Goal: Transaction & Acquisition: Book appointment/travel/reservation

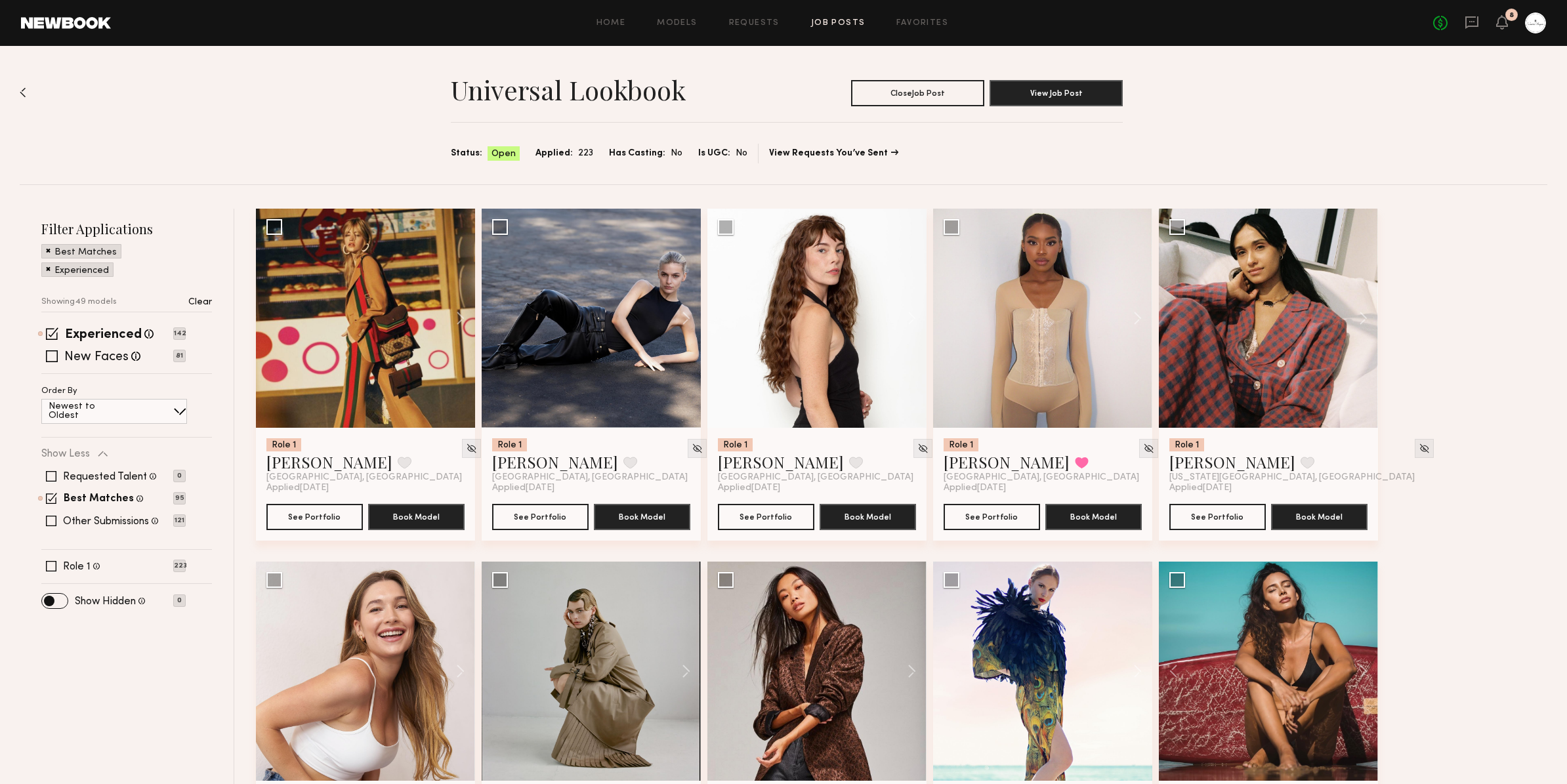
scroll to position [2954, 0]
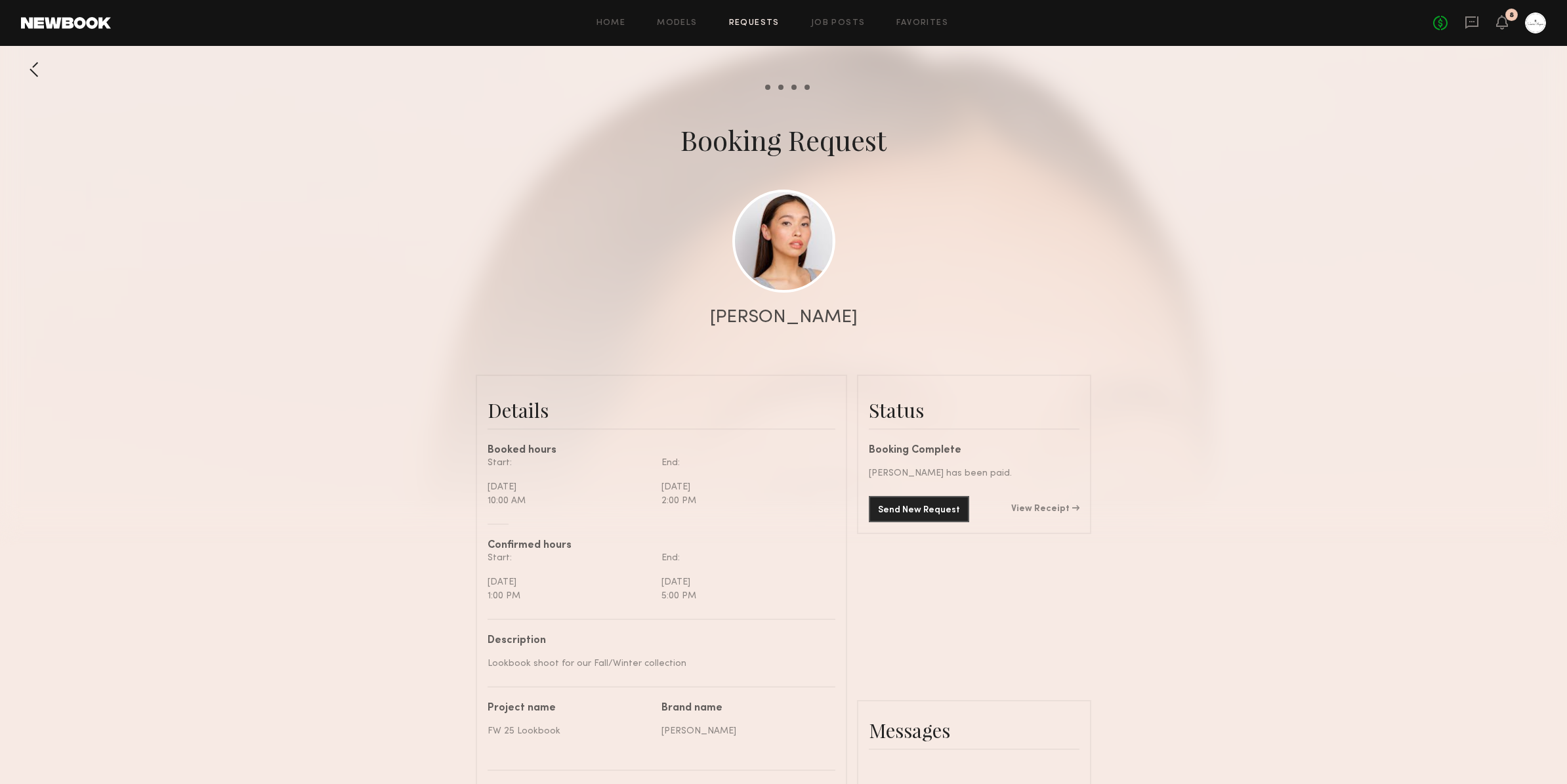
scroll to position [2115, 0]
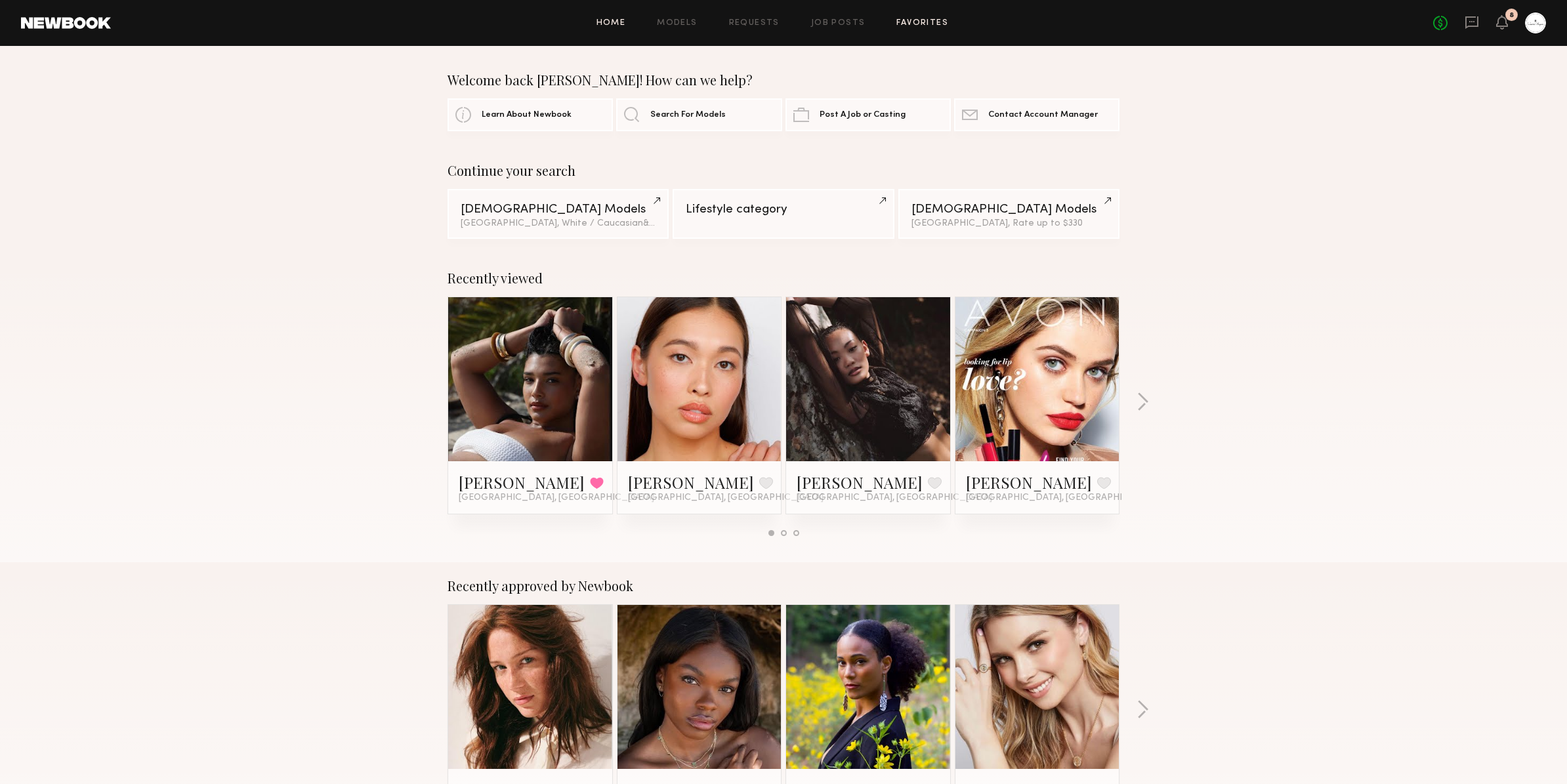
click at [918, 22] on link "Favorites" at bounding box center [922, 23] width 52 height 8
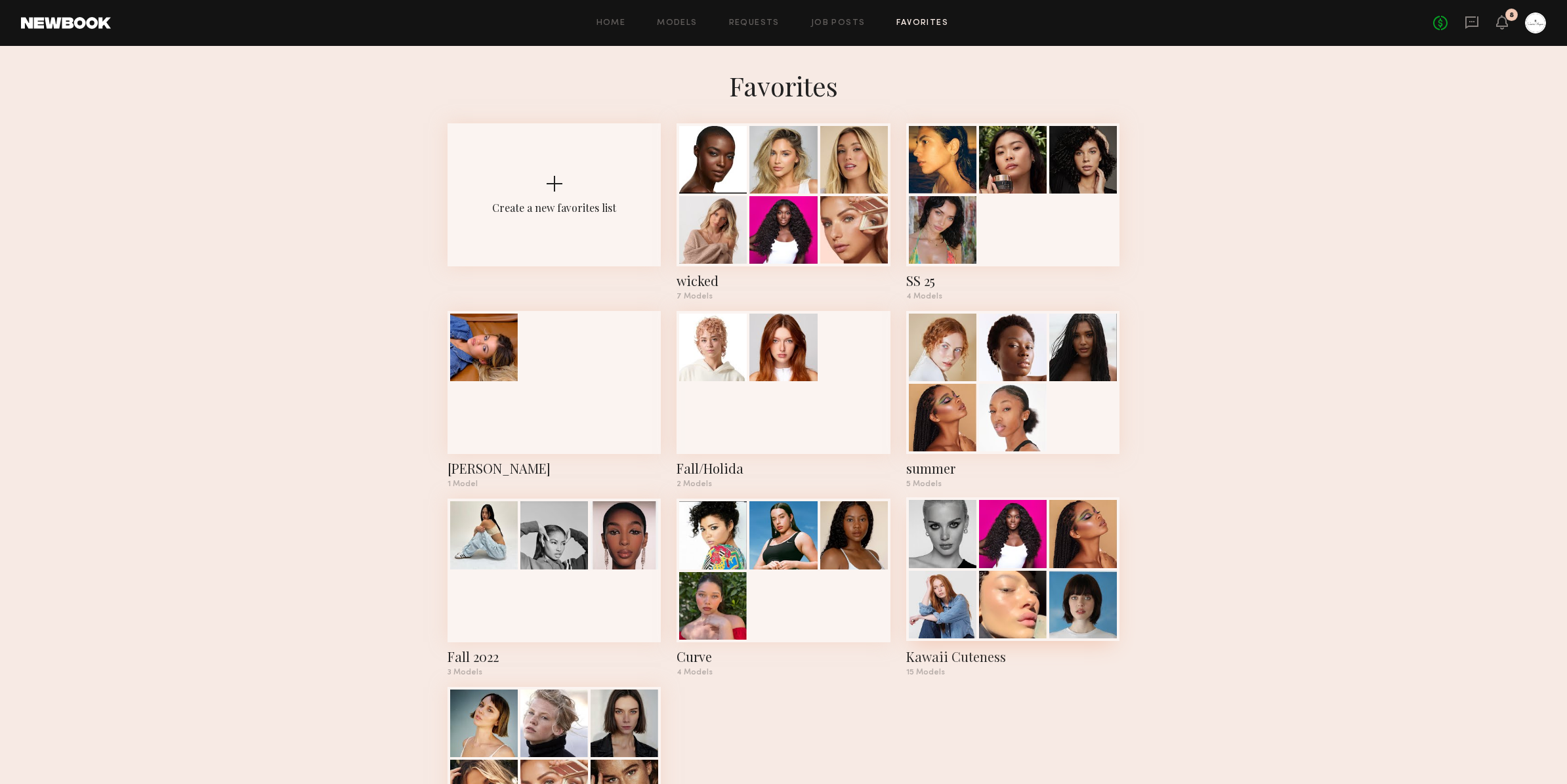
click at [972, 535] on div at bounding box center [942, 533] width 68 height 67
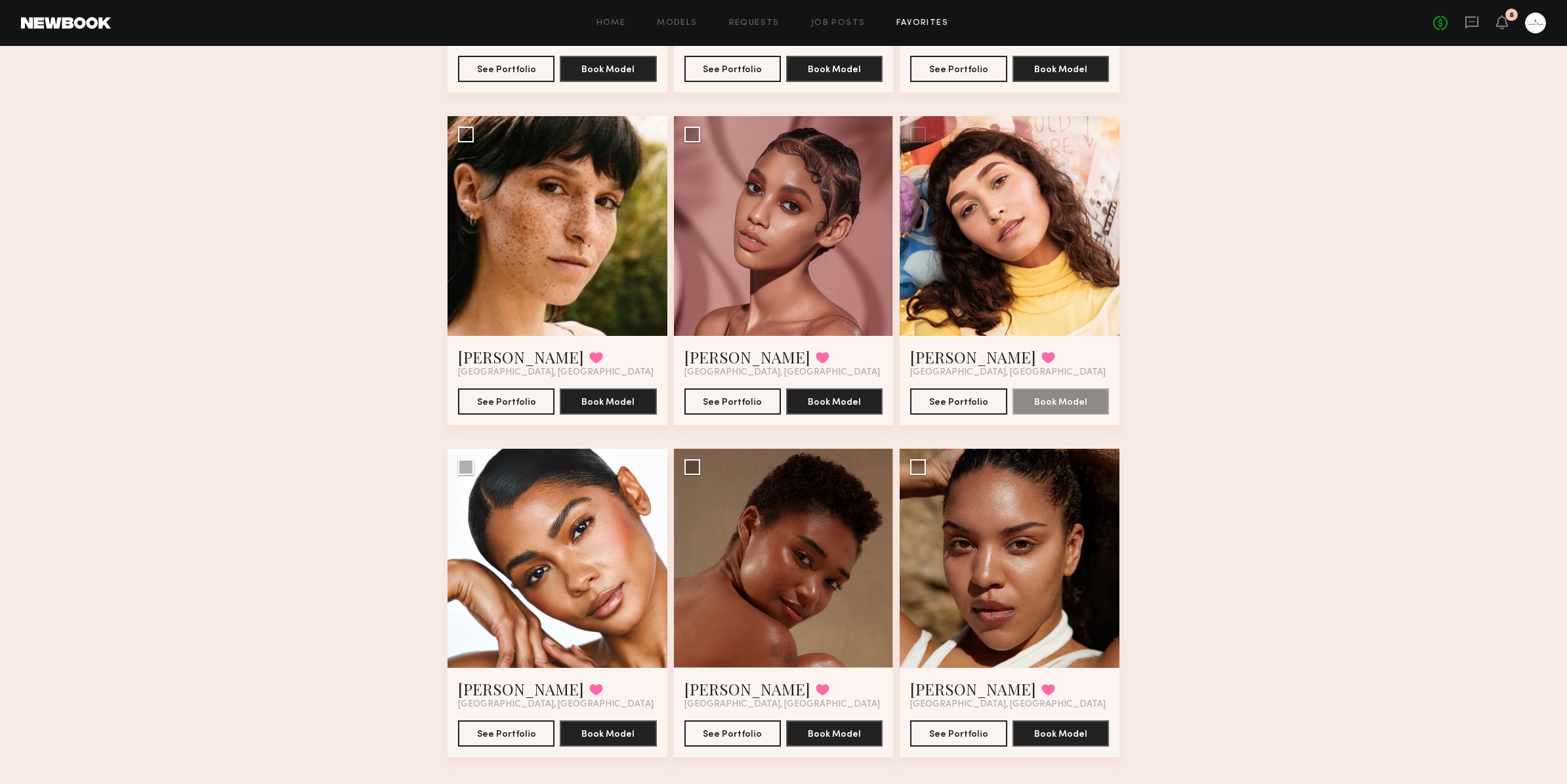
scroll to position [1051, 0]
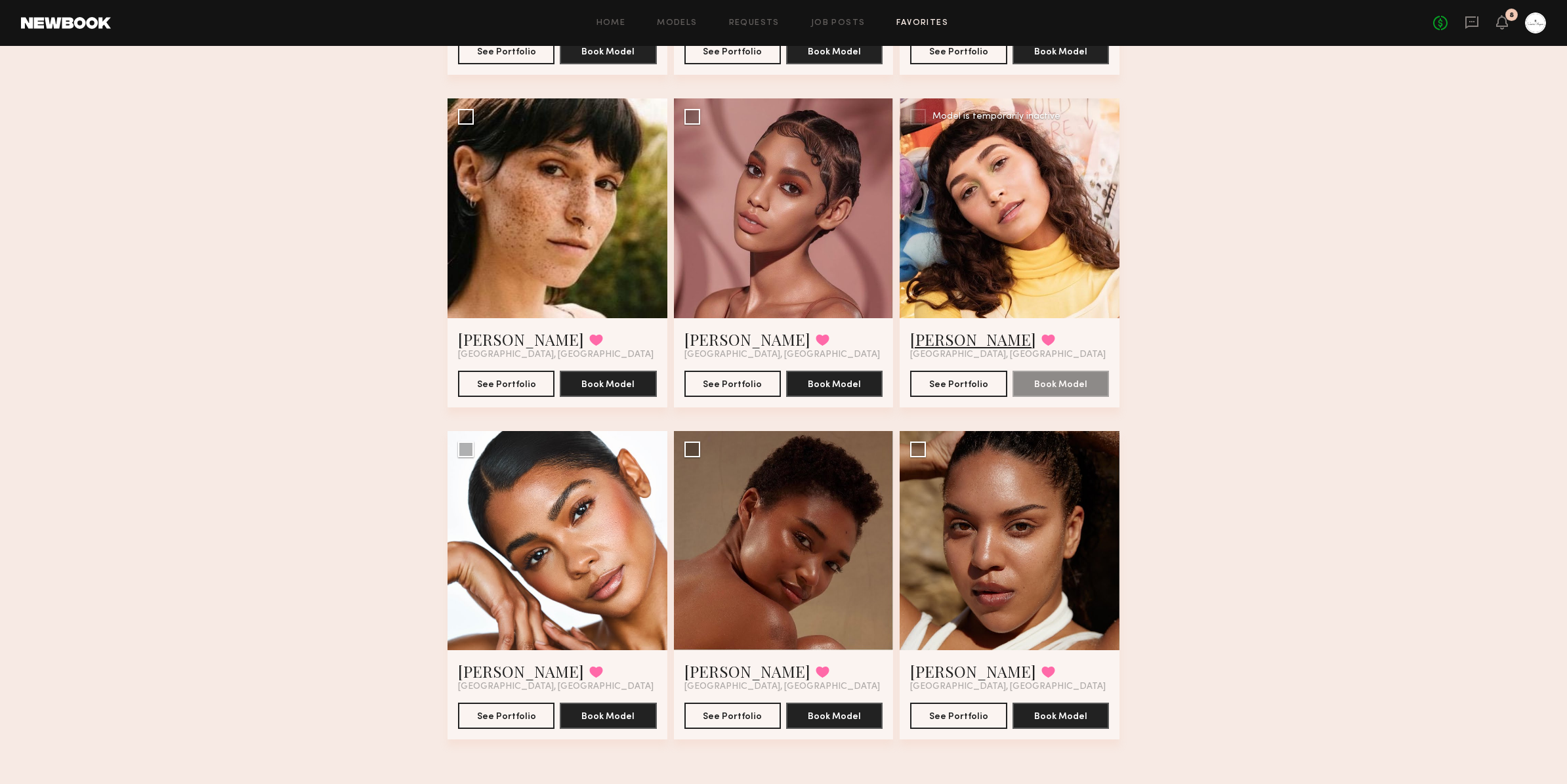
click at [950, 342] on link "Maggie M." at bounding box center [973, 338] width 126 height 21
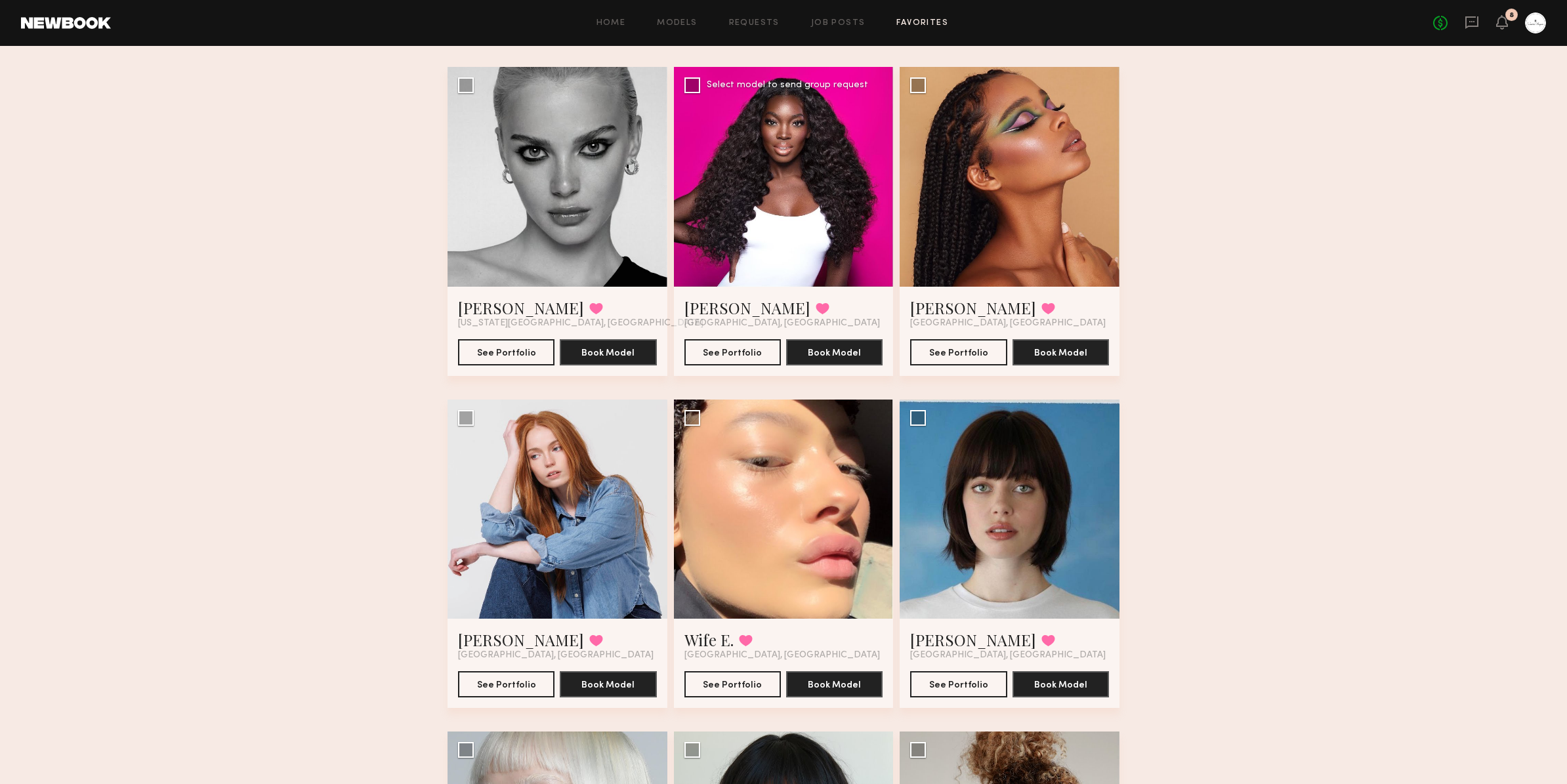
scroll to position [0, 0]
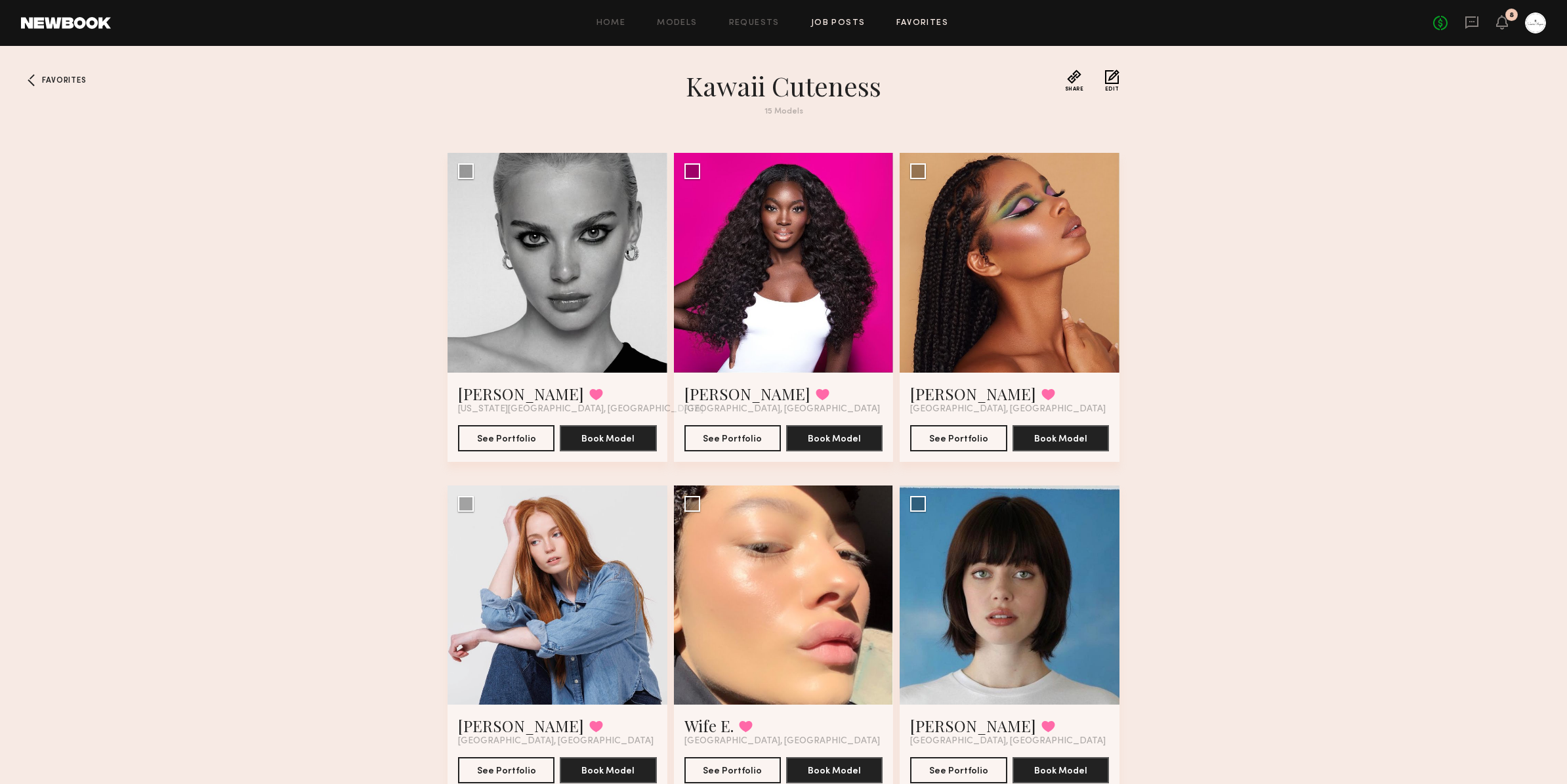
click at [814, 23] on link "Job Posts" at bounding box center [838, 23] width 54 height 8
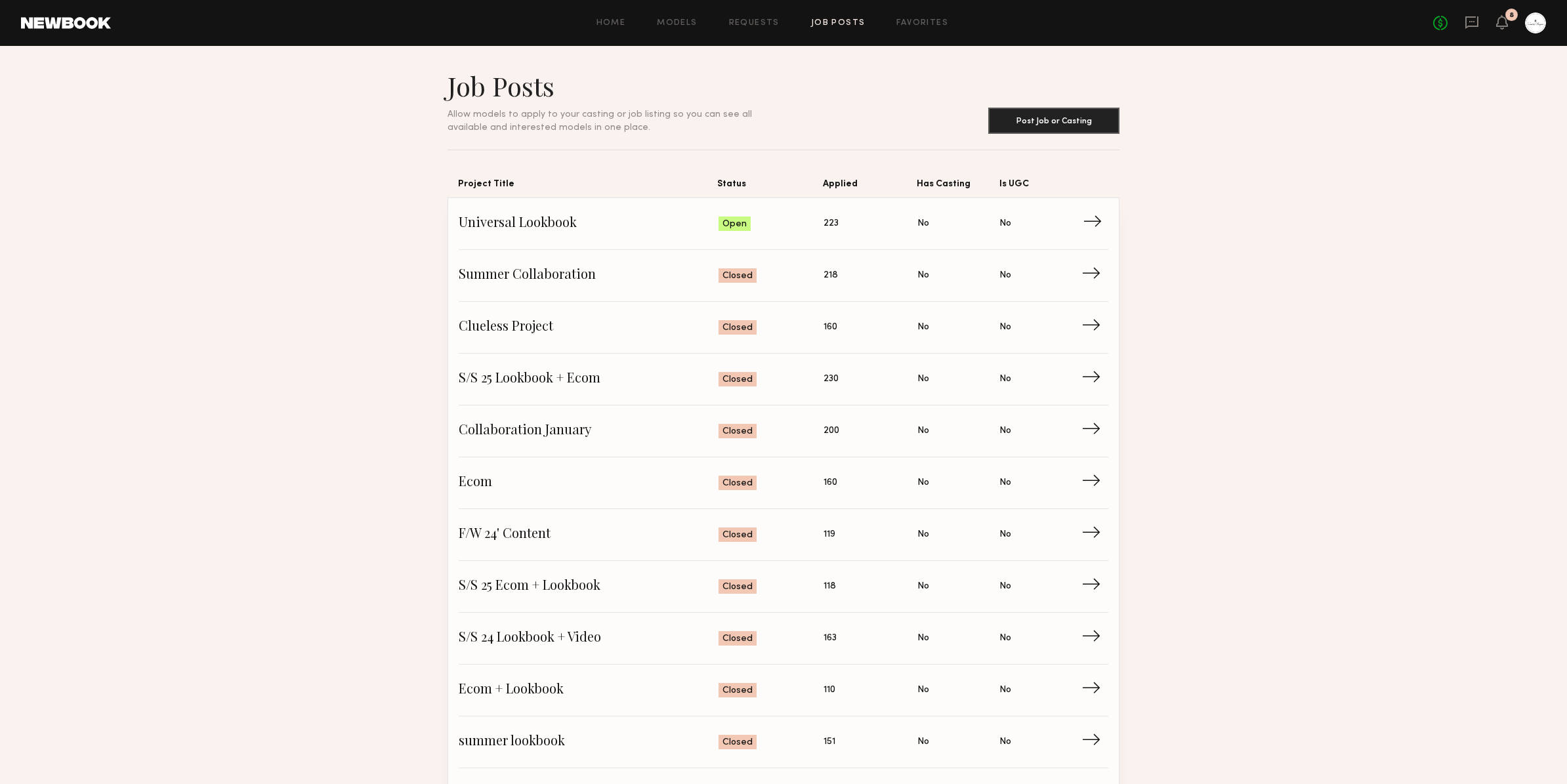
click at [1015, 232] on span "Is UGC: No" at bounding box center [1040, 224] width 82 height 20
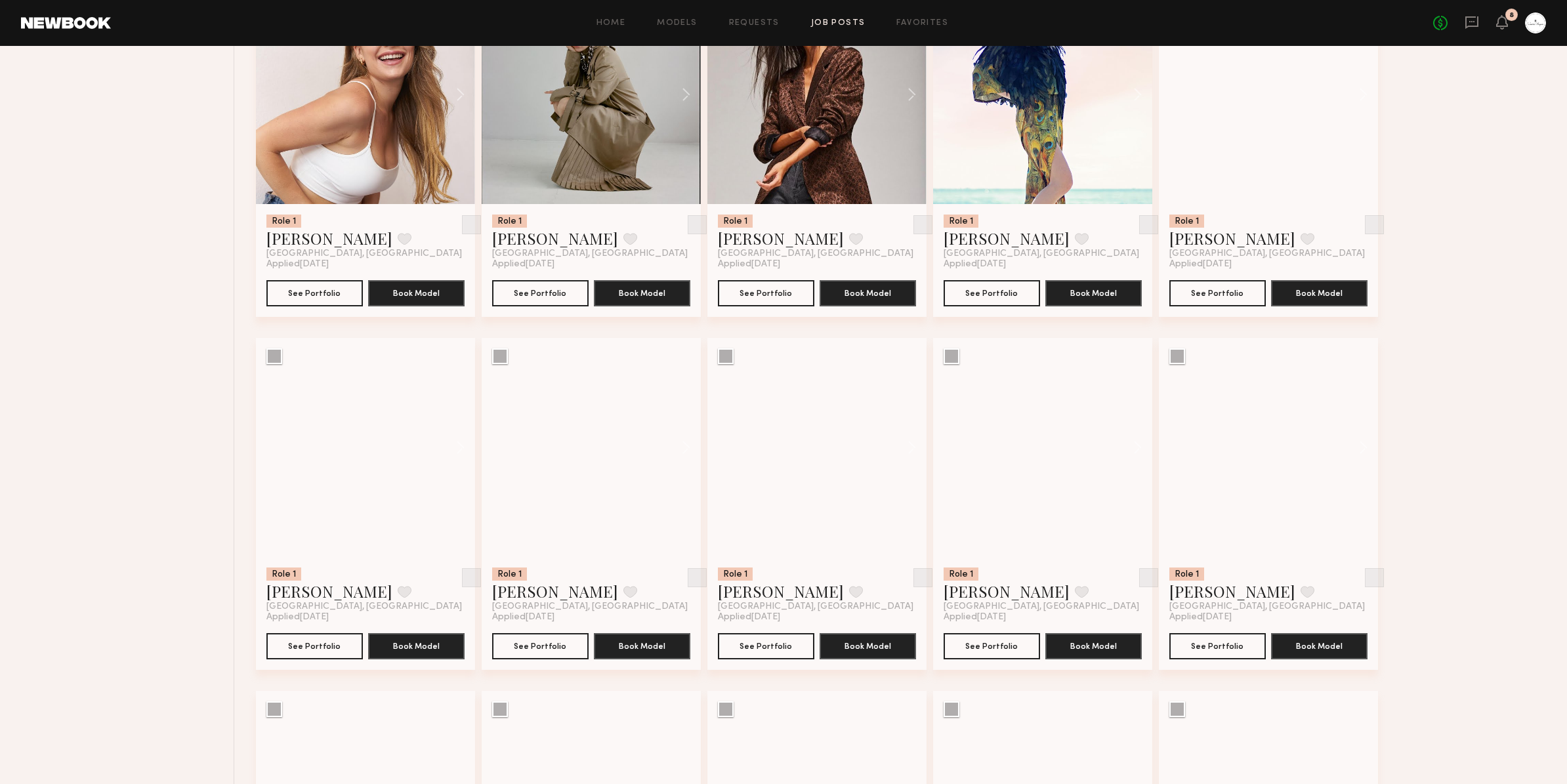
scroll to position [585, 0]
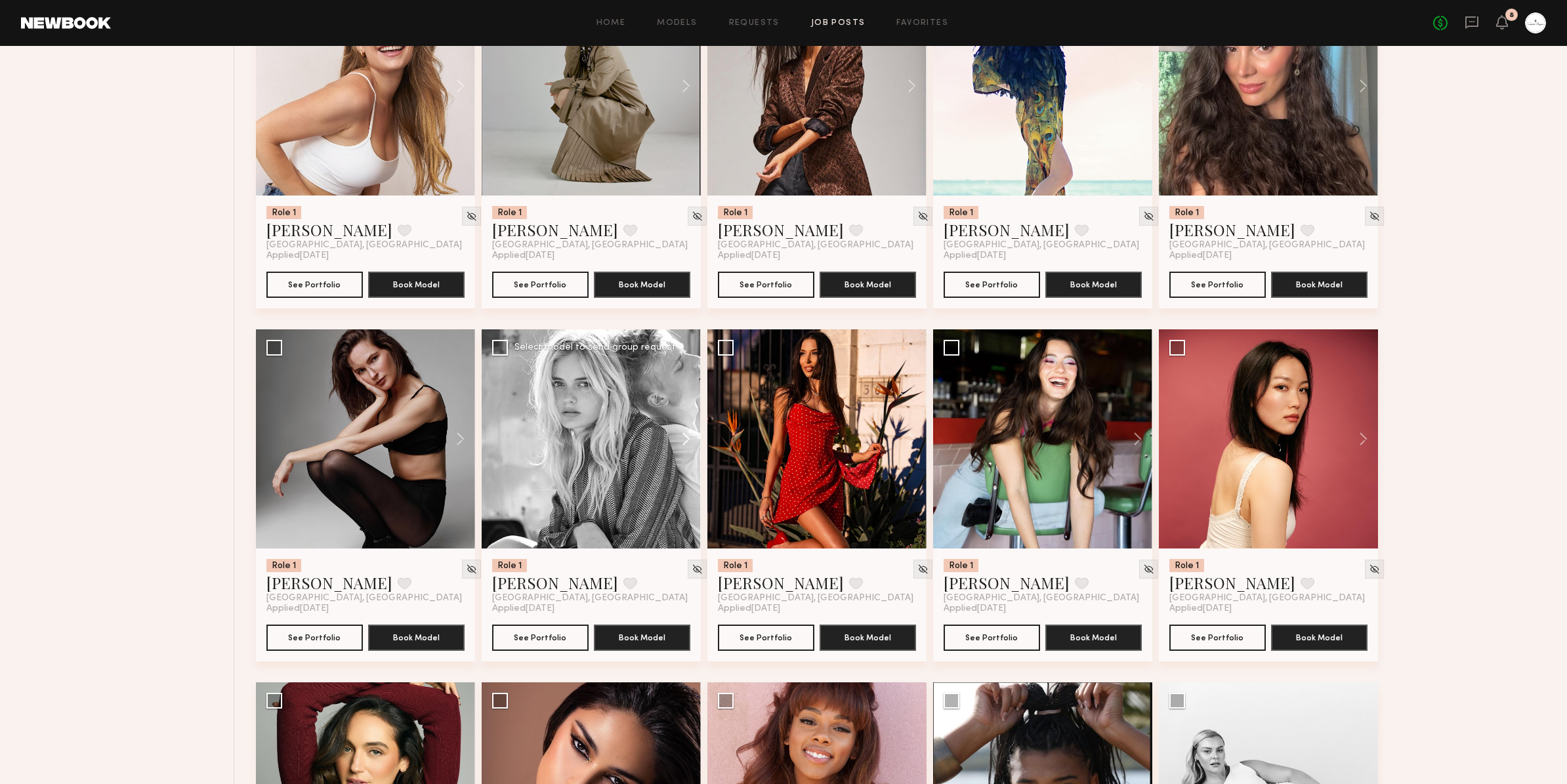
click at [682, 440] on button at bounding box center [679, 438] width 42 height 219
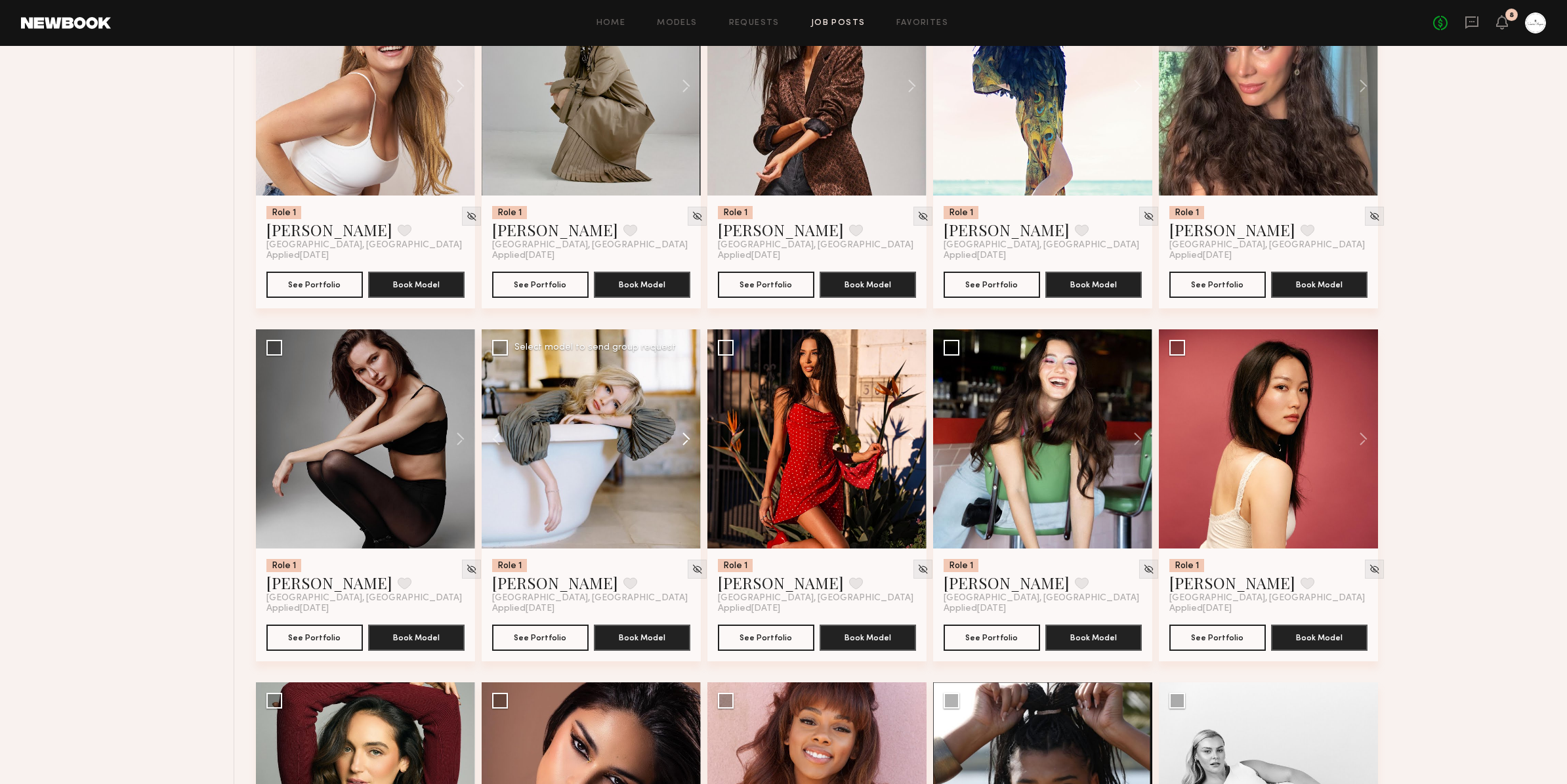
click at [682, 440] on button at bounding box center [679, 438] width 42 height 219
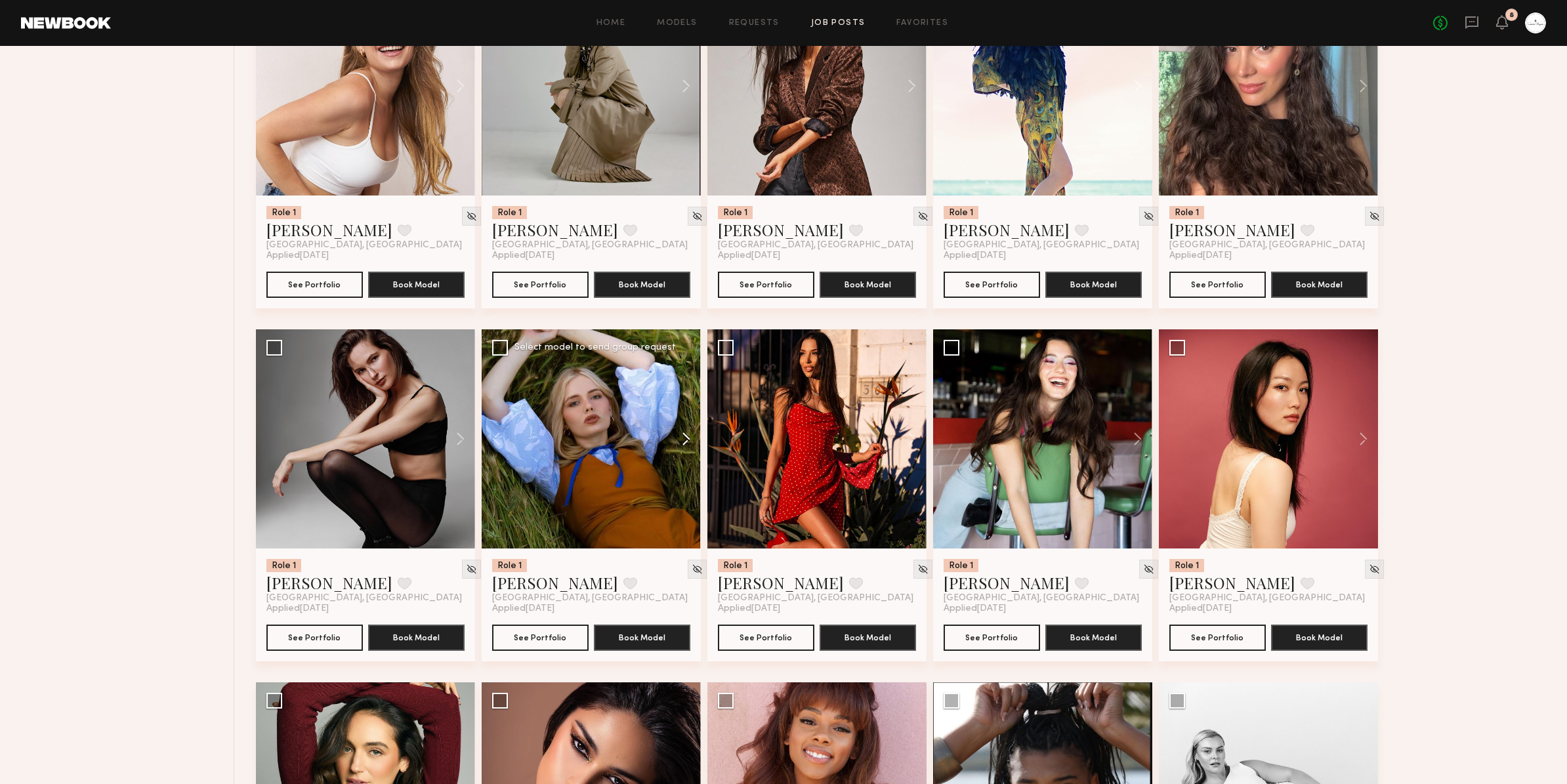
click at [682, 440] on button at bounding box center [679, 438] width 42 height 219
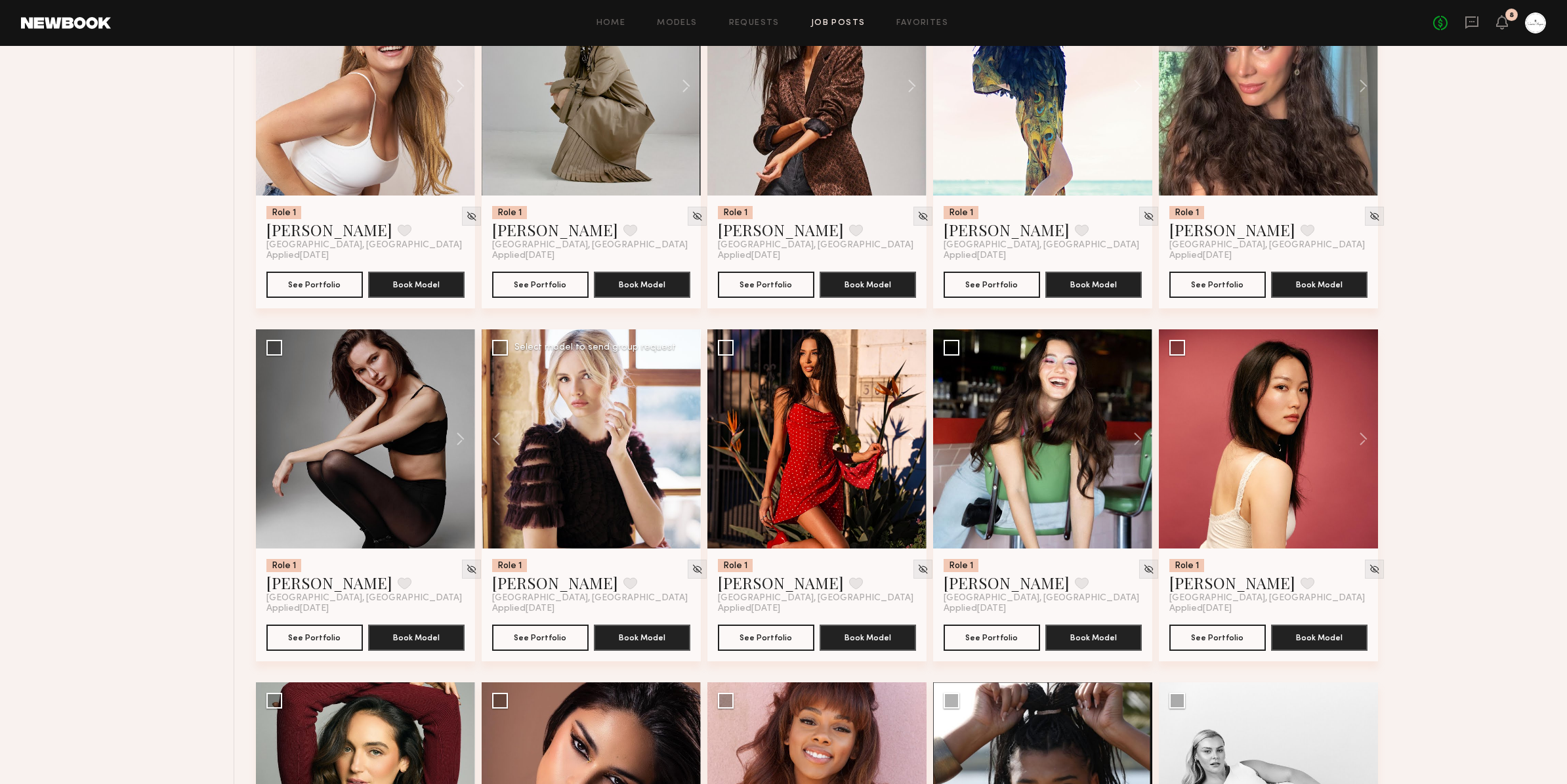
click at [682, 440] on div at bounding box center [591, 438] width 219 height 219
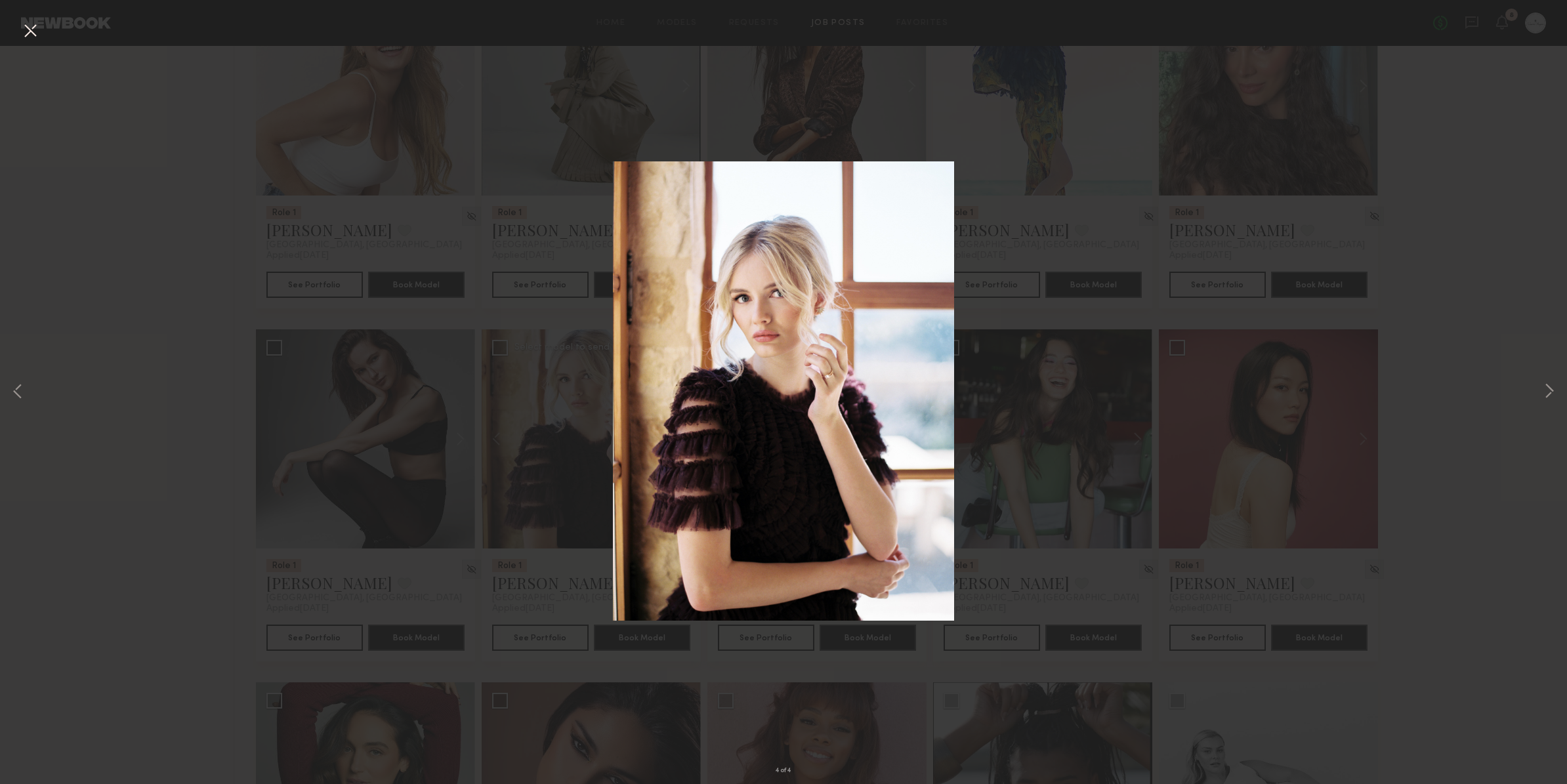
click at [1162, 672] on div "4 of 4" at bounding box center [784, 392] width 1567 height 784
click at [33, 32] on button at bounding box center [30, 32] width 21 height 23
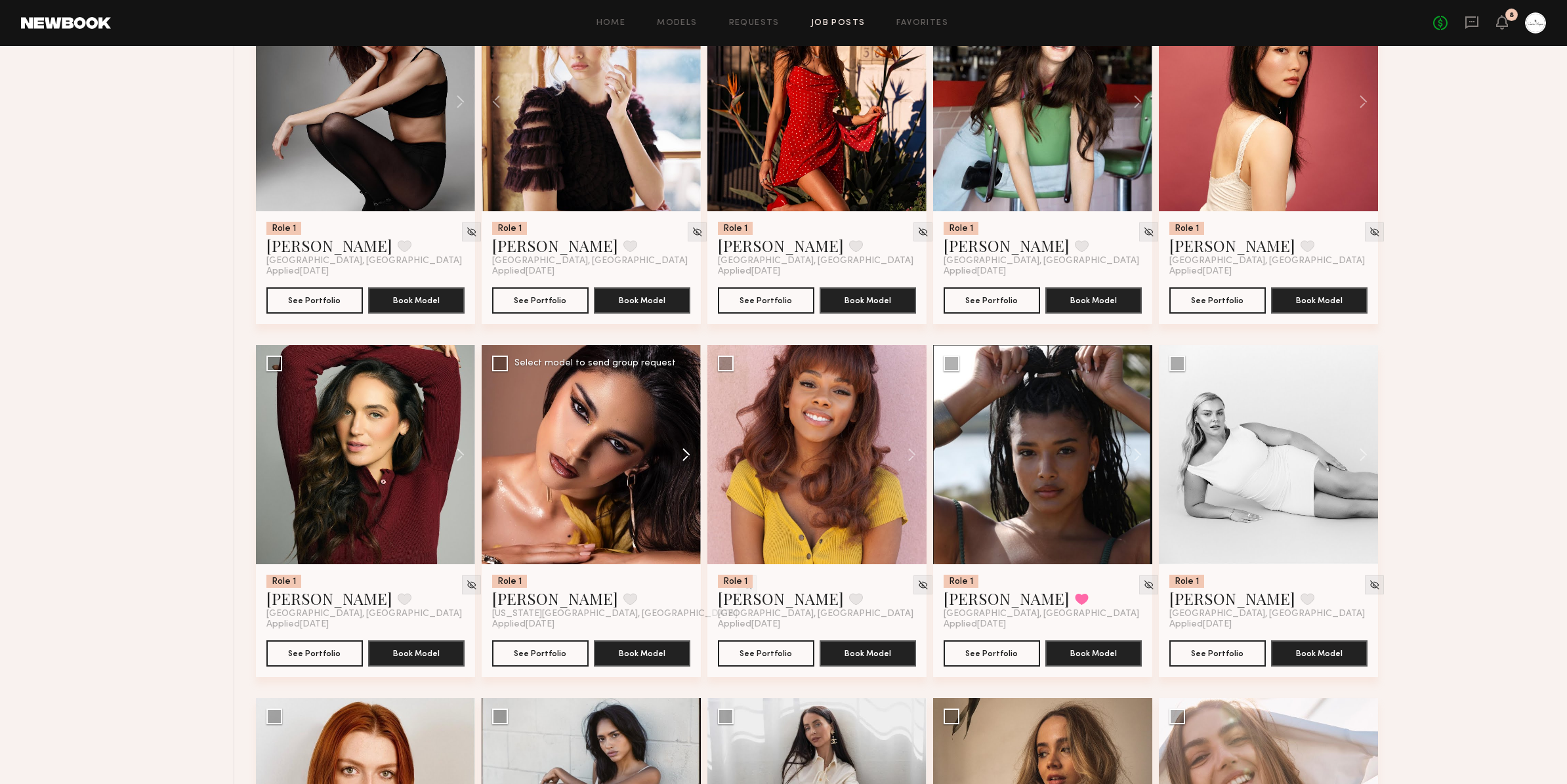
scroll to position [1349, 0]
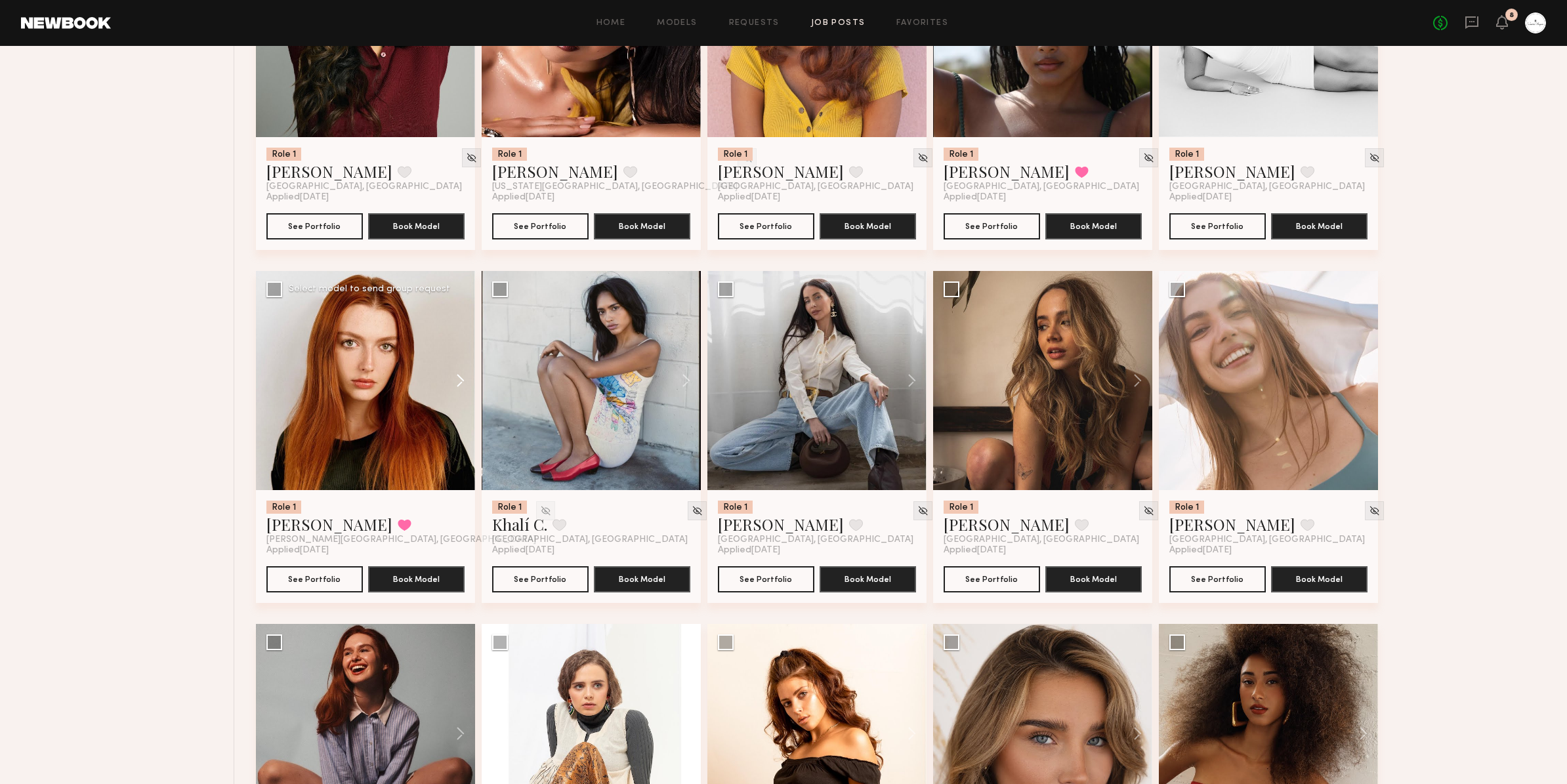
click at [457, 382] on button at bounding box center [454, 380] width 42 height 219
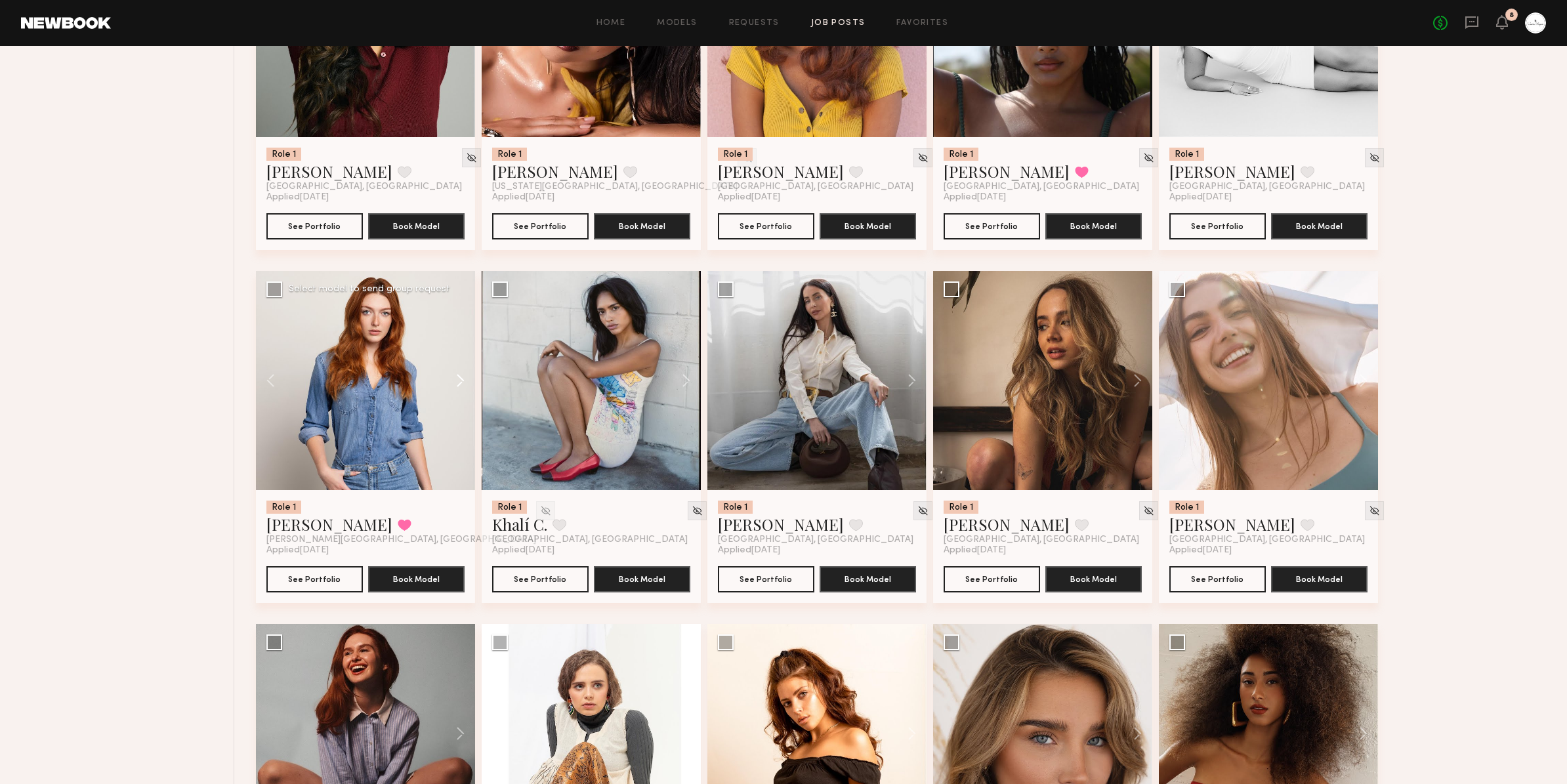
click at [457, 382] on button at bounding box center [454, 380] width 42 height 219
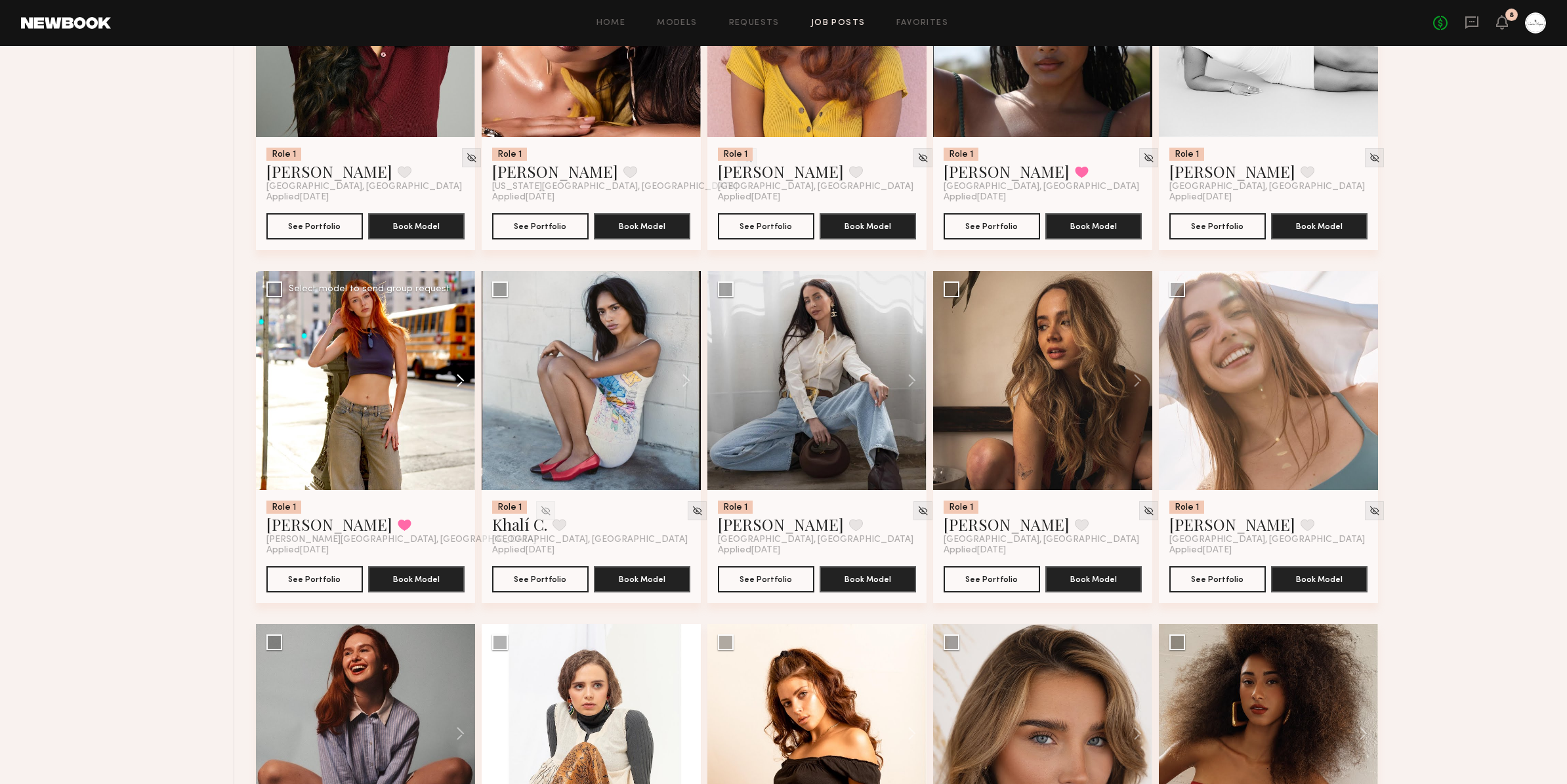
click at [457, 382] on button at bounding box center [454, 380] width 42 height 219
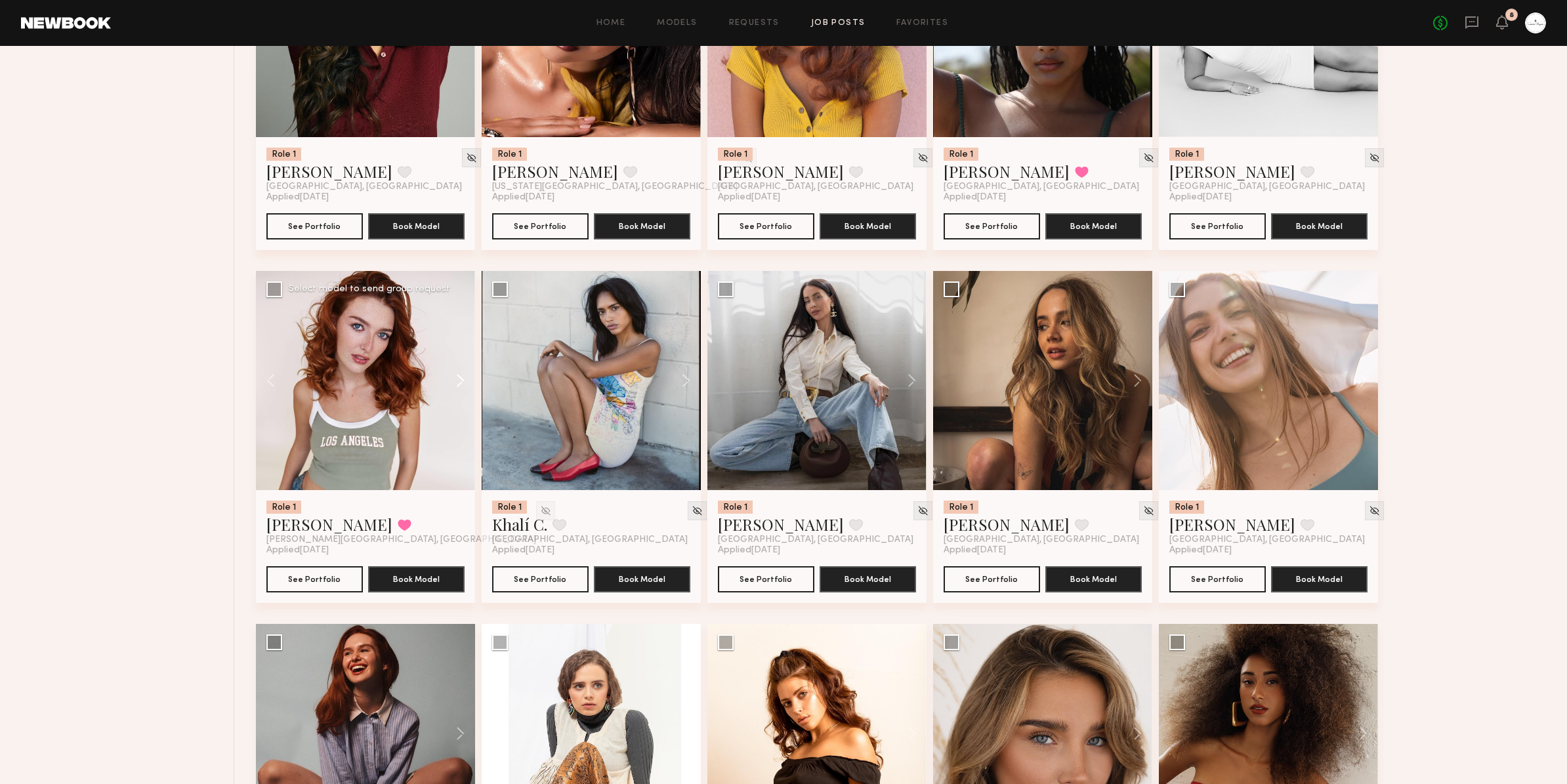
click at [457, 382] on button at bounding box center [454, 380] width 42 height 219
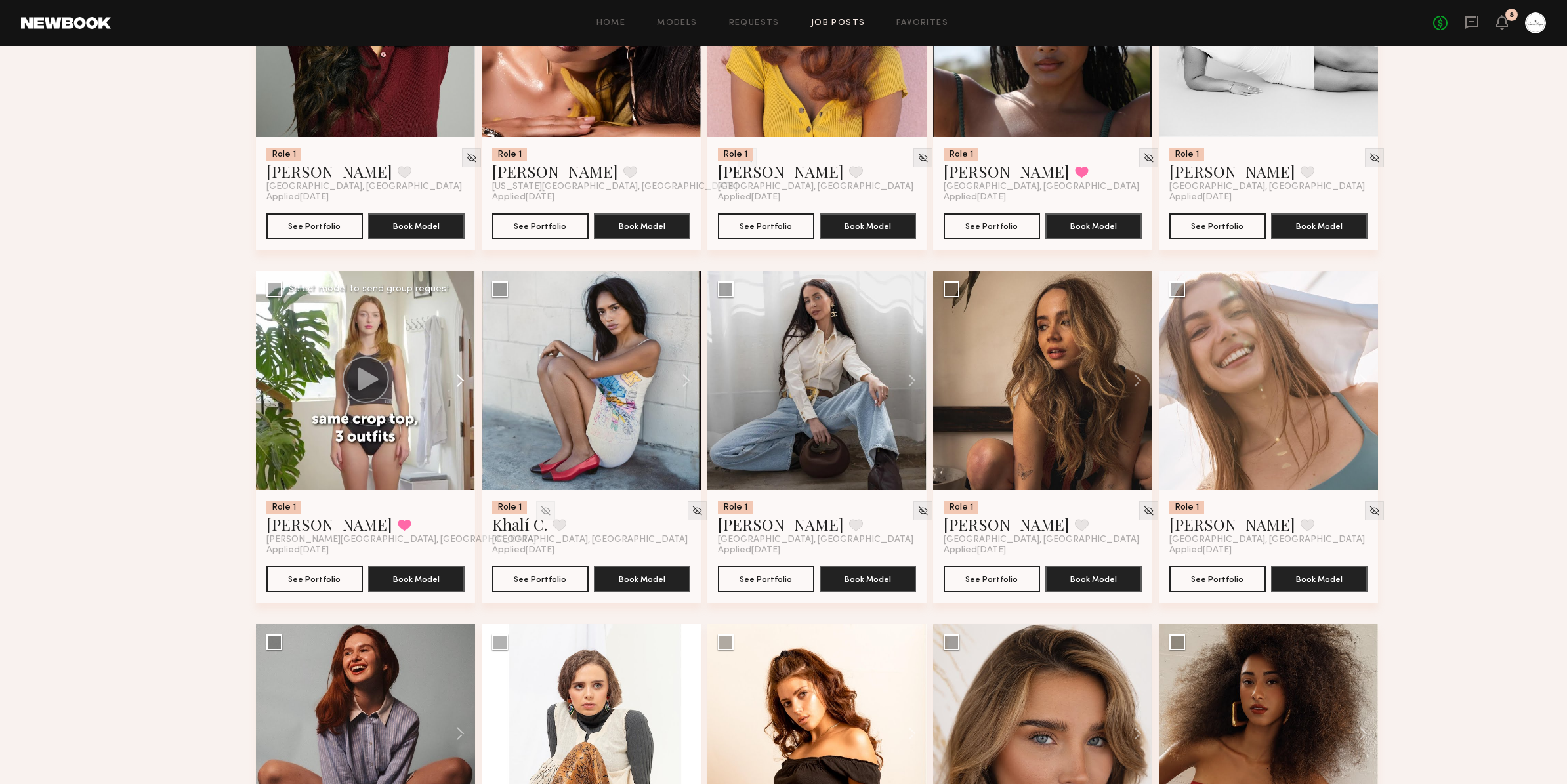
click at [458, 382] on button at bounding box center [454, 380] width 42 height 219
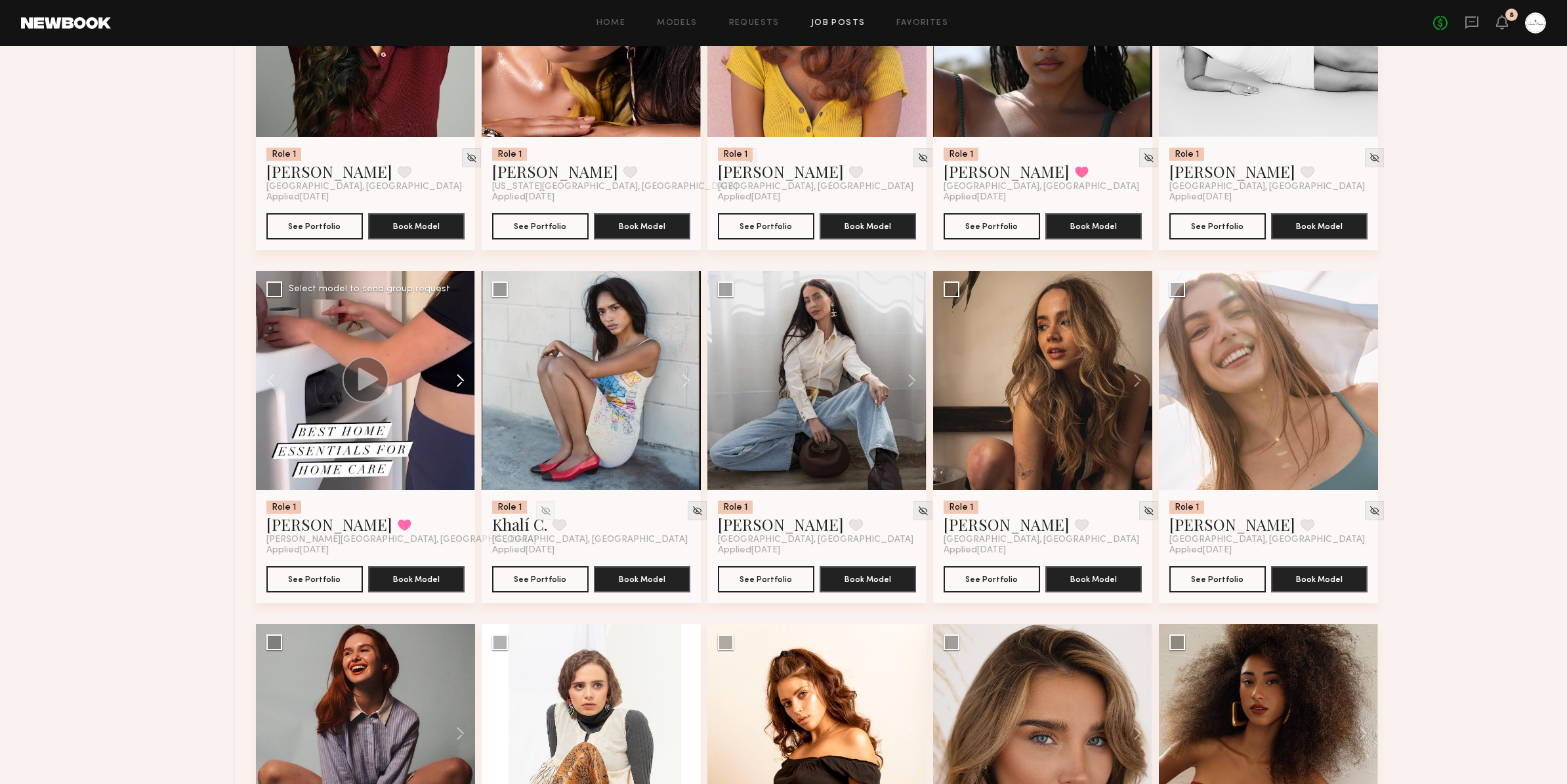
click at [458, 382] on button at bounding box center [454, 380] width 42 height 219
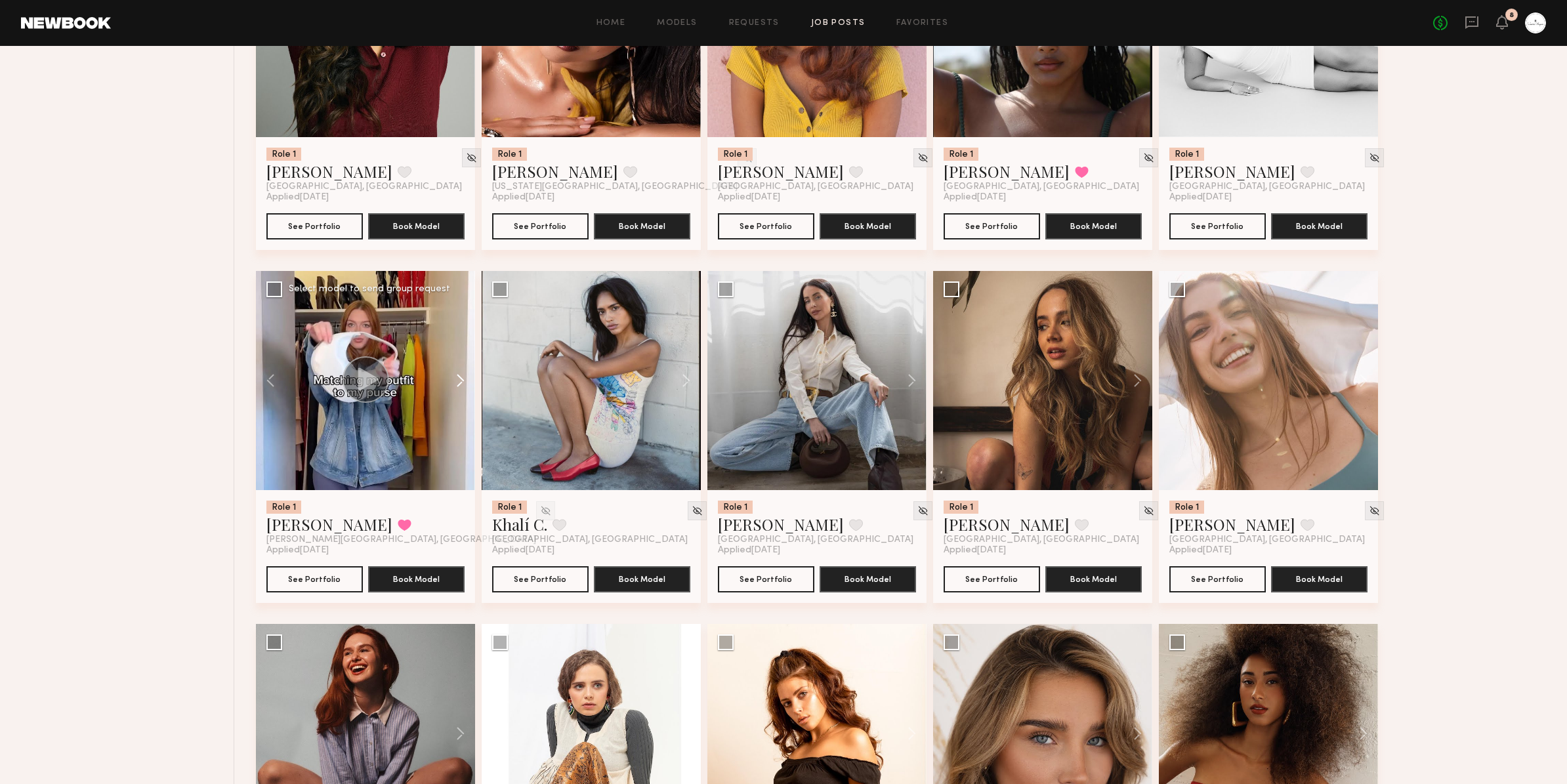
click at [458, 382] on button at bounding box center [454, 380] width 42 height 219
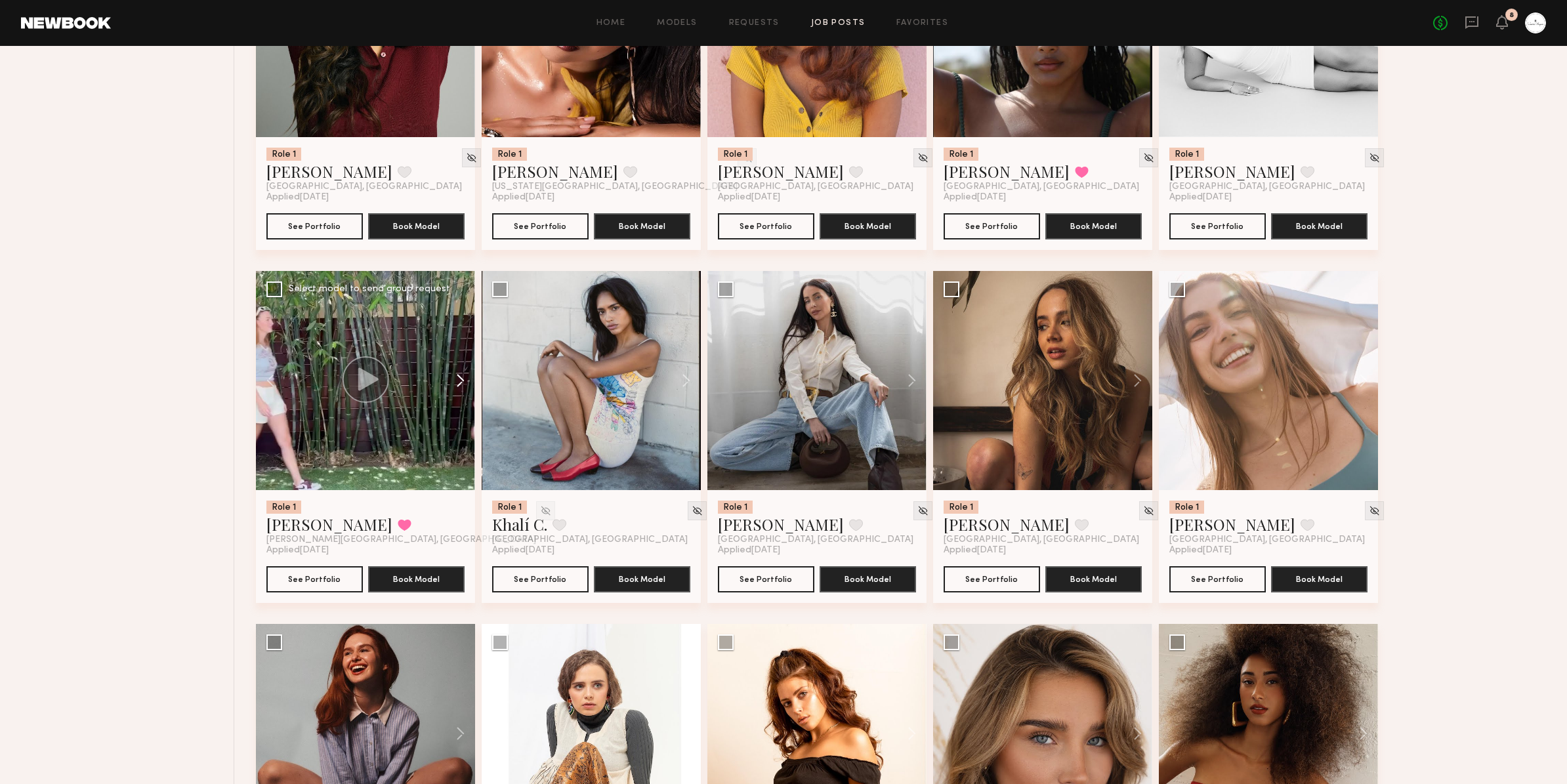
click at [458, 382] on button at bounding box center [454, 380] width 42 height 219
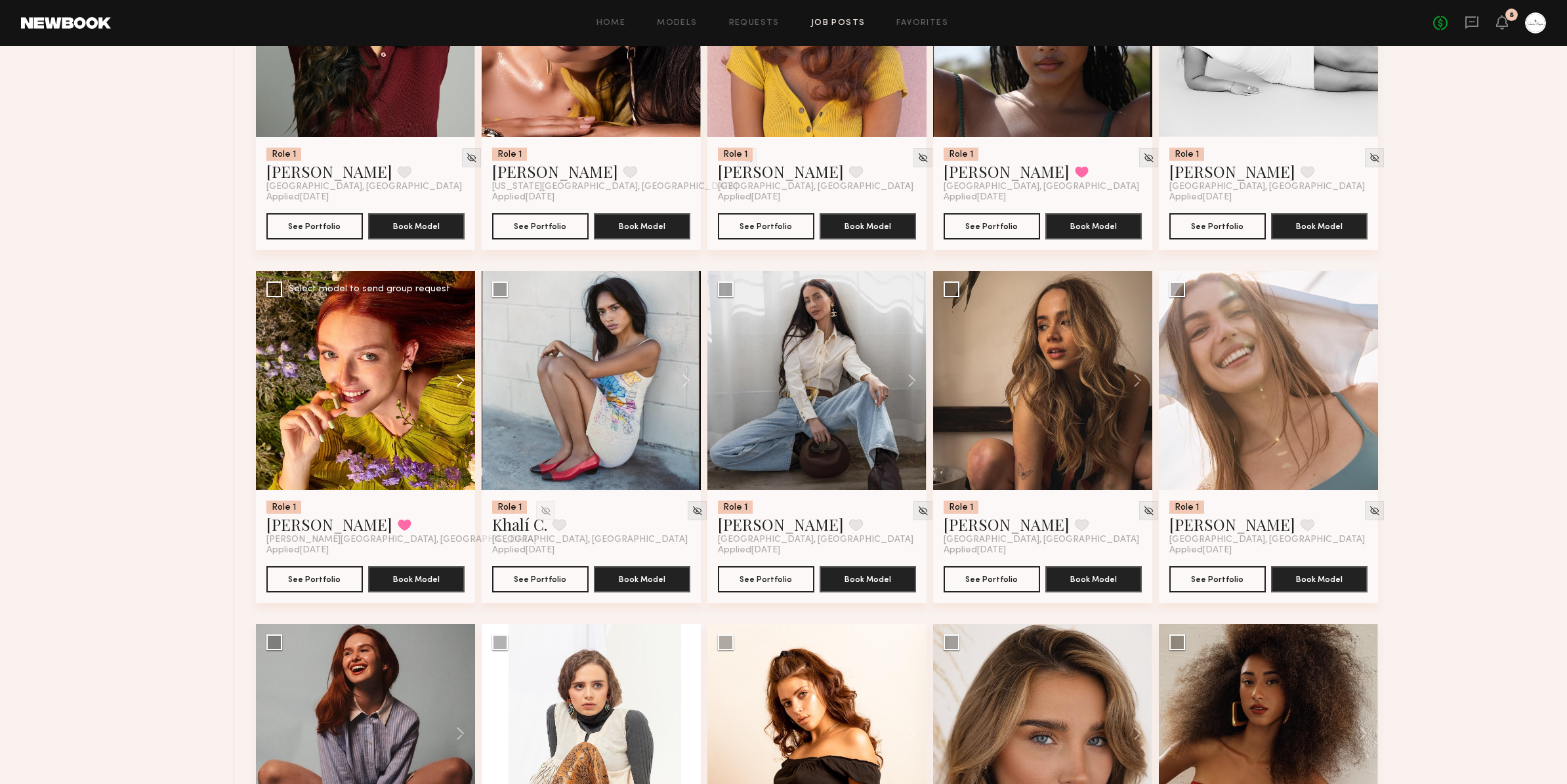
click at [458, 382] on button at bounding box center [454, 380] width 42 height 219
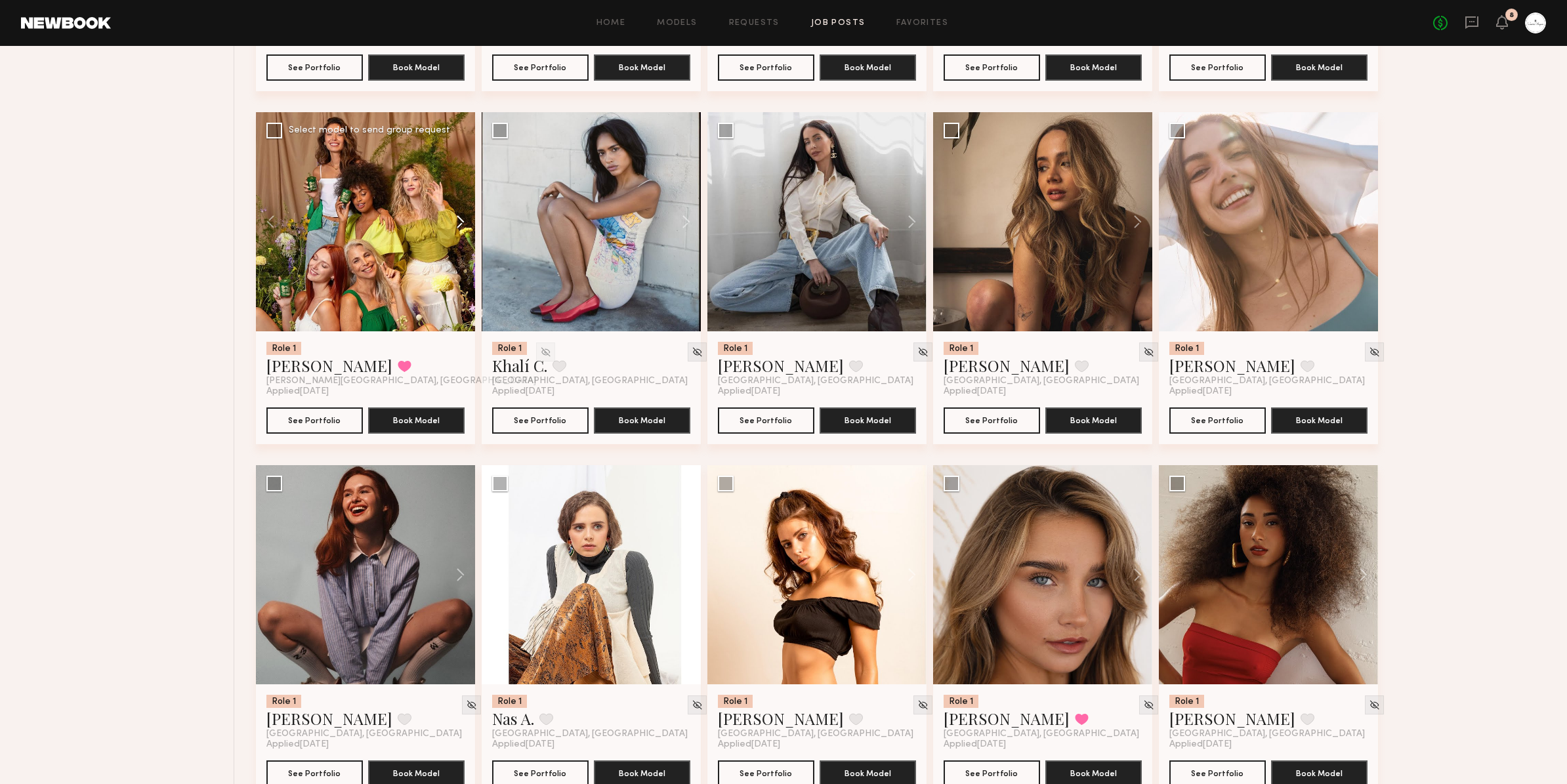
scroll to position [1536, 0]
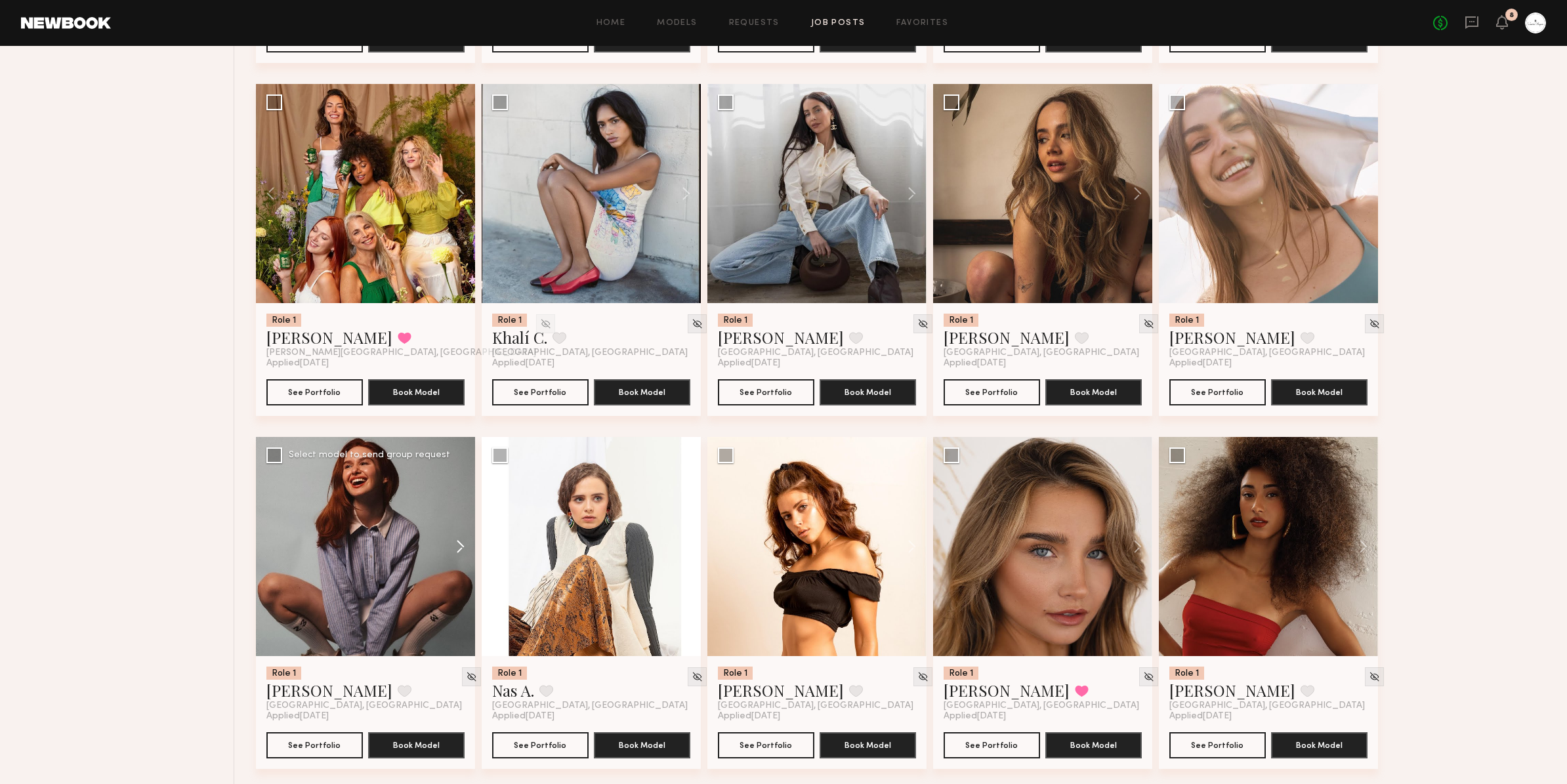
click at [458, 547] on button at bounding box center [454, 546] width 42 height 219
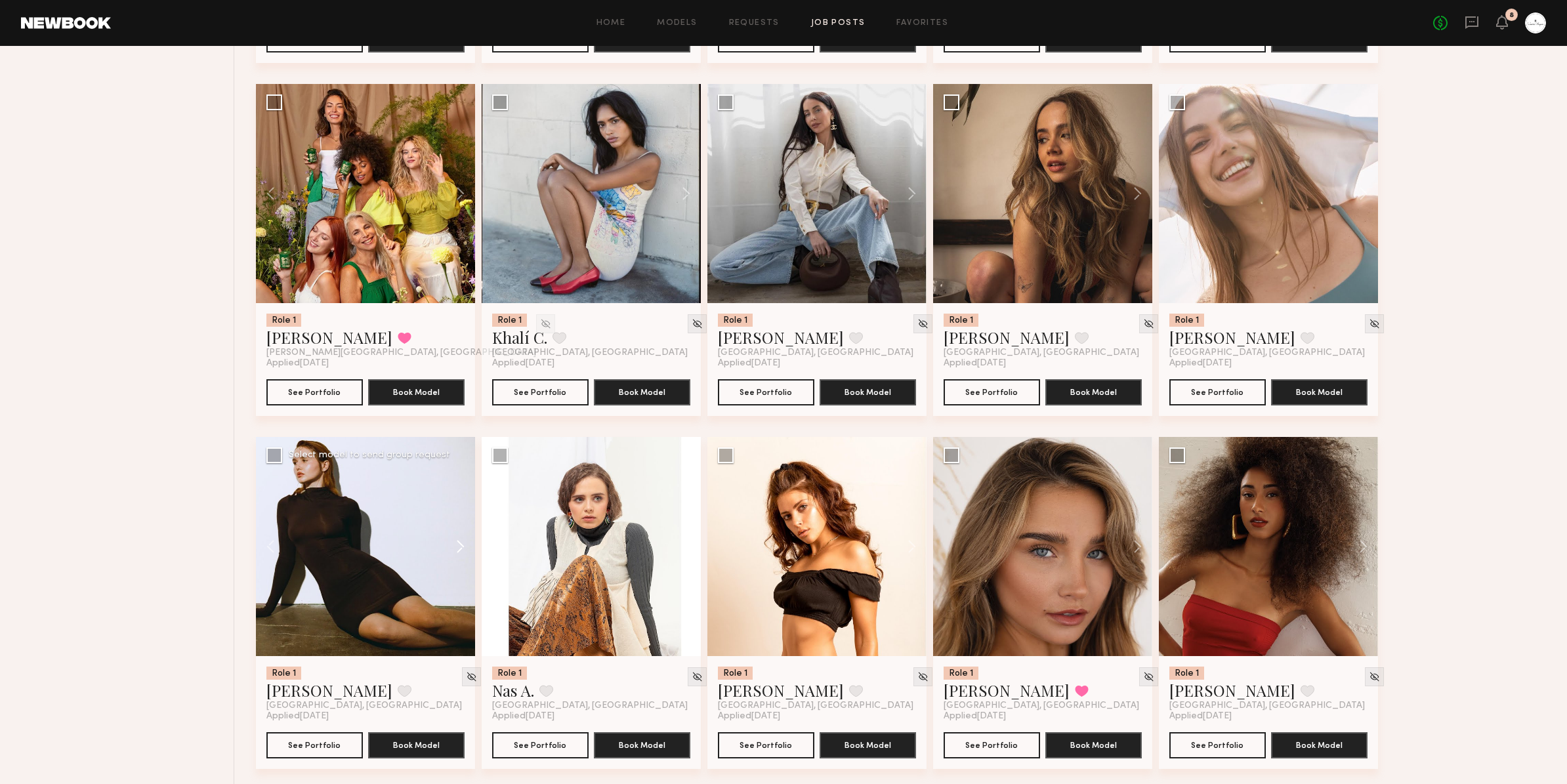
click at [459, 550] on button at bounding box center [454, 546] width 42 height 219
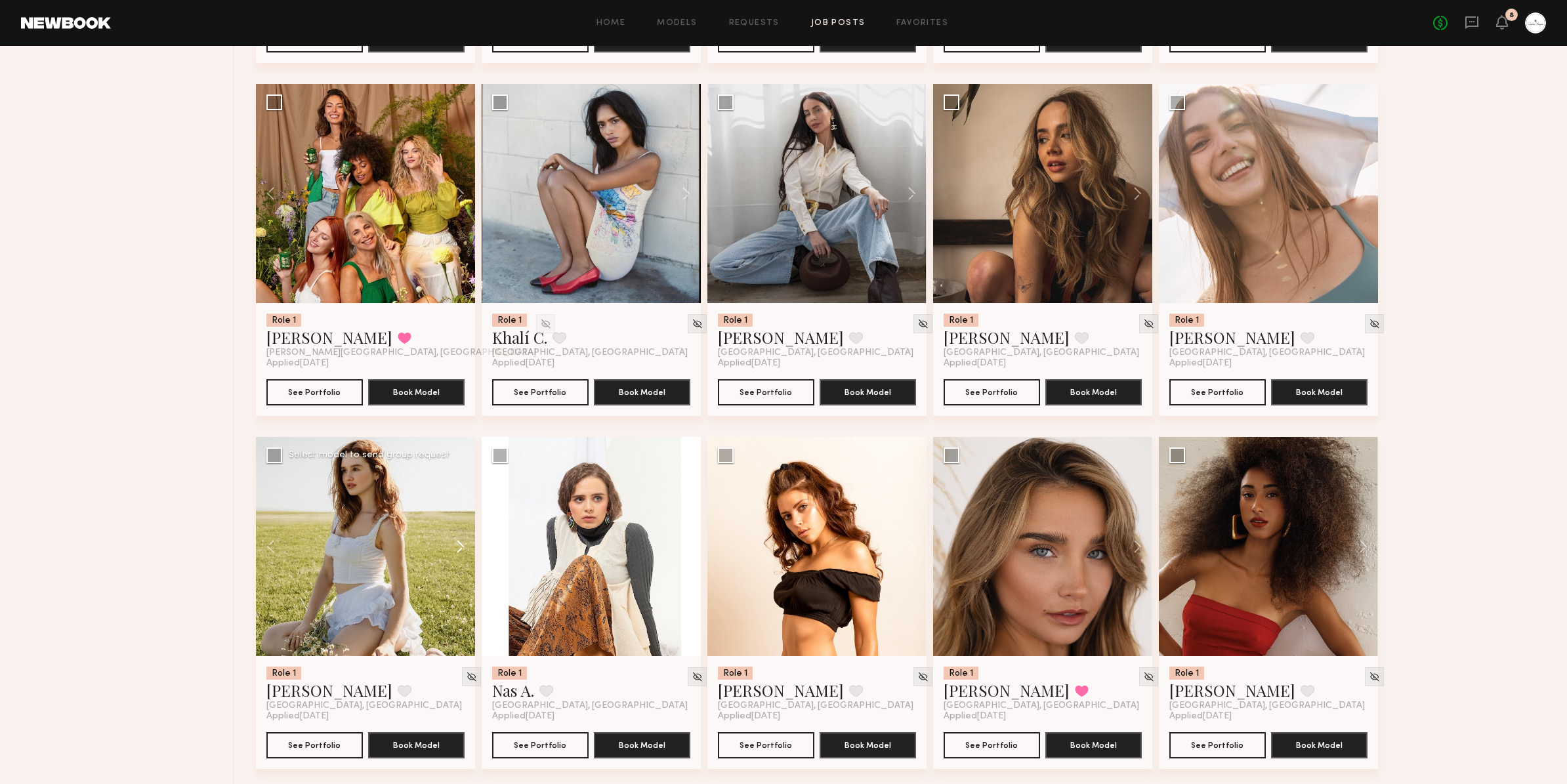
click at [459, 550] on button at bounding box center [454, 546] width 42 height 219
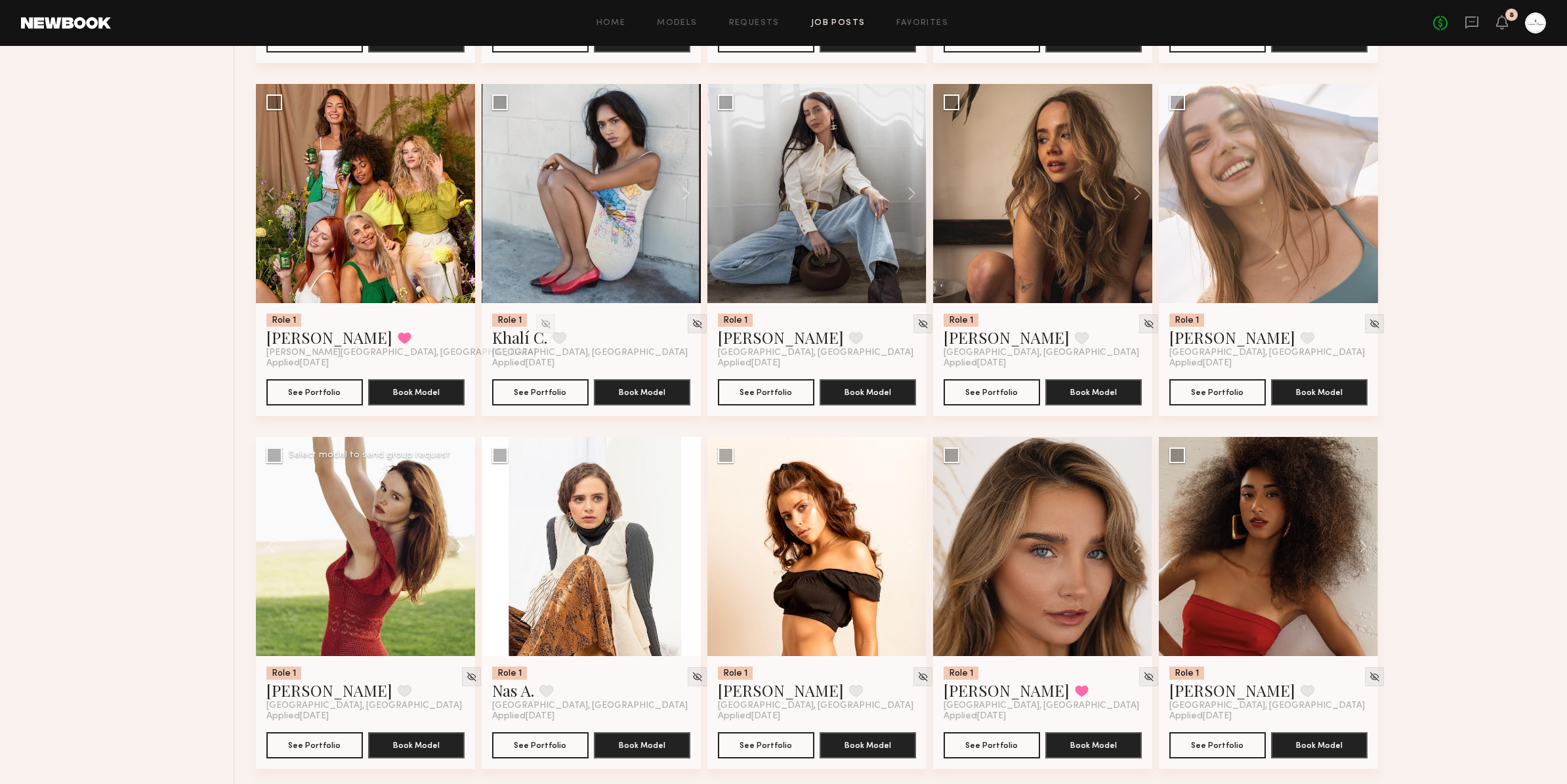
click at [459, 550] on button at bounding box center [454, 546] width 42 height 219
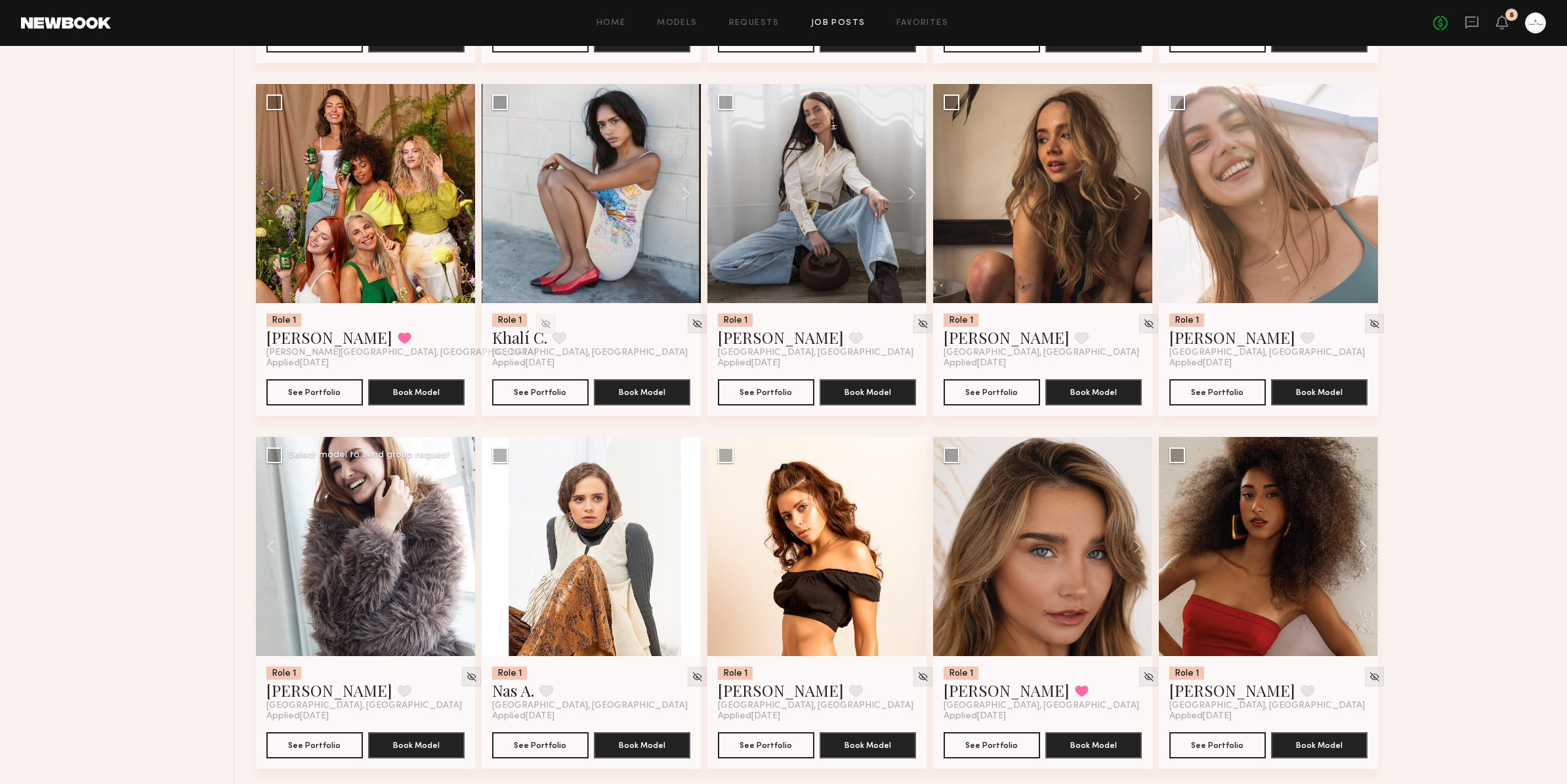
click at [459, 550] on button at bounding box center [454, 546] width 42 height 219
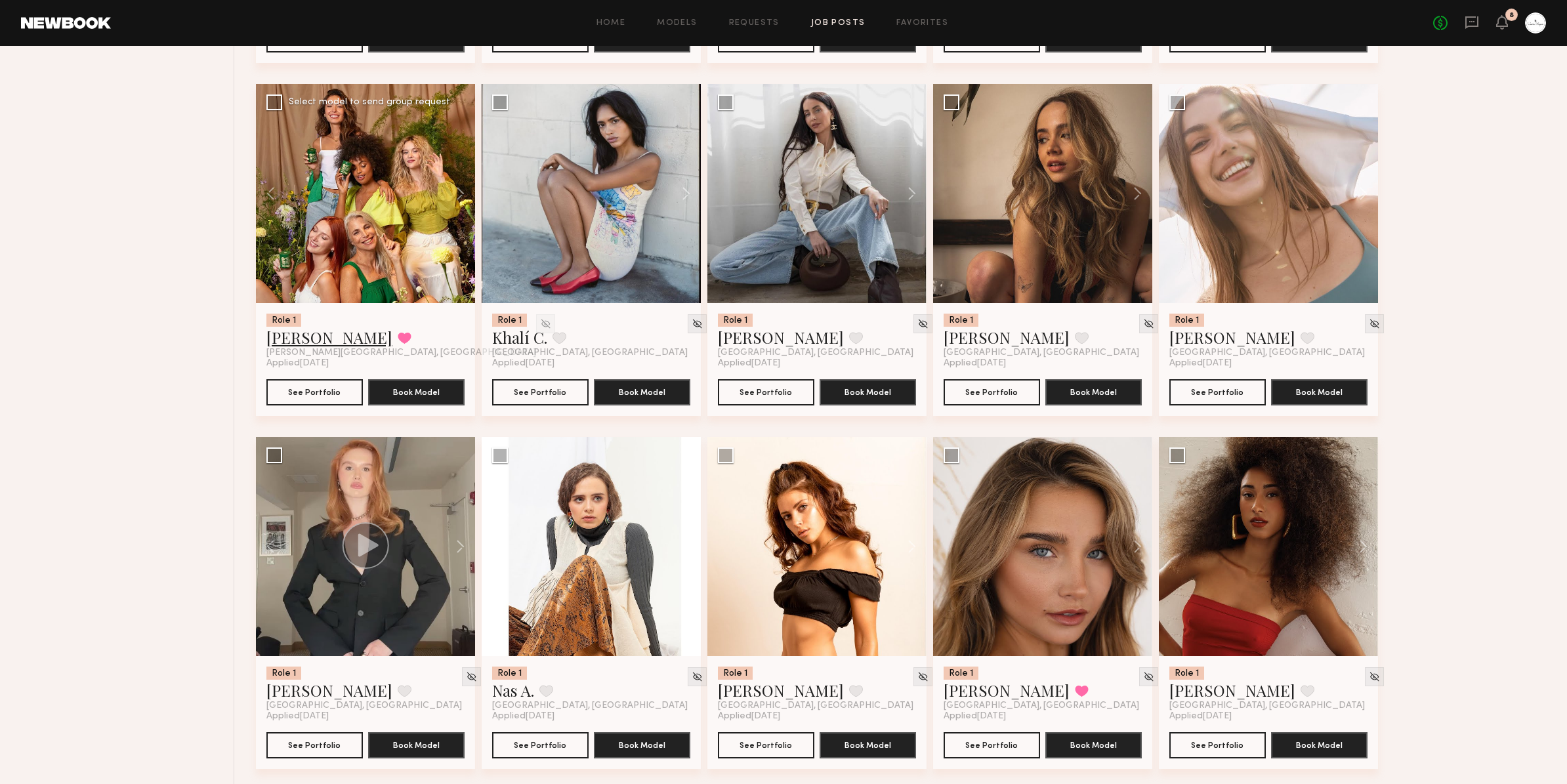
click at [298, 342] on link "Annika R." at bounding box center [329, 337] width 126 height 21
click at [540, 328] on img at bounding box center [545, 323] width 11 height 11
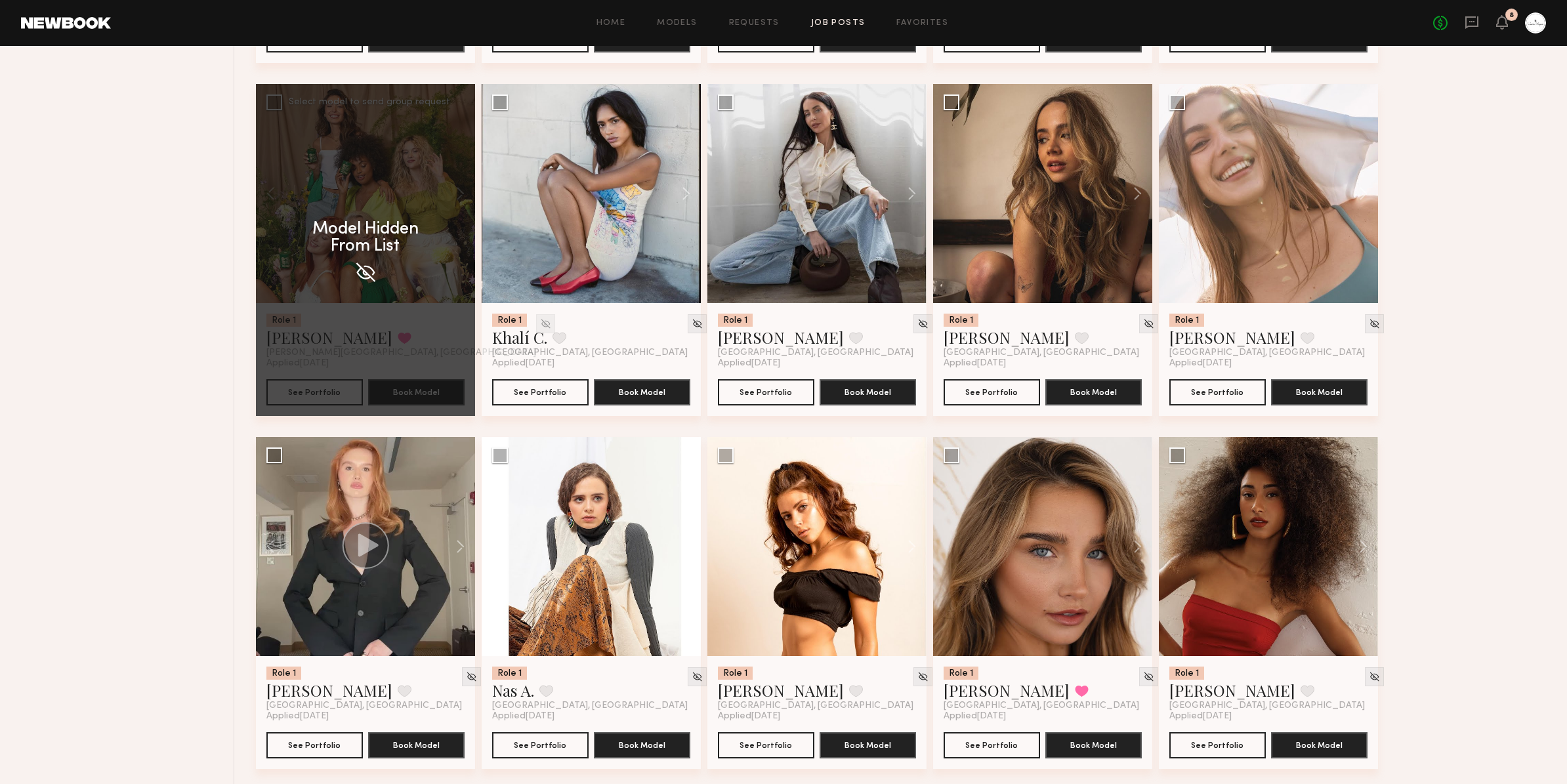
click at [455, 328] on div "Model Hidden From List" at bounding box center [365, 250] width 219 height 332
click at [367, 272] on img at bounding box center [365, 272] width 23 height 23
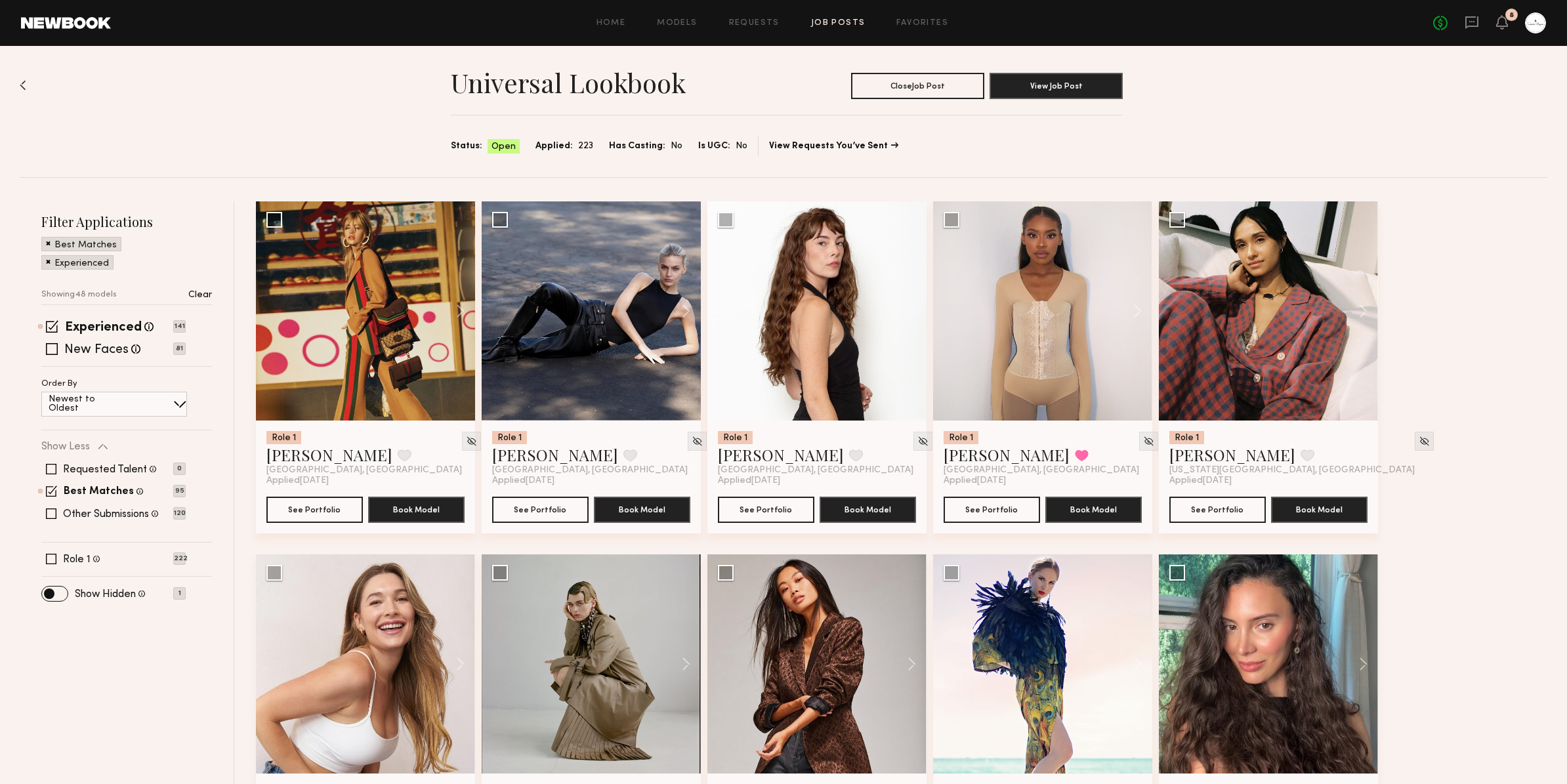
scroll to position [0, 0]
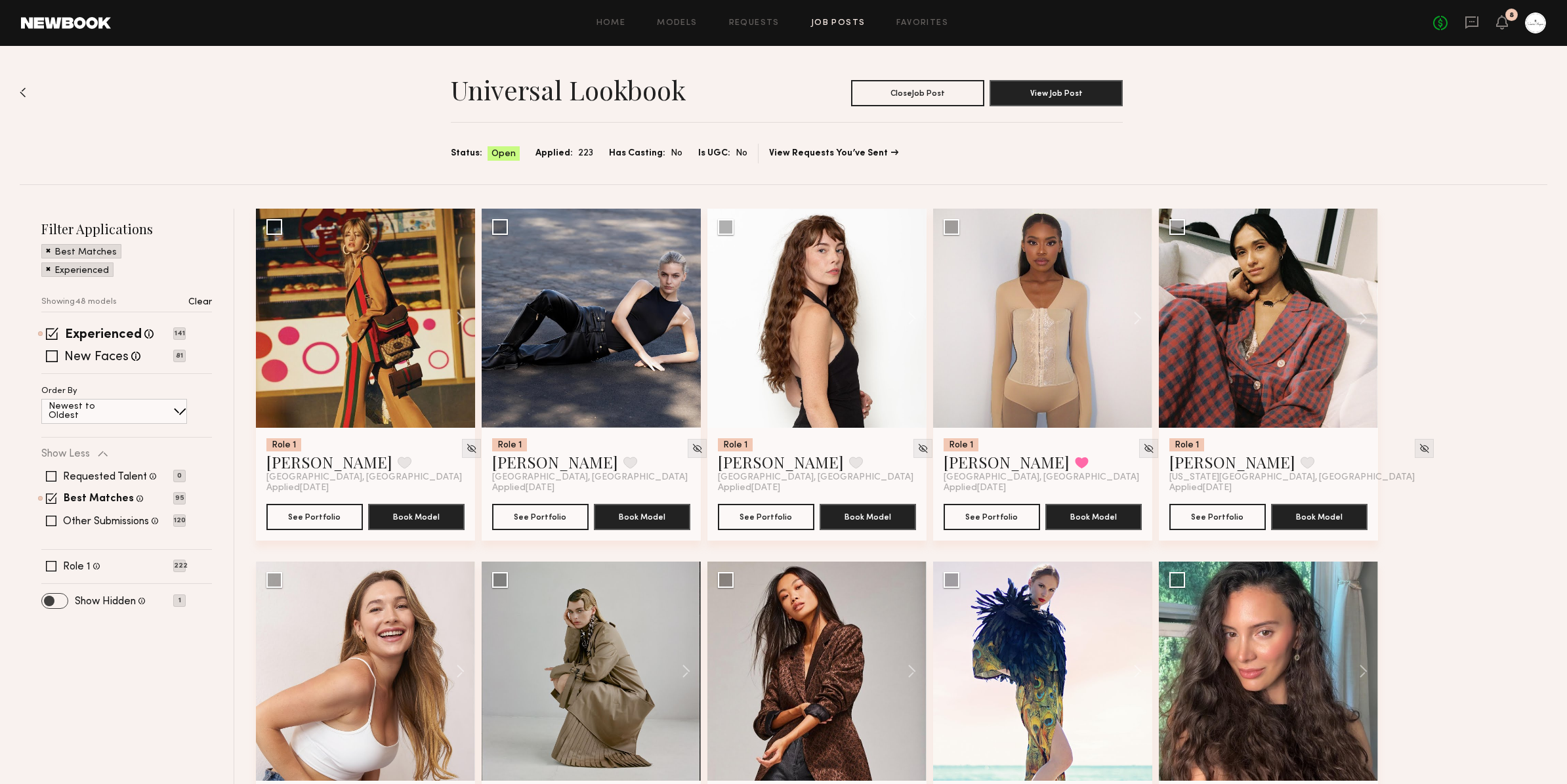
click at [63, 599] on span at bounding box center [54, 600] width 26 height 14
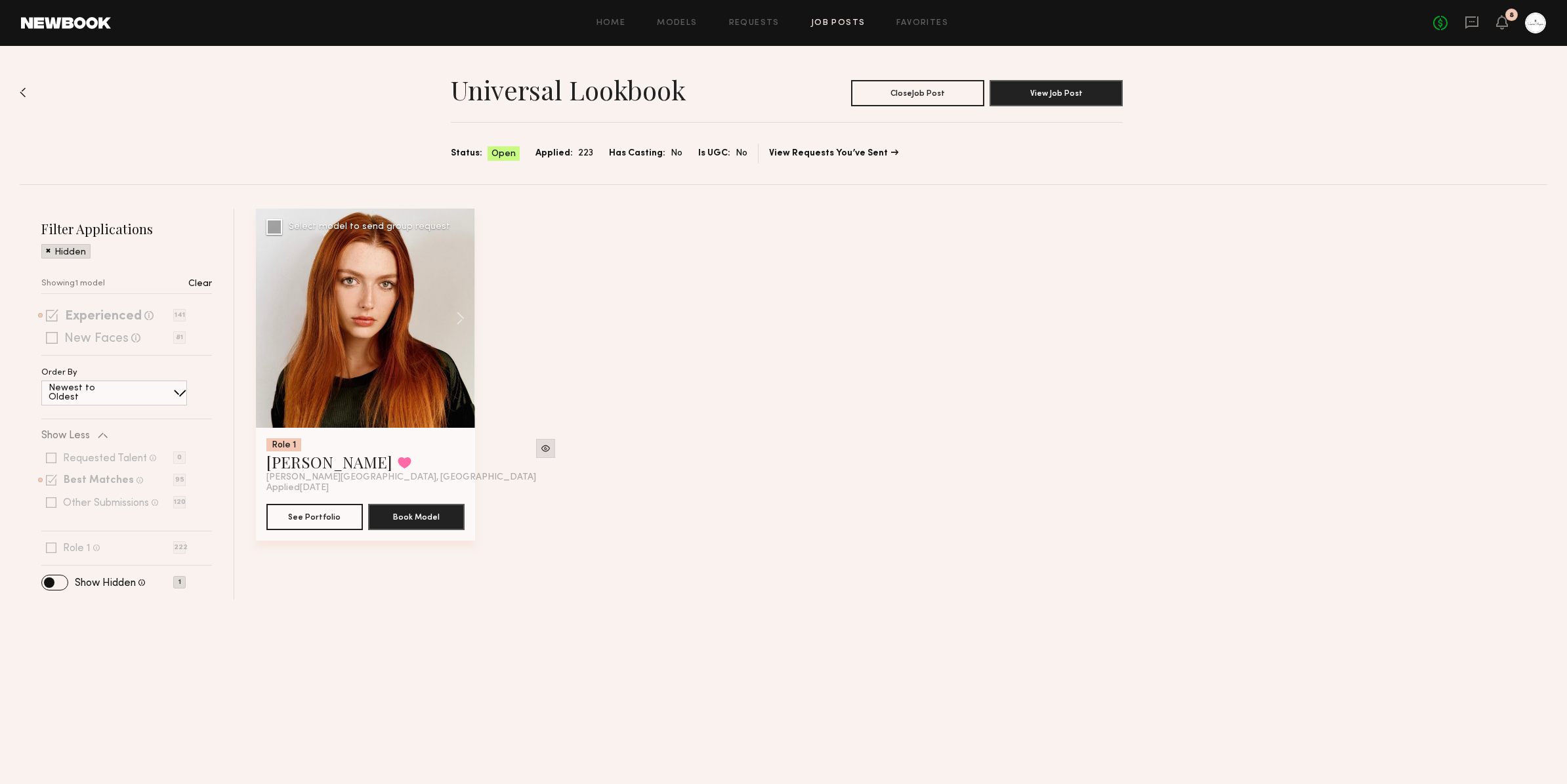
click at [540, 448] on img at bounding box center [545, 447] width 11 height 11
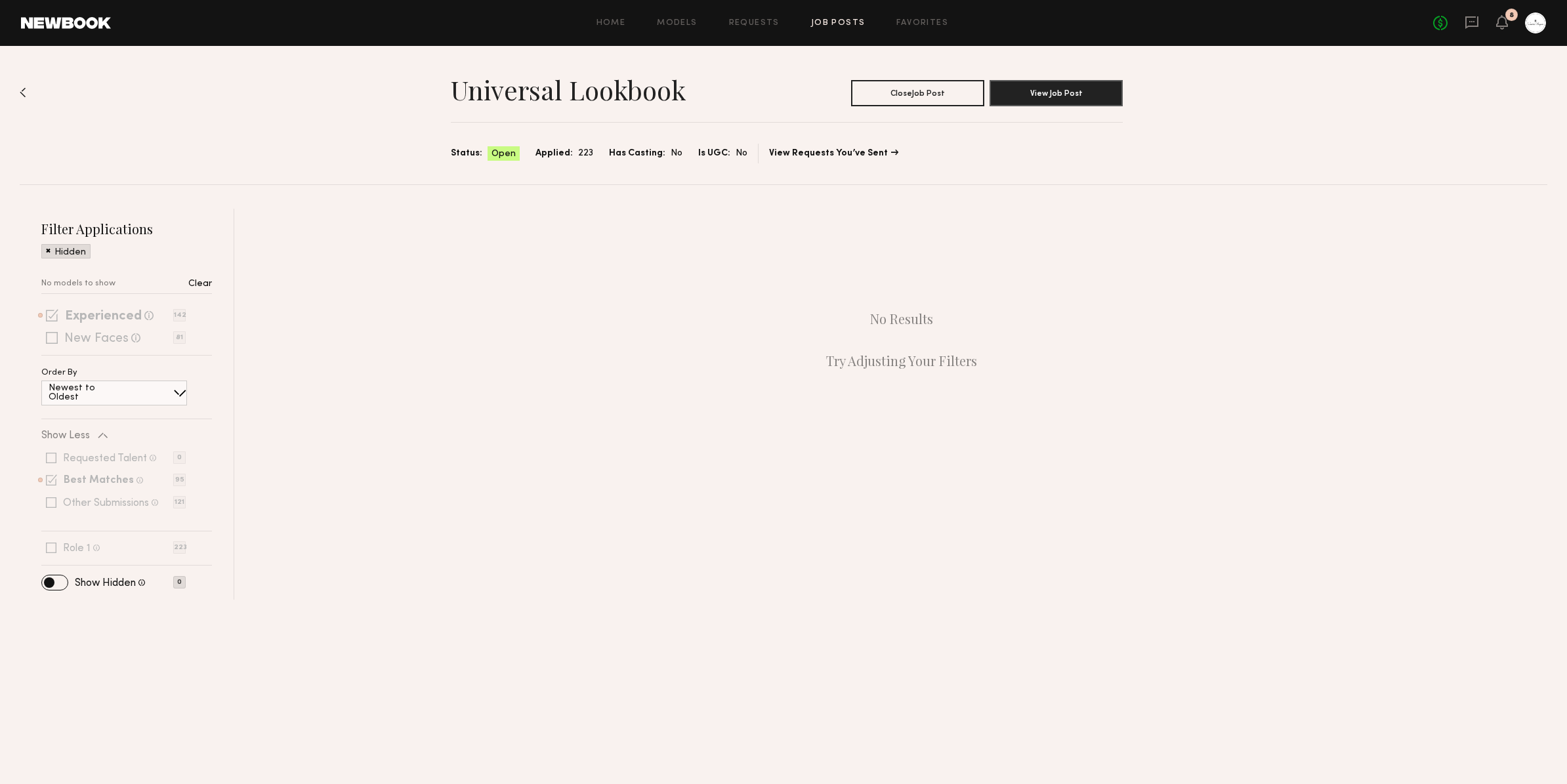
click at [467, 152] on span "Status:" at bounding box center [467, 153] width 32 height 14
click at [541, 85] on h1 "Universal Lookbook" at bounding box center [568, 89] width 235 height 32
click at [852, 30] on div "Home Models Requests Job Posts Favorites Sign Out No fees up to $5,000 8" at bounding box center [829, 22] width 1435 height 21
click at [849, 22] on link "Job Posts" at bounding box center [838, 23] width 54 height 8
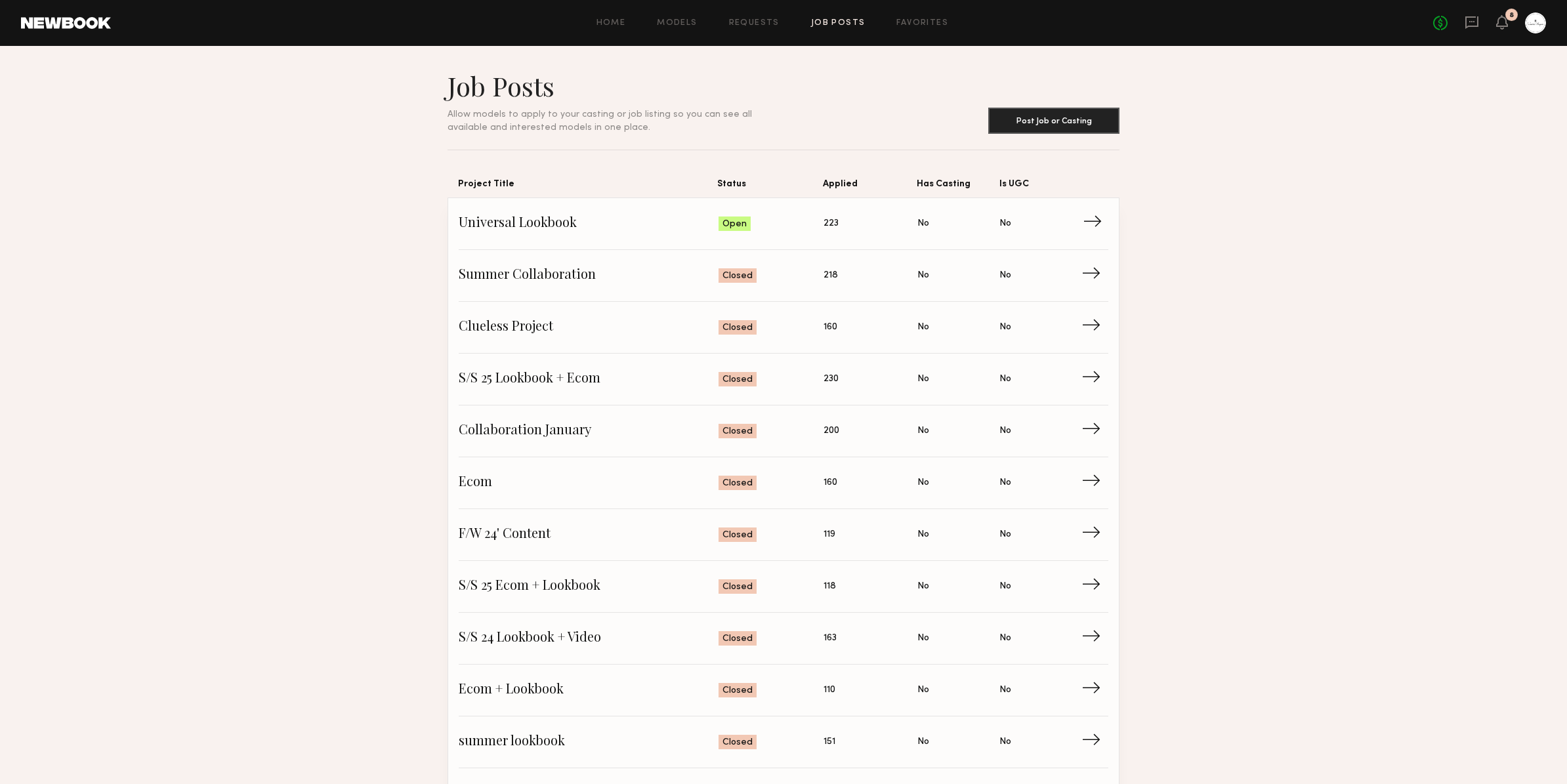
click at [517, 227] on span "Universal Lookbook" at bounding box center [588, 224] width 260 height 20
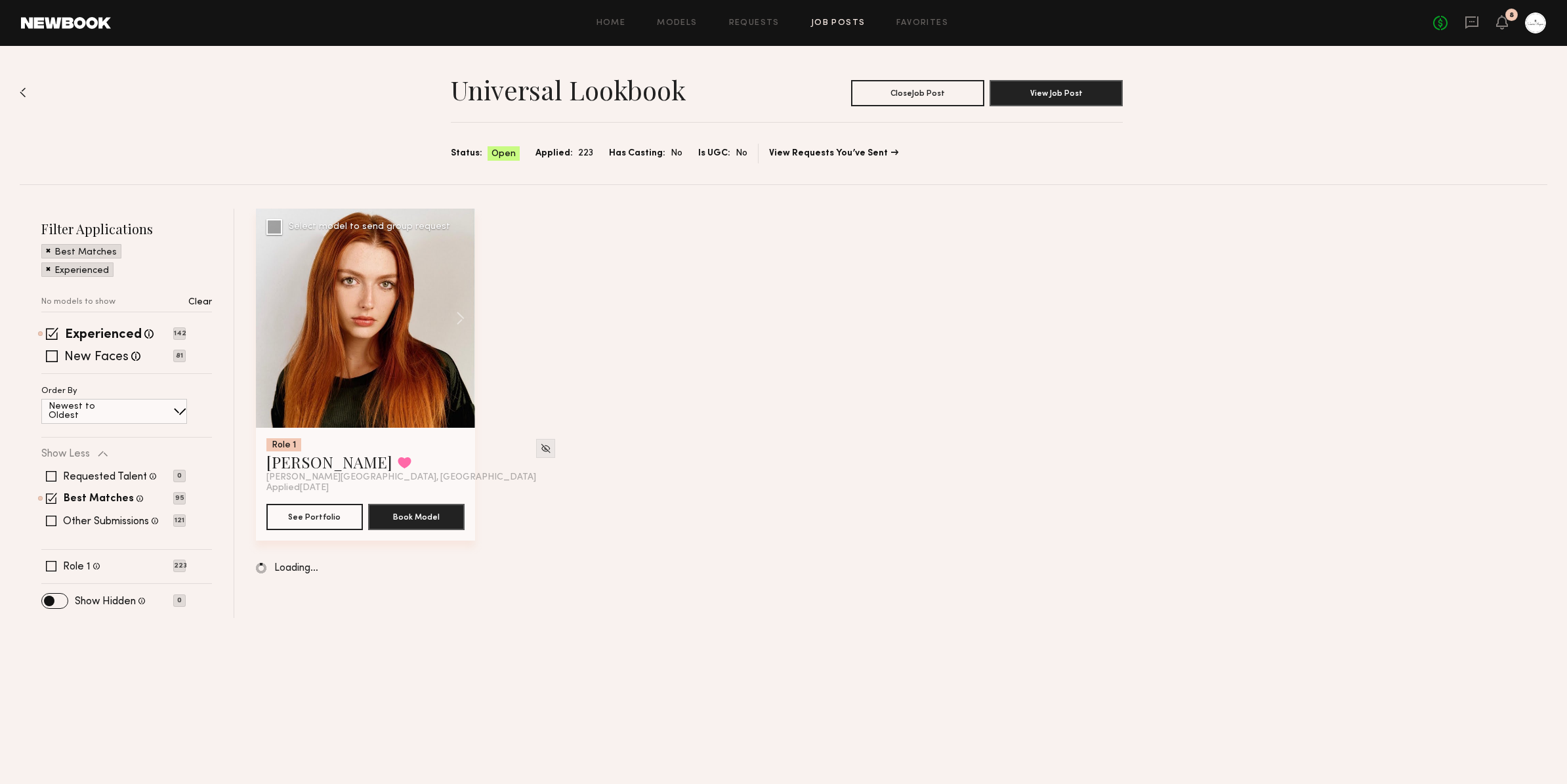
click at [400, 359] on div at bounding box center [365, 317] width 219 height 219
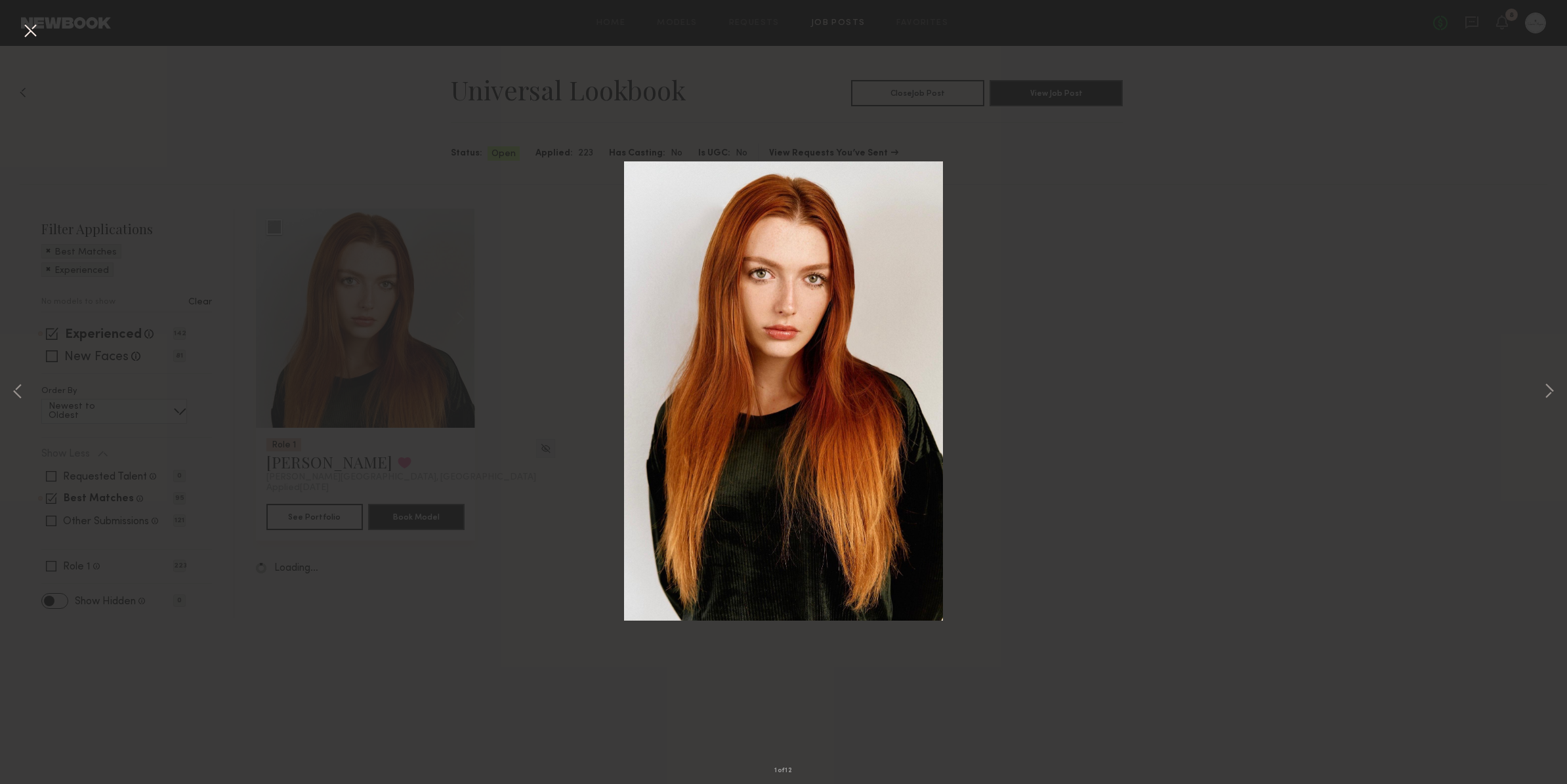
click at [563, 316] on div "1 of 12" at bounding box center [784, 392] width 1567 height 784
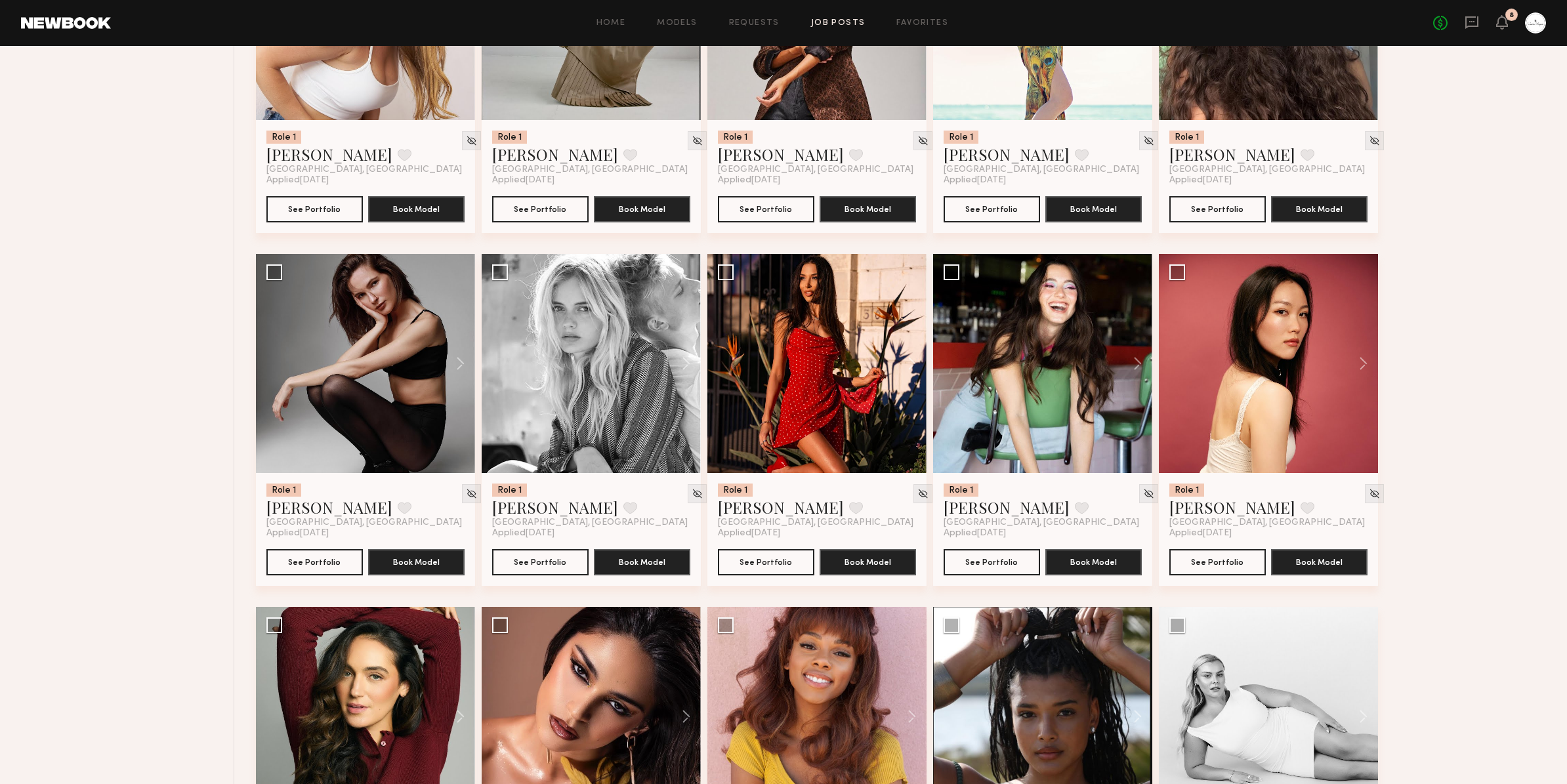
scroll to position [1177, 0]
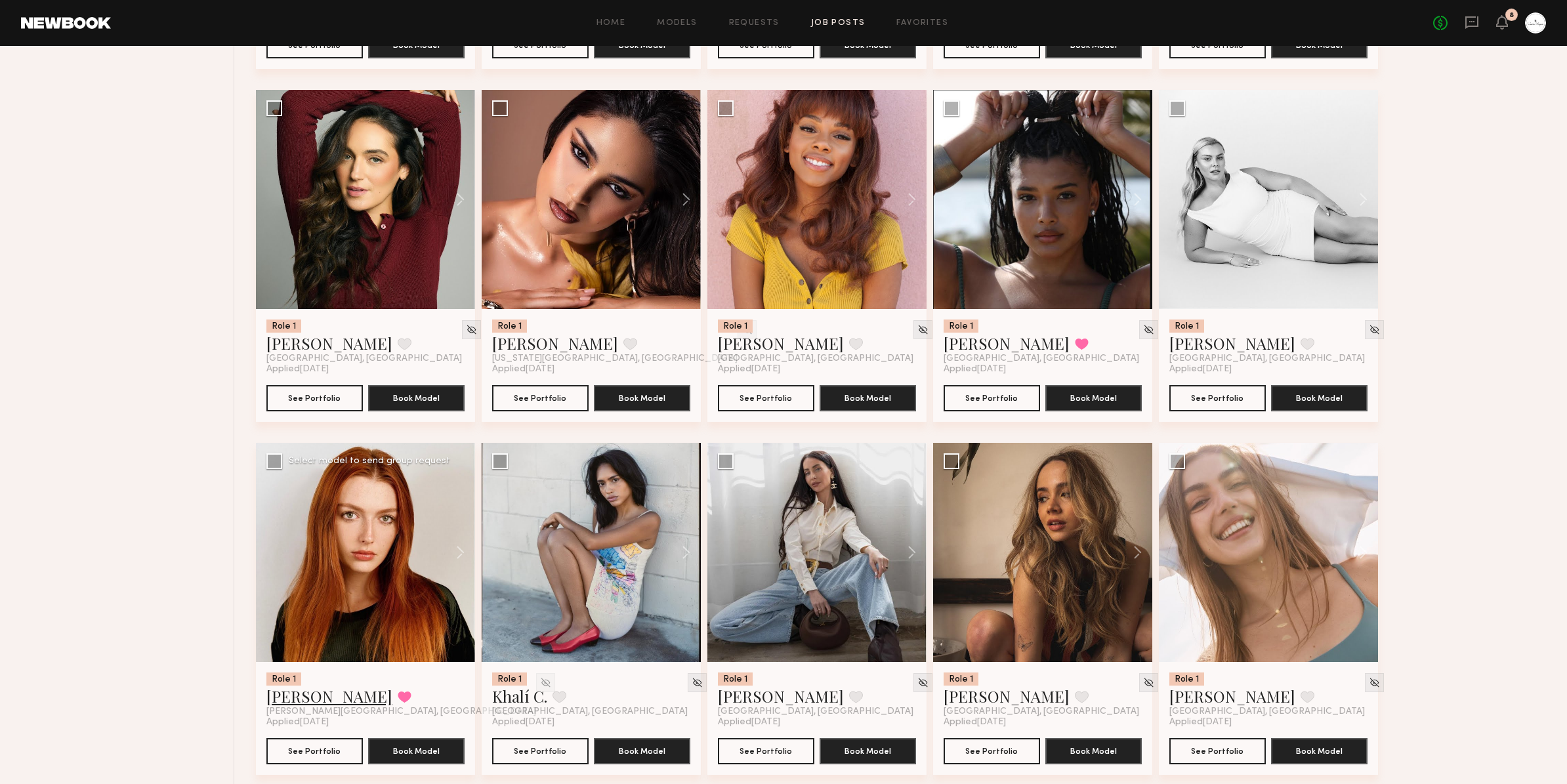
click at [308, 700] on link "Annika R." at bounding box center [329, 696] width 126 height 21
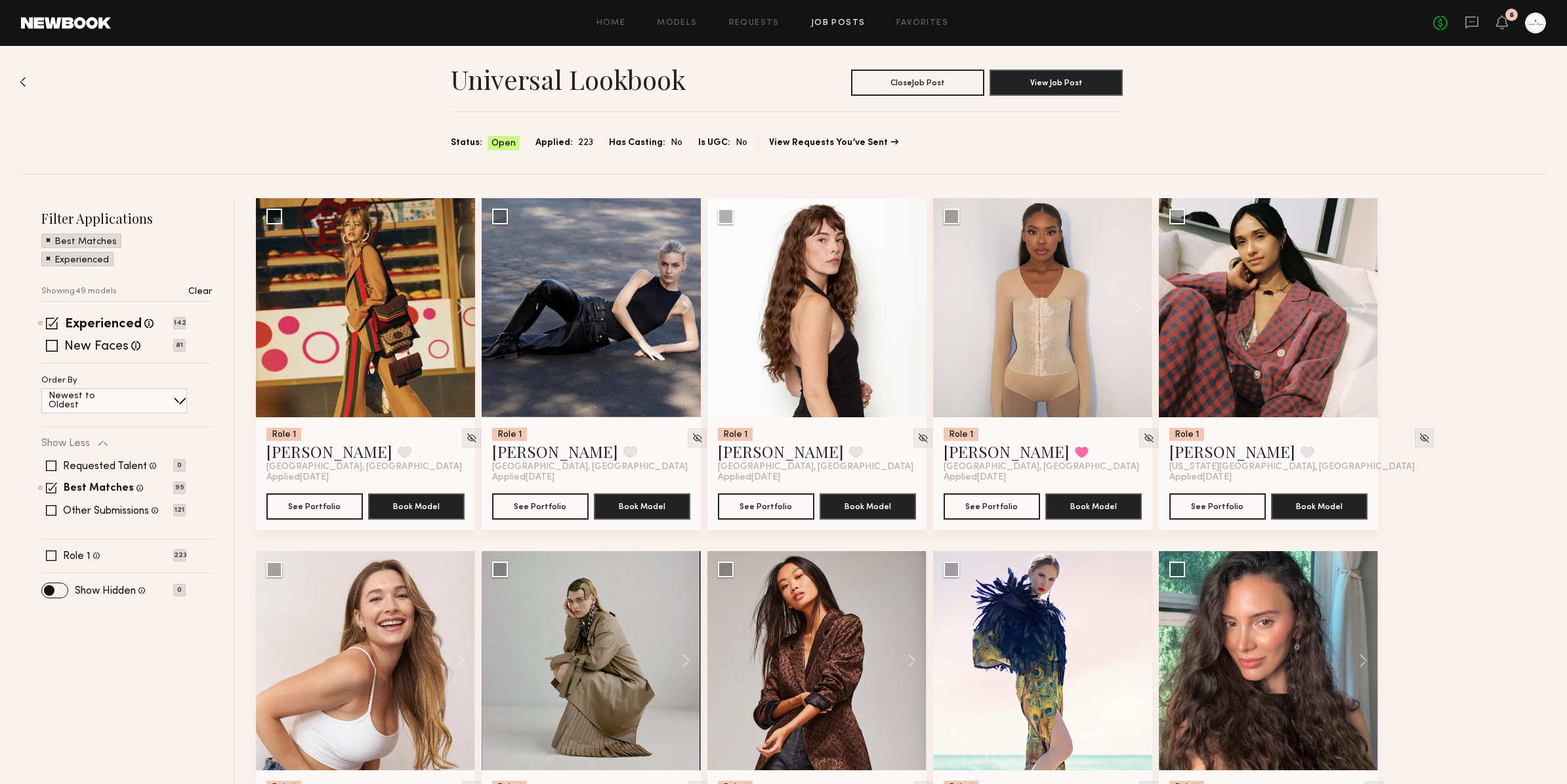
scroll to position [0, 0]
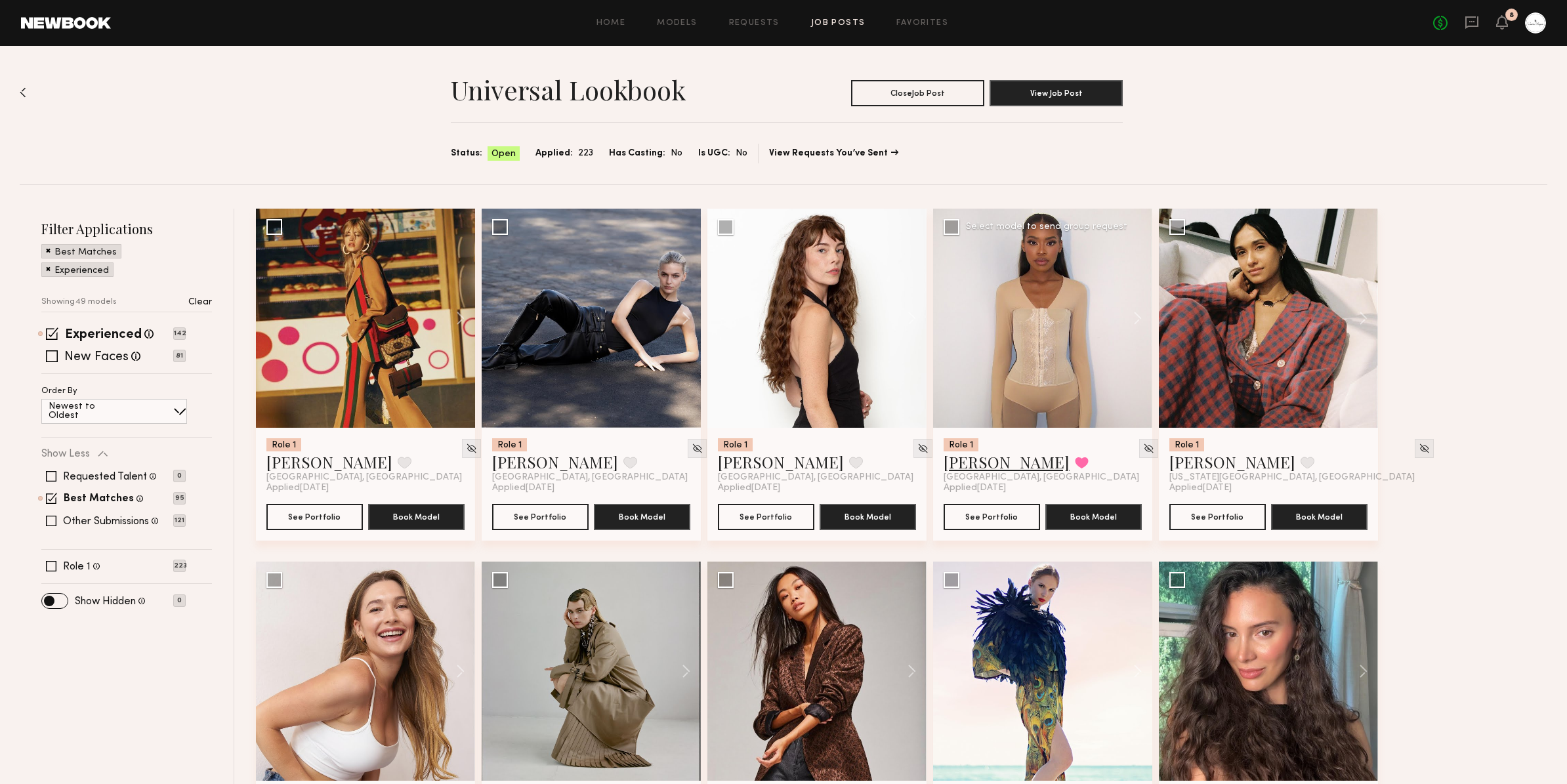
click at [970, 462] on link "Miya R." at bounding box center [1006, 462] width 126 height 21
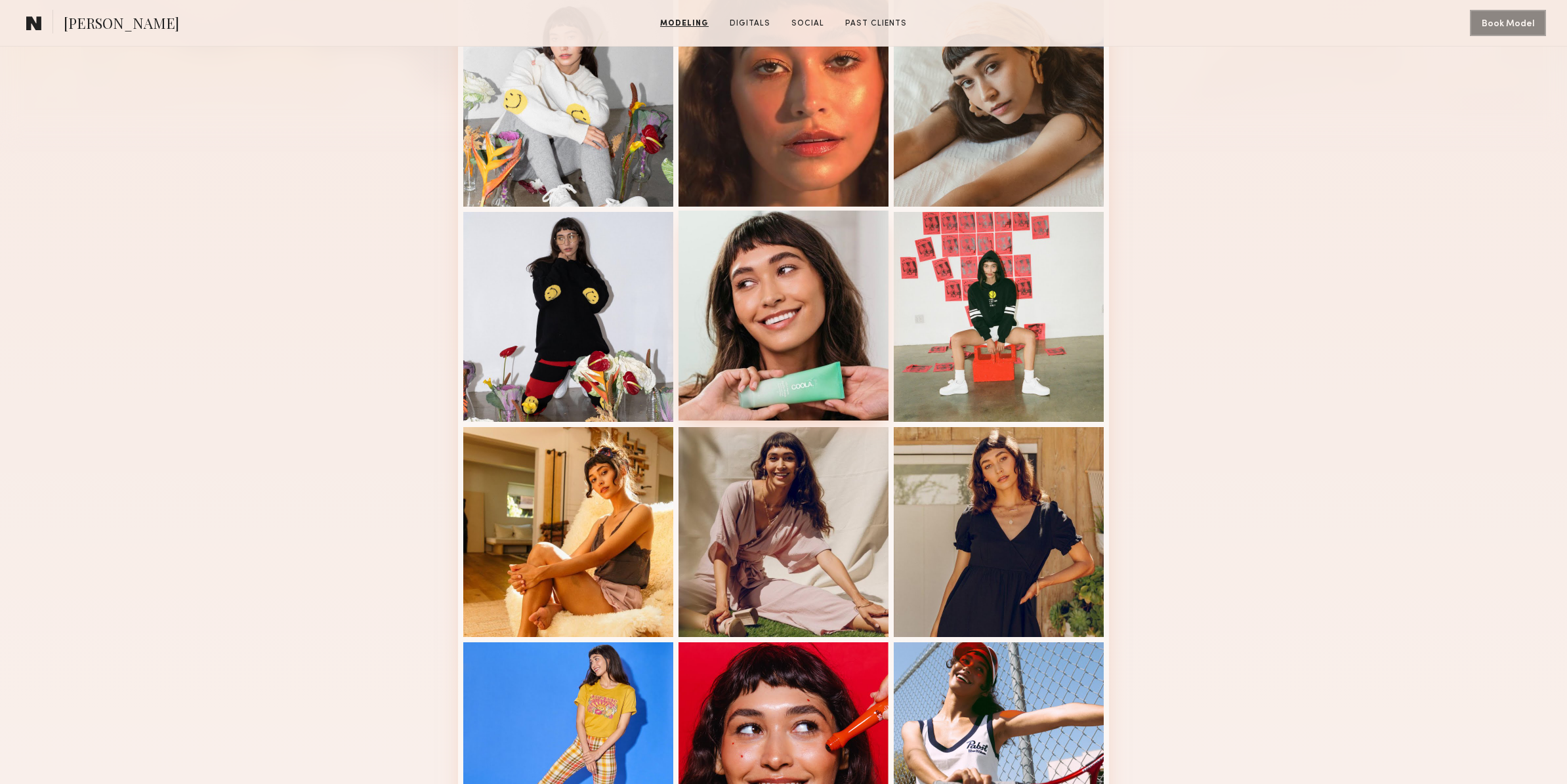
scroll to position [392, 0]
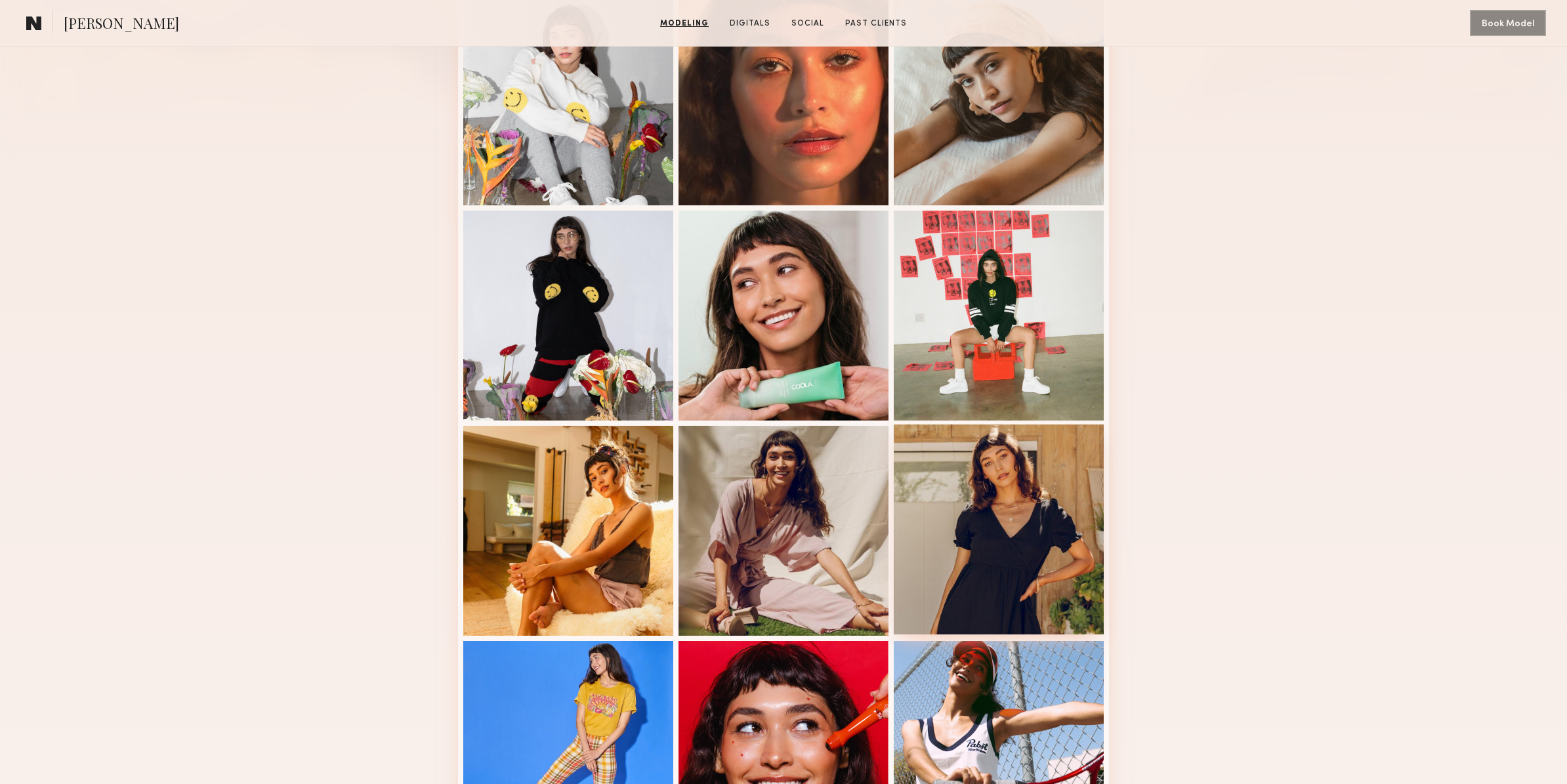
click at [1014, 520] on div at bounding box center [999, 529] width 210 height 210
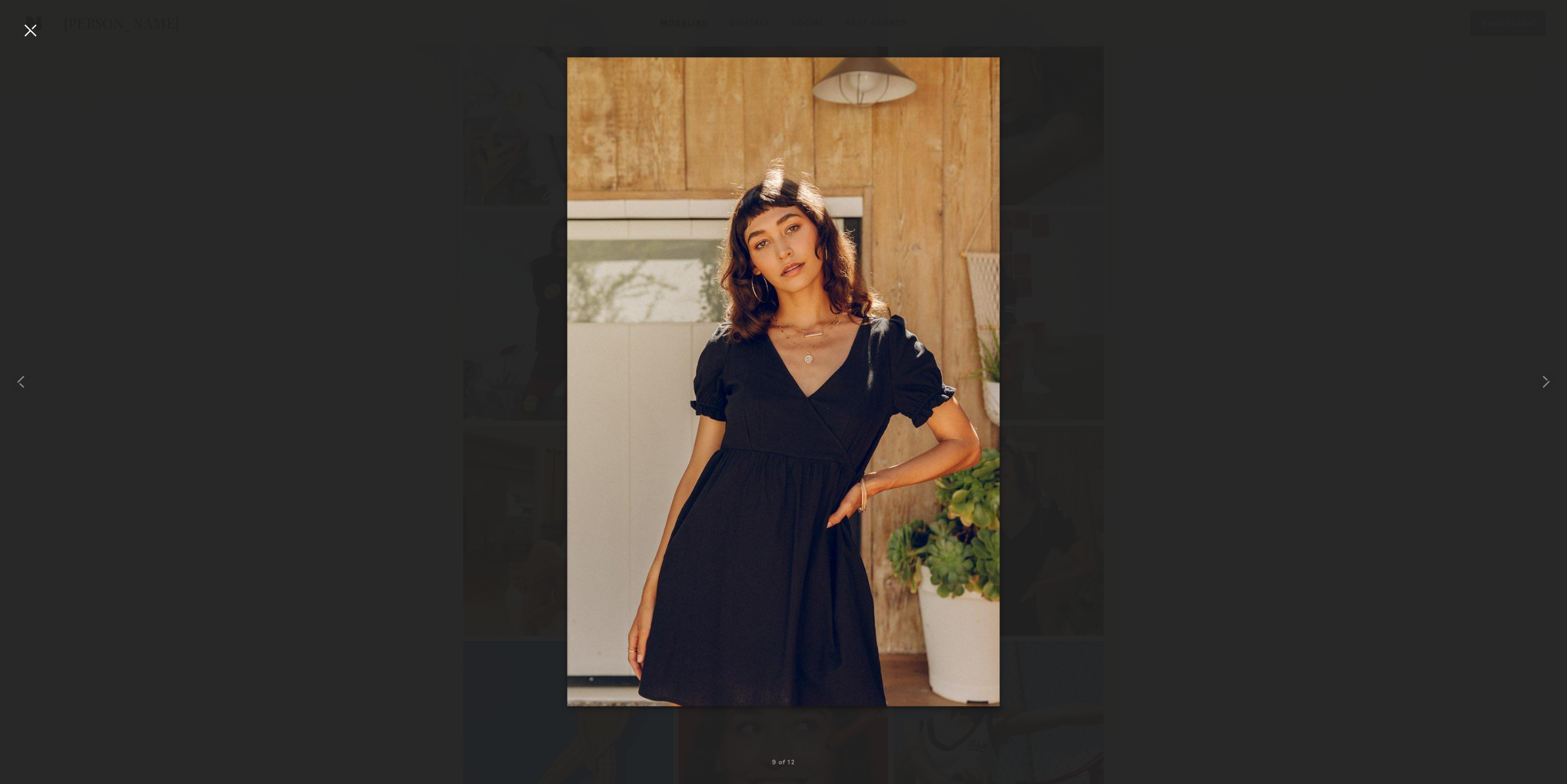
drag, startPoint x: 840, startPoint y: 372, endPoint x: 603, endPoint y: 1, distance: 440.2
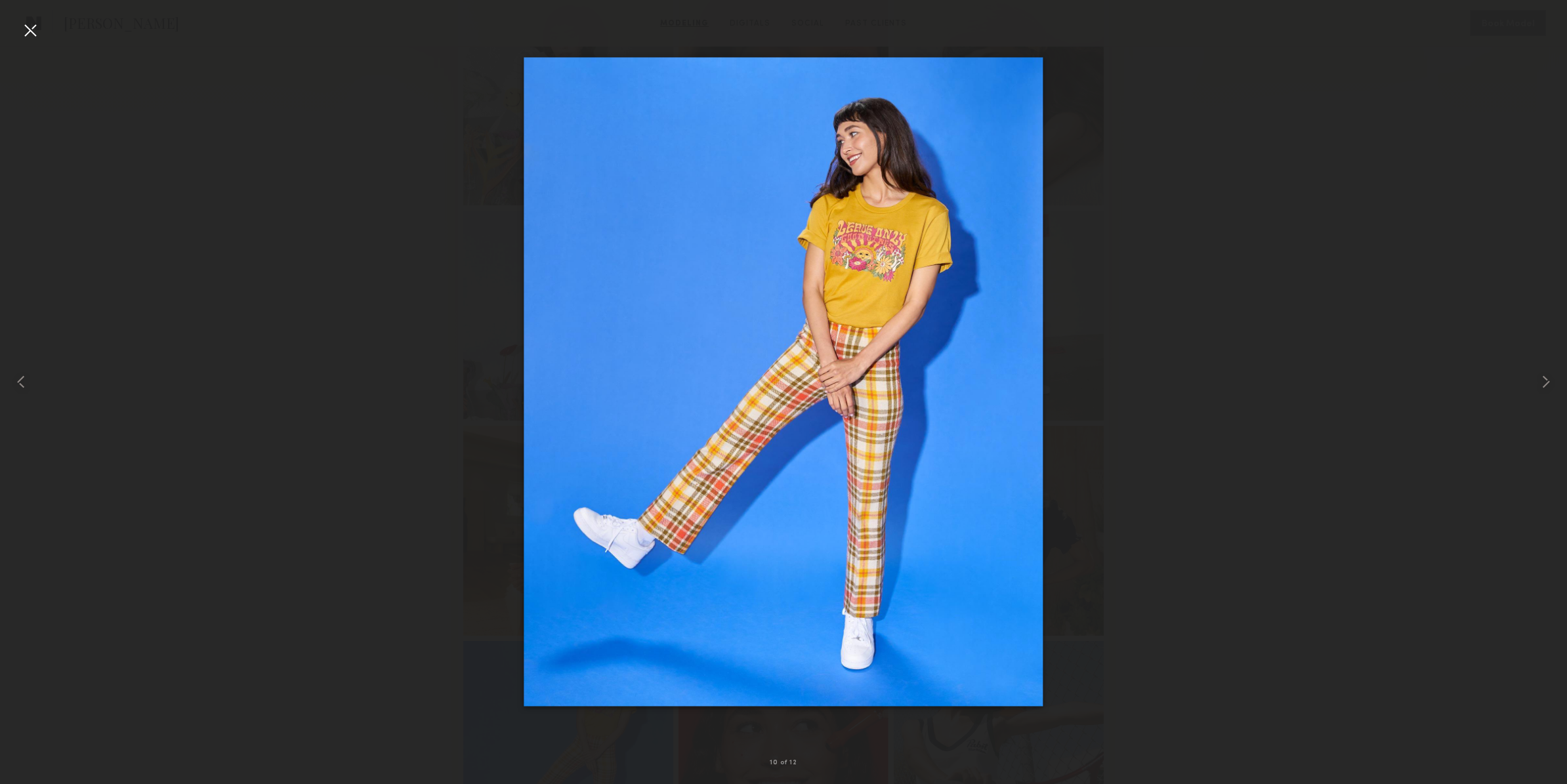
click at [29, 32] on div at bounding box center [30, 30] width 21 height 21
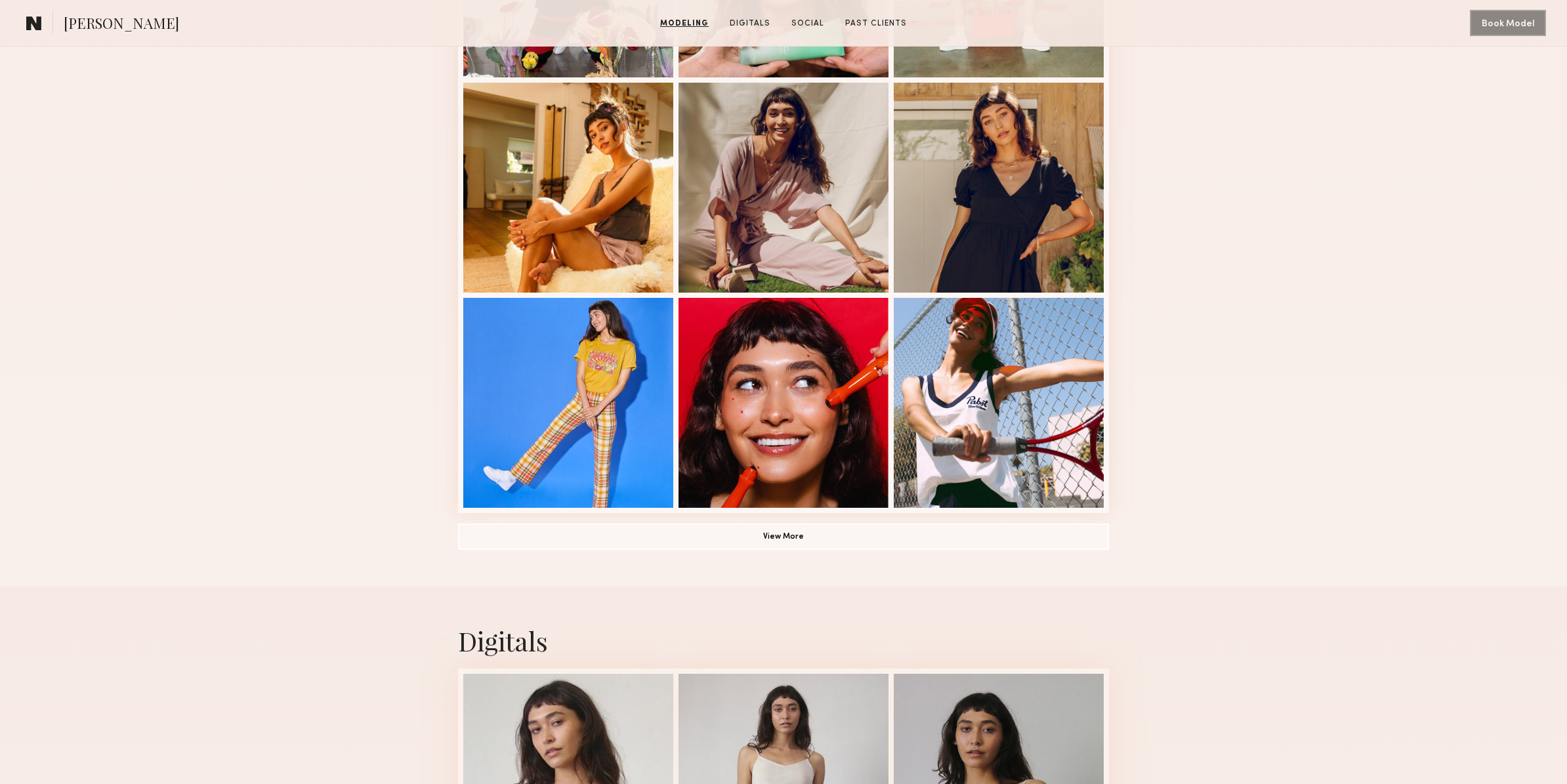
scroll to position [737, 0]
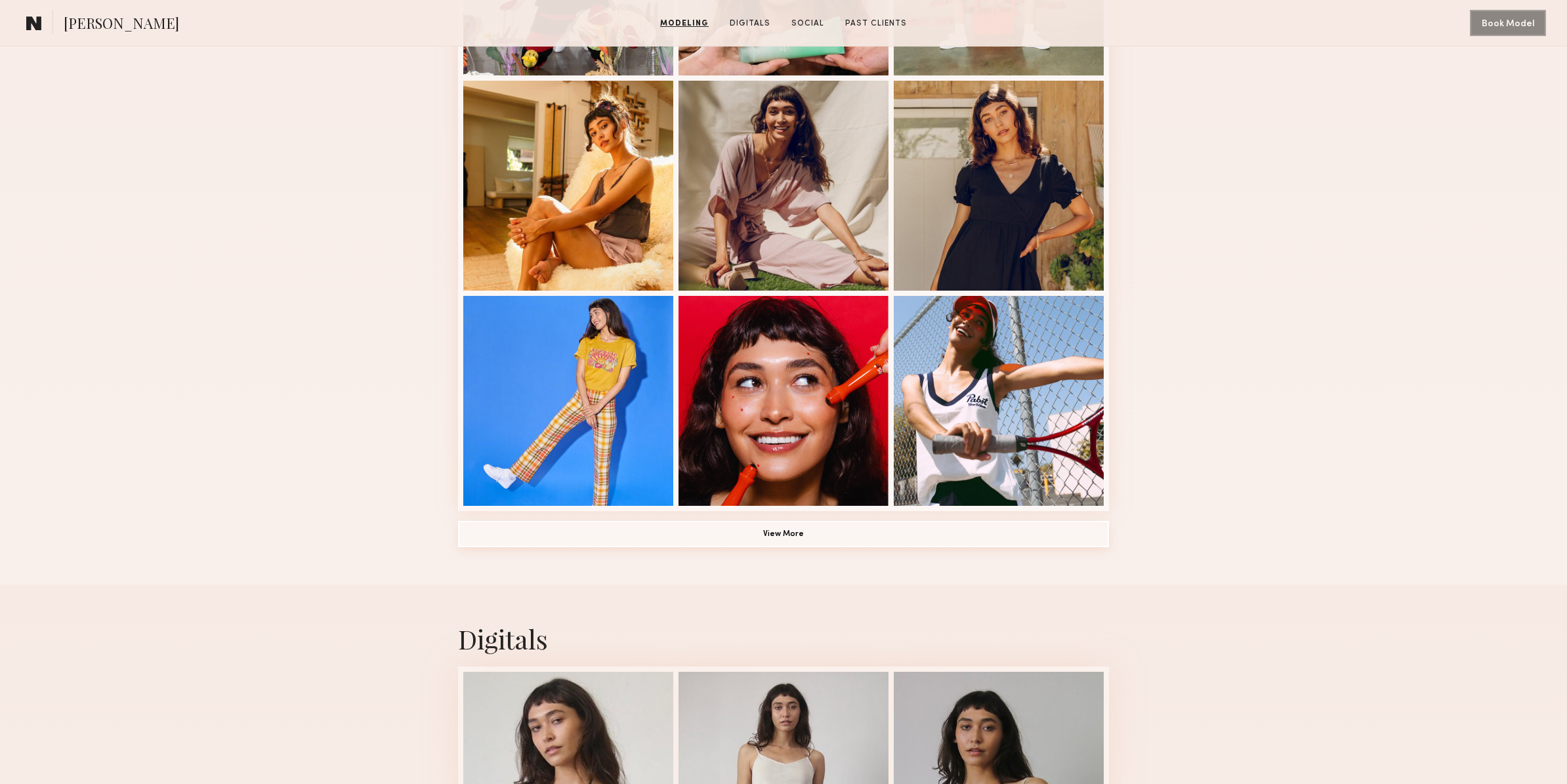
click at [905, 537] on button "View More" at bounding box center [783, 533] width 651 height 26
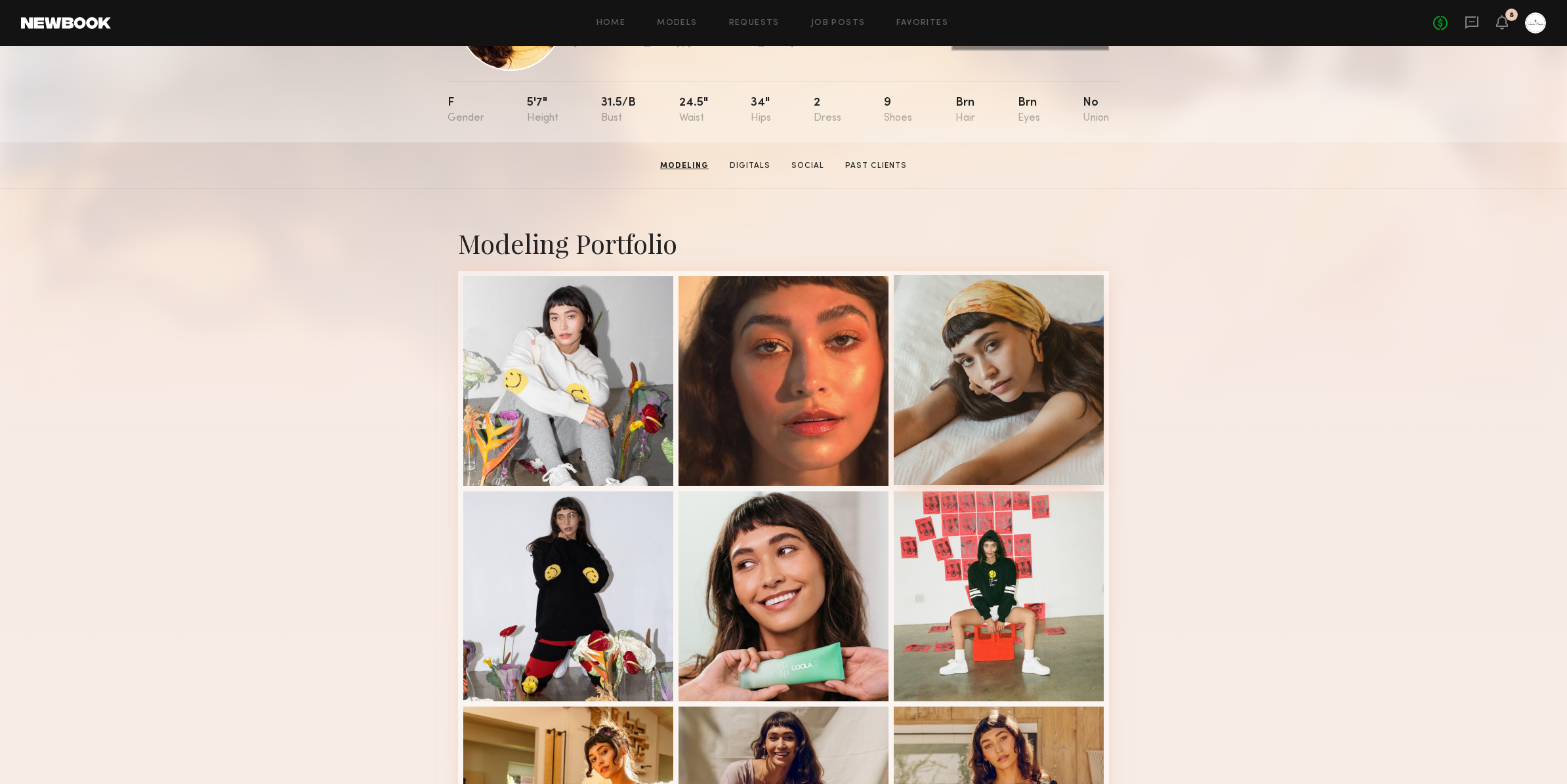
scroll to position [0, 0]
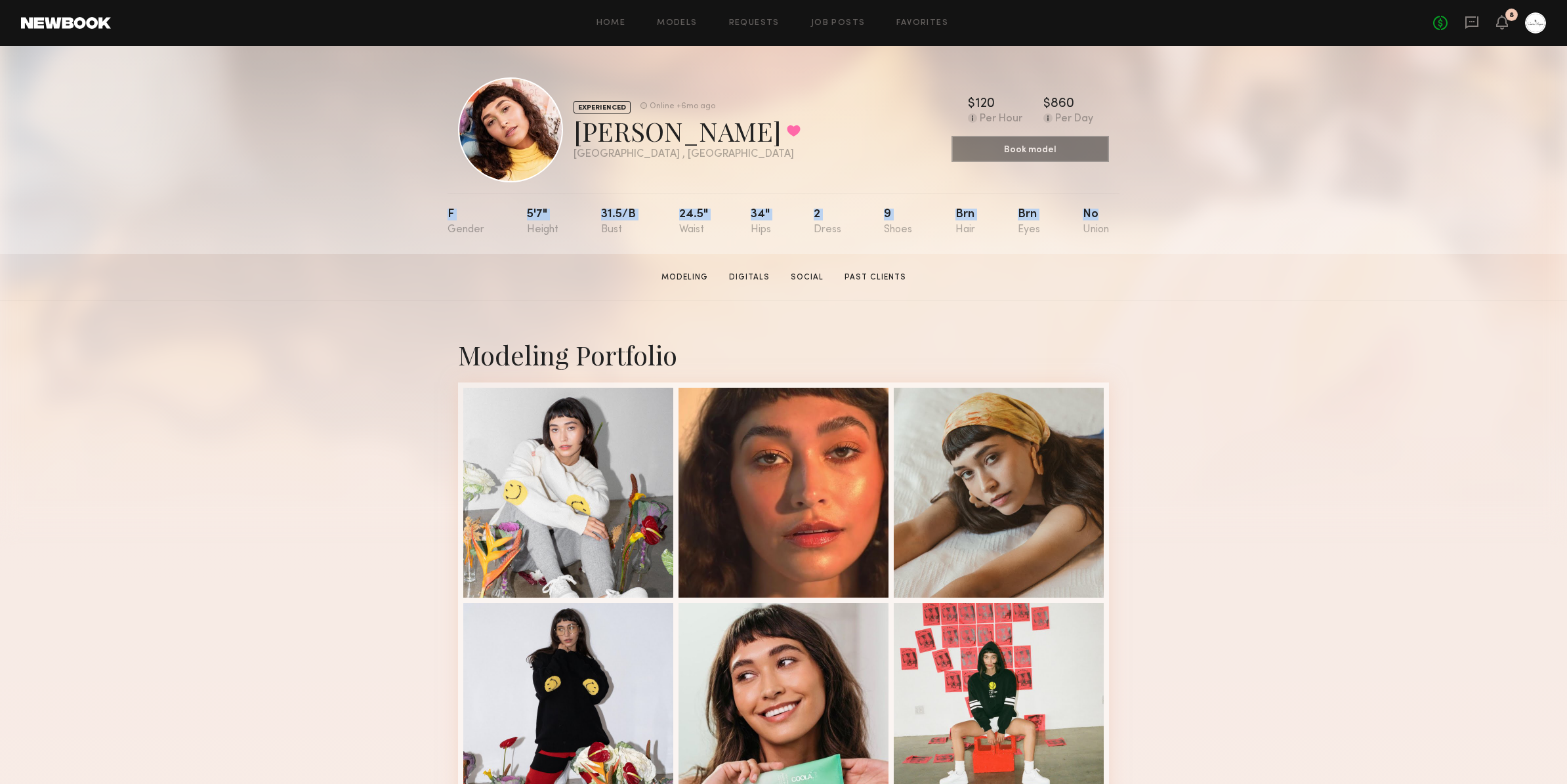
drag, startPoint x: 809, startPoint y: 217, endPoint x: 403, endPoint y: 214, distance: 406.0
click at [403, 214] on div "EXPERIENCED Online +6mo ago Maggie M. Favorited Los Angeles , CA Online +6mo ag…" at bounding box center [784, 150] width 1567 height 208
click at [435, 257] on section "Maggie M. Modeling Digitals Social Past Clients Book Model Model is temporarily…" at bounding box center [784, 277] width 1567 height 47
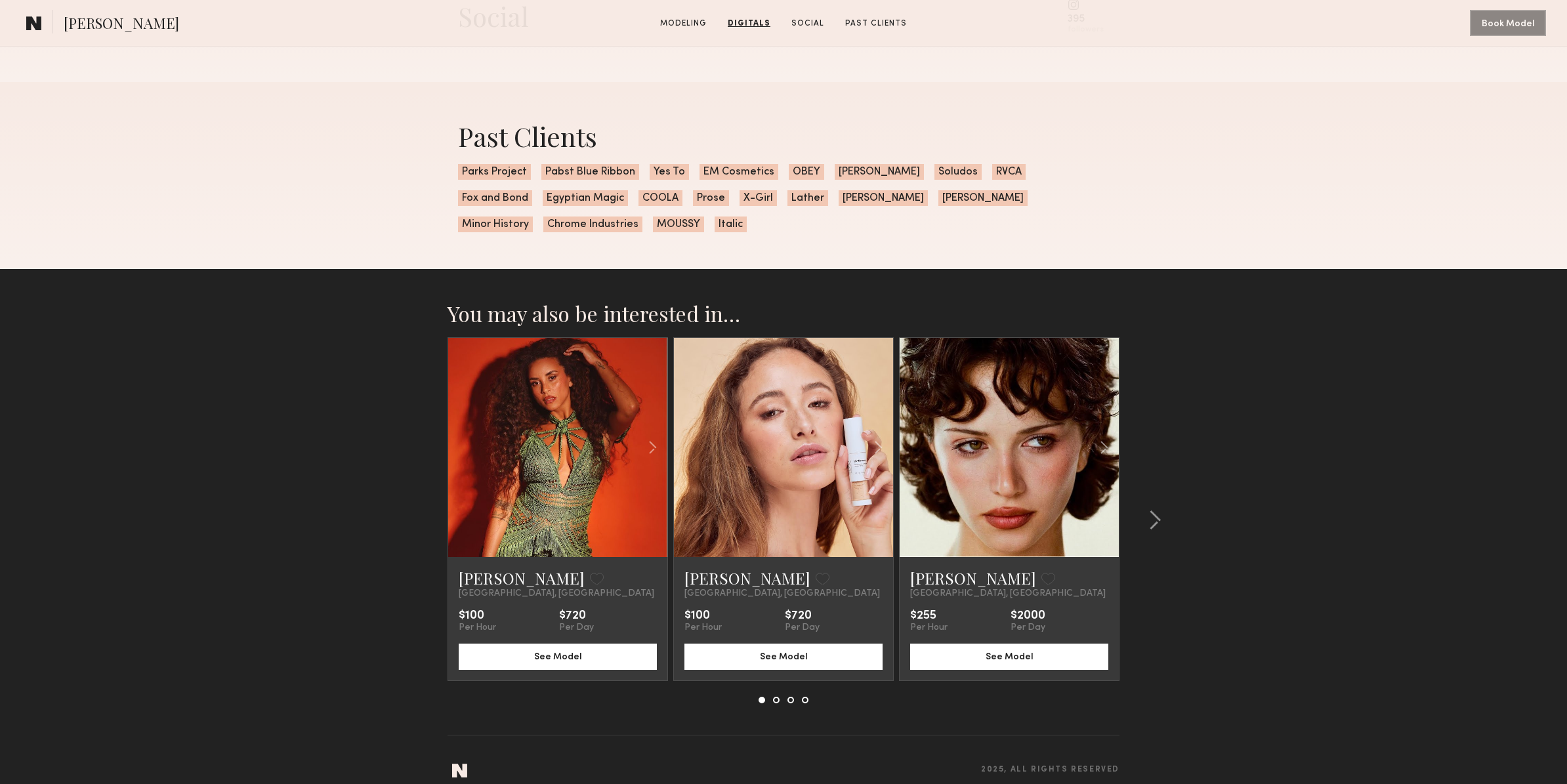
scroll to position [2735, 0]
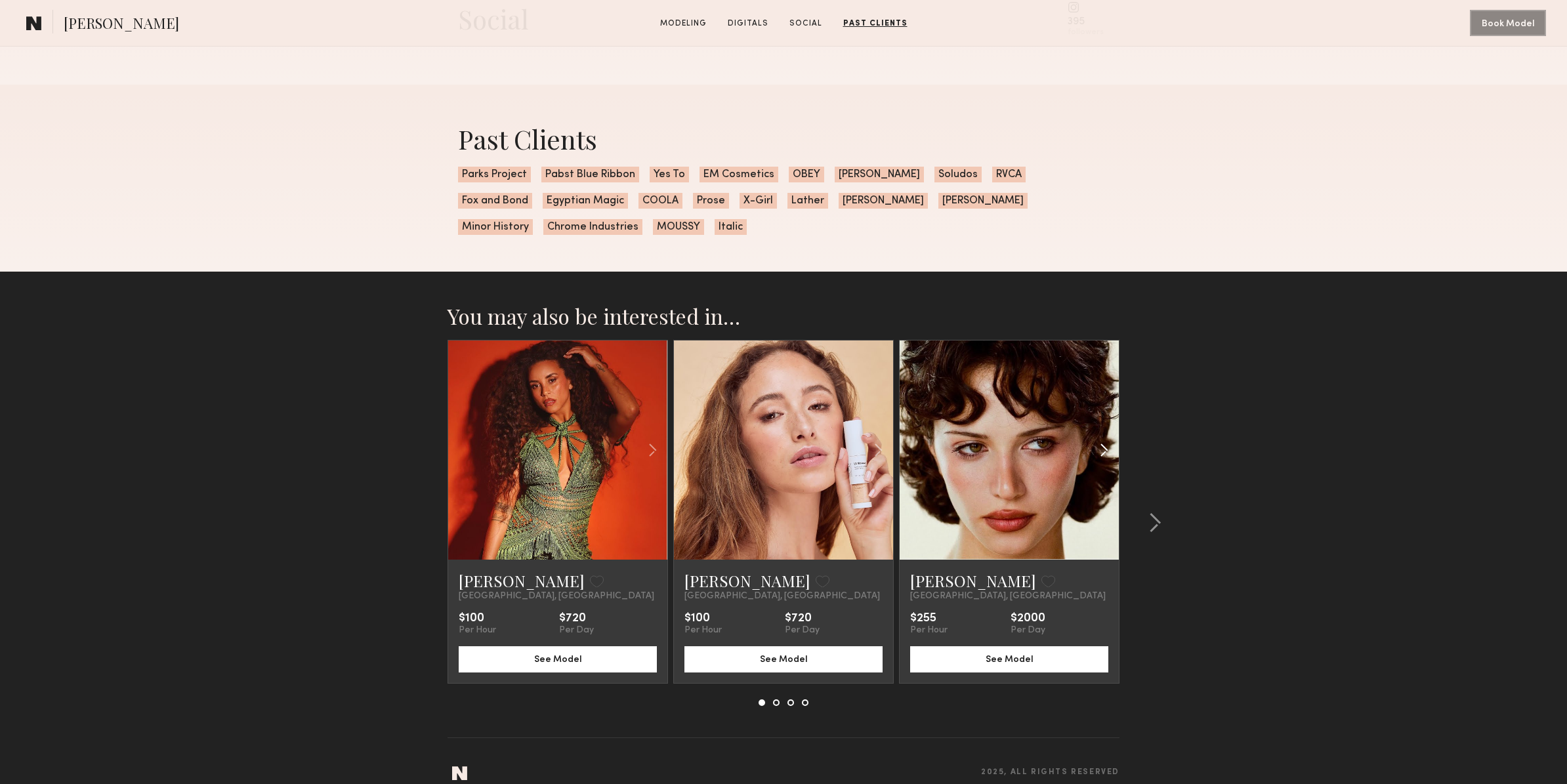
click at [1103, 452] on common-icon at bounding box center [1104, 450] width 19 height 25
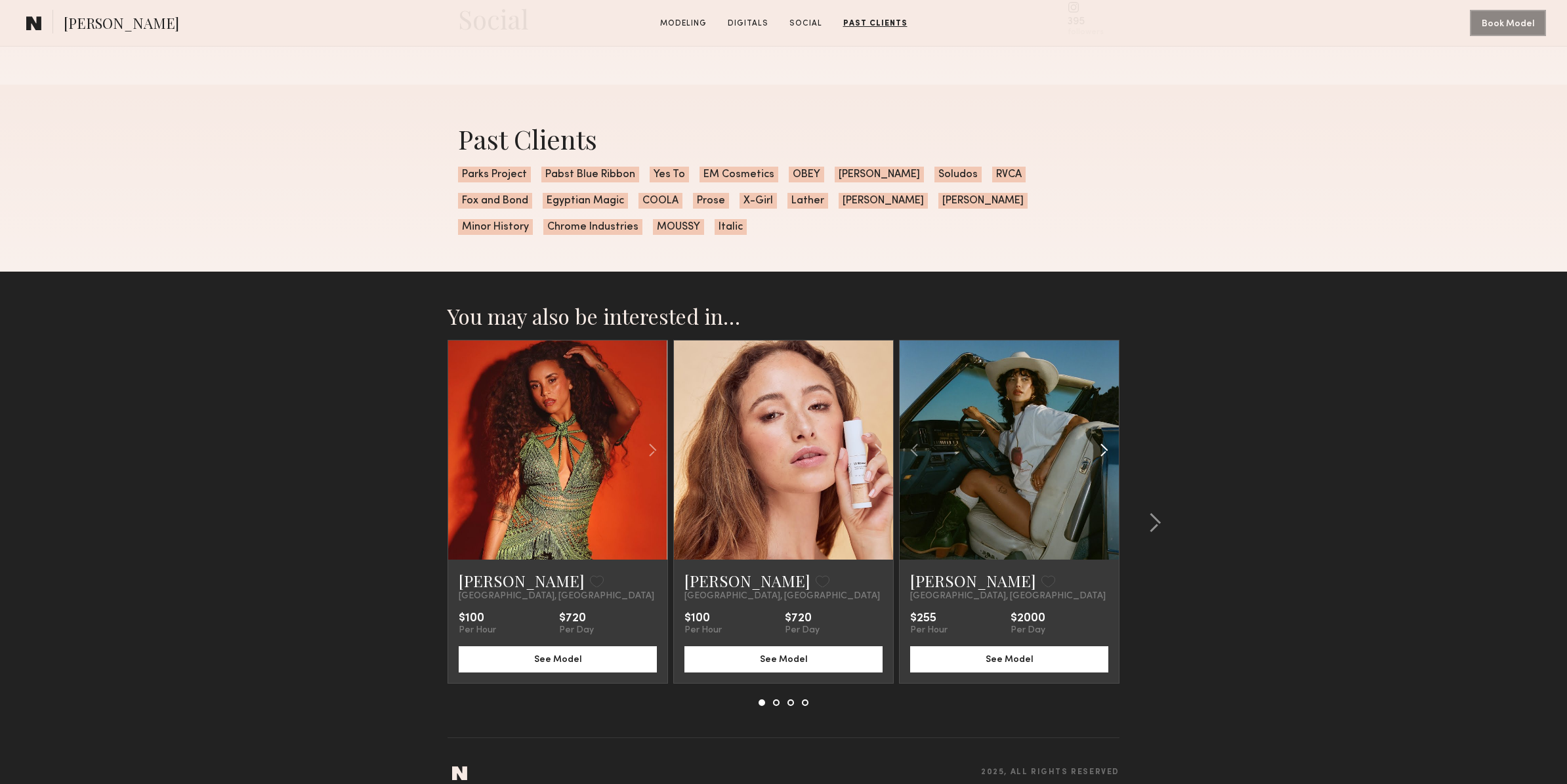
click at [1103, 452] on common-icon at bounding box center [1104, 450] width 19 height 25
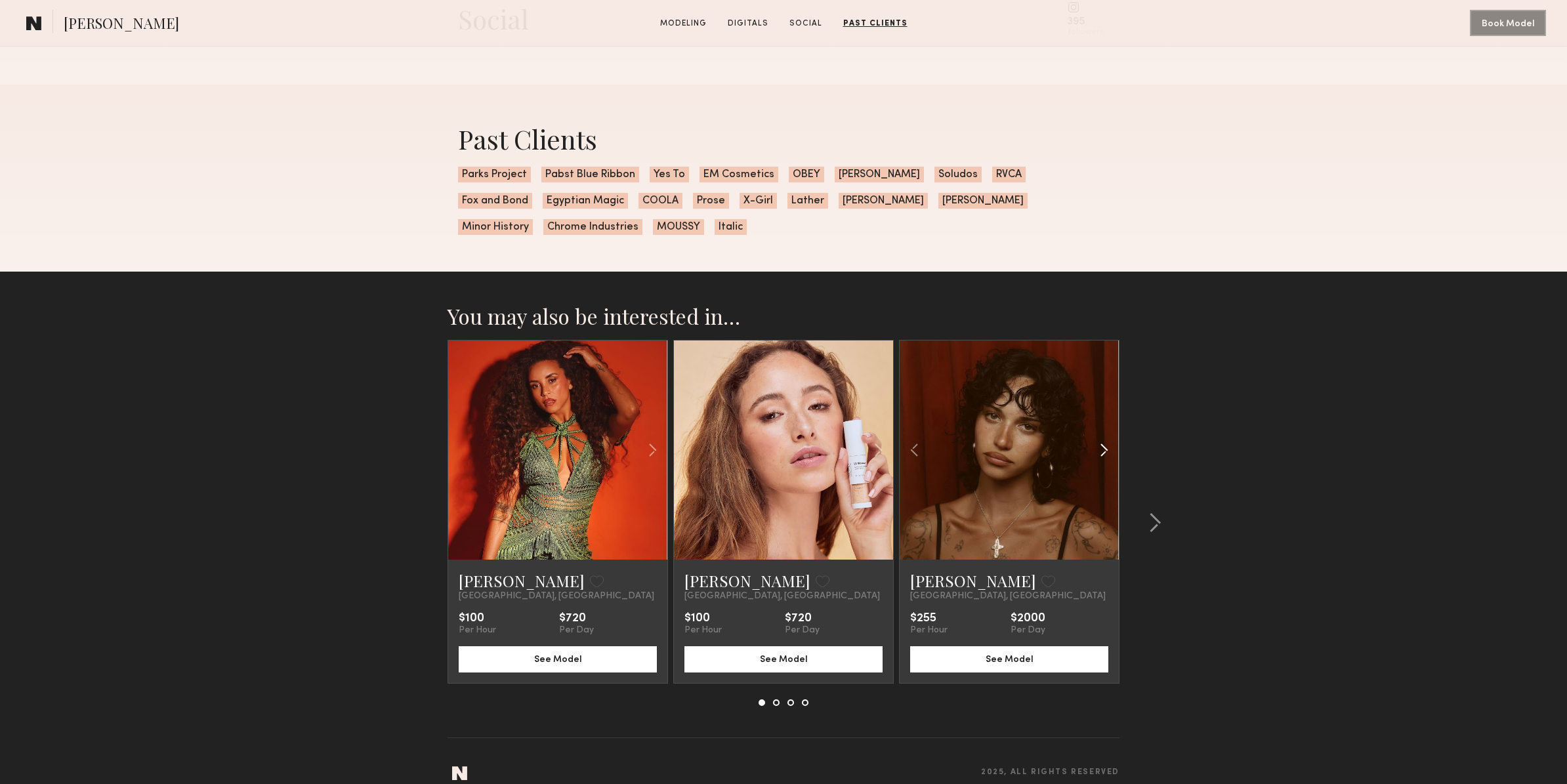
click at [1103, 452] on common-icon at bounding box center [1104, 450] width 19 height 25
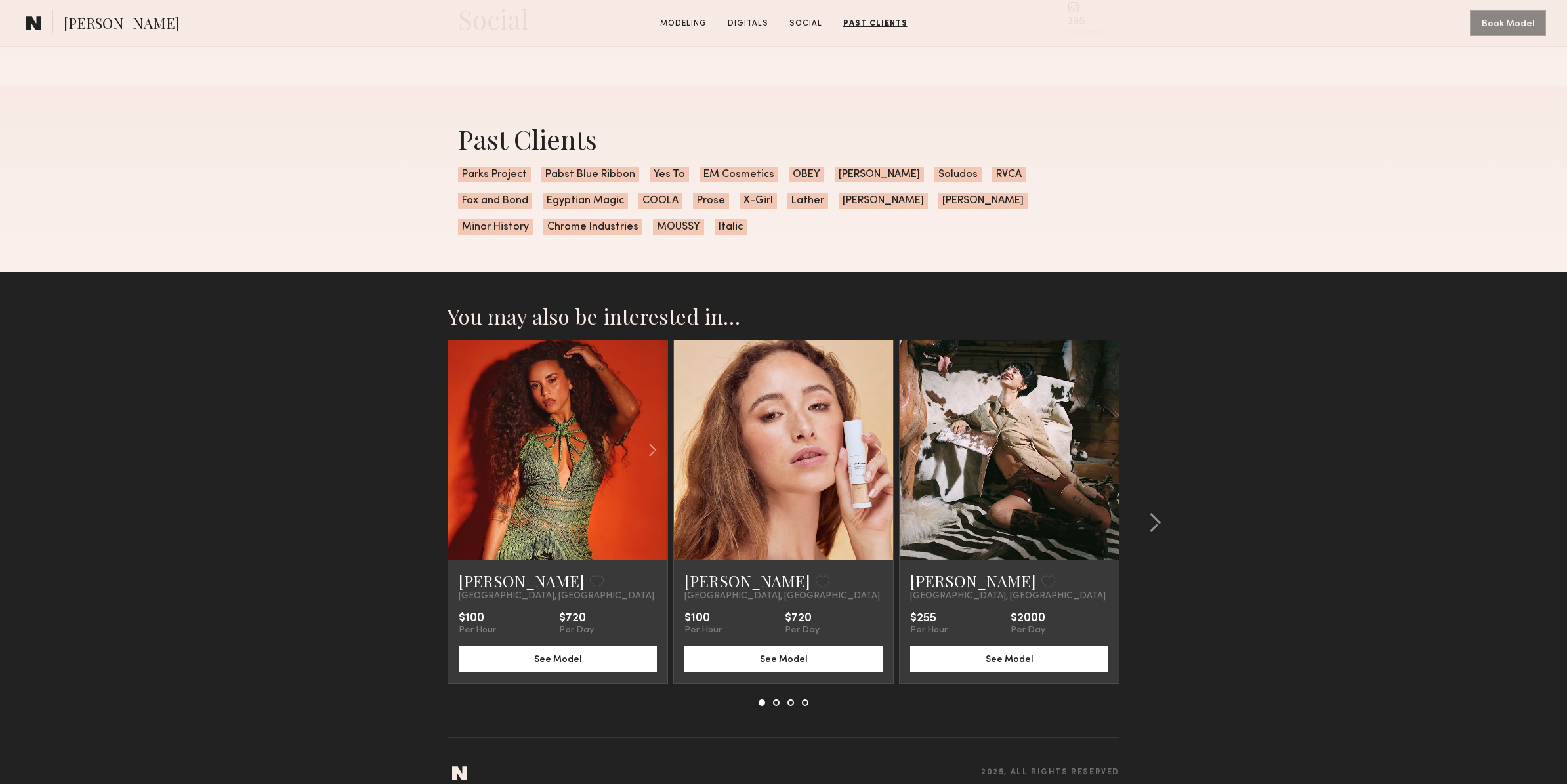
click at [1103, 452] on div at bounding box center [1009, 450] width 219 height 219
click at [964, 581] on link "Jessie M." at bounding box center [973, 580] width 126 height 21
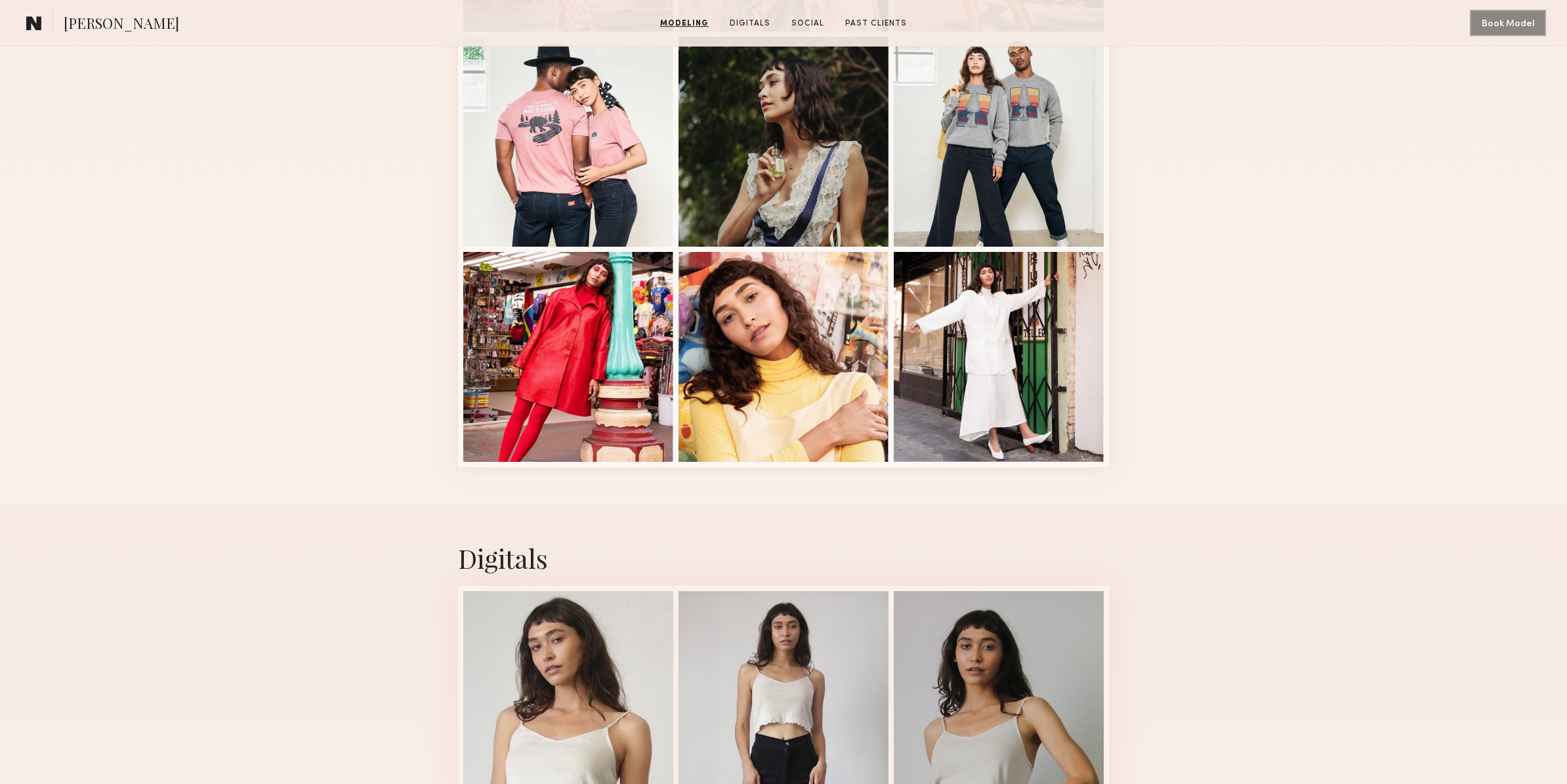
scroll to position [1639, 0]
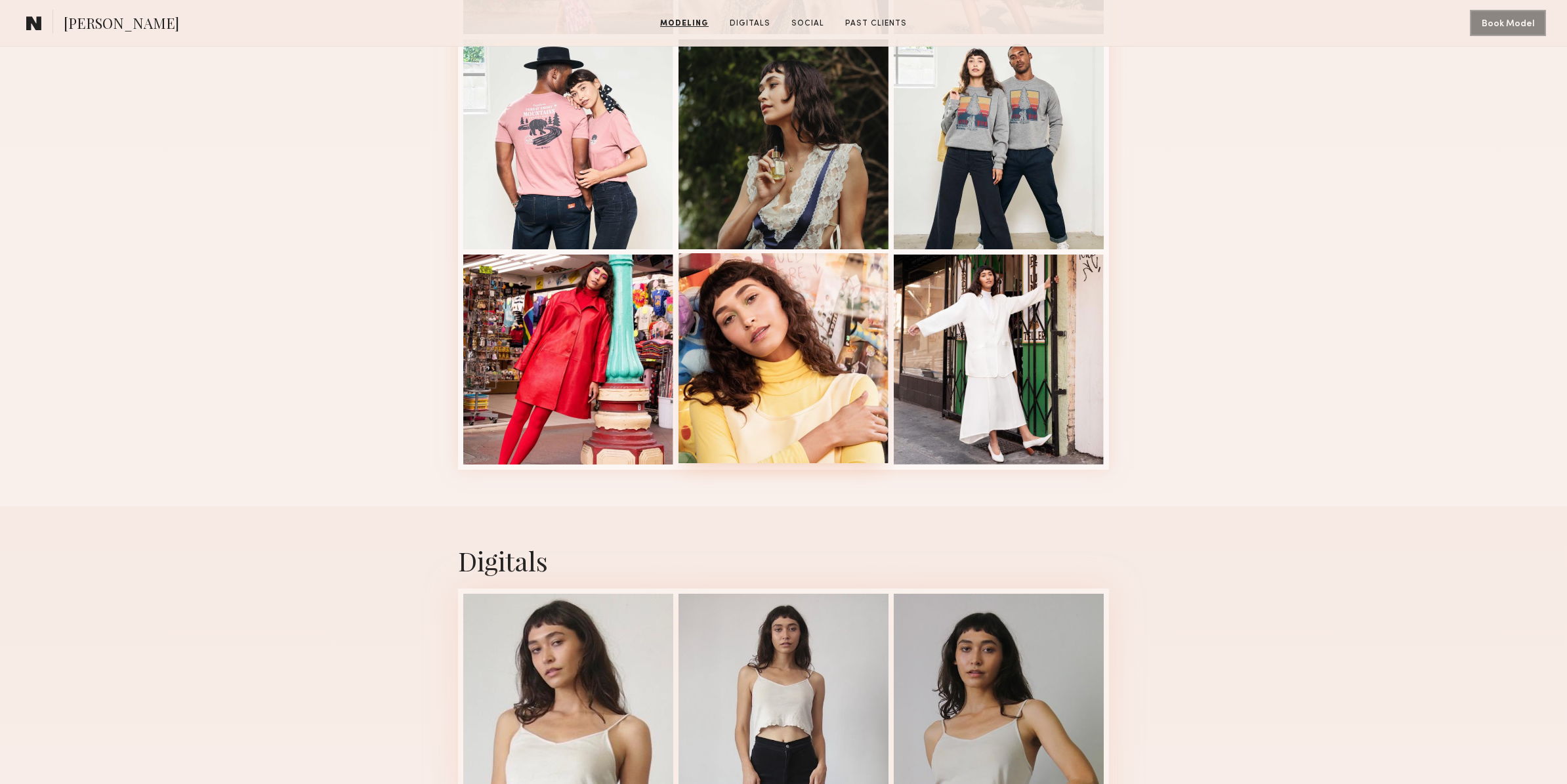
click at [810, 357] on div at bounding box center [784, 358] width 210 height 210
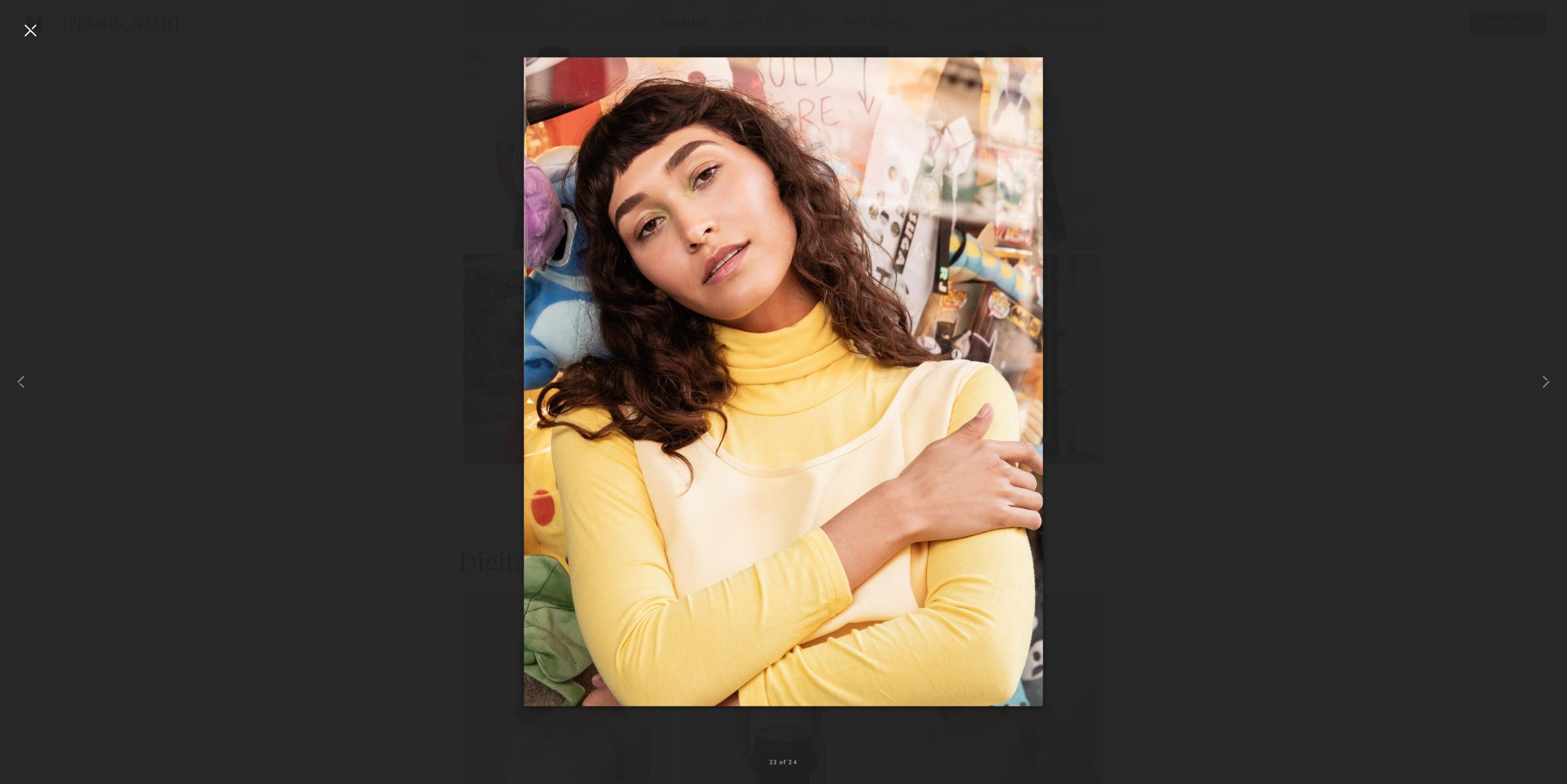
drag, startPoint x: 789, startPoint y: 350, endPoint x: 598, endPoint y: 1, distance: 397.8
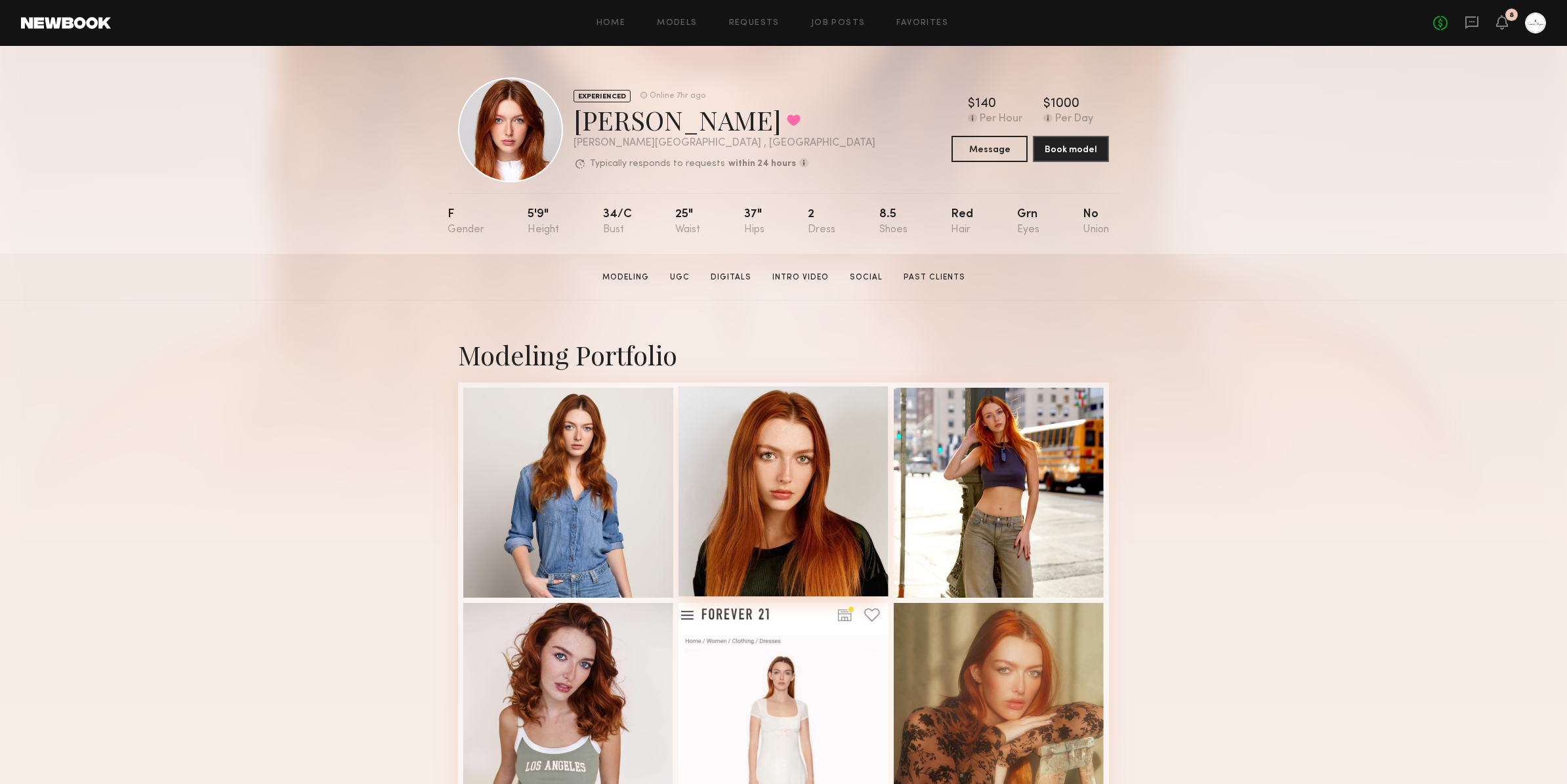
click at [789, 522] on div at bounding box center [784, 492] width 210 height 210
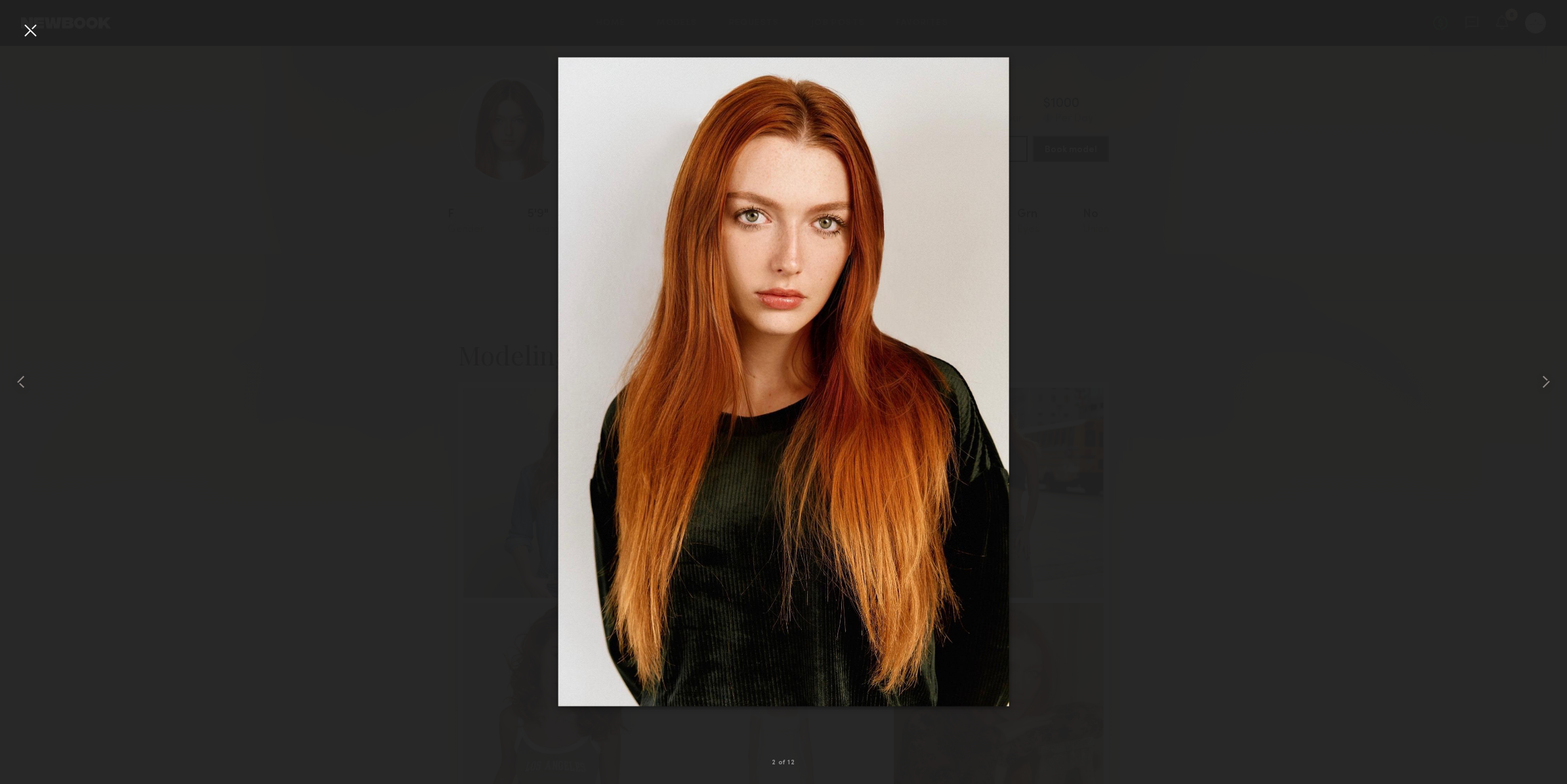
drag, startPoint x: 844, startPoint y: 381, endPoint x: 852, endPoint y: 302, distance: 79.4
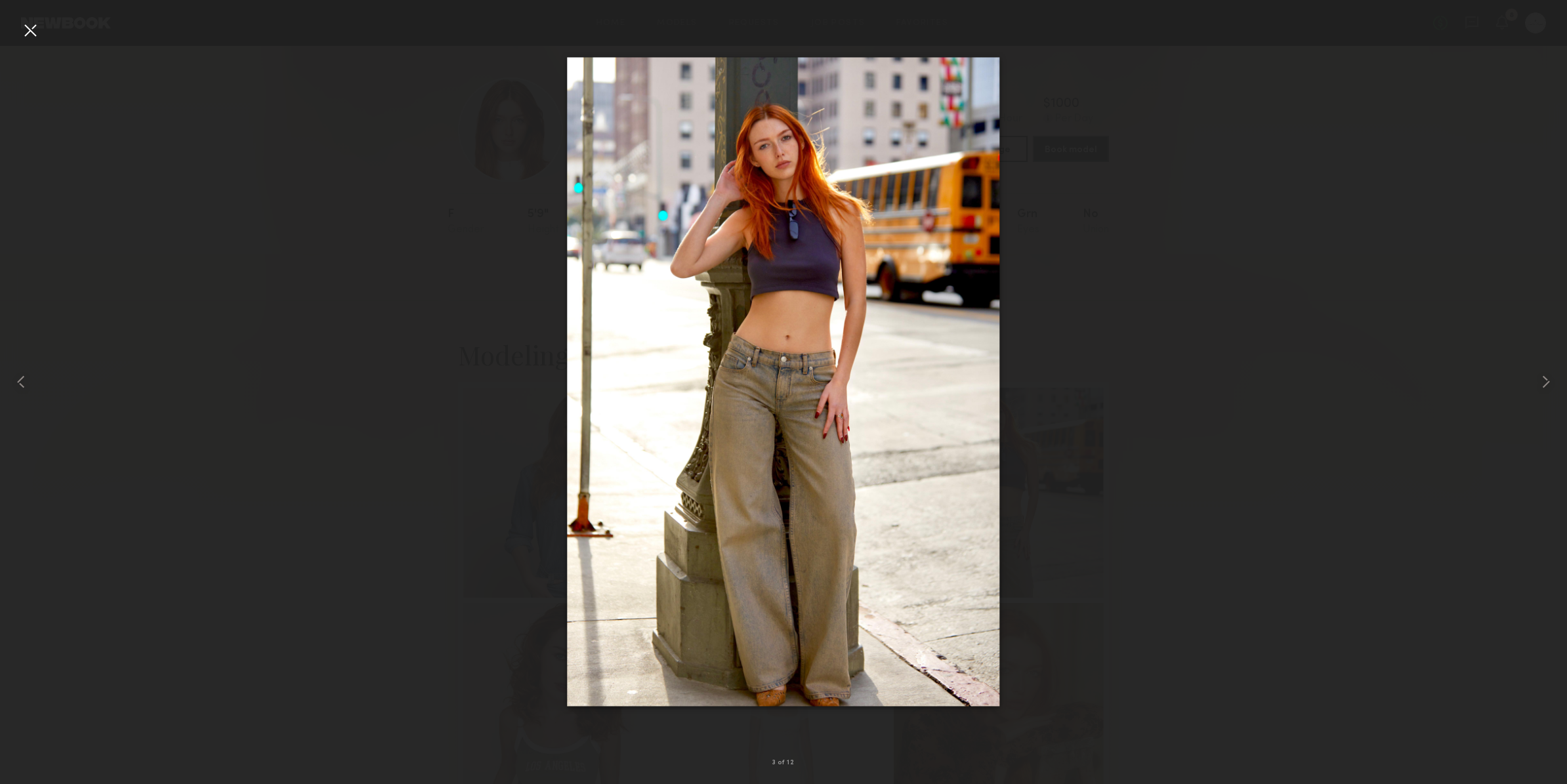
click at [33, 34] on div at bounding box center [30, 30] width 21 height 21
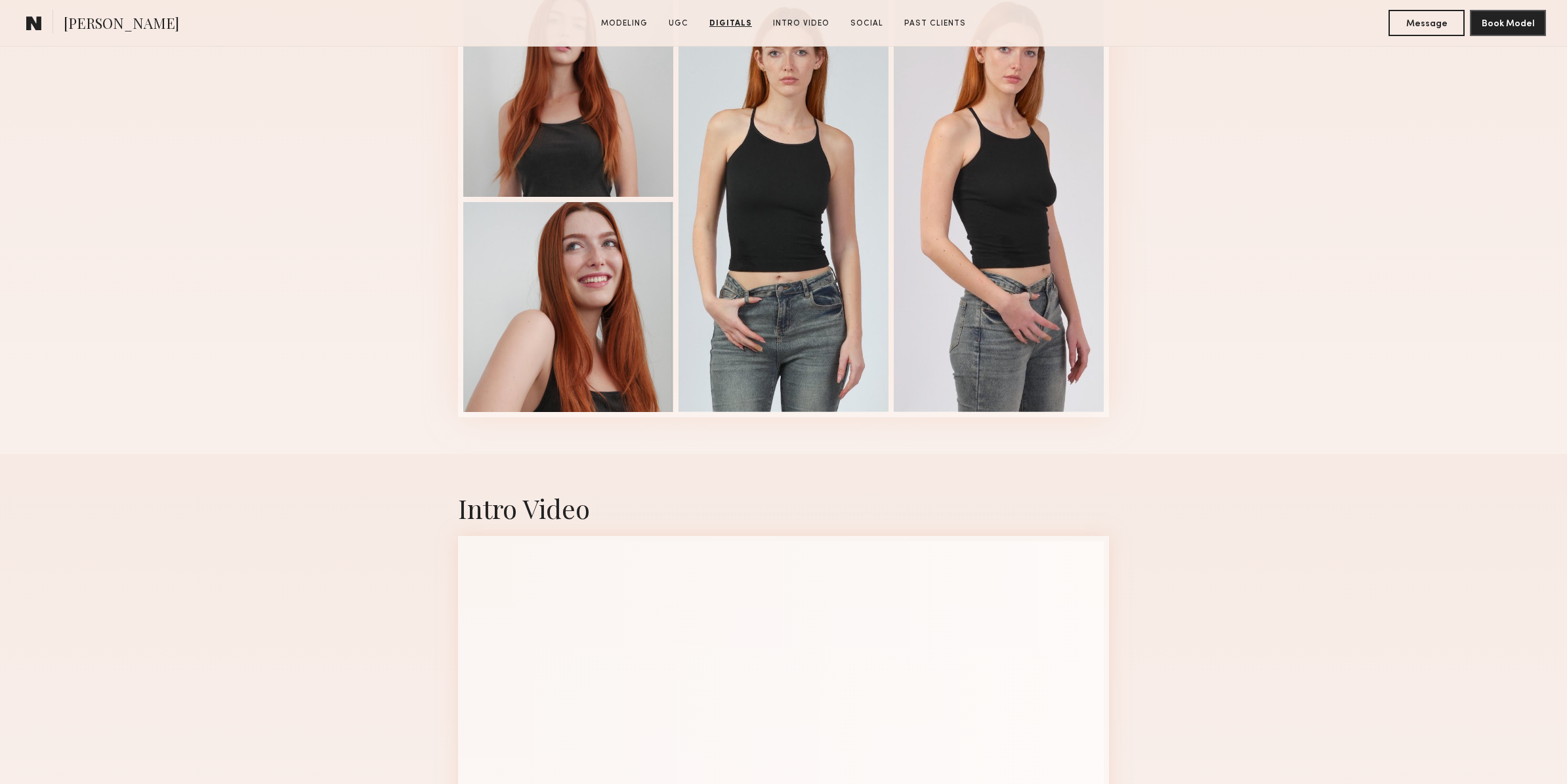
scroll to position [3292, 0]
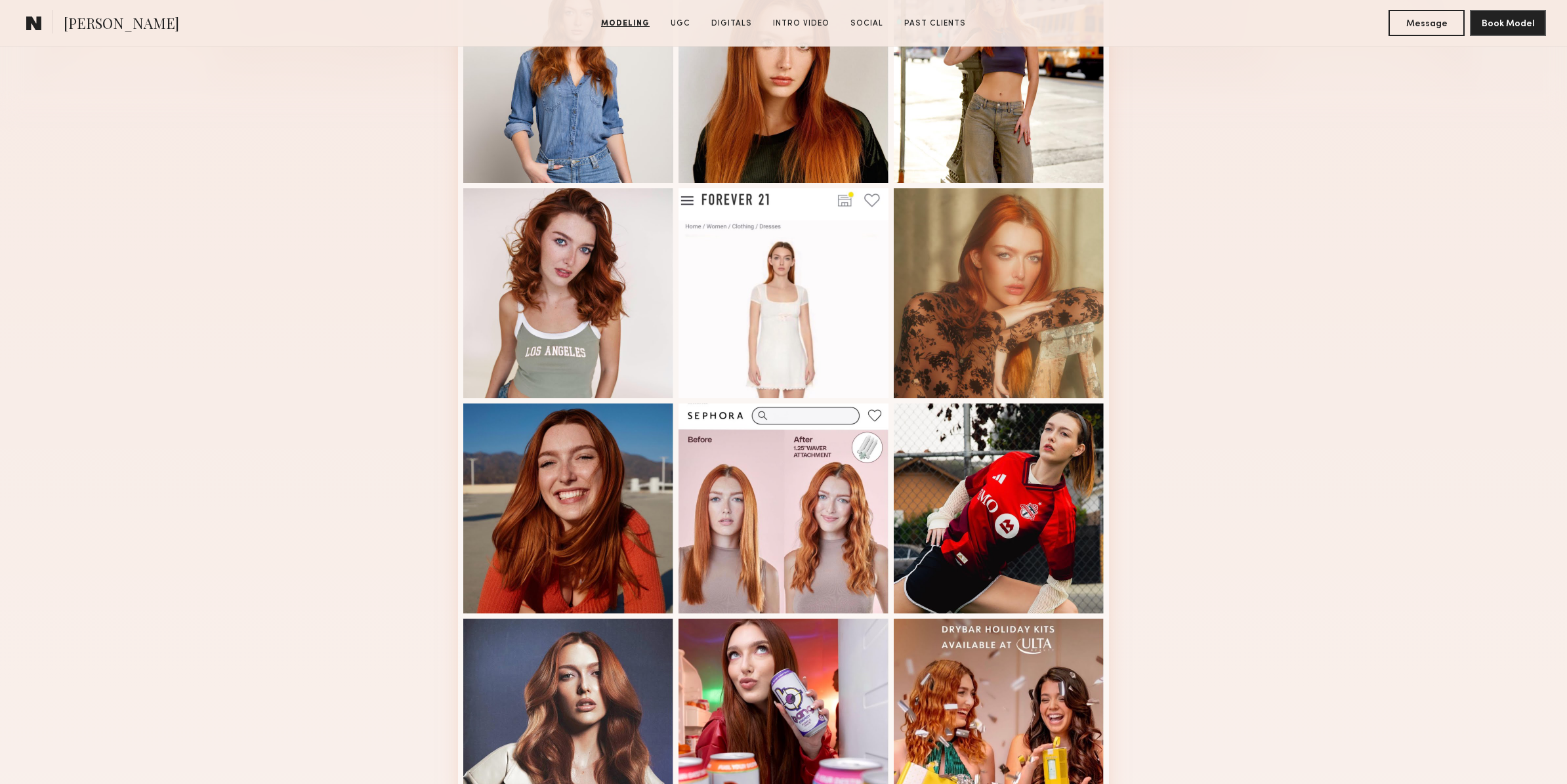
scroll to position [416, 0]
click at [806, 304] on div at bounding box center [784, 291] width 210 height 210
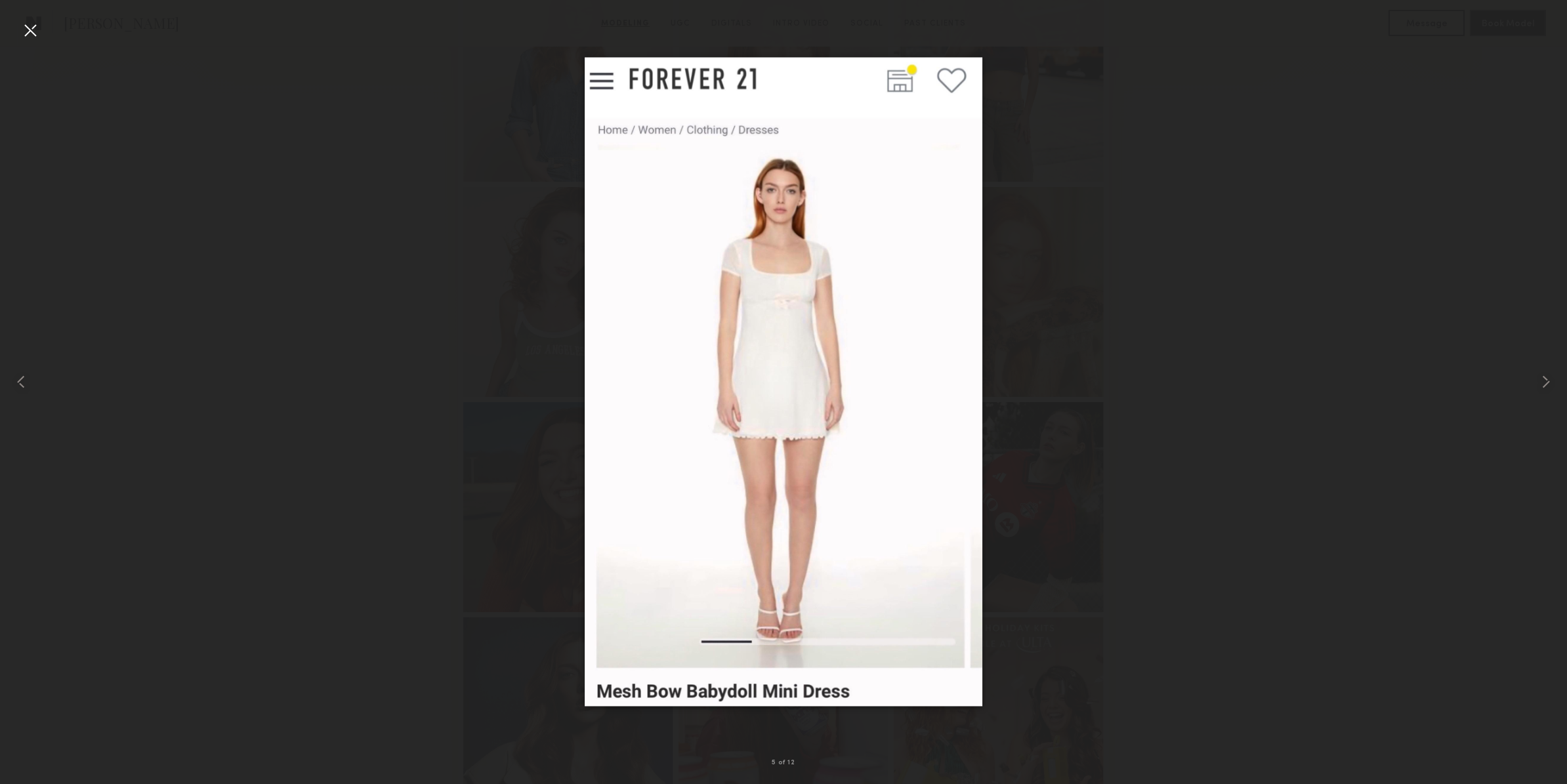
click at [1154, 348] on div at bounding box center [784, 381] width 1567 height 721
click at [30, 36] on div at bounding box center [30, 30] width 21 height 21
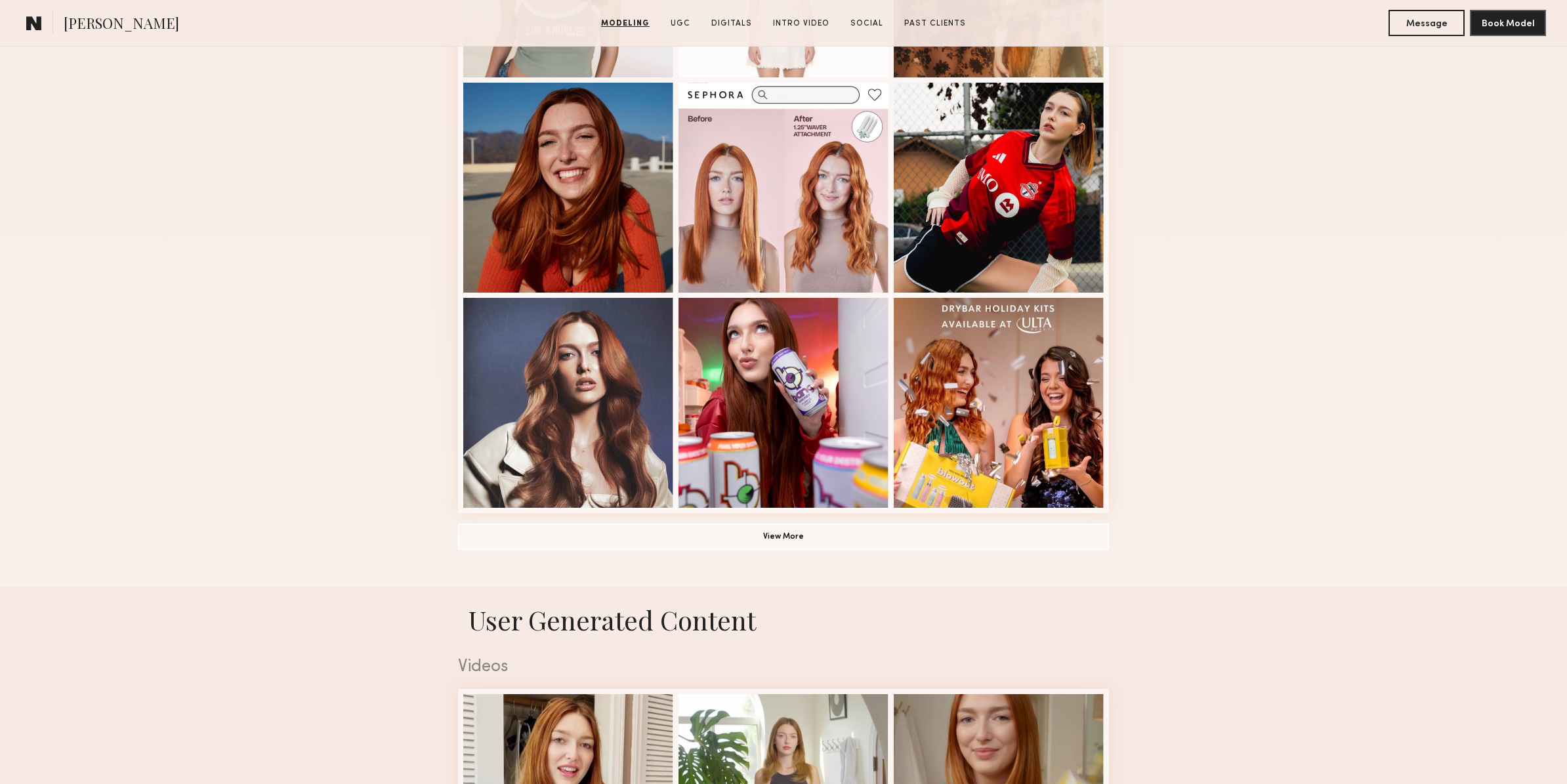
scroll to position [735, 0]
click at [791, 541] on button "View More" at bounding box center [783, 536] width 651 height 26
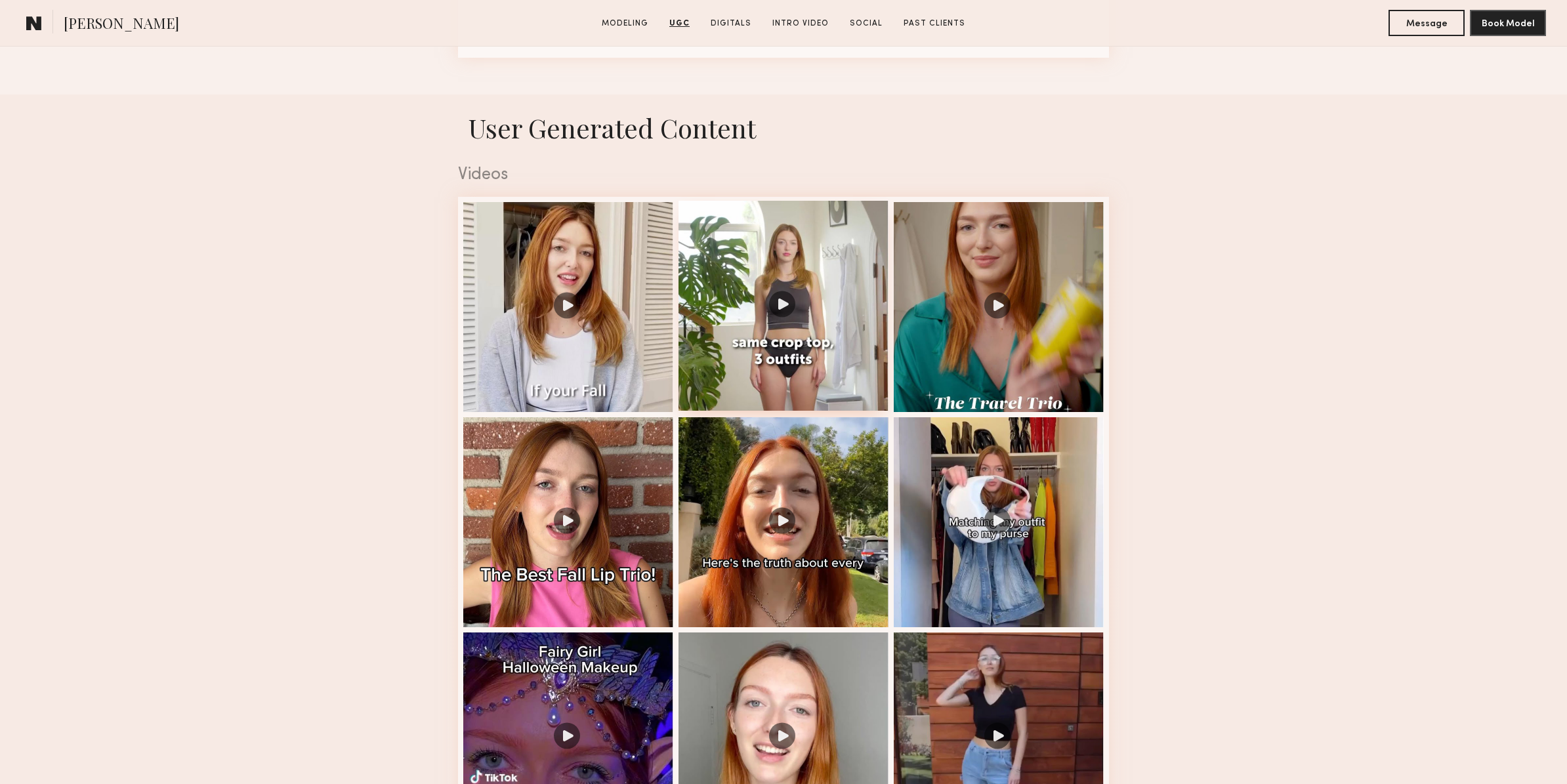
scroll to position [2051, 0]
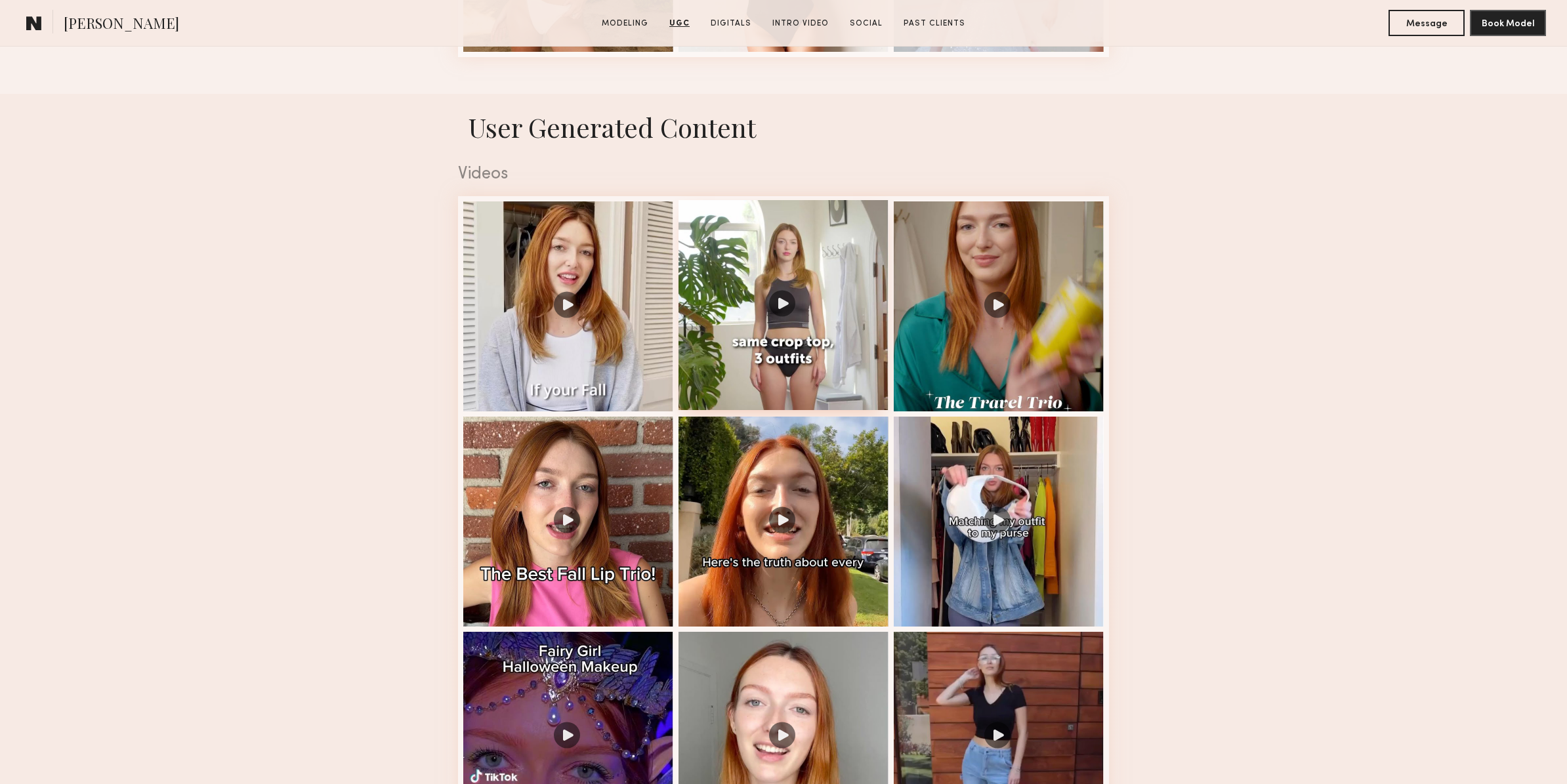
click at [831, 372] on div at bounding box center [784, 305] width 210 height 210
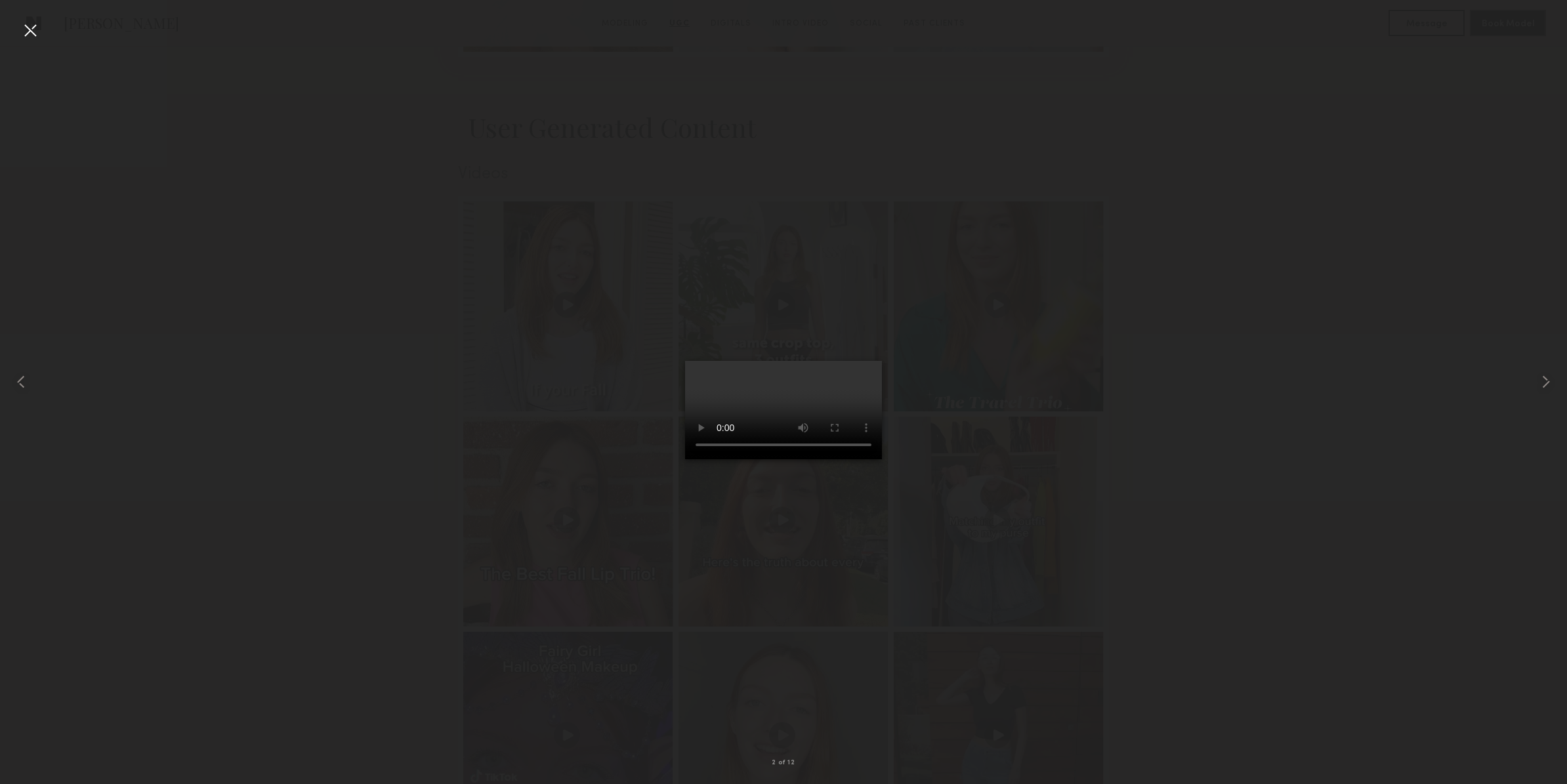
click at [25, 32] on div at bounding box center [30, 30] width 21 height 21
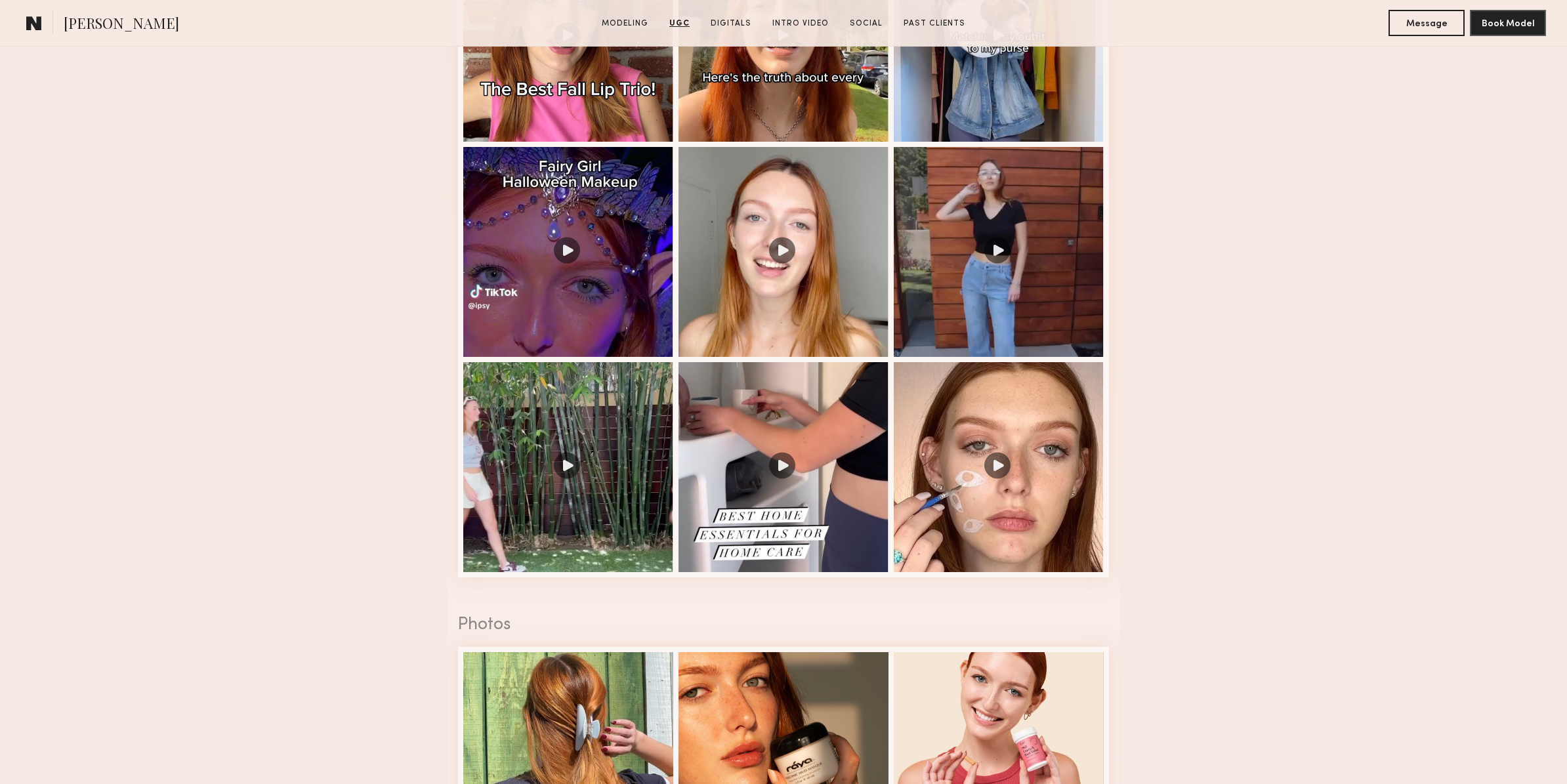
scroll to position [2582, 0]
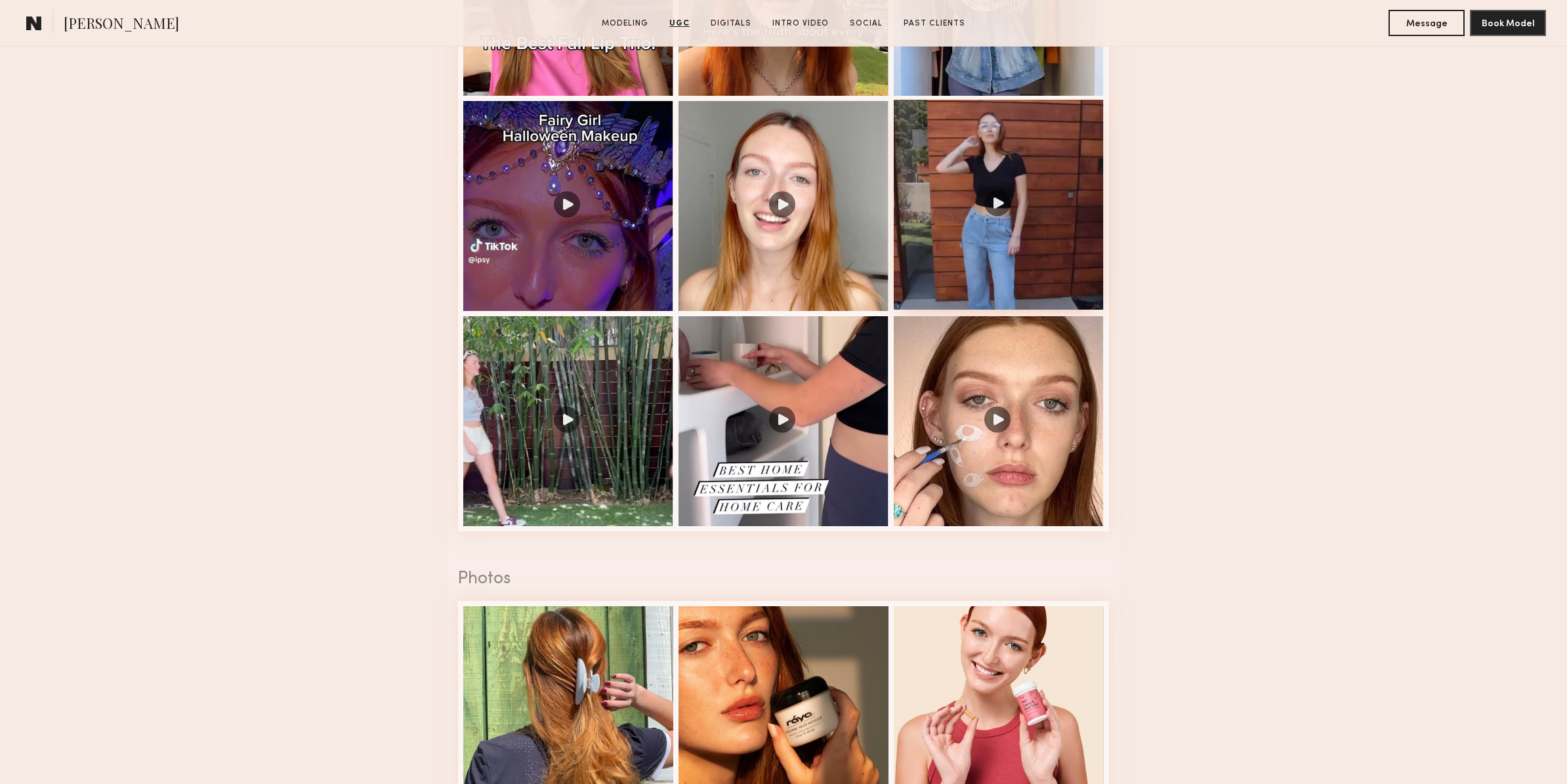
click at [1009, 237] on div at bounding box center [999, 205] width 210 height 210
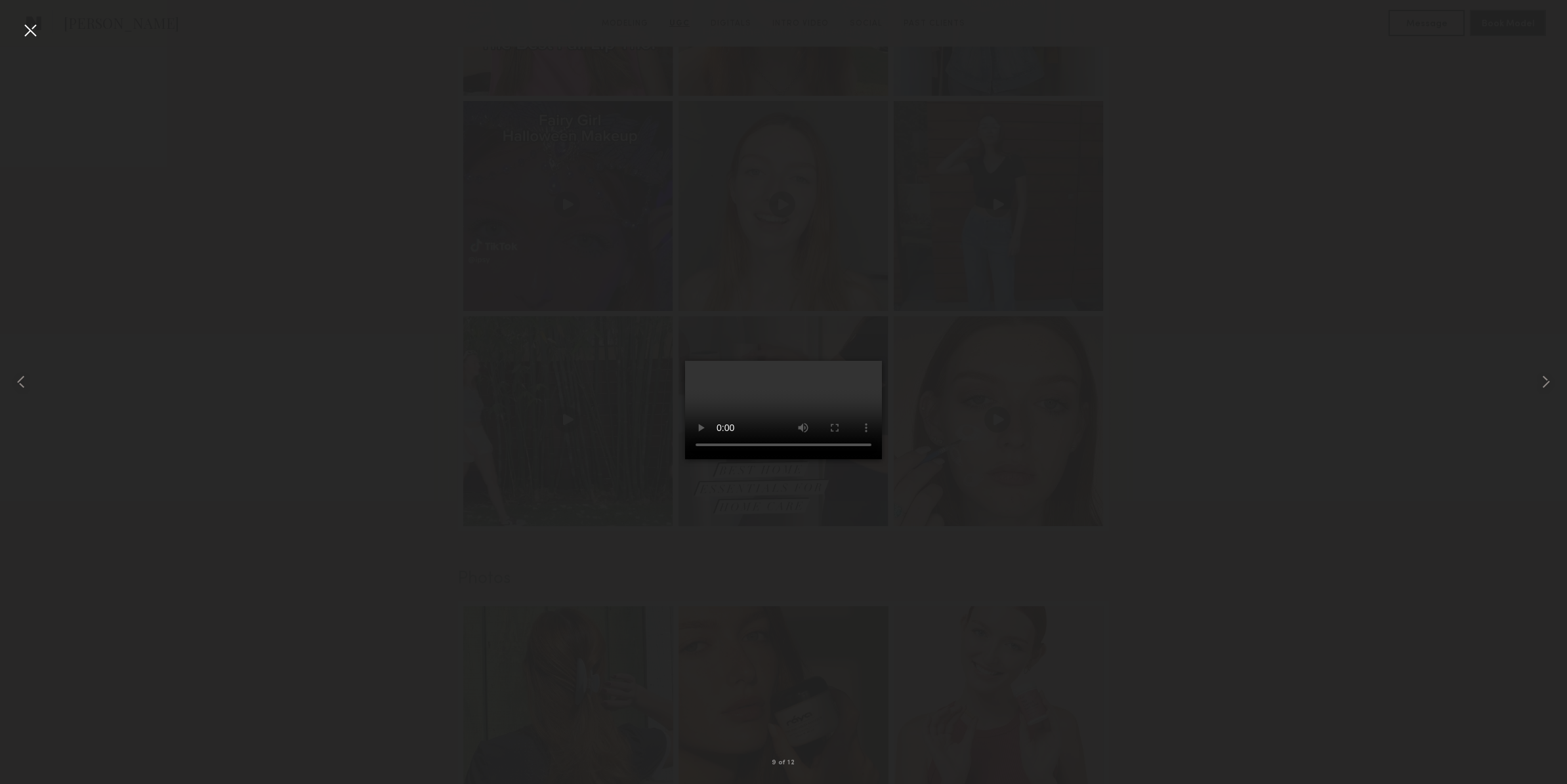
click at [1198, 437] on div at bounding box center [784, 381] width 1567 height 721
click at [280, 310] on div at bounding box center [784, 381] width 1567 height 721
click at [33, 29] on div at bounding box center [30, 30] width 21 height 21
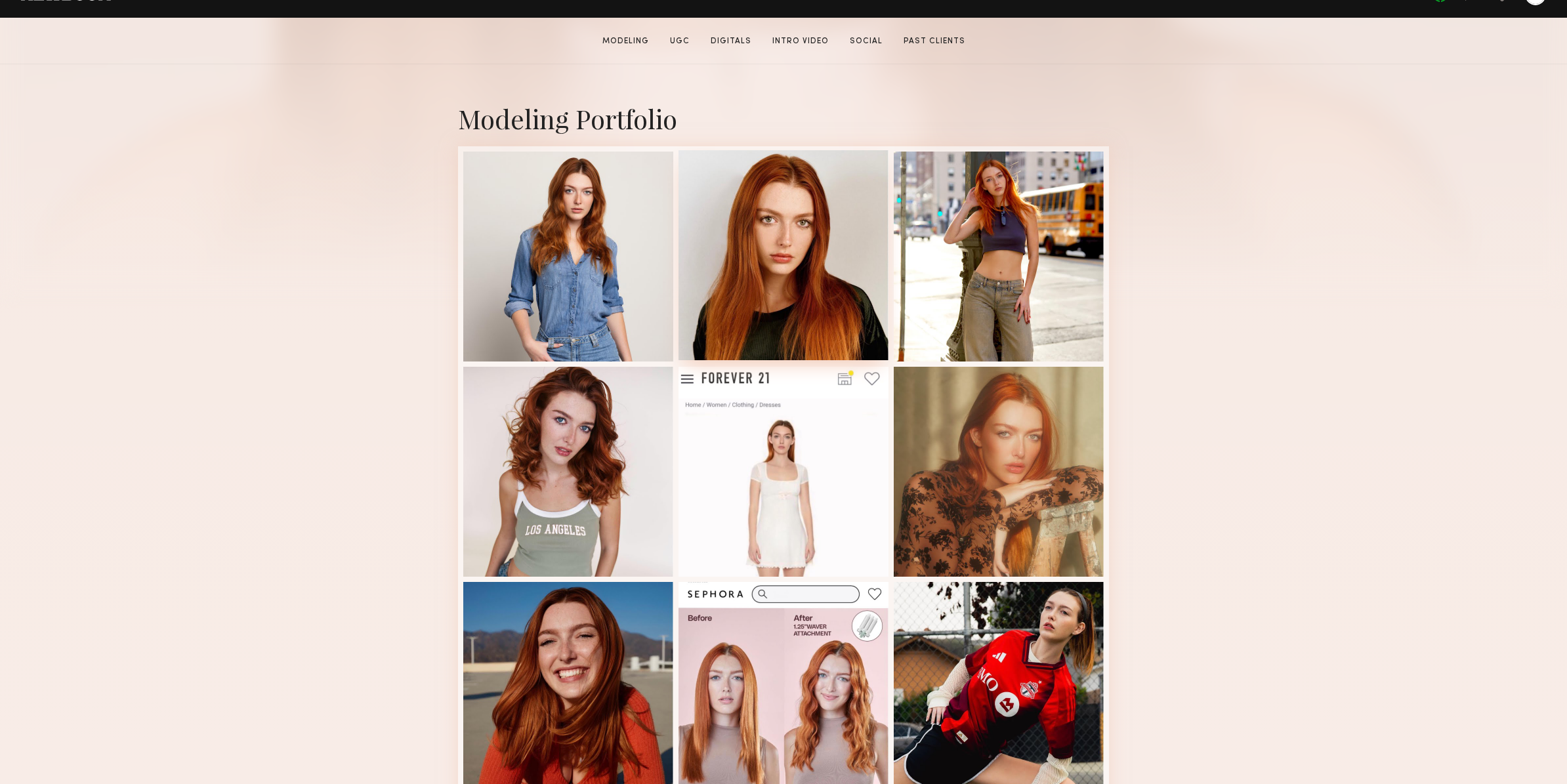
scroll to position [273, 0]
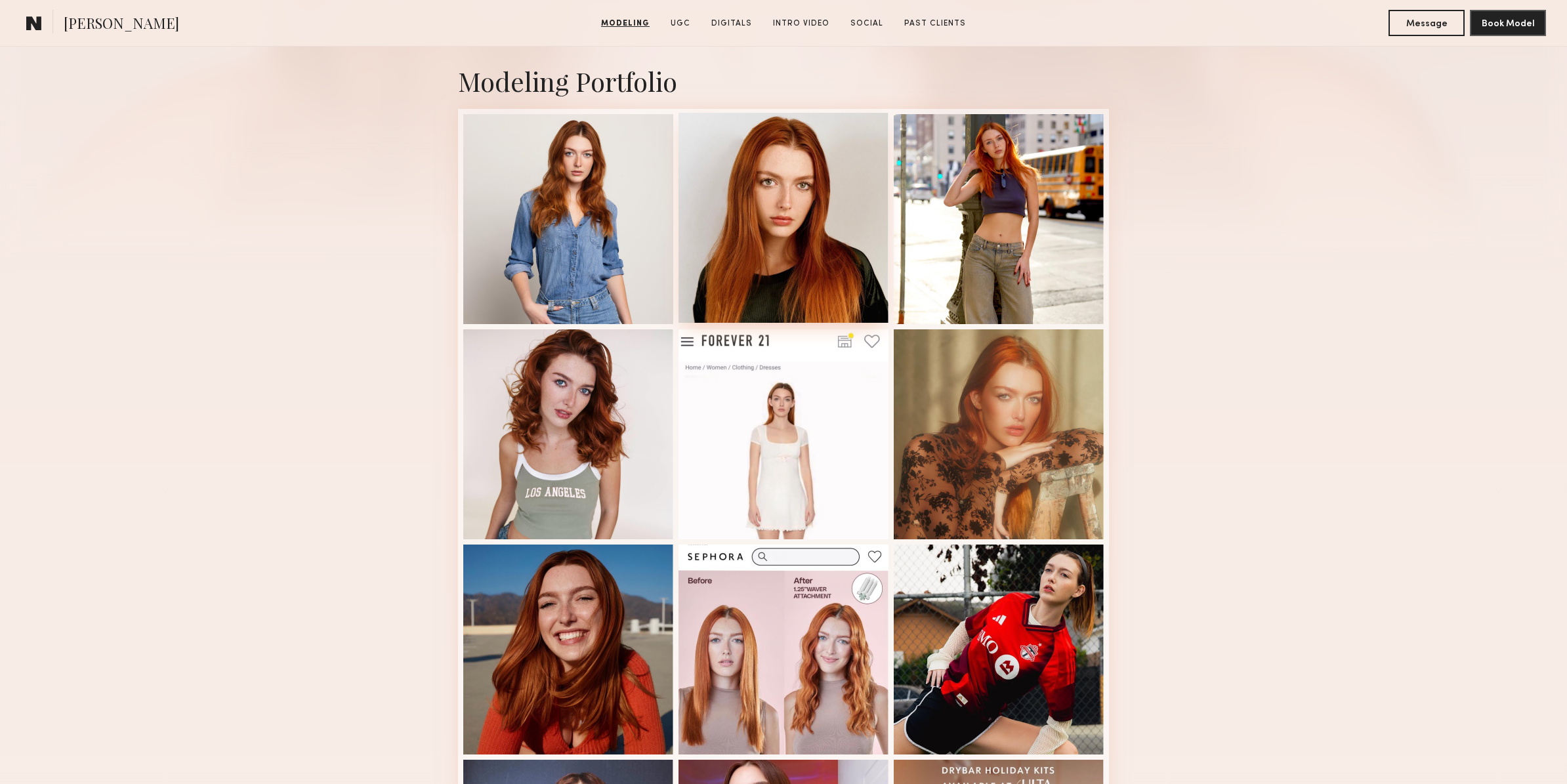
click at [814, 220] on div at bounding box center [784, 217] width 210 height 210
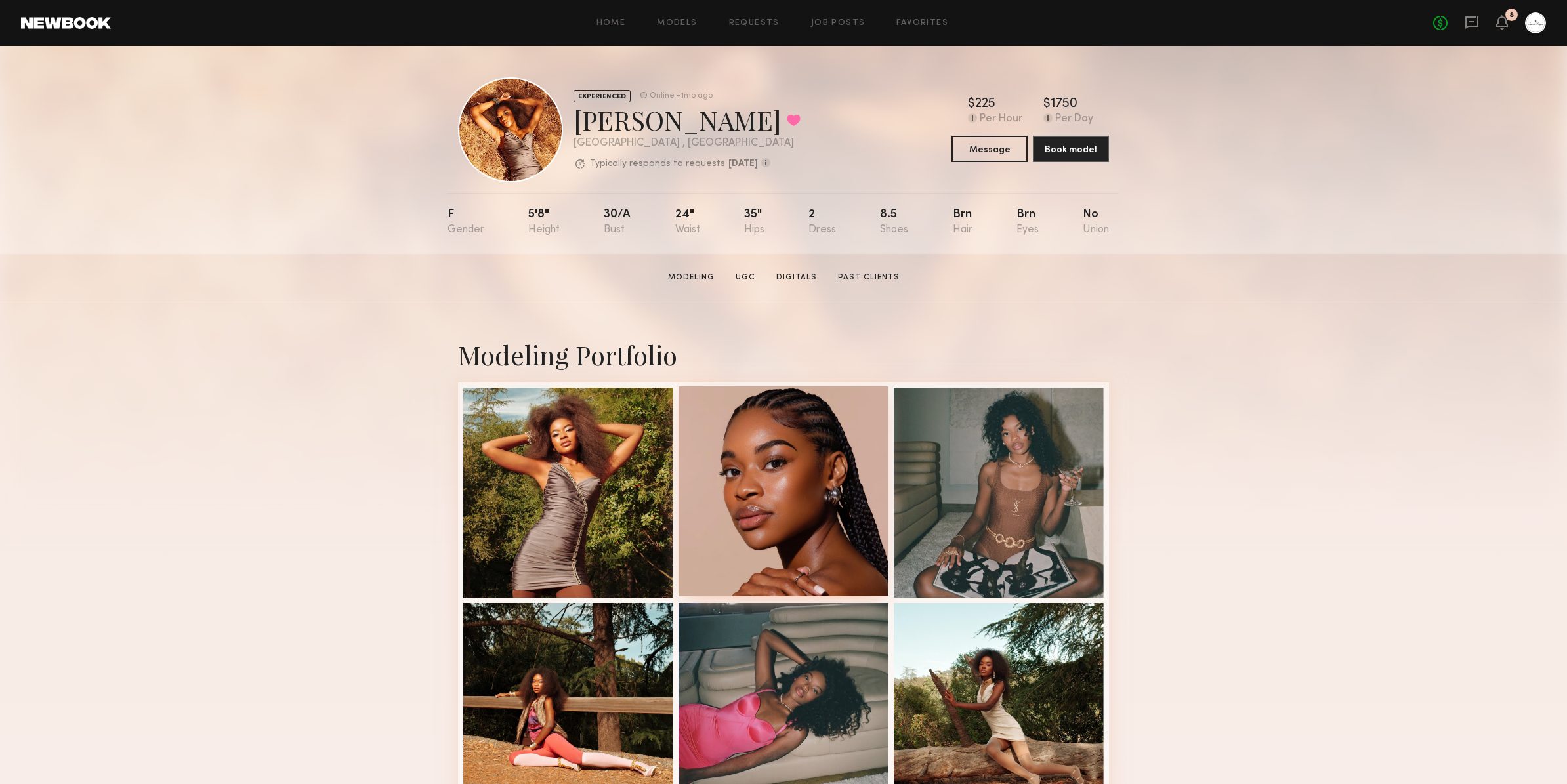
click at [708, 464] on div at bounding box center [784, 492] width 210 height 210
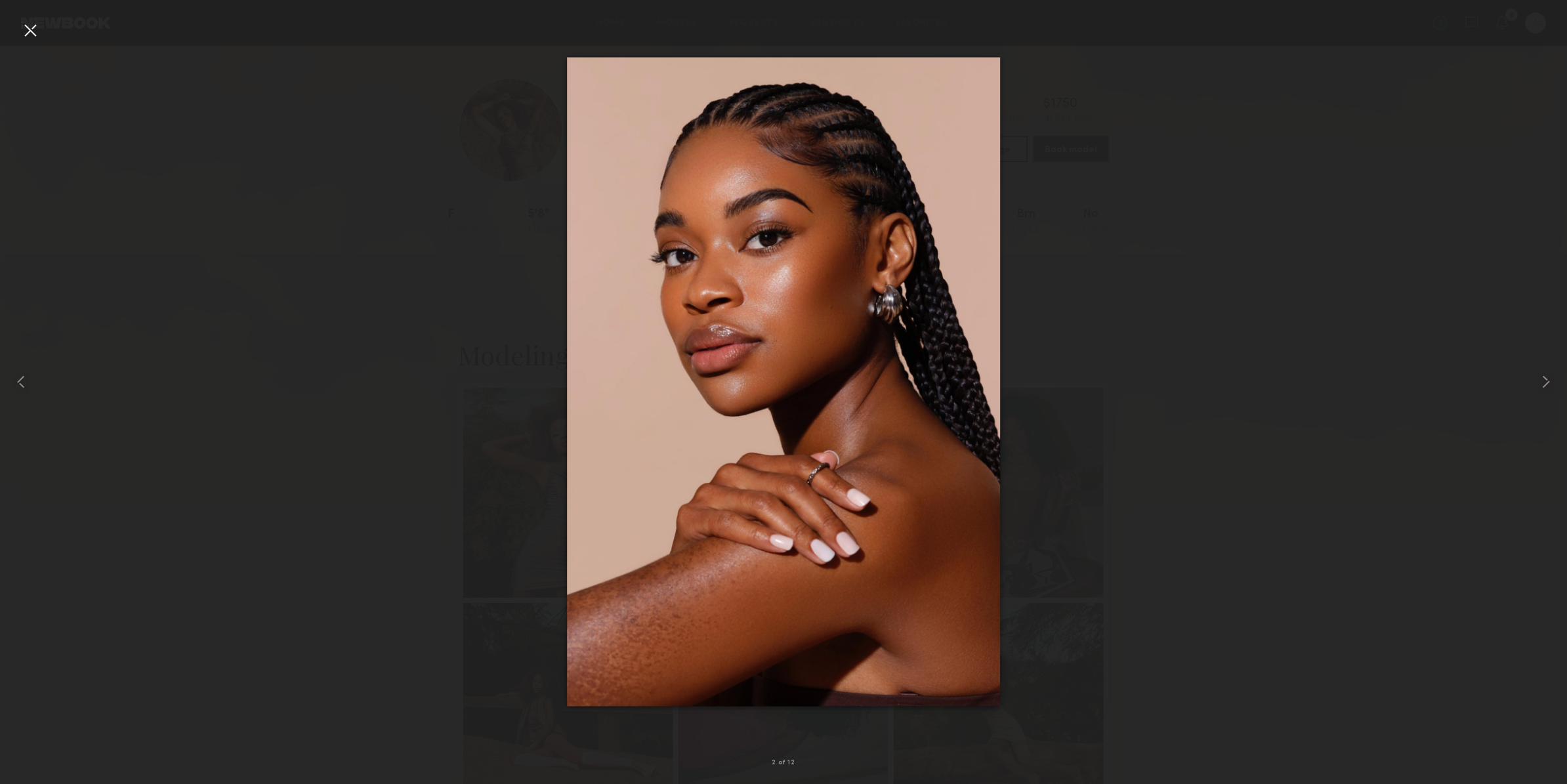
drag, startPoint x: 873, startPoint y: 370, endPoint x: 444, endPoint y: 0, distance: 566.5
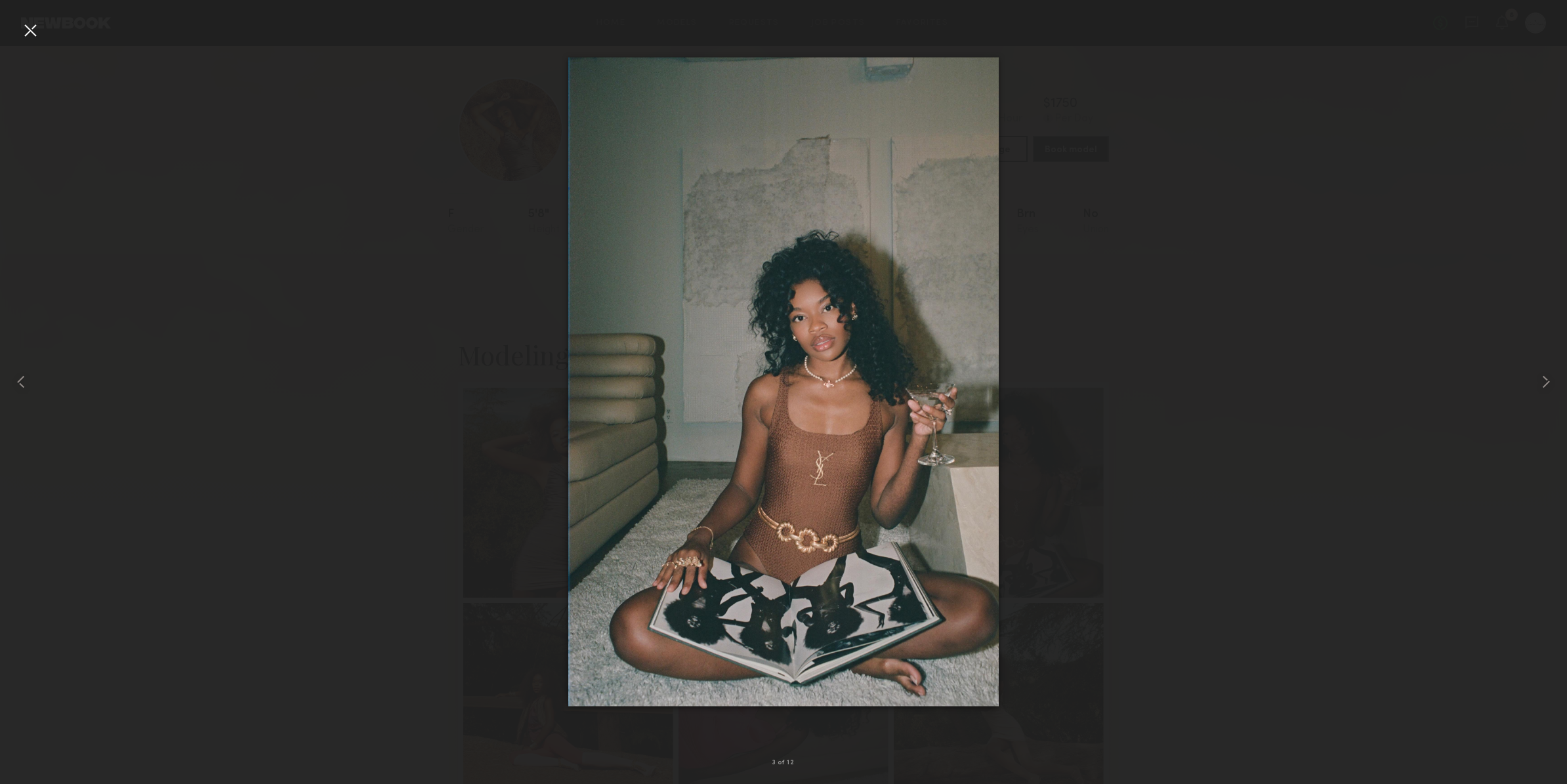
click at [1129, 367] on div at bounding box center [784, 381] width 1567 height 721
click at [28, 32] on div at bounding box center [30, 30] width 21 height 21
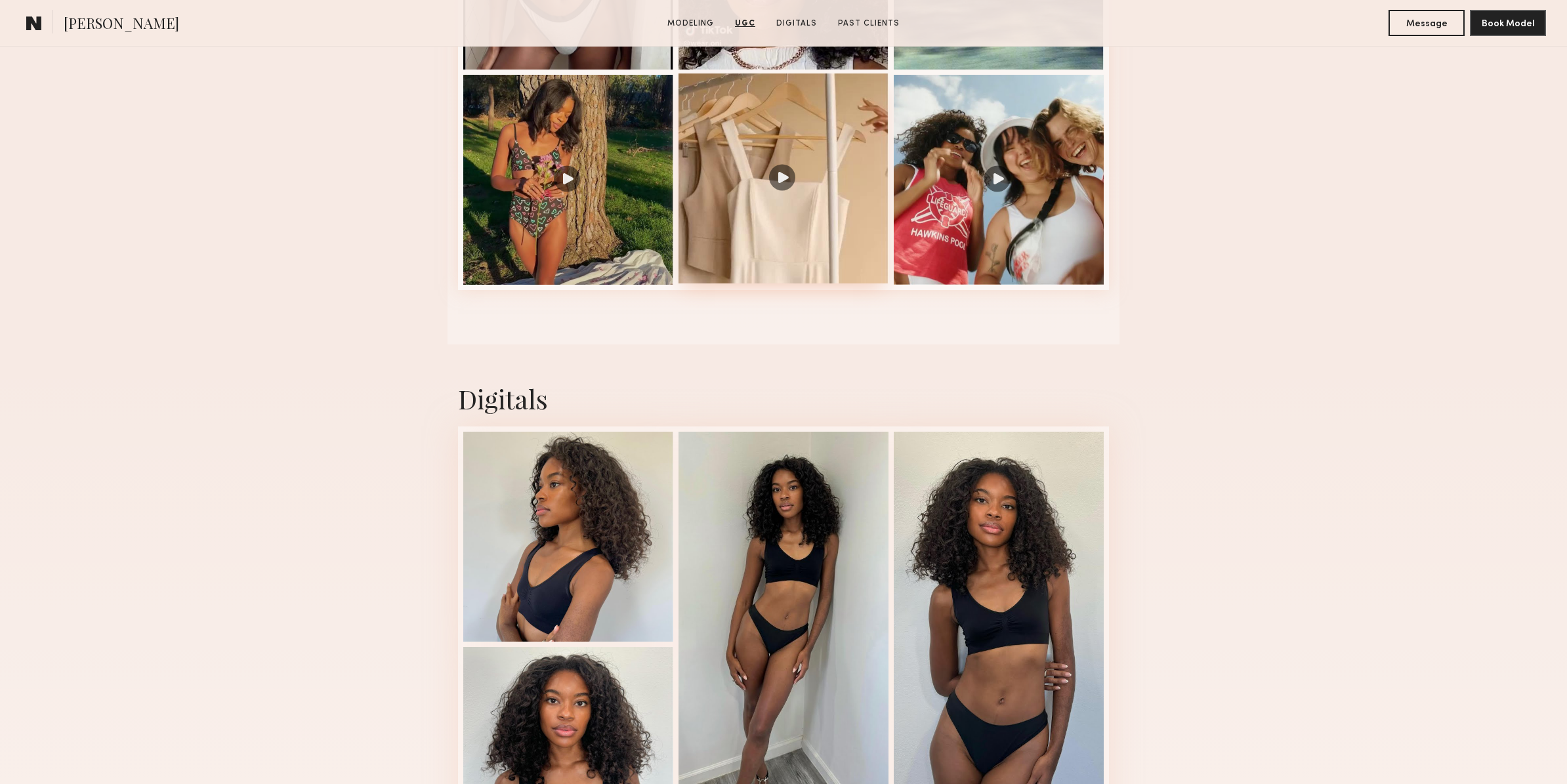
scroll to position [1724, 0]
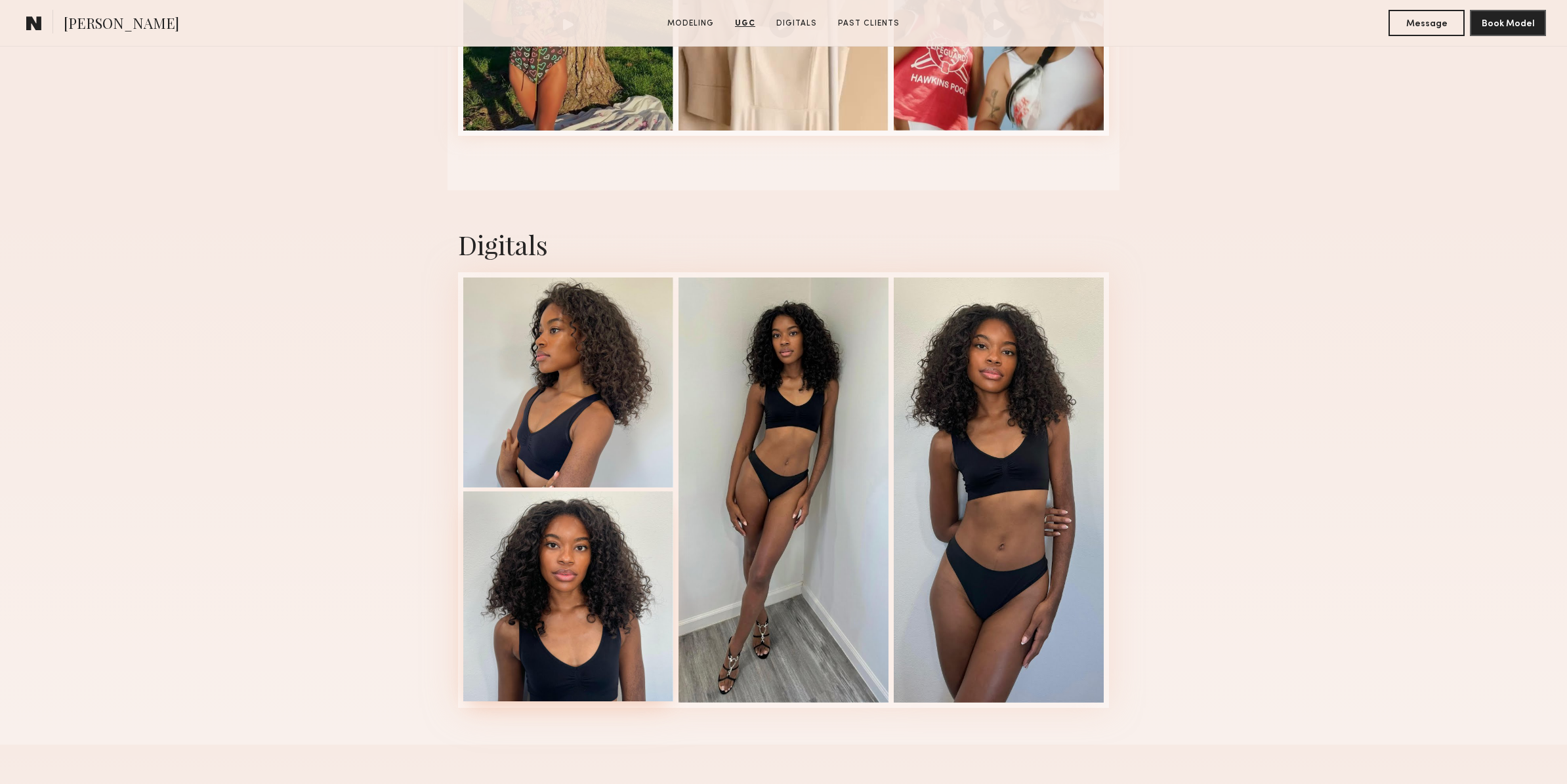
click at [597, 577] on div at bounding box center [568, 597] width 210 height 210
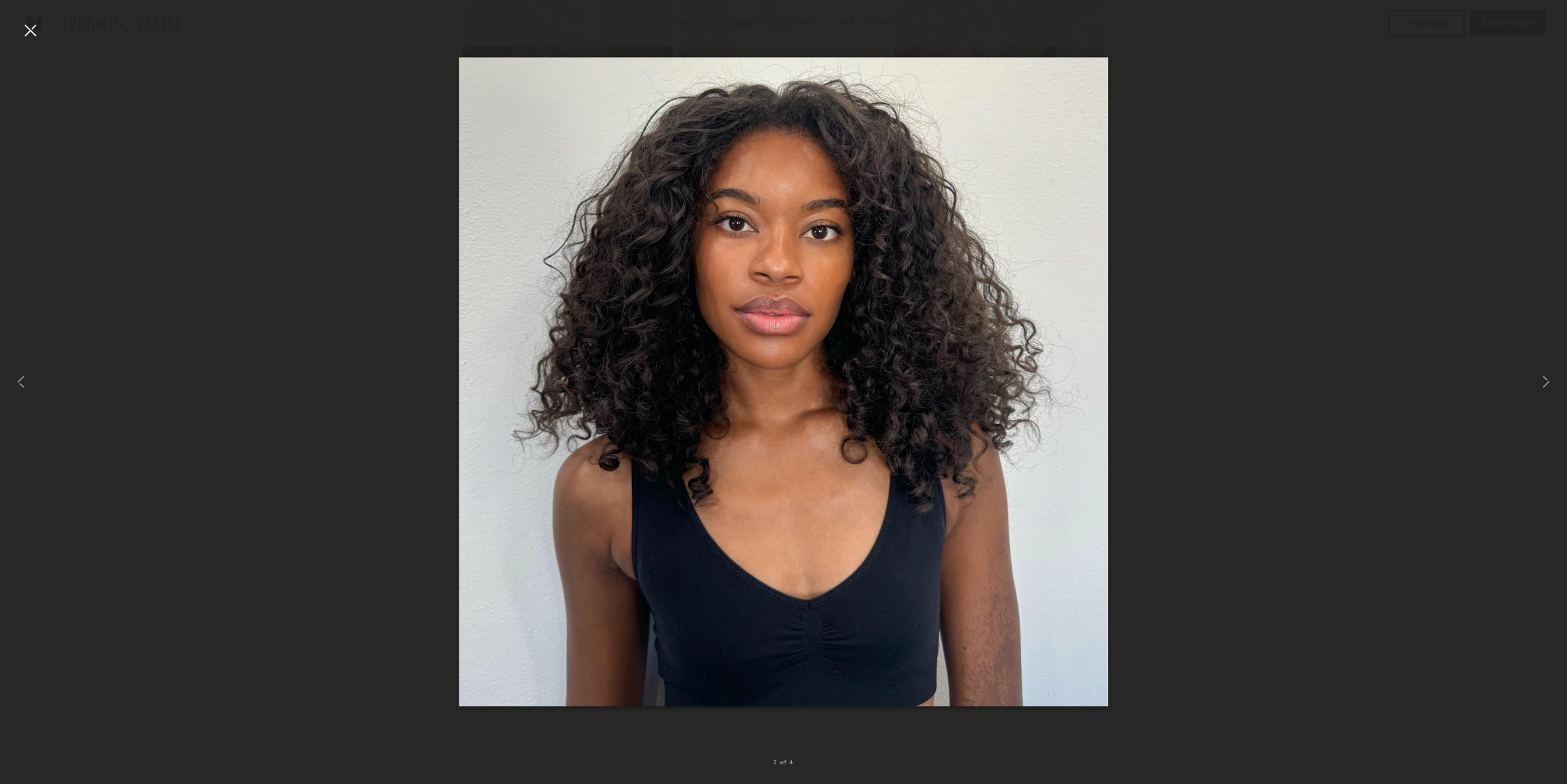
drag, startPoint x: 833, startPoint y: 396, endPoint x: 676, endPoint y: 28, distance: 400.1
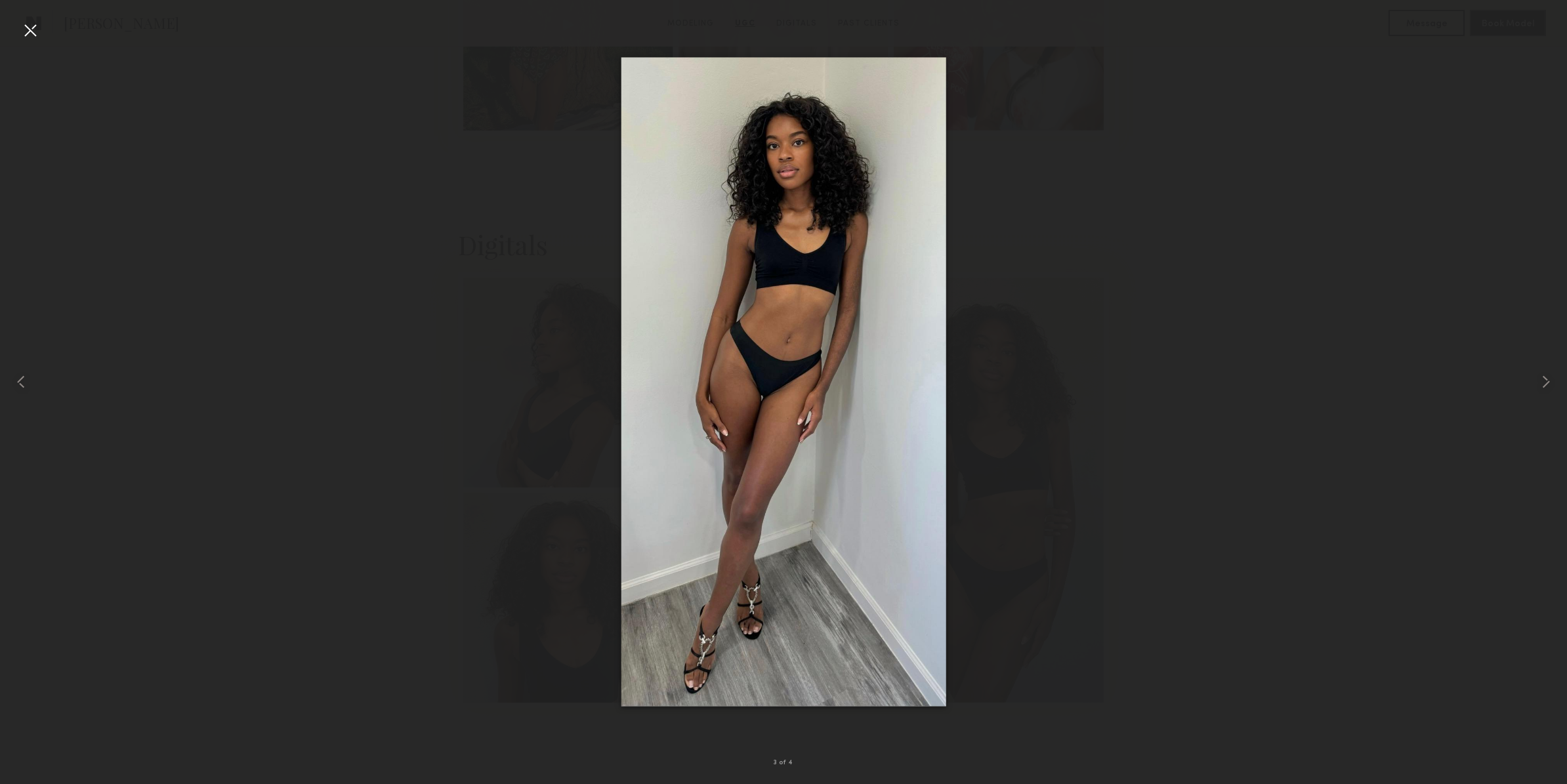
drag, startPoint x: 36, startPoint y: 23, endPoint x: 145, endPoint y: 107, distance: 137.6
click at [36, 24] on div at bounding box center [30, 30] width 21 height 21
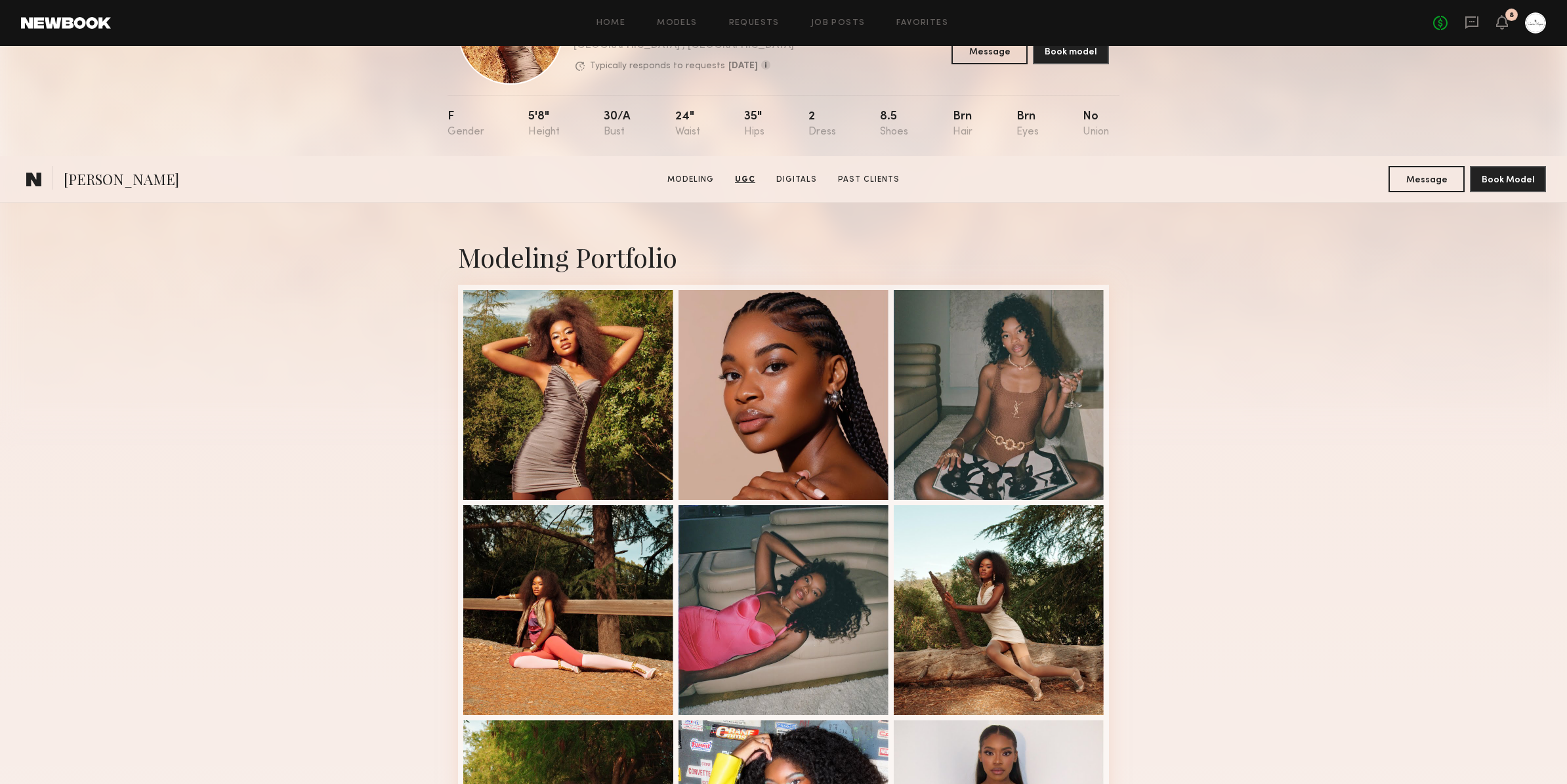
scroll to position [0, 0]
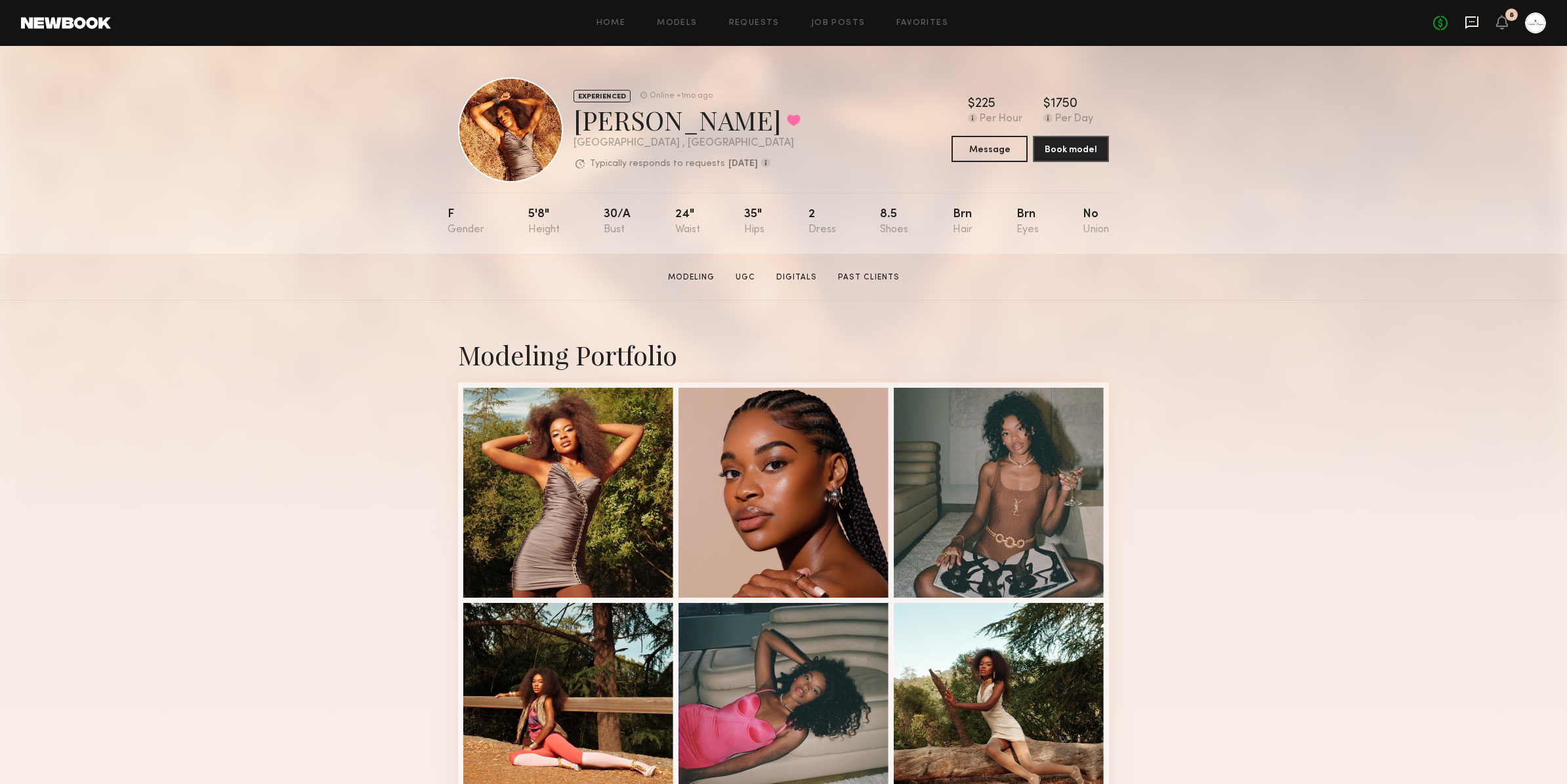
click at [1474, 26] on icon at bounding box center [1472, 22] width 13 height 12
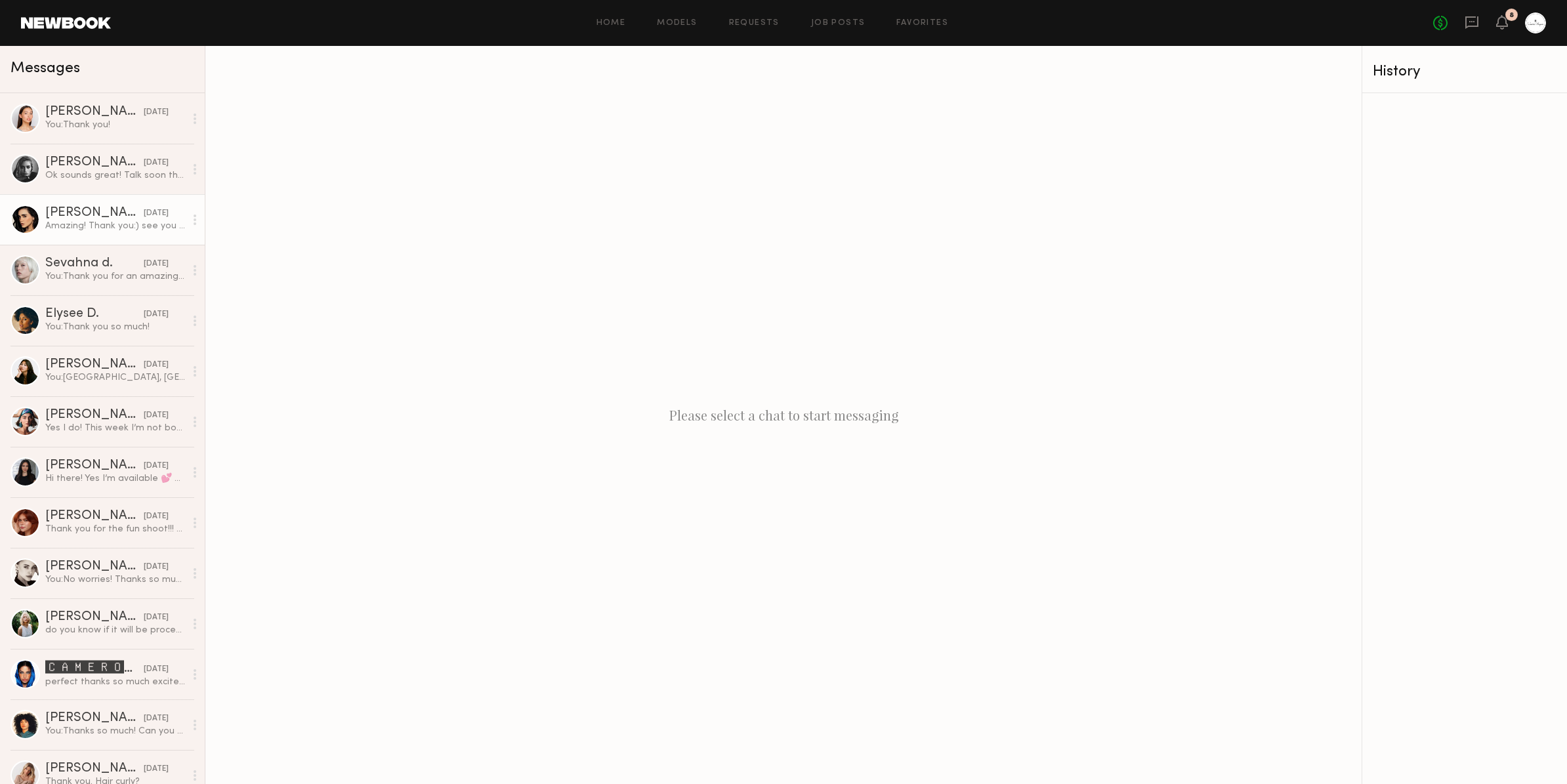
click at [31, 225] on div at bounding box center [25, 219] width 29 height 29
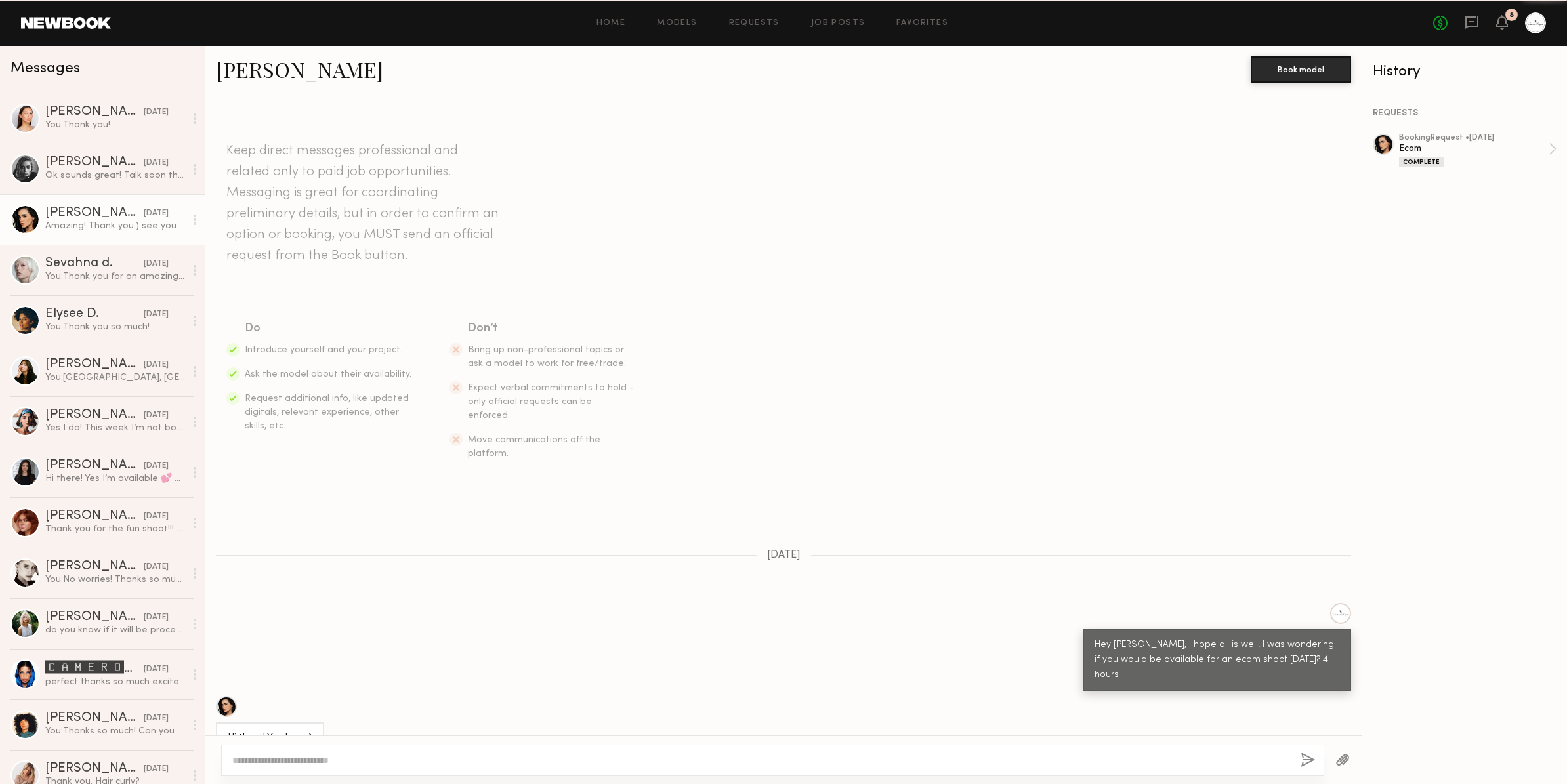
scroll to position [791, 0]
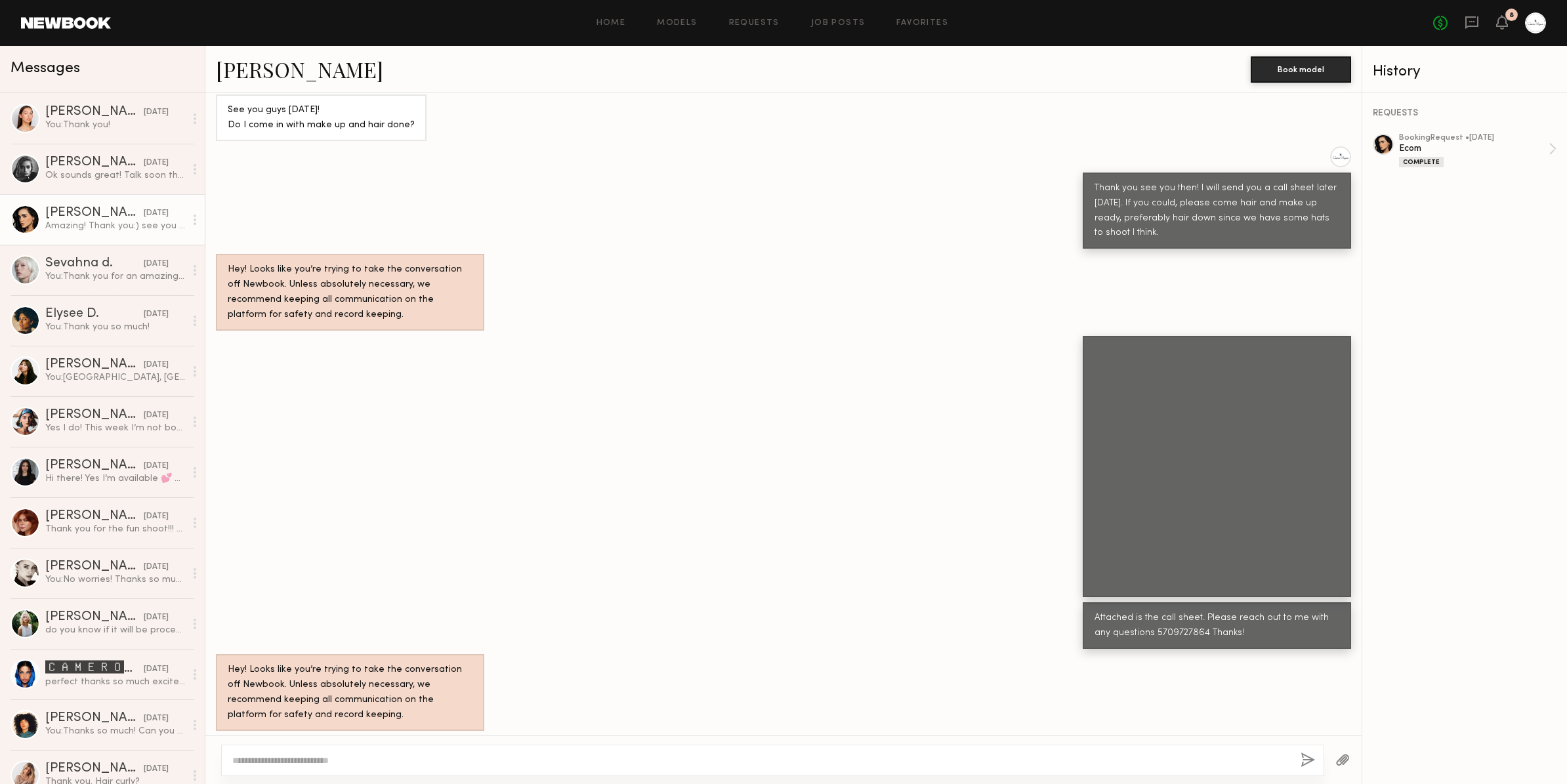
click at [57, 212] on div "Priscilla P." at bounding box center [94, 213] width 98 height 13
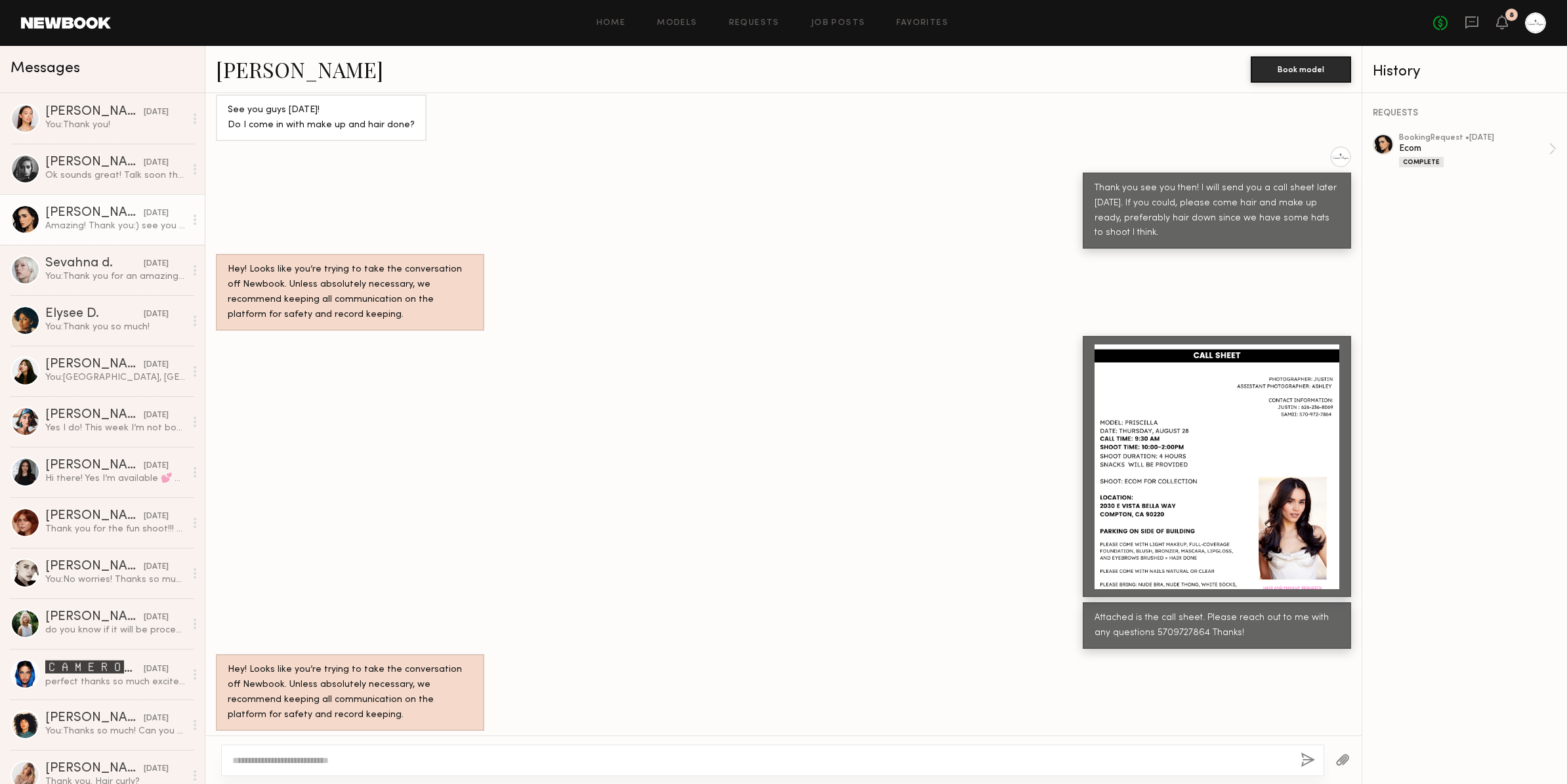
click at [285, 69] on link "Priscilla P." at bounding box center [299, 69] width 168 height 28
click at [26, 375] on div at bounding box center [25, 370] width 29 height 29
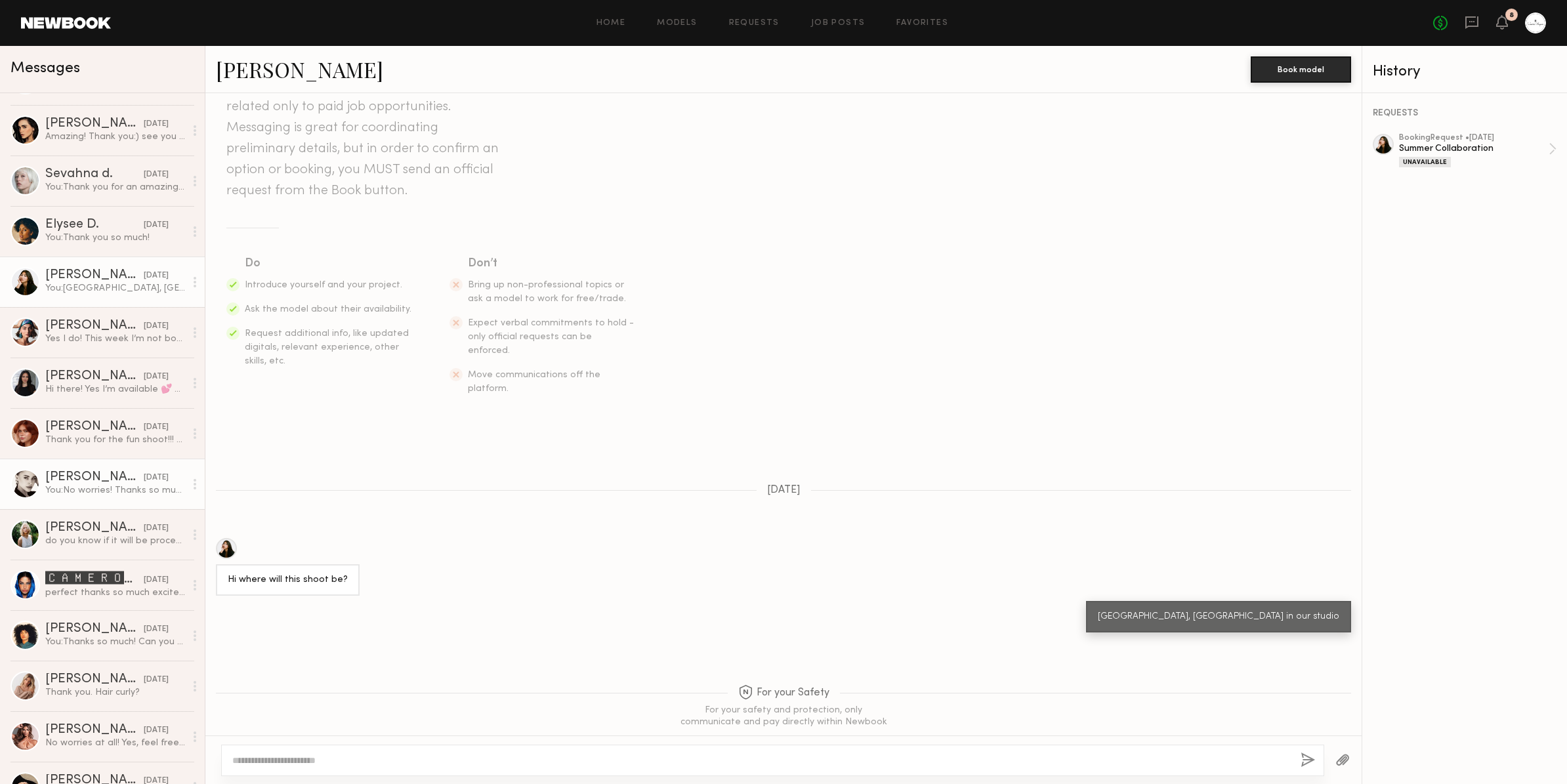
scroll to position [97, 0]
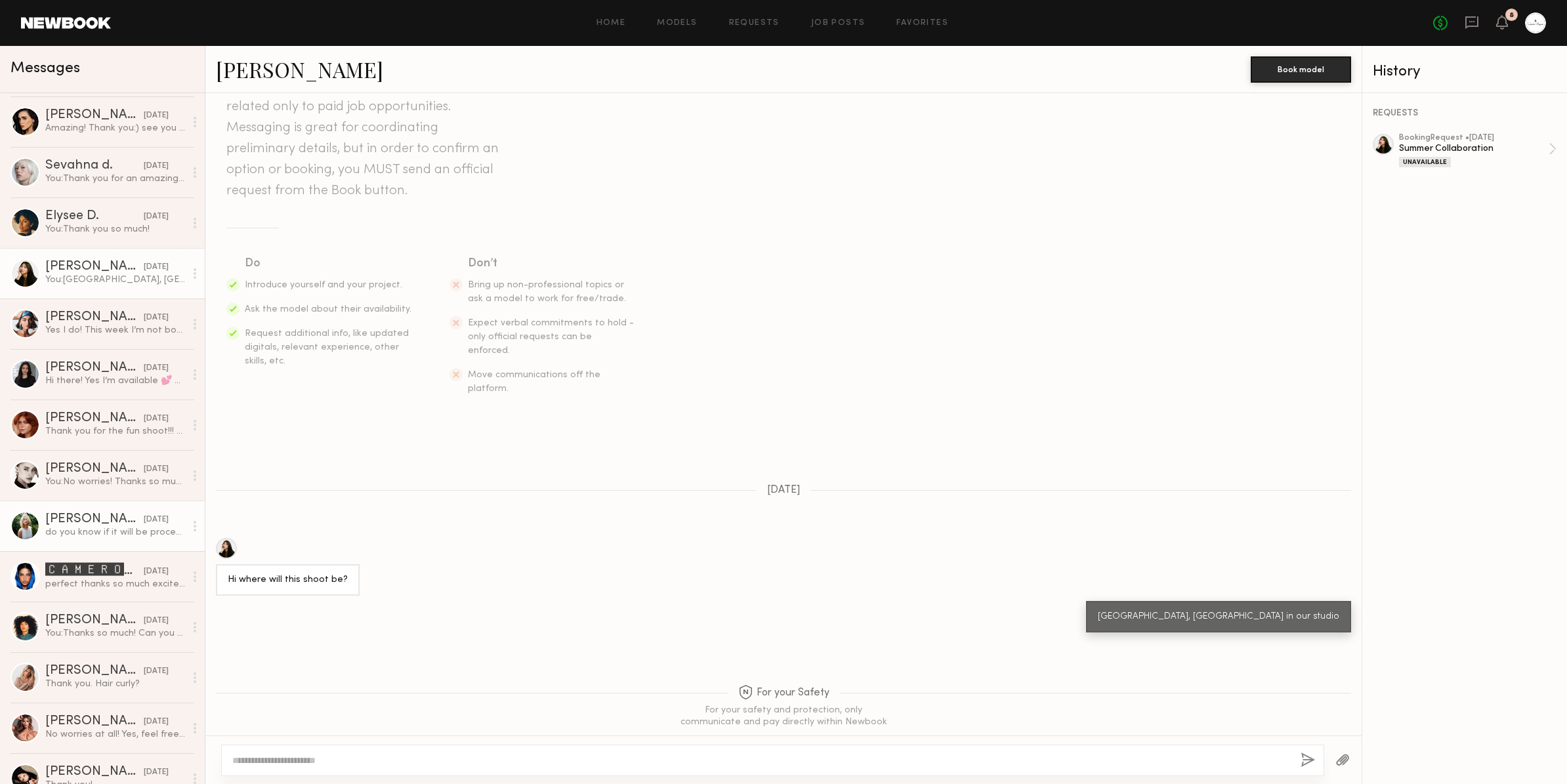
click at [34, 520] on div at bounding box center [25, 525] width 29 height 29
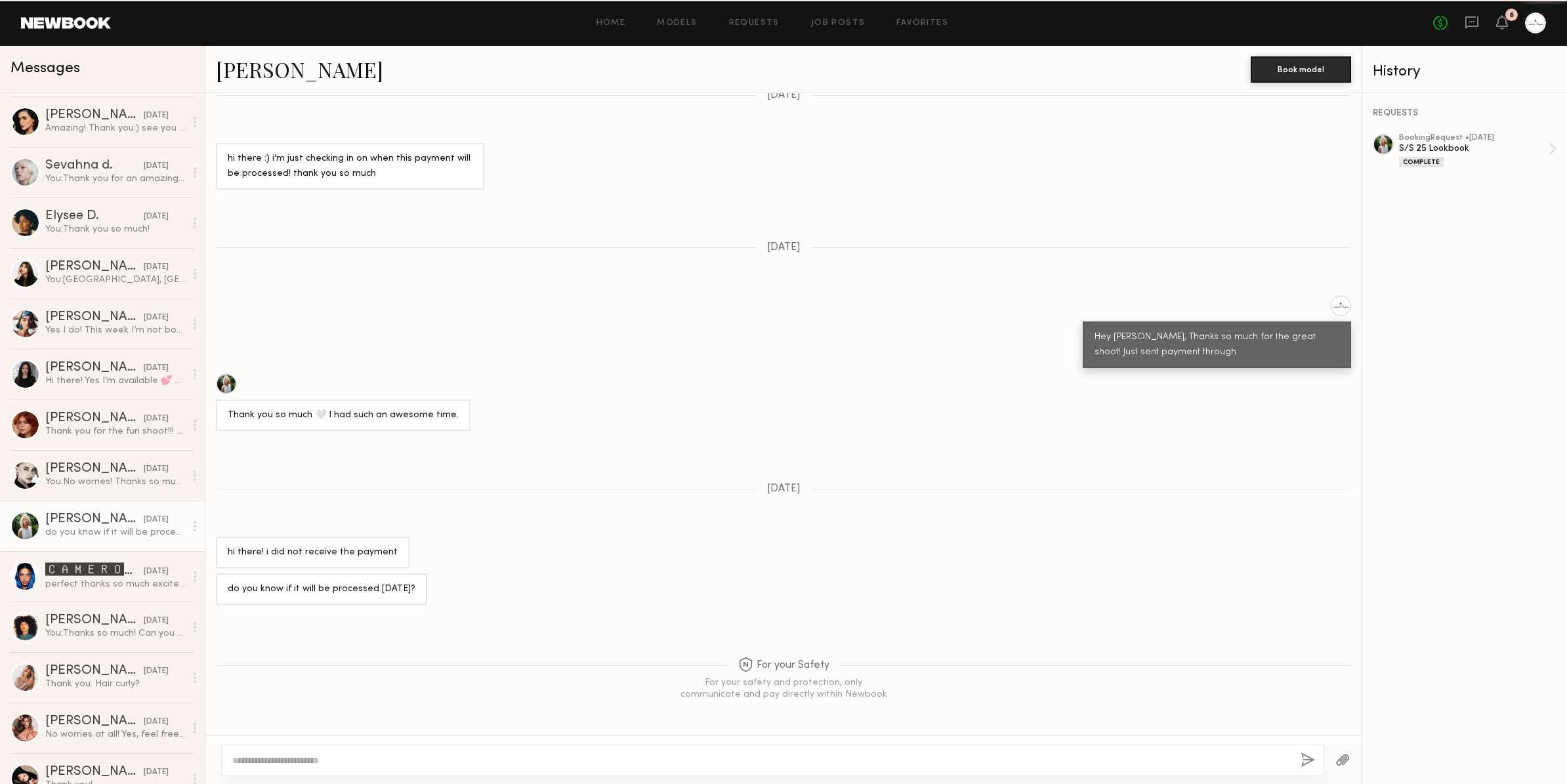
scroll to position [738, 0]
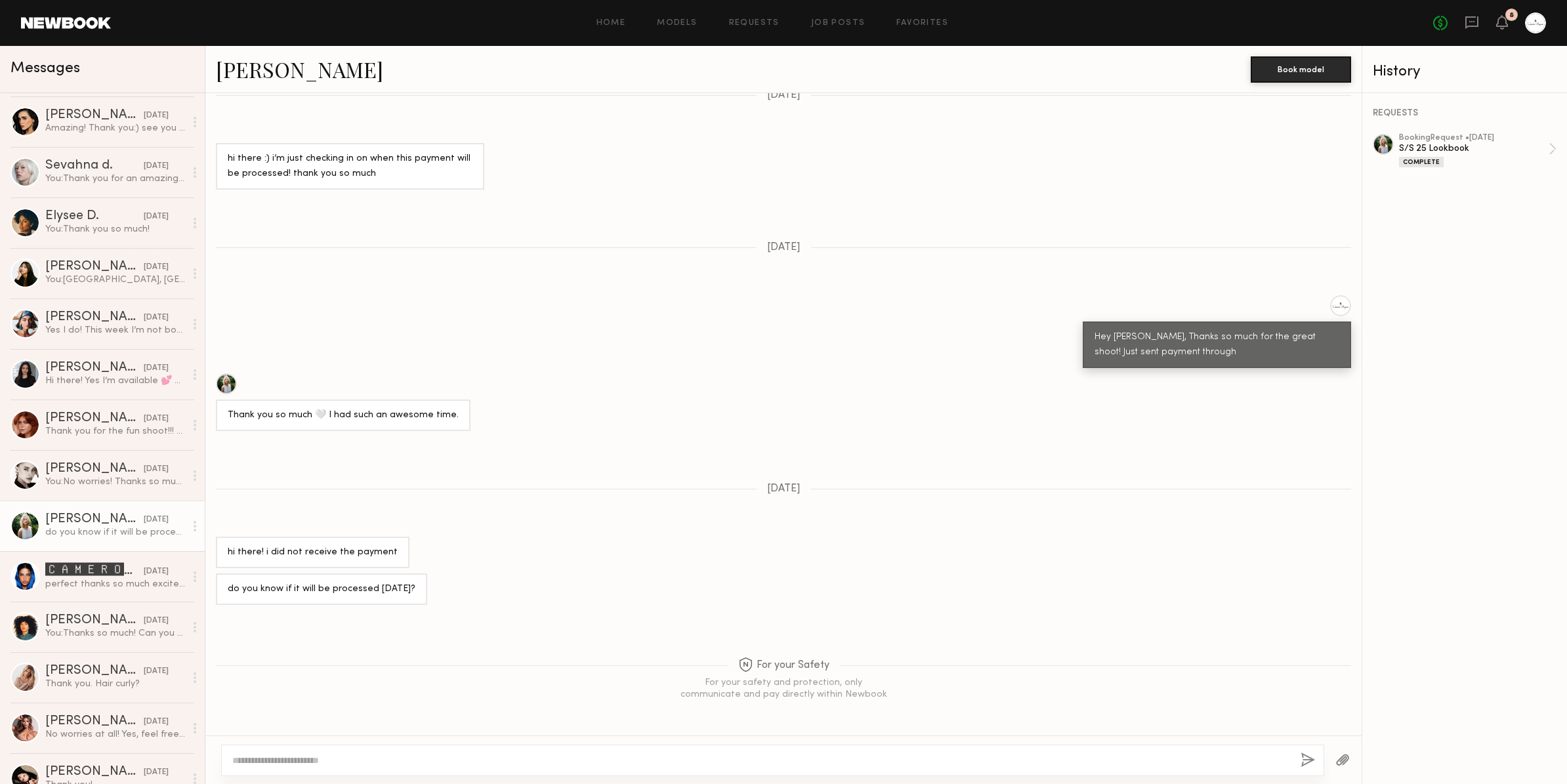
click at [289, 70] on link "Foster M." at bounding box center [299, 69] width 168 height 28
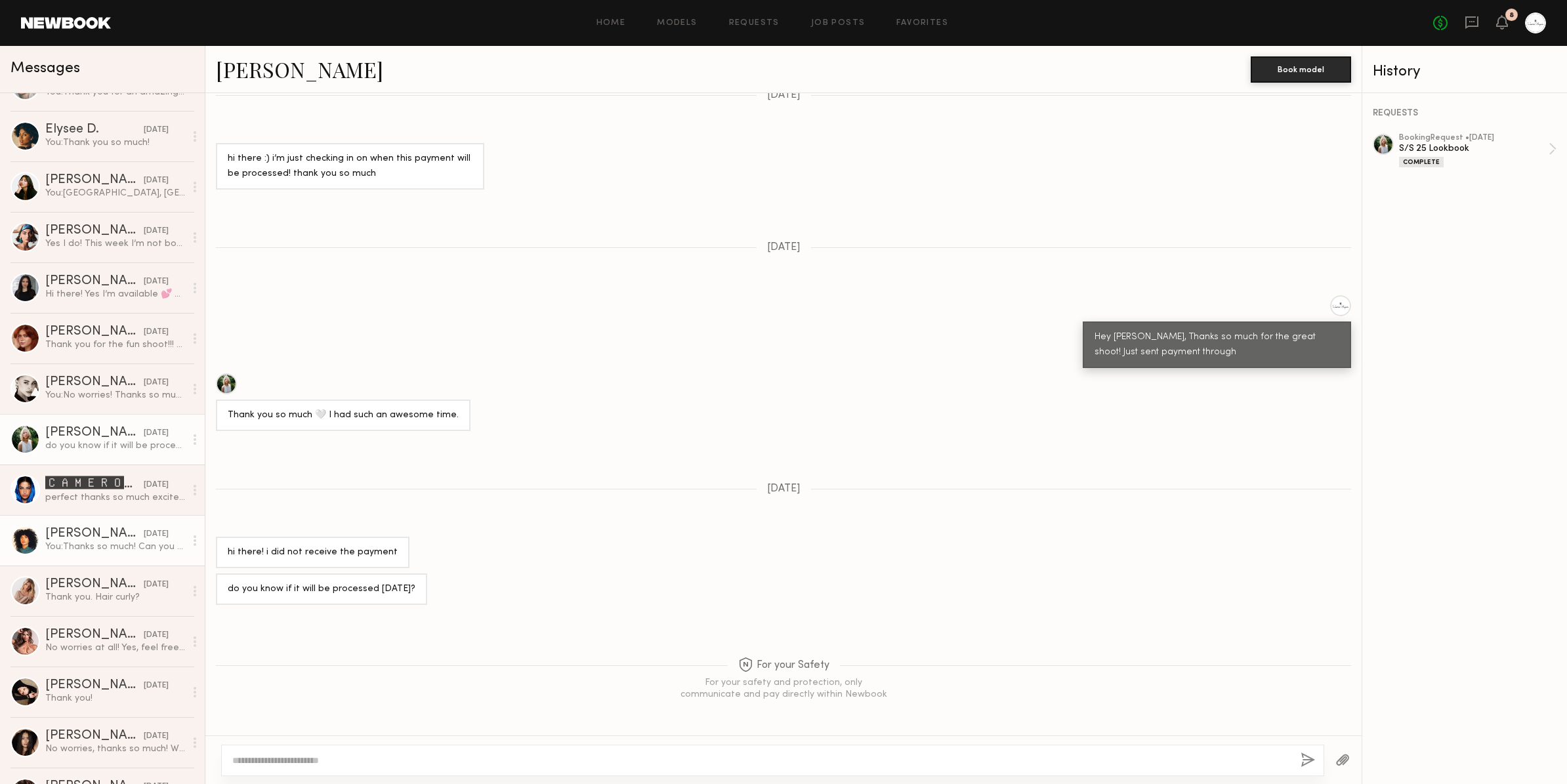
scroll to position [189, 0]
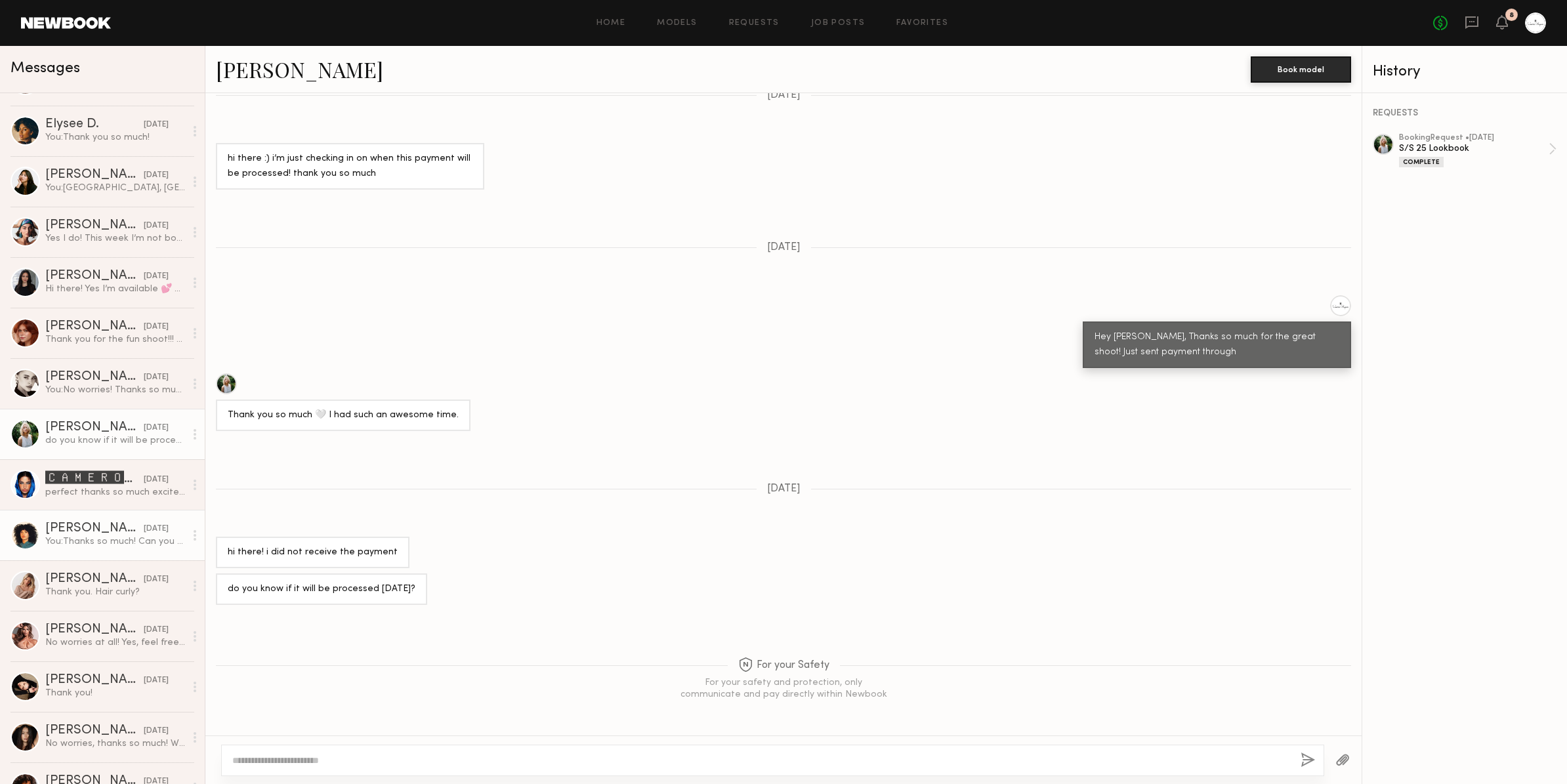
click at [83, 533] on div "Lua J." at bounding box center [94, 529] width 98 height 13
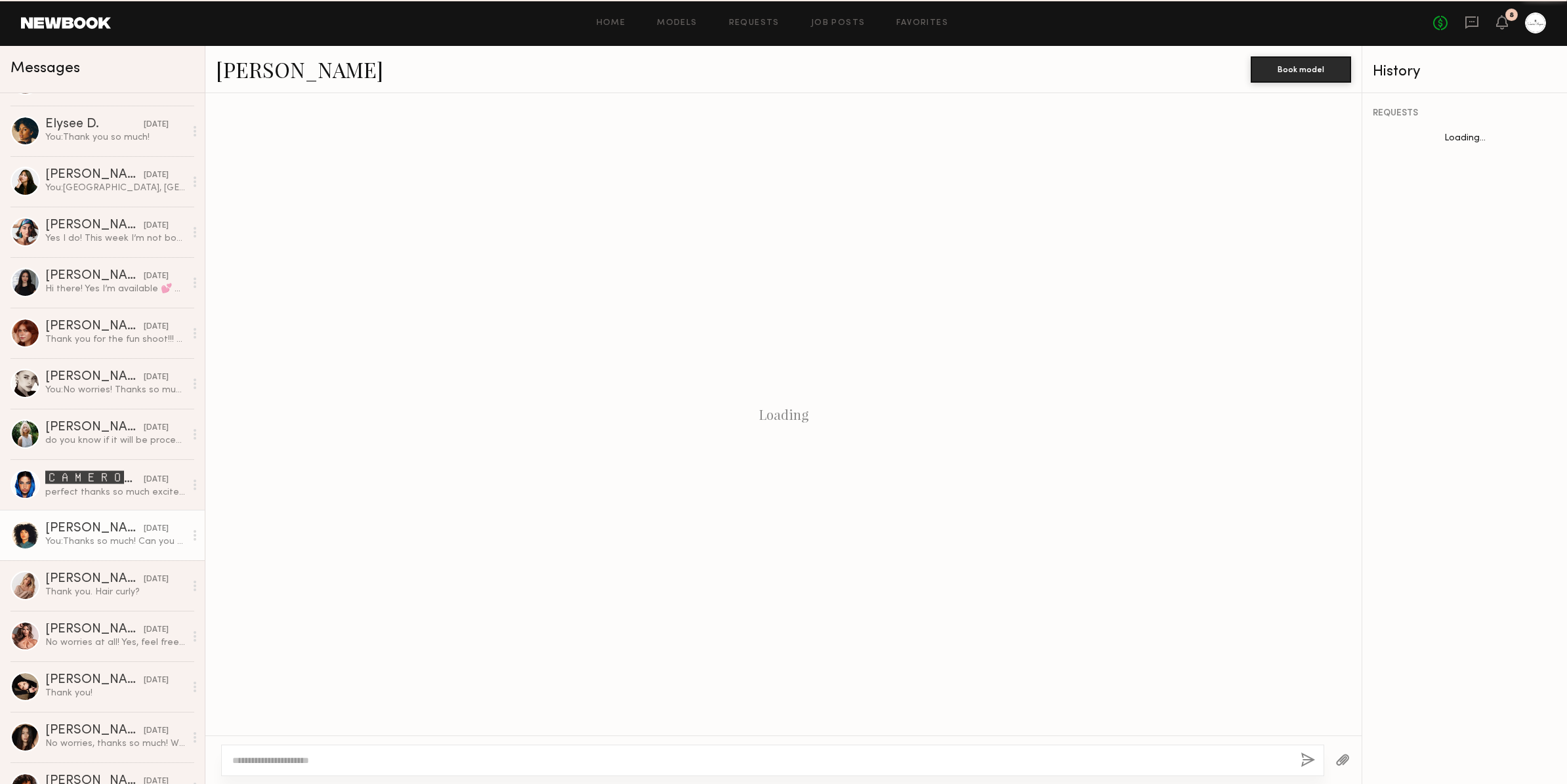
scroll to position [1378, 0]
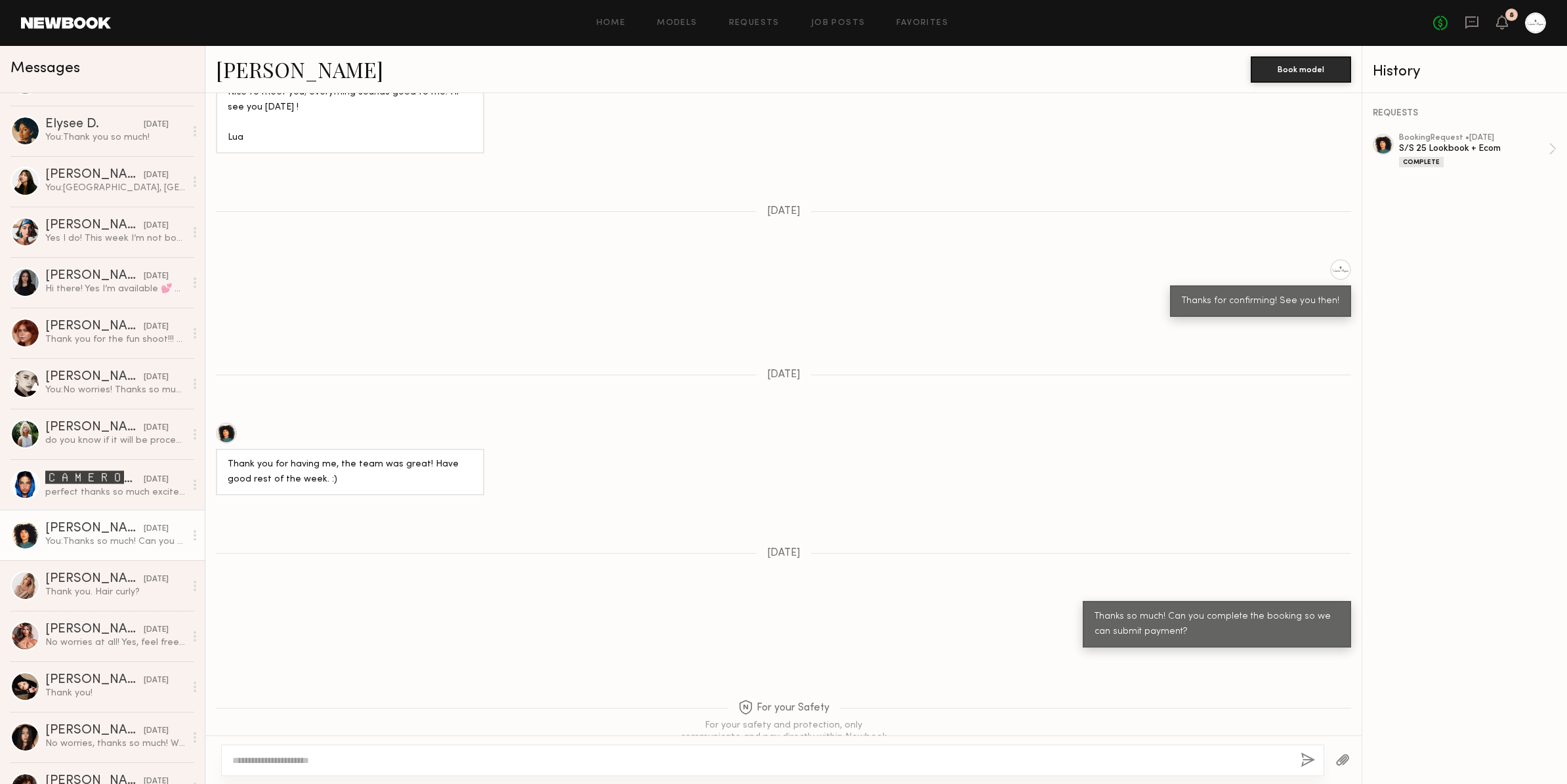
click at [247, 77] on link "Lua J." at bounding box center [299, 69] width 168 height 28
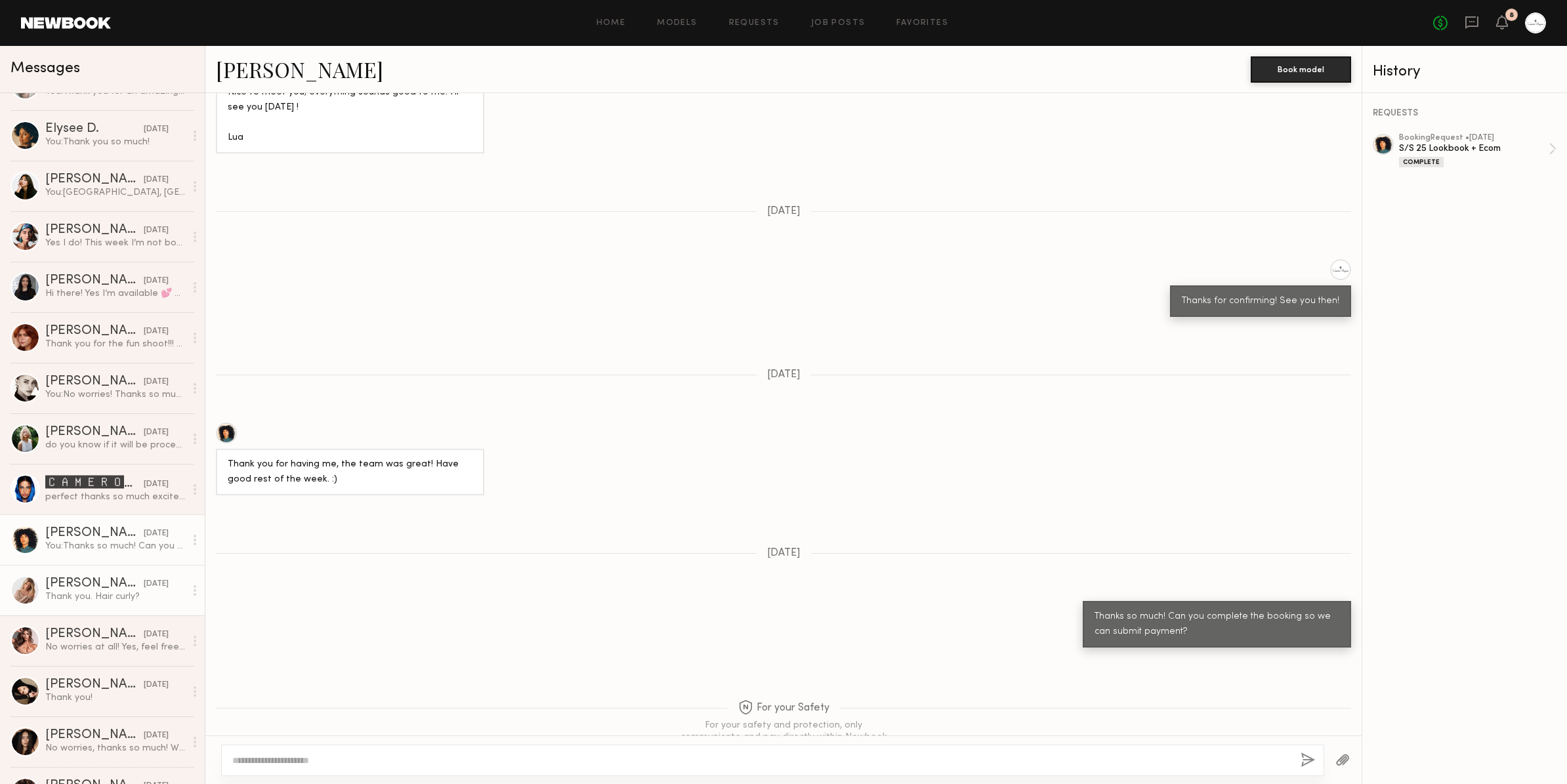
click at [88, 581] on div "Weronika R." at bounding box center [94, 584] width 98 height 13
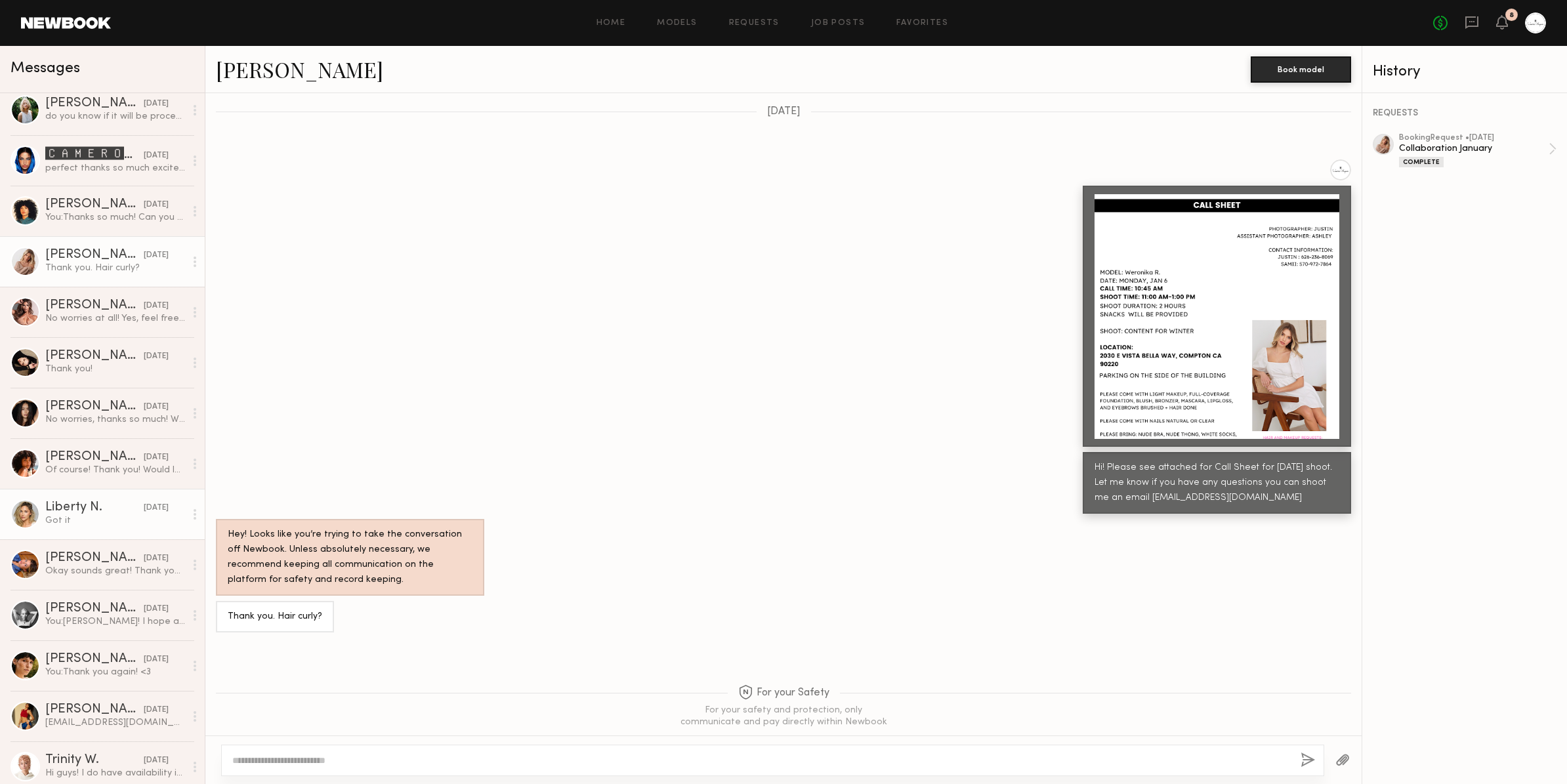
scroll to position [526, 0]
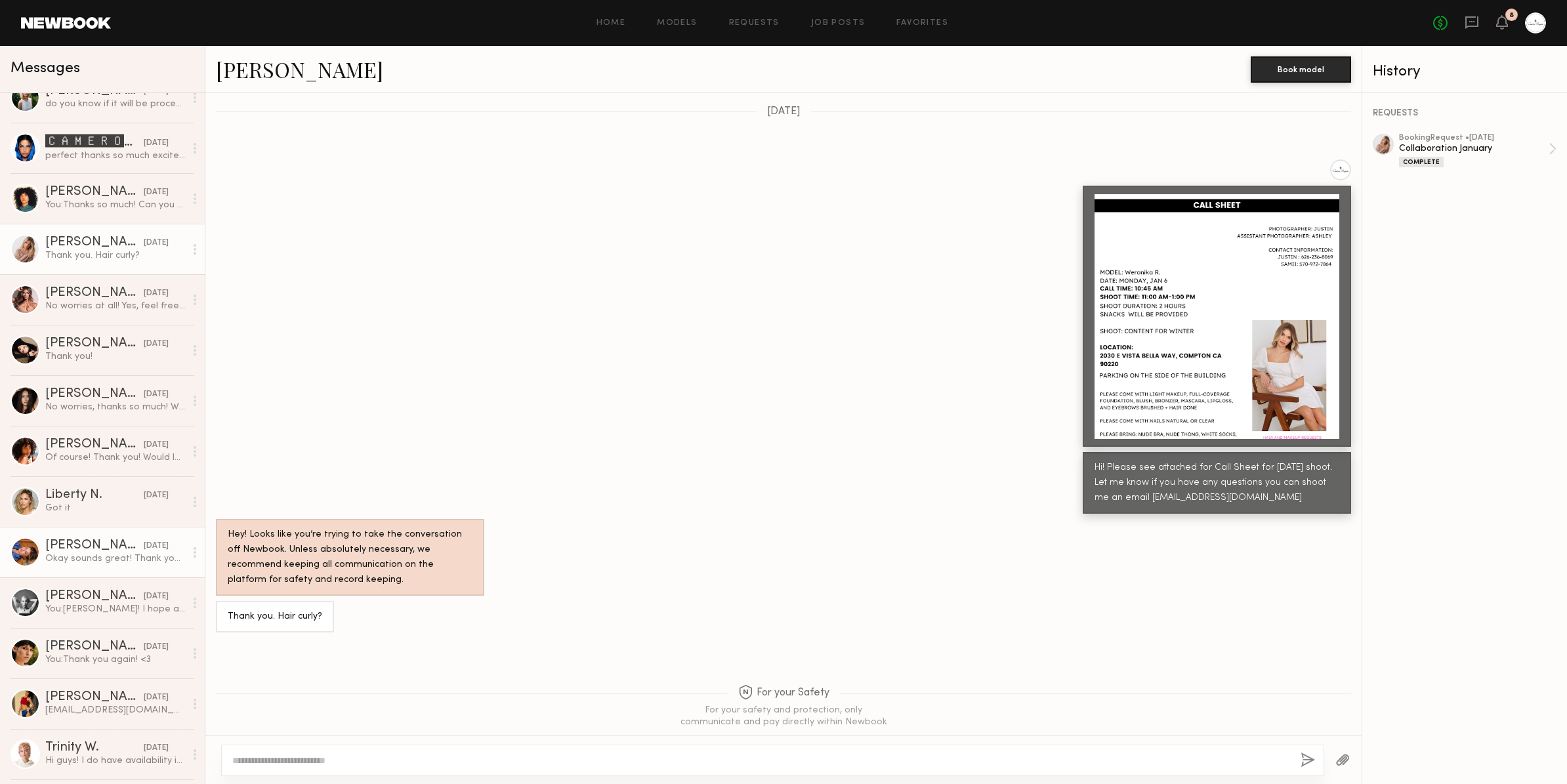
click at [77, 529] on link "Zaya M. 01/24/2024 Okay sounds great! Thank you, looking forward to working wit…" at bounding box center [103, 552] width 205 height 51
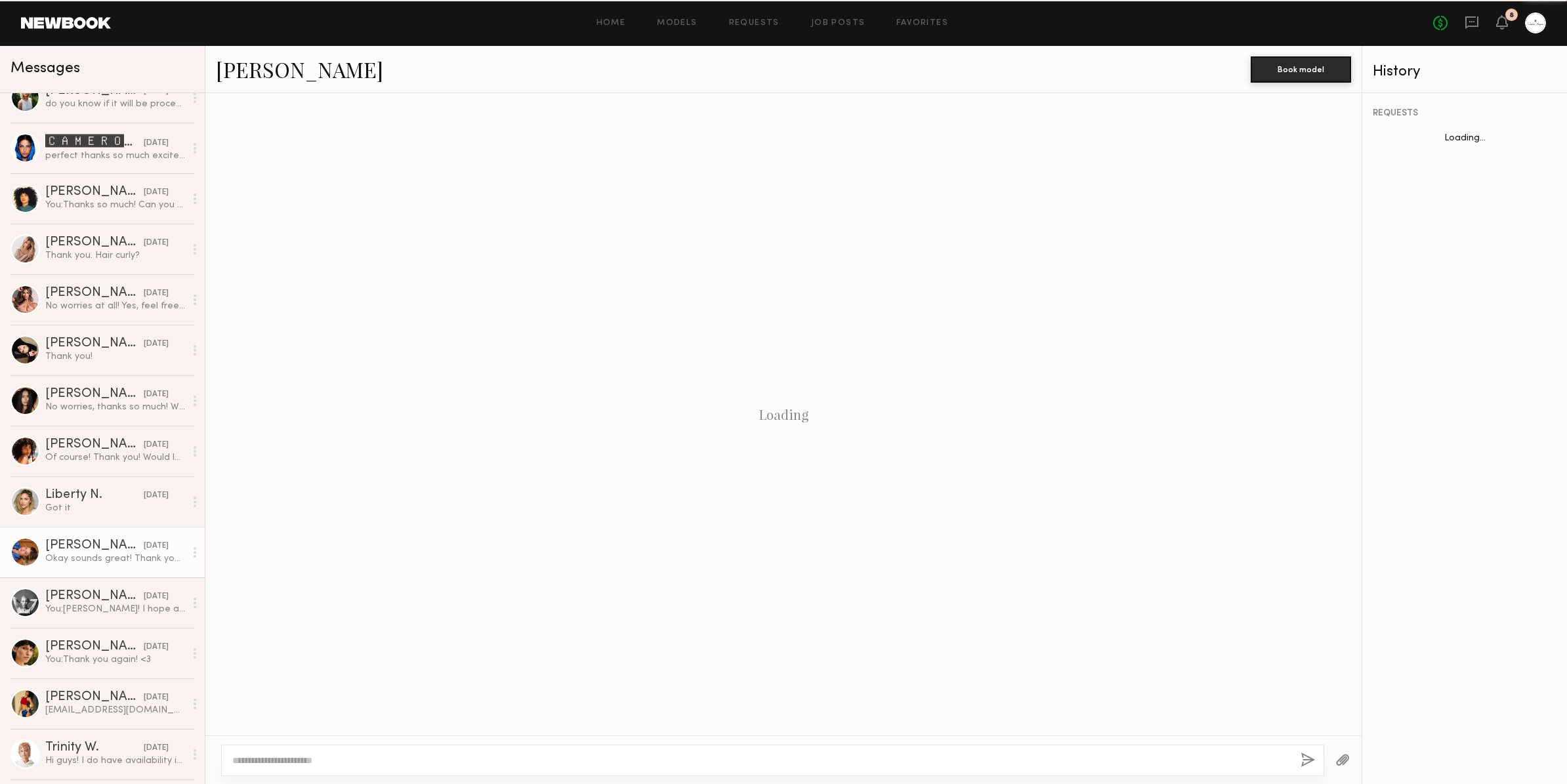
scroll to position [397, 0]
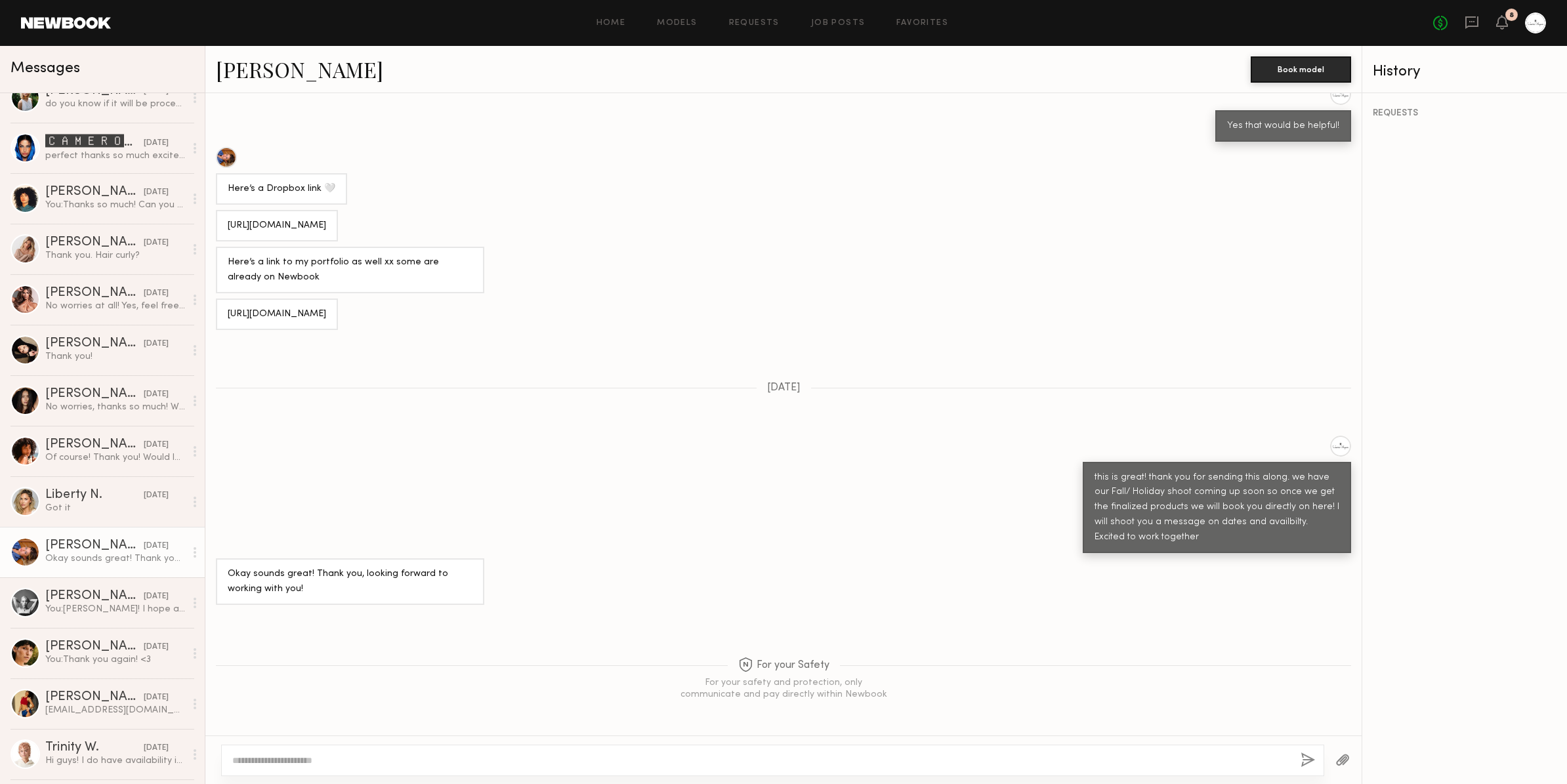
click at [253, 71] on link "Zaya M." at bounding box center [299, 69] width 168 height 28
click at [98, 600] on div "Catherine P." at bounding box center [94, 597] width 98 height 13
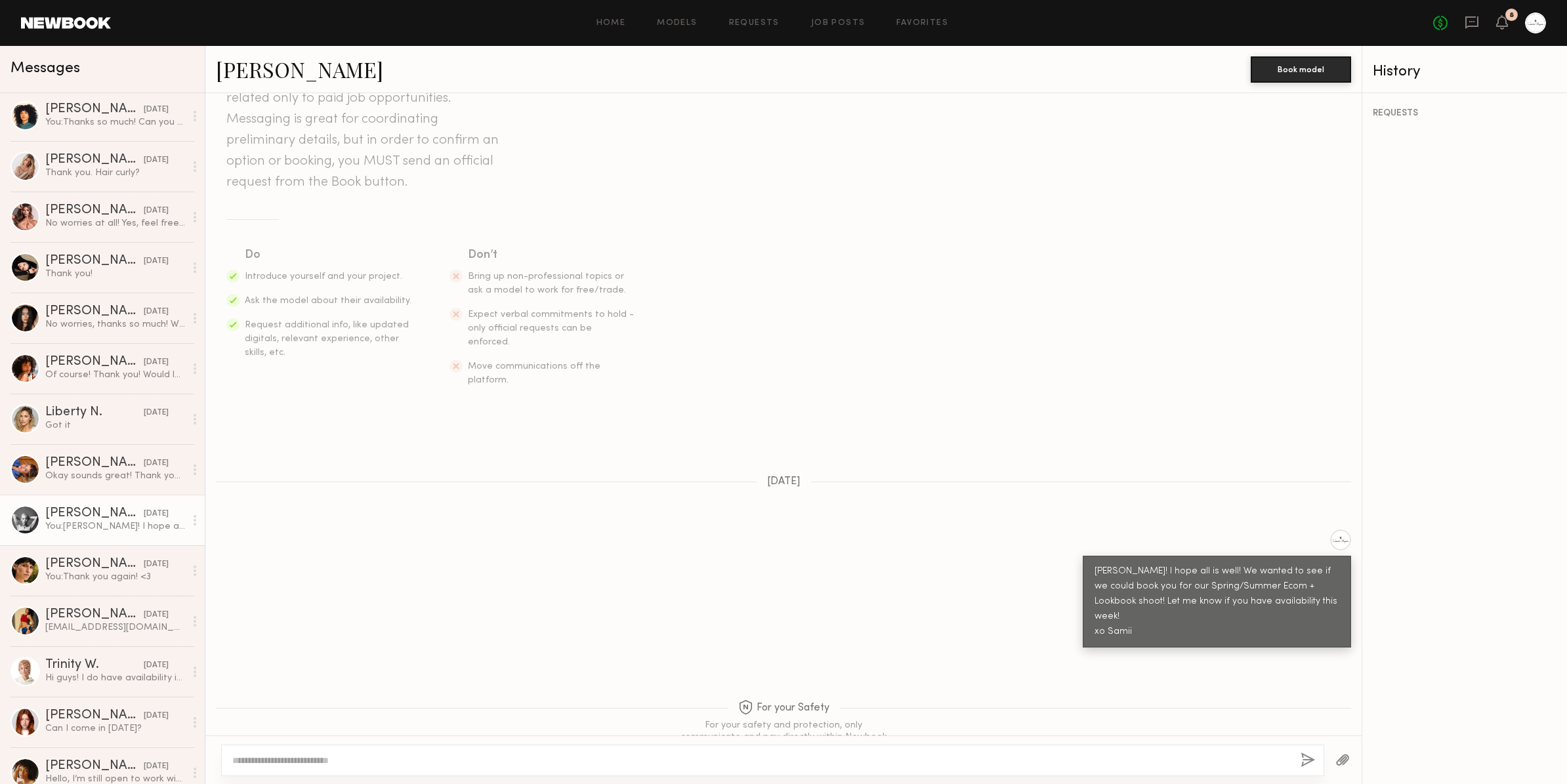
scroll to position [612, 0]
click at [73, 608] on div "Kirra W." at bounding box center [94, 612] width 98 height 13
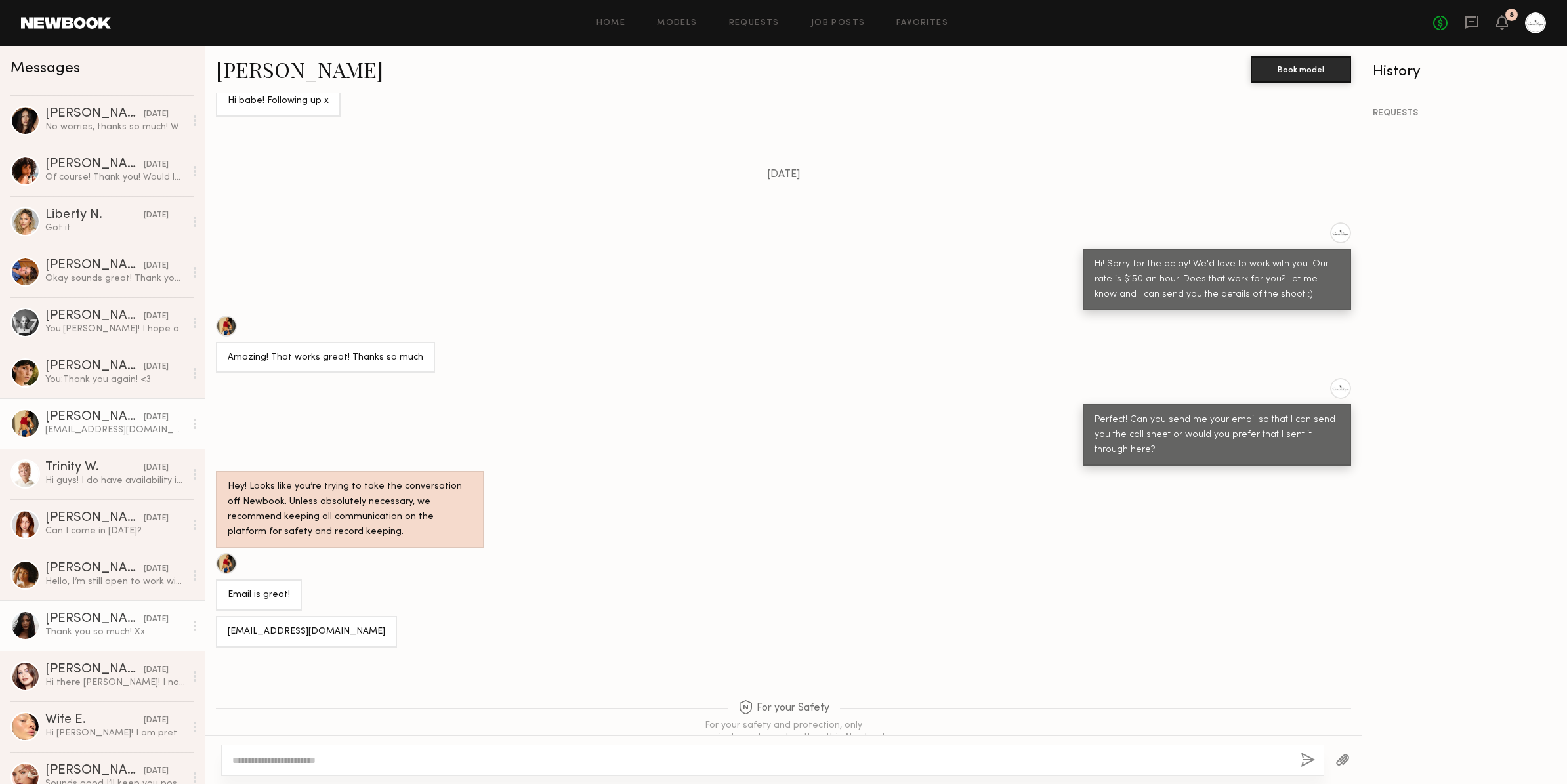
scroll to position [819, 0]
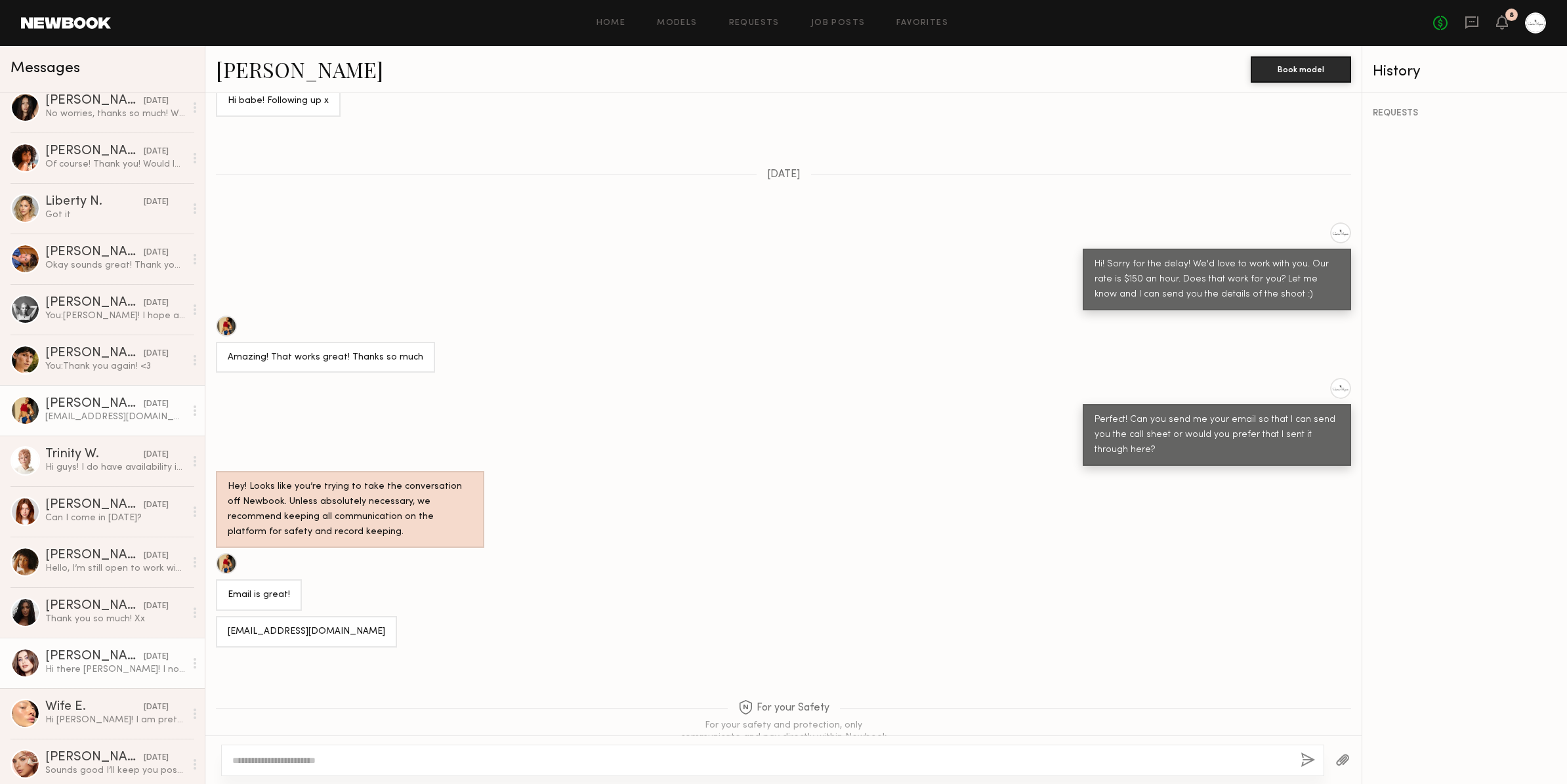
click at [67, 652] on div "[PERSON_NAME]" at bounding box center [94, 657] width 98 height 13
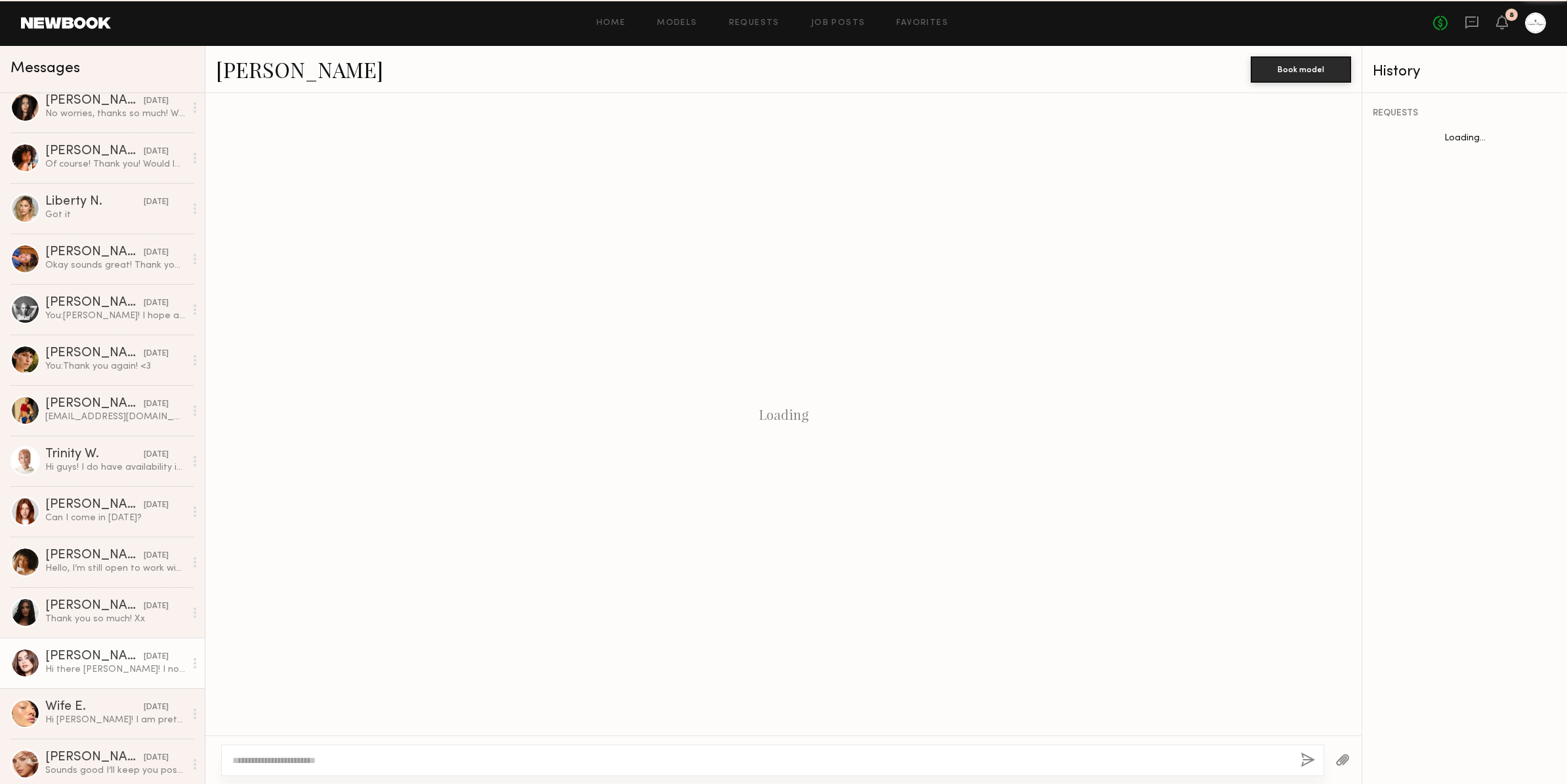
scroll to position [827, 0]
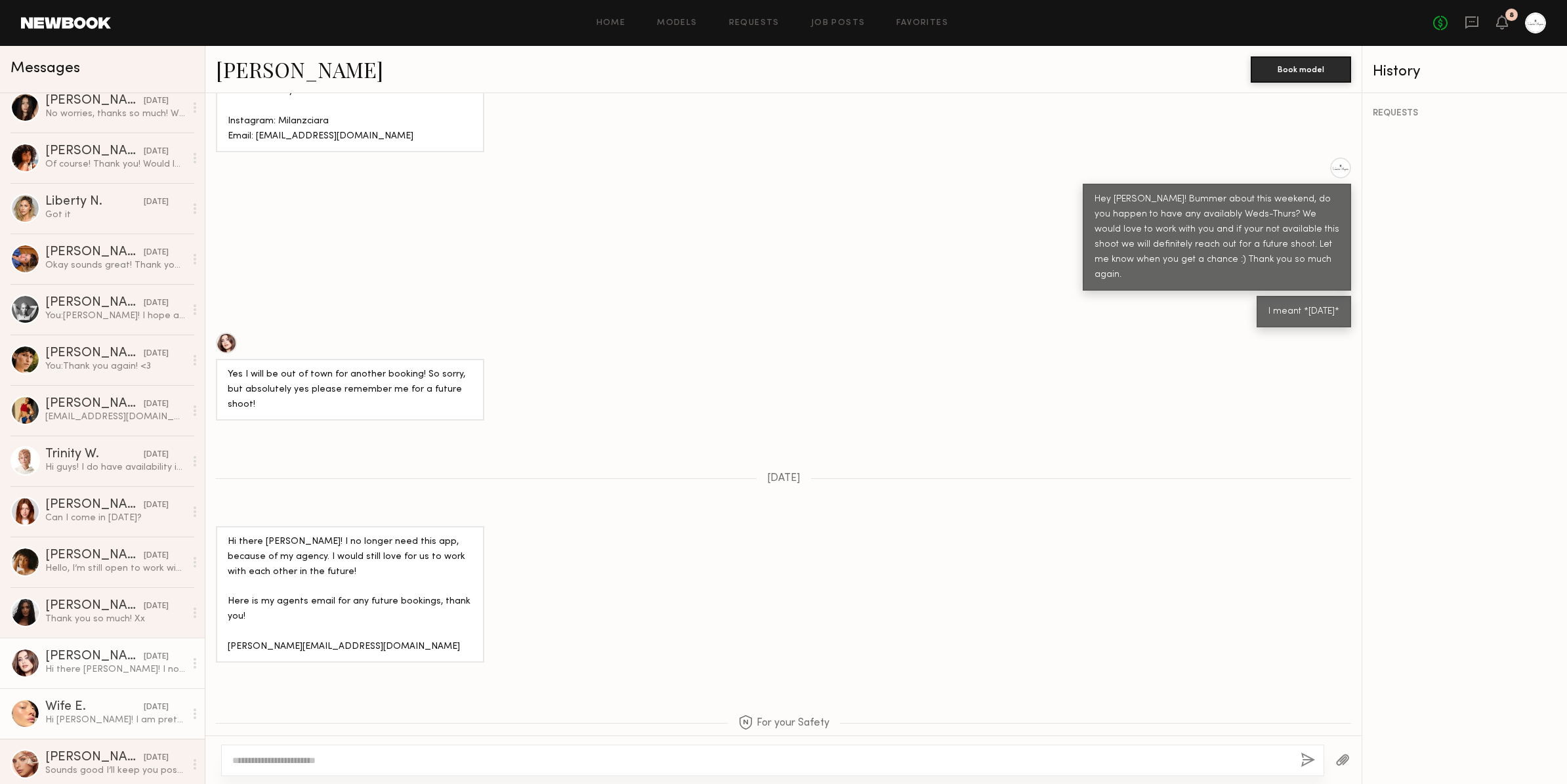
click at [76, 717] on div "Hi [PERSON_NAME]! I am pretty open for February as of right now, I’d love to he…" at bounding box center [115, 719] width 140 height 12
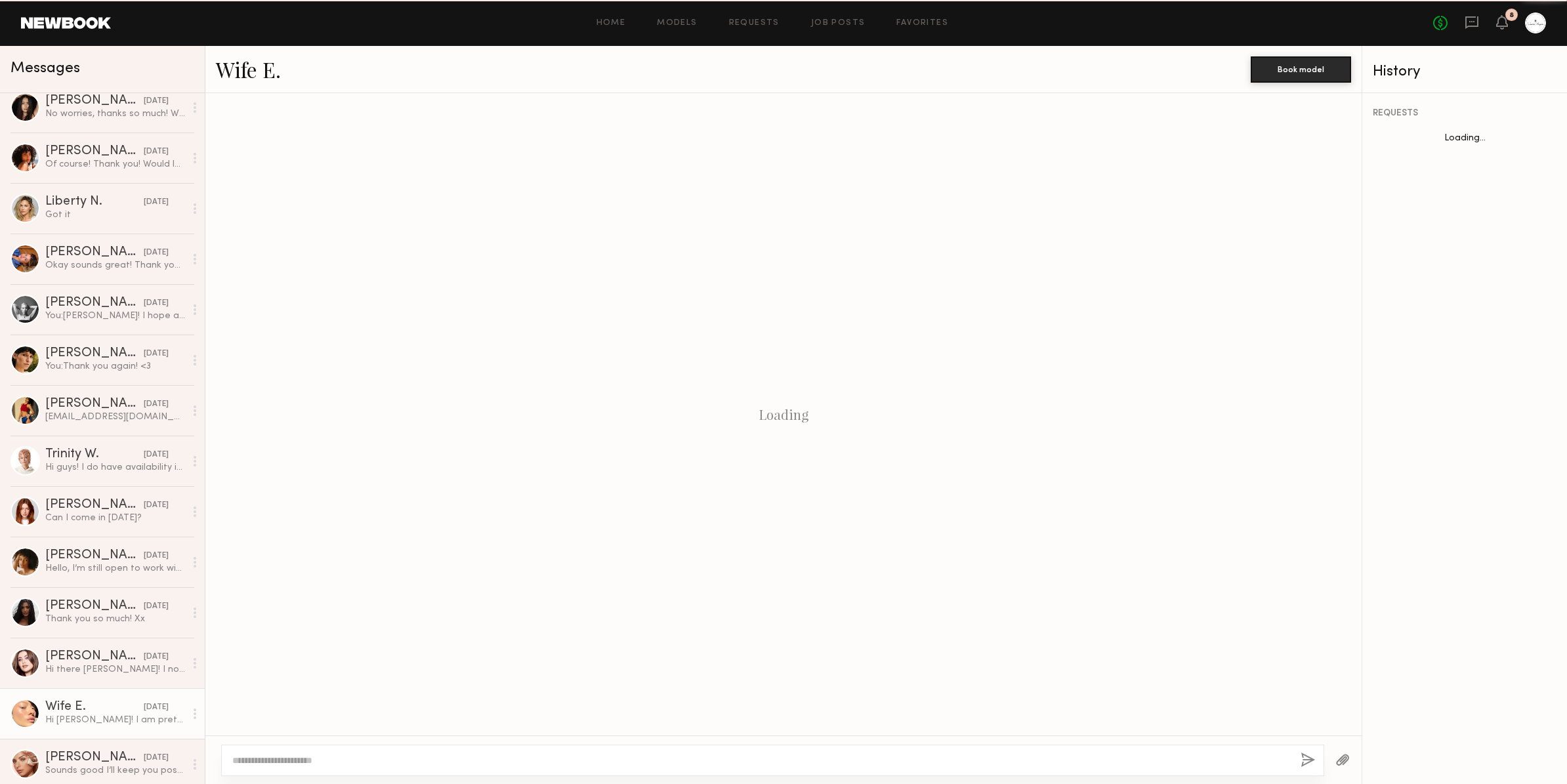
scroll to position [256, 0]
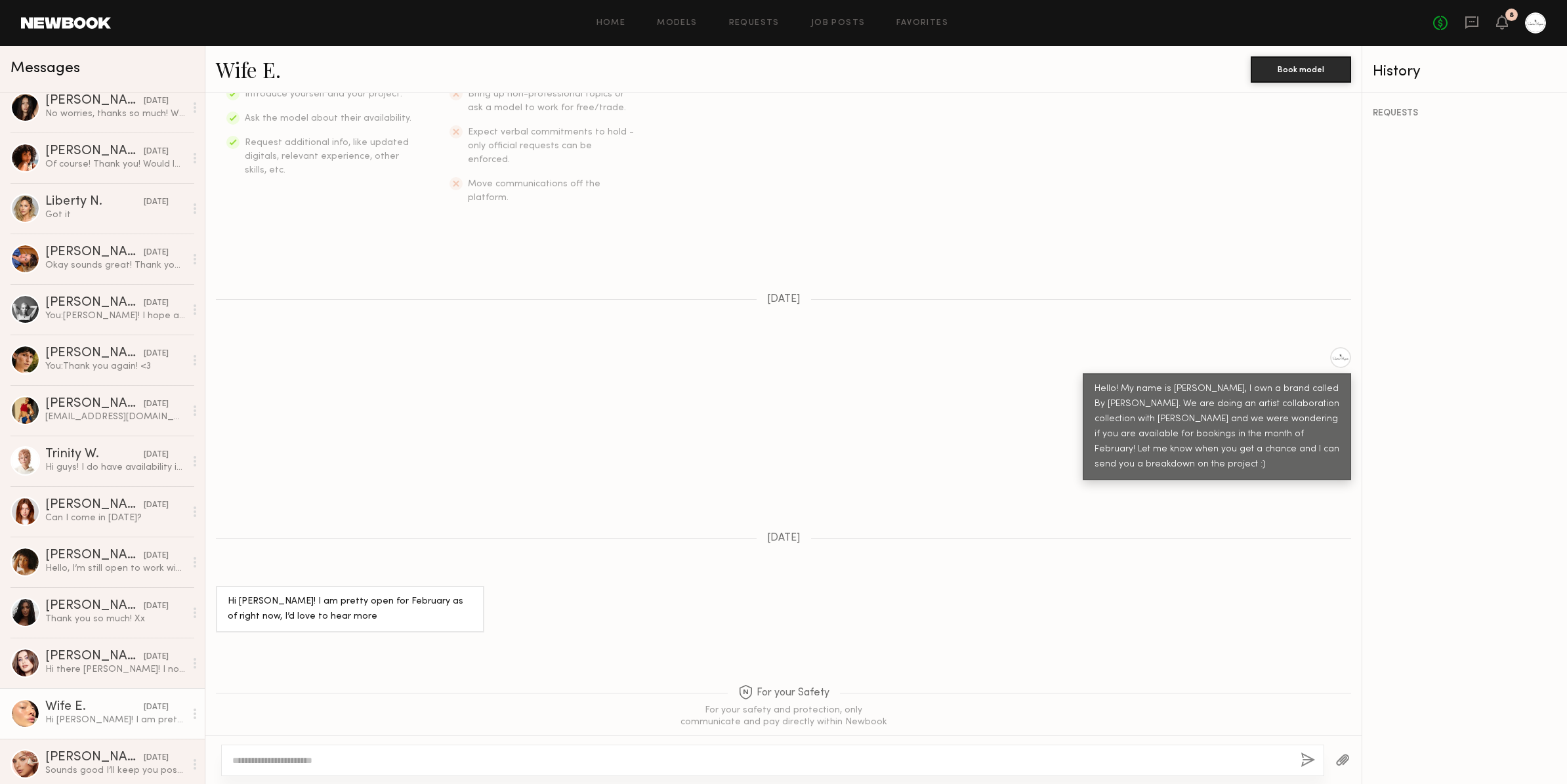
click at [247, 76] on link "Wife E." at bounding box center [248, 69] width 65 height 28
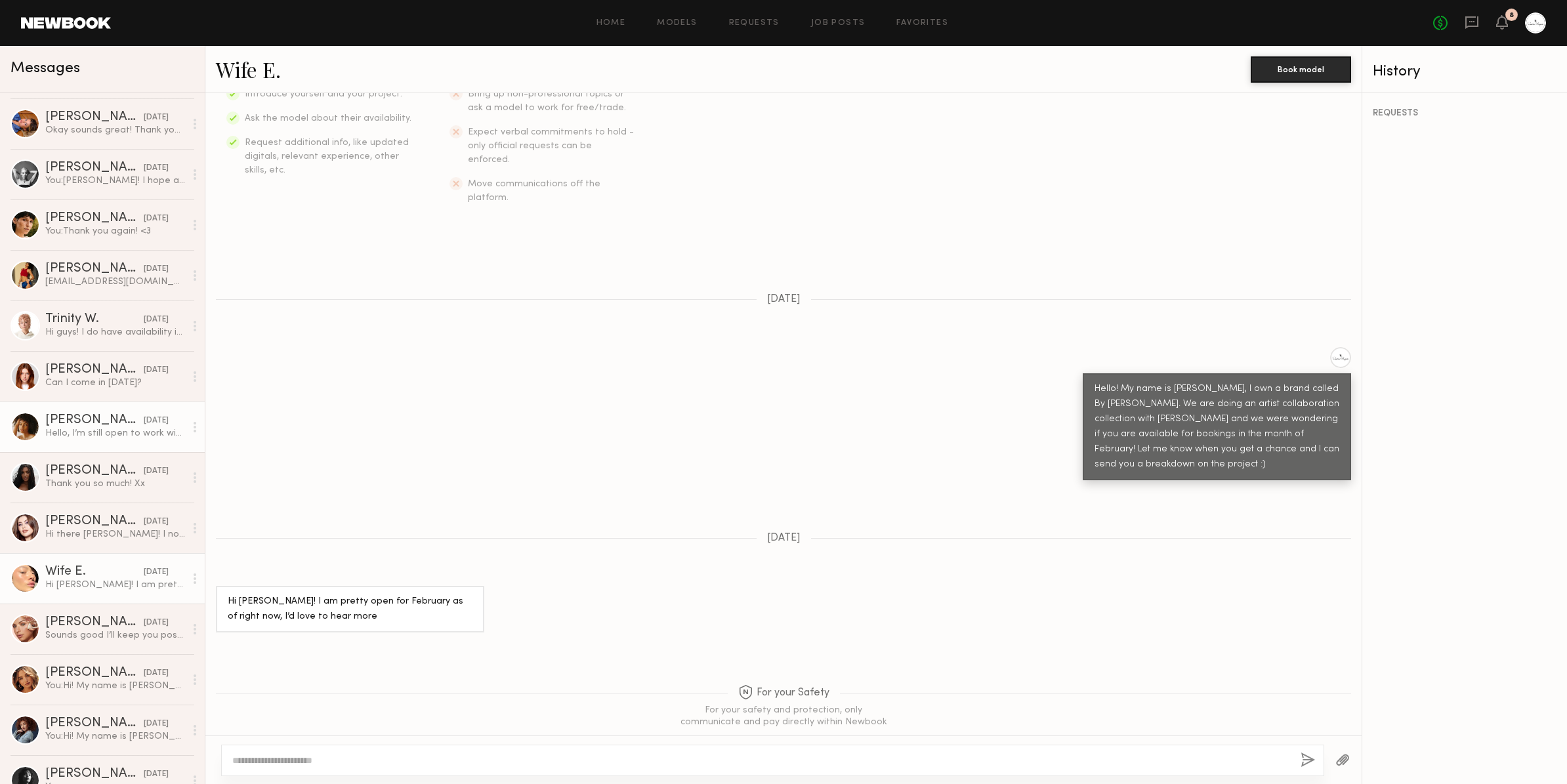
scroll to position [975, 0]
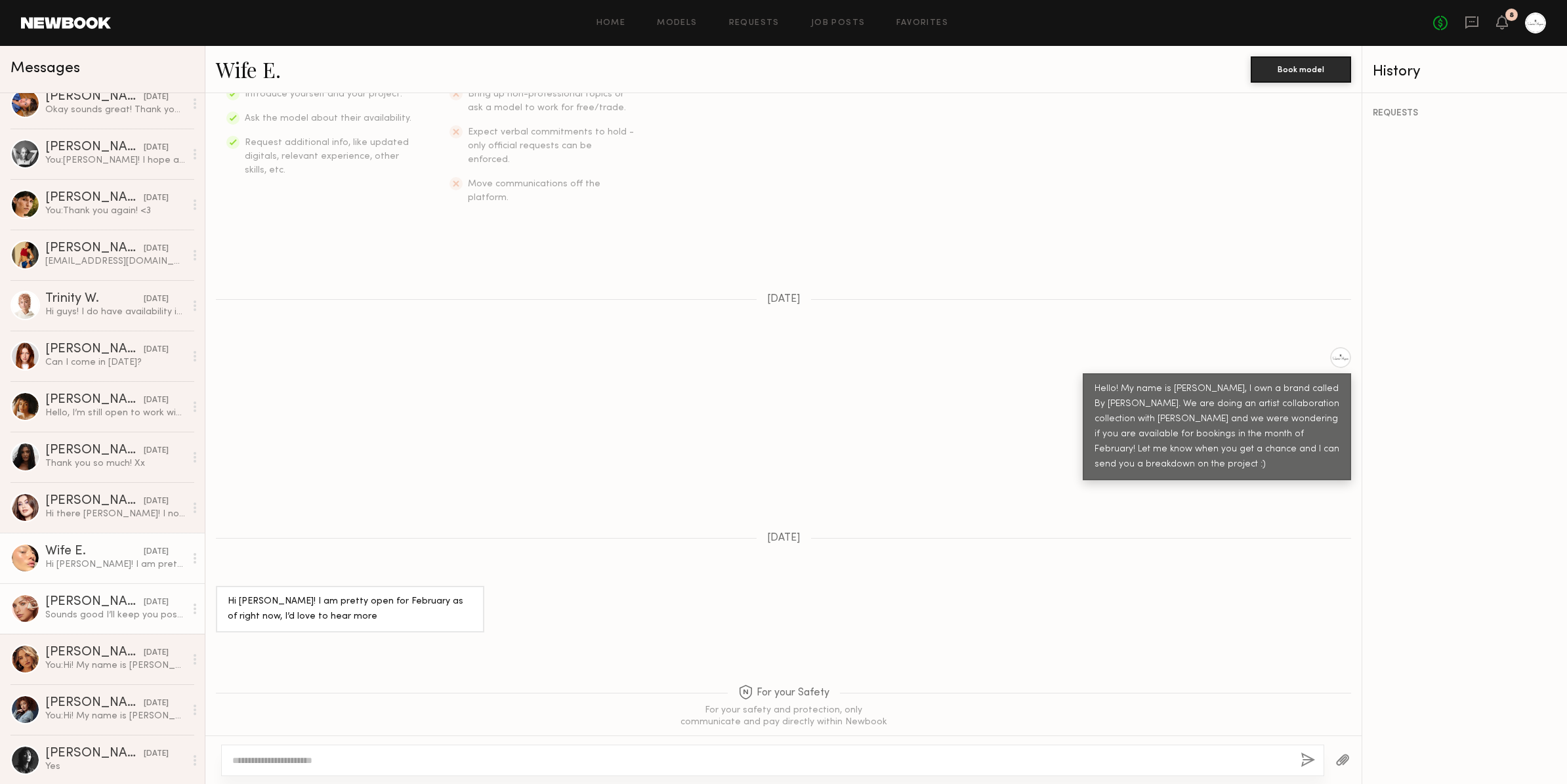
click at [122, 613] on div "Sounds good I’ll keep you posted!" at bounding box center [115, 614] width 140 height 12
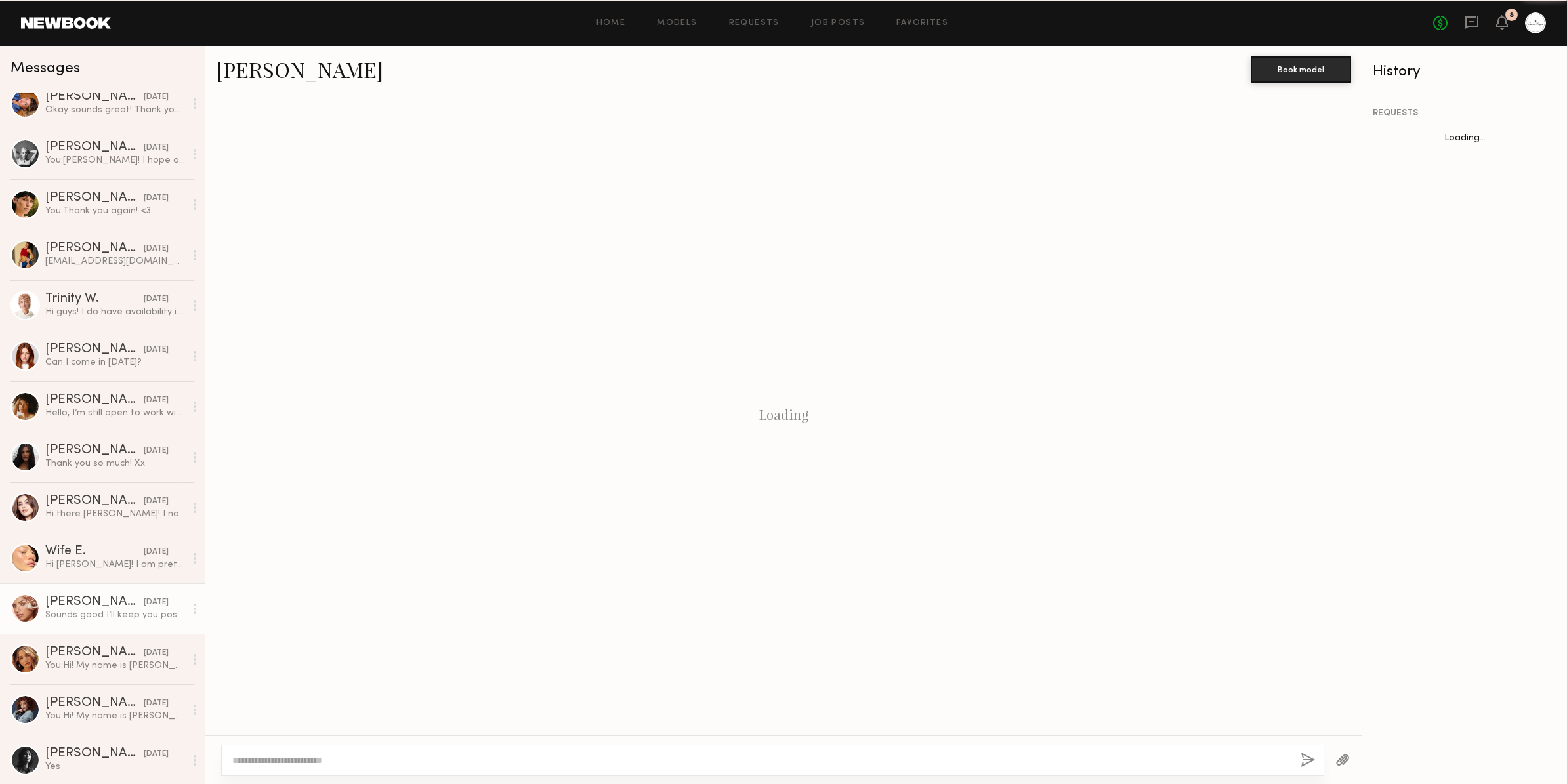
scroll to position [1091, 0]
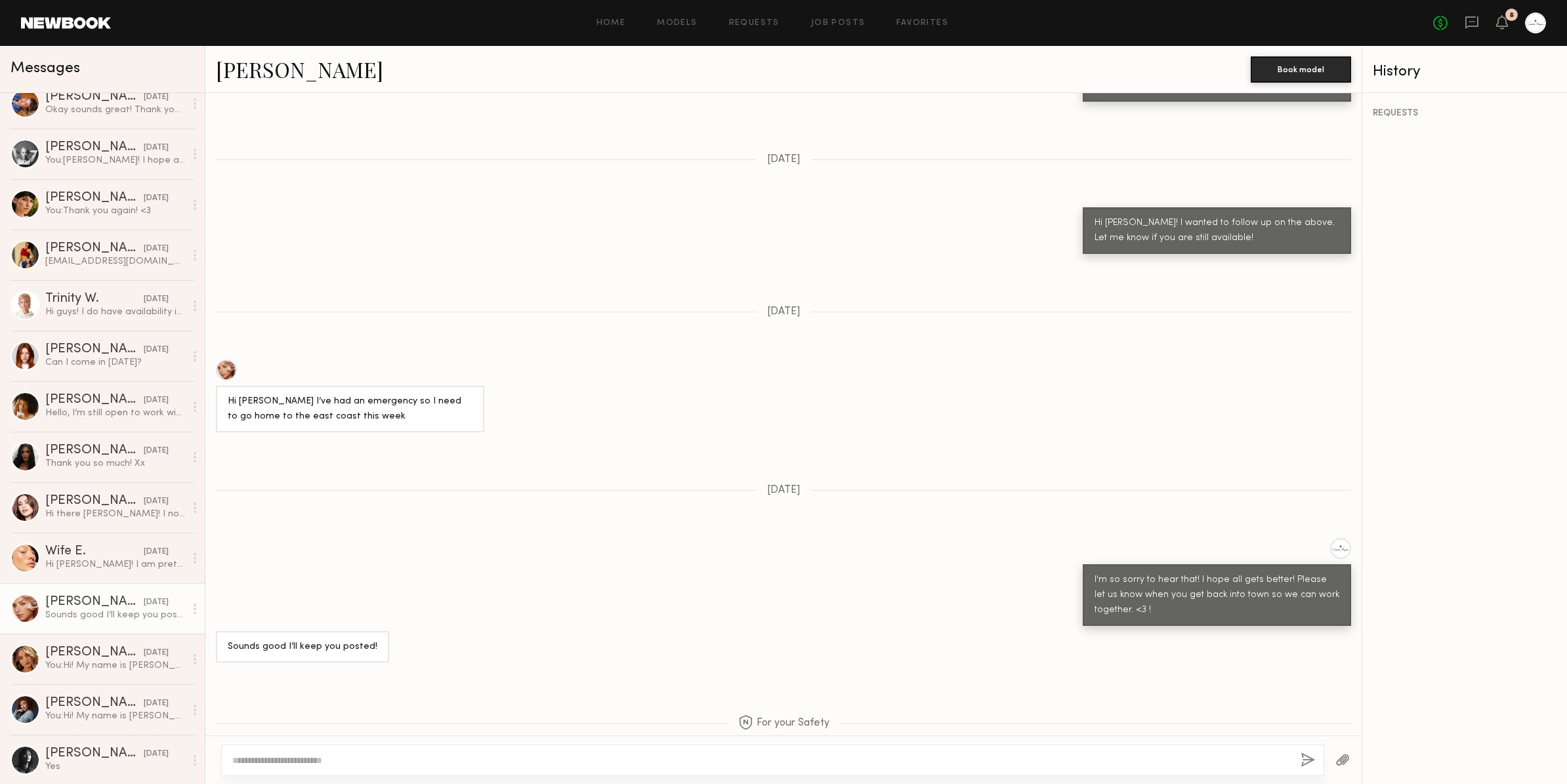
click at [281, 73] on link "[PERSON_NAME]" at bounding box center [299, 69] width 168 height 28
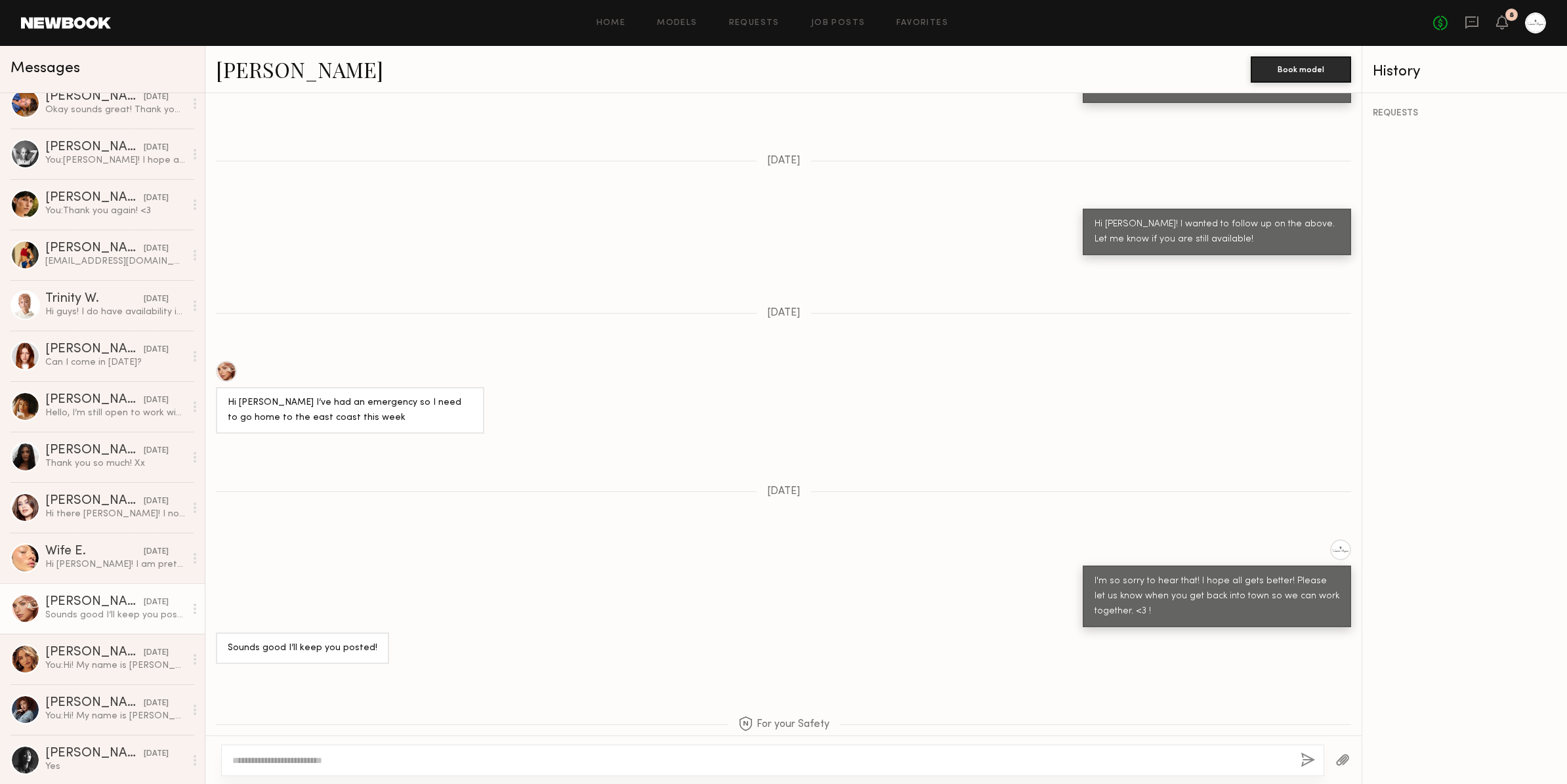
click at [279, 70] on link "[PERSON_NAME]" at bounding box center [299, 69] width 168 height 28
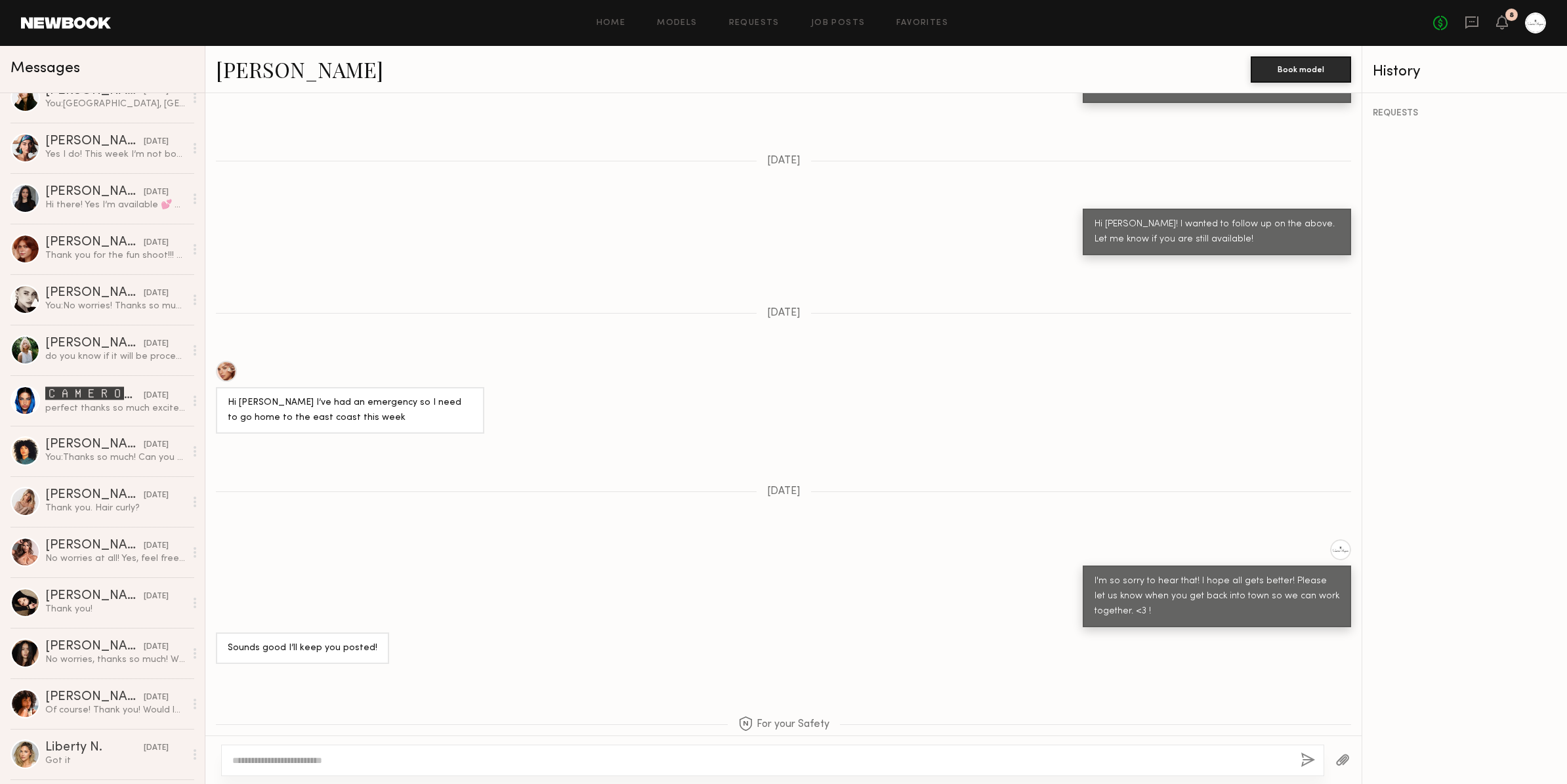
scroll to position [0, 0]
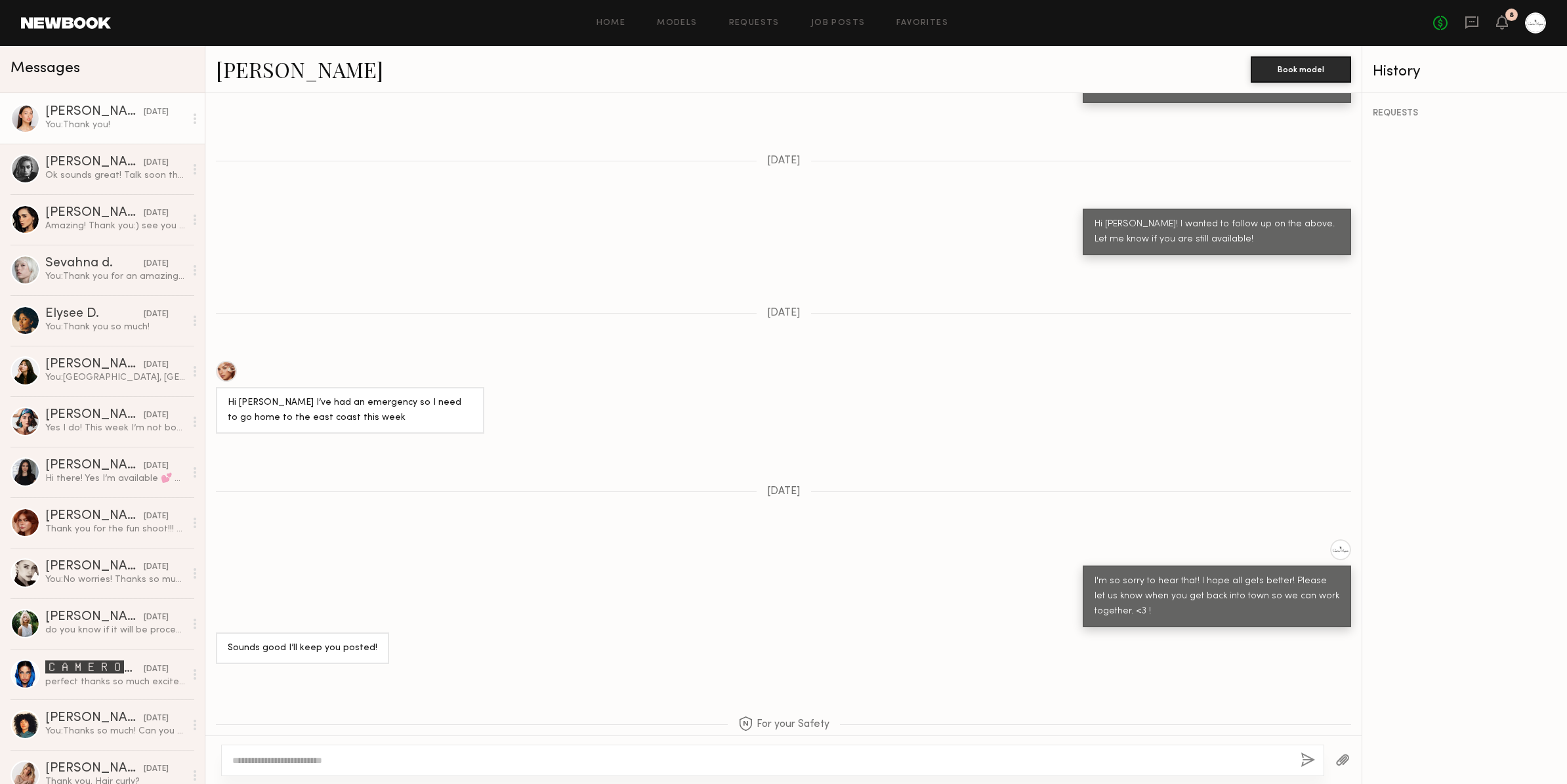
click at [69, 118] on div "You: Thank you!" at bounding box center [115, 124] width 140 height 12
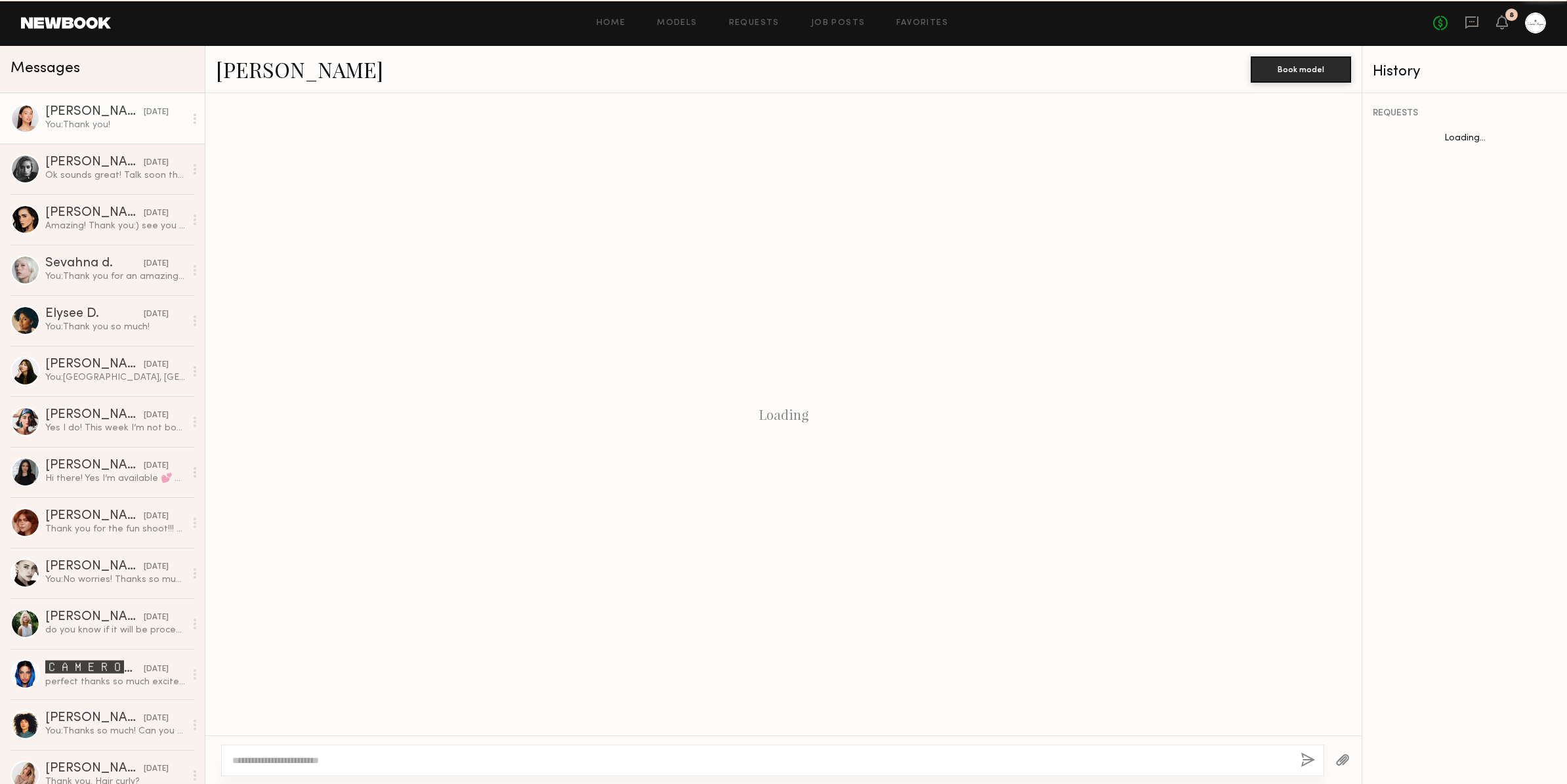
scroll to position [1184, 0]
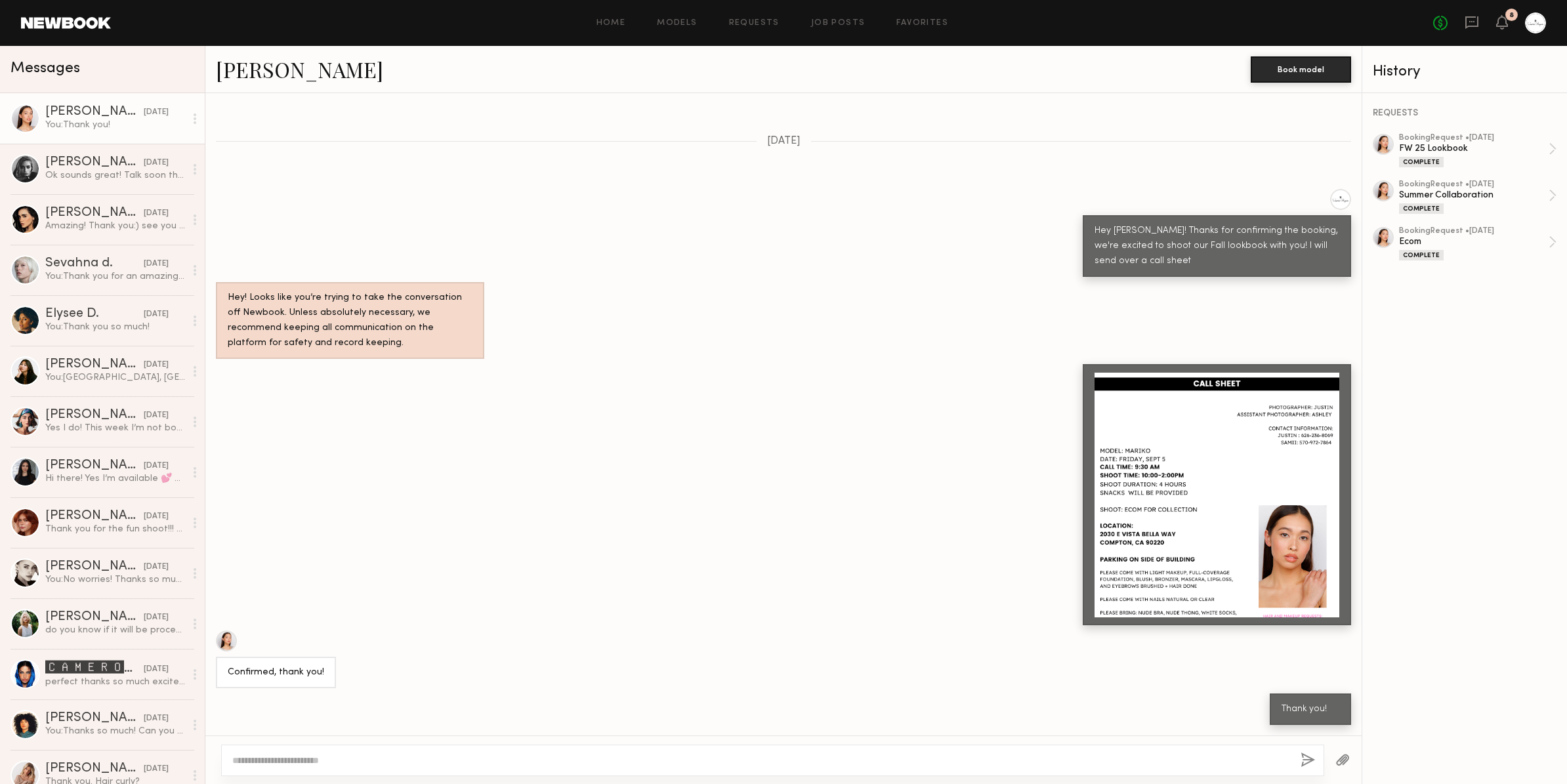
click at [273, 74] on link "[PERSON_NAME]" at bounding box center [299, 69] width 168 height 28
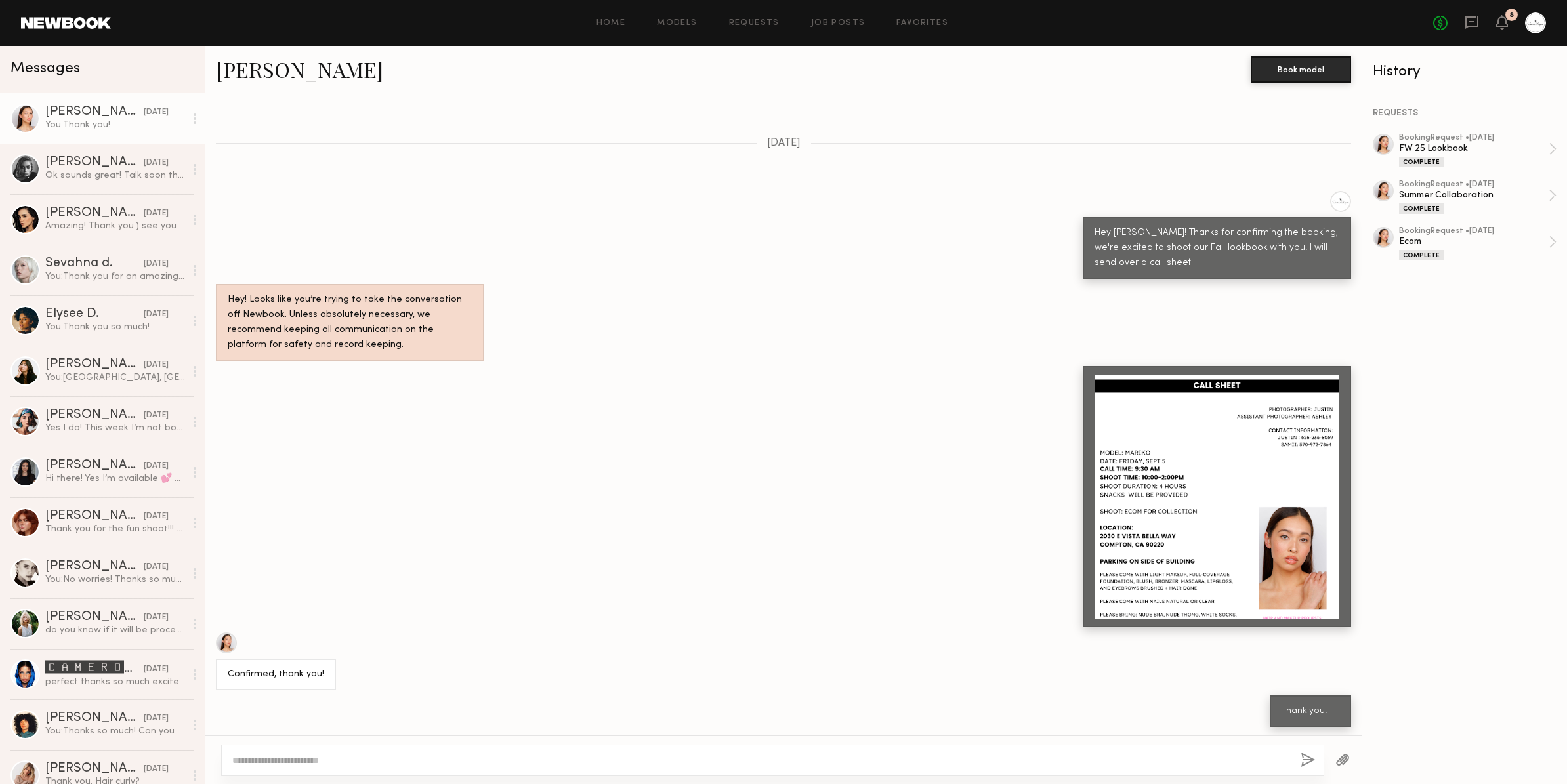
scroll to position [1181, 0]
click at [809, 25] on div "Home Models Requests Job Posts Favorites Sign Out" at bounding box center [772, 23] width 1322 height 8
click at [834, 22] on link "Job Posts" at bounding box center [838, 23] width 54 height 8
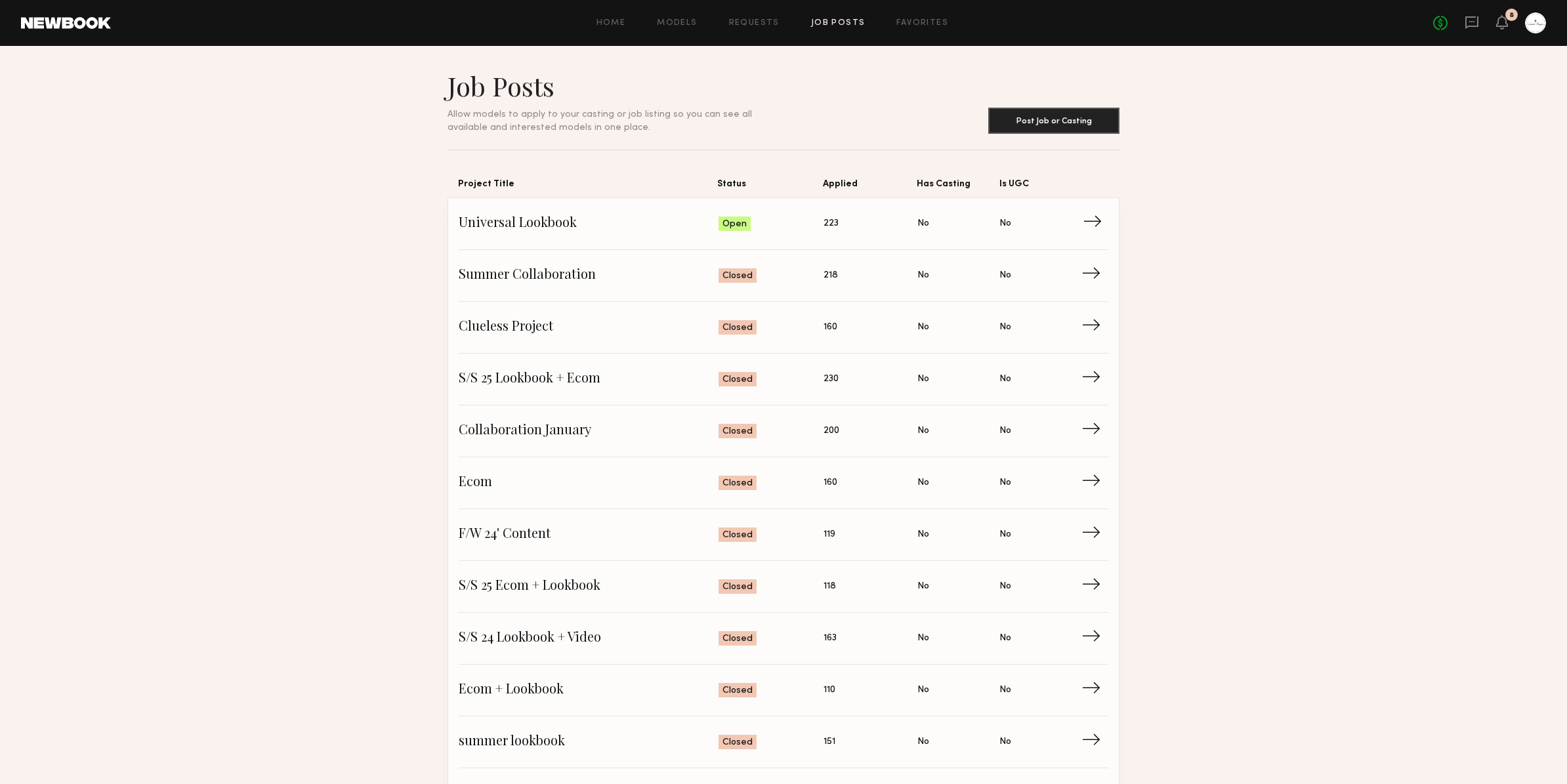
click at [606, 230] on span "Universal Lookbook" at bounding box center [588, 224] width 260 height 20
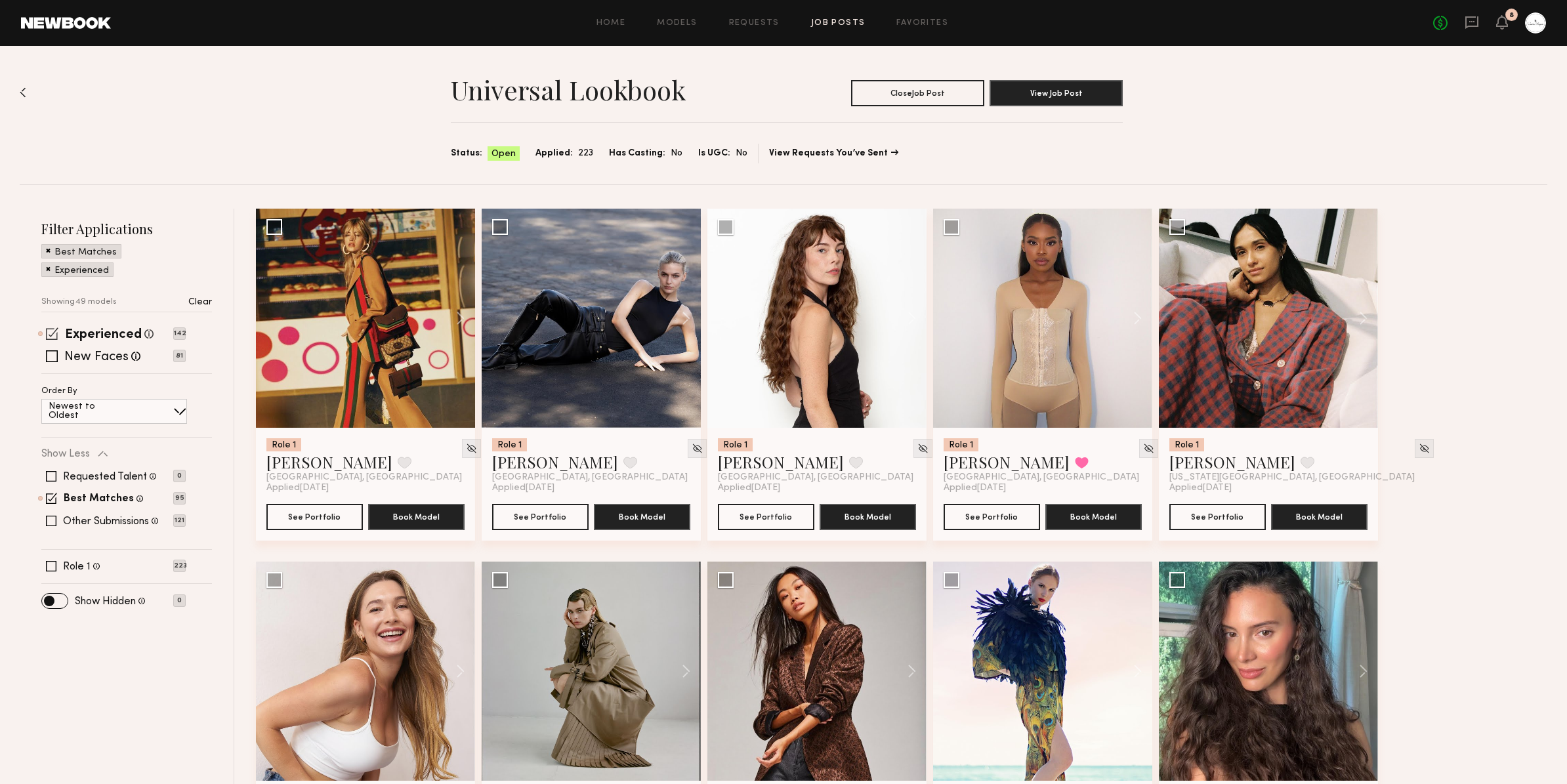
click at [53, 332] on span at bounding box center [52, 333] width 13 height 12
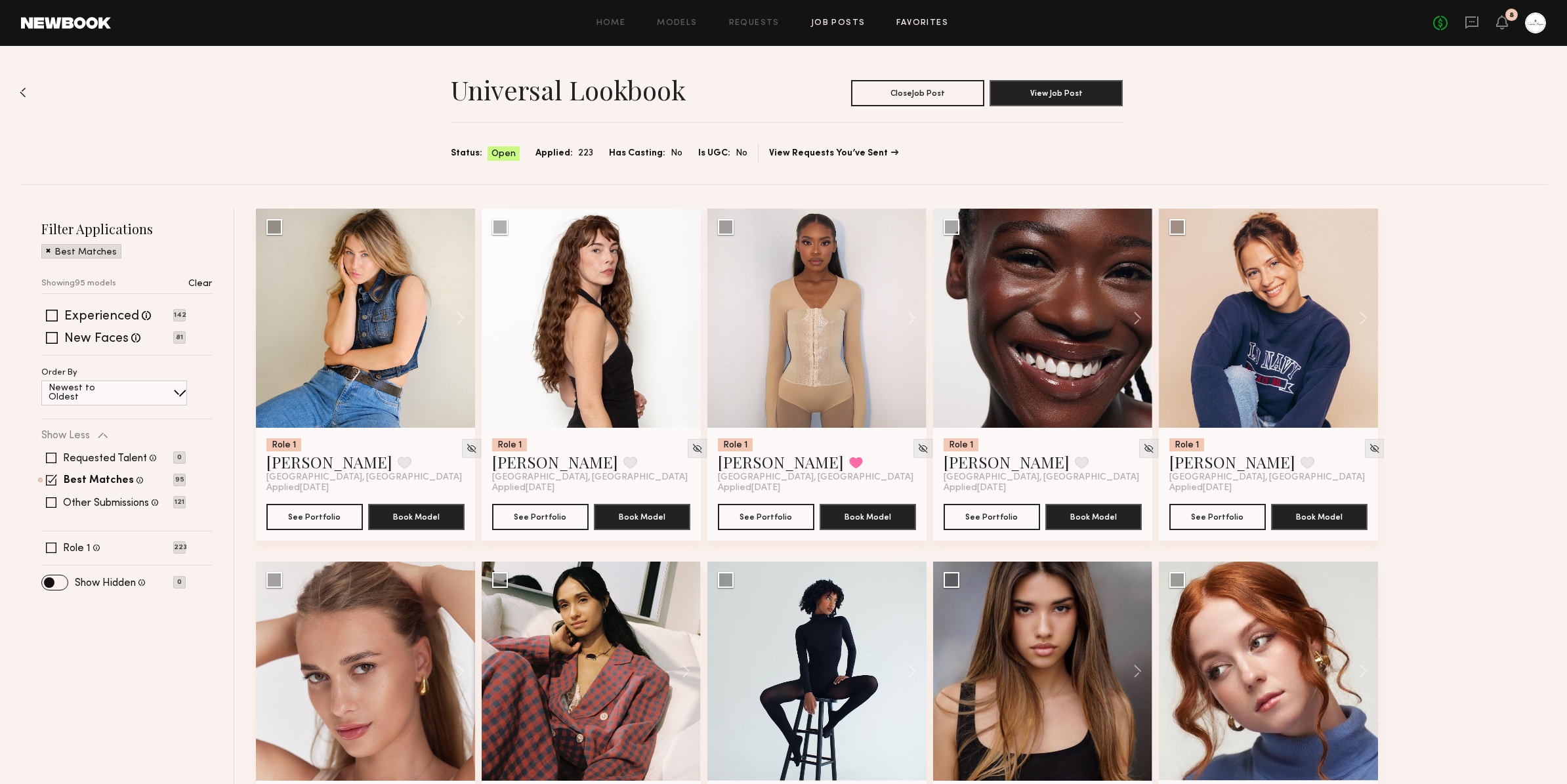
click at [919, 24] on link "Favorites" at bounding box center [922, 23] width 52 height 8
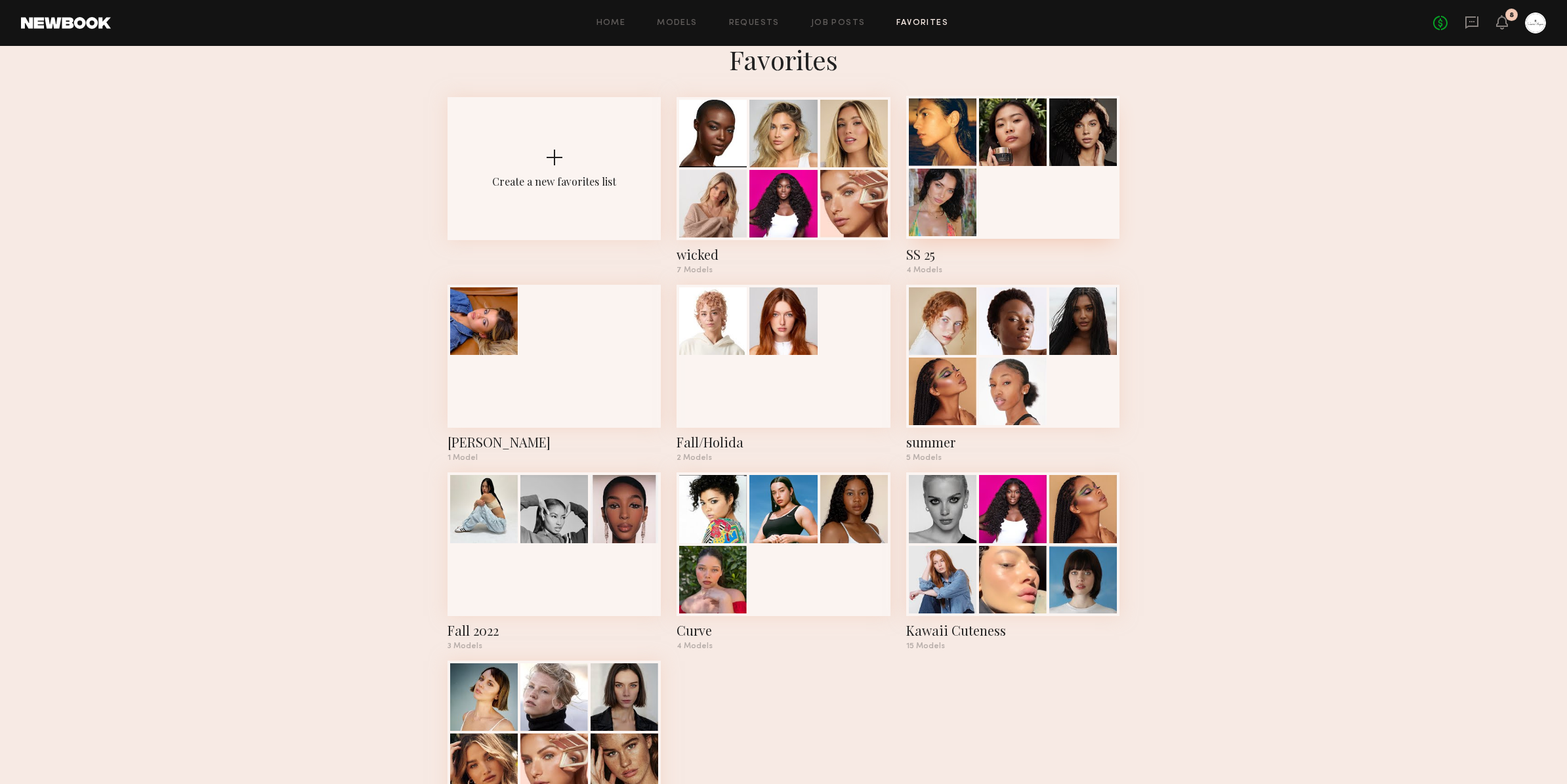
scroll to position [28, 0]
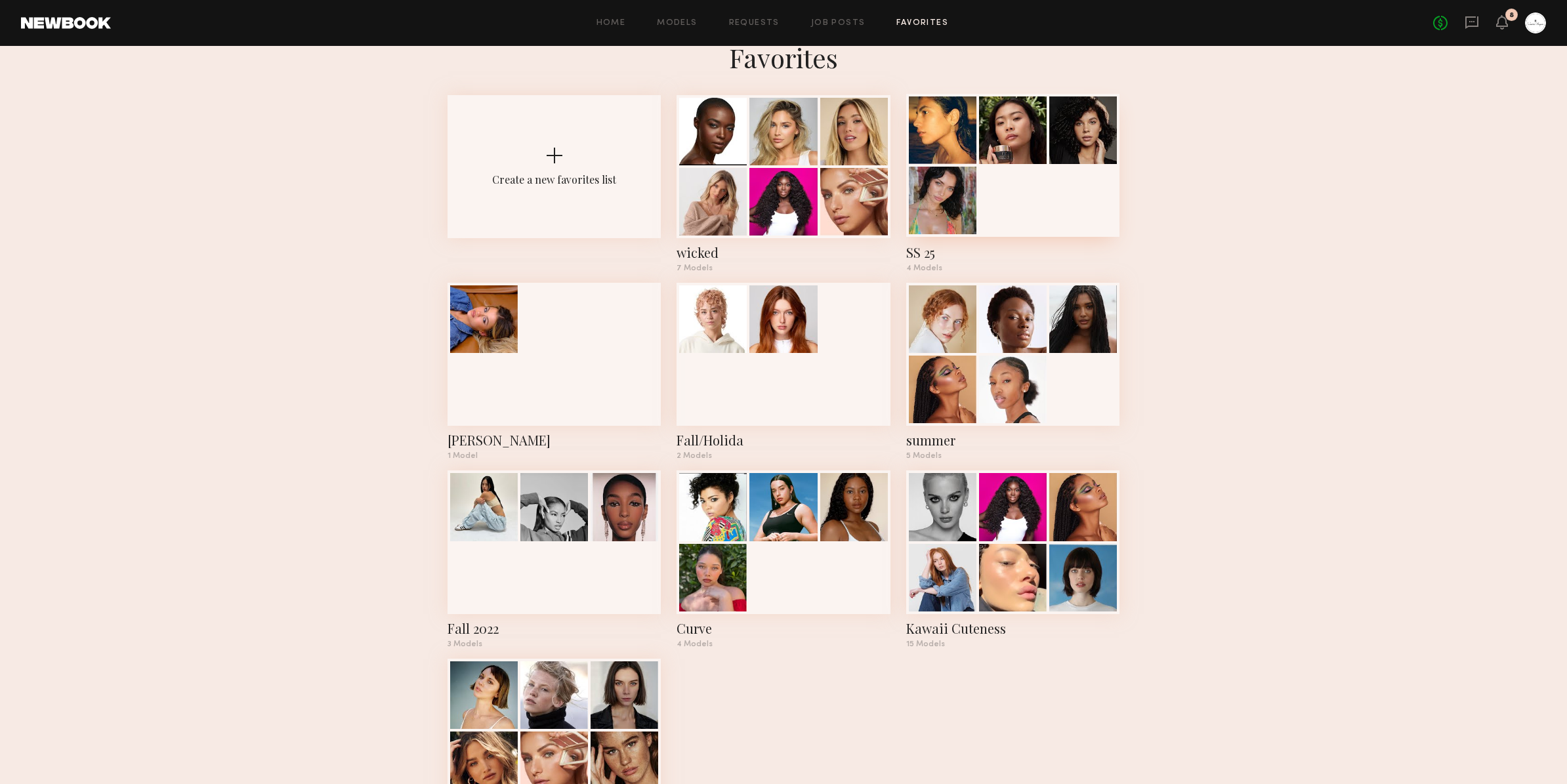
click at [944, 207] on div at bounding box center [942, 200] width 68 height 67
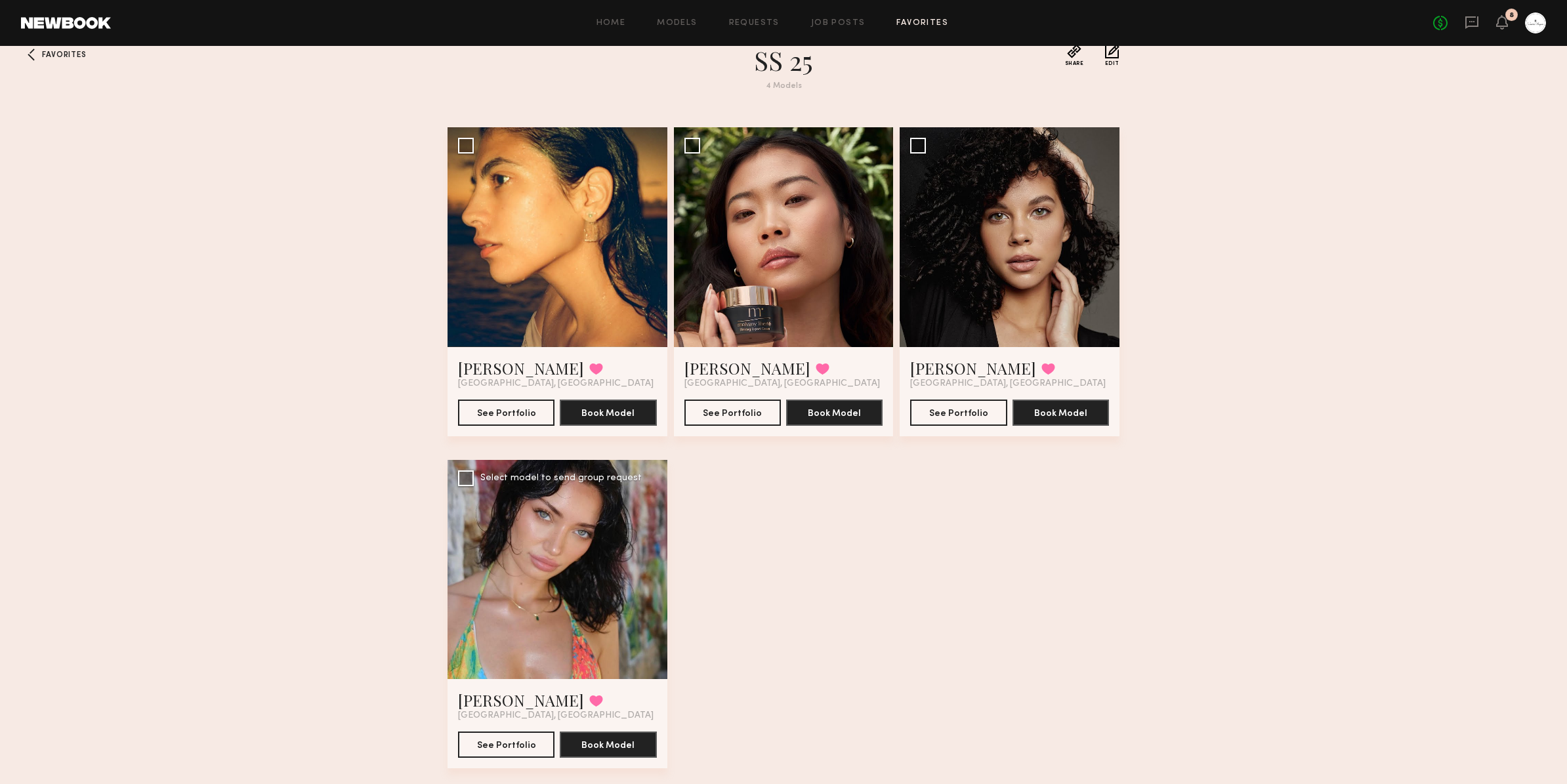
scroll to position [37, 0]
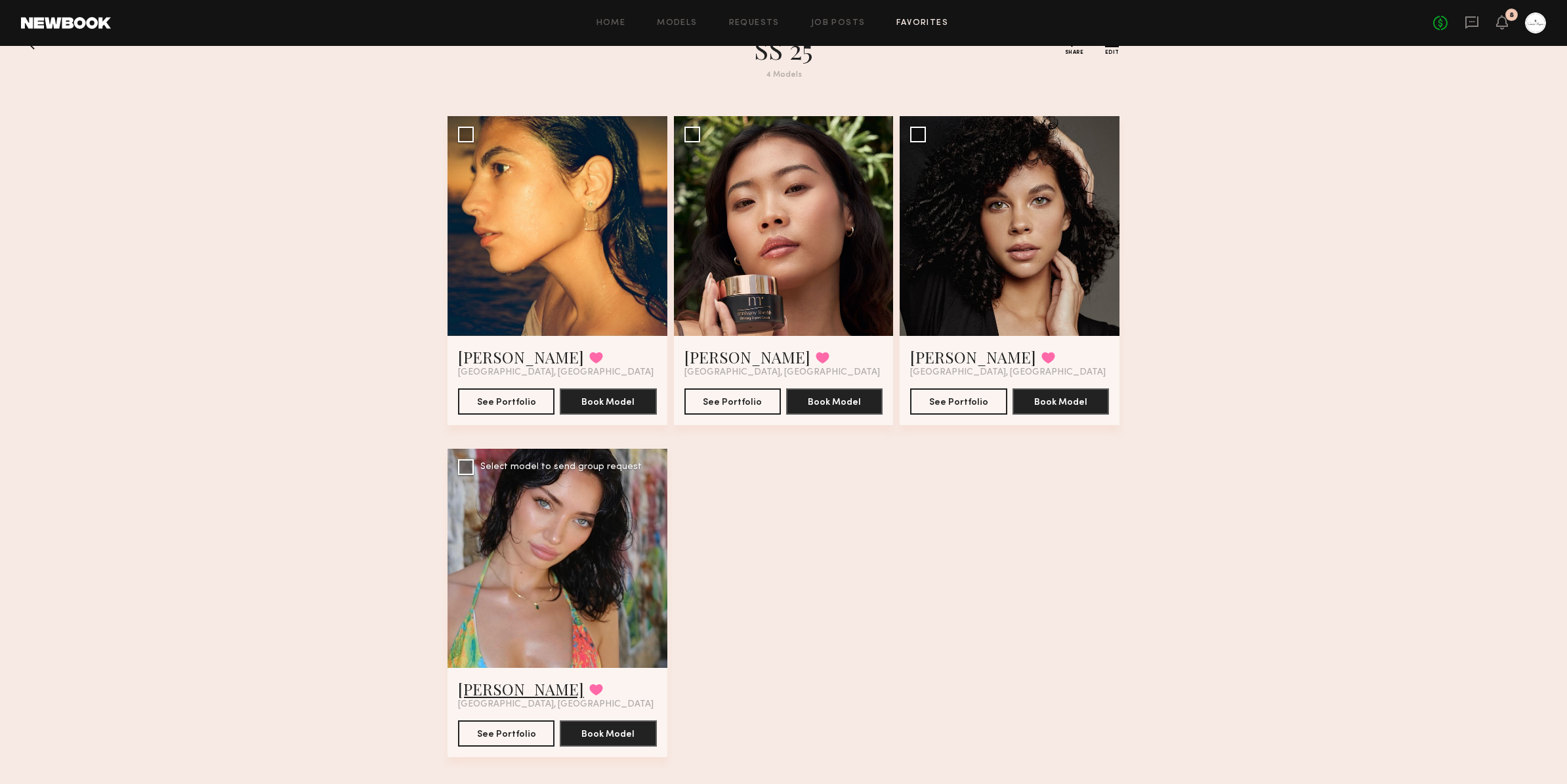
click at [486, 689] on link "Cristina L." at bounding box center [520, 688] width 126 height 21
click at [721, 362] on link "Valerie L." at bounding box center [747, 357] width 126 height 21
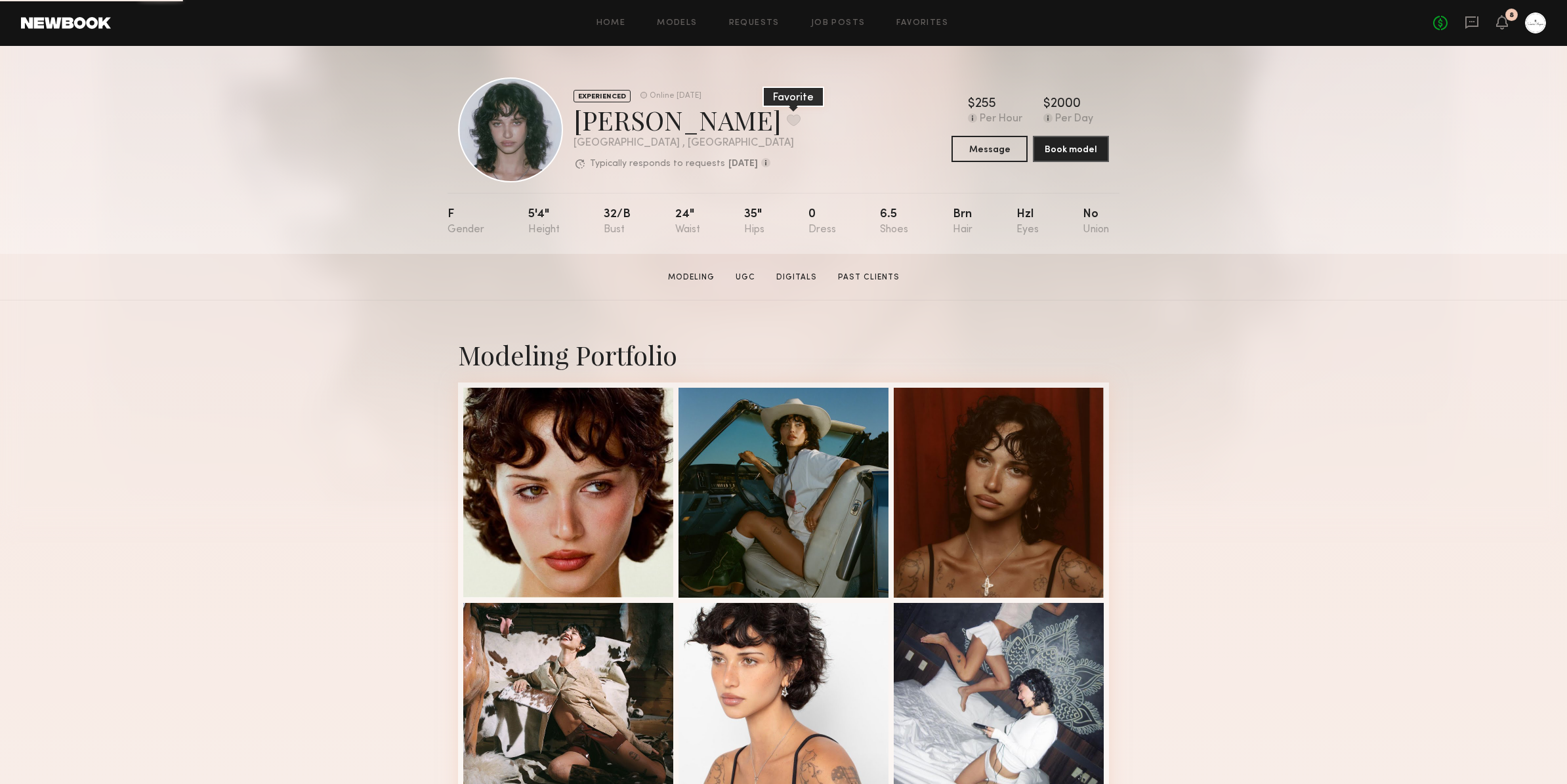
click at [787, 118] on button at bounding box center [794, 120] width 14 height 12
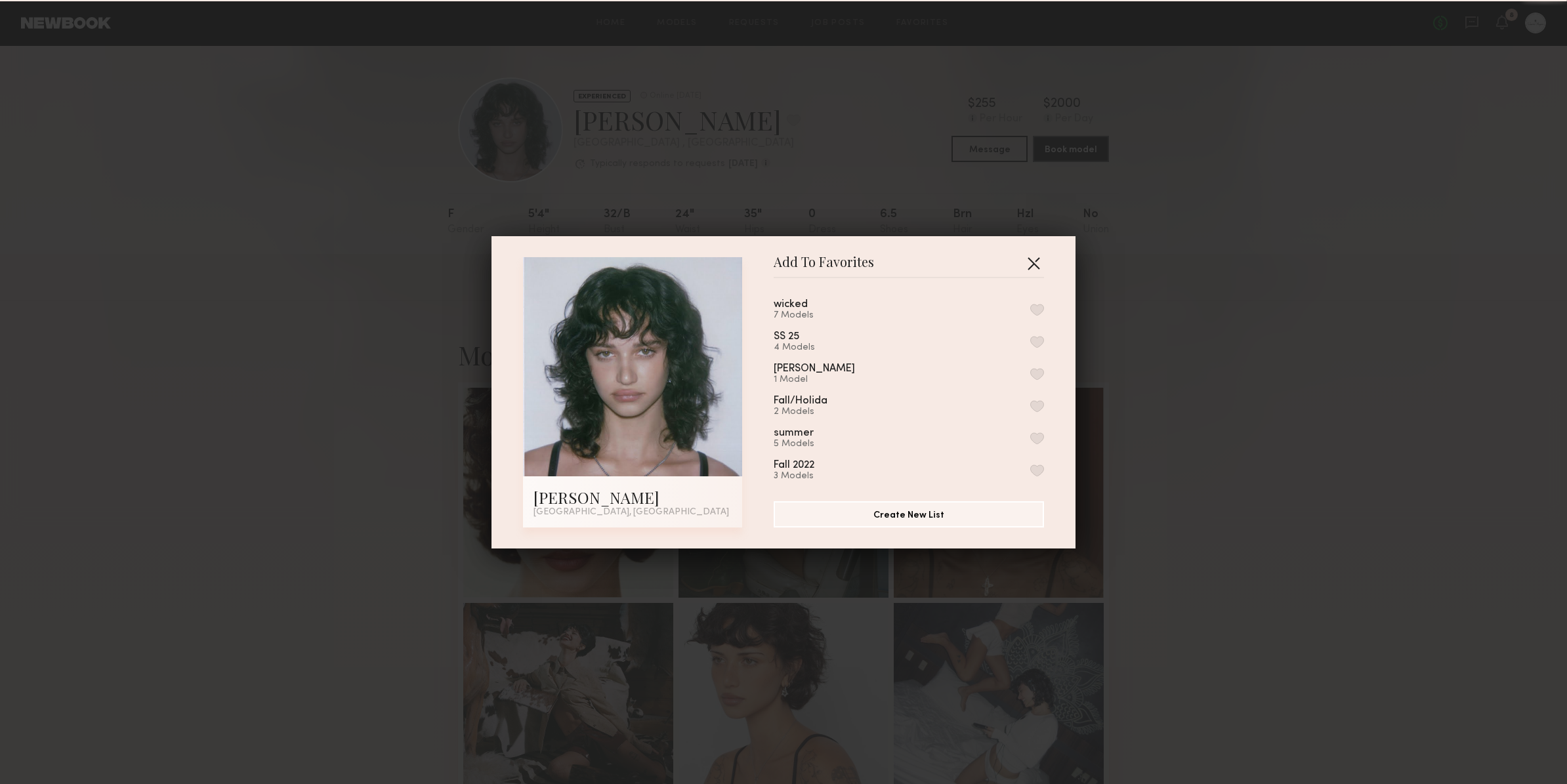
click at [1034, 264] on button "button" at bounding box center [1033, 262] width 21 height 21
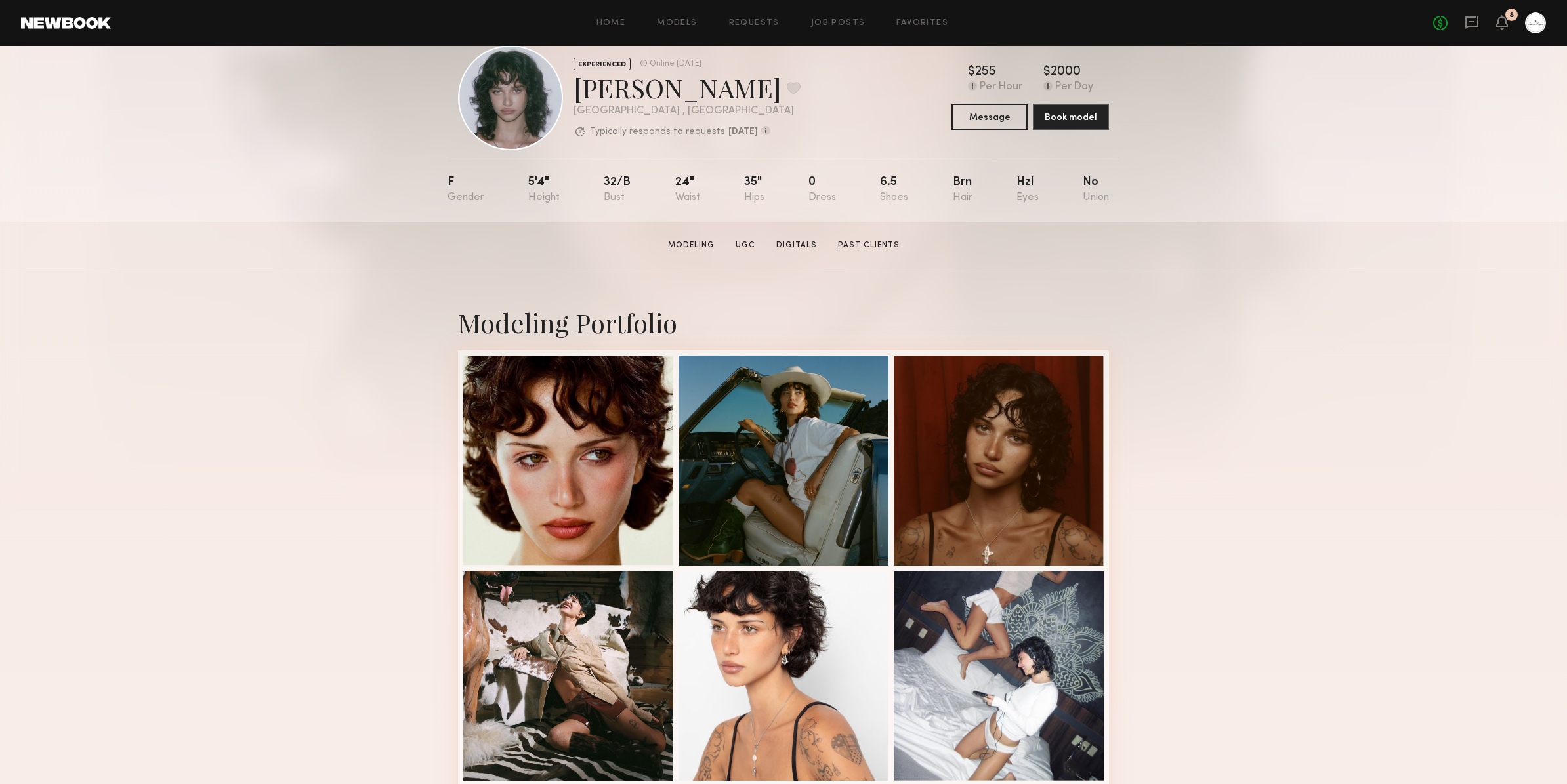
scroll to position [32, 0]
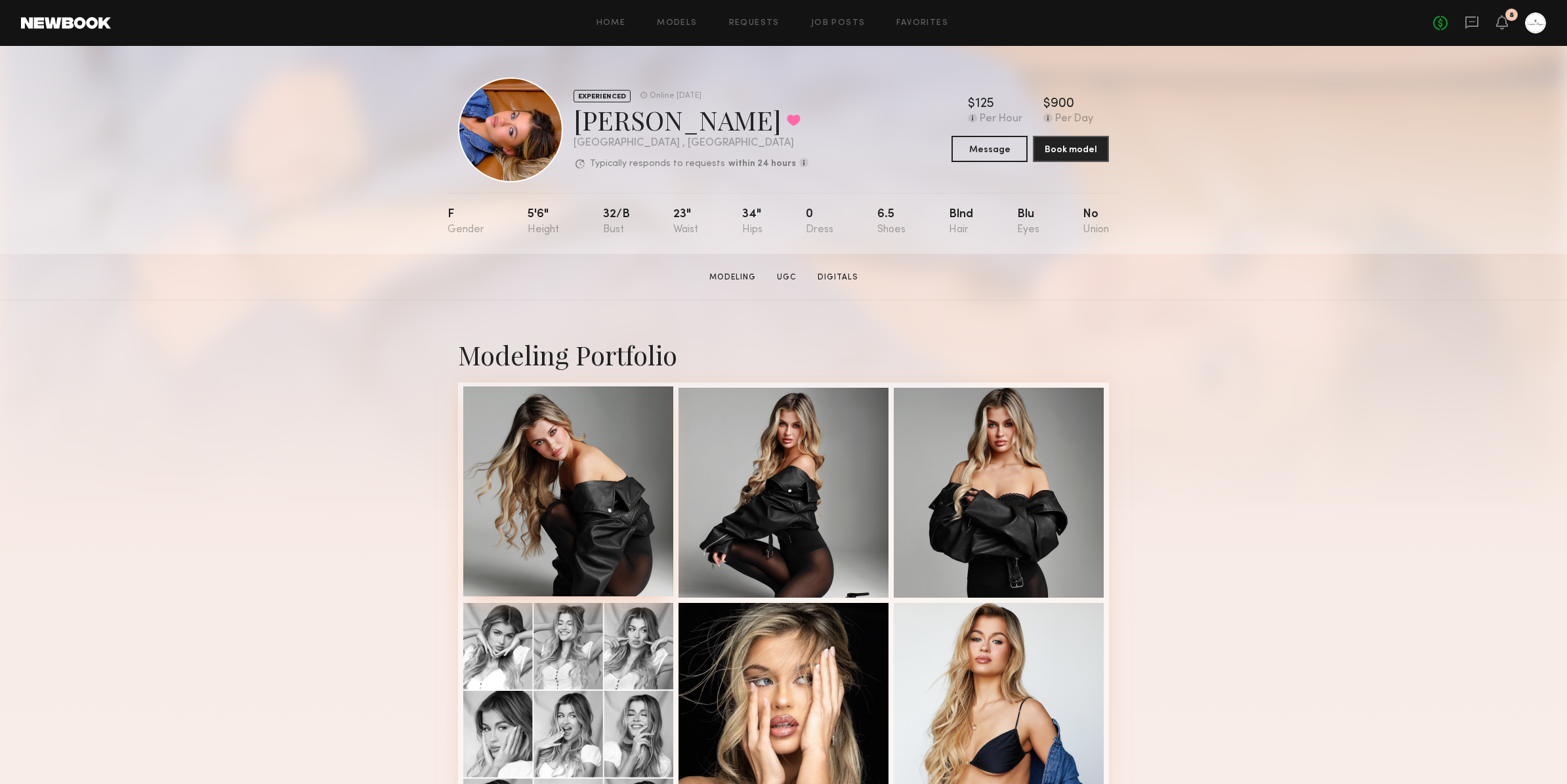
click at [621, 484] on div at bounding box center [568, 492] width 210 height 210
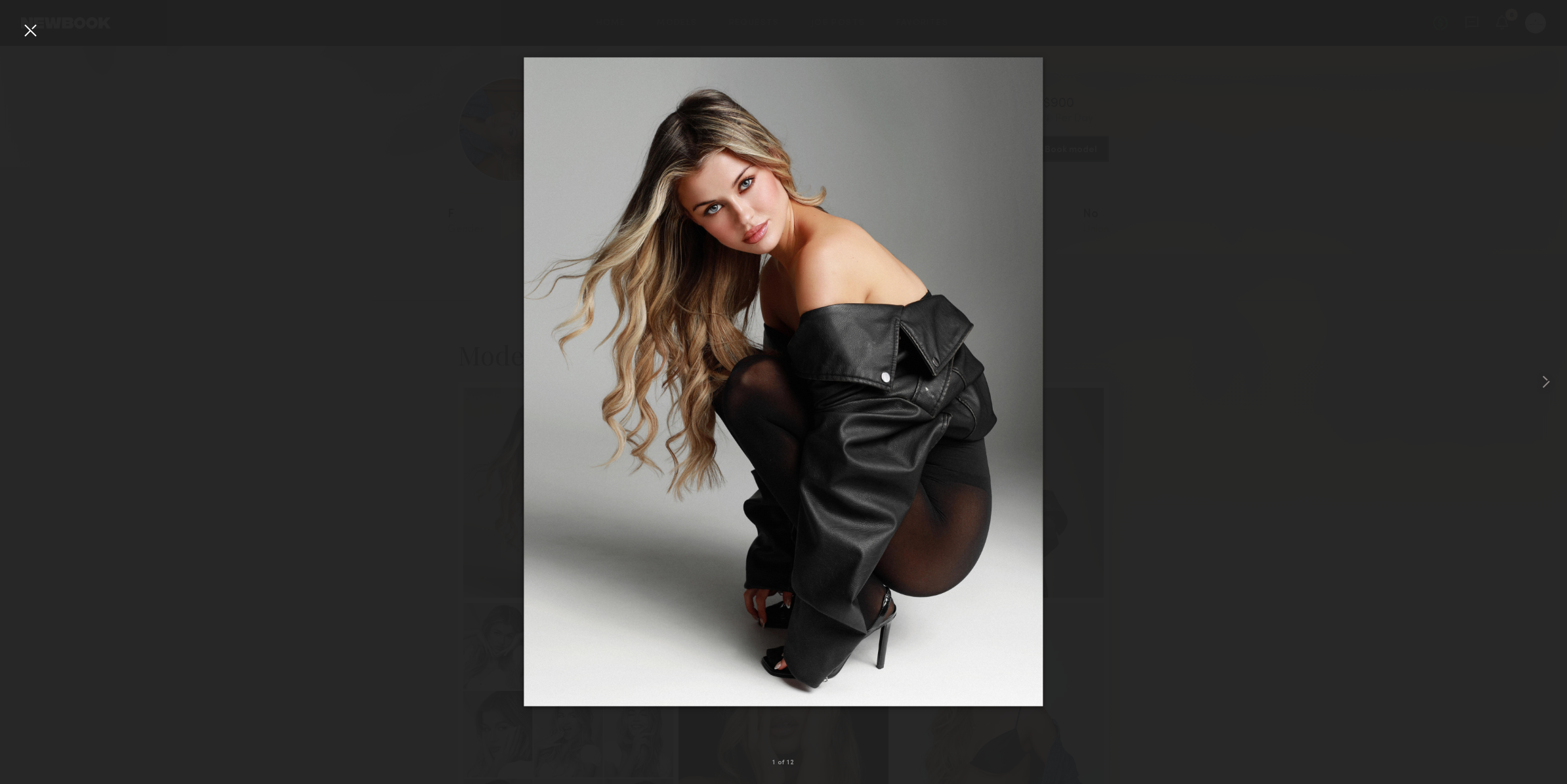
click at [30, 32] on div at bounding box center [30, 30] width 21 height 21
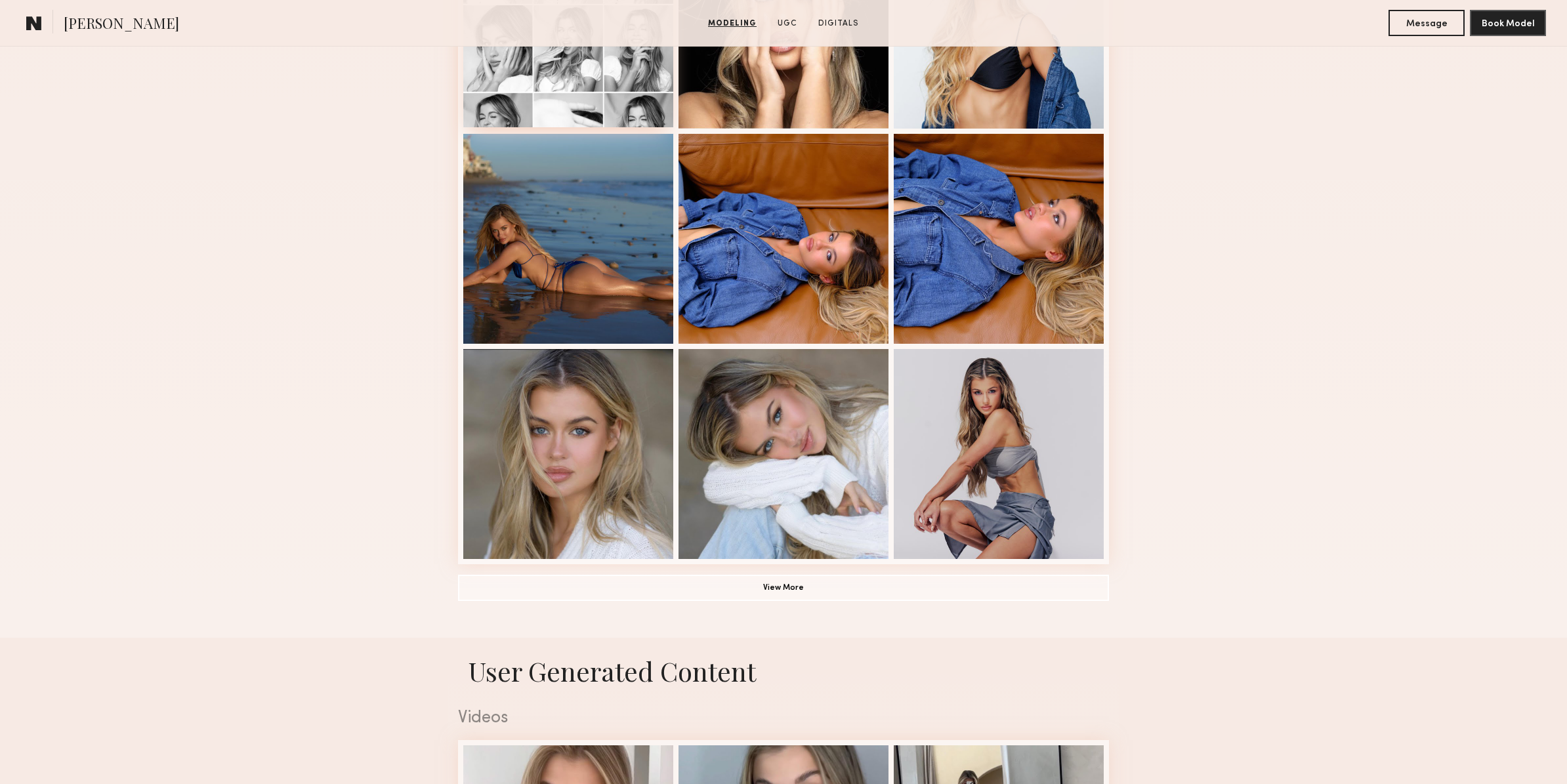
scroll to position [699, 0]
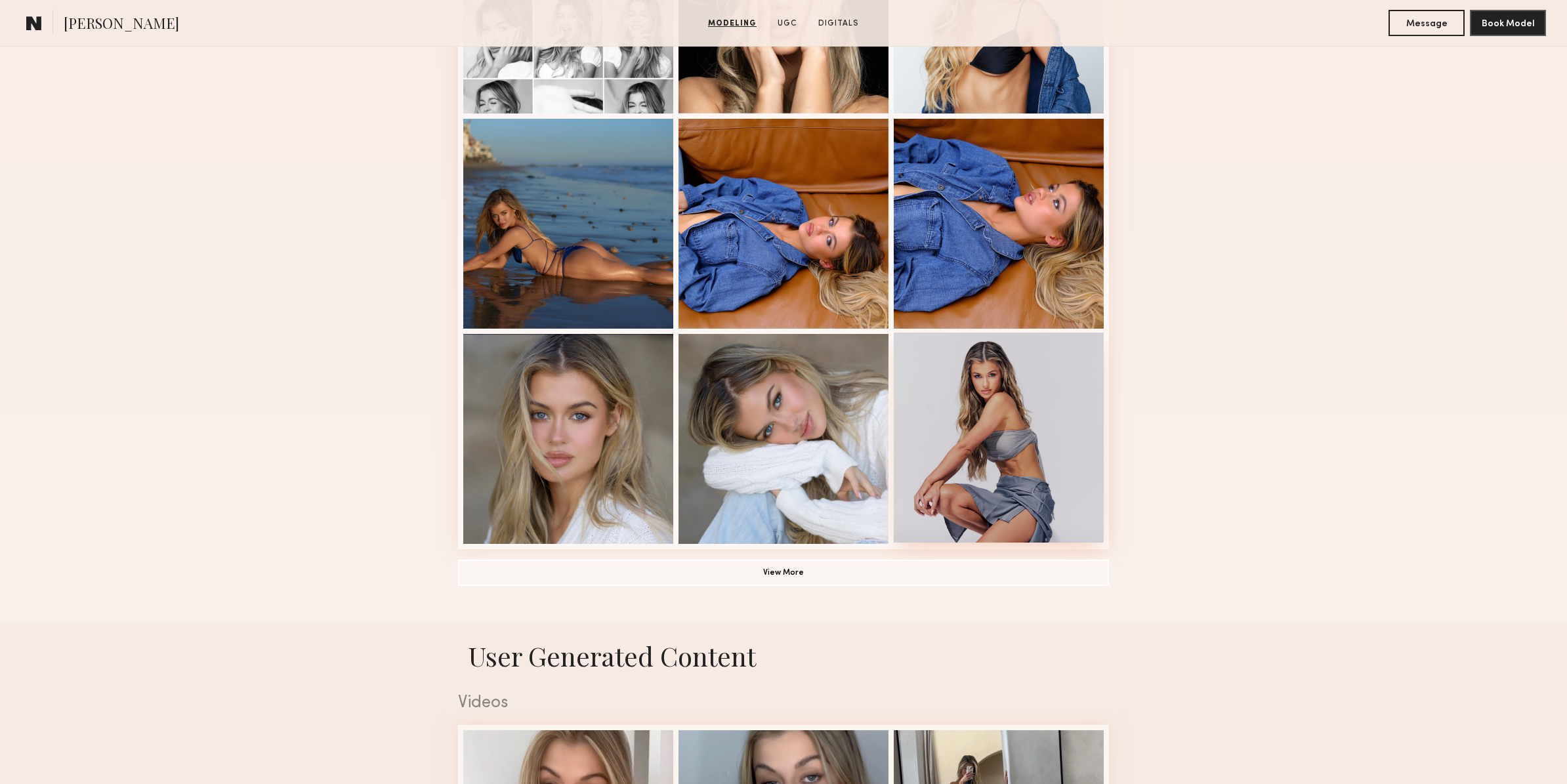
click at [1051, 413] on div at bounding box center [999, 437] width 210 height 210
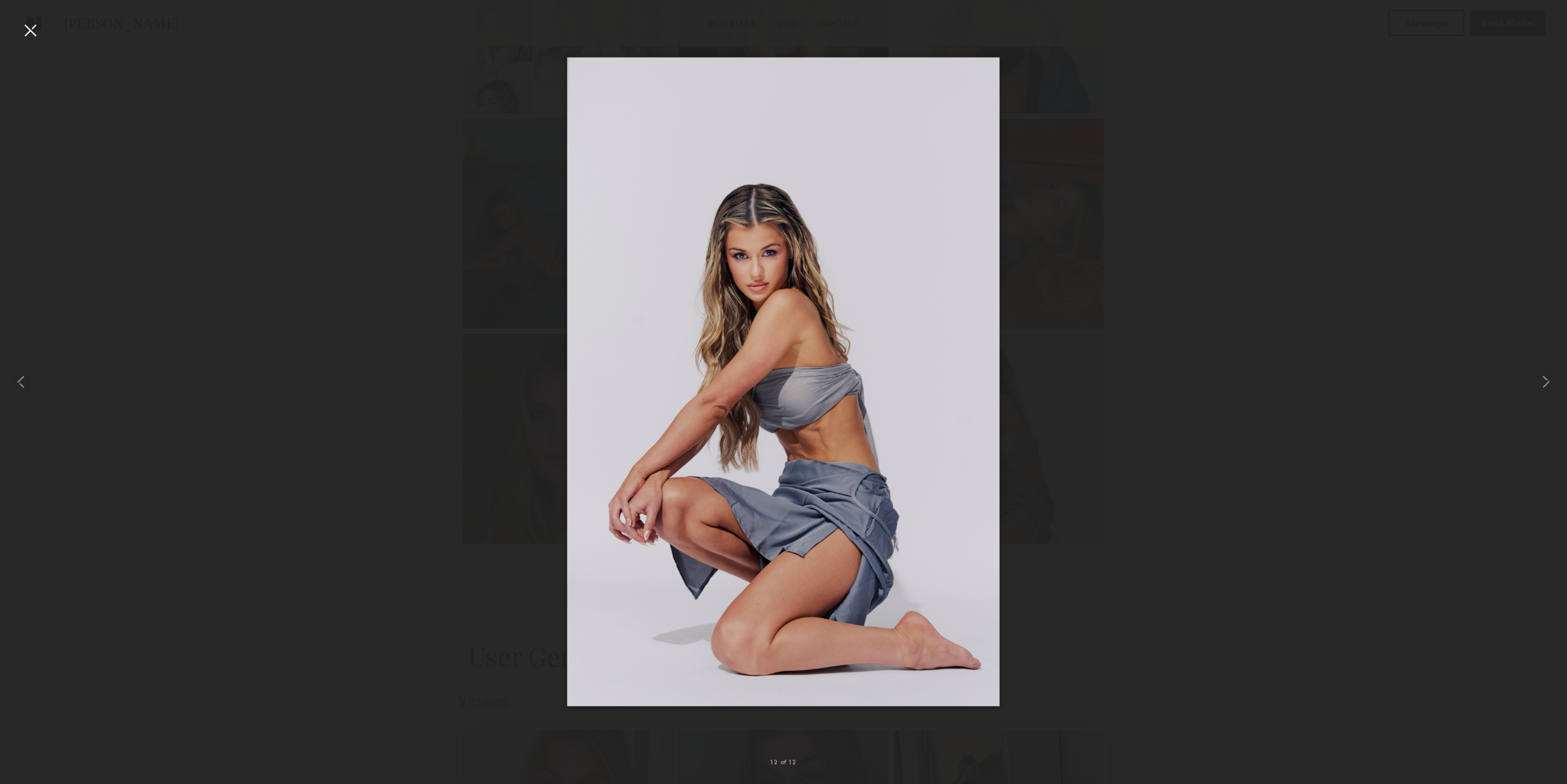
click at [197, 303] on div at bounding box center [784, 381] width 1567 height 721
click at [33, 32] on div at bounding box center [30, 30] width 21 height 21
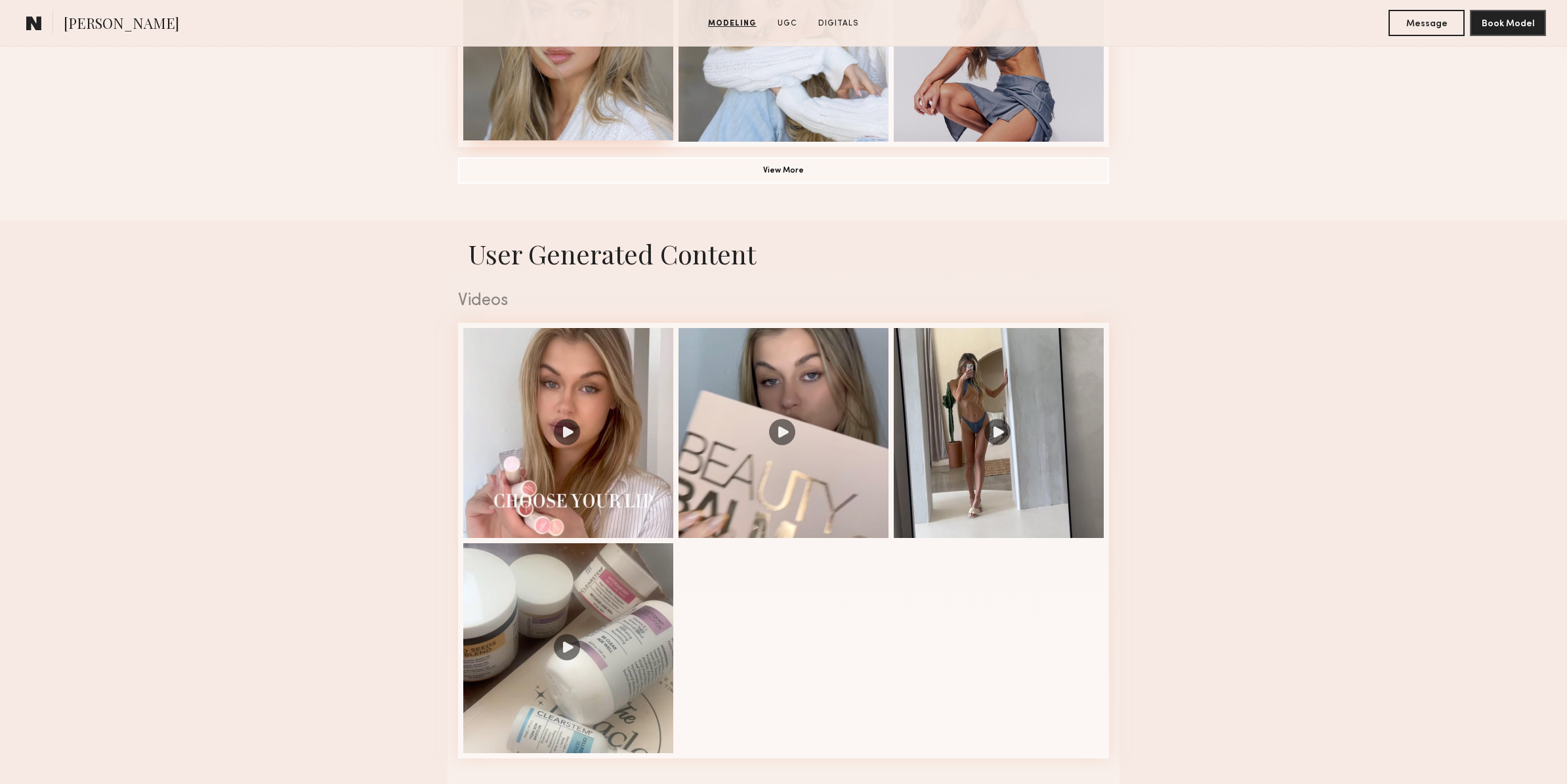
scroll to position [1296, 0]
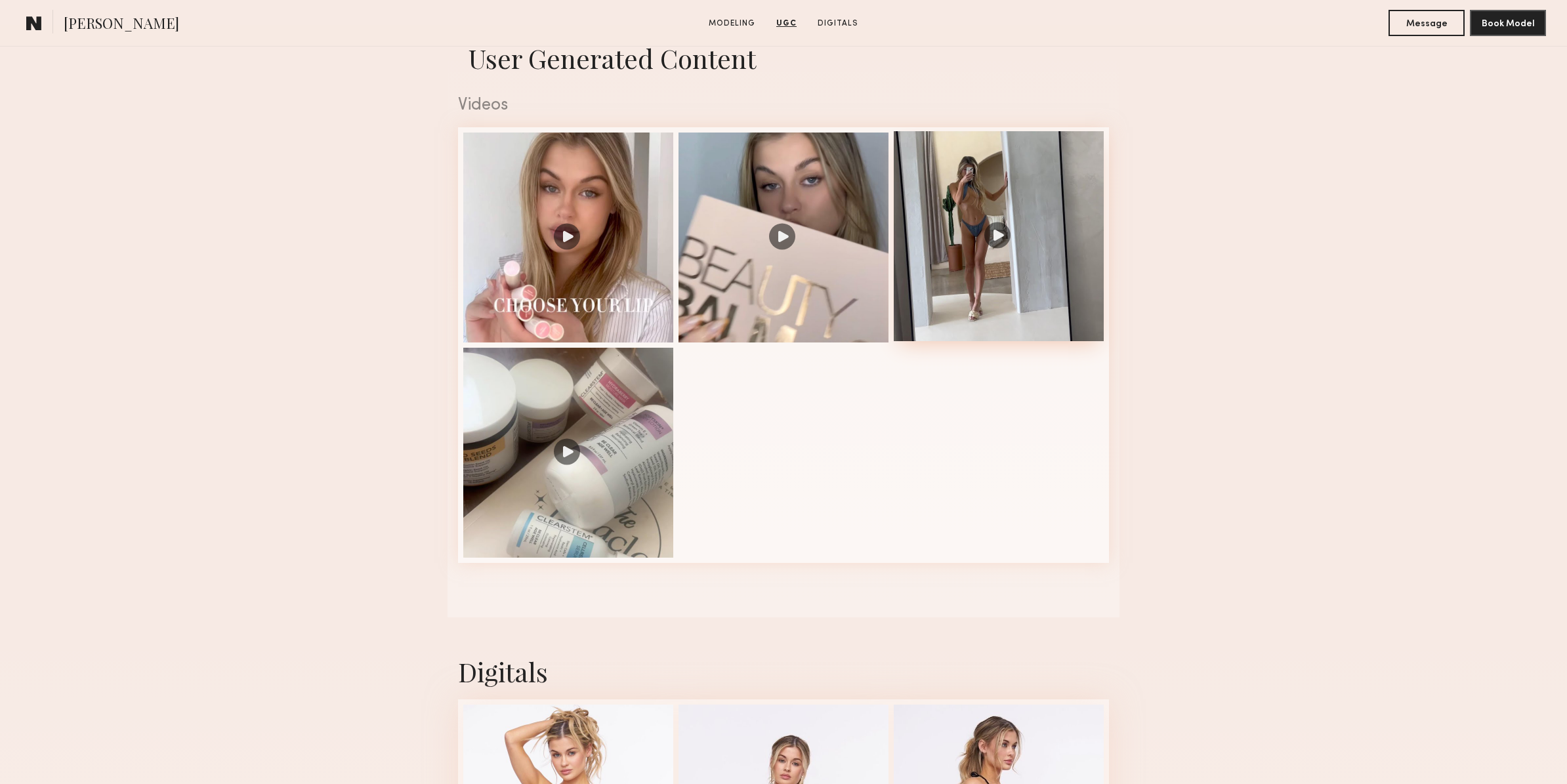
click at [963, 303] on div at bounding box center [999, 236] width 210 height 210
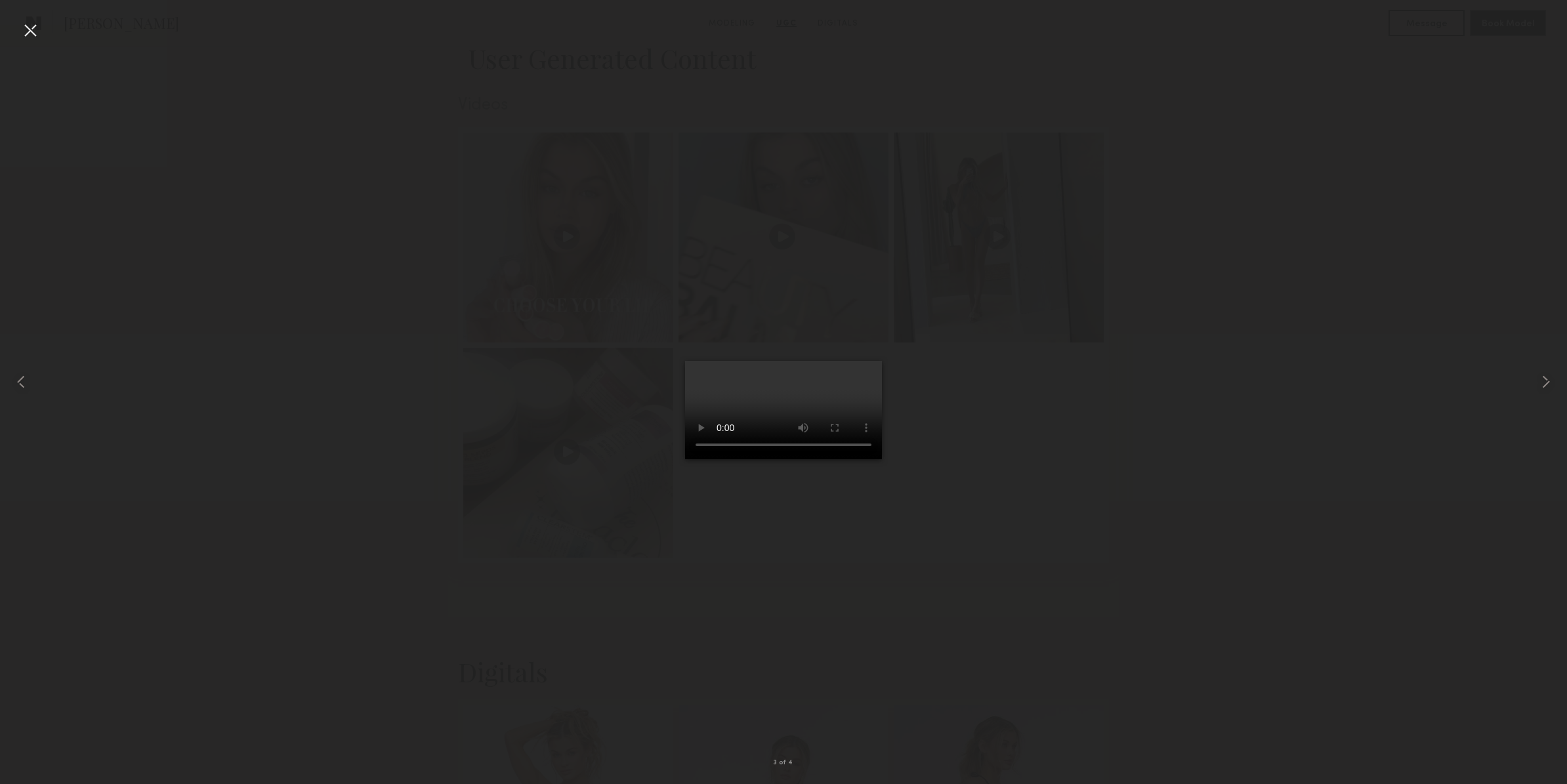
click at [300, 292] on div at bounding box center [784, 381] width 1567 height 721
drag, startPoint x: 29, startPoint y: 29, endPoint x: 38, endPoint y: 29, distance: 9.0
click at [29, 29] on div at bounding box center [30, 30] width 21 height 21
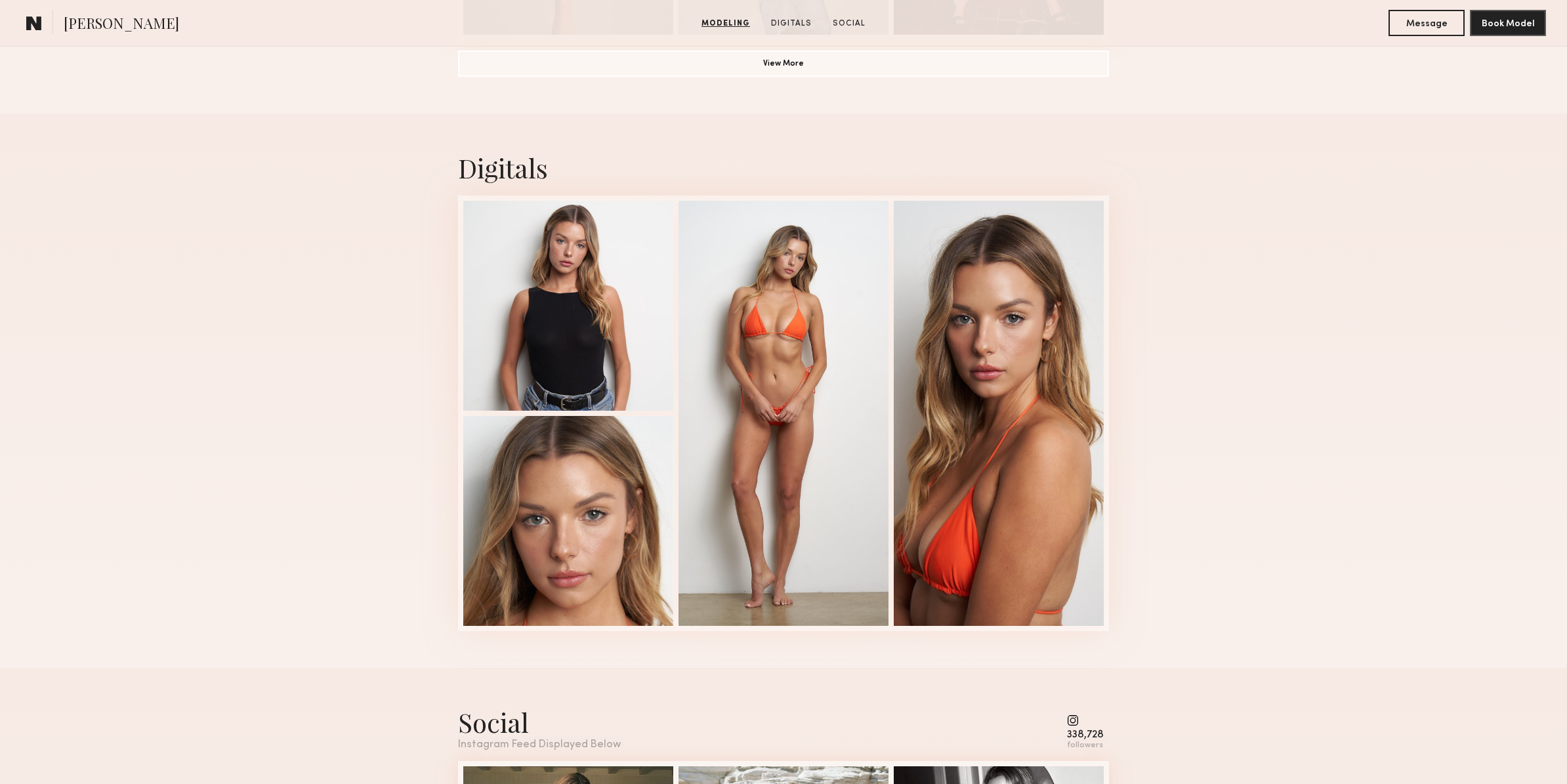
scroll to position [1287, 0]
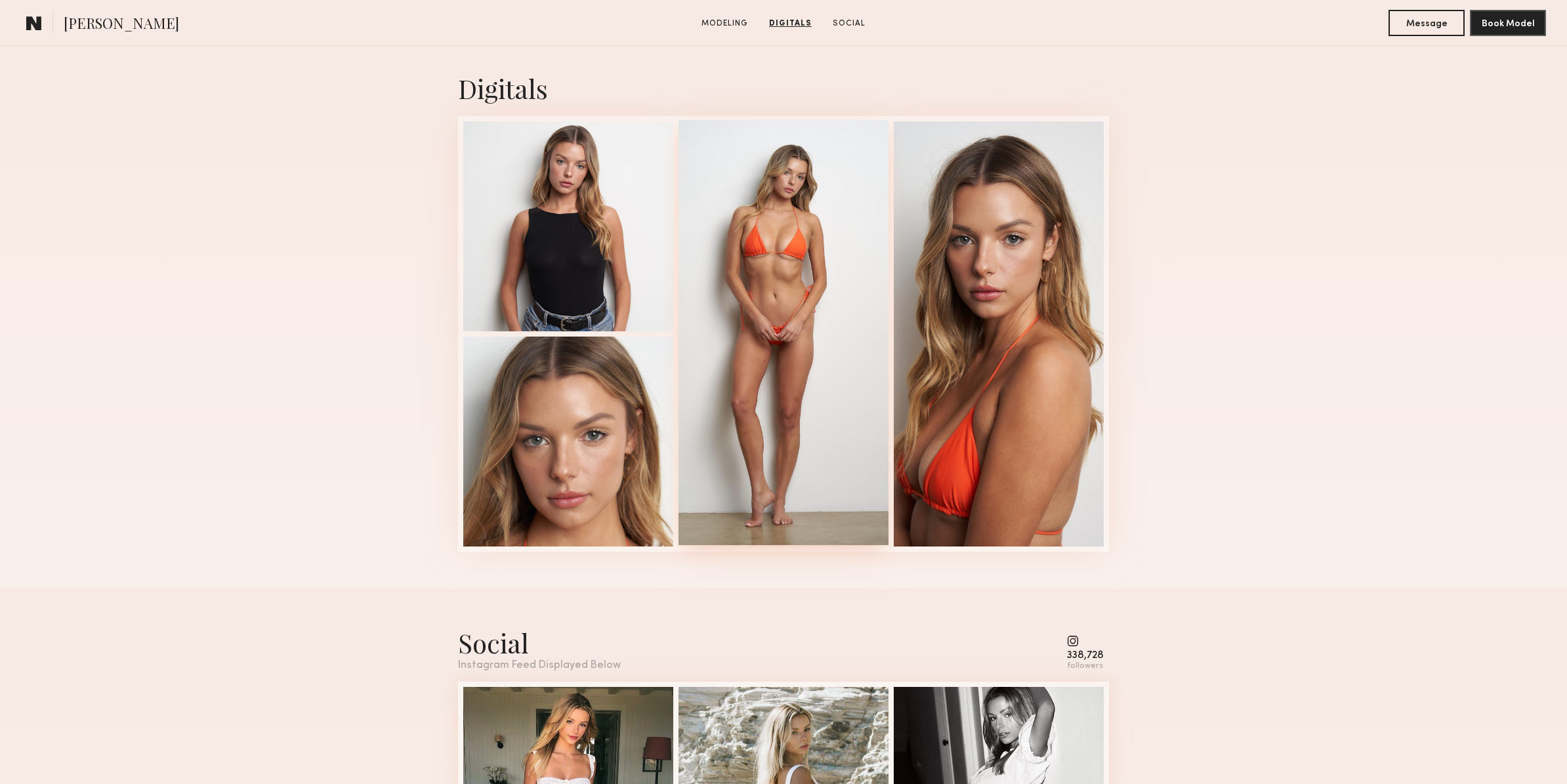
click at [794, 387] on div at bounding box center [784, 332] width 210 height 425
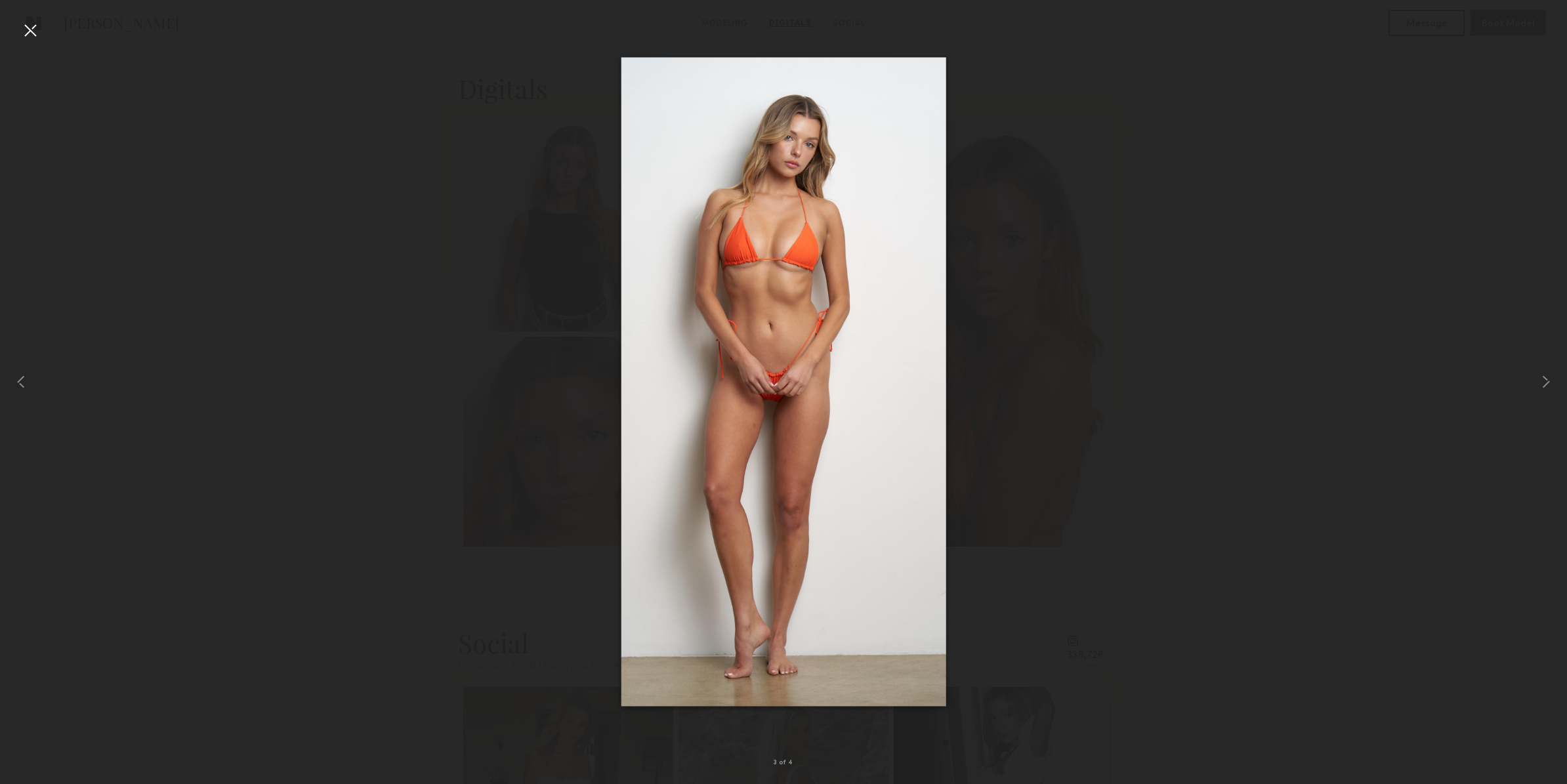
click at [36, 32] on div at bounding box center [30, 30] width 21 height 21
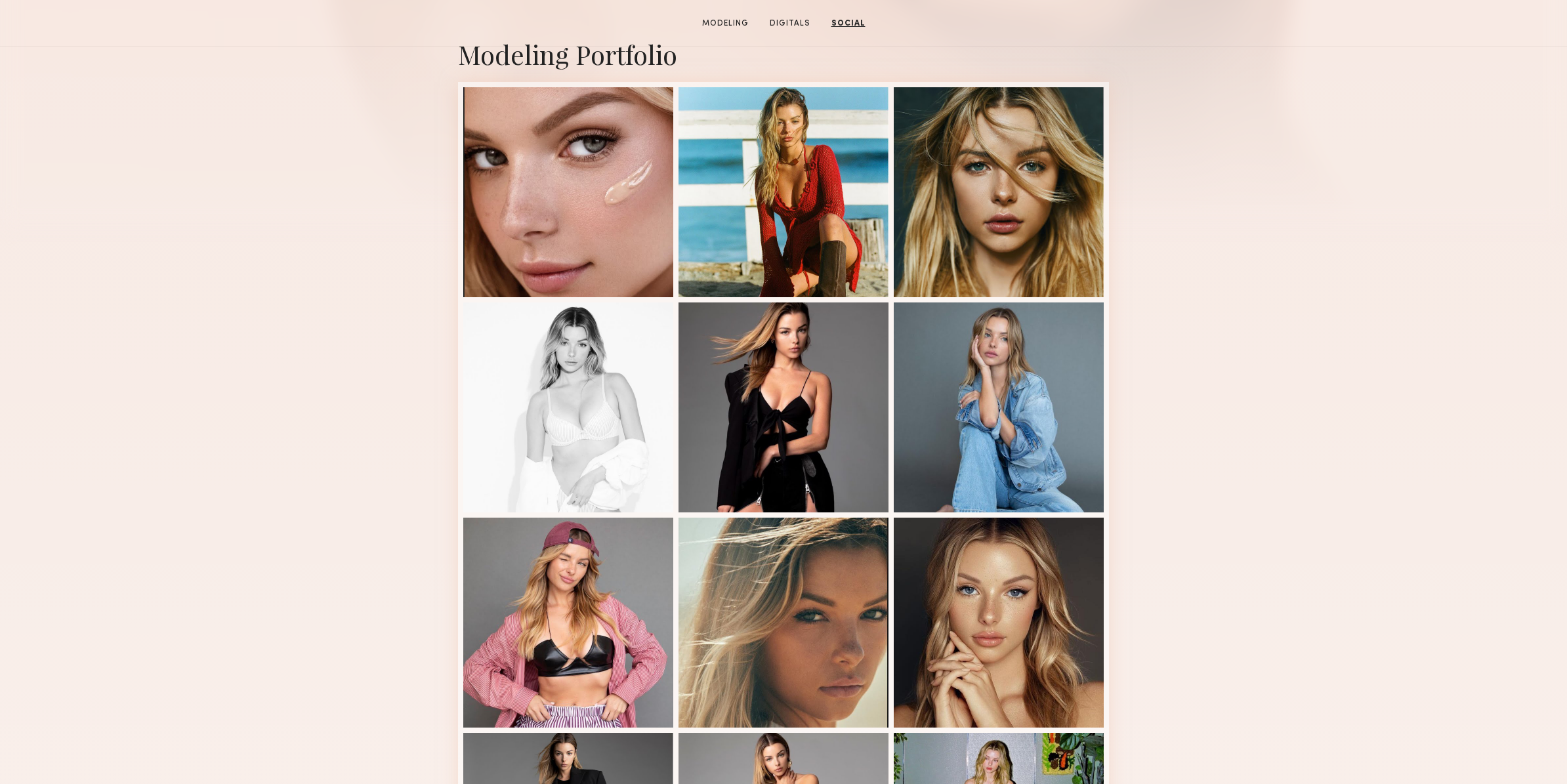
scroll to position [0, 0]
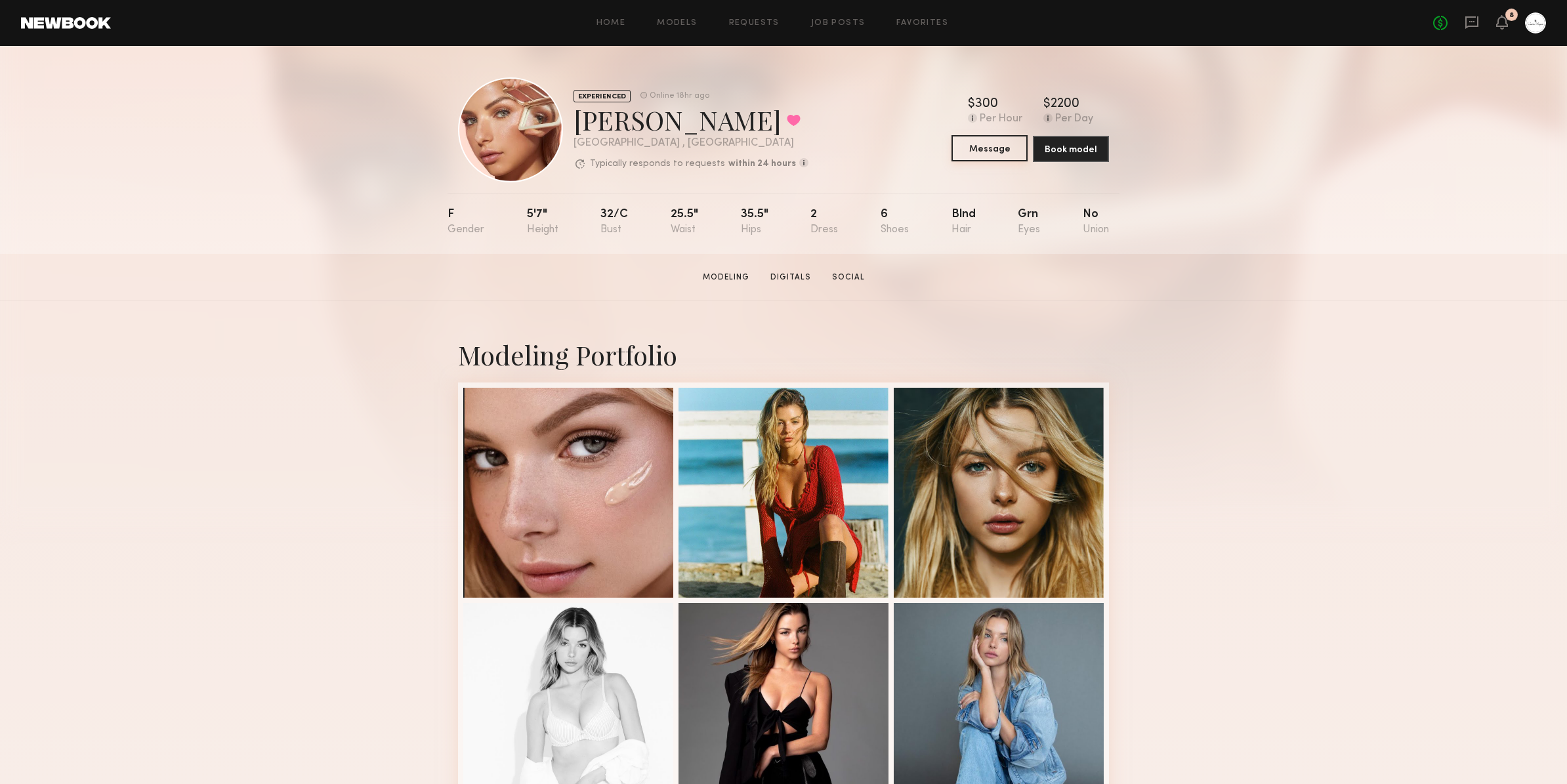
click at [998, 152] on button "Message" at bounding box center [989, 147] width 76 height 26
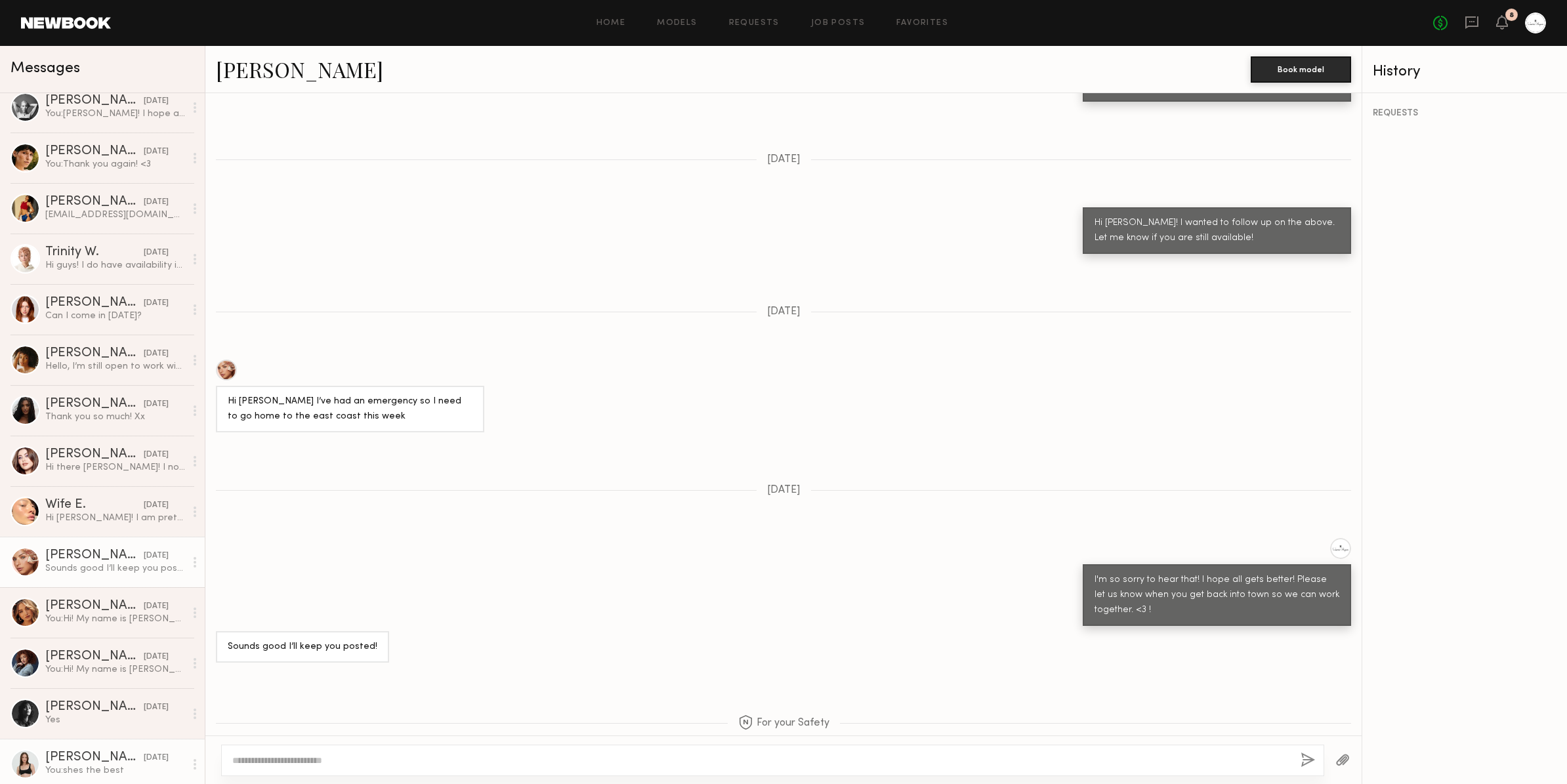
scroll to position [1017, 0]
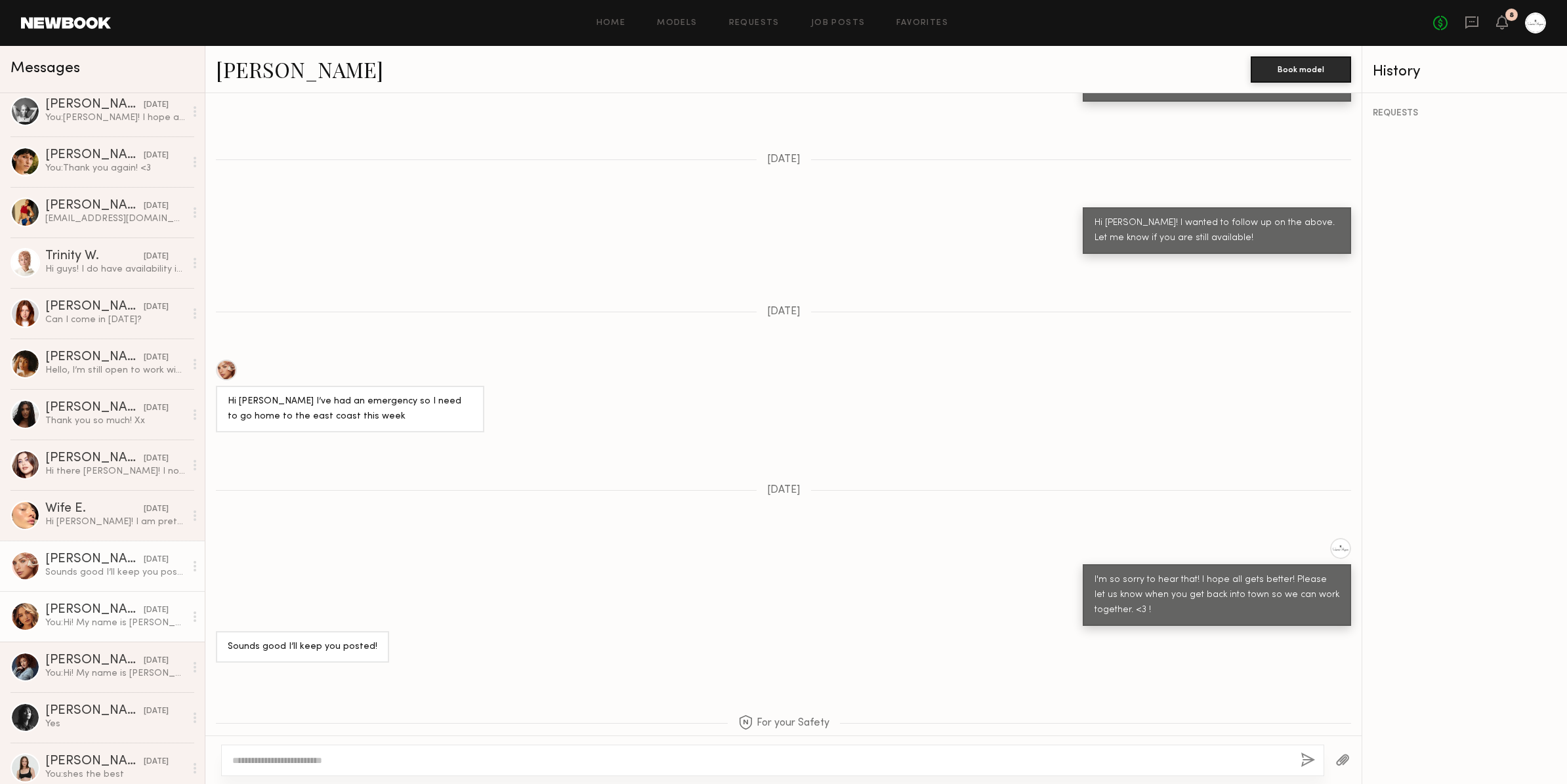
click at [70, 608] on div "Alexis B." at bounding box center [94, 610] width 98 height 13
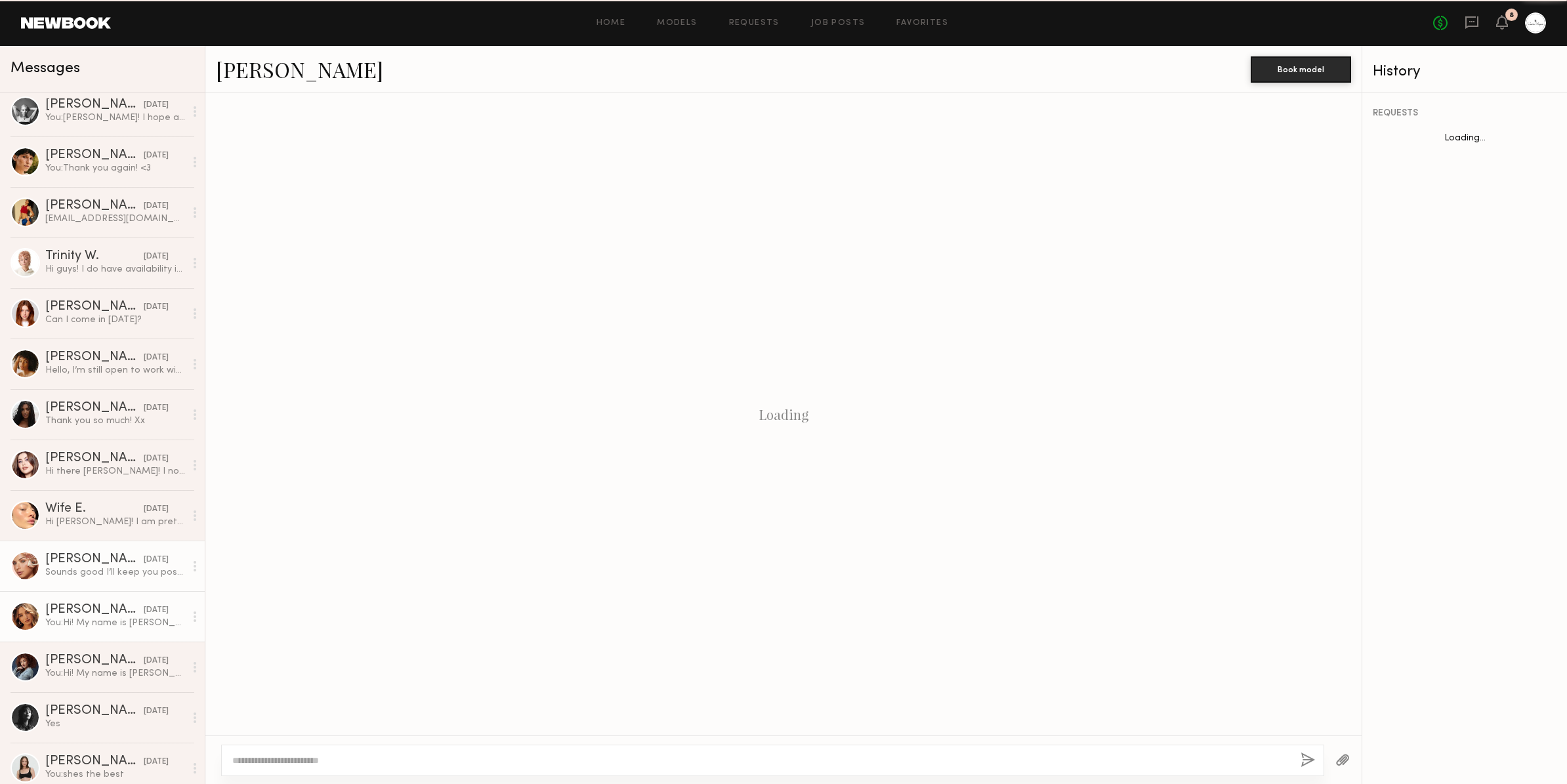
scroll to position [88, 0]
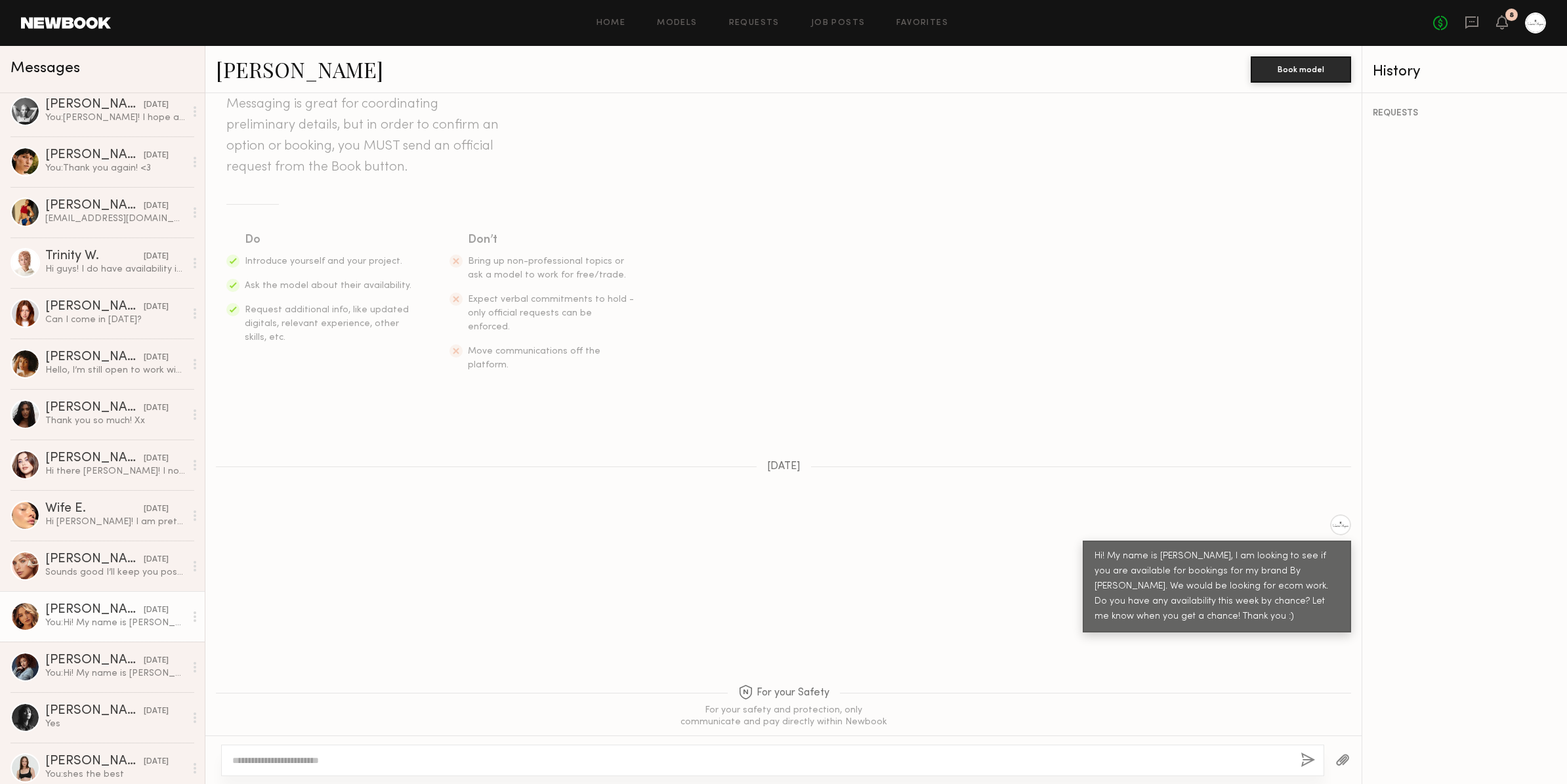
click at [231, 72] on link "Alexis B." at bounding box center [299, 69] width 168 height 28
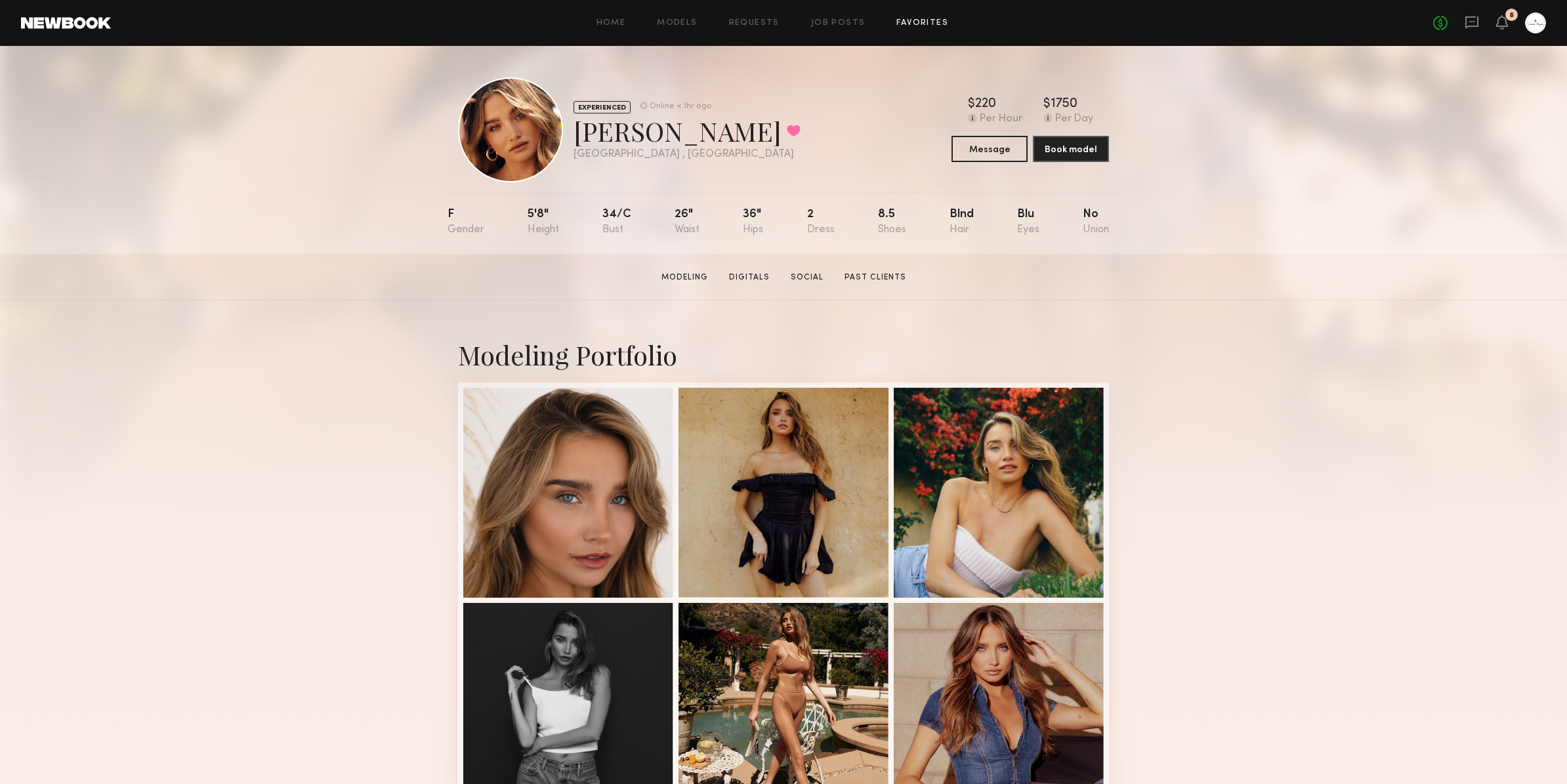
click at [904, 22] on link "Favorites" at bounding box center [922, 23] width 52 height 8
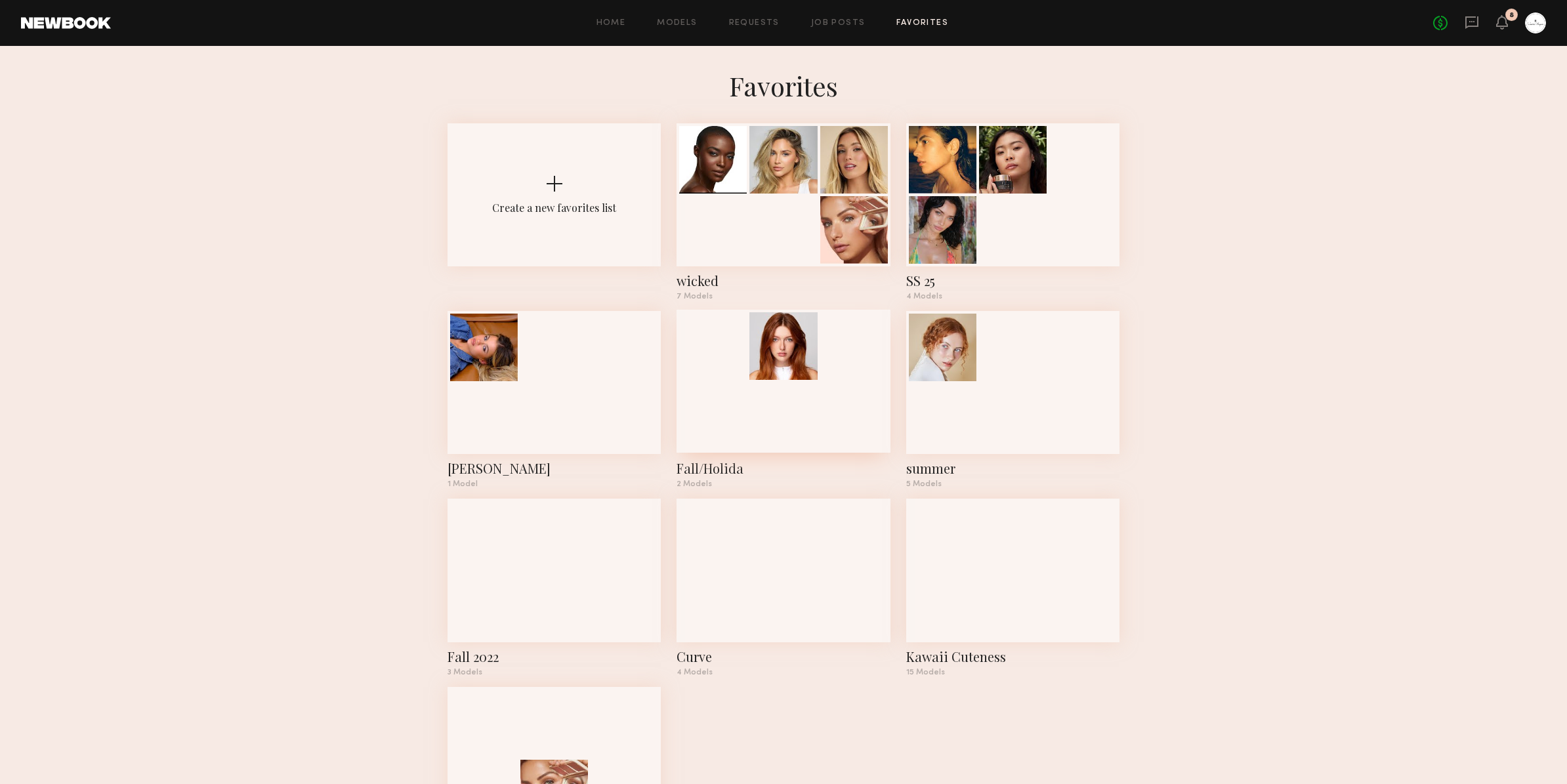
scroll to position [2, 0]
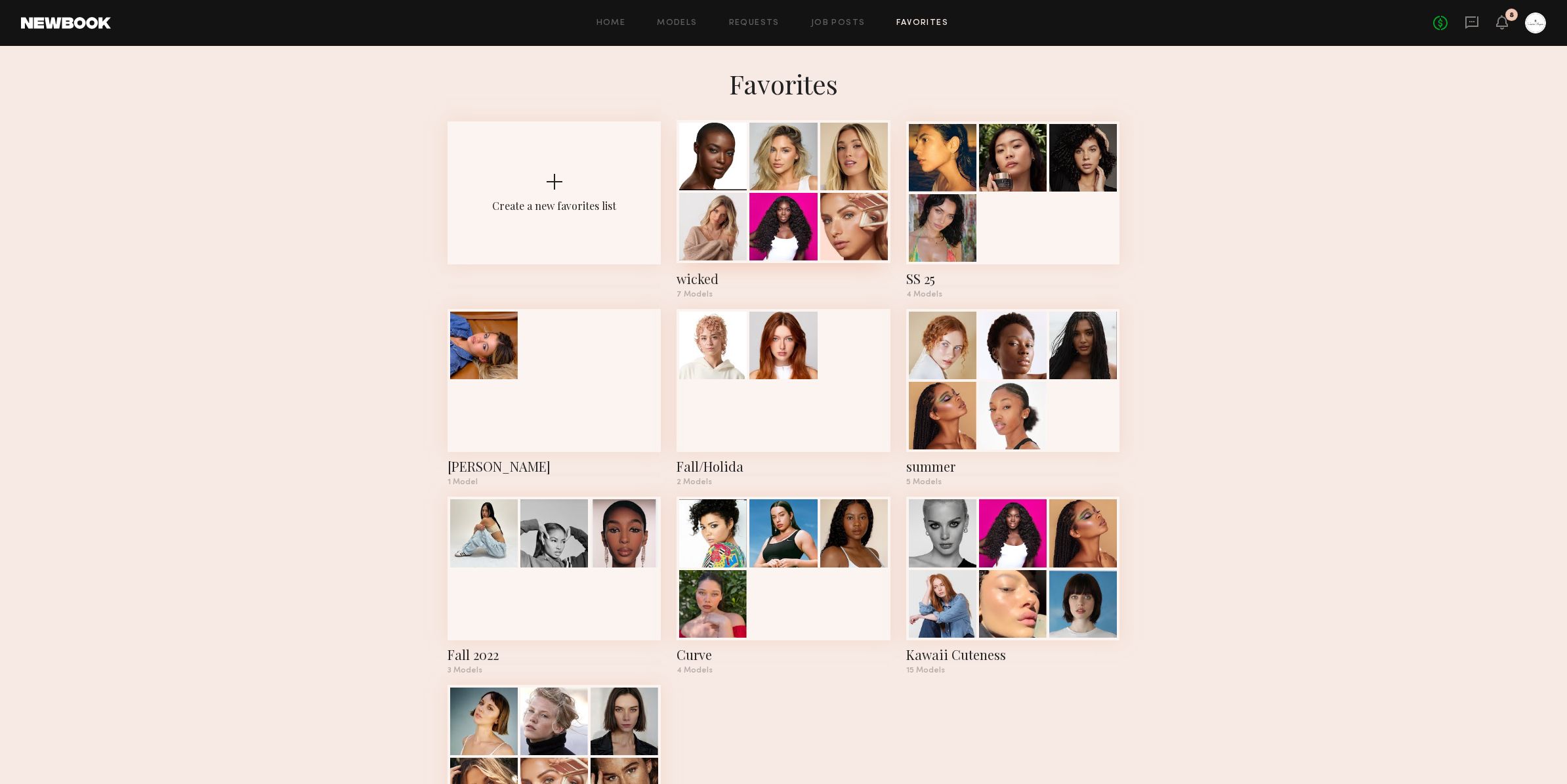
click at [846, 249] on div at bounding box center [854, 226] width 68 height 67
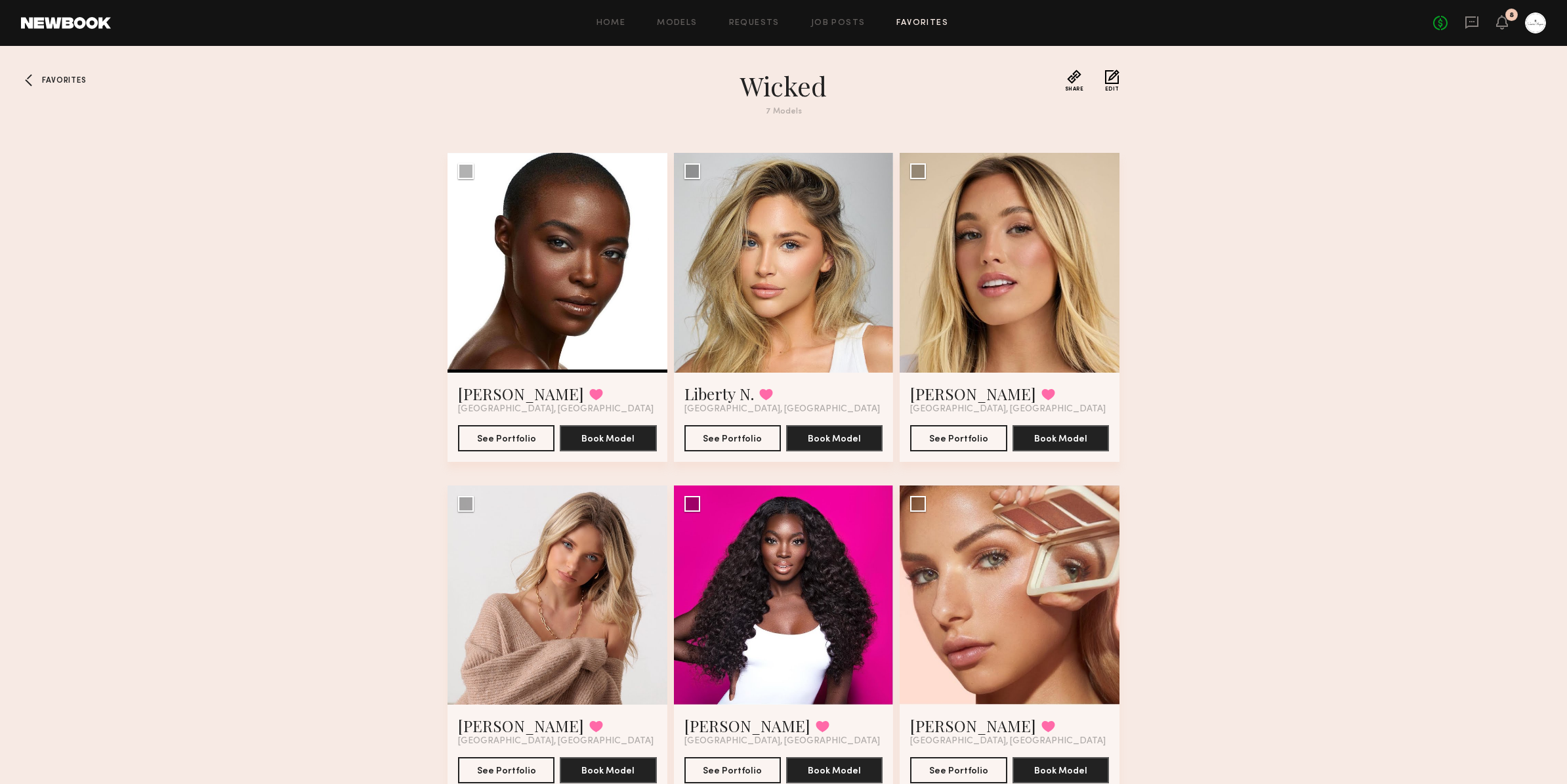
click at [48, 77] on span "Favorites" at bounding box center [63, 80] width 44 height 7
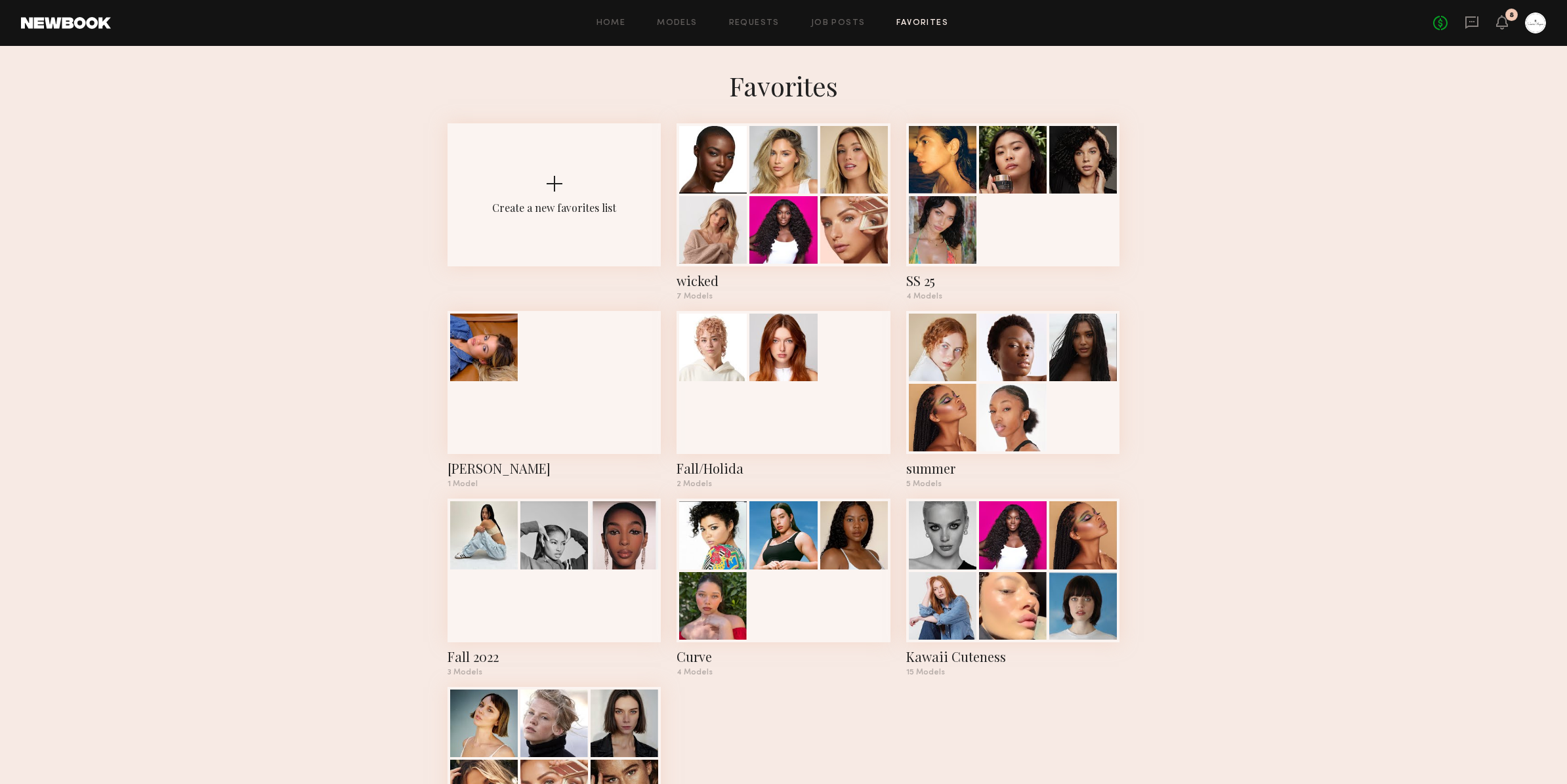
click at [683, 17] on div "Home Models Requests Job Posts Favorites Sign Out No fees up to $5,000 8" at bounding box center [829, 22] width 1435 height 21
click at [678, 28] on div "Home Models Requests Job Posts Favorites Sign Out No fees up to $5,000 8" at bounding box center [829, 22] width 1435 height 21
click at [684, 21] on link "Models" at bounding box center [677, 23] width 40 height 8
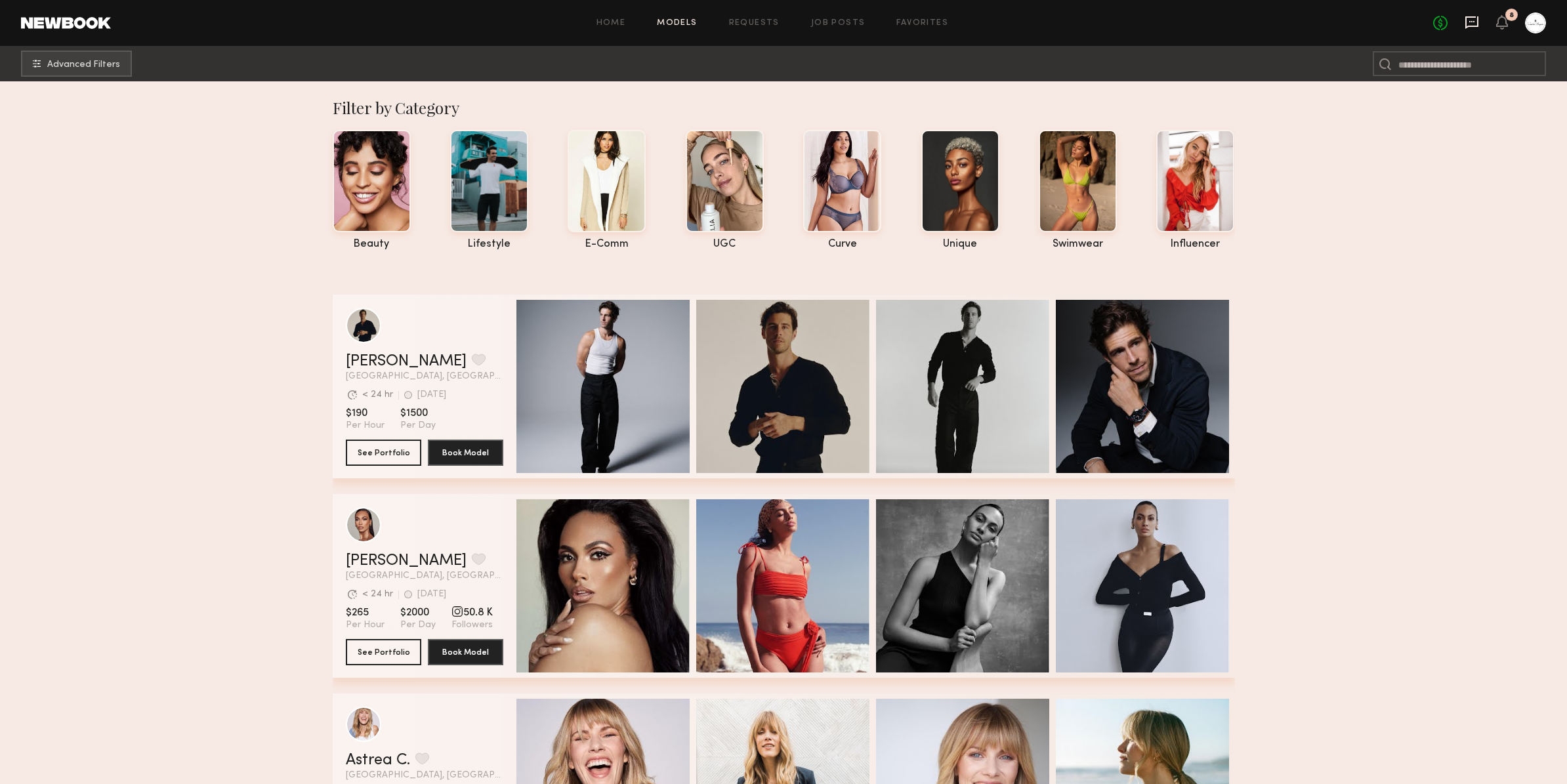
click at [1466, 20] on icon at bounding box center [1472, 22] width 13 height 12
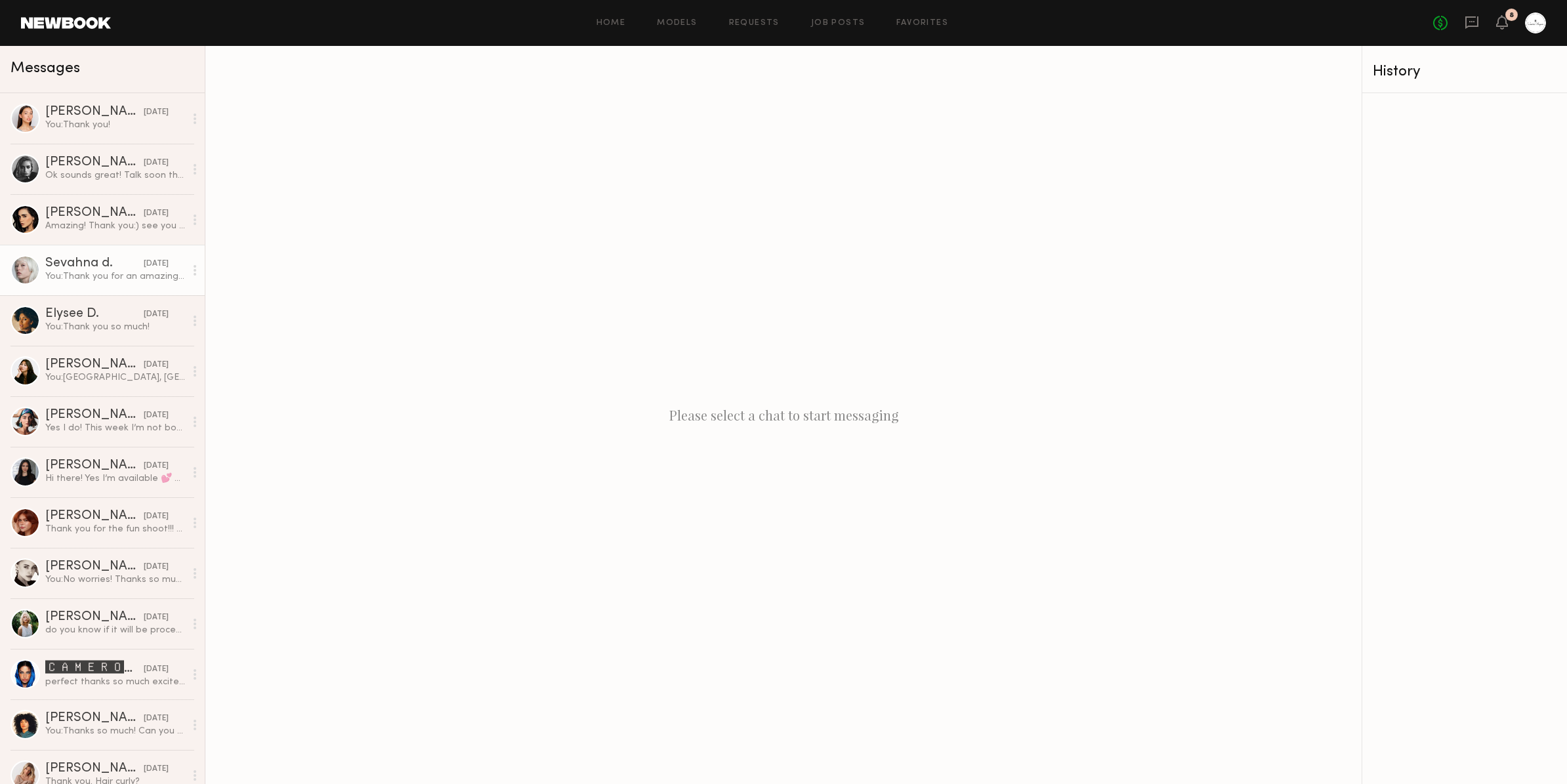
click at [20, 267] on div at bounding box center [25, 269] width 29 height 29
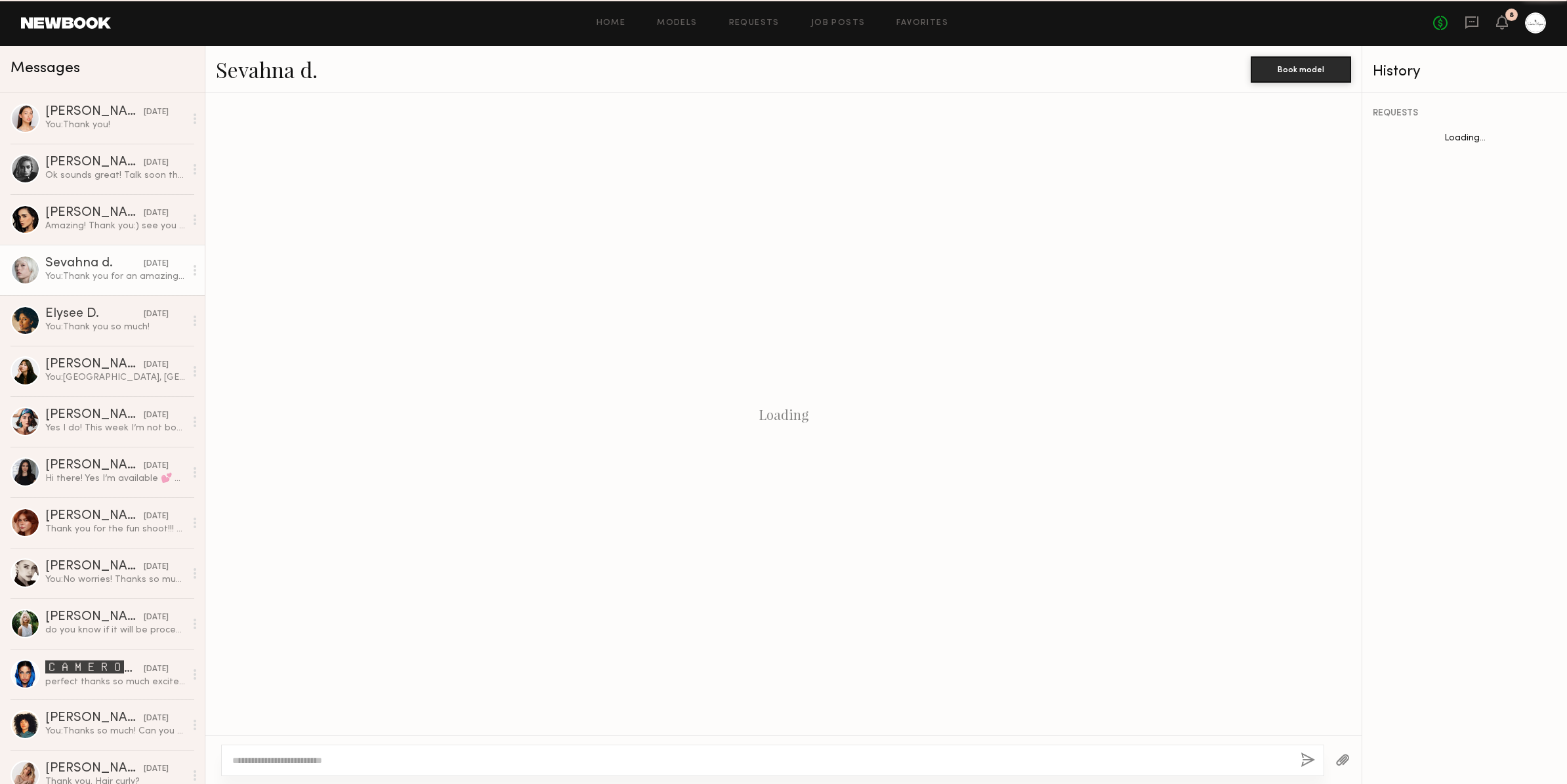
scroll to position [1019, 0]
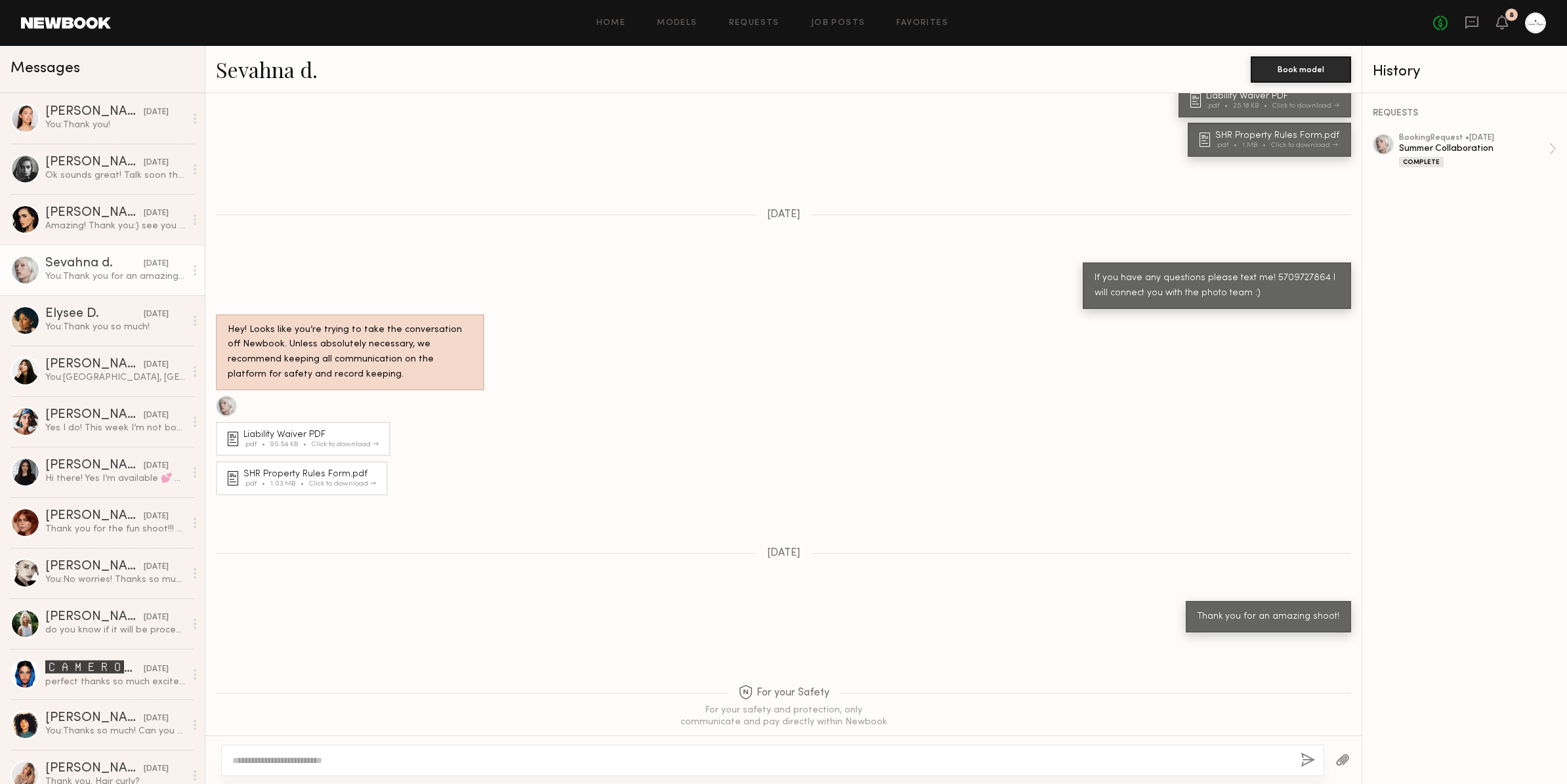
click at [252, 69] on link "Sevahna d." at bounding box center [267, 69] width 102 height 28
click at [924, 17] on div "Home Models Requests Job Posts Favorites Sign Out No fees up to $5,000 8" at bounding box center [829, 22] width 1435 height 21
click at [920, 26] on link "Favorites" at bounding box center [922, 23] width 52 height 8
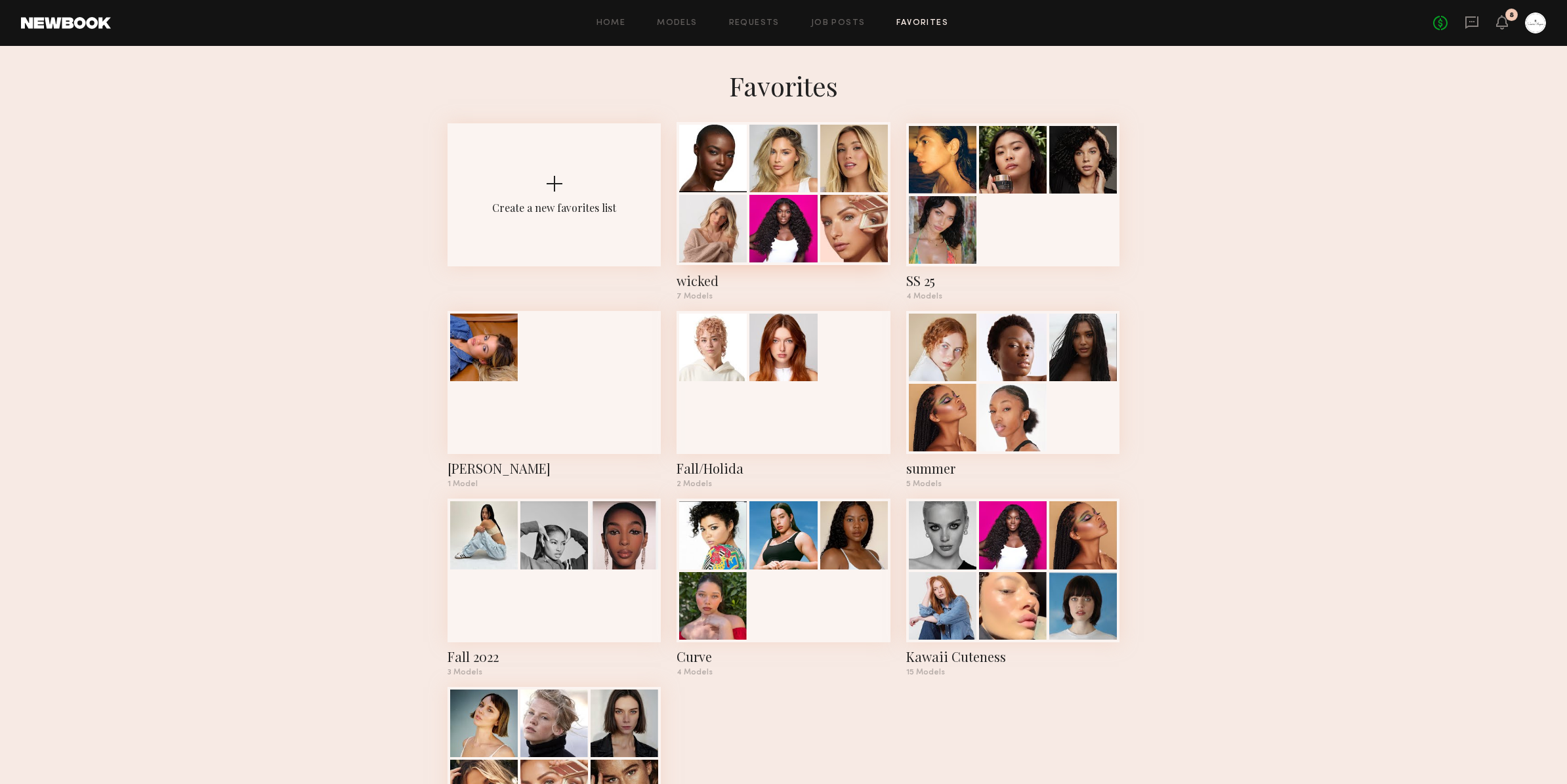
click at [797, 230] on div at bounding box center [783, 228] width 68 height 67
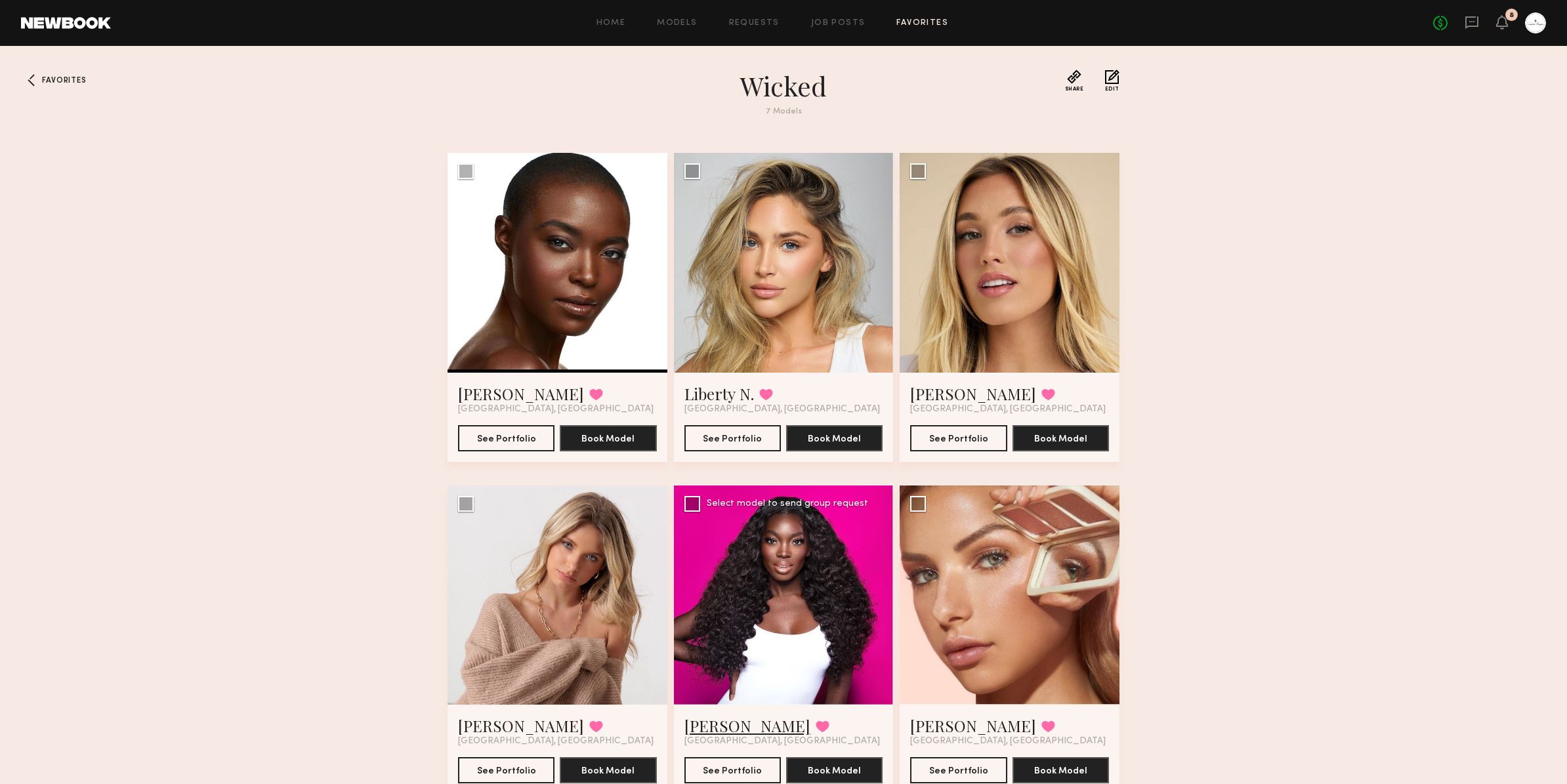
click at [713, 731] on link "[PERSON_NAME]" at bounding box center [747, 725] width 126 height 21
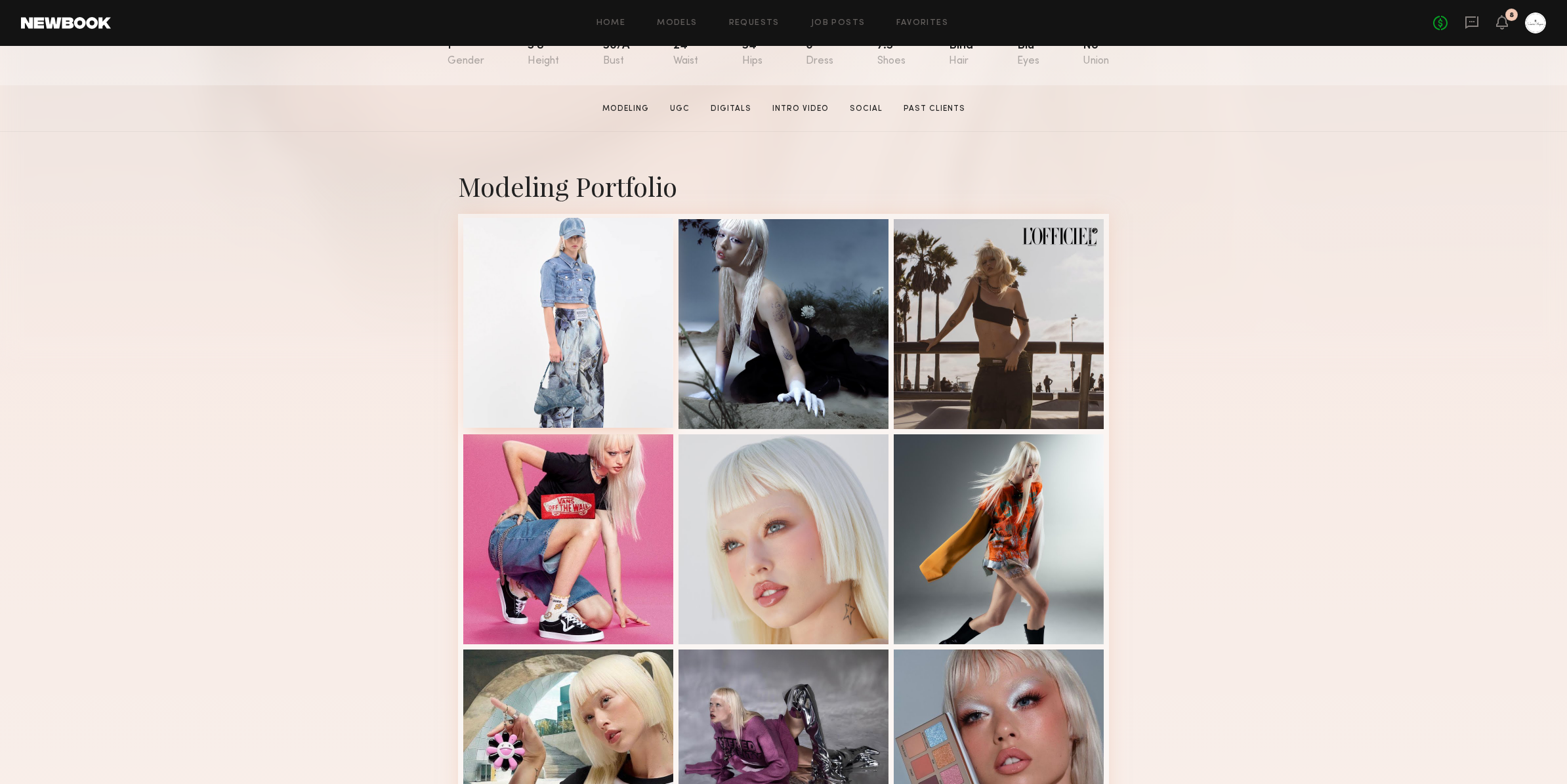
scroll to position [204, 0]
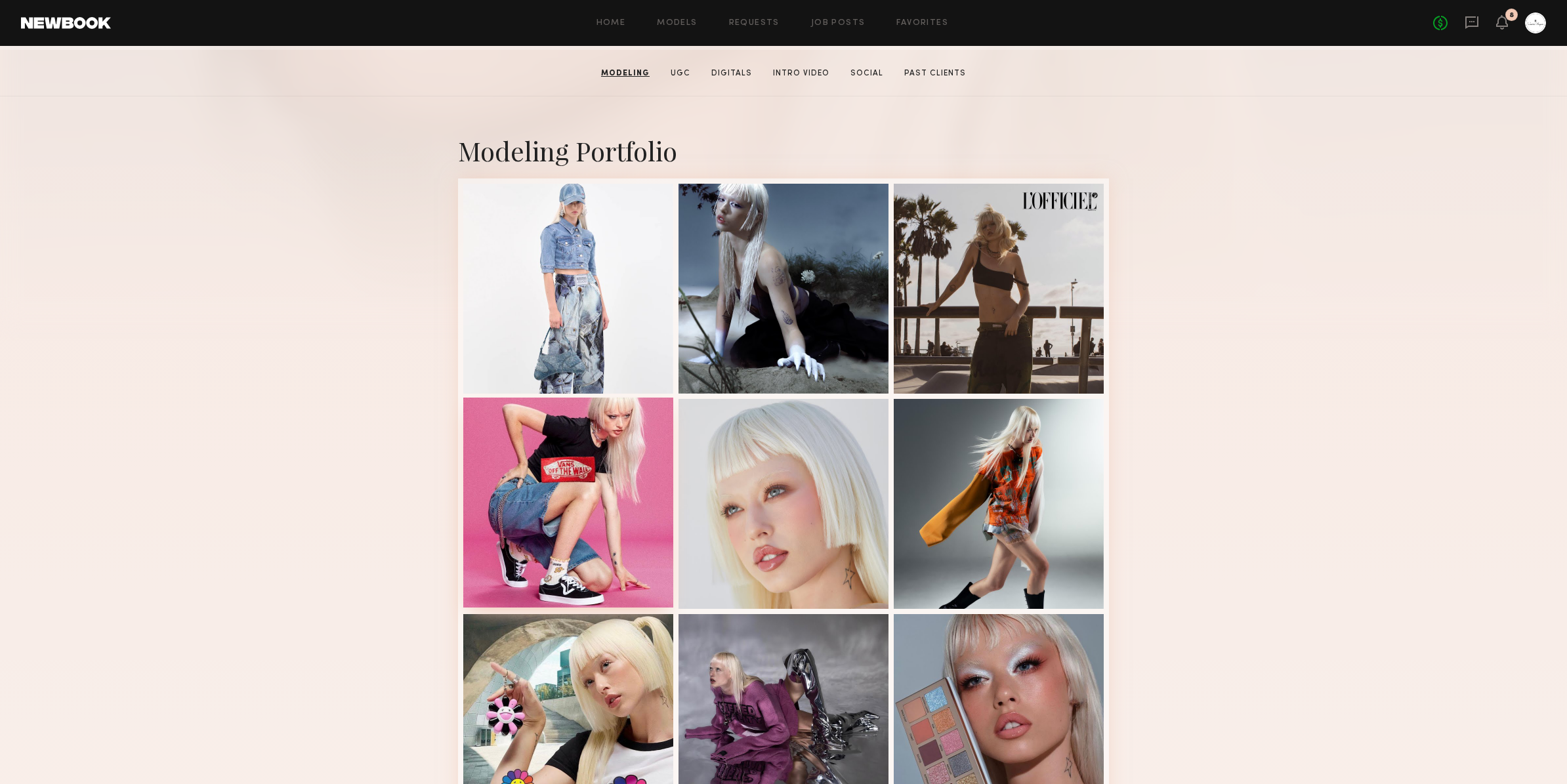
click at [614, 537] on div at bounding box center [568, 502] width 210 height 210
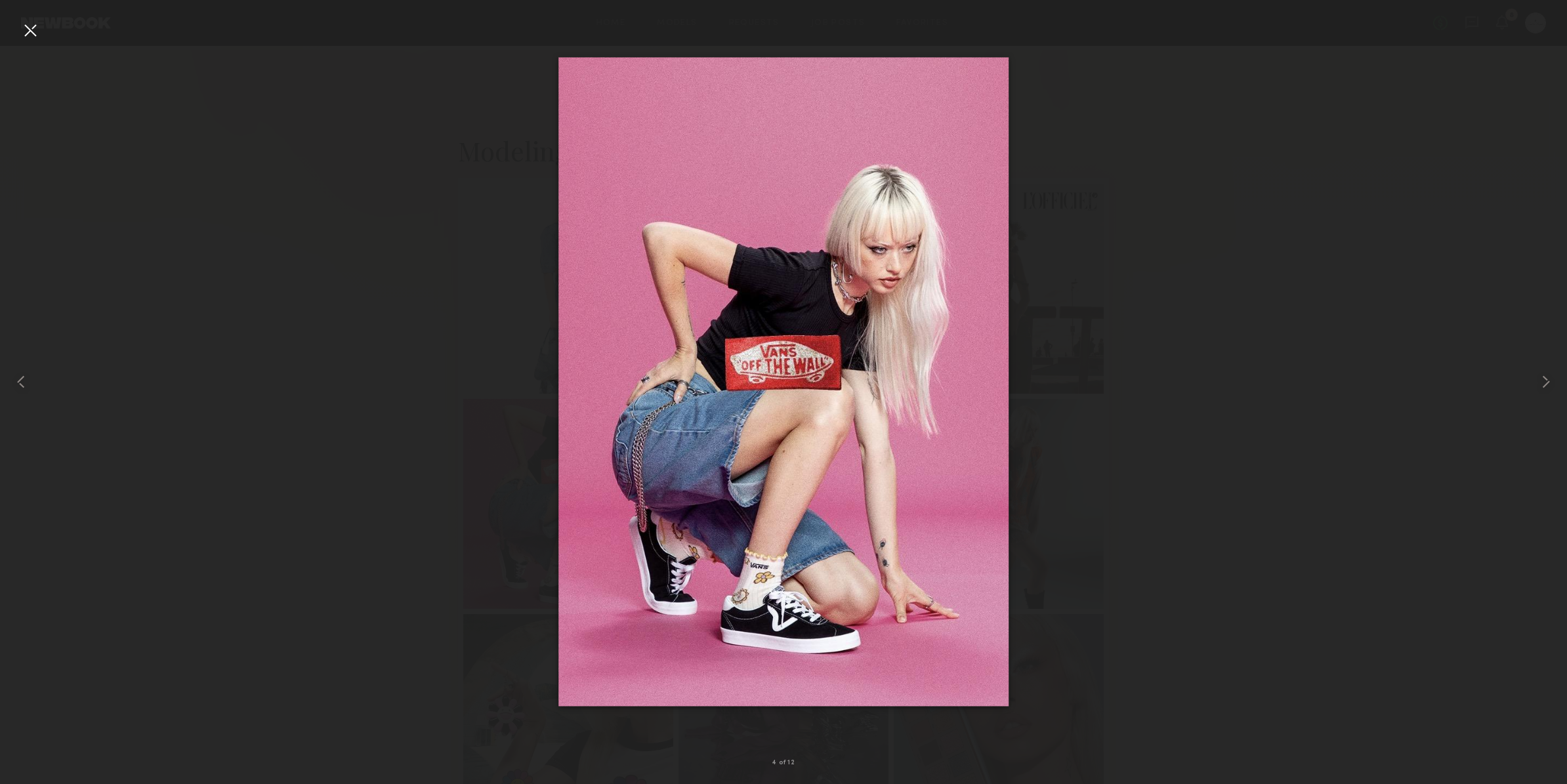
scroll to position [205, 0]
click at [1177, 476] on div at bounding box center [784, 381] width 1567 height 721
click at [33, 28] on div at bounding box center [30, 30] width 21 height 21
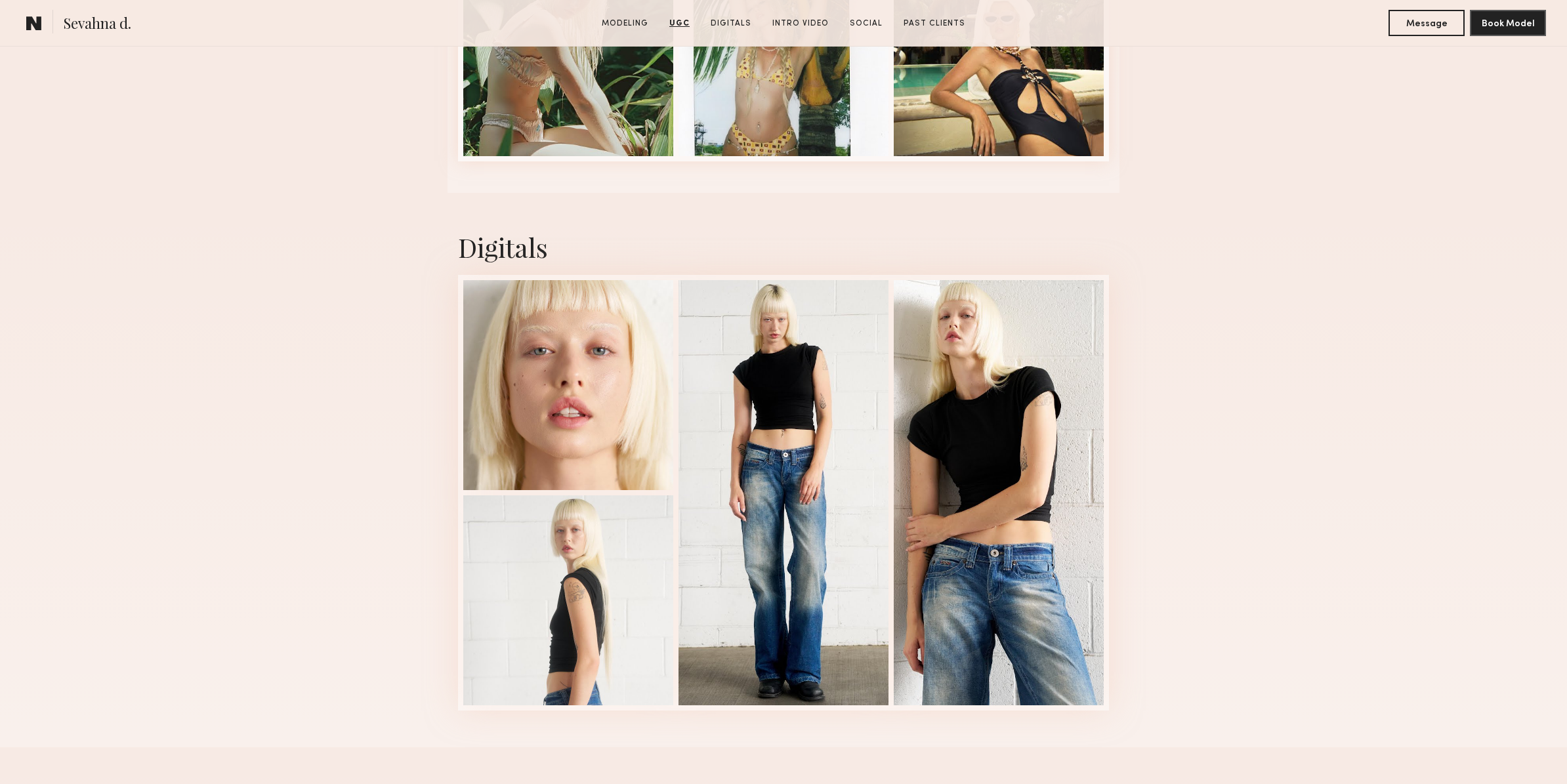
scroll to position [2676, 0]
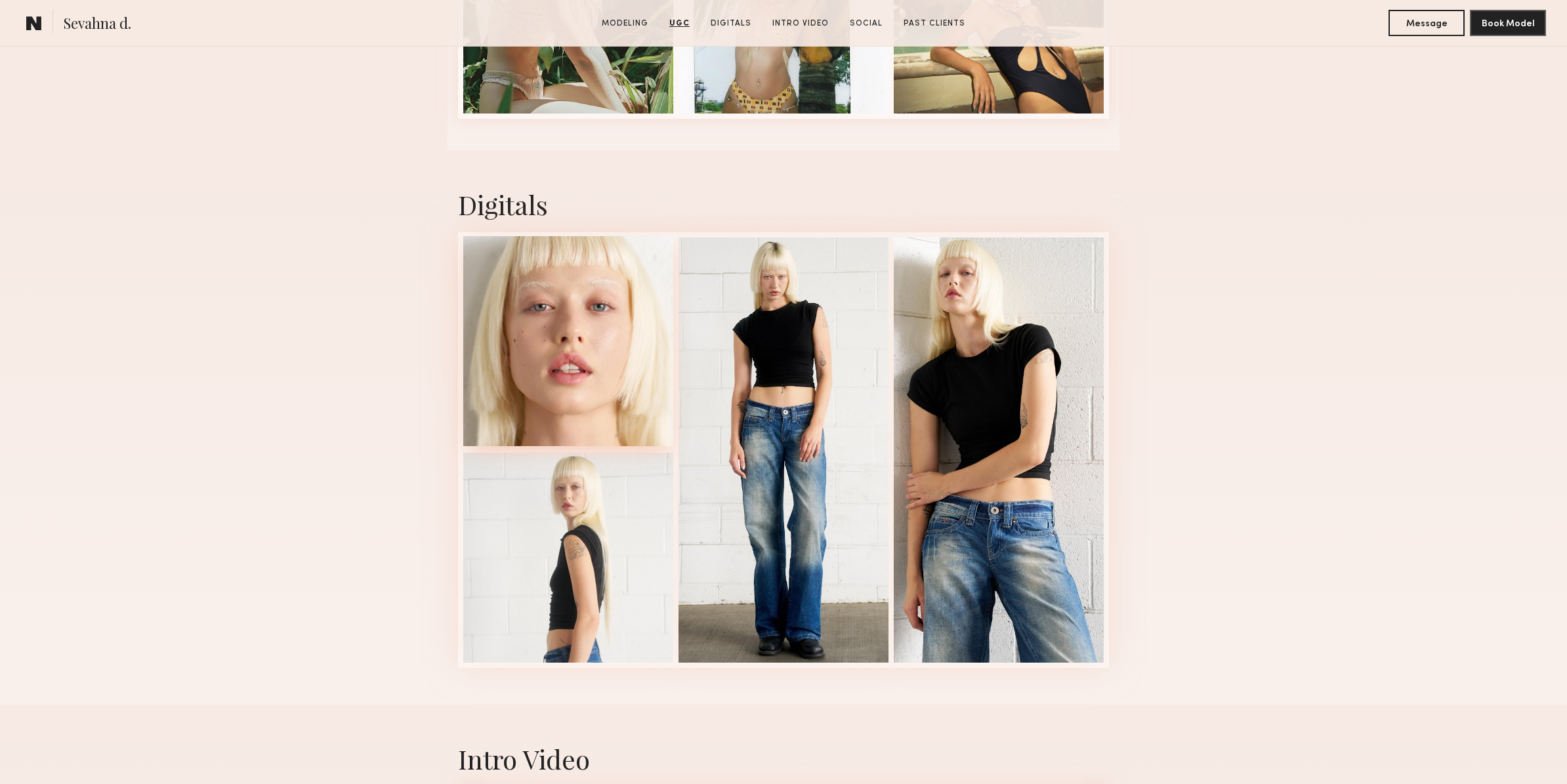
click at [576, 395] on div at bounding box center [568, 341] width 210 height 210
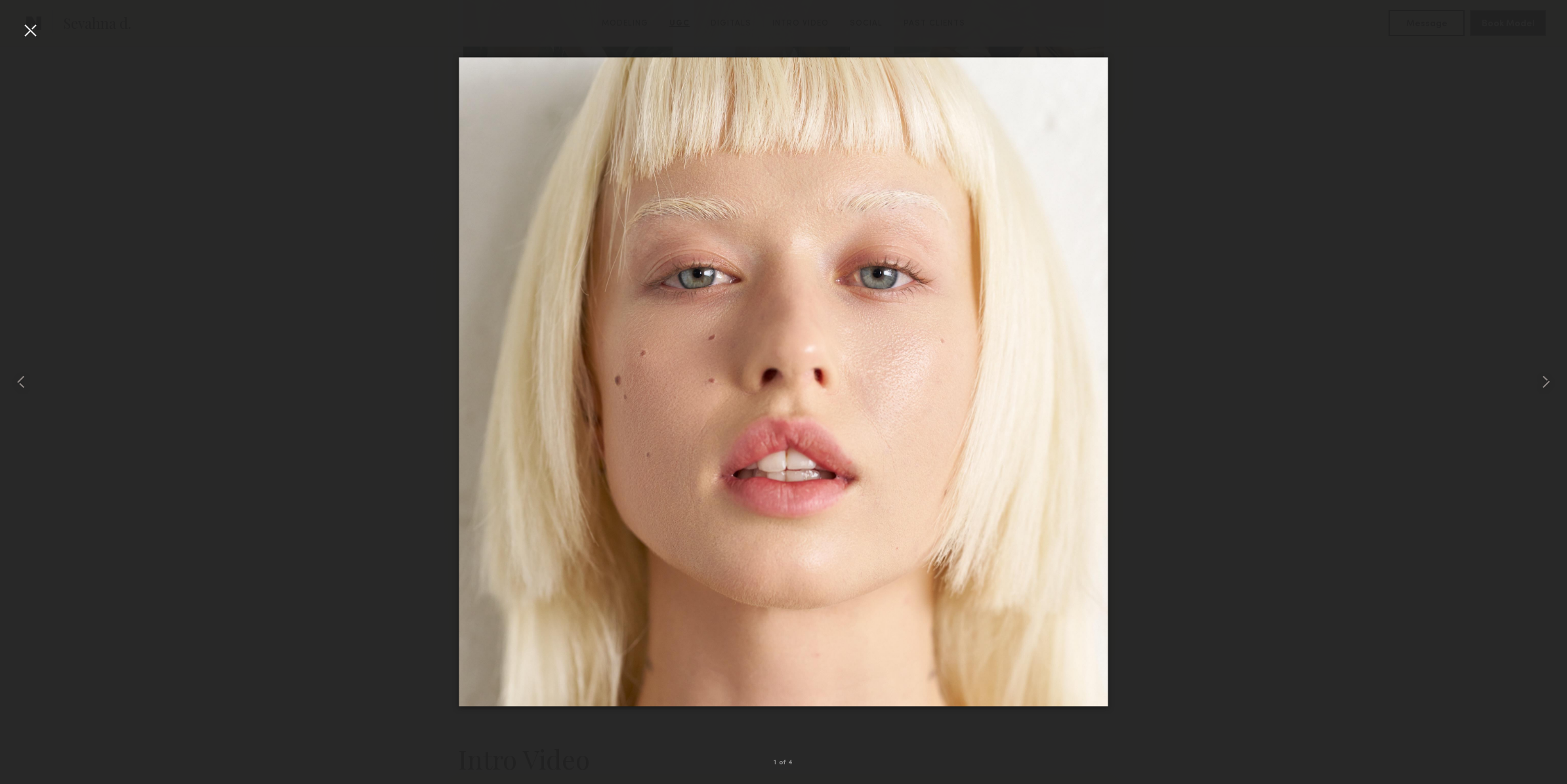
click at [31, 26] on div at bounding box center [30, 30] width 21 height 21
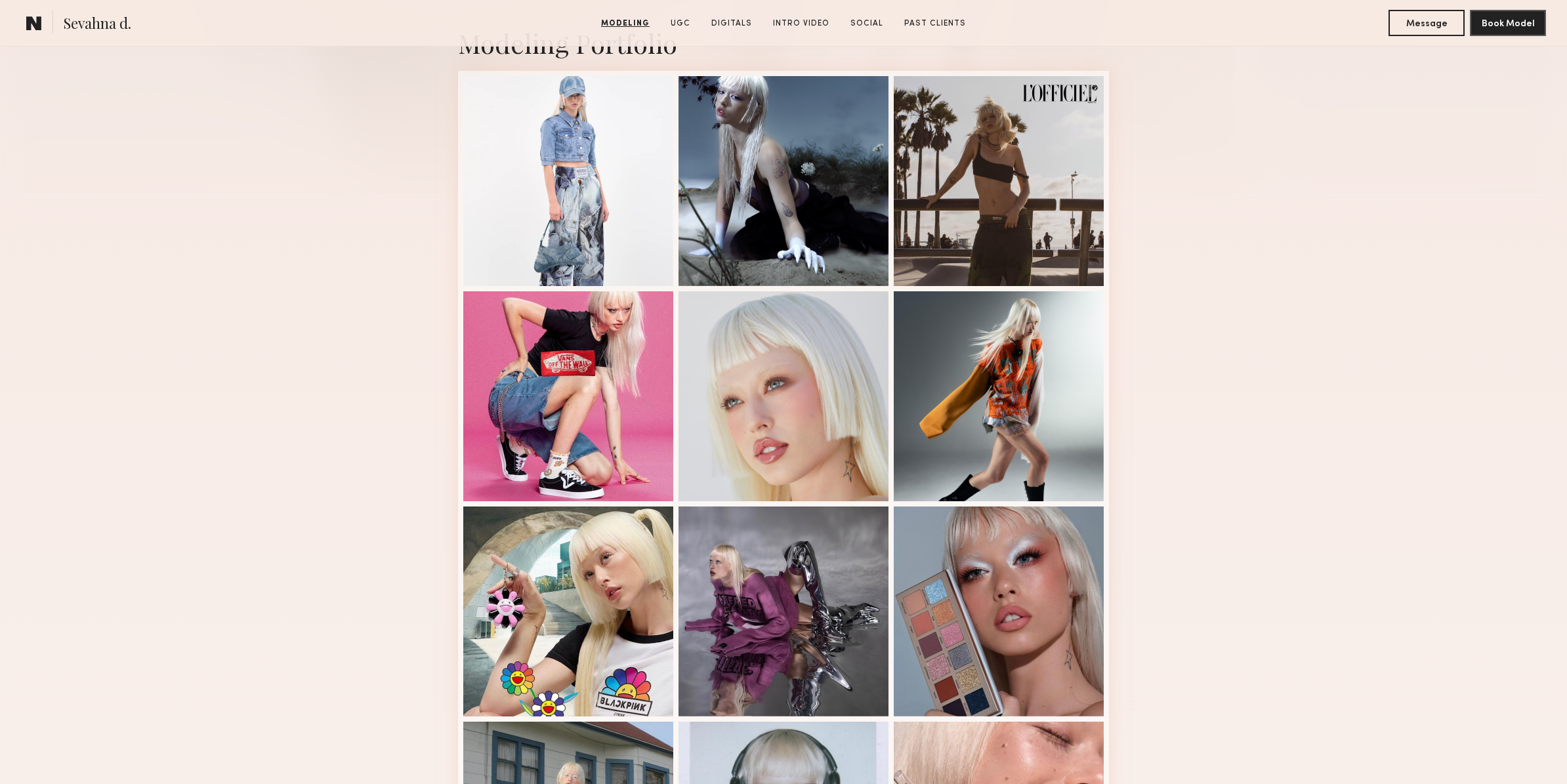
scroll to position [311, 0]
click at [832, 451] on div at bounding box center [784, 396] width 210 height 210
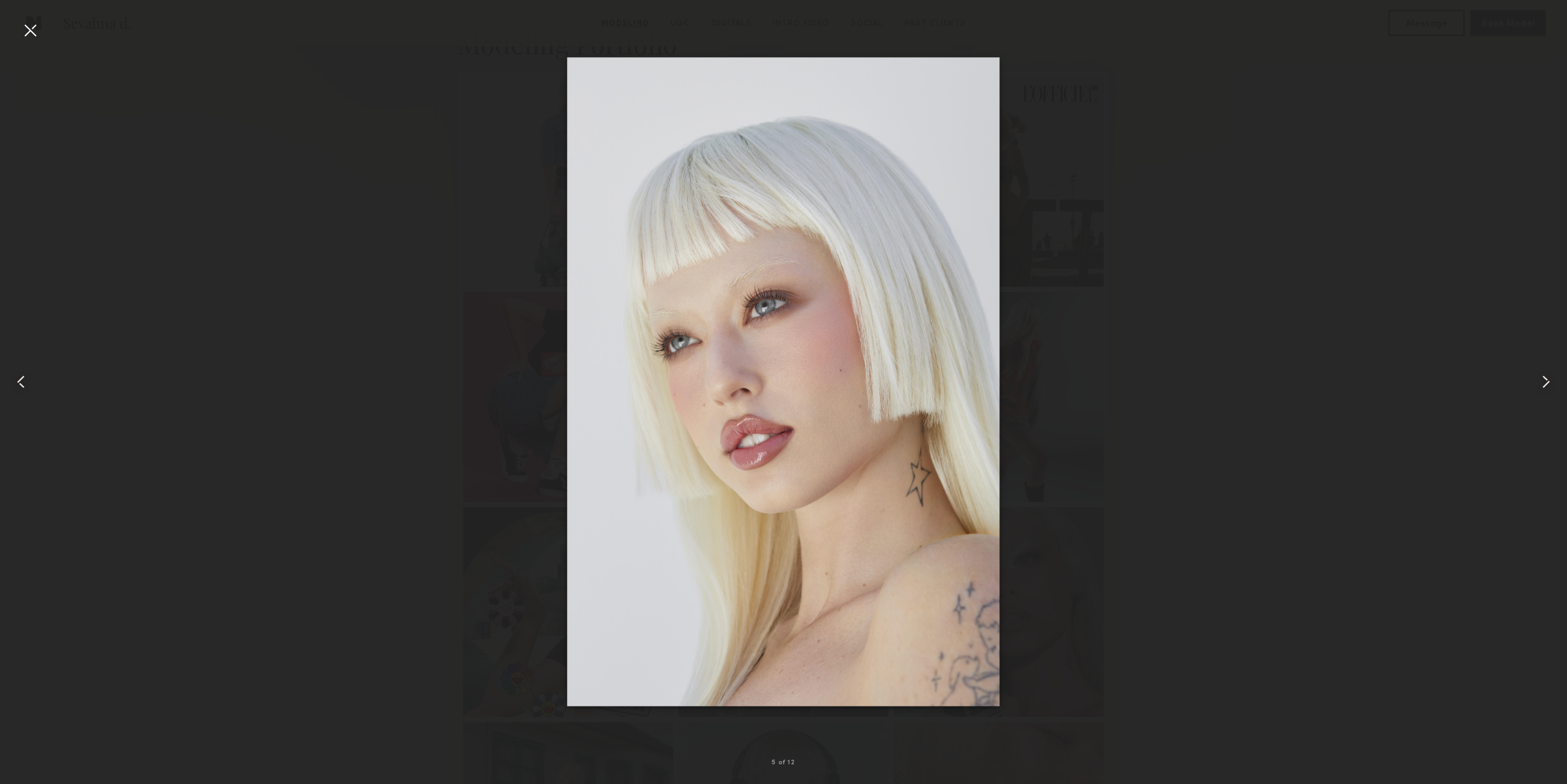
drag, startPoint x: 784, startPoint y: 394, endPoint x: 303, endPoint y: 197, distance: 519.8
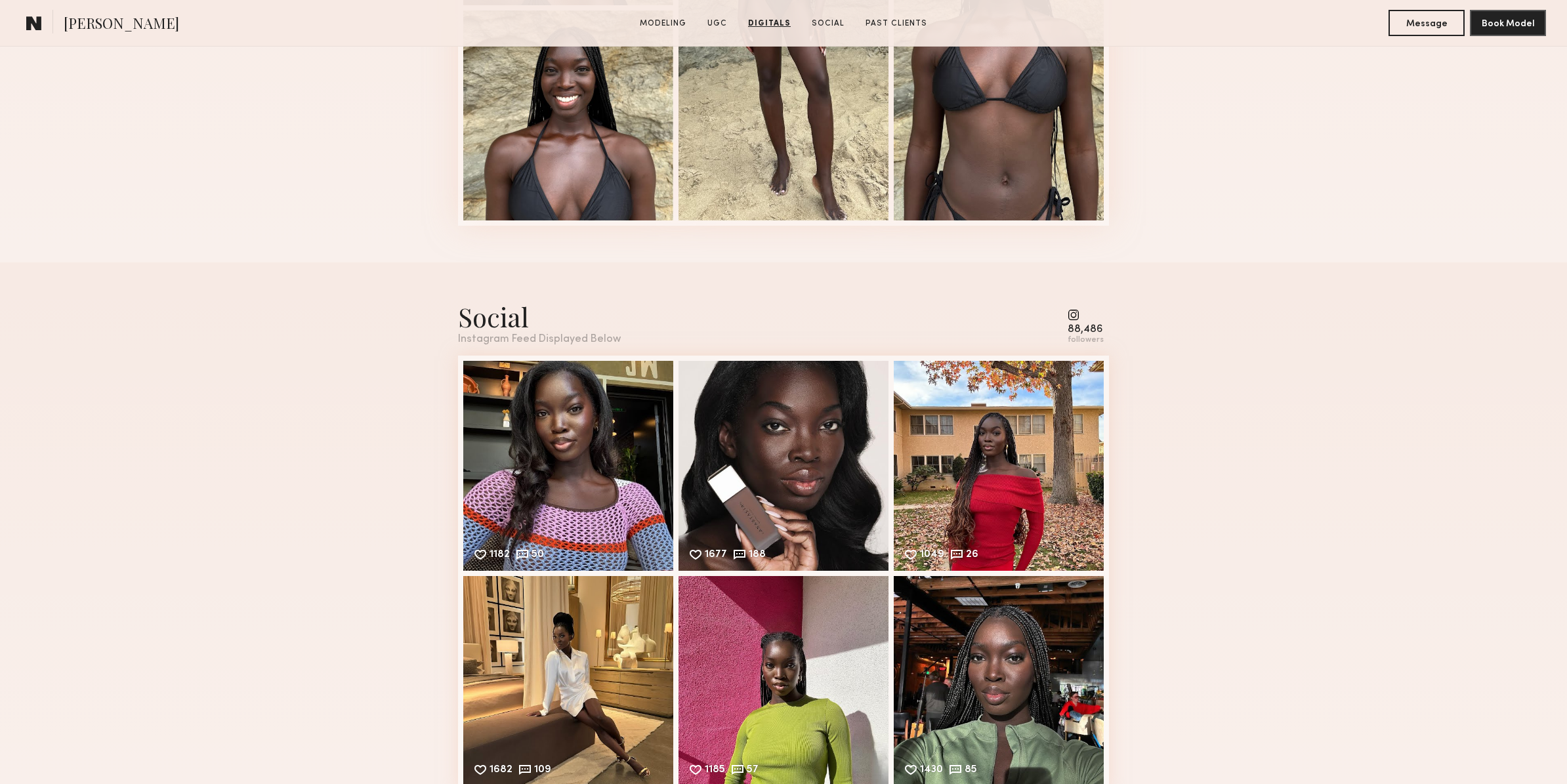
scroll to position [2350, 0]
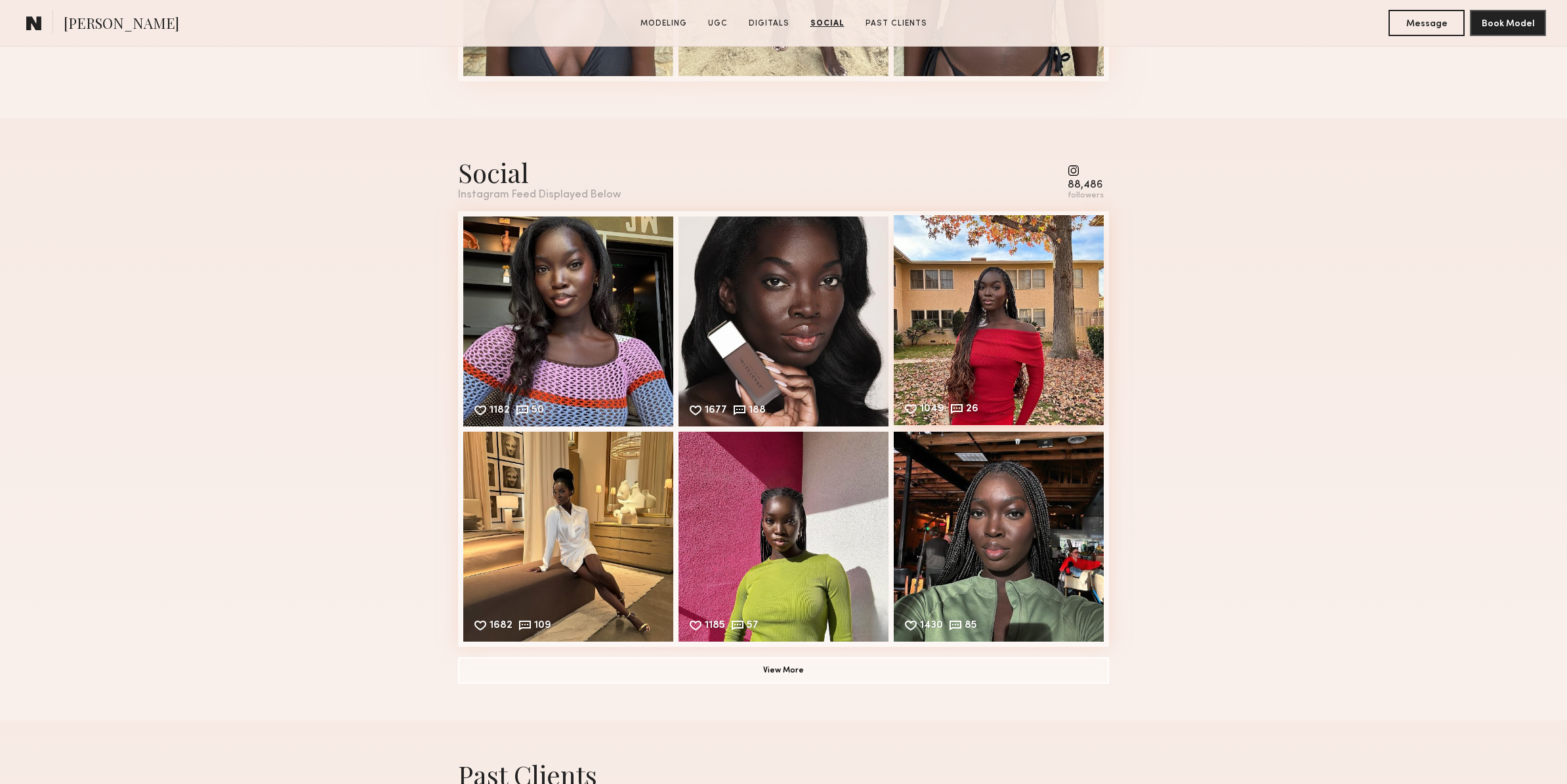
click at [1007, 337] on div "1049 26 Likes & comments displayed to show model’s engagement" at bounding box center [999, 320] width 210 height 210
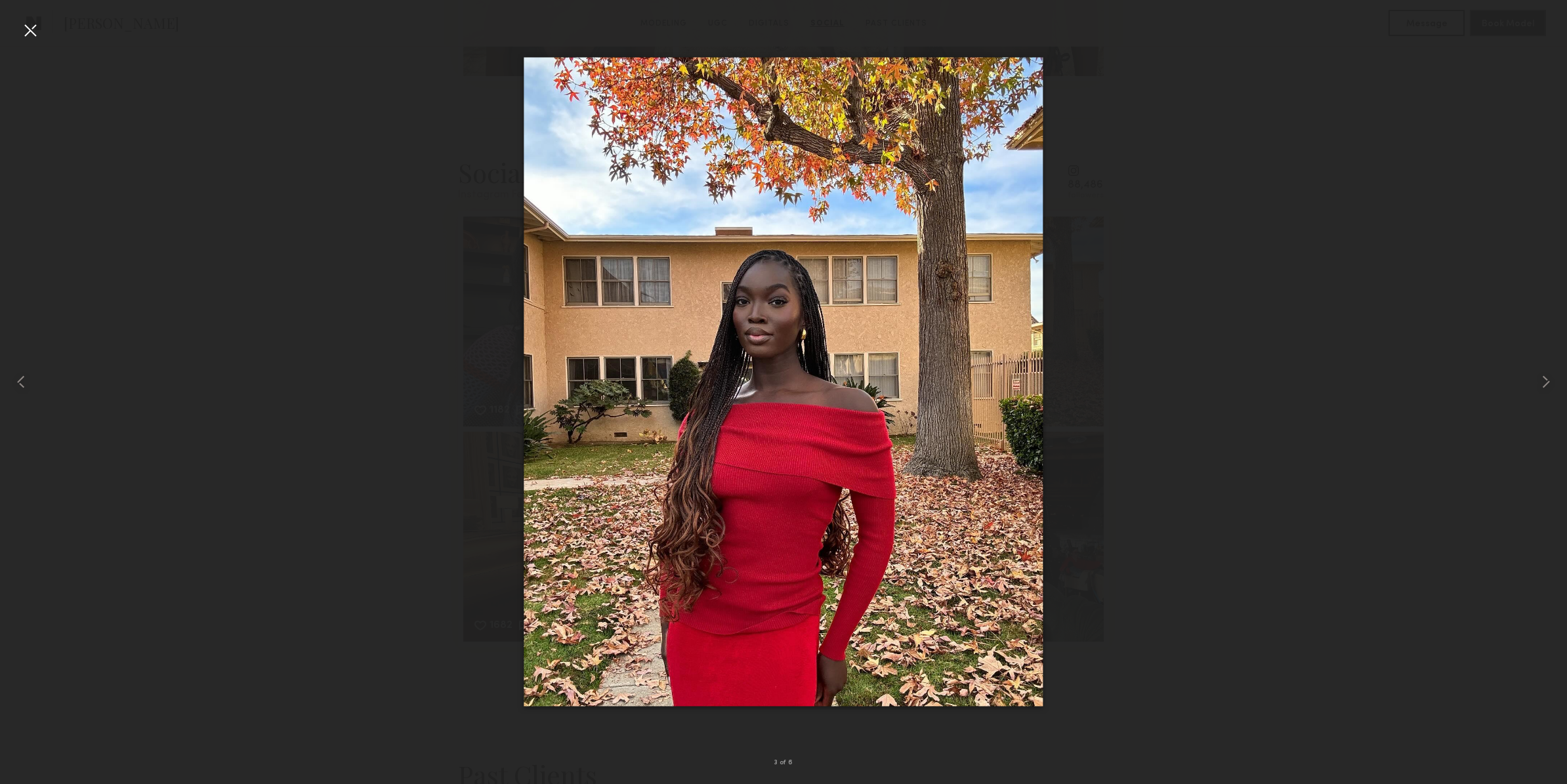
click at [33, 31] on div at bounding box center [30, 30] width 21 height 21
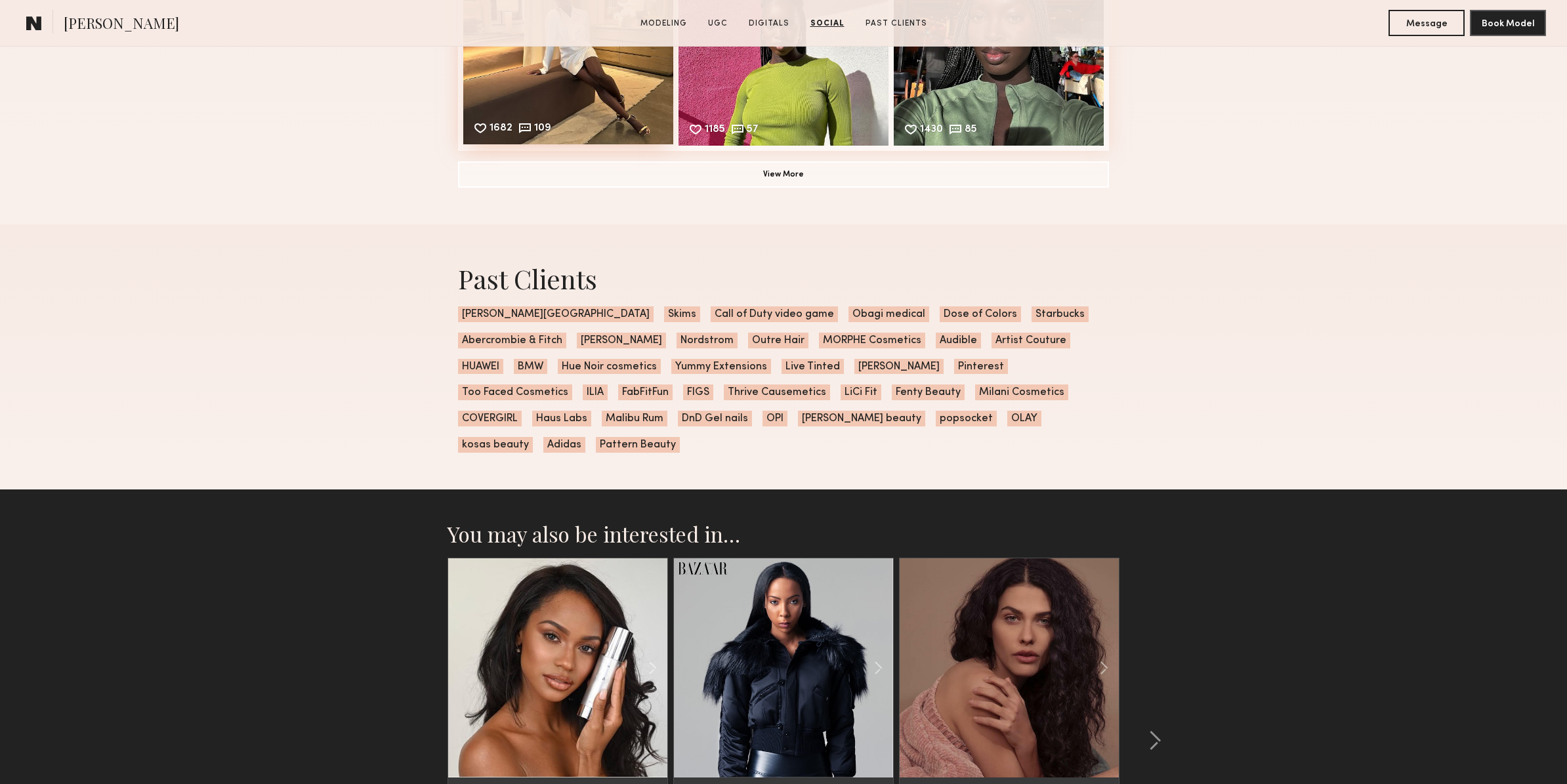
scroll to position [3055, 0]
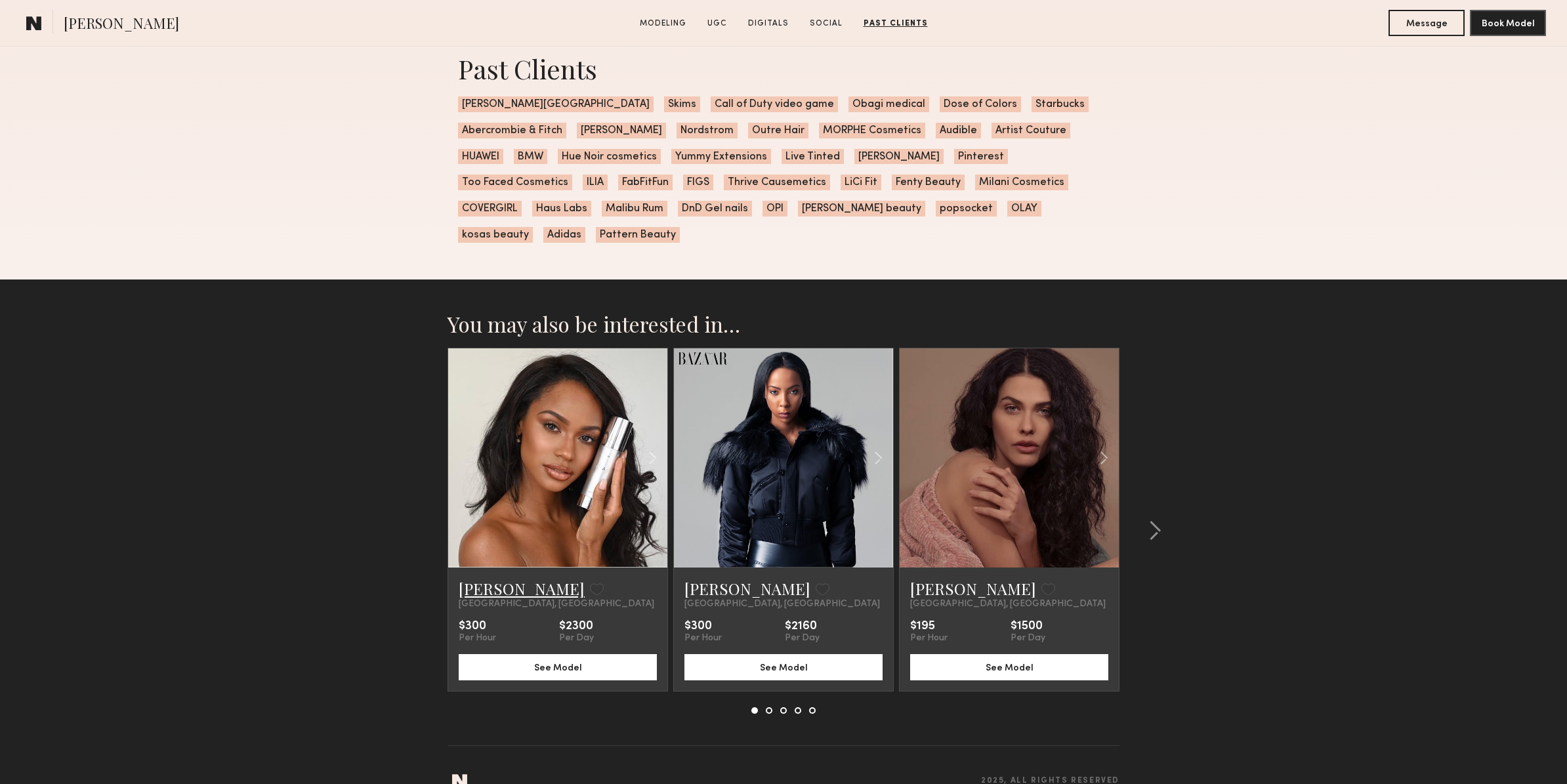
click at [481, 577] on link "Alie D." at bounding box center [521, 587] width 126 height 21
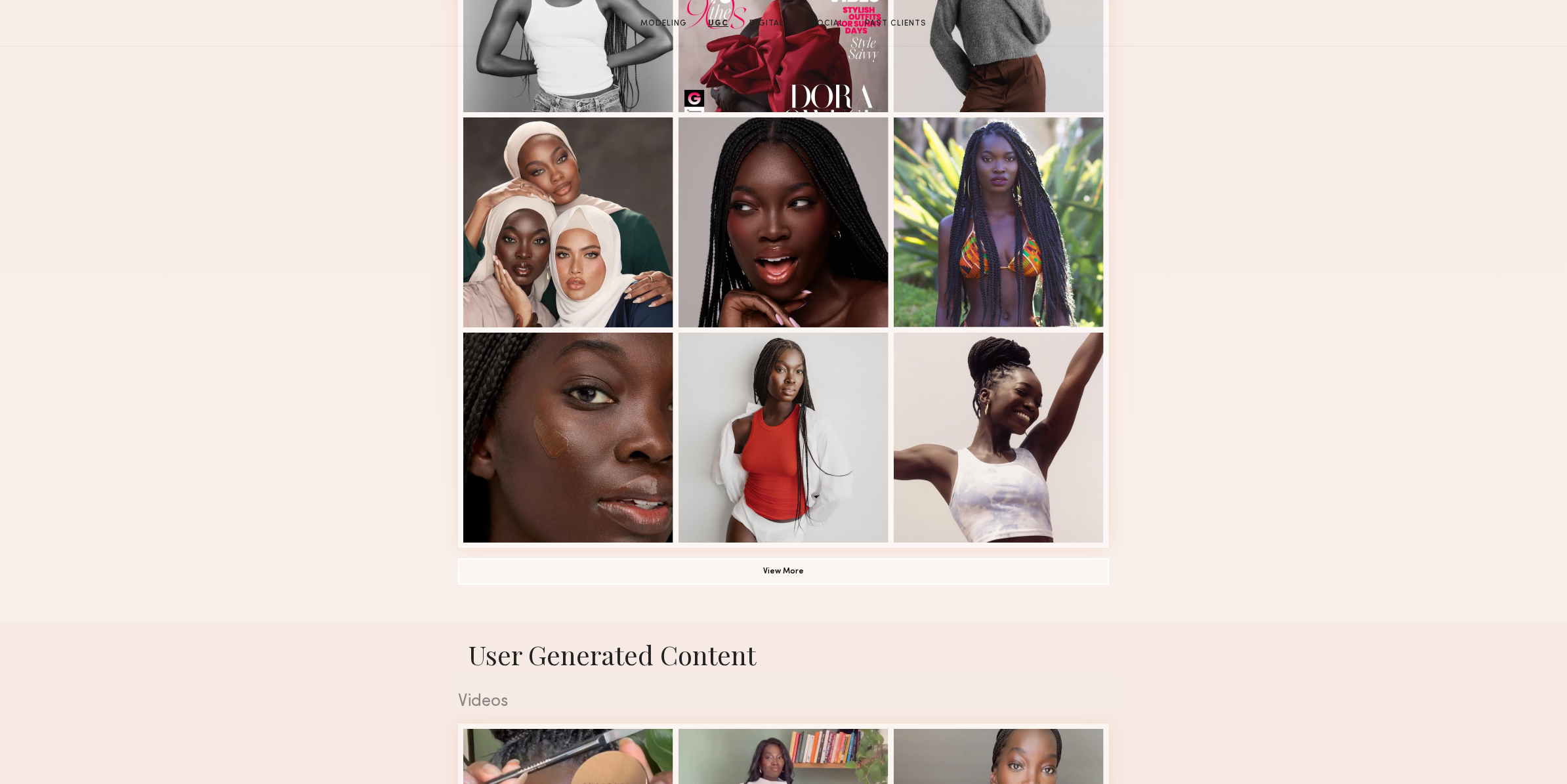
scroll to position [0, 0]
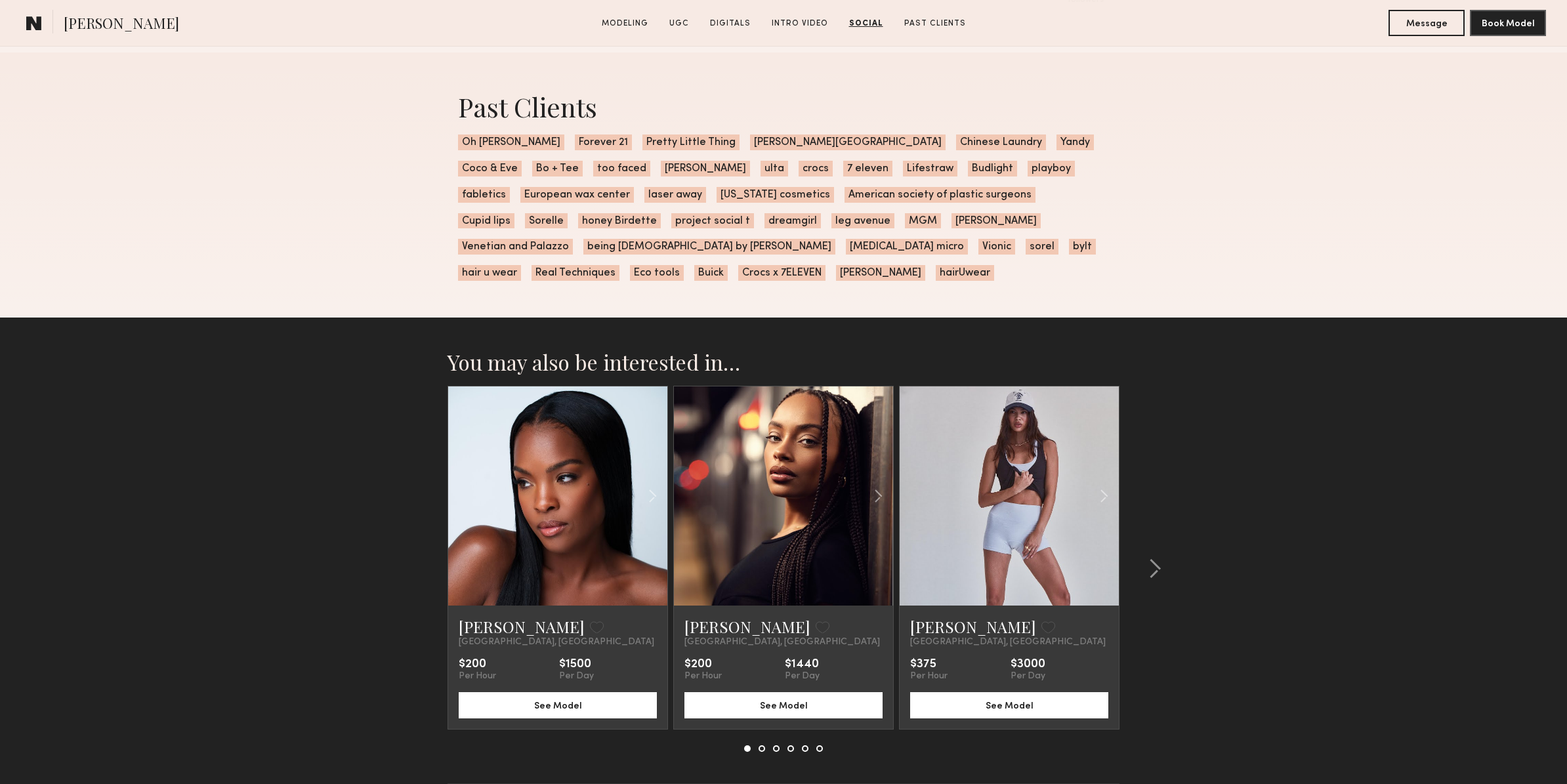
scroll to position [3089, 0]
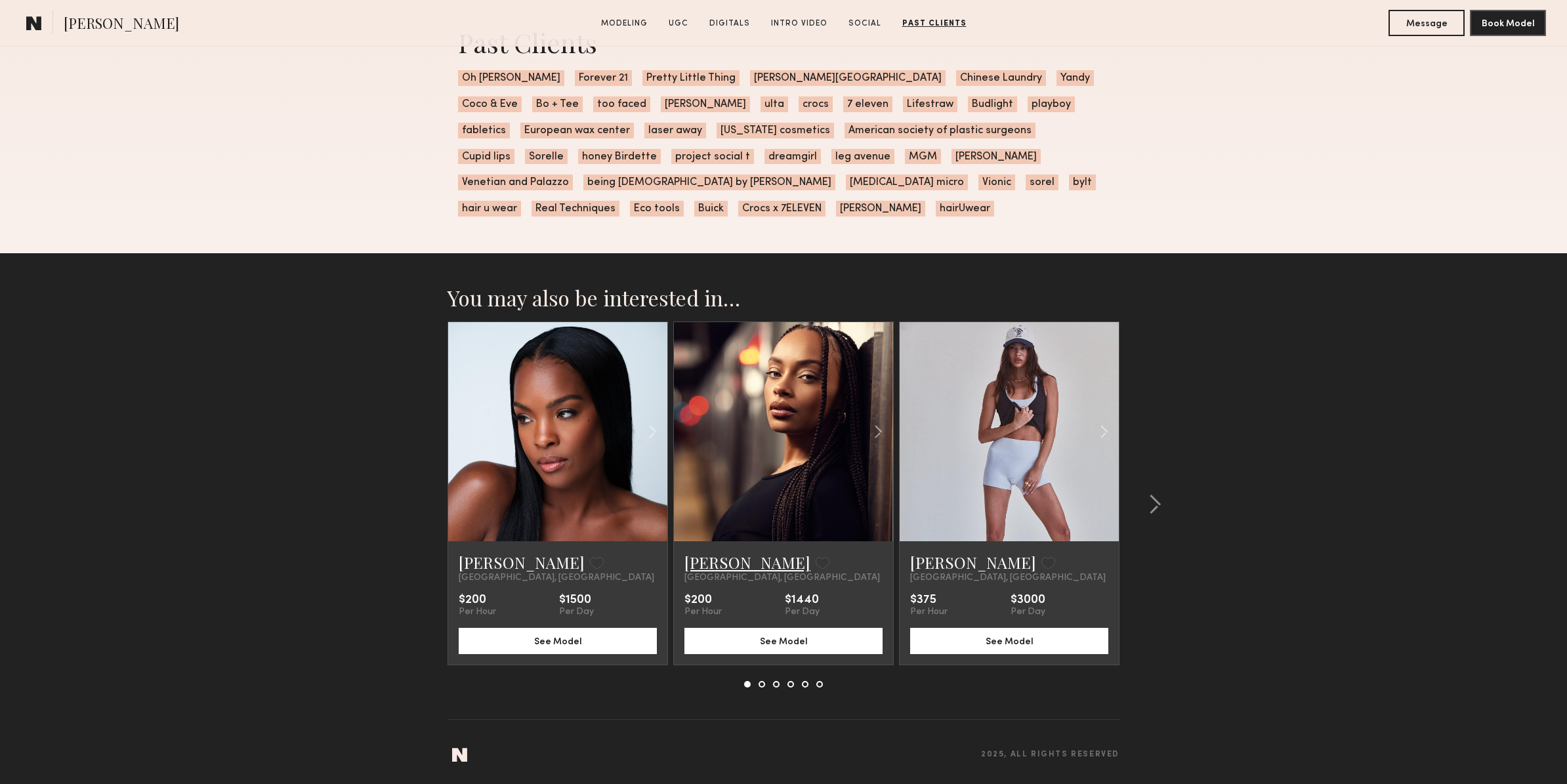
click at [730, 564] on link "[PERSON_NAME]" at bounding box center [747, 562] width 126 height 21
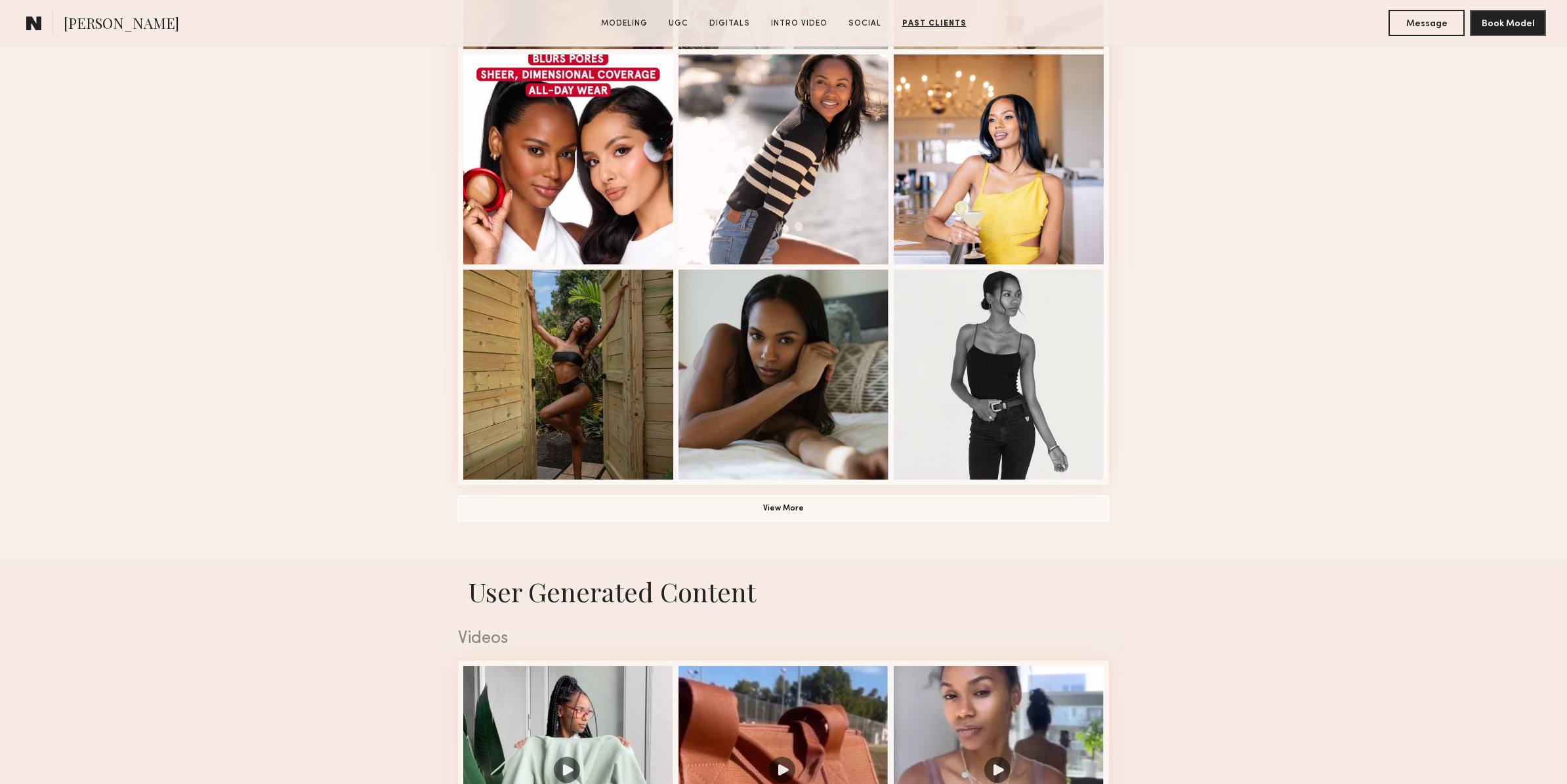
scroll to position [0, 0]
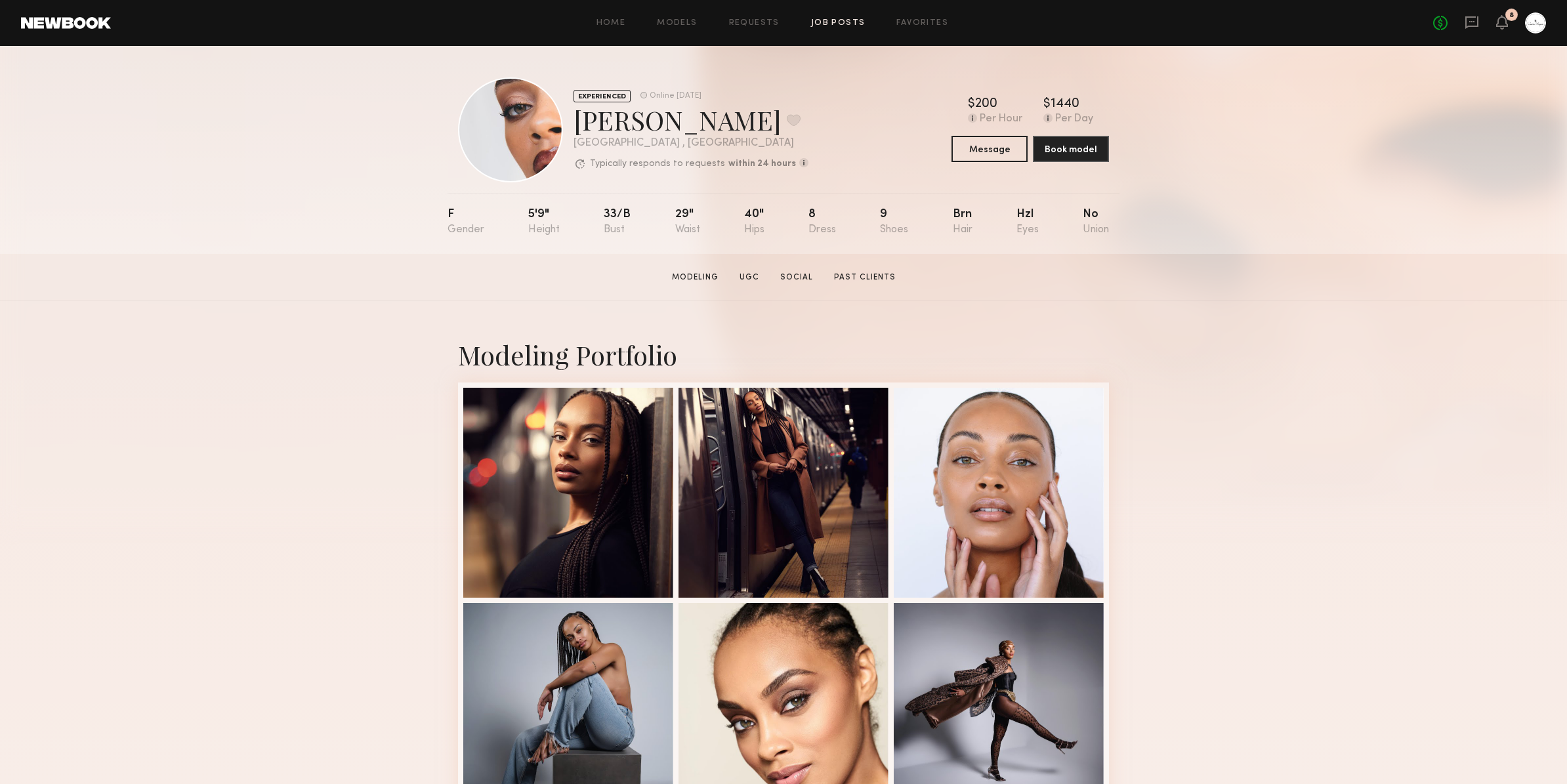
click at [829, 23] on link "Job Posts" at bounding box center [838, 23] width 54 height 8
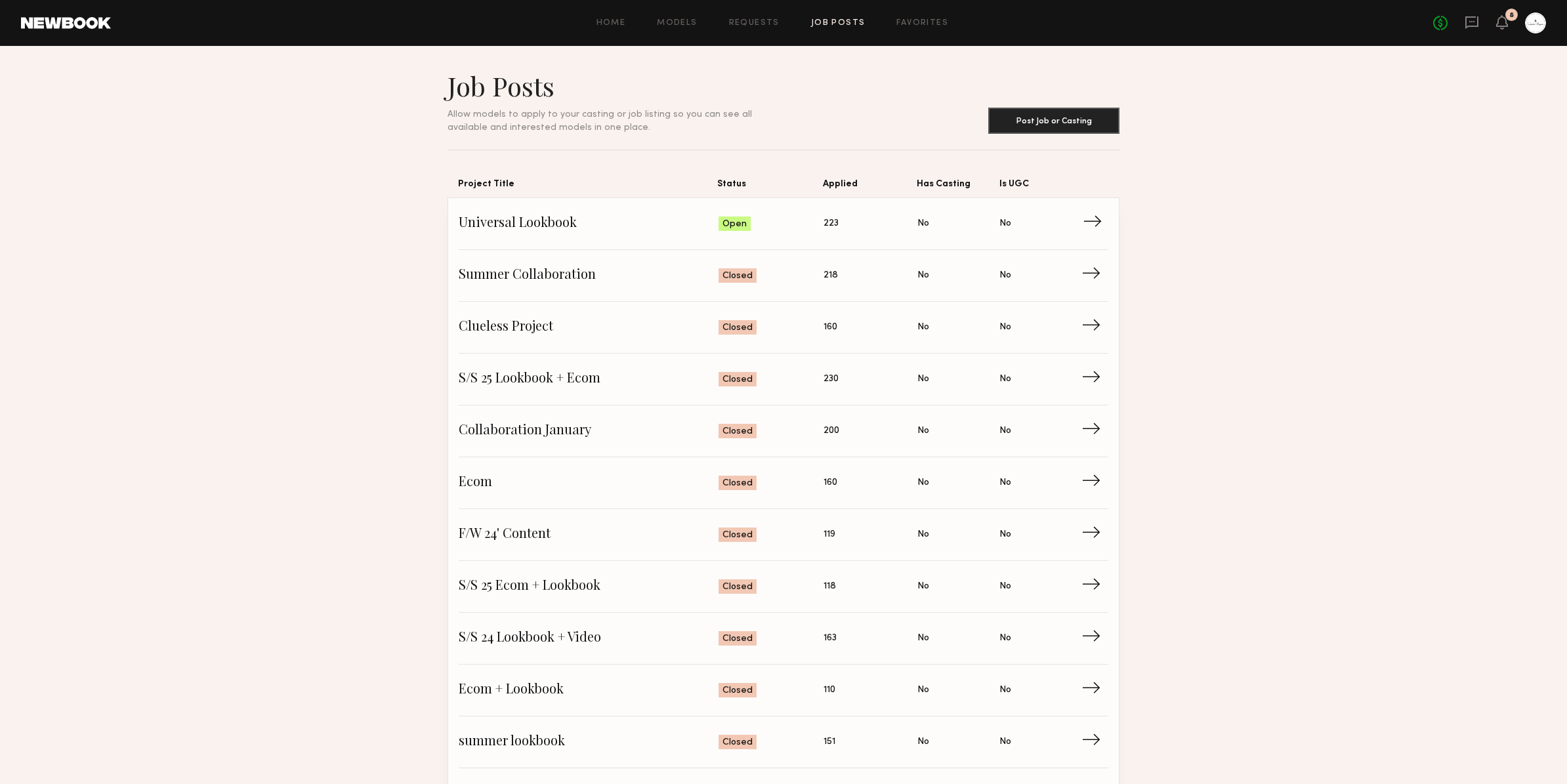
click at [630, 231] on span "Universal Lookbook" at bounding box center [588, 224] width 260 height 20
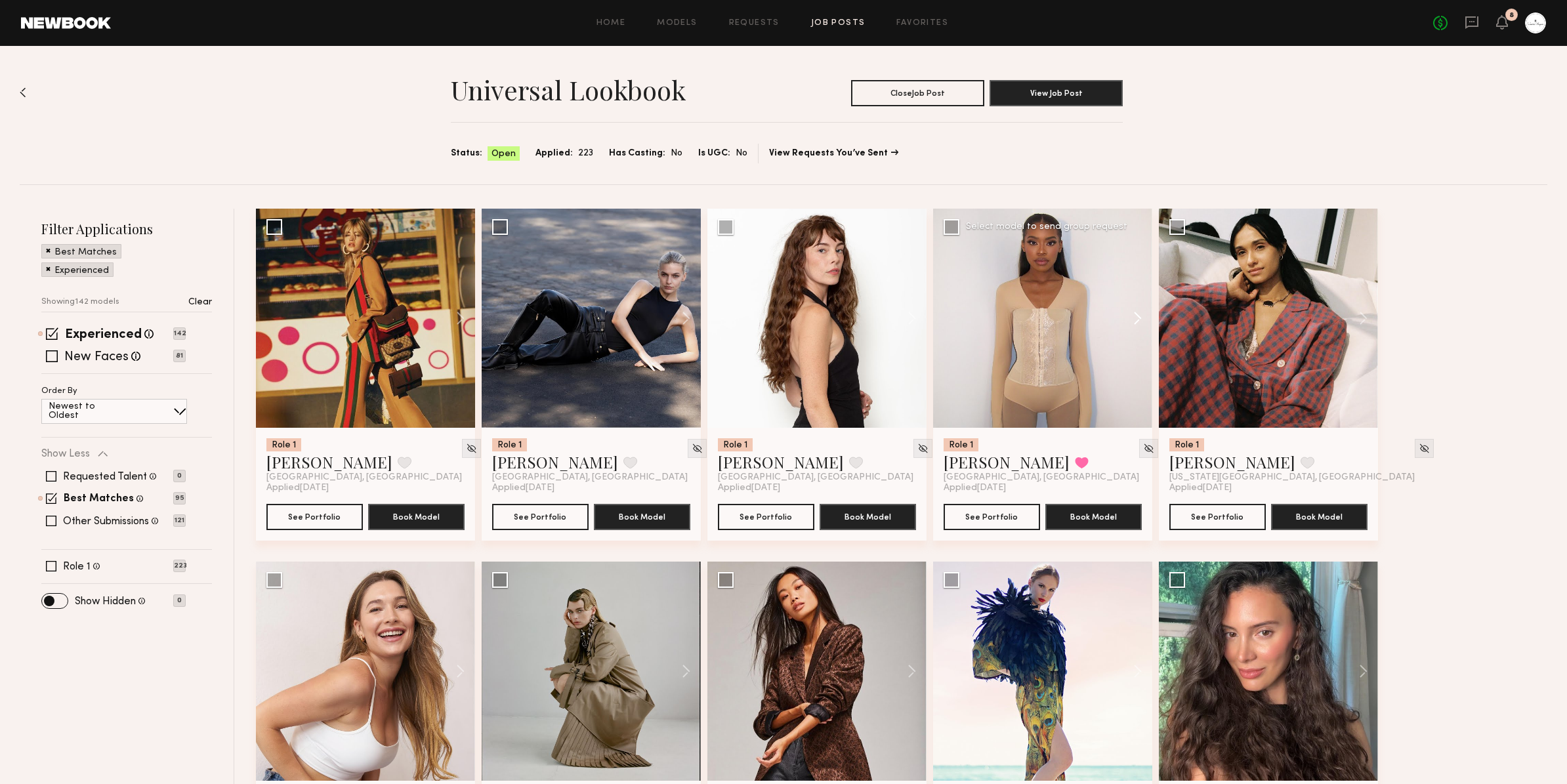
click at [1132, 318] on button at bounding box center [1131, 317] width 42 height 219
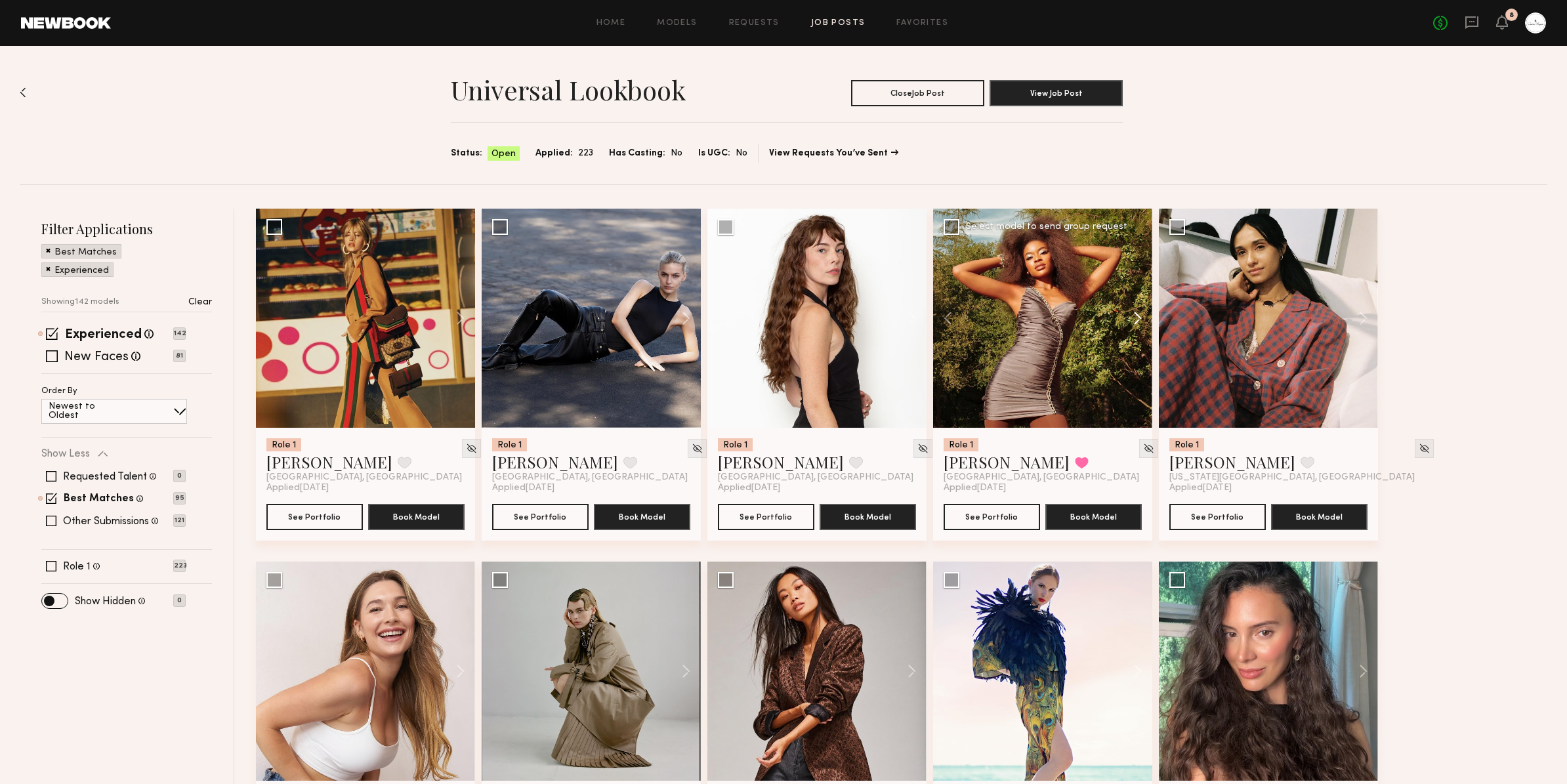
click at [1132, 318] on button at bounding box center [1131, 317] width 42 height 219
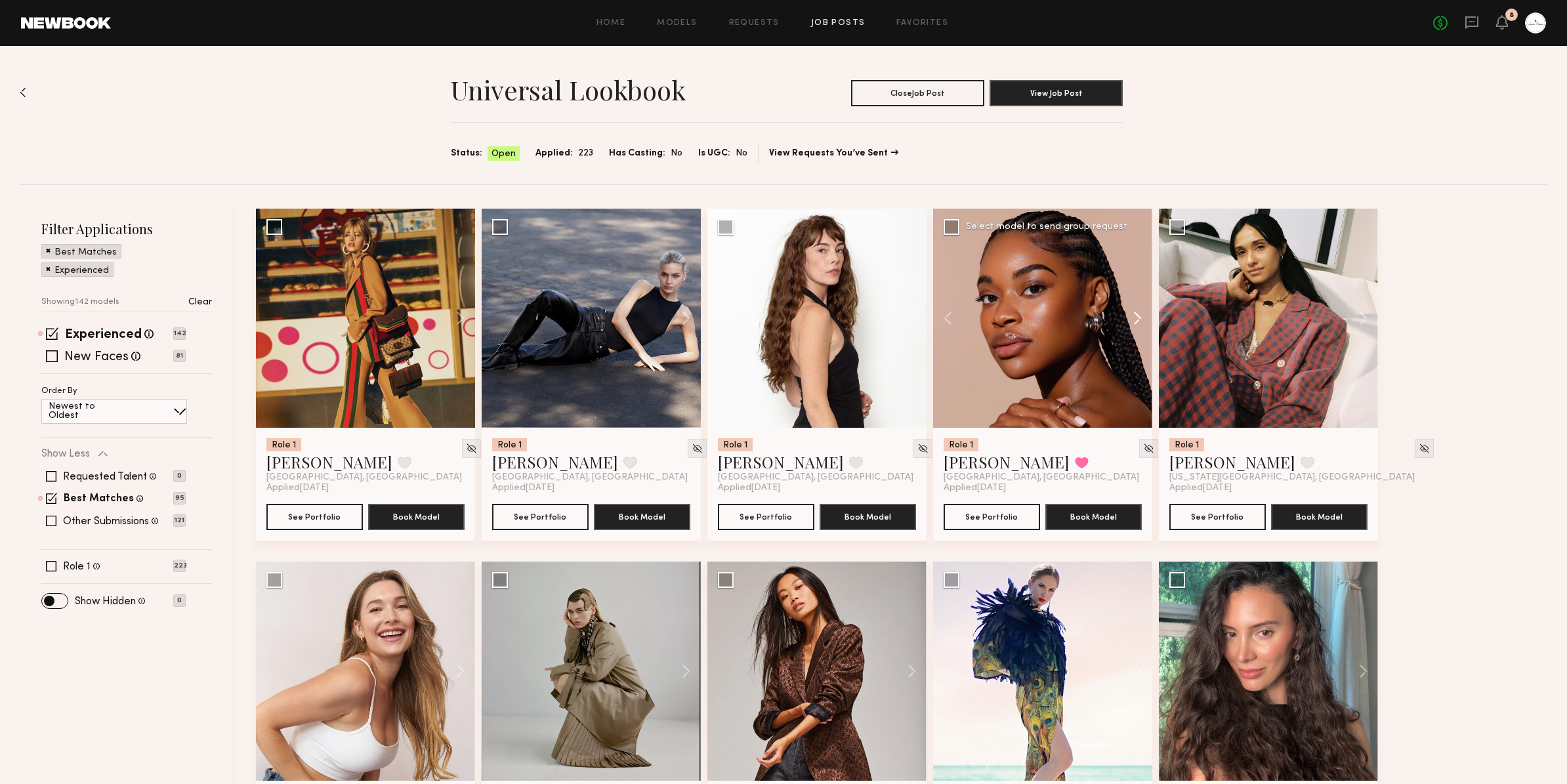
click at [1132, 318] on button at bounding box center [1131, 317] width 42 height 219
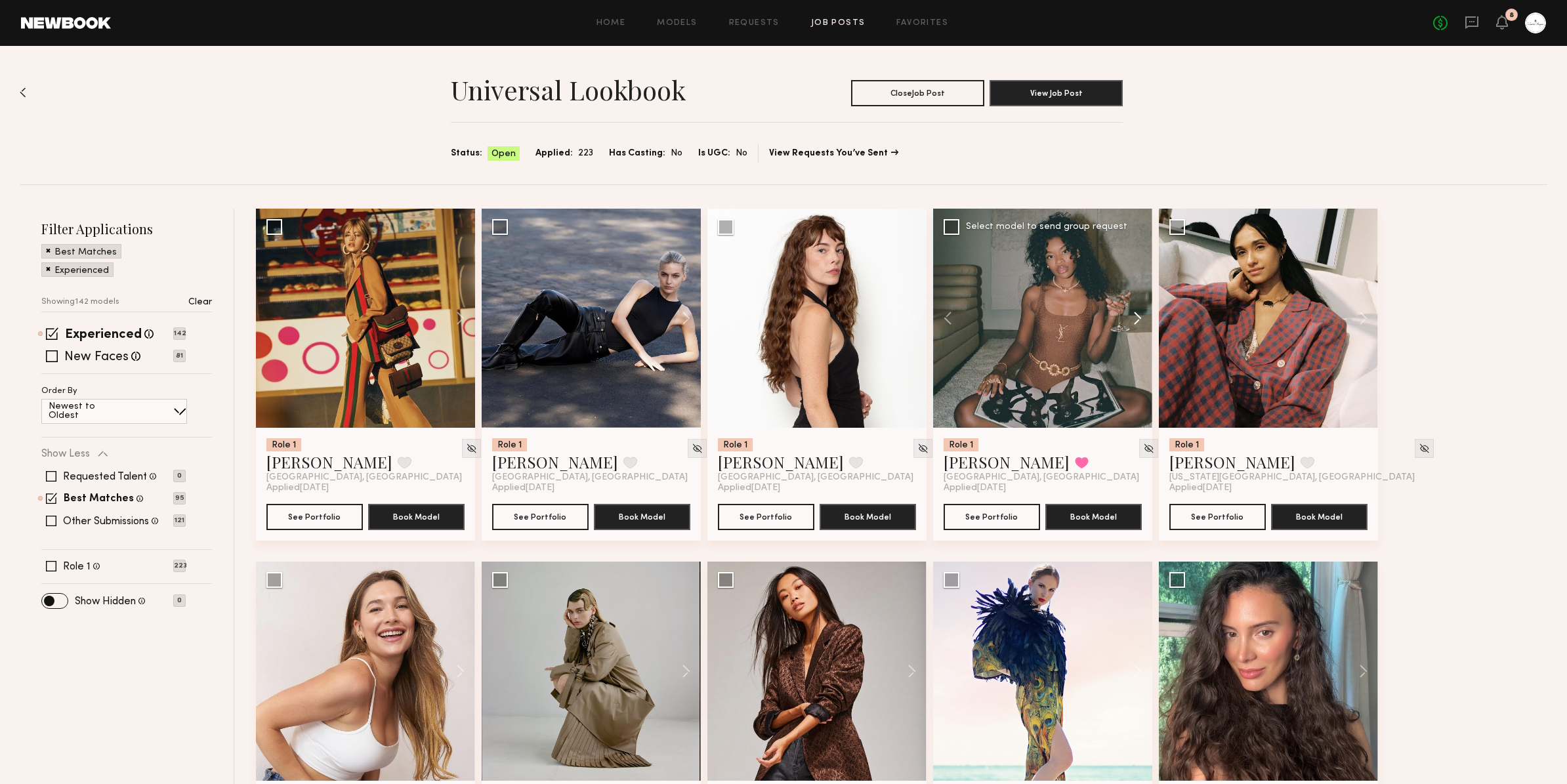
click at [1132, 318] on button at bounding box center [1131, 317] width 42 height 219
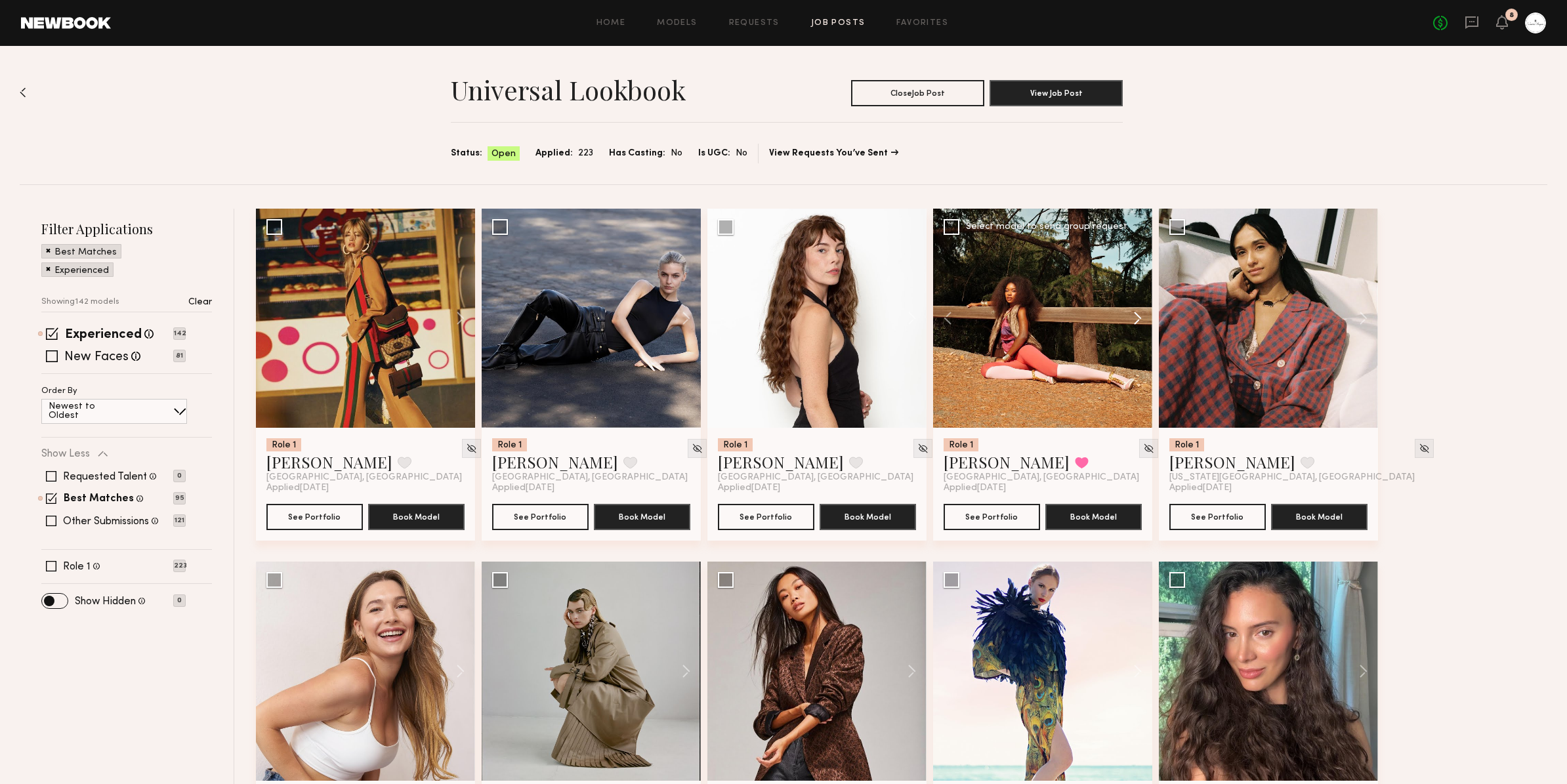
click at [1132, 318] on button at bounding box center [1131, 317] width 42 height 219
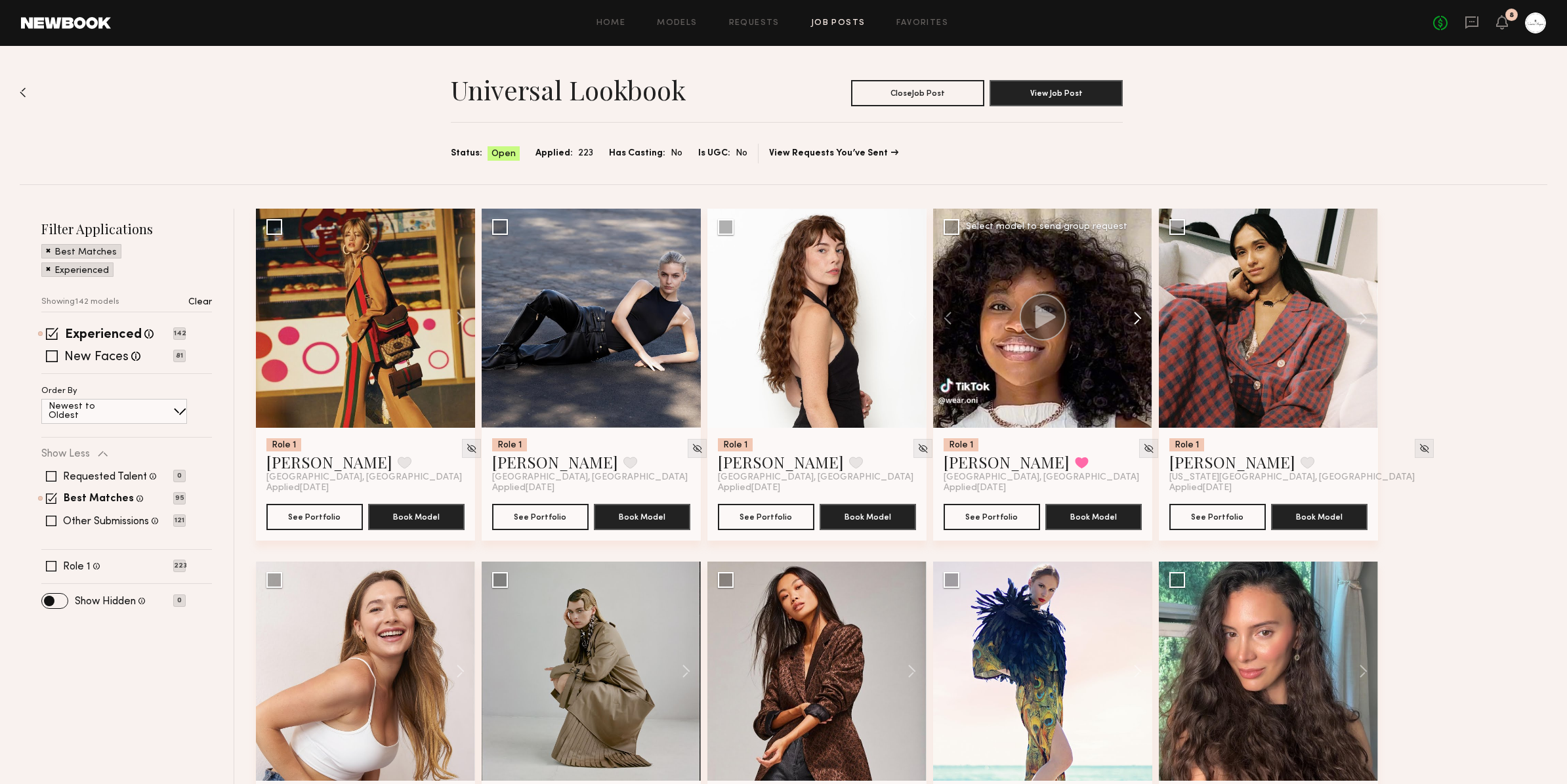
click at [1132, 318] on button at bounding box center [1131, 317] width 42 height 219
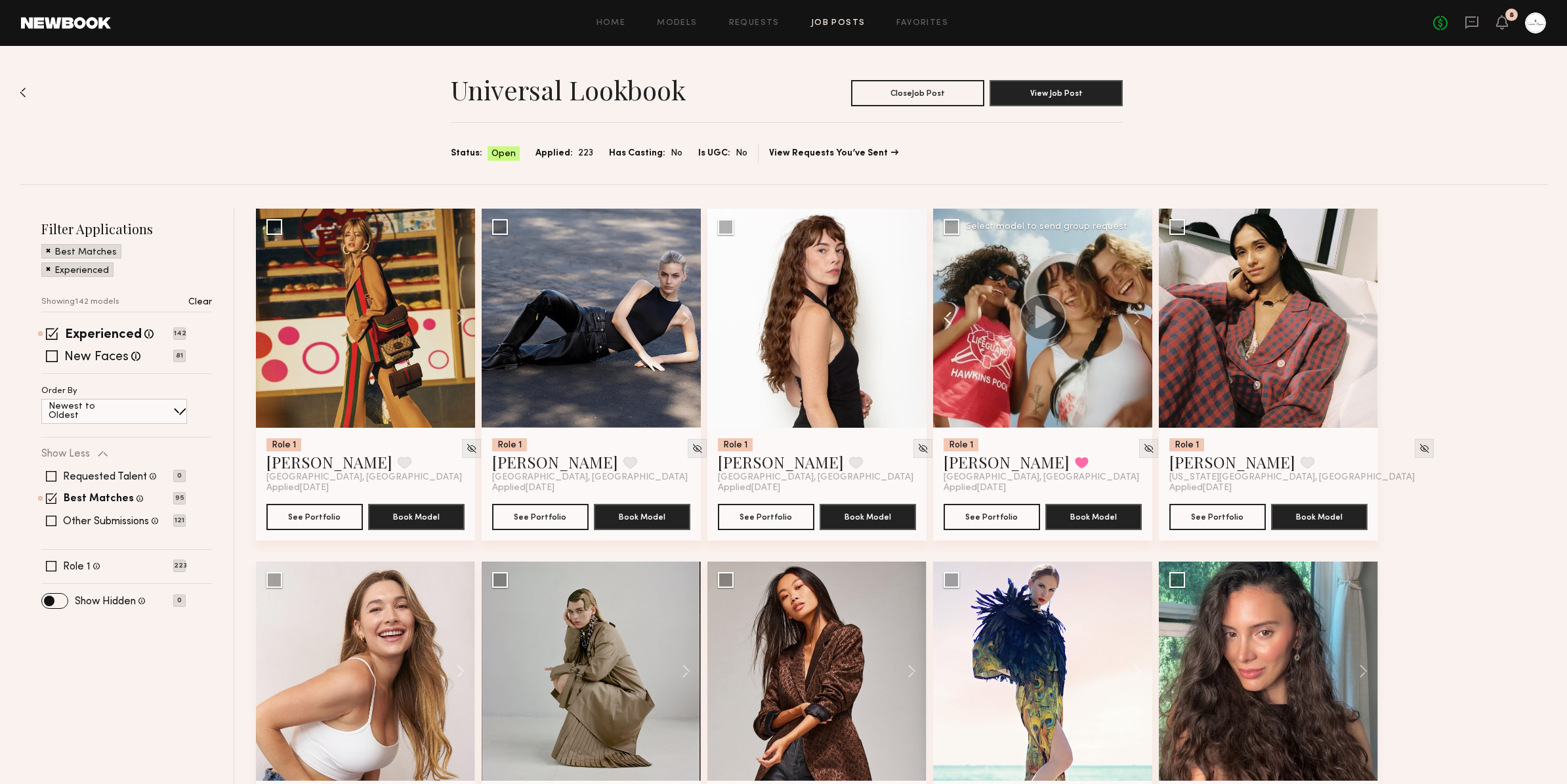
click at [941, 322] on button at bounding box center [954, 317] width 42 height 219
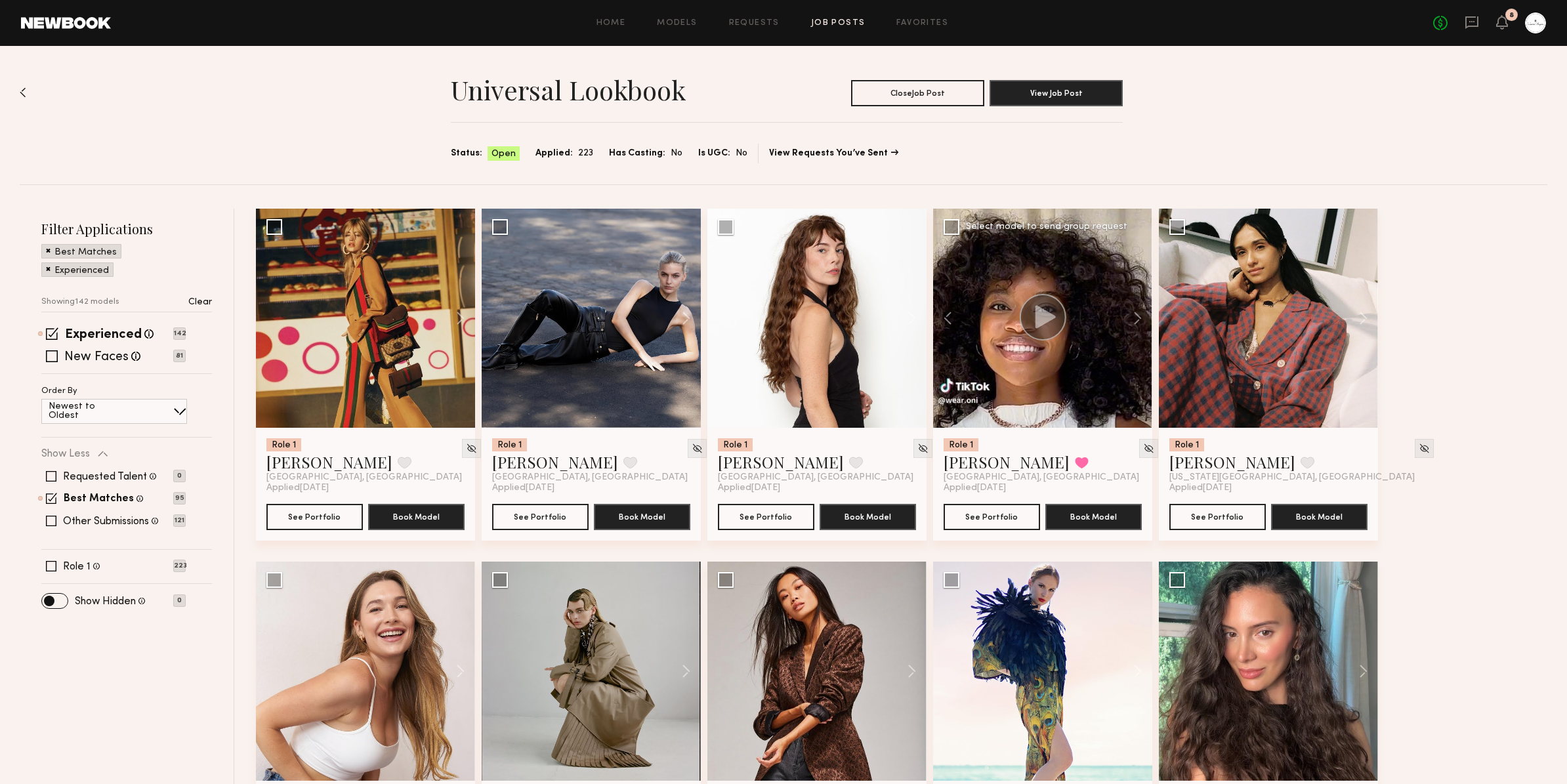
click at [1053, 332] on circle at bounding box center [1042, 317] width 47 height 47
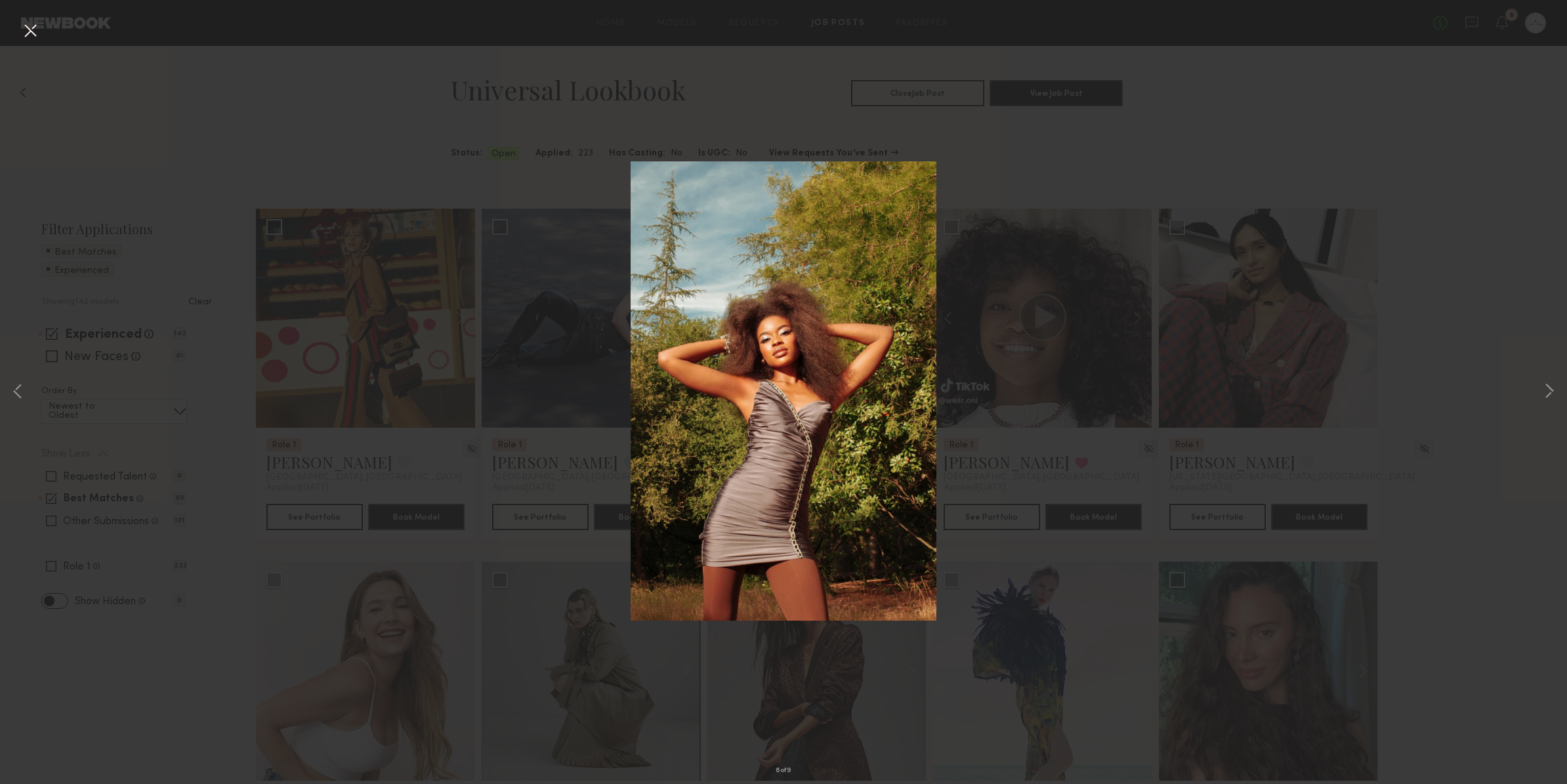
click at [1053, 383] on div "6 of 9" at bounding box center [784, 392] width 1567 height 784
click at [543, 182] on div "6 of 9" at bounding box center [784, 392] width 1567 height 784
click at [32, 30] on button at bounding box center [30, 32] width 21 height 23
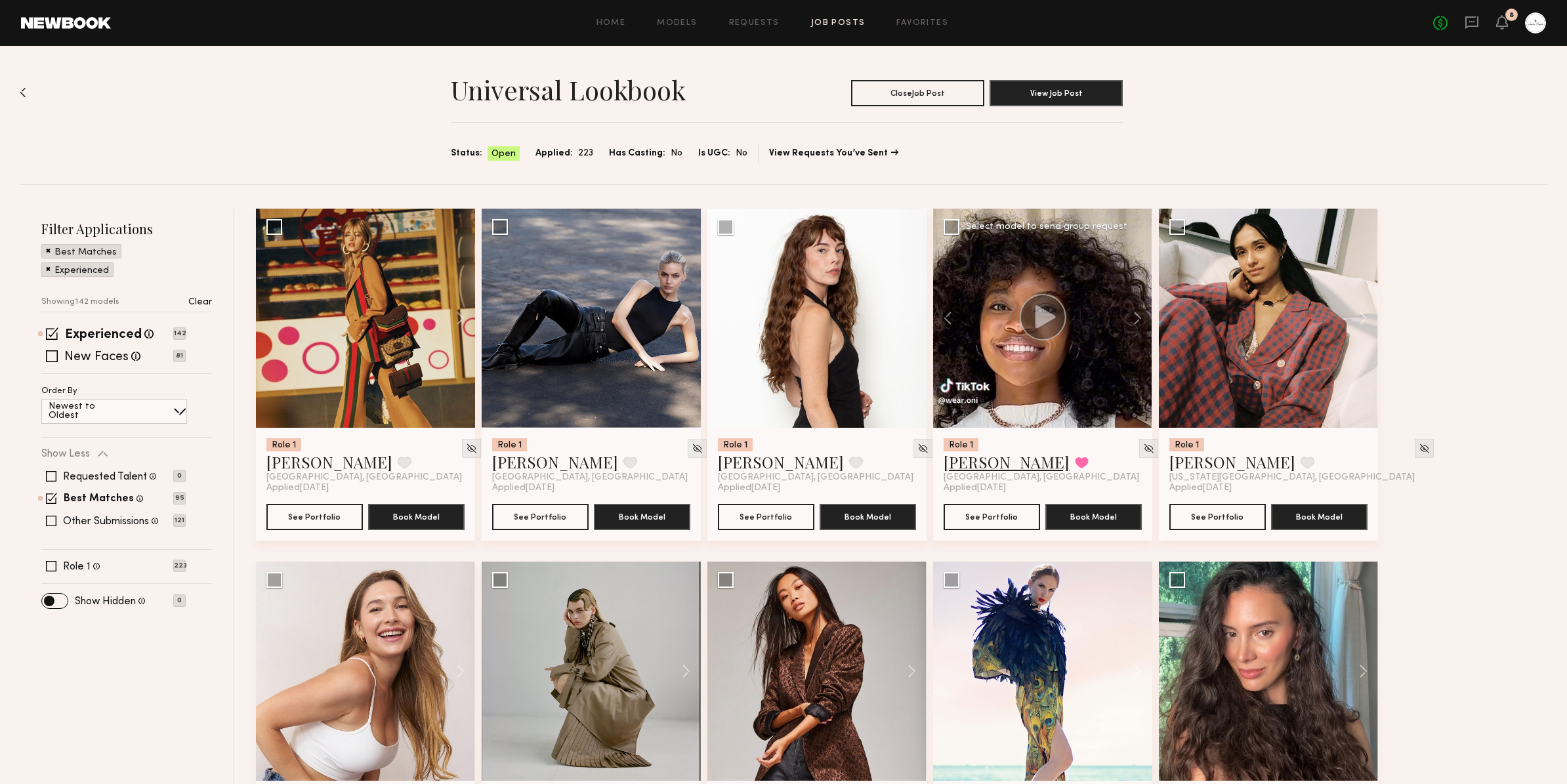
click at [960, 464] on link "Miya R." at bounding box center [1006, 462] width 126 height 21
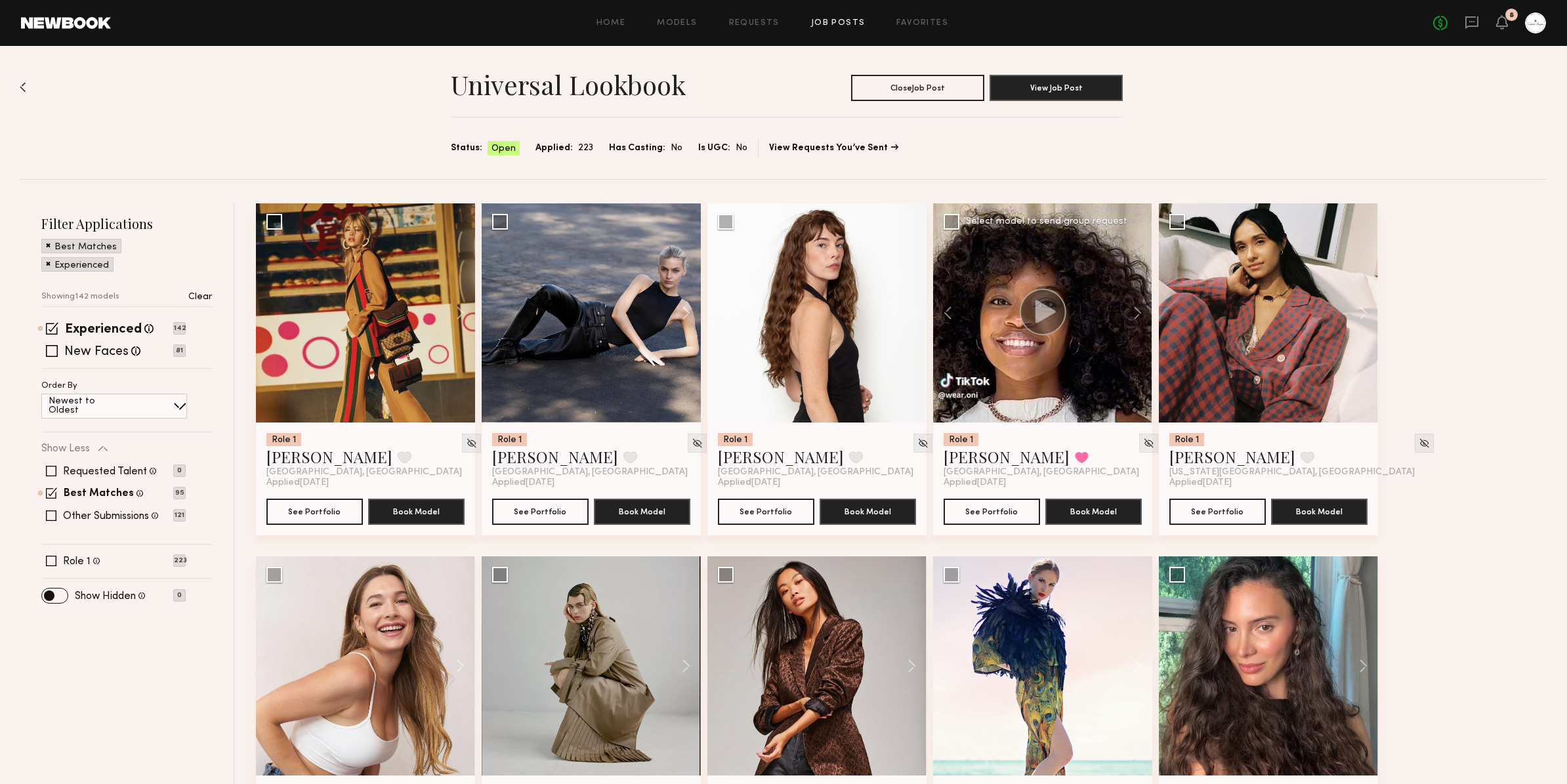
scroll to position [6, 0]
click at [973, 457] on link "Miya R." at bounding box center [1006, 455] width 126 height 21
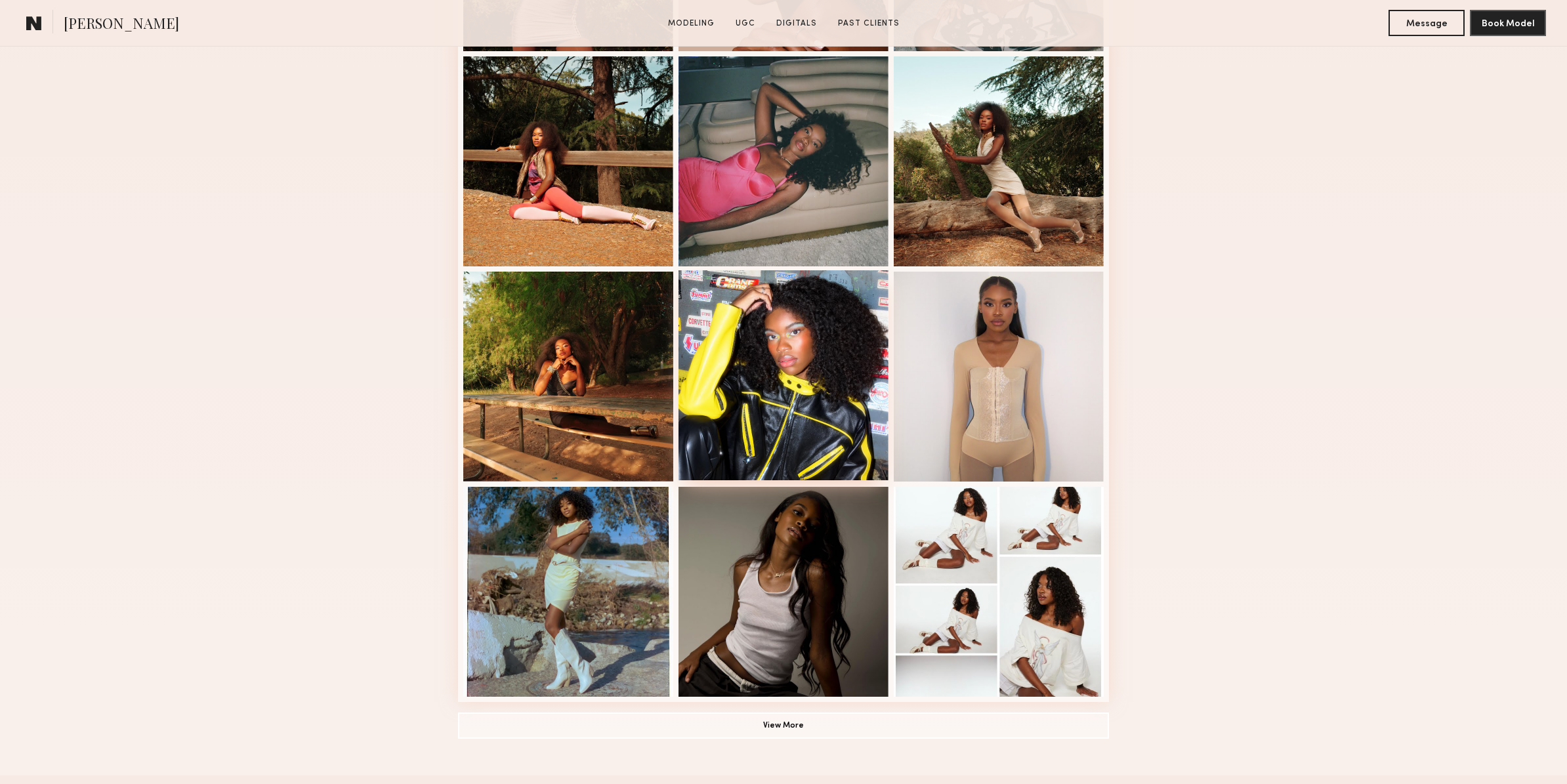
scroll to position [954, 0]
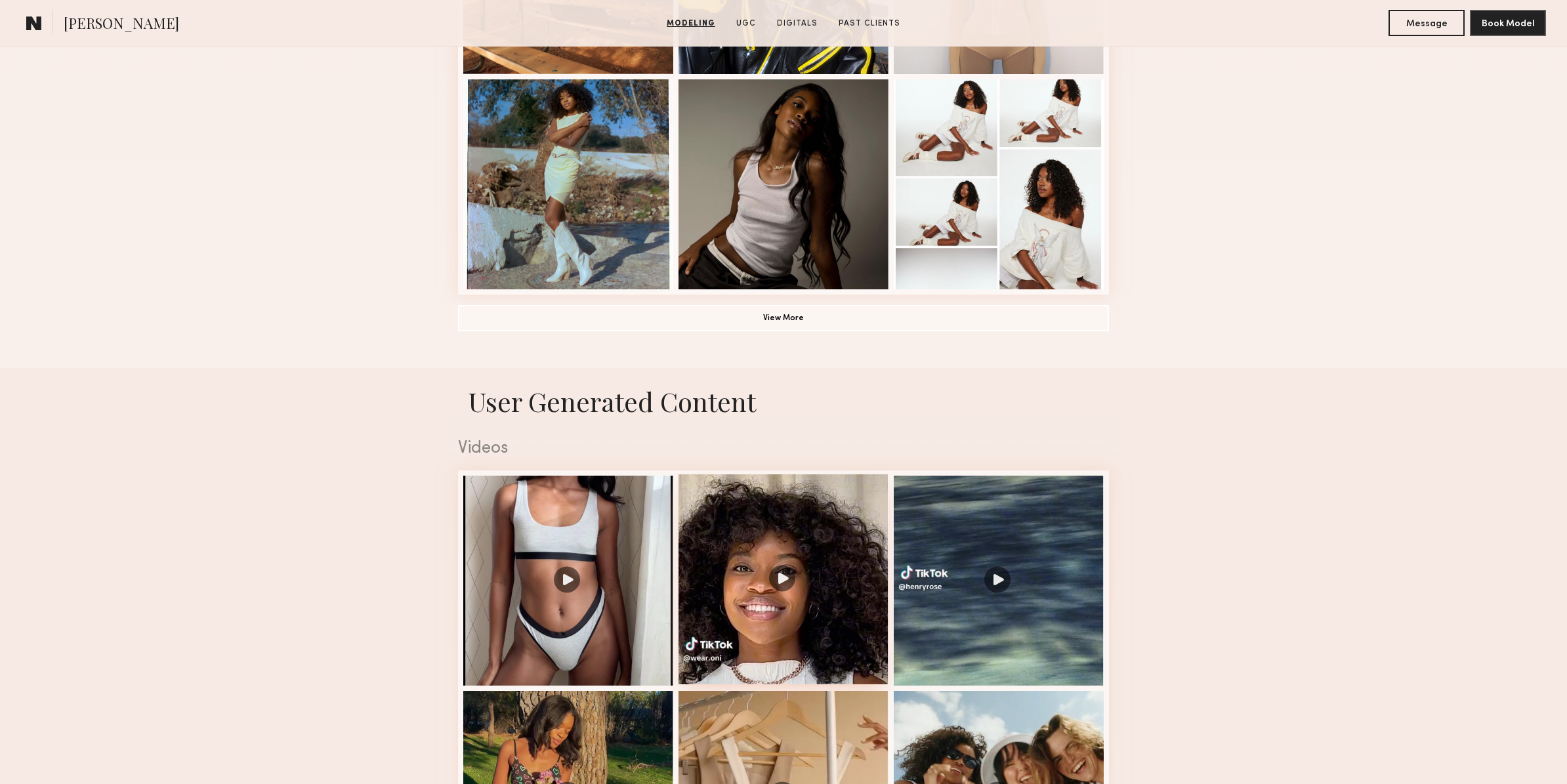
click at [822, 608] on div at bounding box center [784, 579] width 210 height 210
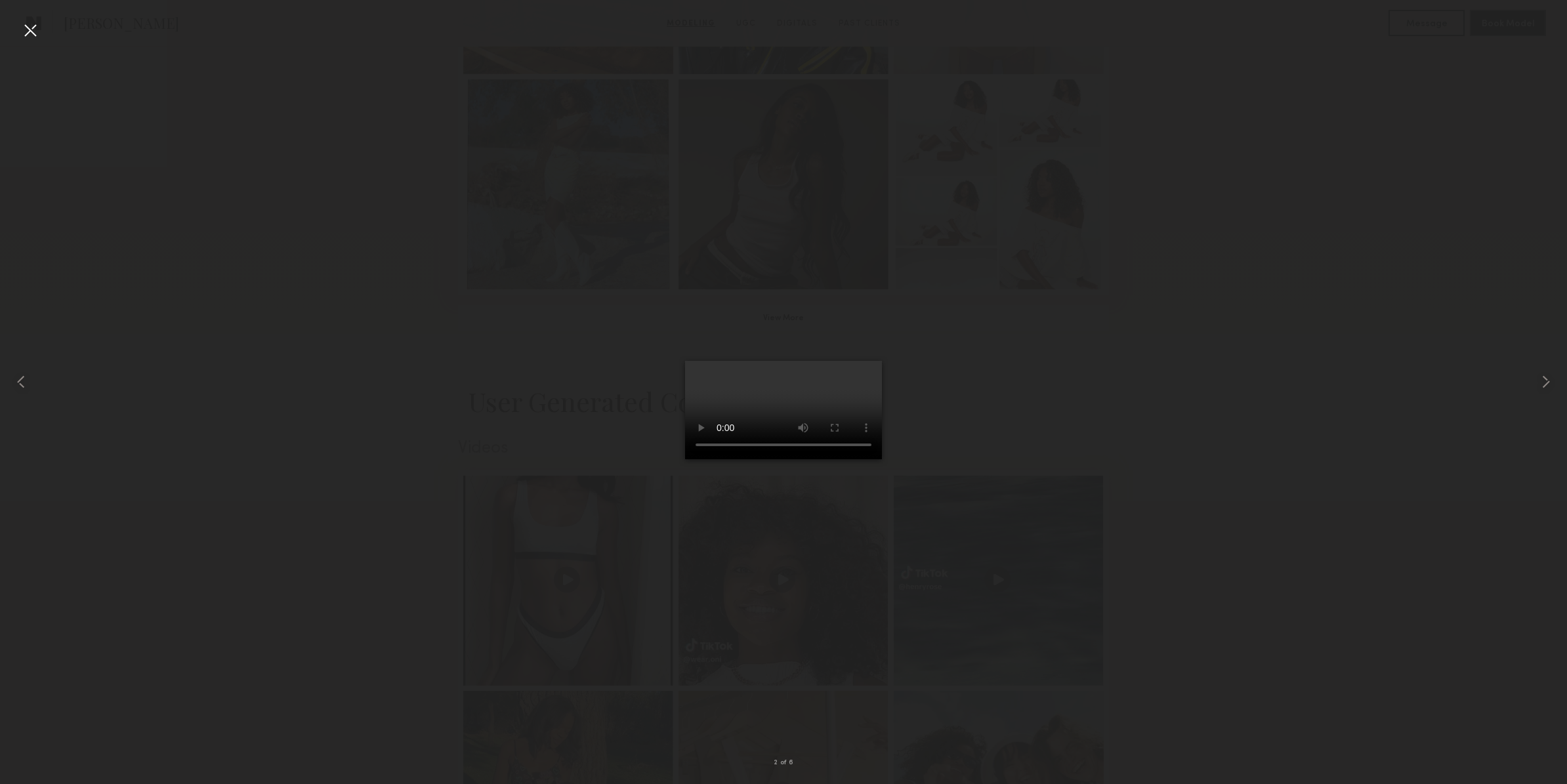
scroll to position [947, 0]
click at [1089, 616] on div at bounding box center [784, 381] width 1567 height 721
click at [493, 507] on div at bounding box center [784, 381] width 1567 height 721
click at [37, 33] on div at bounding box center [30, 30] width 21 height 21
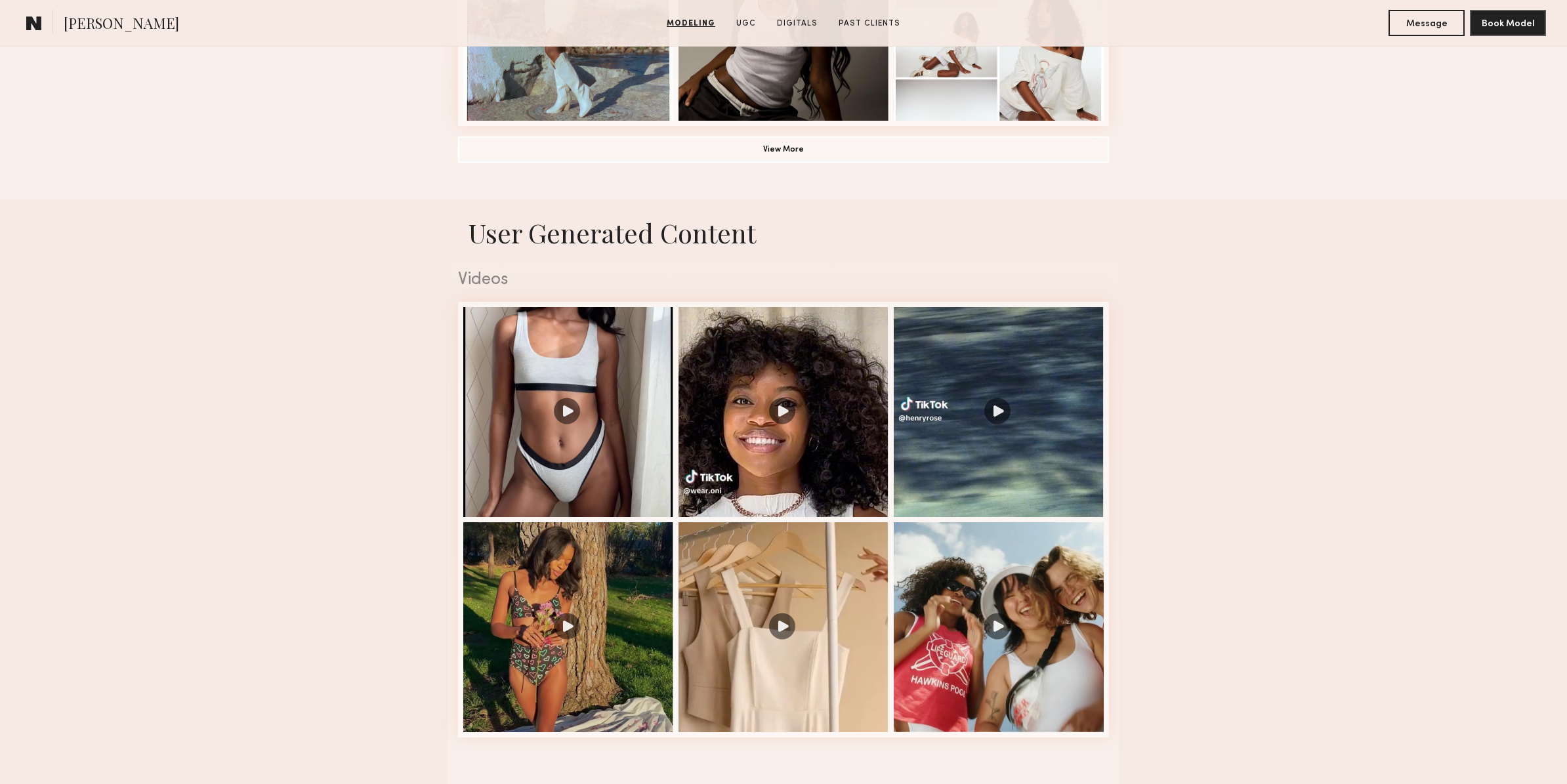
scroll to position [1145, 0]
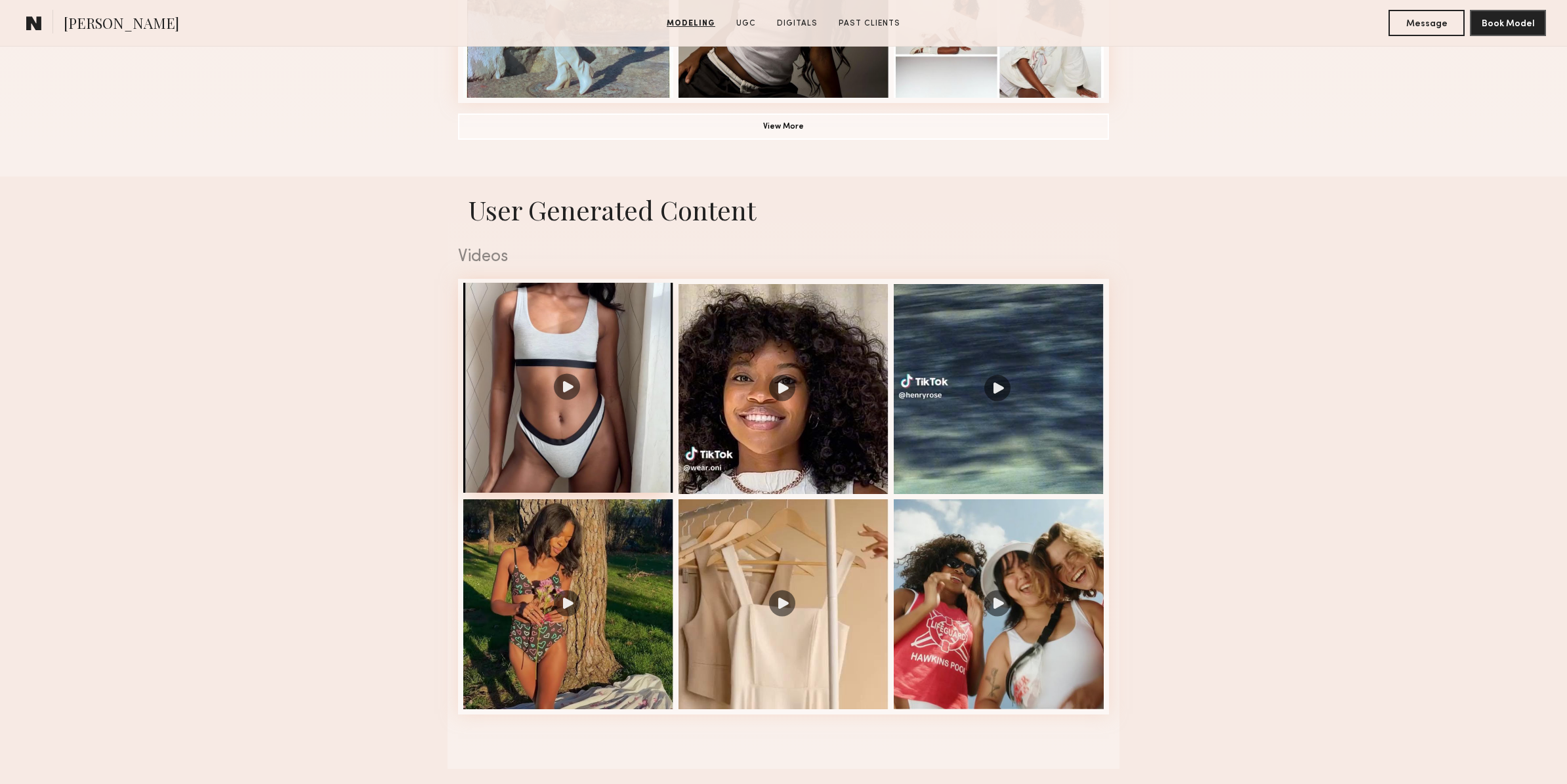
click at [614, 407] on div at bounding box center [568, 387] width 210 height 210
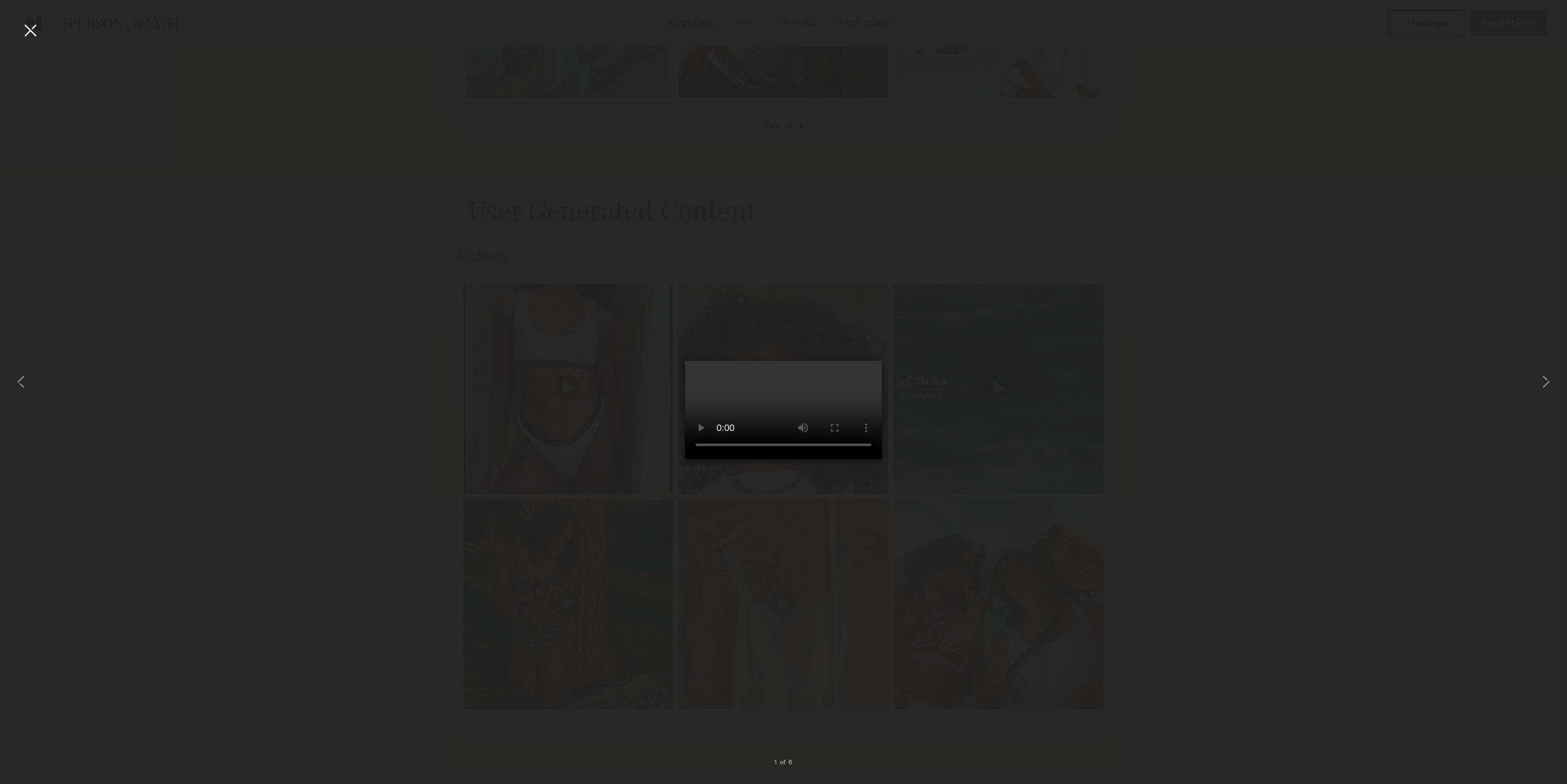
click at [327, 372] on div at bounding box center [784, 381] width 1567 height 721
click at [33, 30] on div at bounding box center [30, 30] width 21 height 21
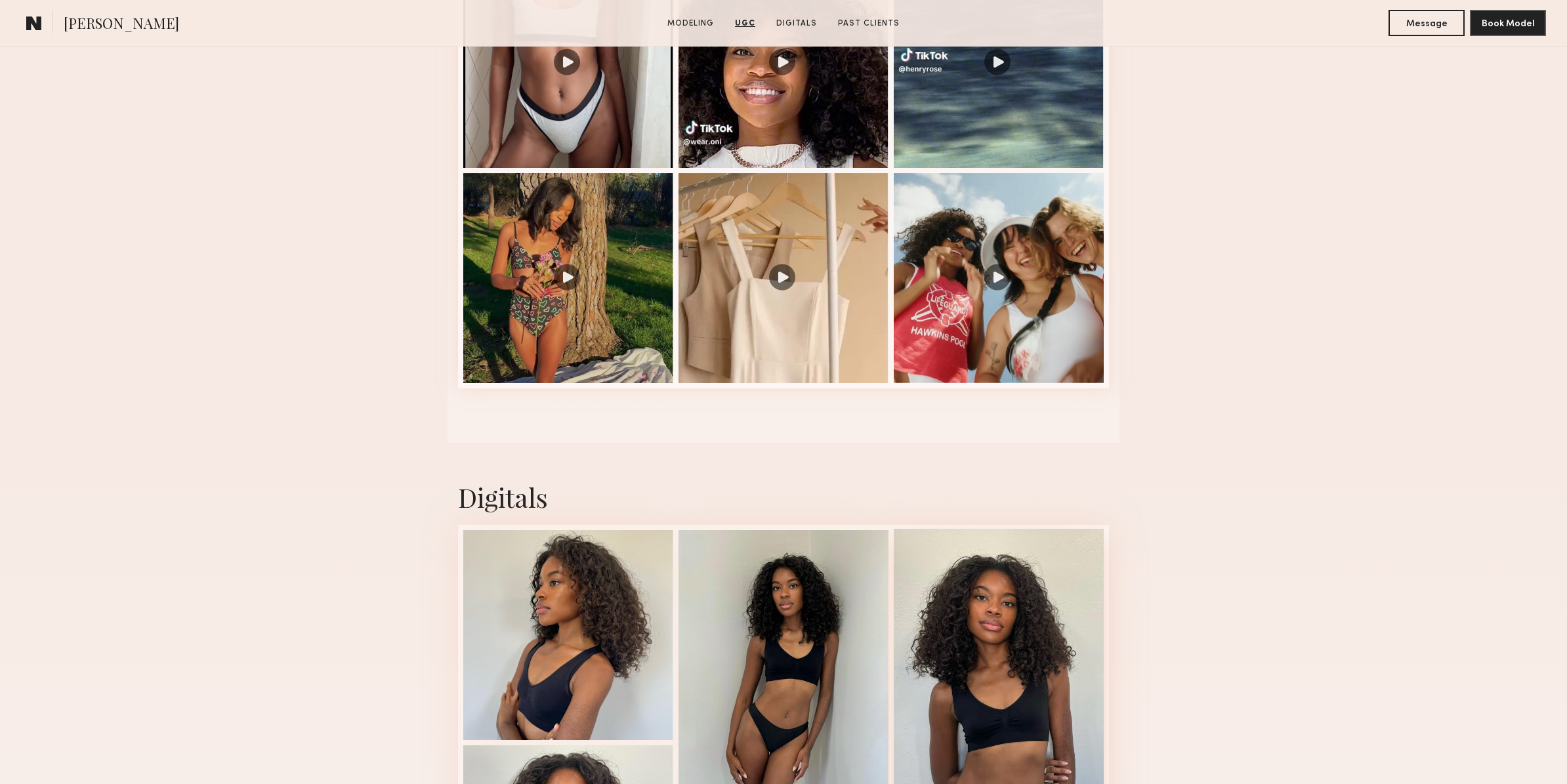
scroll to position [1157, 0]
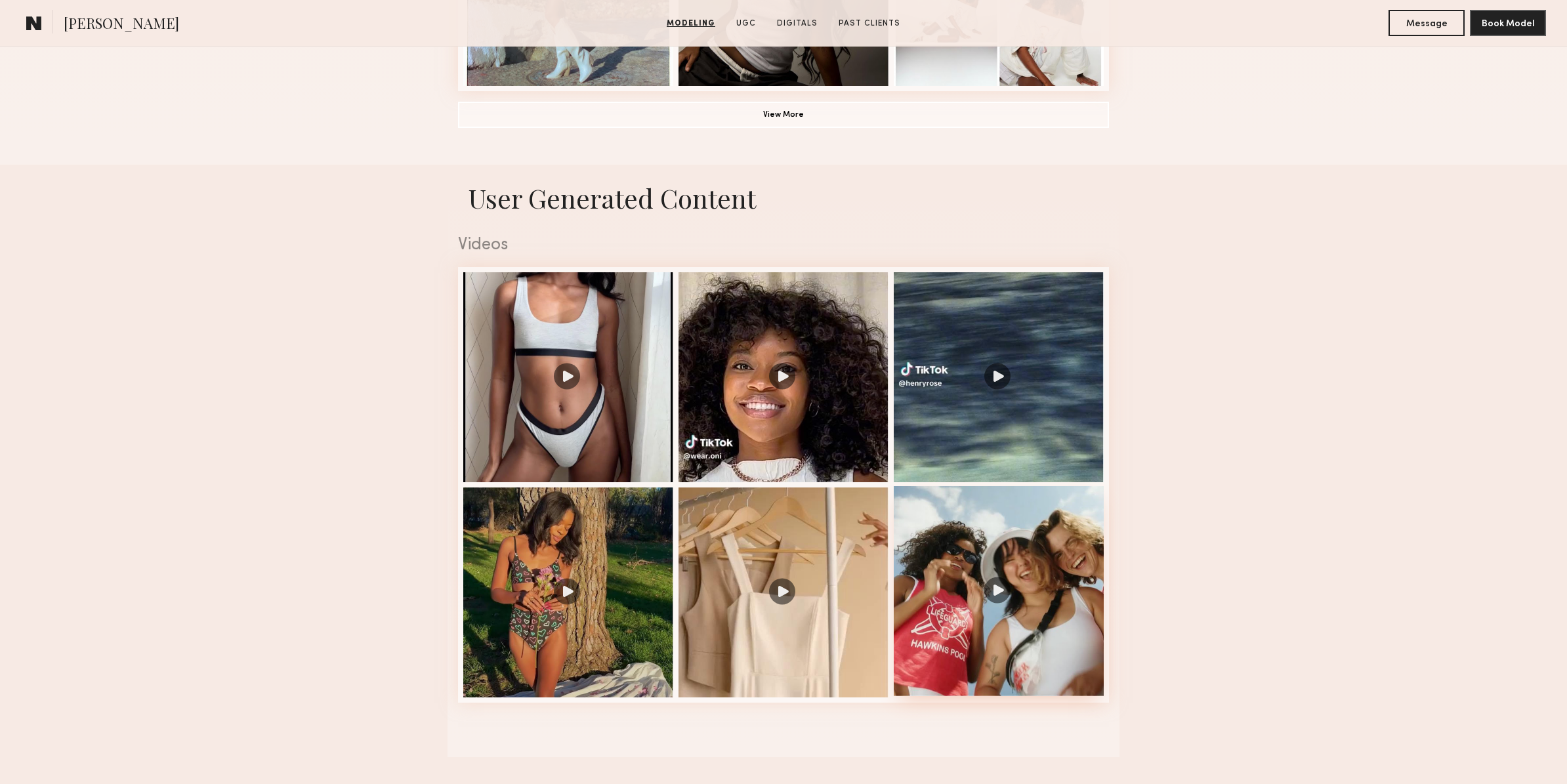
click at [1017, 584] on div at bounding box center [999, 591] width 210 height 210
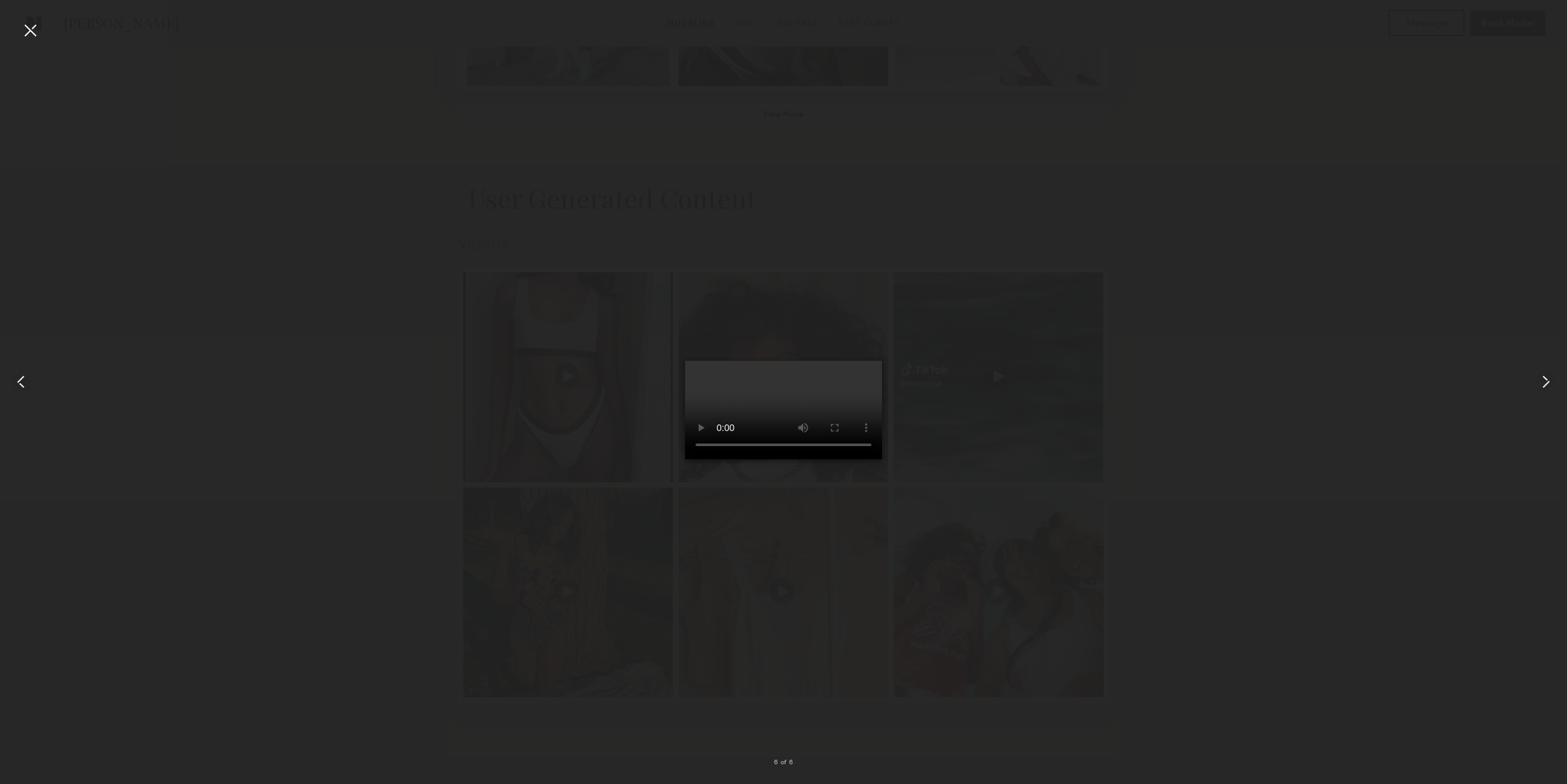
click at [40, 26] on div at bounding box center [30, 30] width 21 height 21
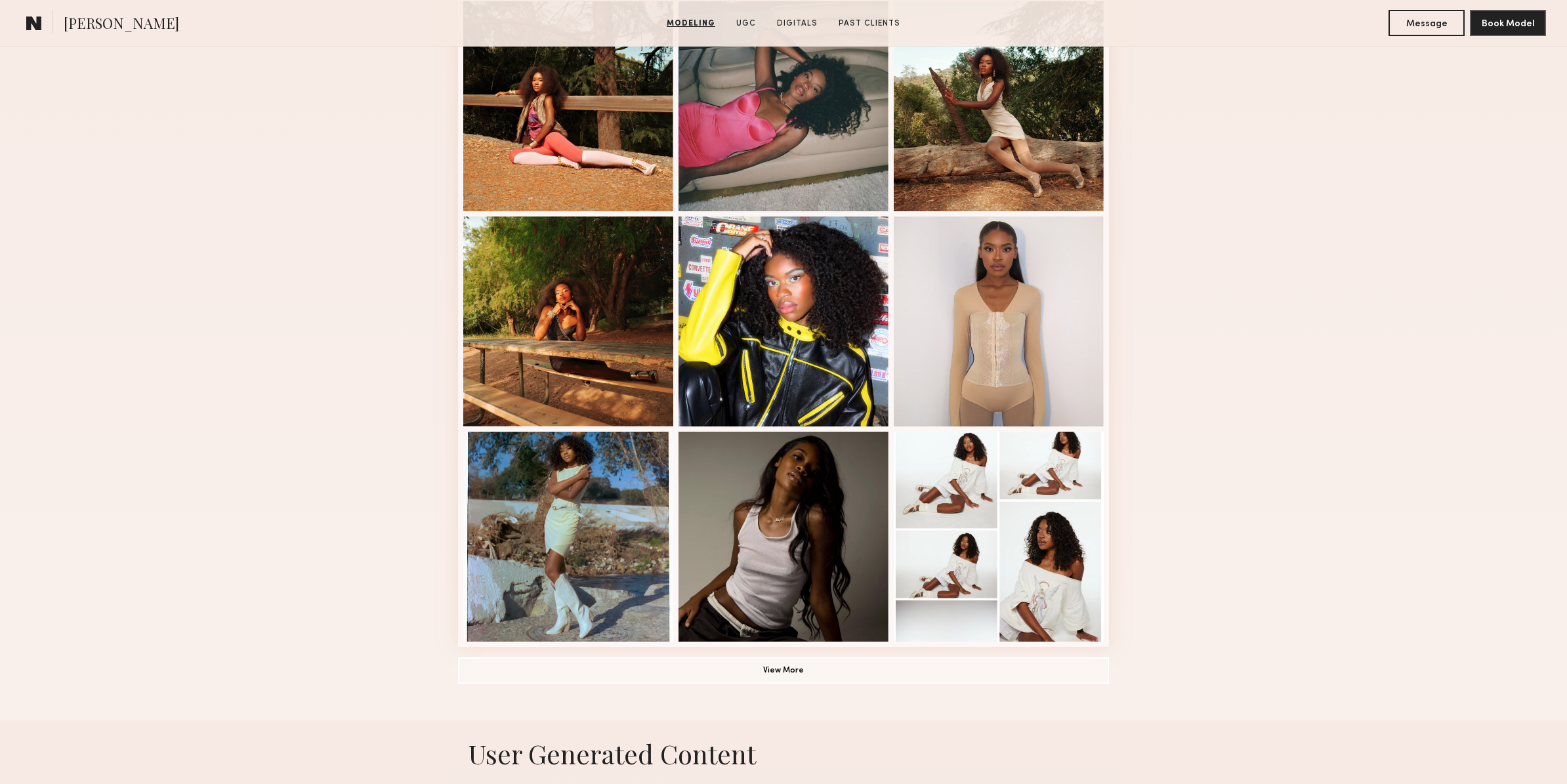
scroll to position [593, 0]
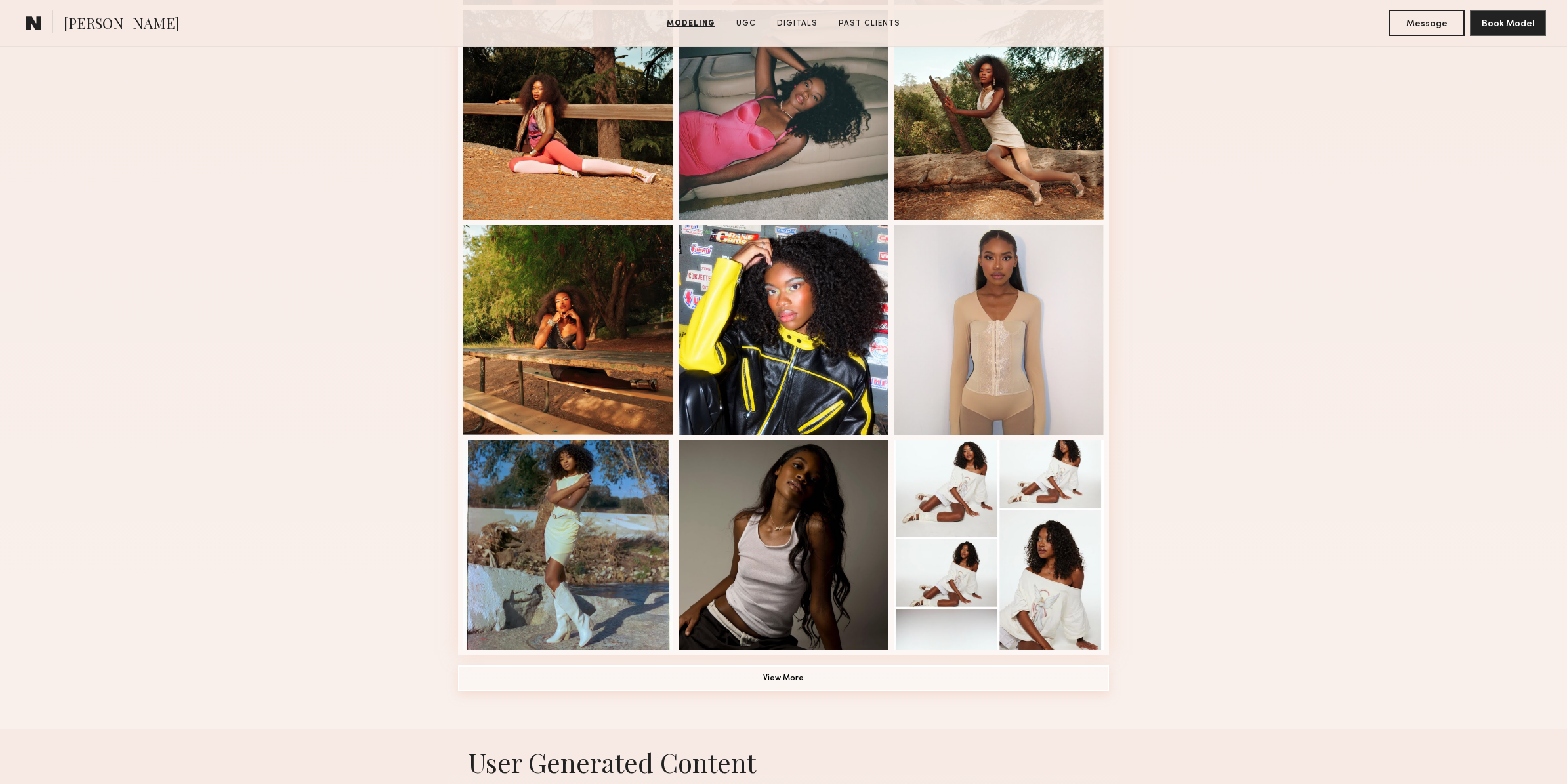
click at [813, 677] on button "View More" at bounding box center [783, 677] width 651 height 26
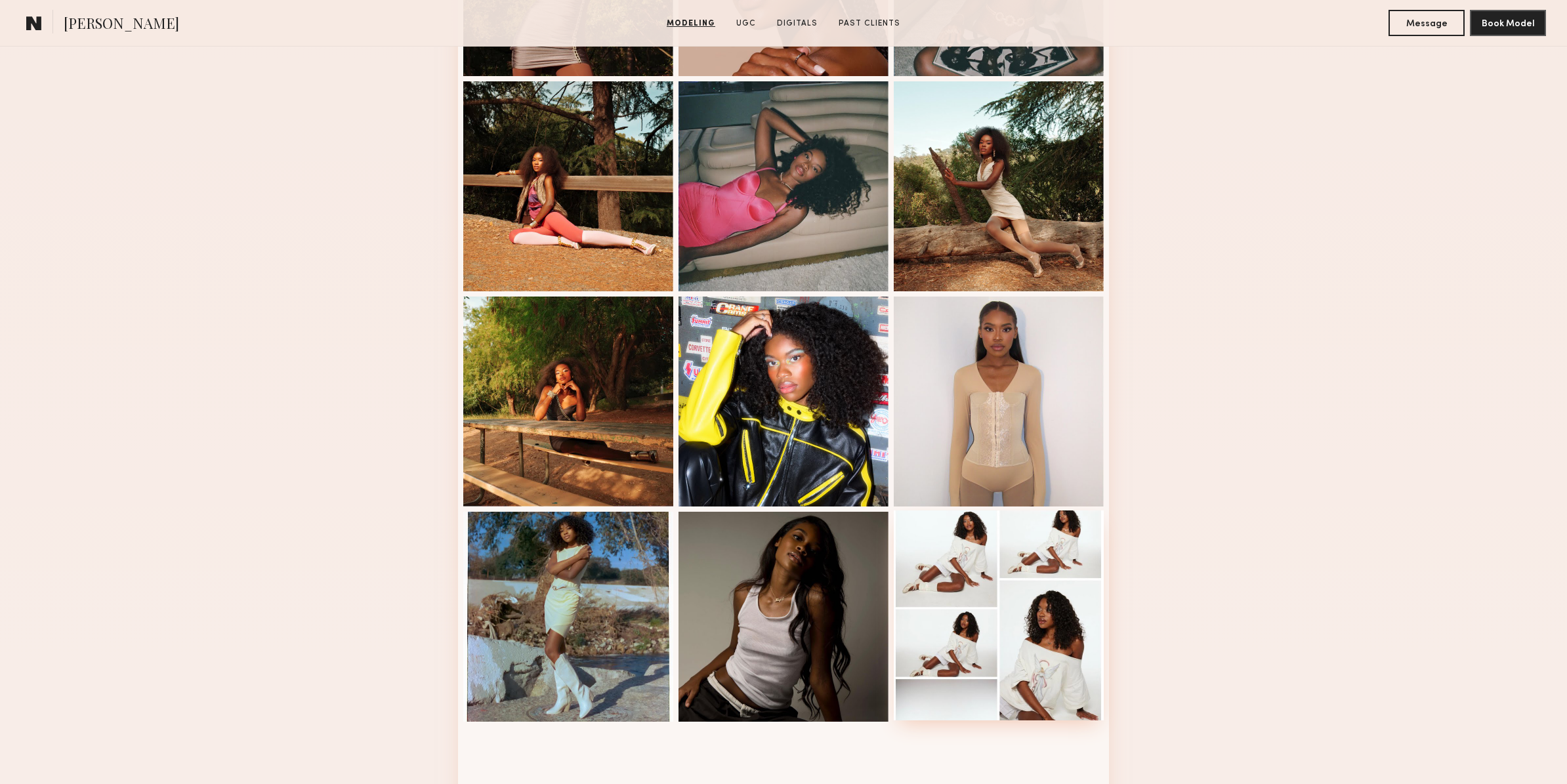
scroll to position [517, 0]
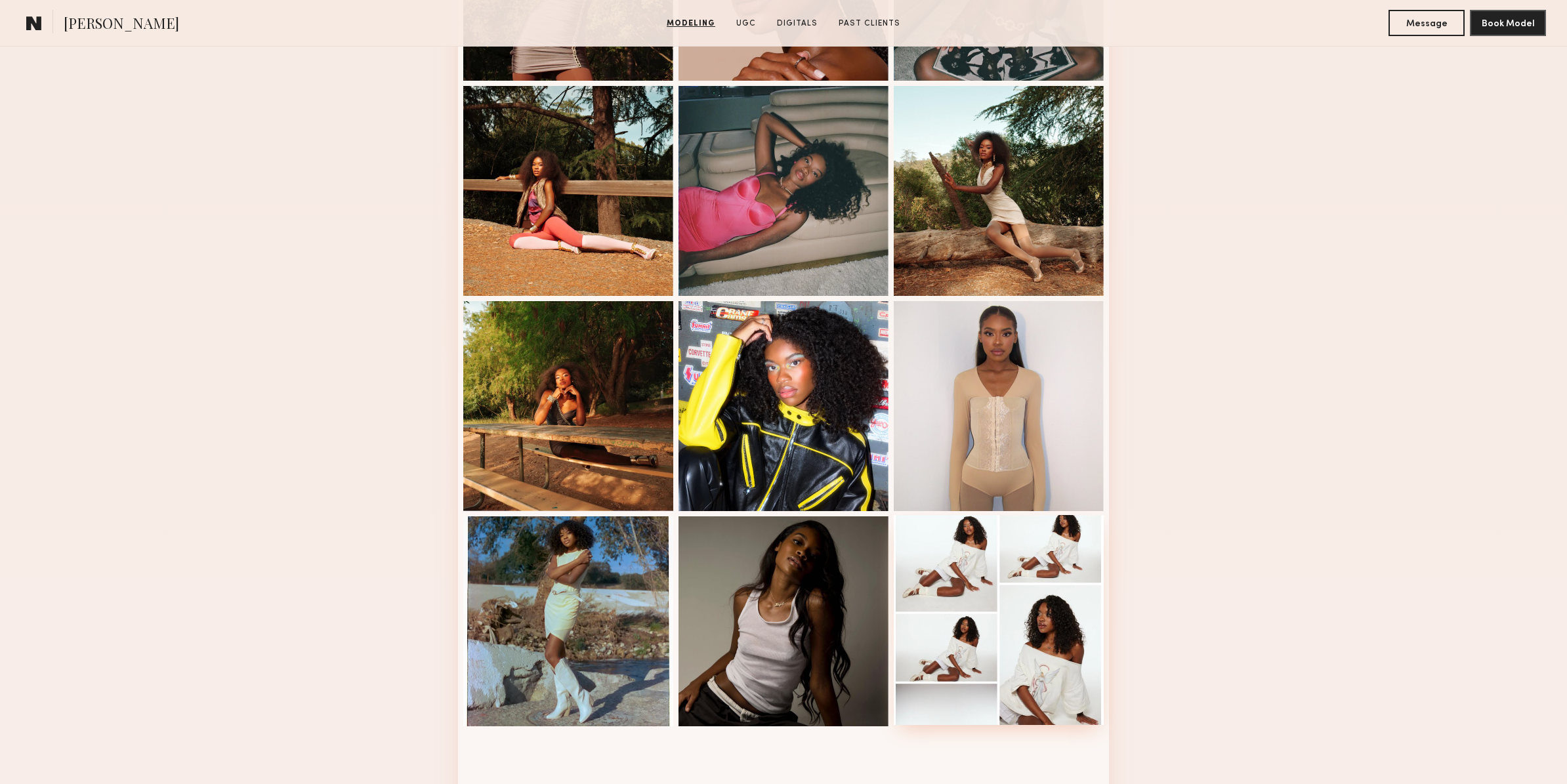
click at [1048, 614] on div at bounding box center [999, 620] width 210 height 210
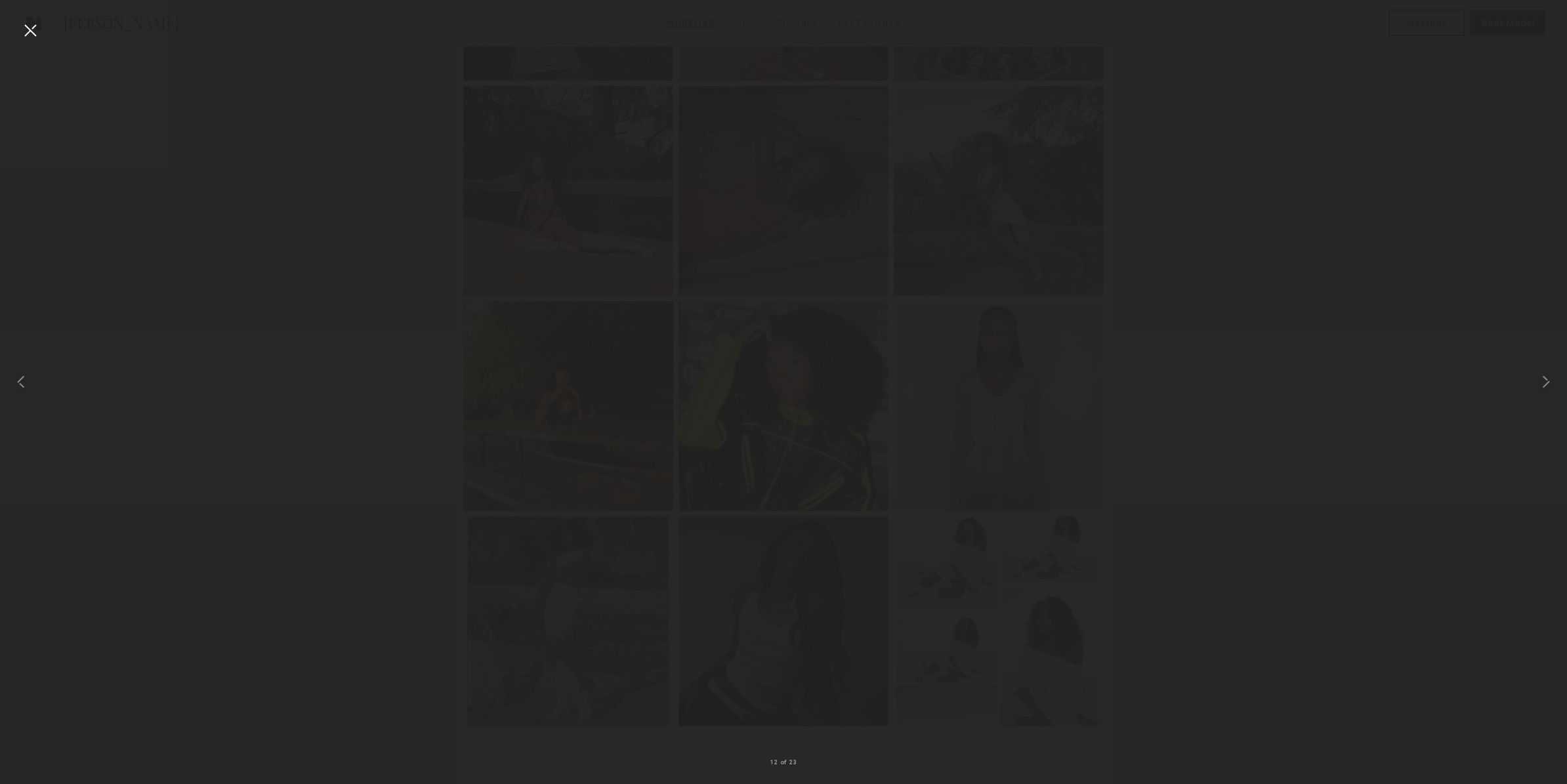
click at [31, 32] on div at bounding box center [30, 30] width 21 height 21
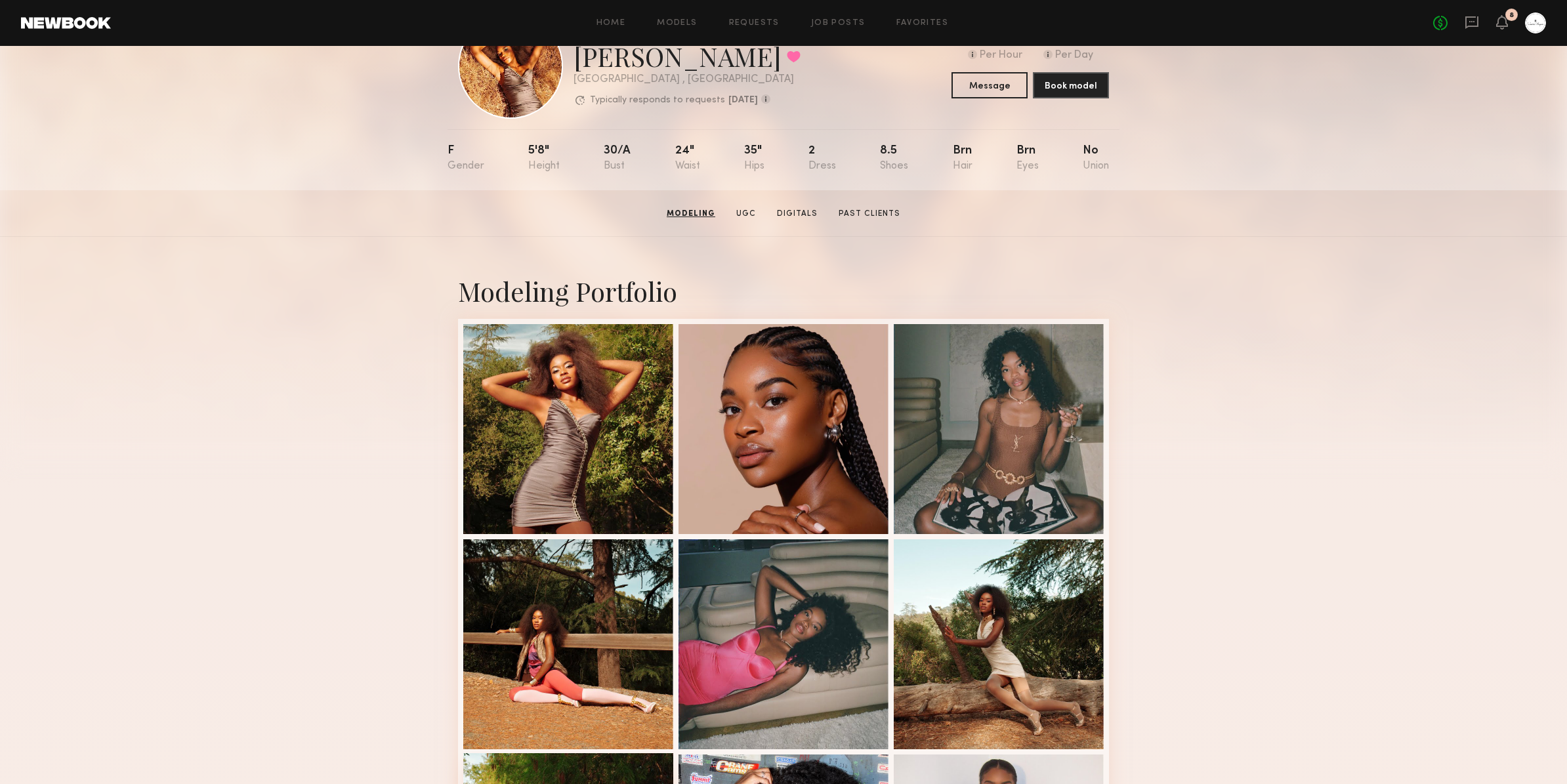
scroll to position [32, 0]
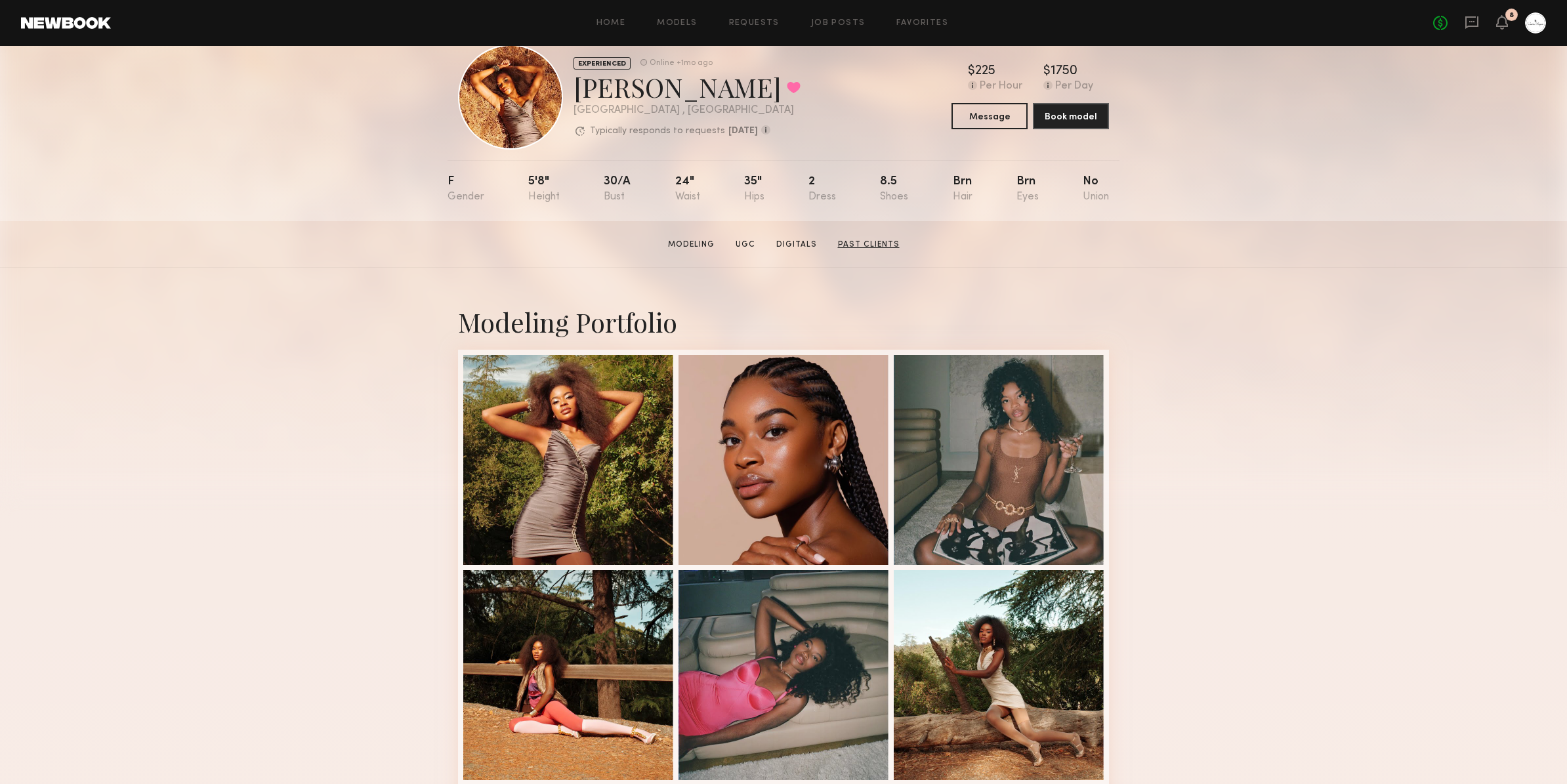
click at [872, 240] on link "Past Clients" at bounding box center [869, 245] width 73 height 12
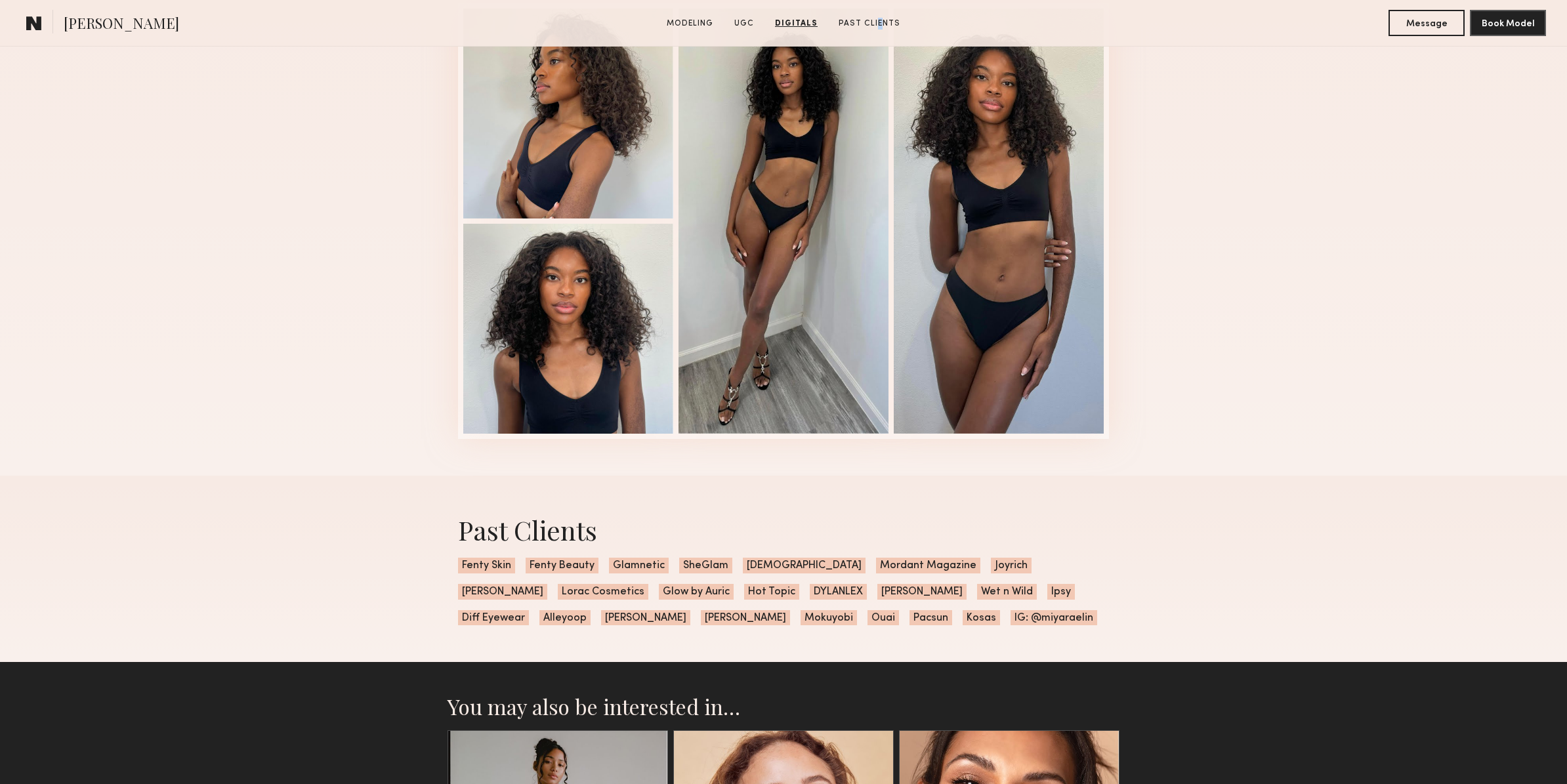
scroll to position [2818, 0]
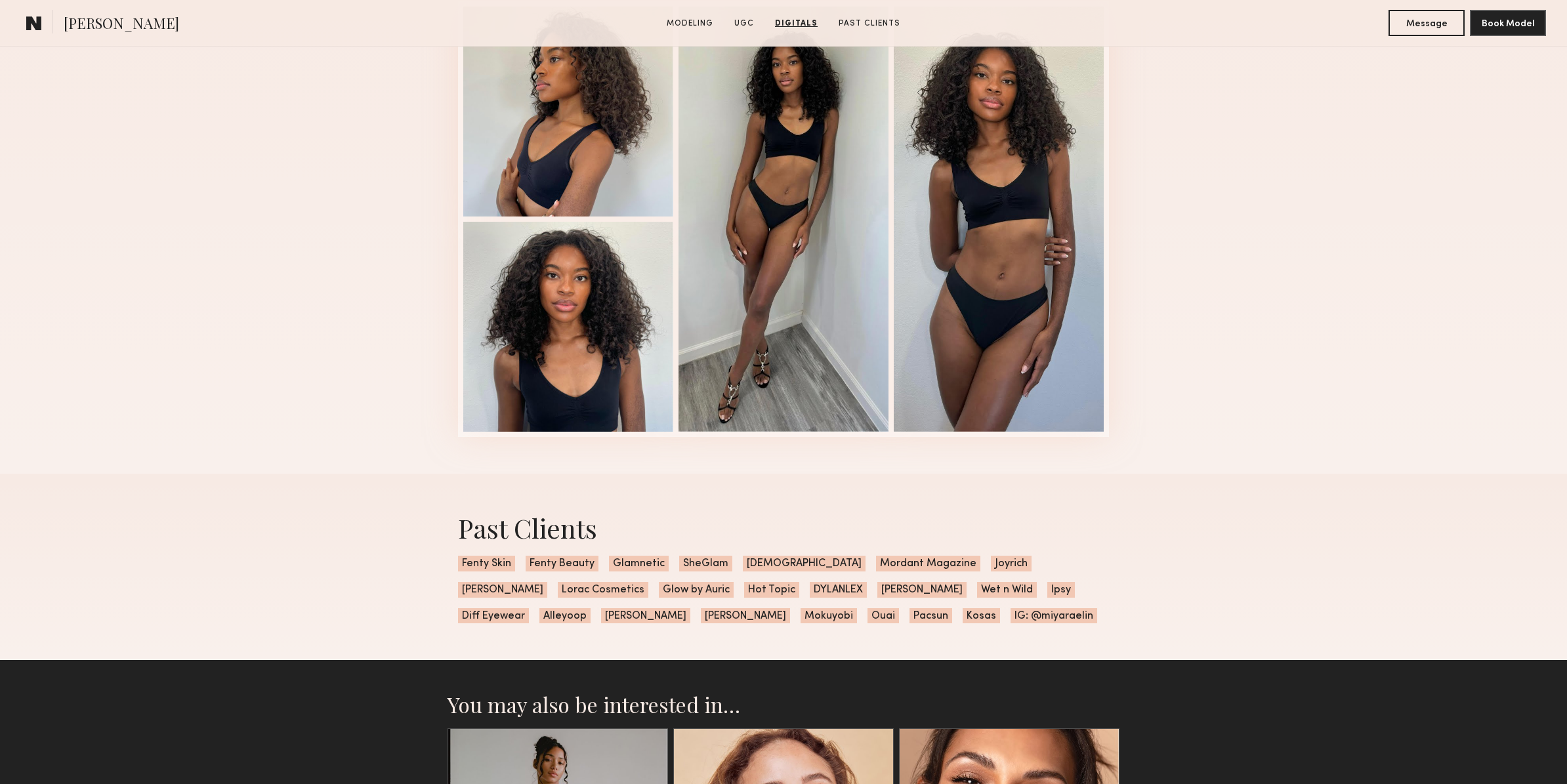
click at [328, 279] on div "Digitals 1 of 4" at bounding box center [784, 196] width 1567 height 554
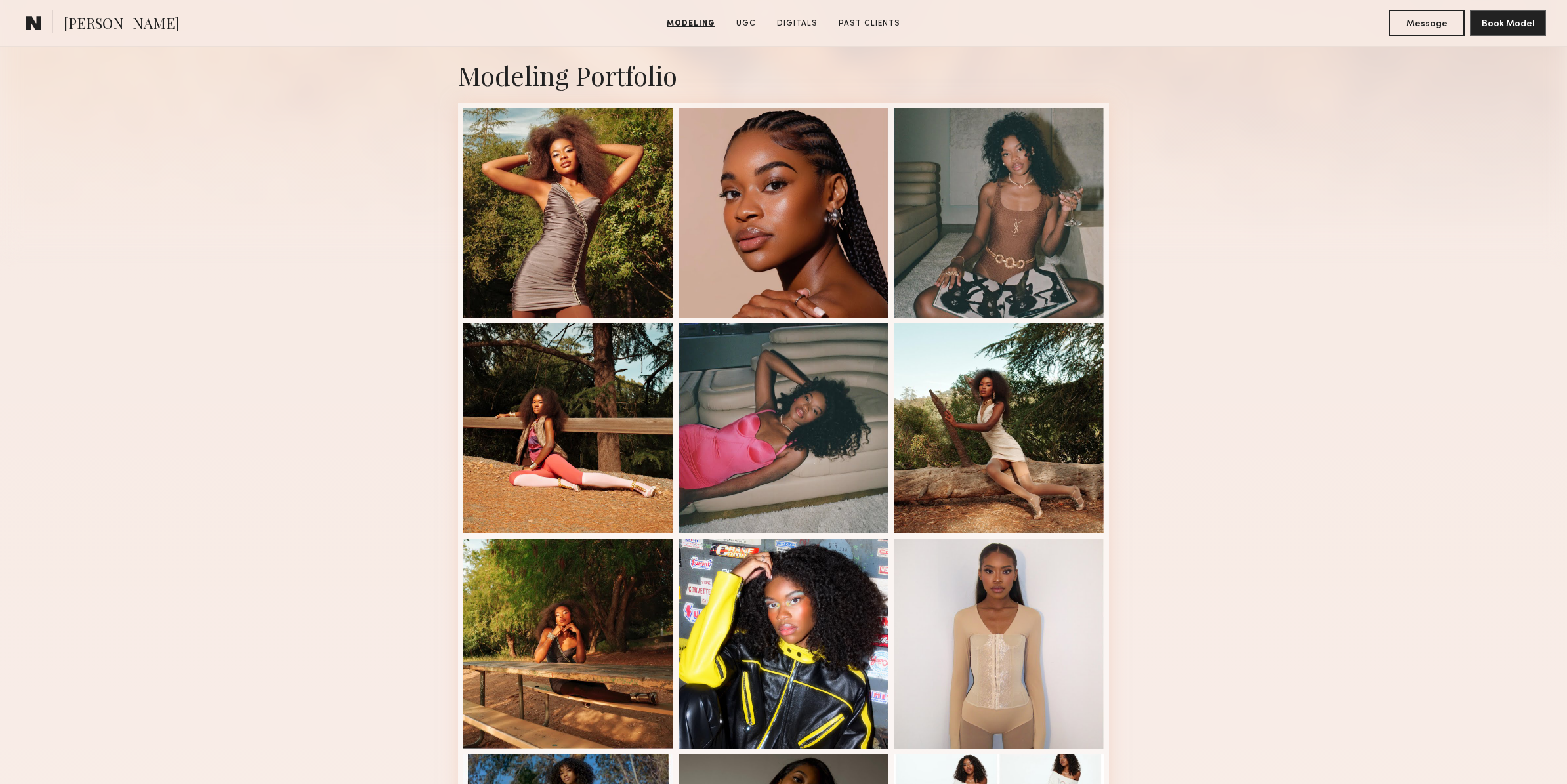
scroll to position [0, 0]
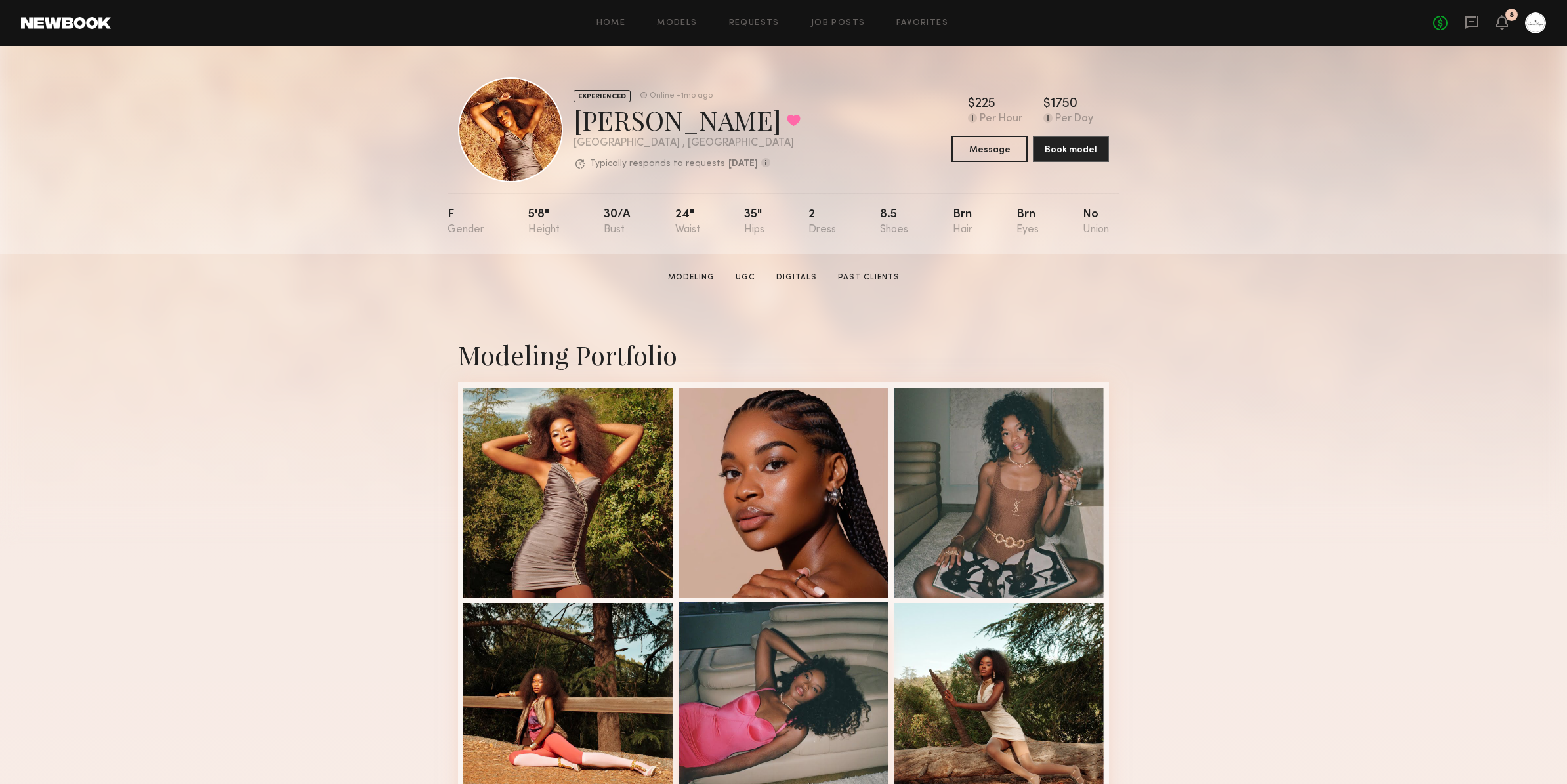
click at [828, 652] on div at bounding box center [784, 707] width 210 height 210
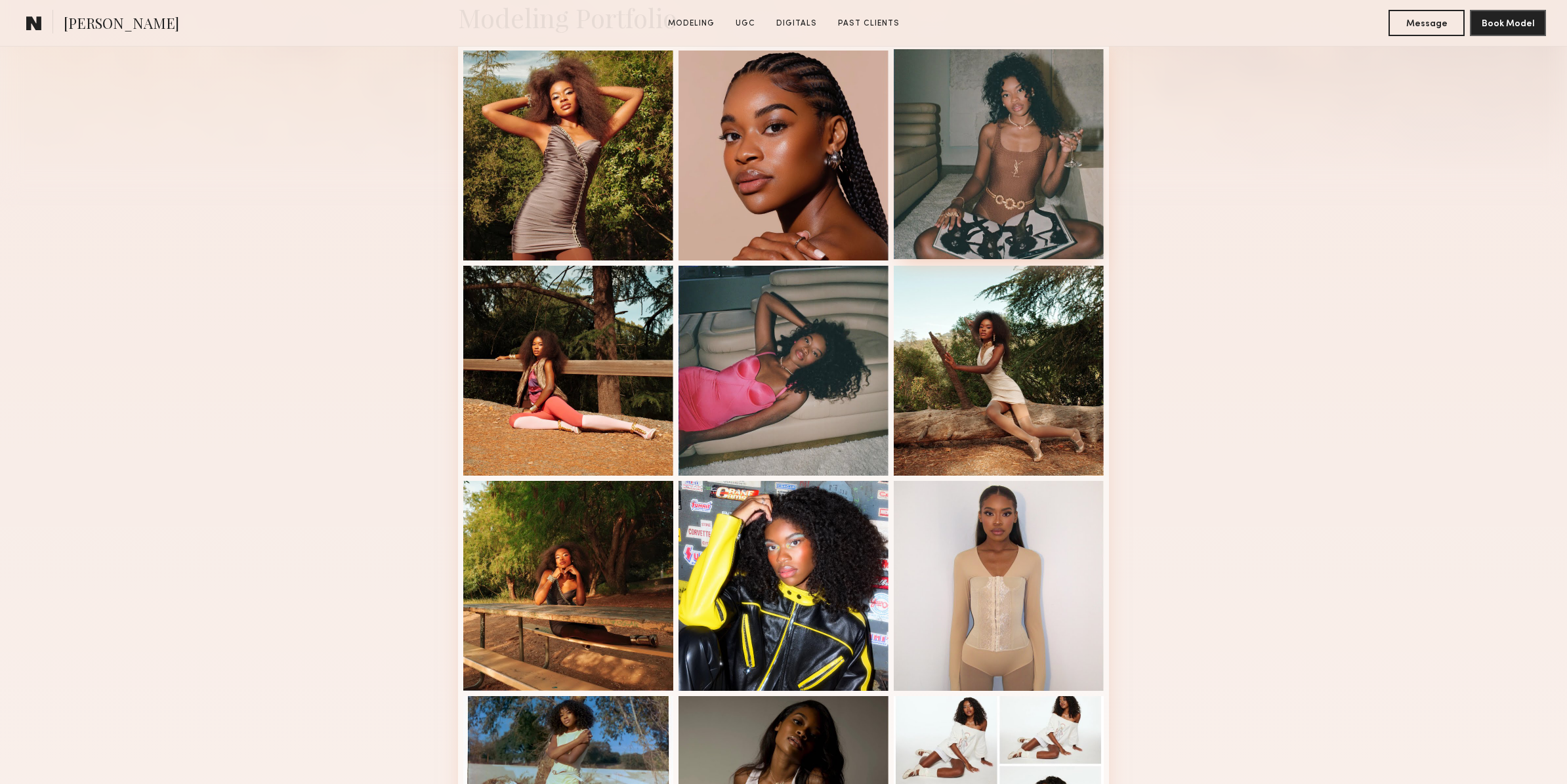
scroll to position [490, 0]
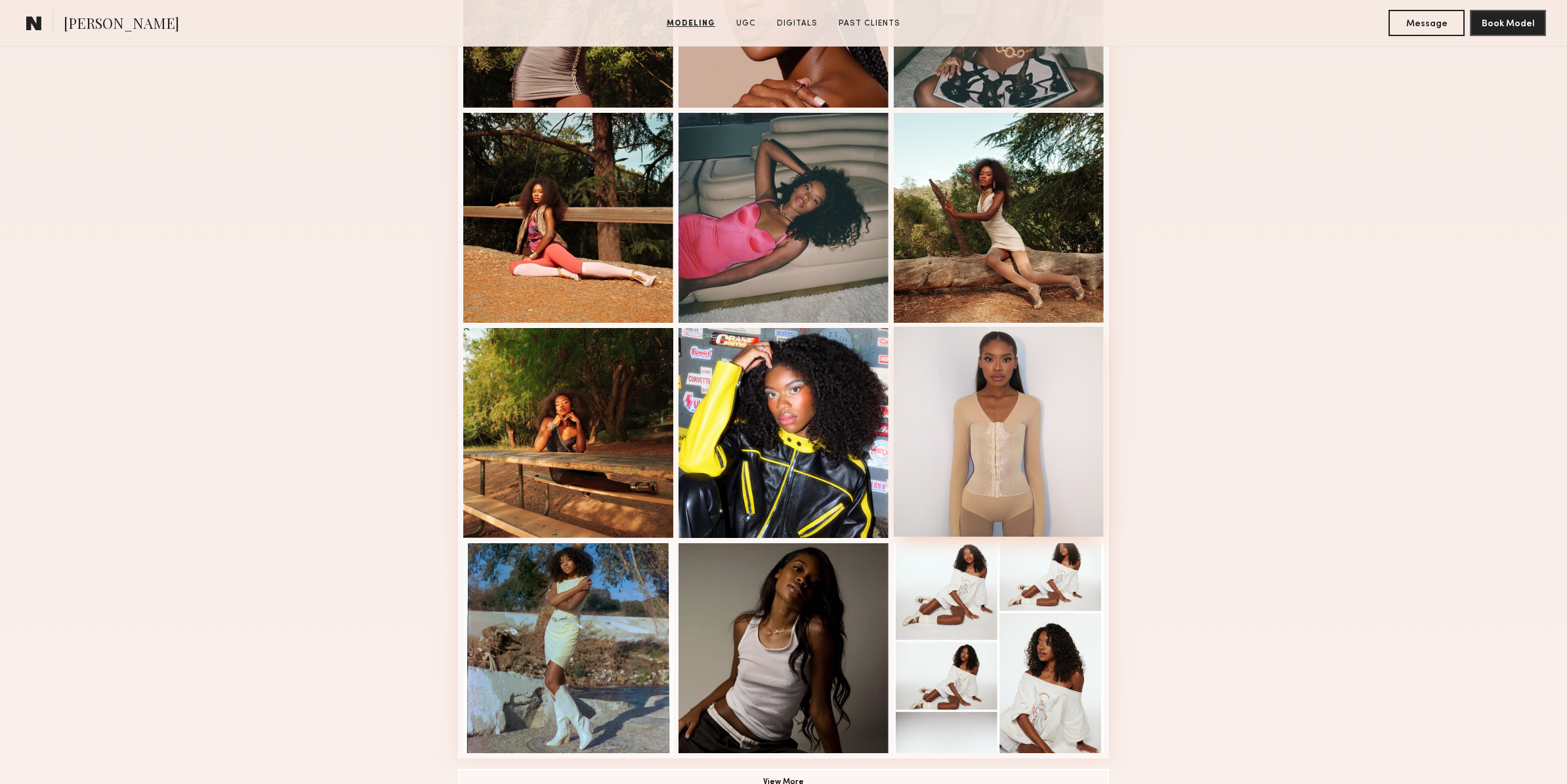
click at [1031, 431] on div at bounding box center [999, 432] width 210 height 210
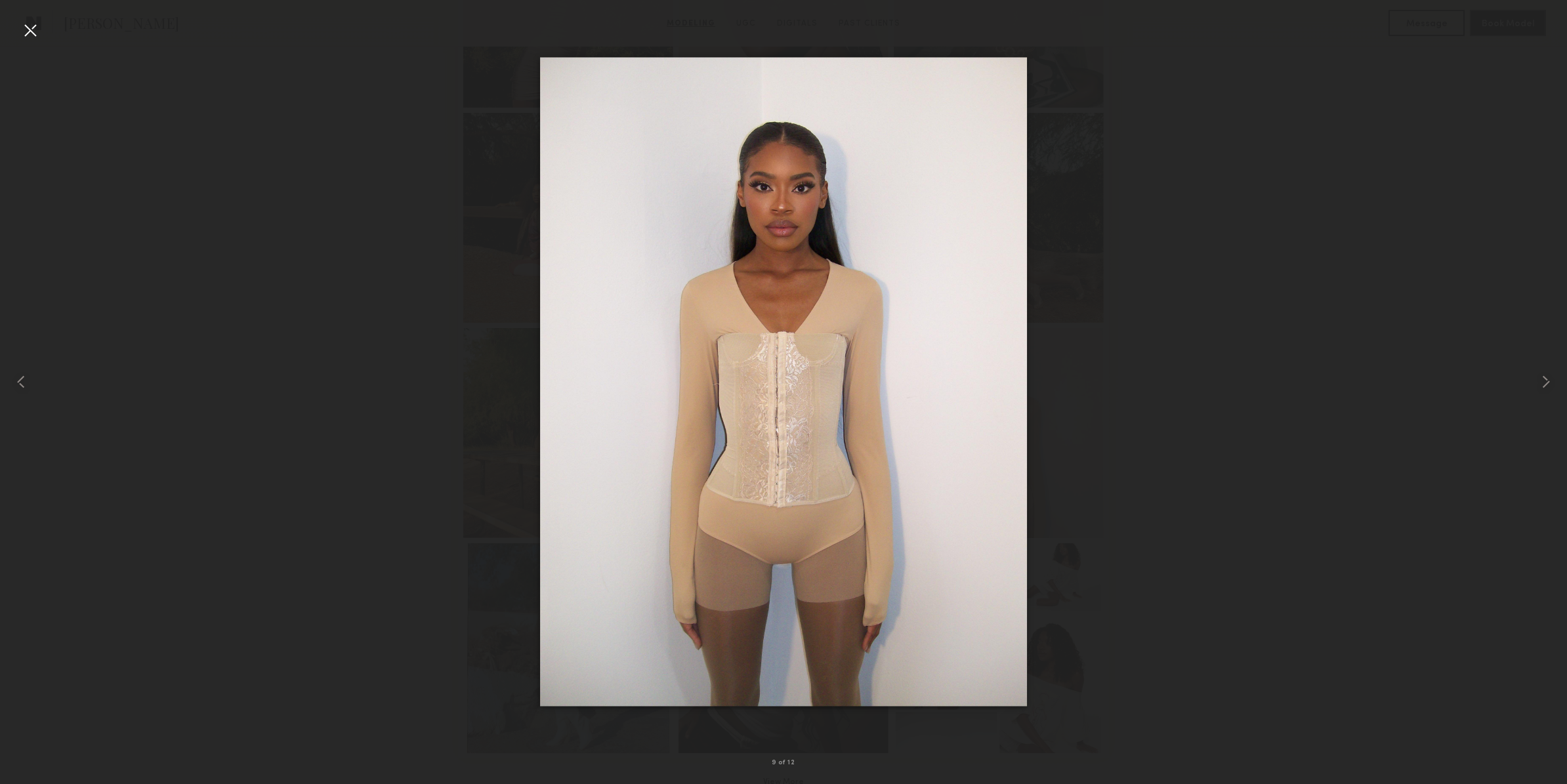
click at [408, 113] on div at bounding box center [784, 381] width 1567 height 721
click at [415, 149] on div at bounding box center [784, 381] width 1567 height 721
click at [20, 32] on div at bounding box center [30, 30] width 21 height 21
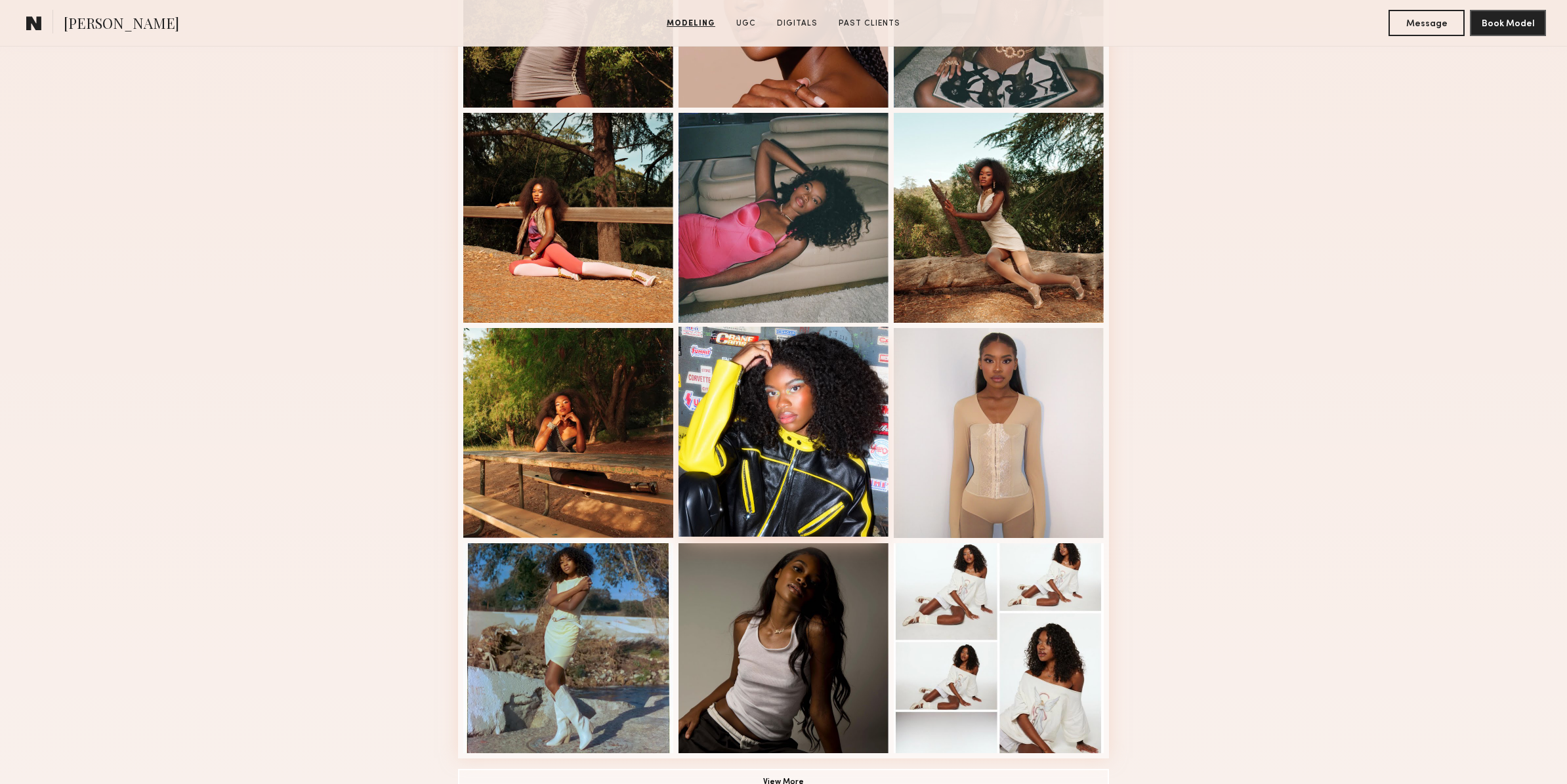
click at [781, 486] on div at bounding box center [784, 432] width 210 height 210
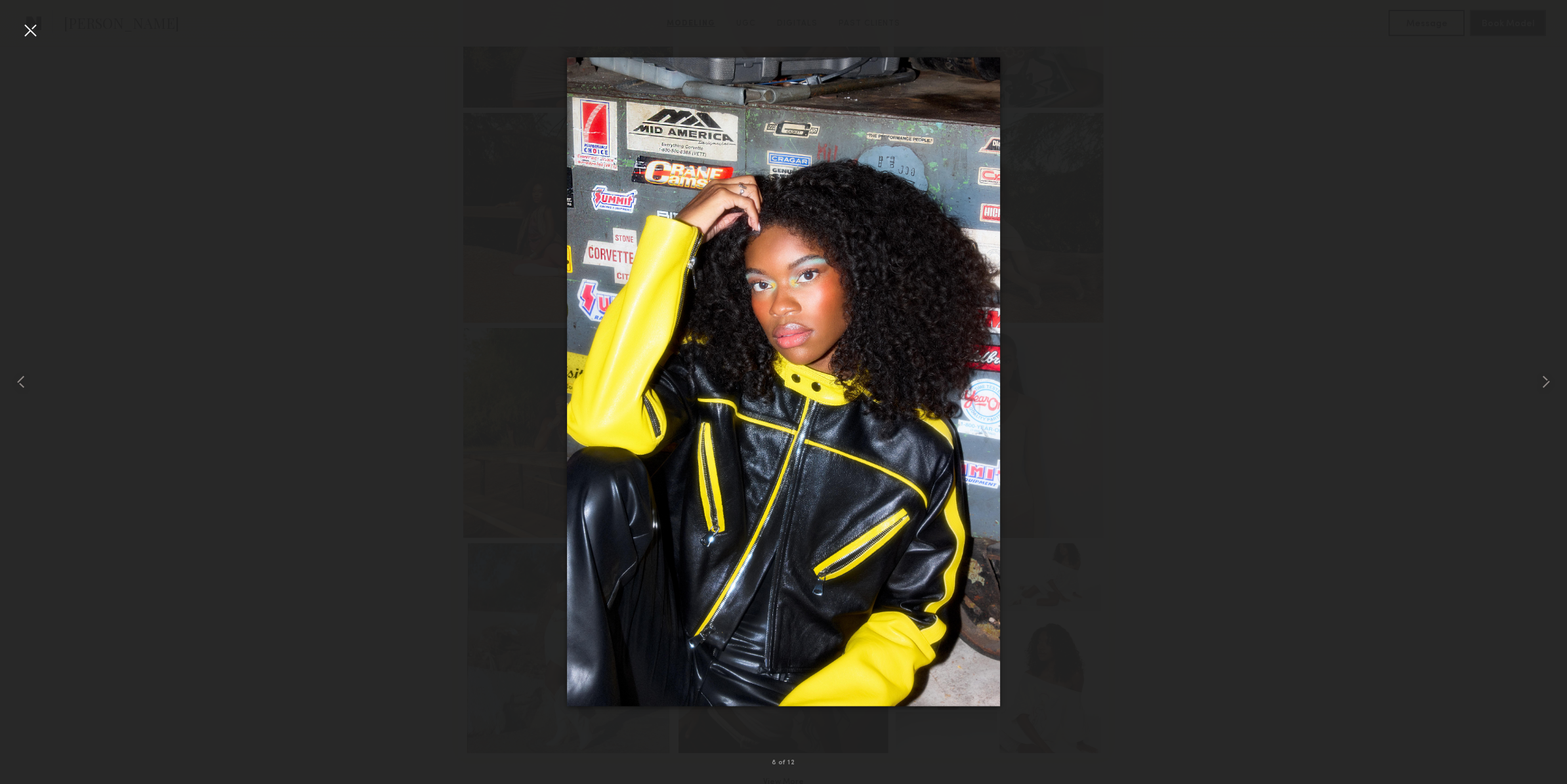
click at [28, 28] on div at bounding box center [30, 30] width 21 height 21
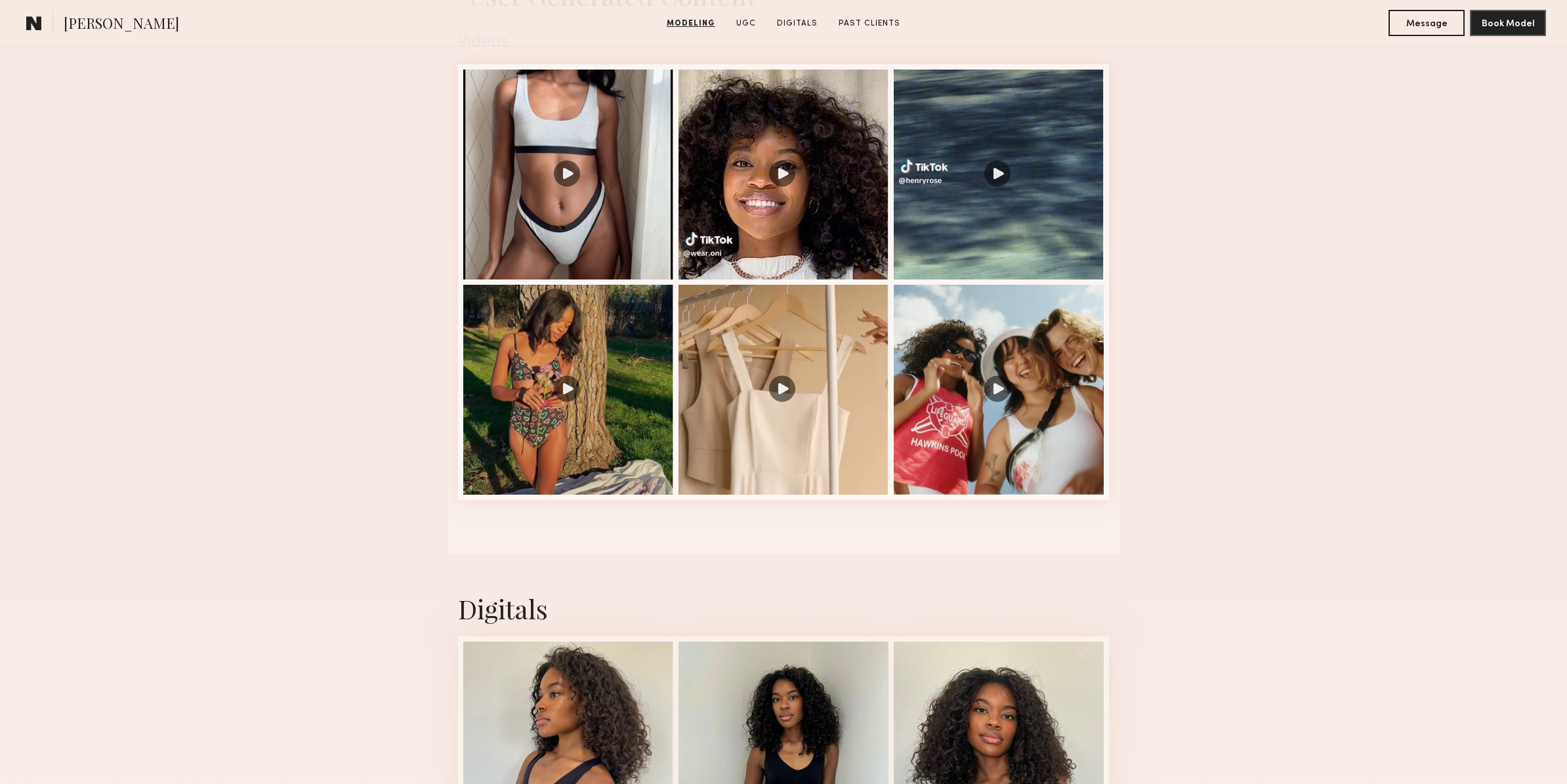
scroll to position [1387, 0]
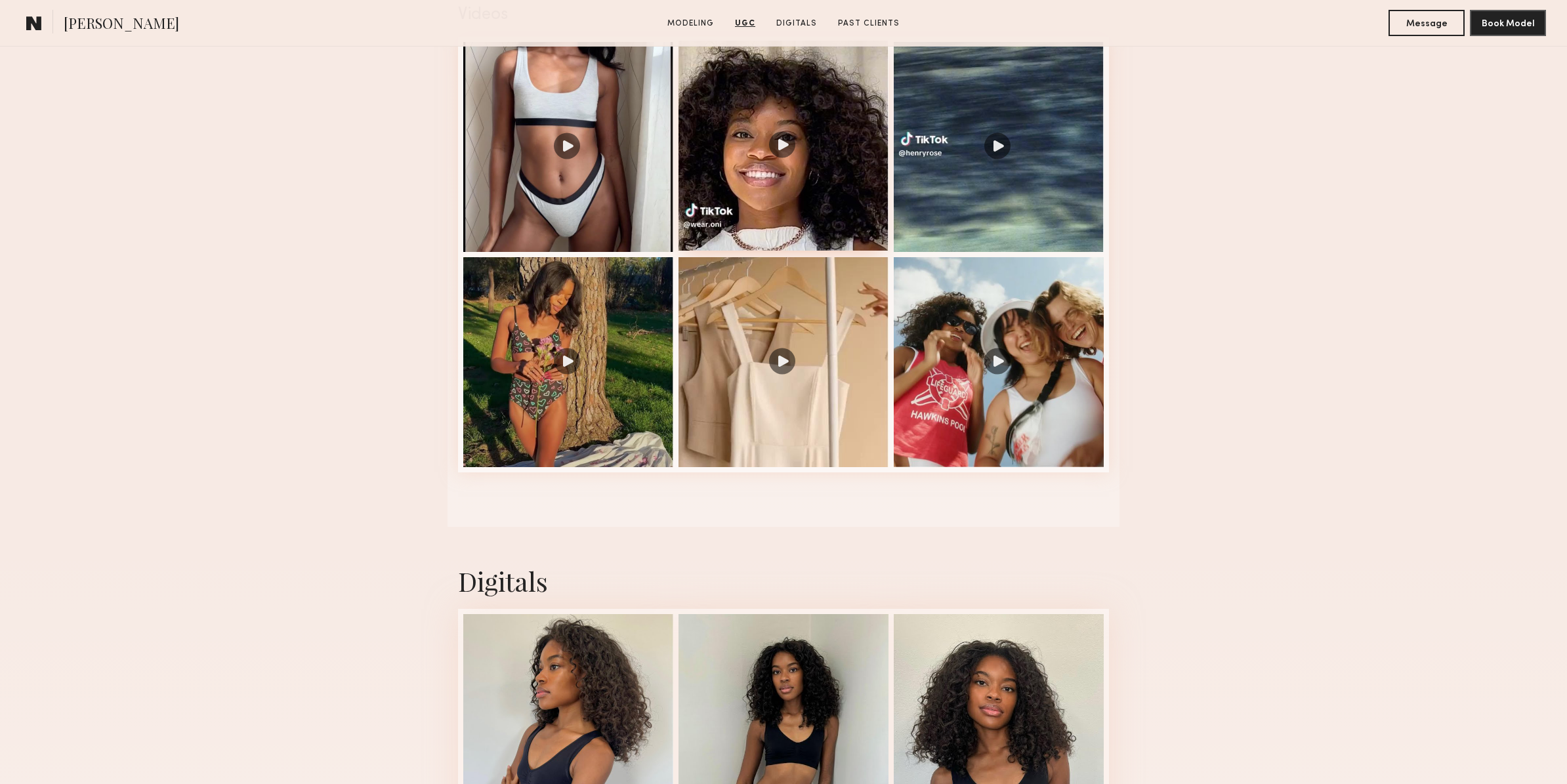
click at [815, 189] on div at bounding box center [784, 146] width 210 height 210
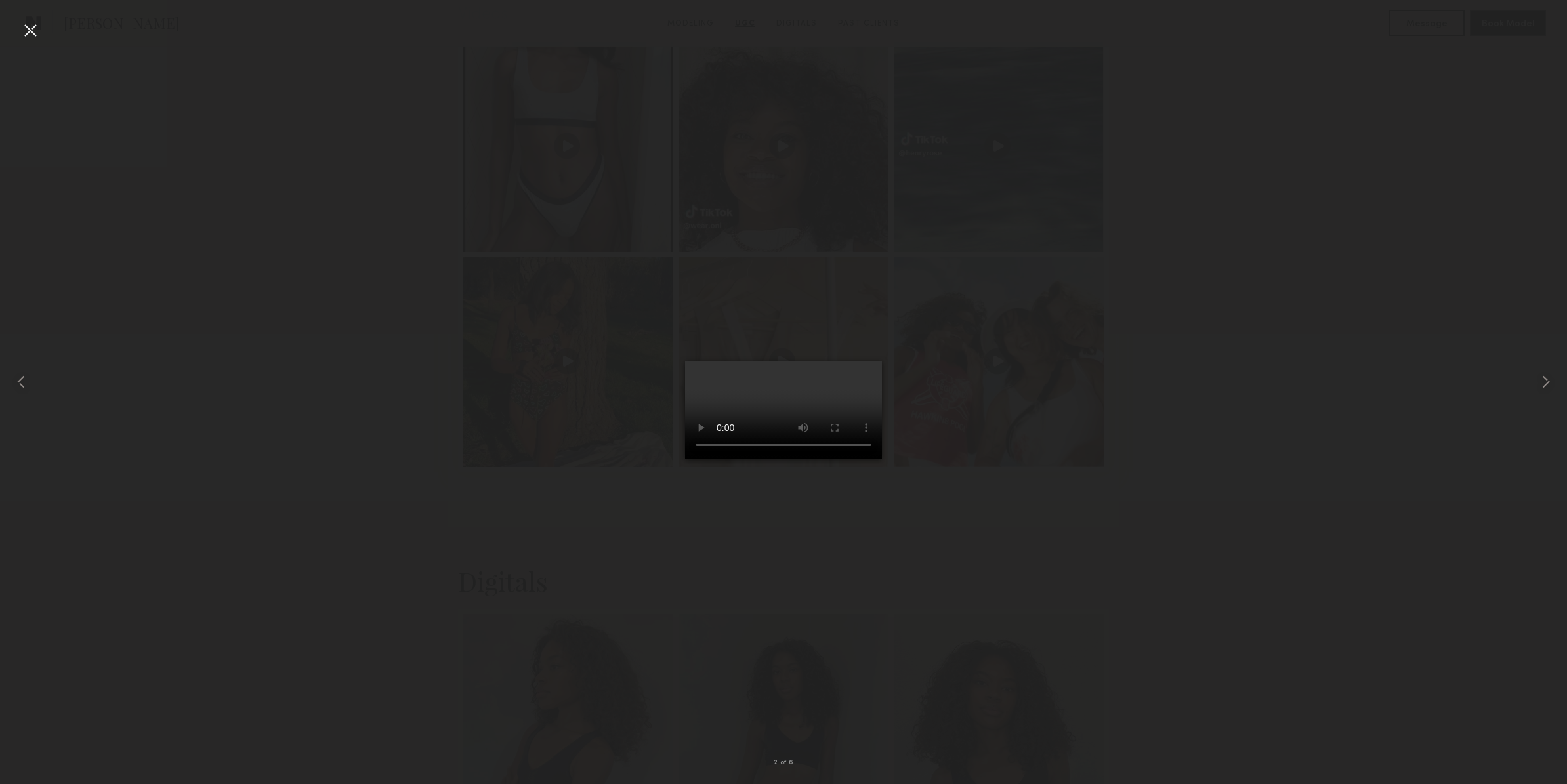
click at [393, 467] on div at bounding box center [784, 381] width 1567 height 721
click at [37, 32] on div at bounding box center [30, 30] width 21 height 21
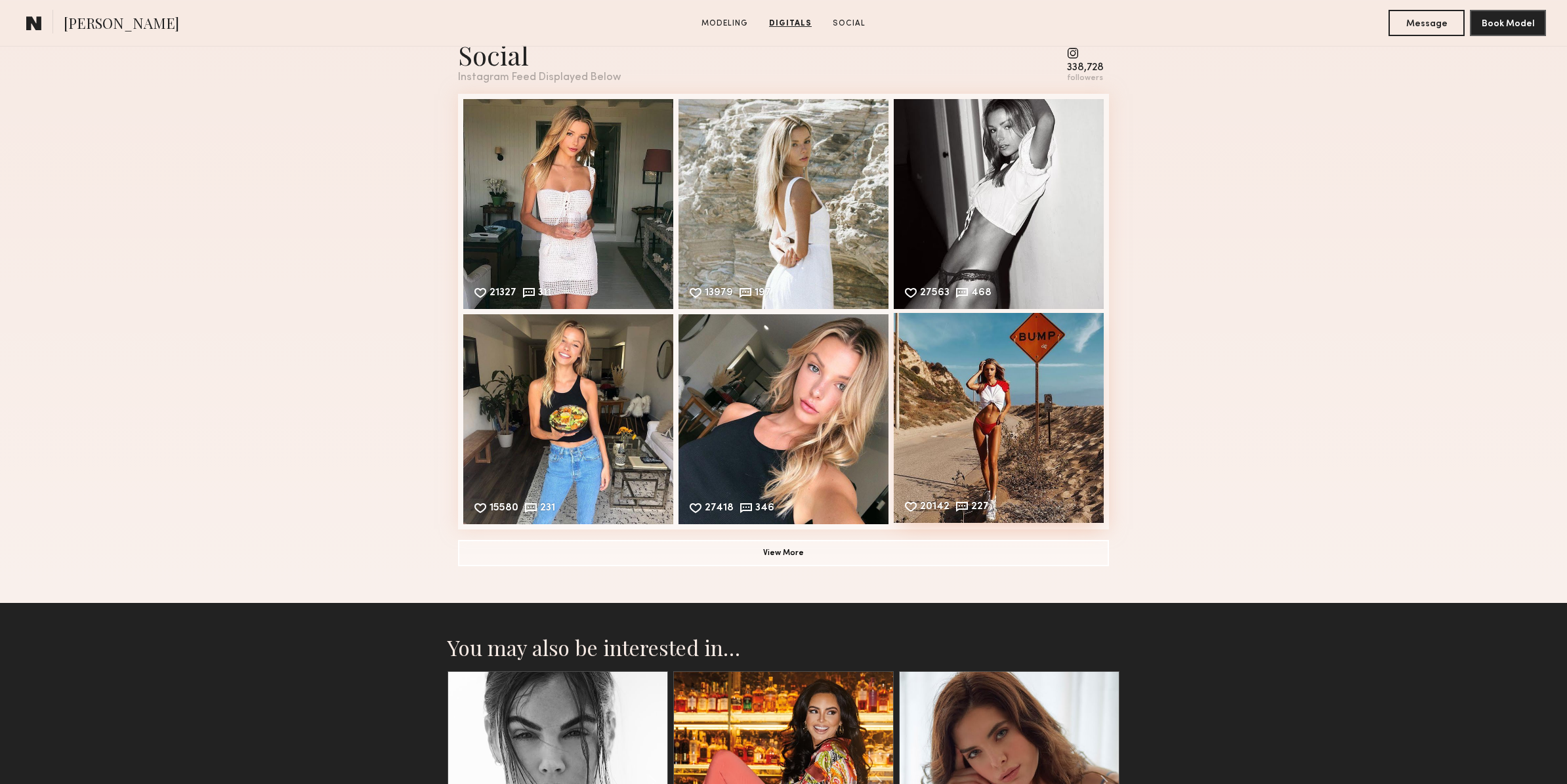
scroll to position [1989, 0]
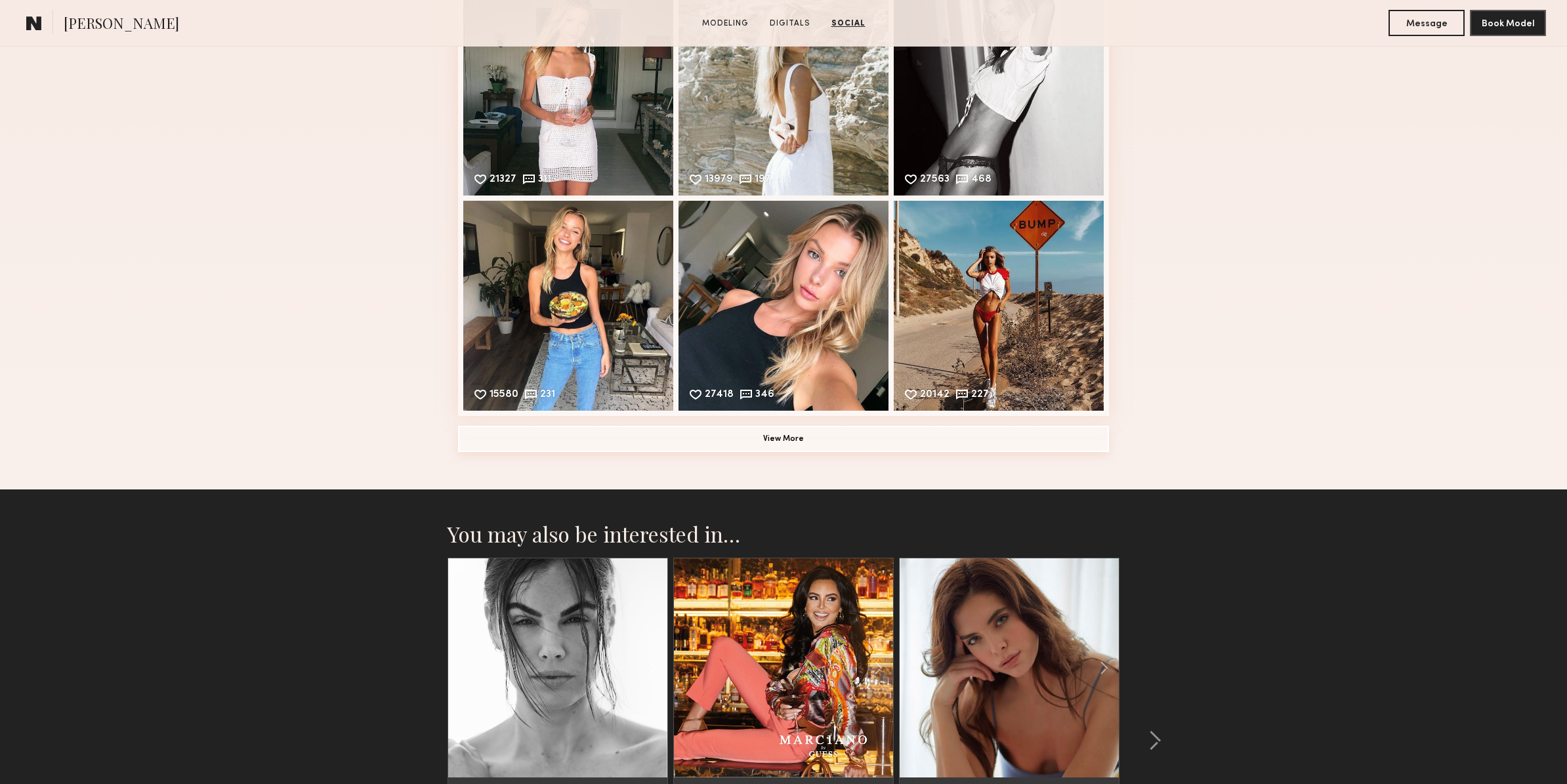
click at [793, 442] on button "View More" at bounding box center [783, 438] width 651 height 26
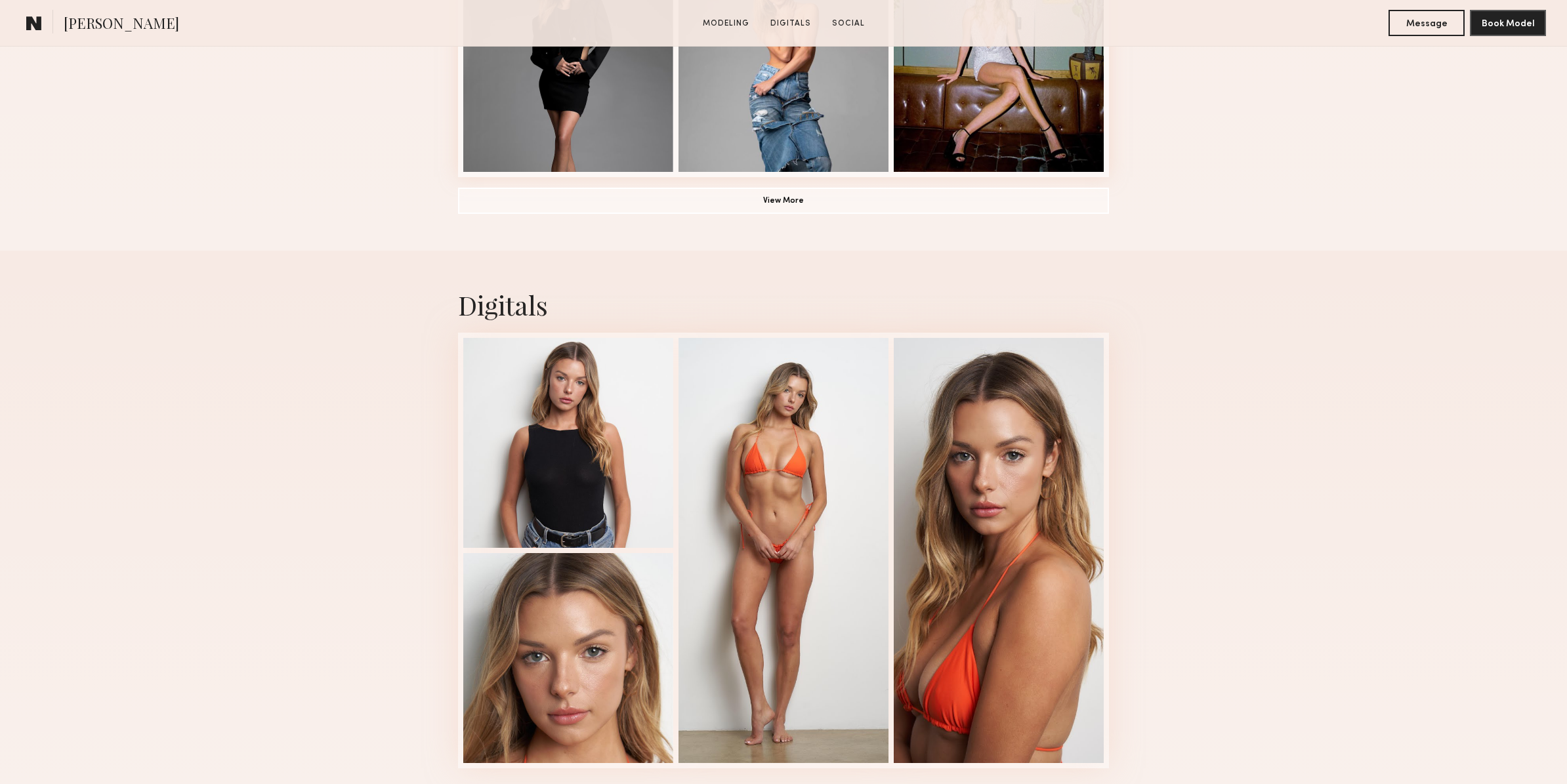
scroll to position [1219, 0]
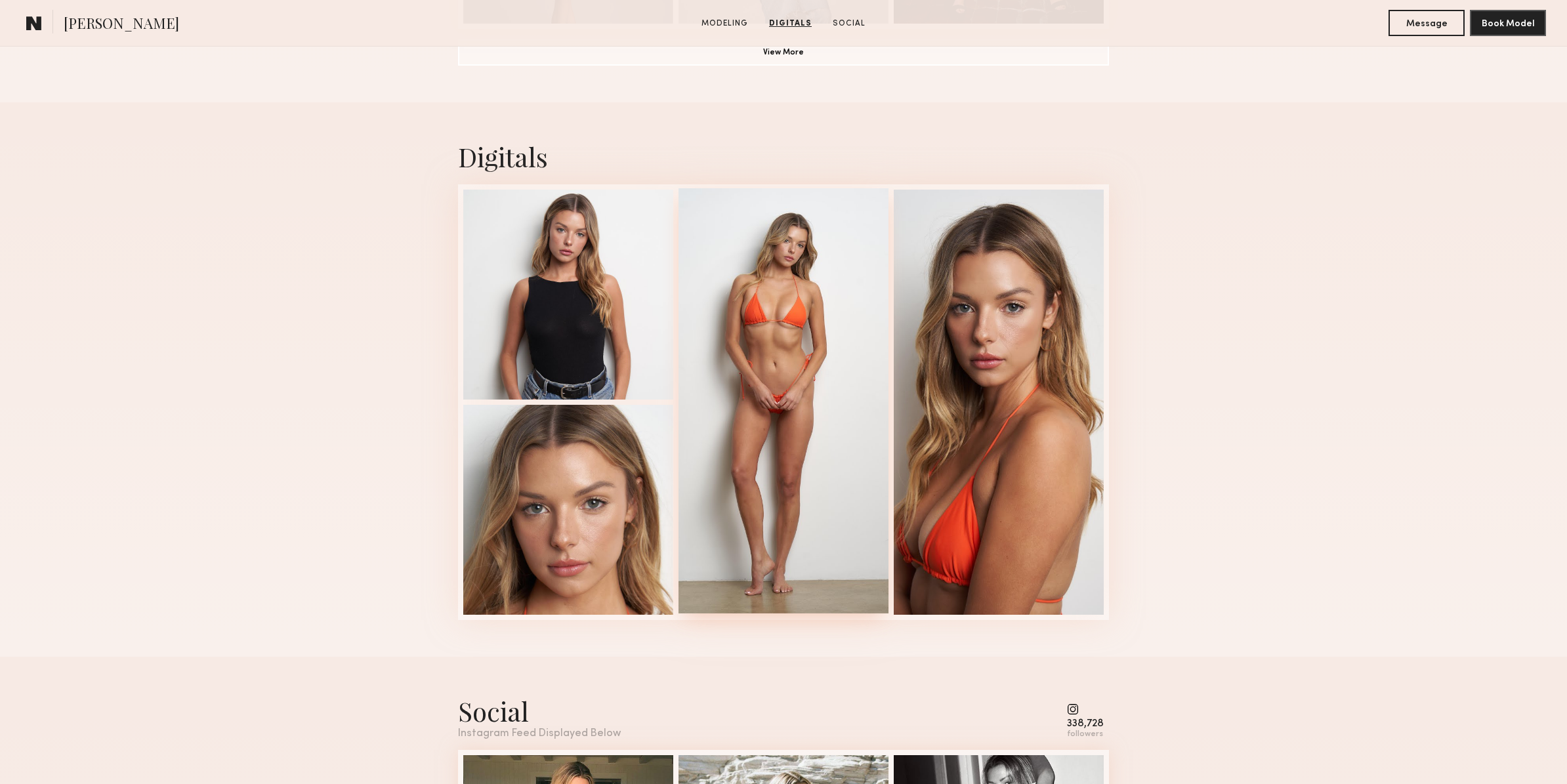
click at [778, 388] on div at bounding box center [784, 401] width 210 height 425
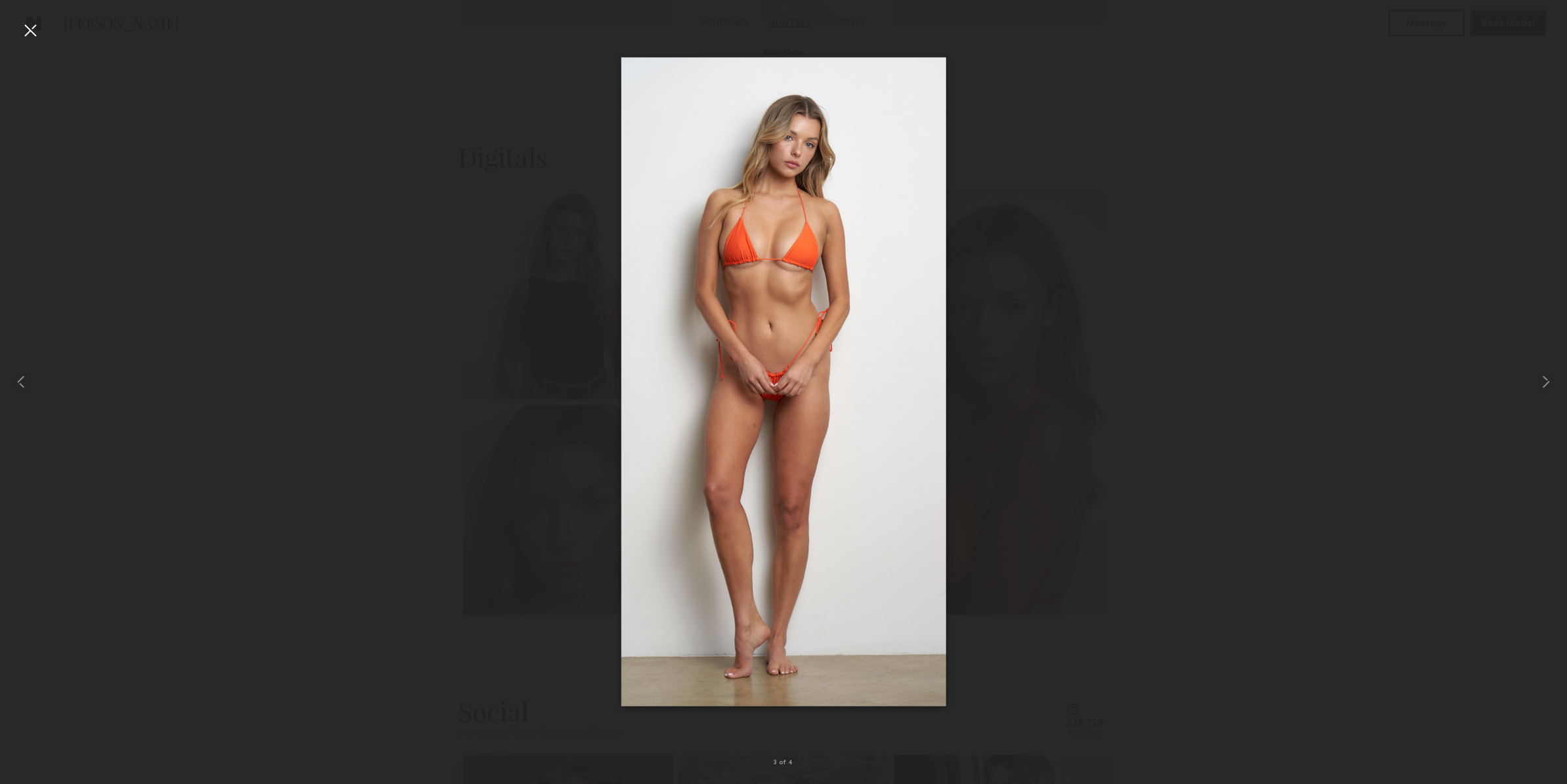
click at [258, 348] on div at bounding box center [784, 381] width 1567 height 721
click at [34, 32] on div at bounding box center [30, 30] width 21 height 21
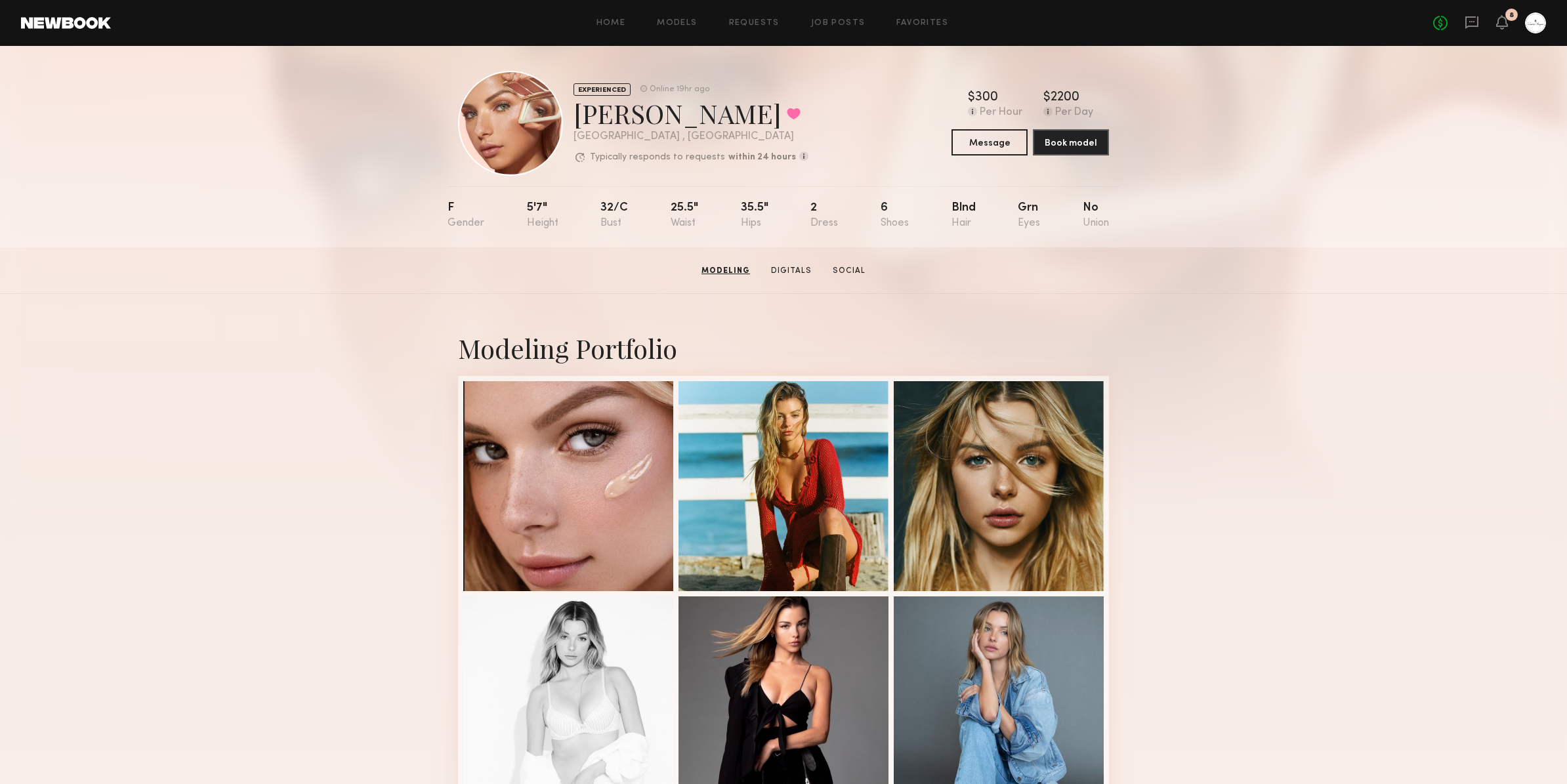
scroll to position [0, 0]
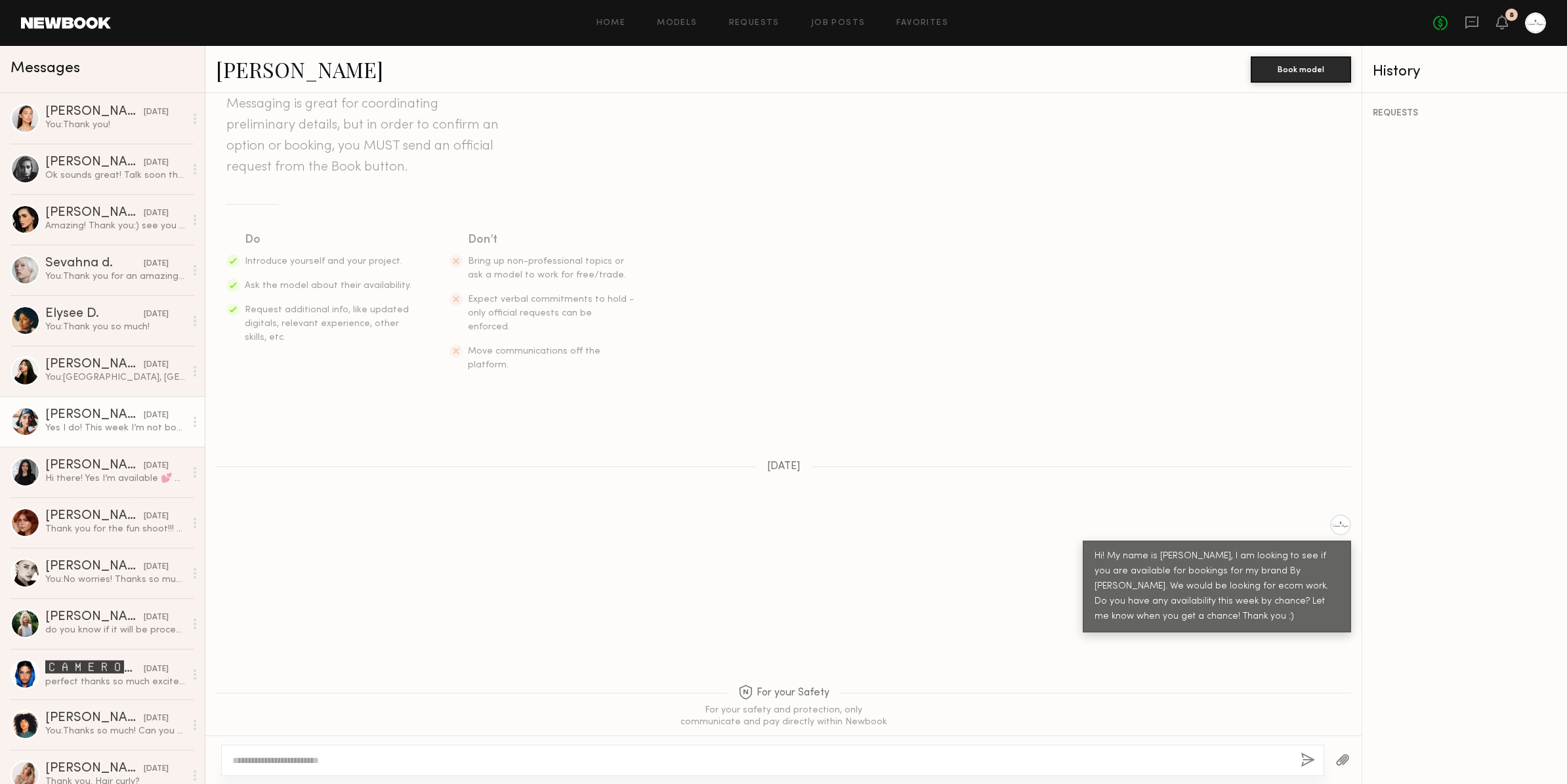
scroll to position [2, 0]
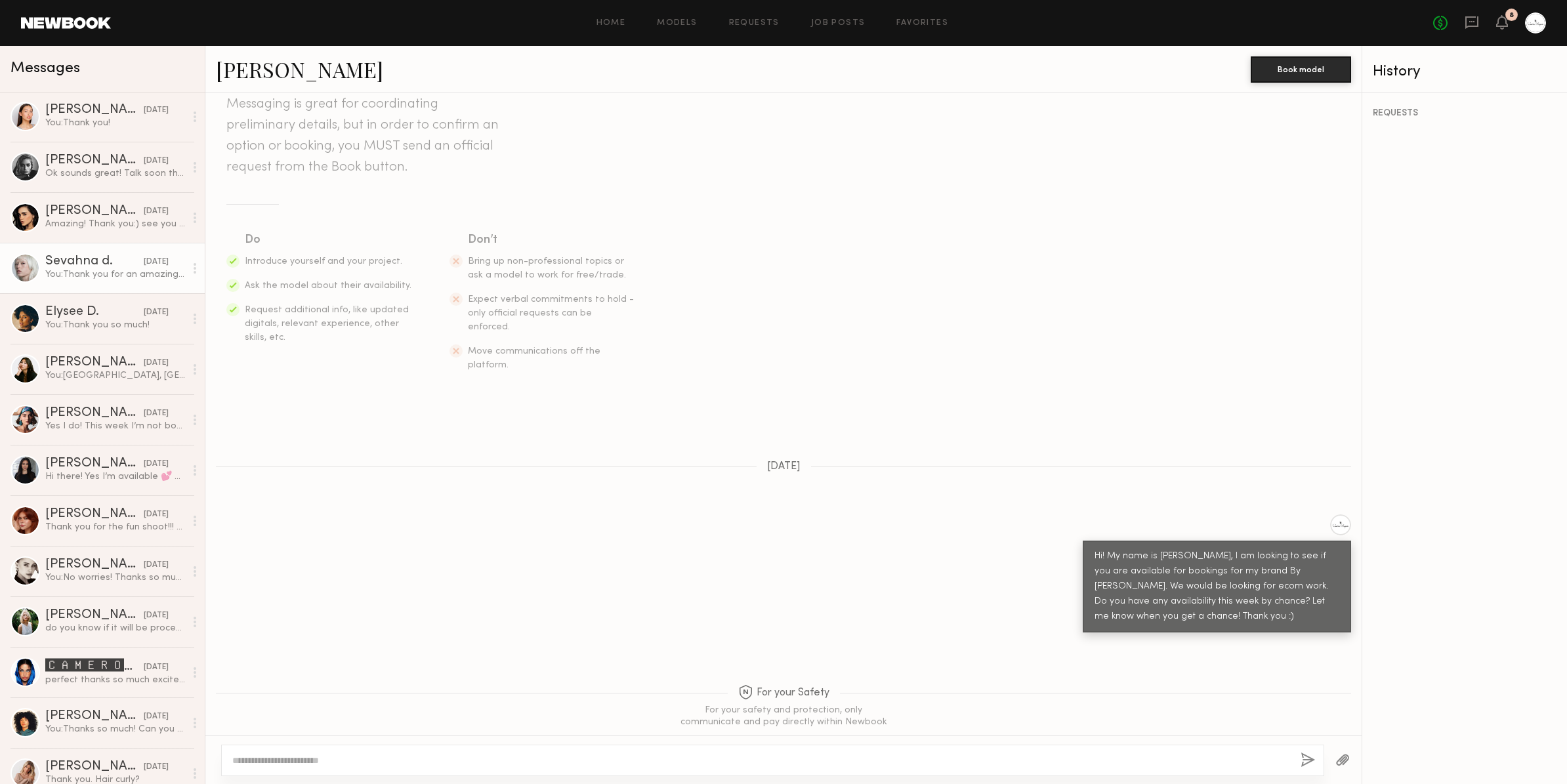
click at [83, 261] on div "Sevahna d." at bounding box center [94, 262] width 98 height 13
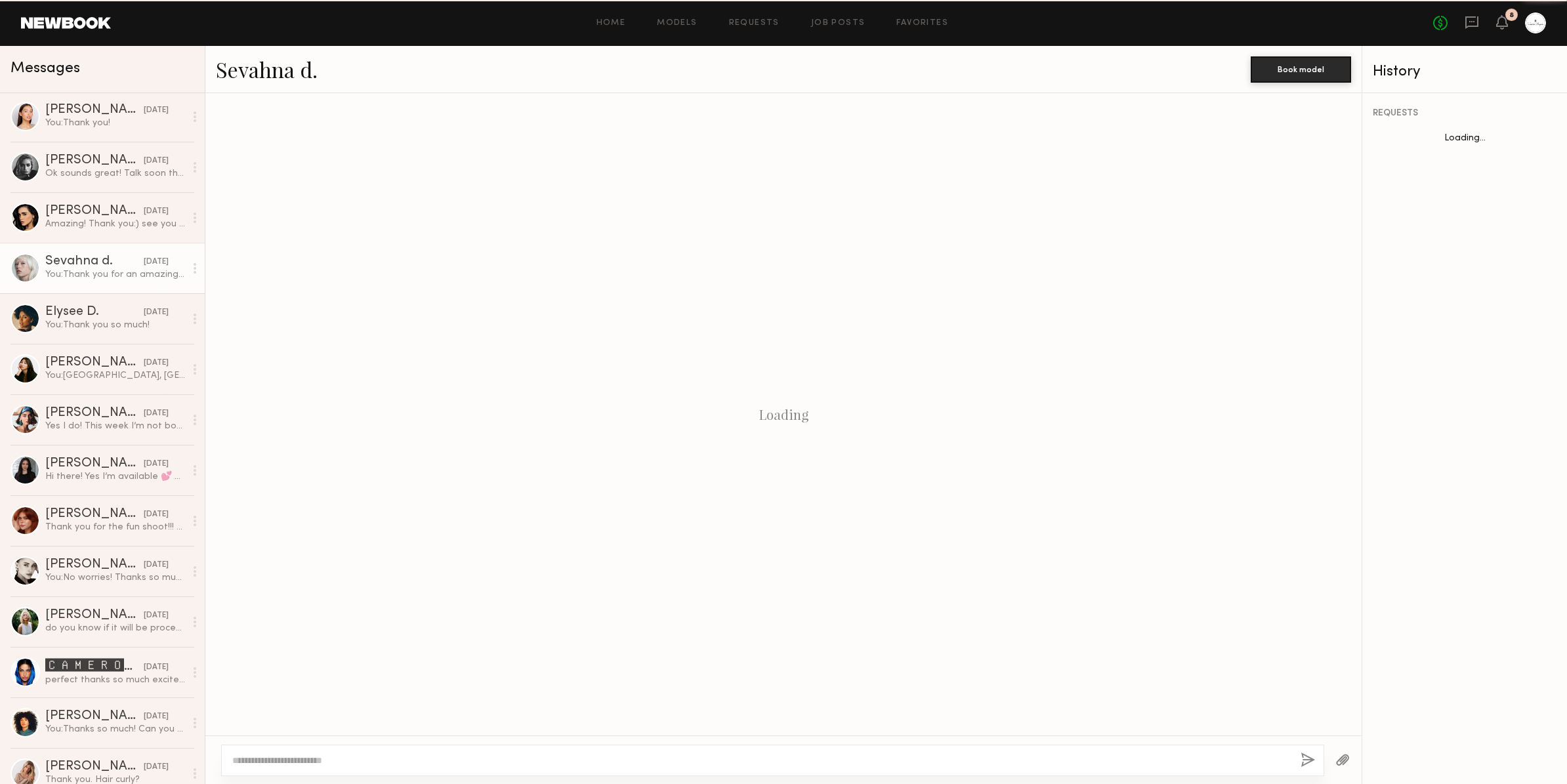
scroll to position [1019, 0]
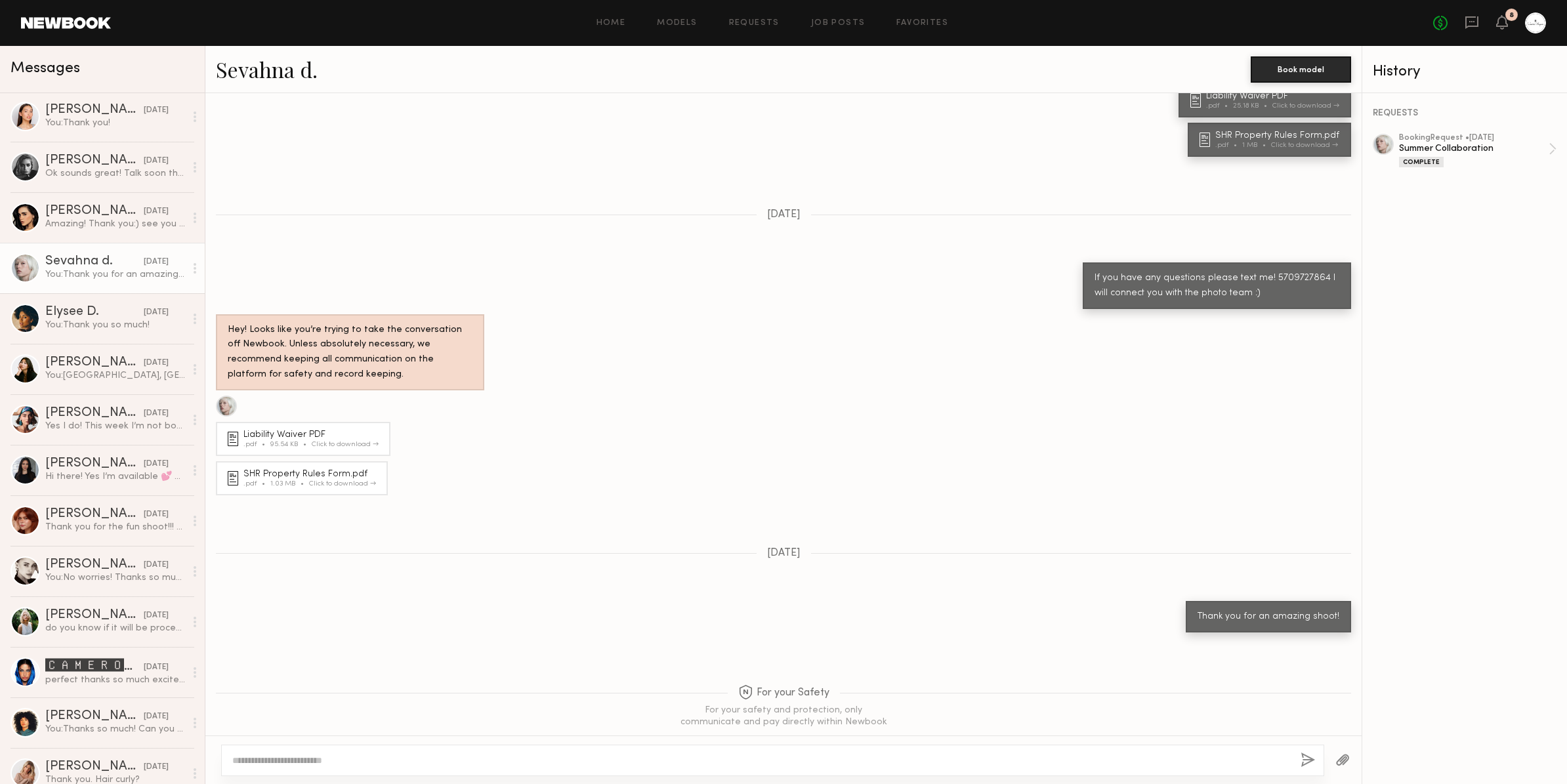
click at [263, 69] on link "Sevahna d." at bounding box center [267, 69] width 102 height 28
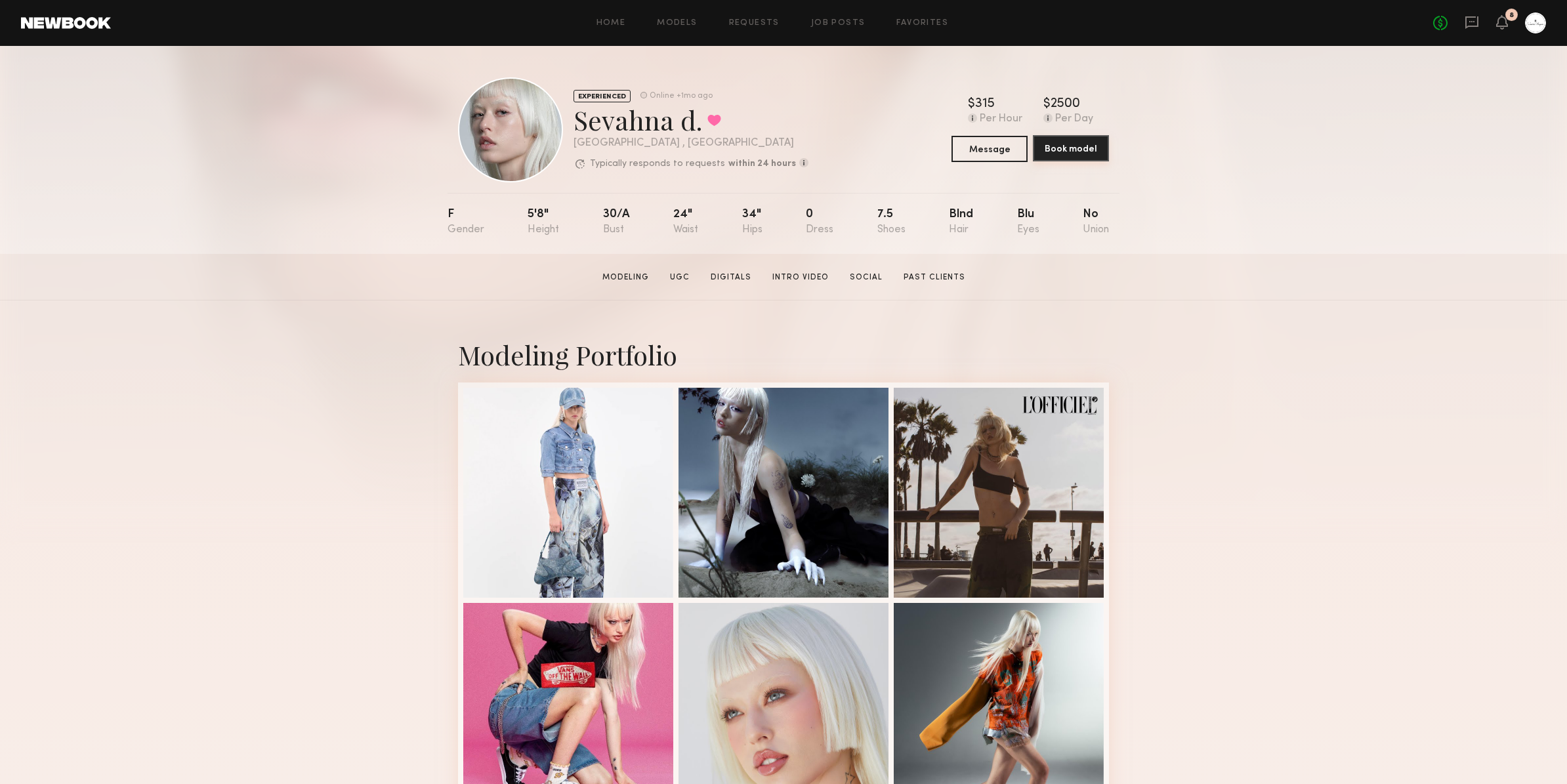
click at [1053, 149] on button "Book model" at bounding box center [1070, 147] width 76 height 26
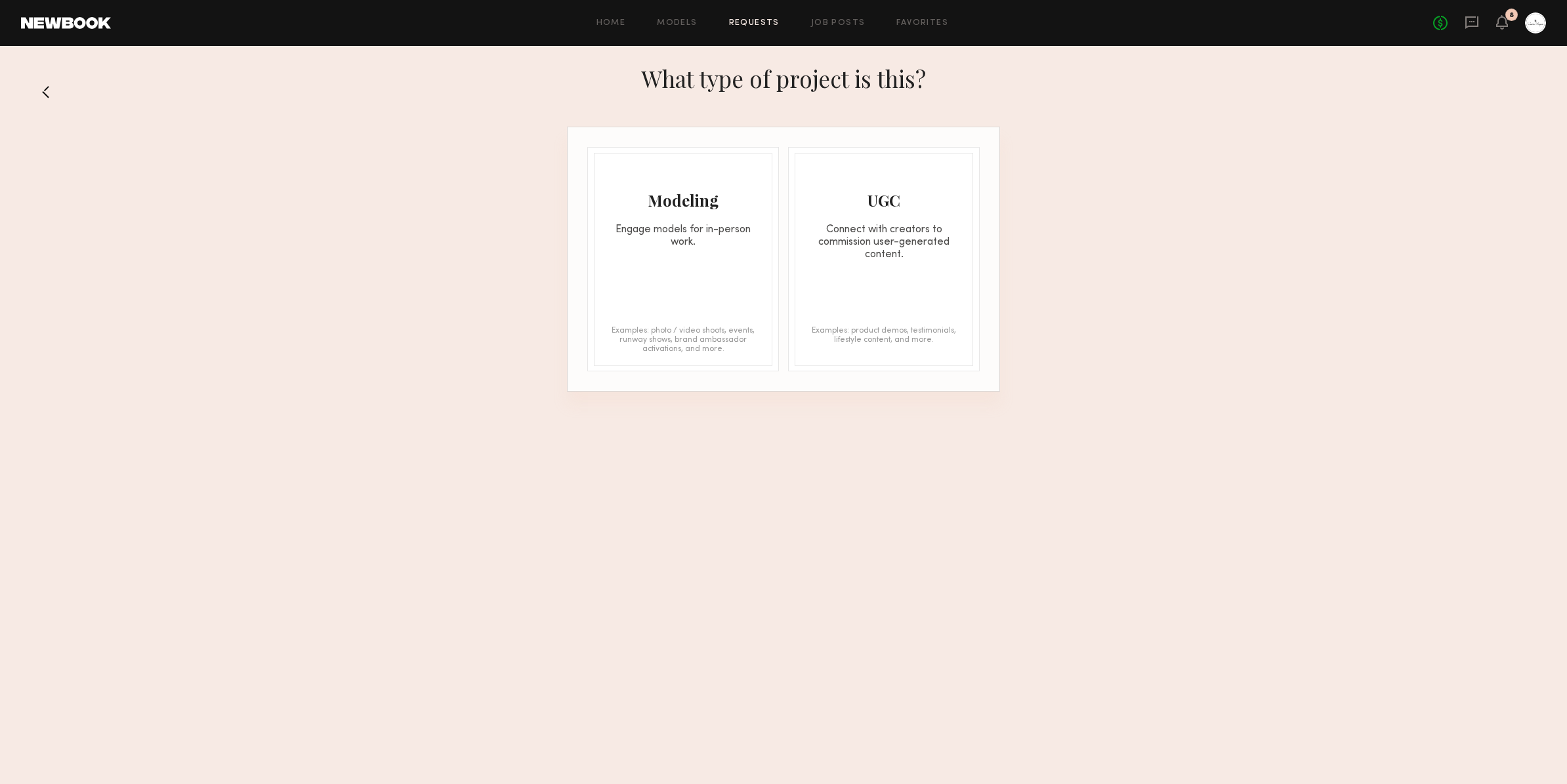
click at [715, 238] on div "Engage models for in-person work." at bounding box center [683, 236] width 178 height 25
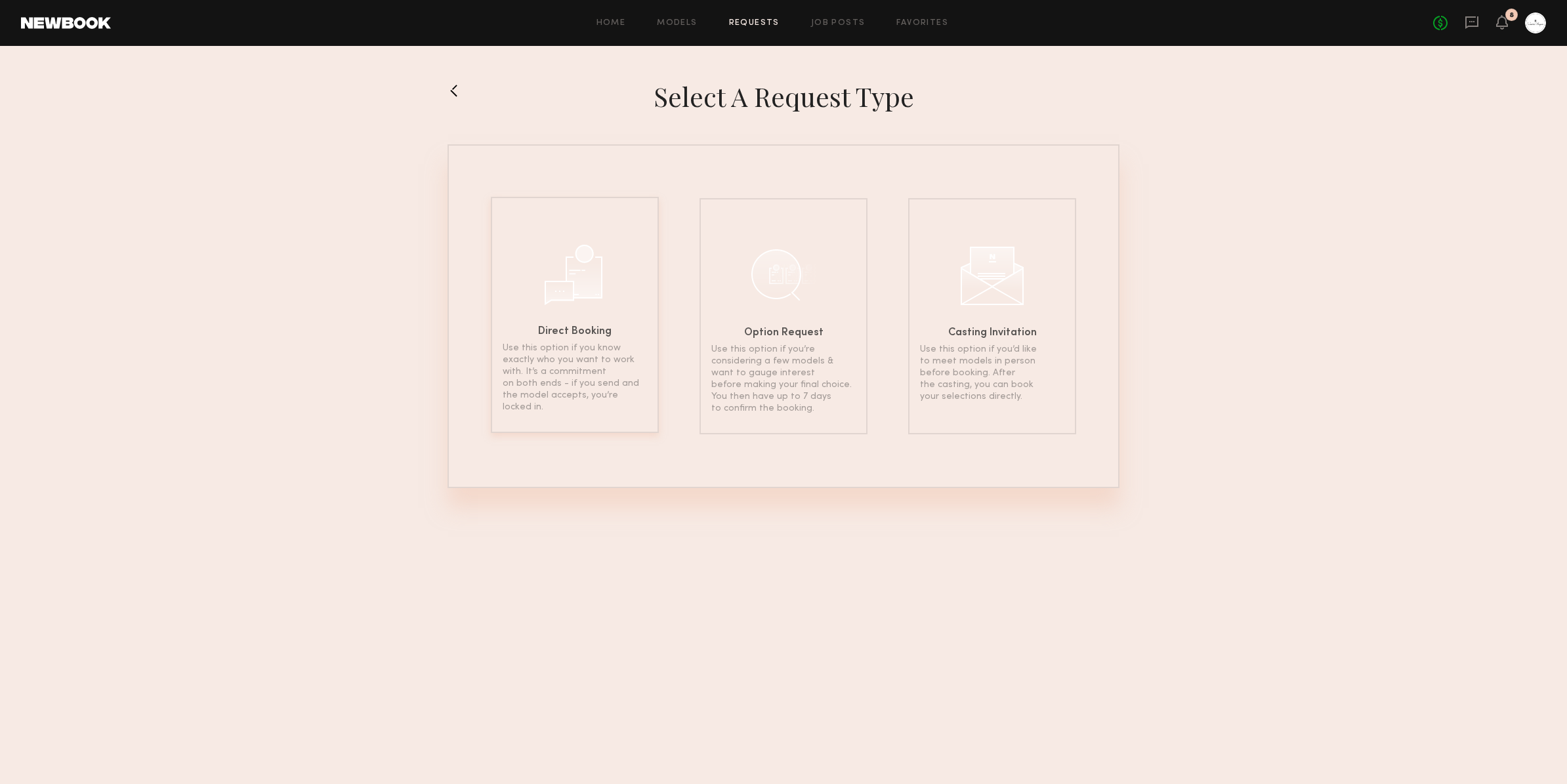
click at [623, 276] on div "Direct Booking Use this option if you know exactly who you want to work with. I…" at bounding box center [575, 314] width 168 height 236
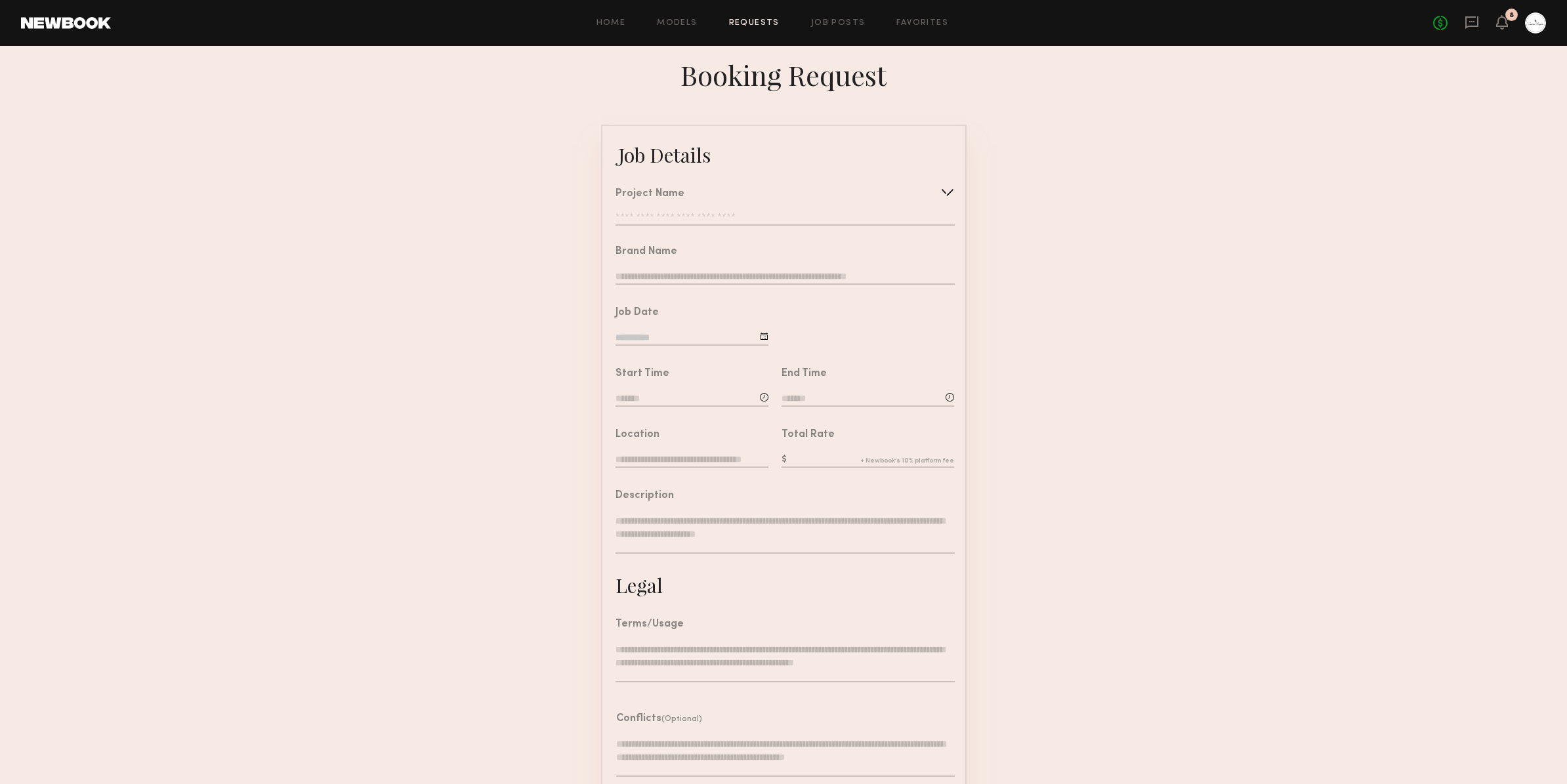
click at [682, 213] on input "text" at bounding box center [784, 219] width 338 height 13
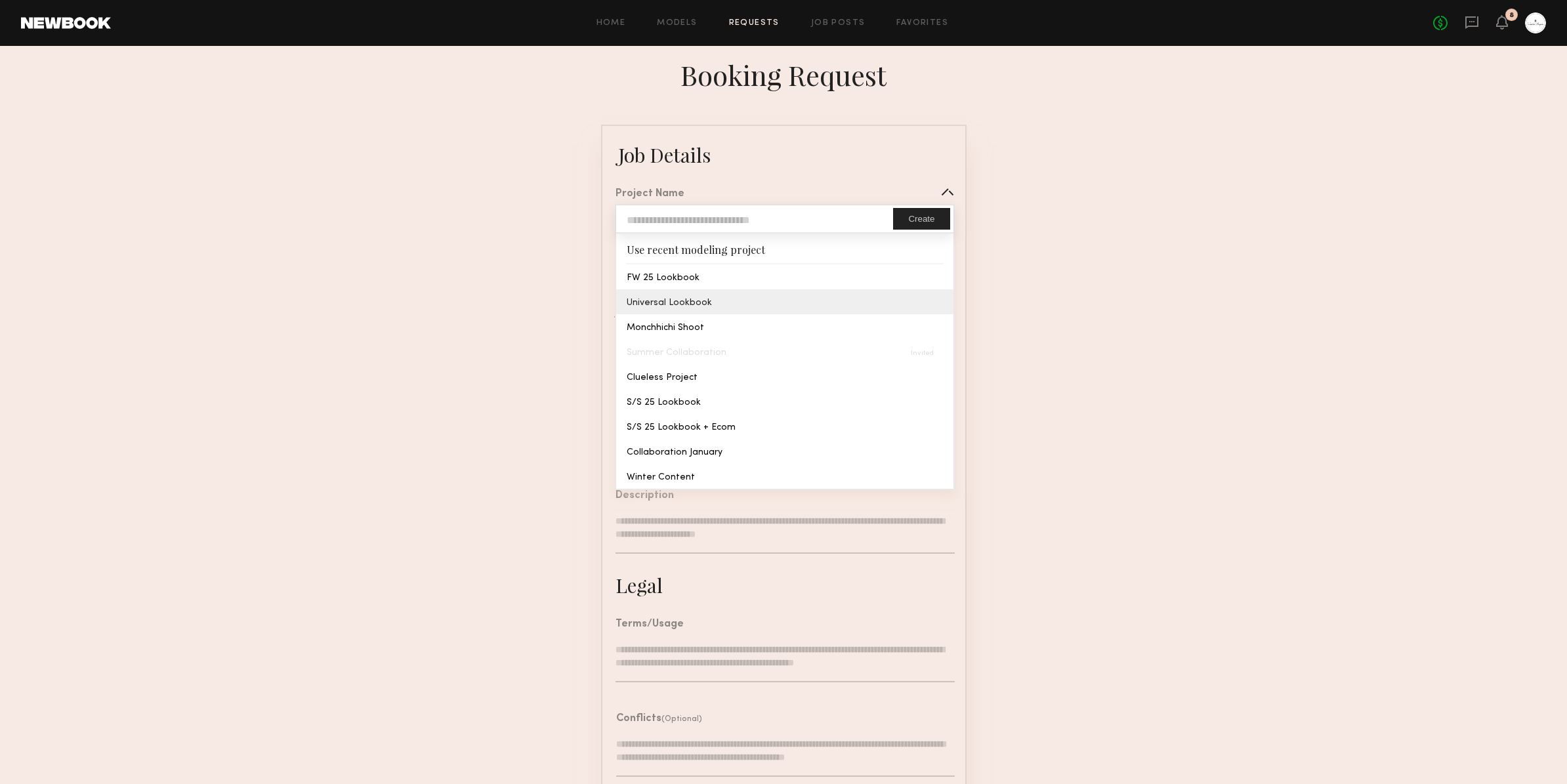
type input "**********"
type textarea "**********"
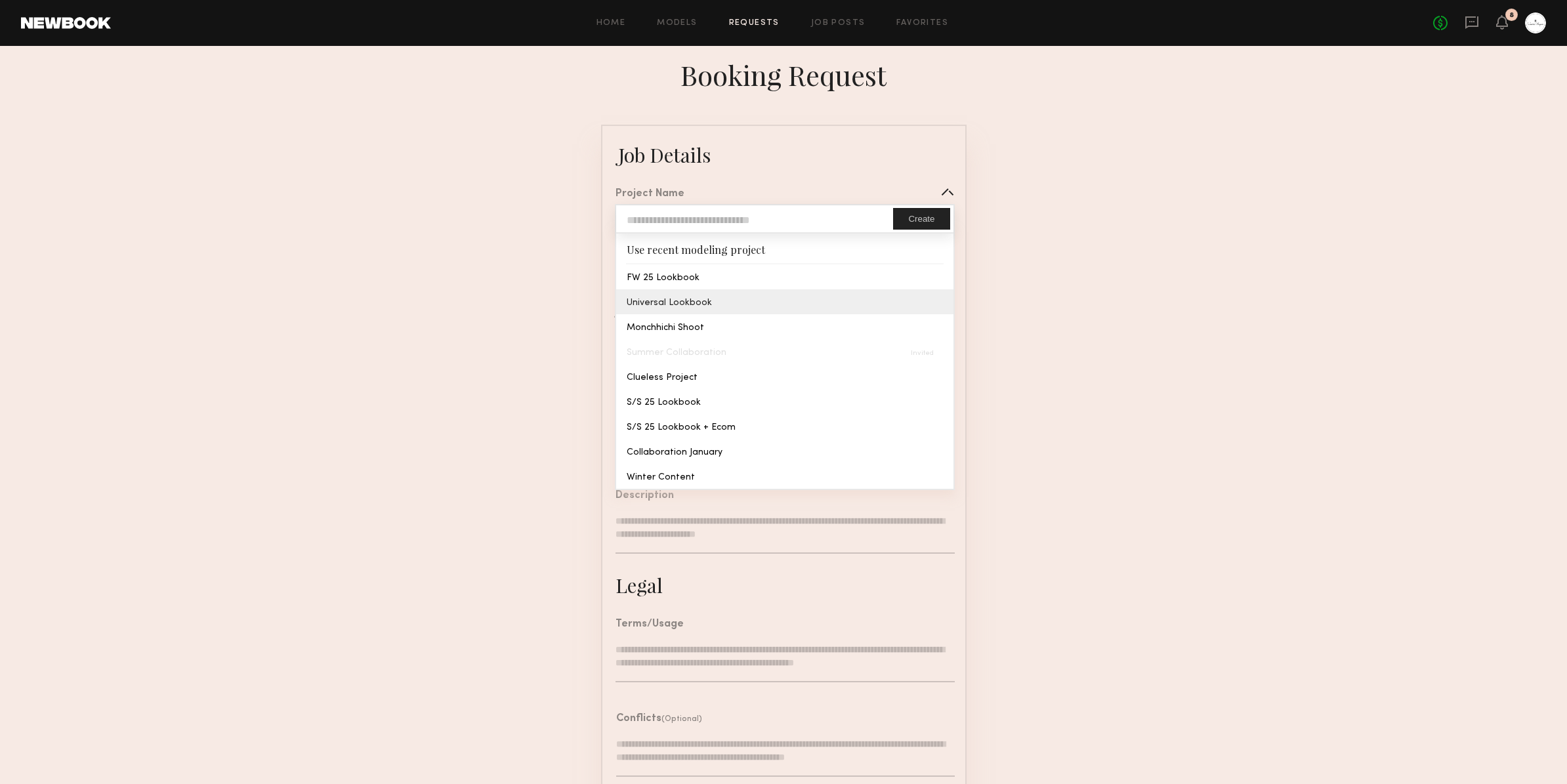
type textarea "**********"
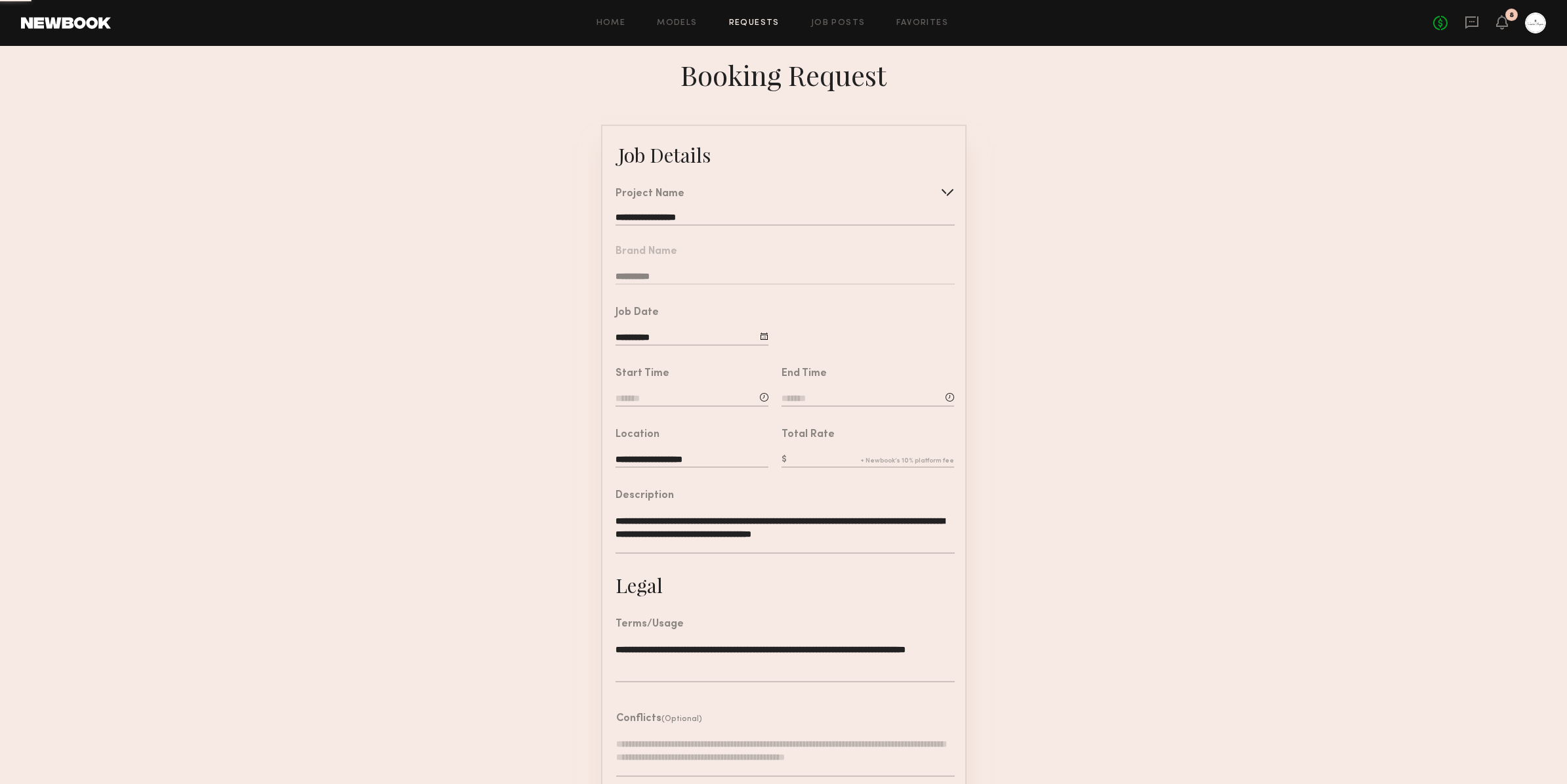
click at [703, 296] on common-border "**********" at bounding box center [784, 490] width 365 height 731
click at [671, 337] on input "**********" at bounding box center [691, 338] width 153 height 14
click at [694, 464] on span "17" at bounding box center [691, 463] width 21 height 21
type input "**********"
click at [661, 397] on input at bounding box center [691, 399] width 153 height 14
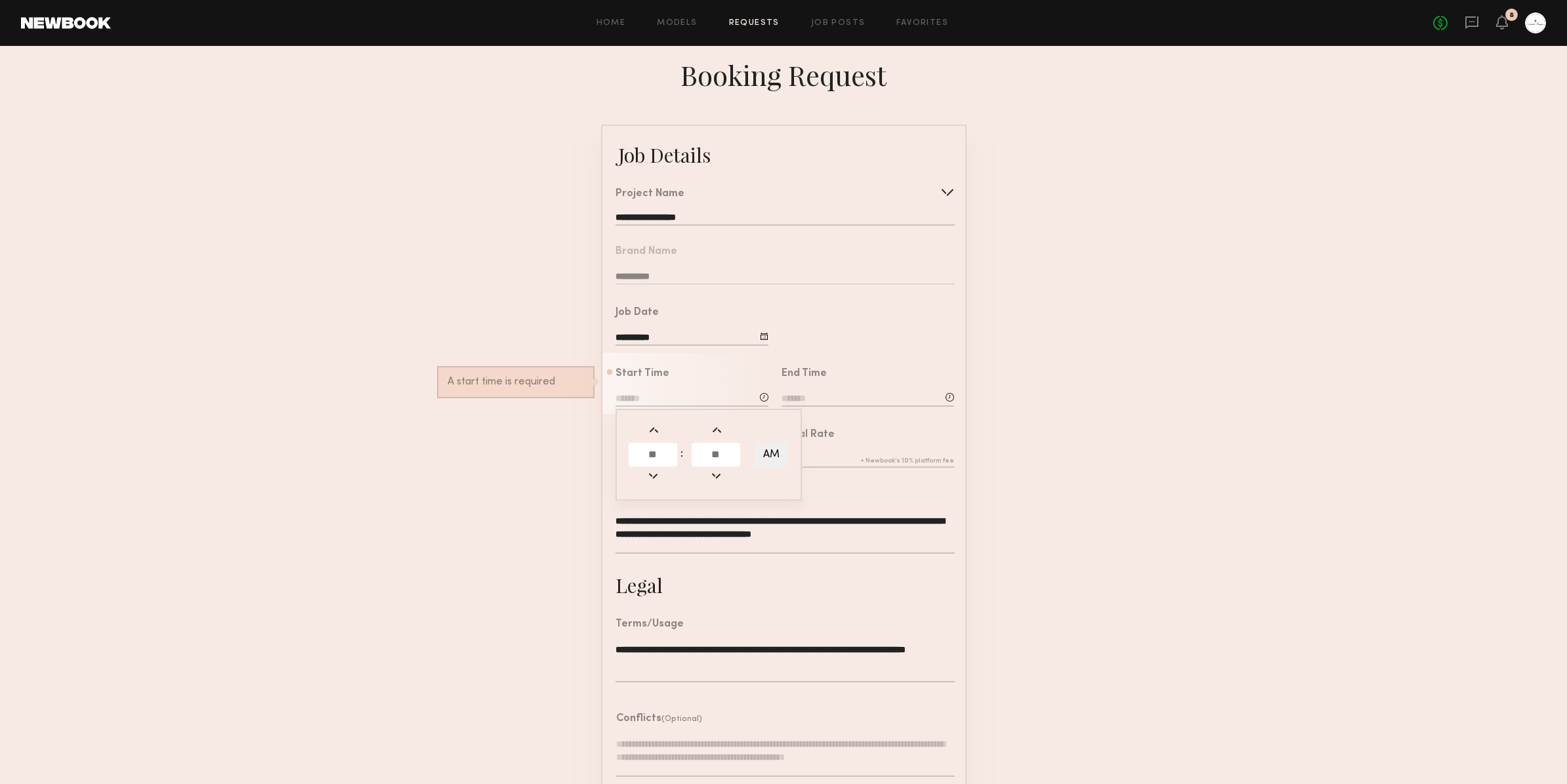
click at [656, 456] on input "text" at bounding box center [653, 454] width 48 height 23
type input "**"
click at [715, 456] on input "text" at bounding box center [716, 454] width 48 height 23
type input "**"
type input "********"
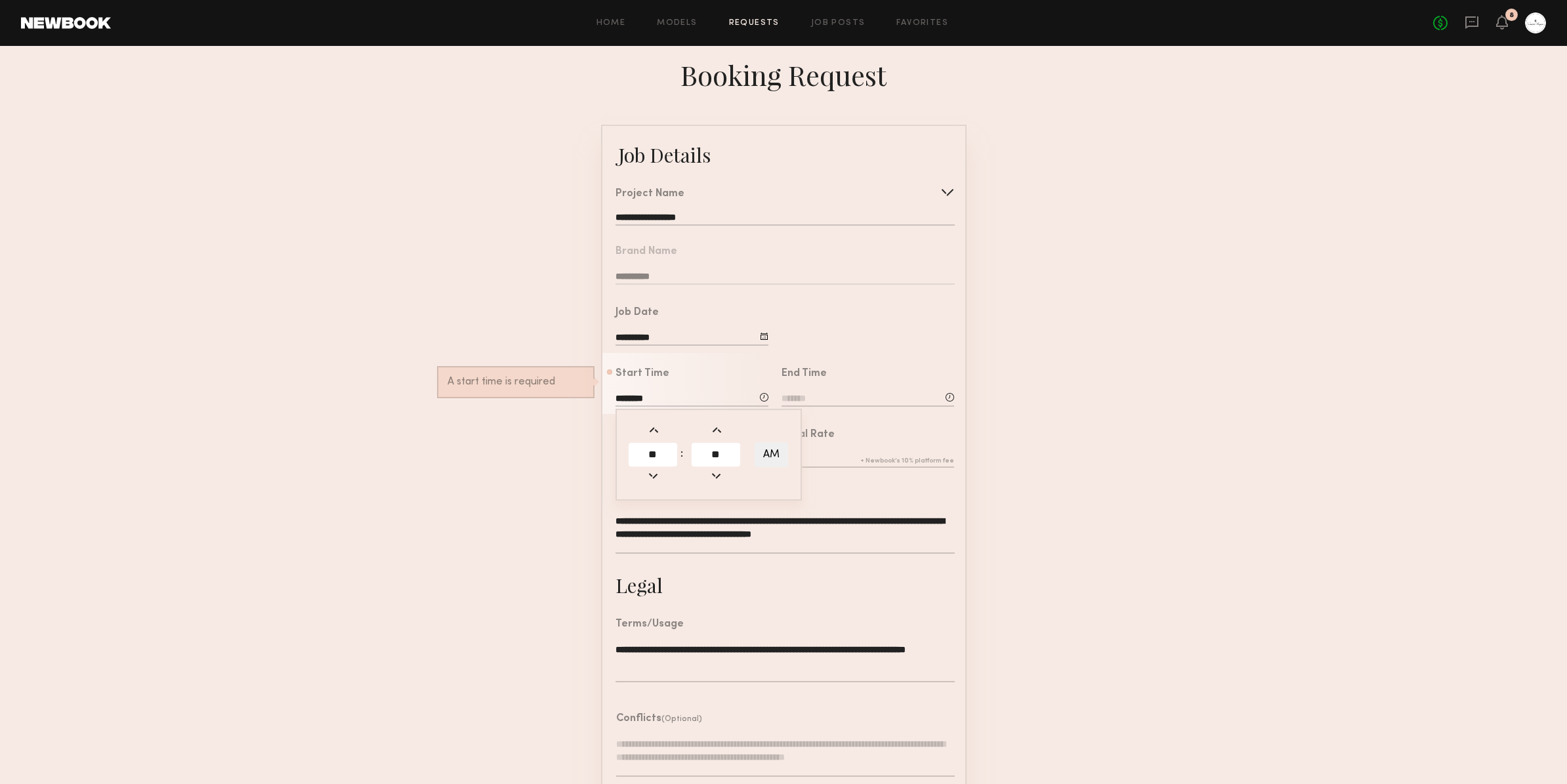
click at [844, 401] on input at bounding box center [868, 399] width 173 height 14
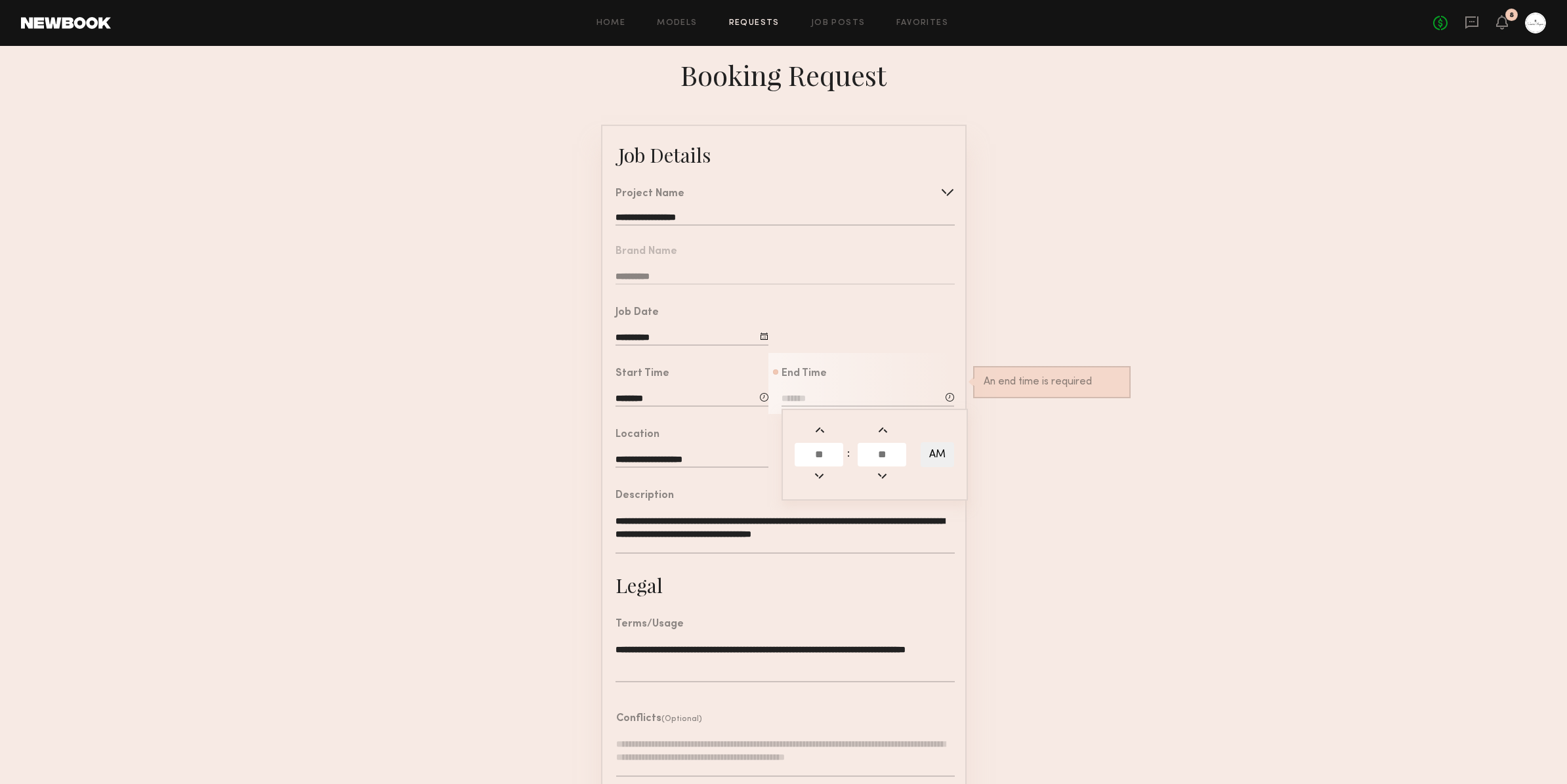
click at [820, 457] on input "text" at bounding box center [819, 454] width 48 height 23
type input "*"
click at [875, 453] on input "text" at bounding box center [882, 454] width 48 height 23
type input "**"
type input "*******"
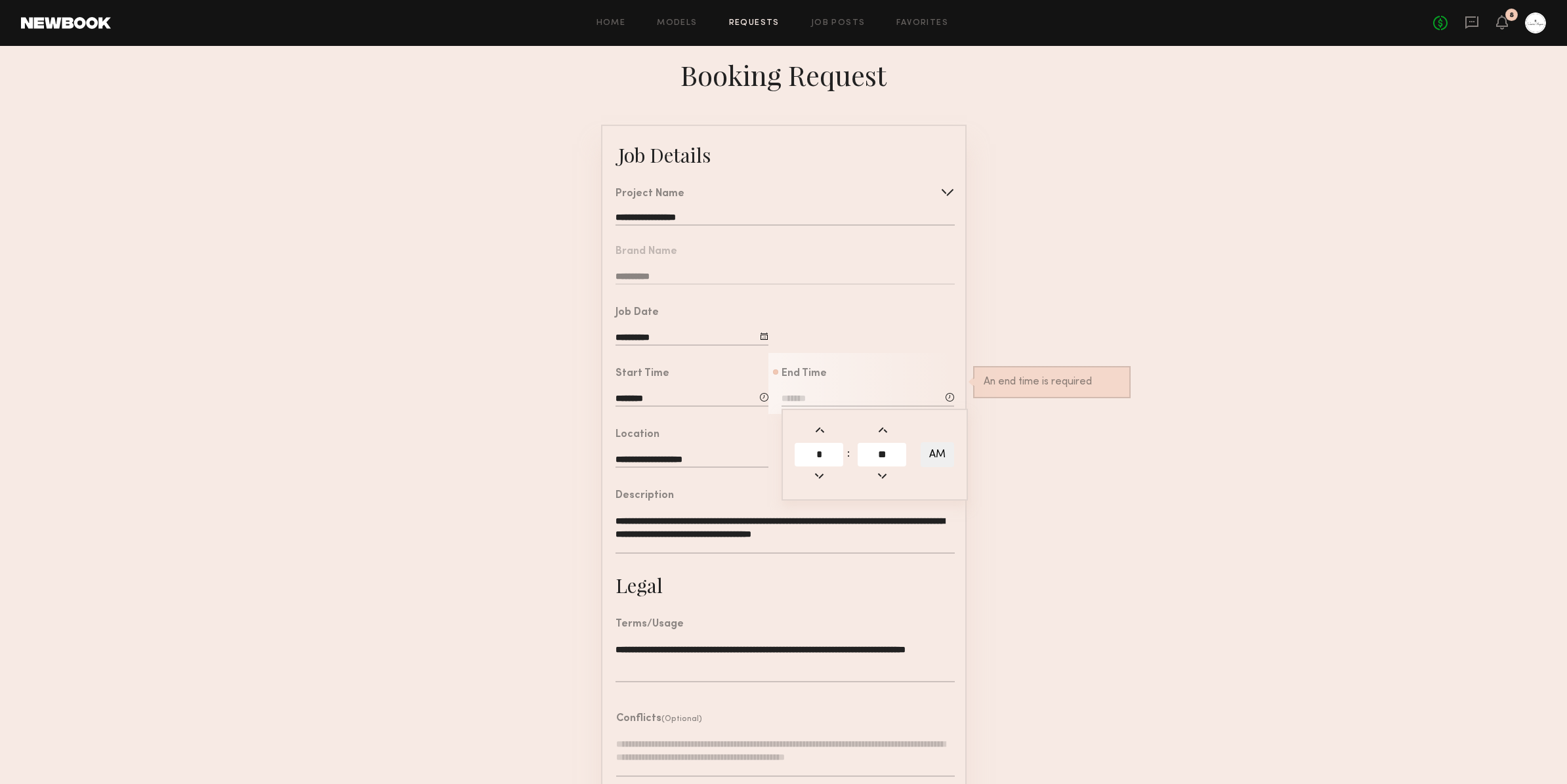
type input "**"
click at [937, 452] on button "AM" at bounding box center [937, 455] width 33 height 25
type input "*******"
click at [713, 503] on div "**********" at bounding box center [784, 528] width 338 height 76
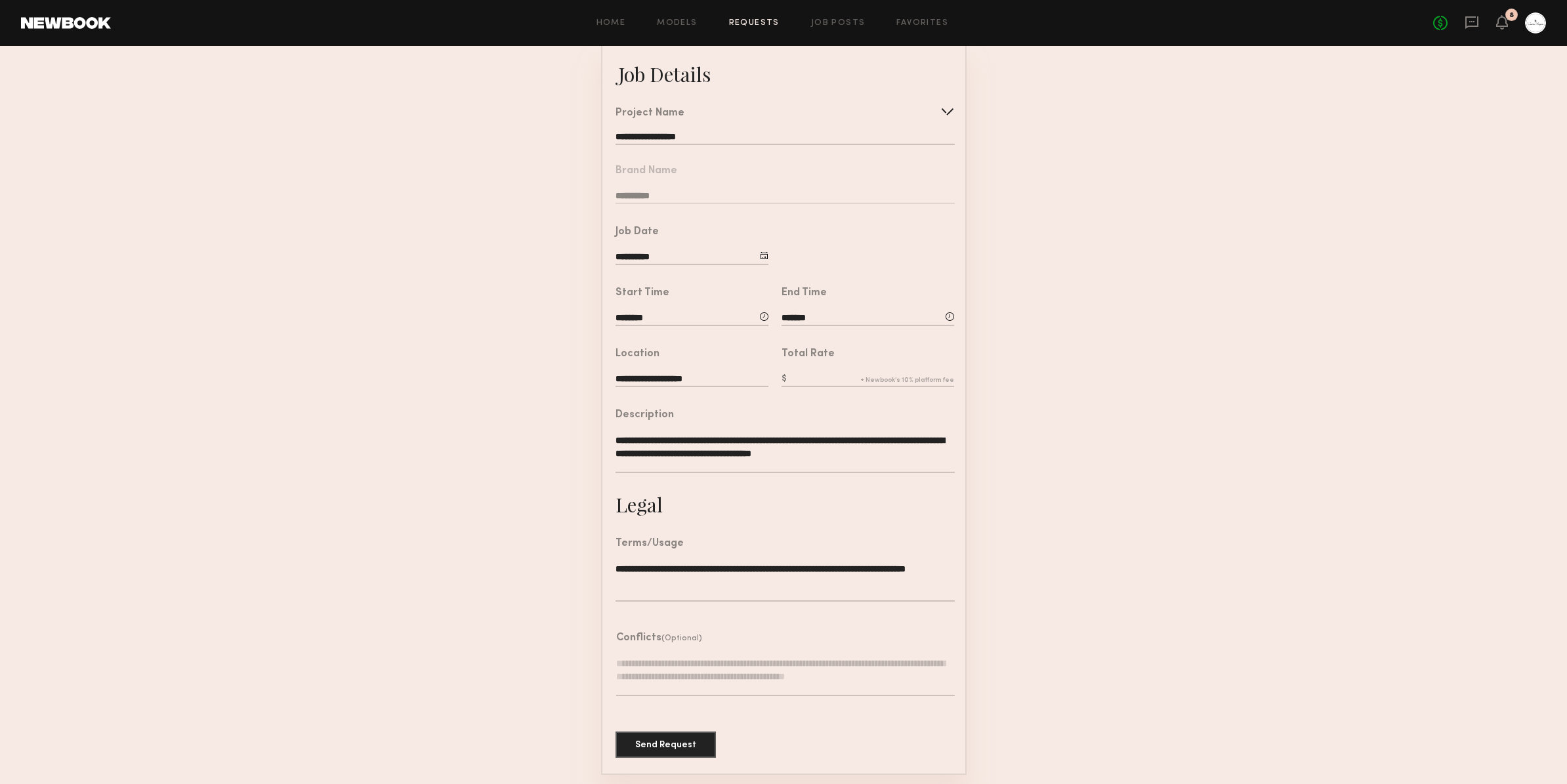
scroll to position [82, 0]
click at [808, 372] on input "text" at bounding box center [868, 378] width 173 height 14
type input "******"
click at [680, 742] on button "Send Request" at bounding box center [665, 742] width 100 height 26
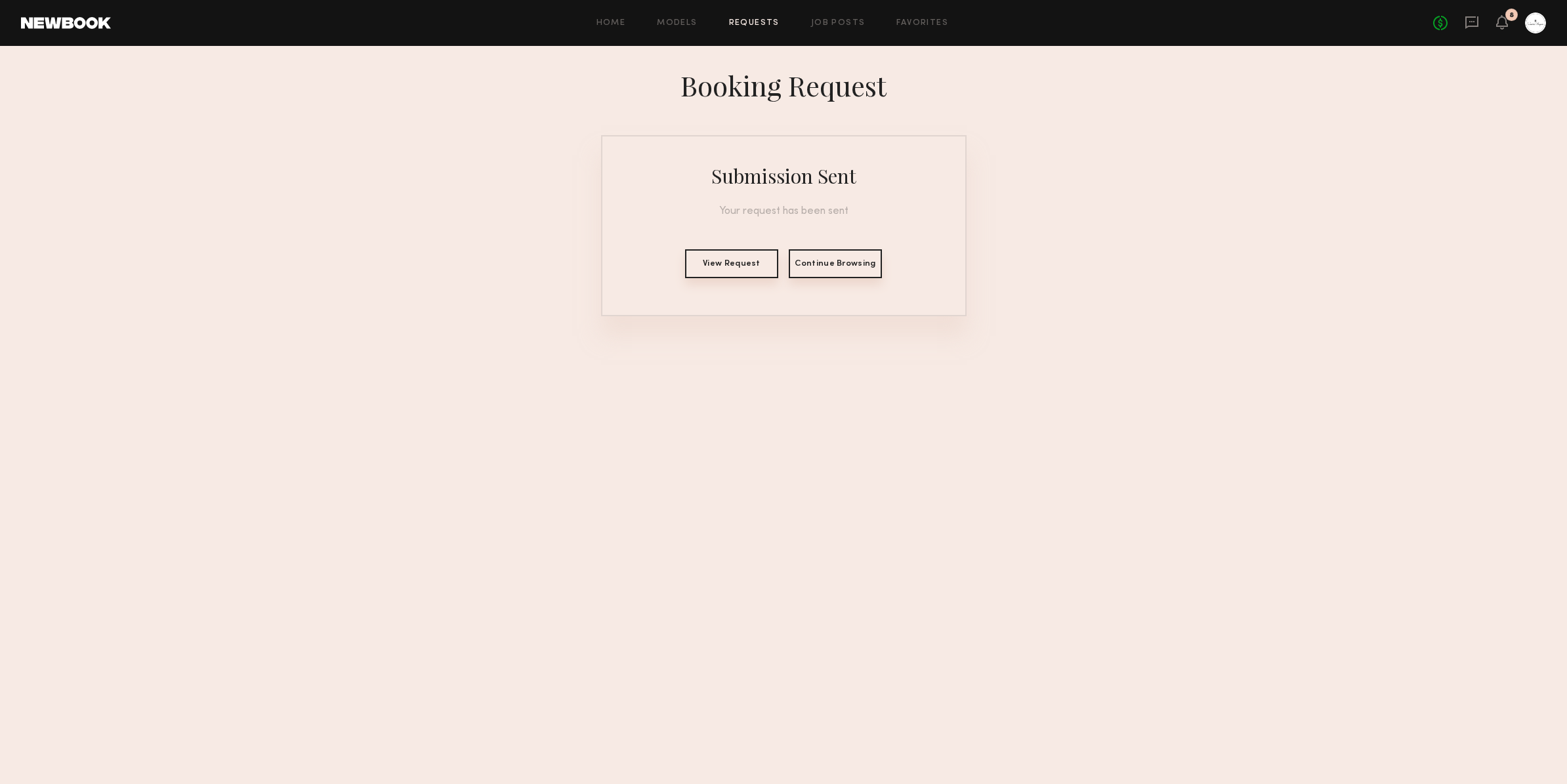
click at [707, 263] on button "View Request" at bounding box center [732, 263] width 93 height 29
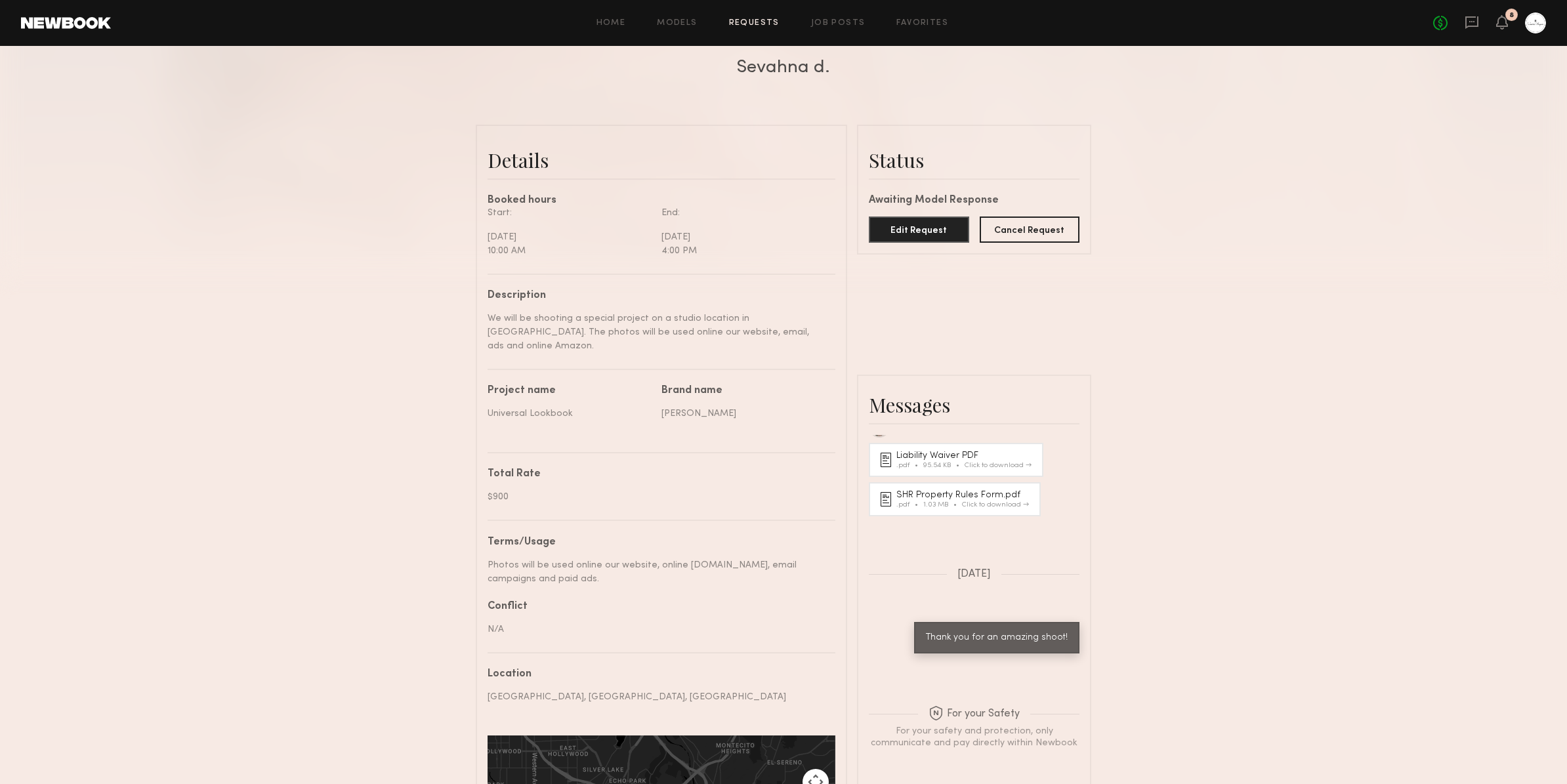
scroll to position [261, 0]
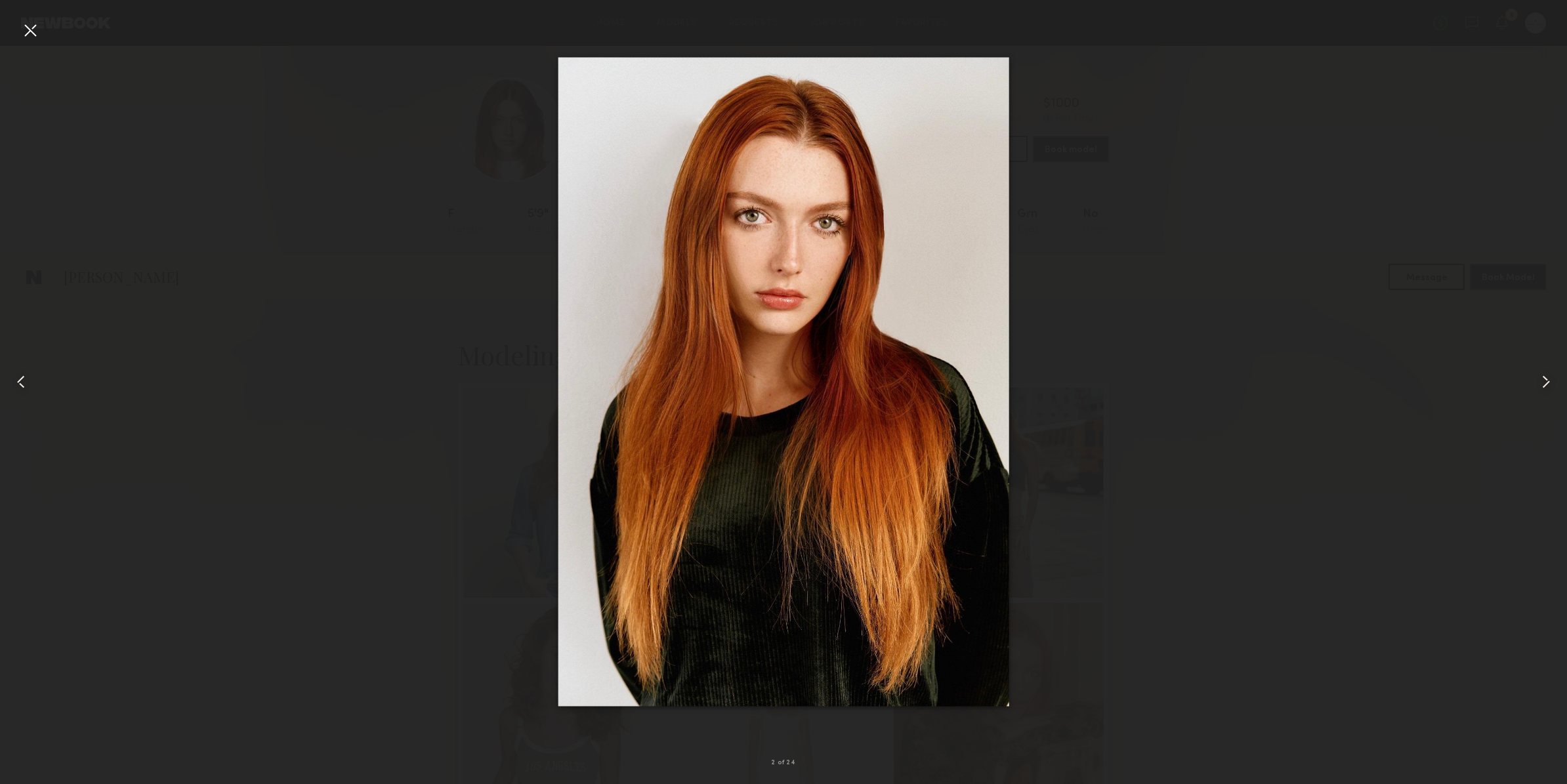
scroll to position [273, 0]
click at [31, 29] on div at bounding box center [30, 30] width 21 height 21
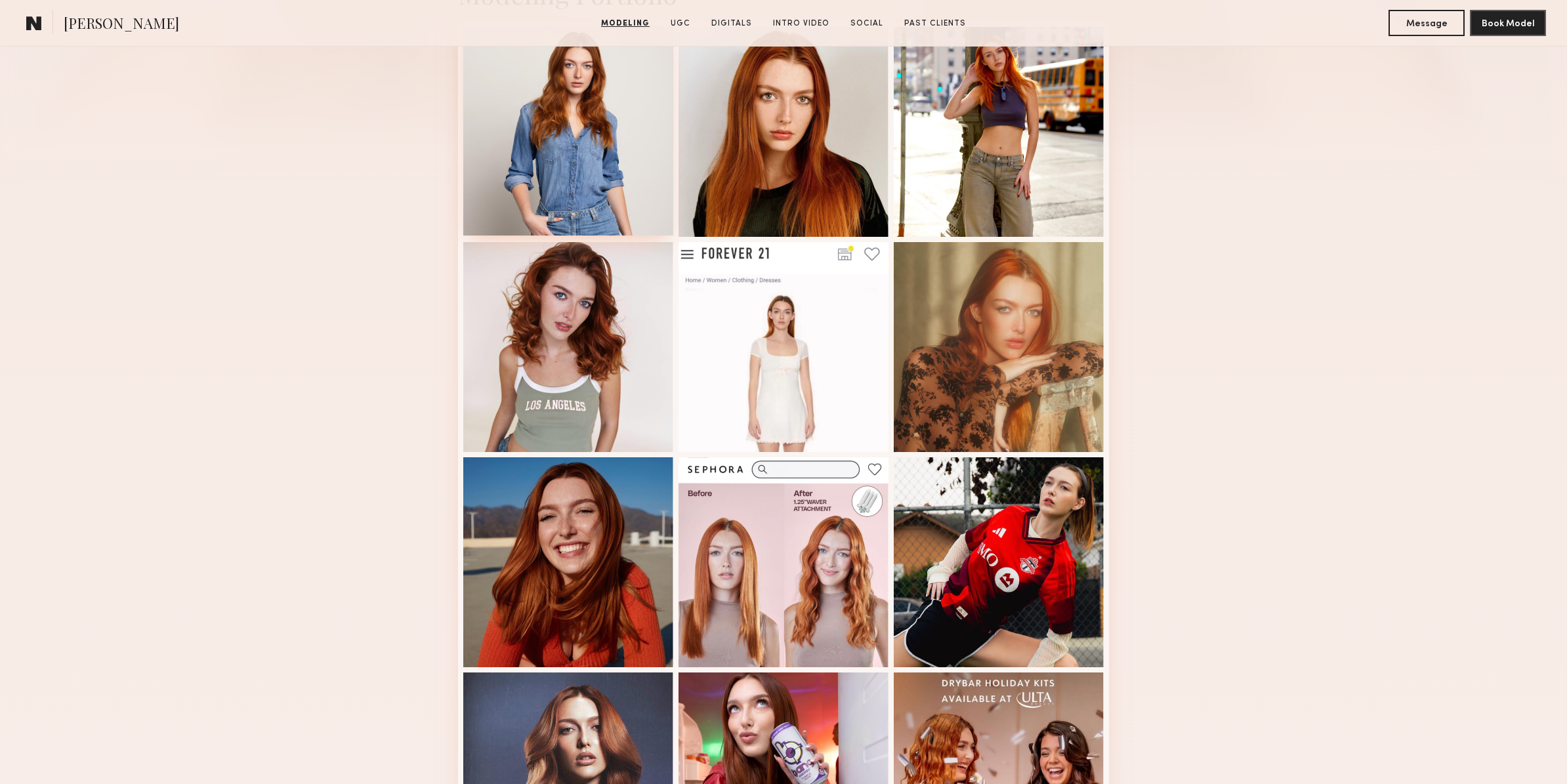
scroll to position [0, 0]
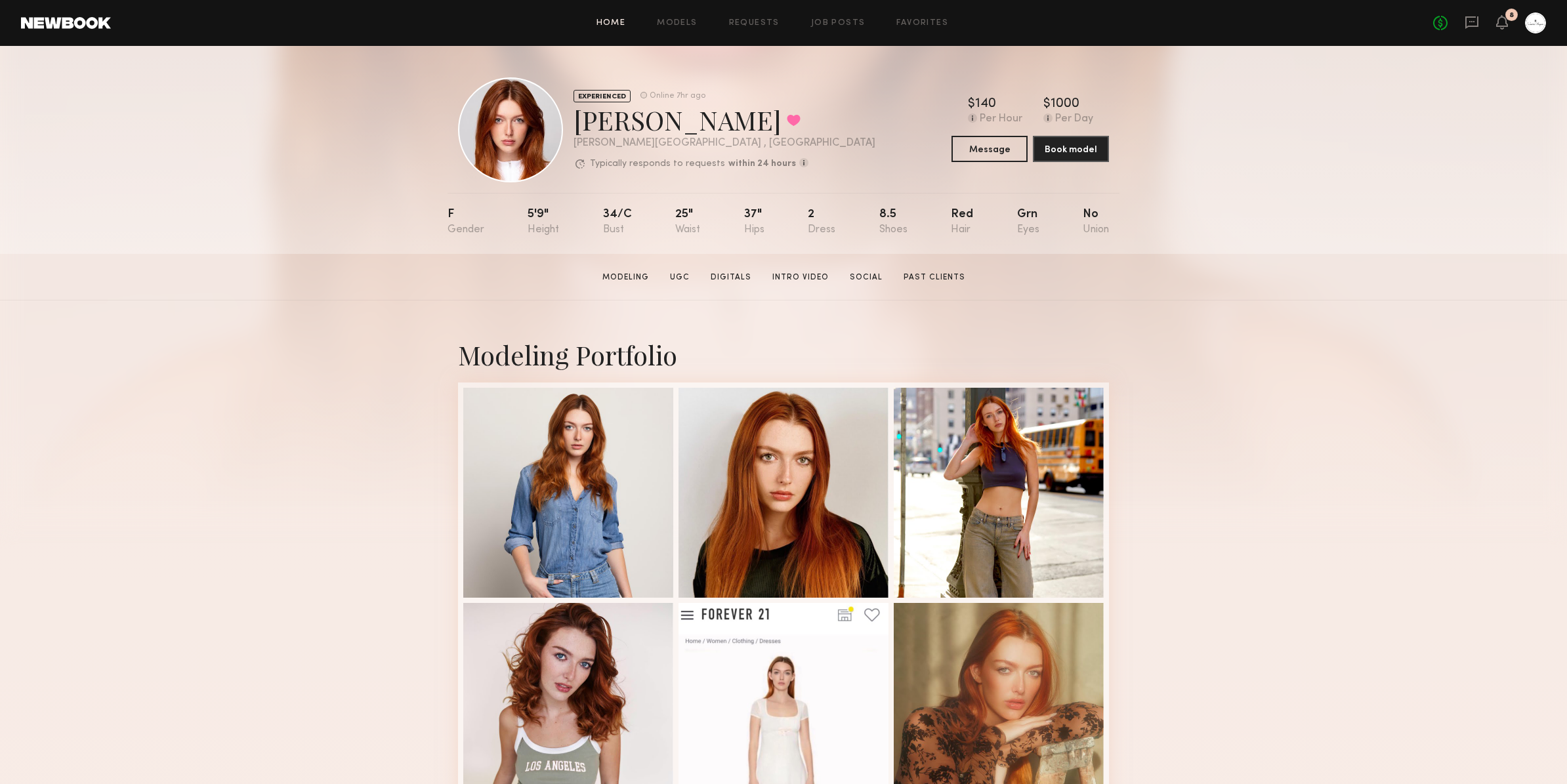
click at [603, 22] on link "Home" at bounding box center [611, 23] width 29 height 8
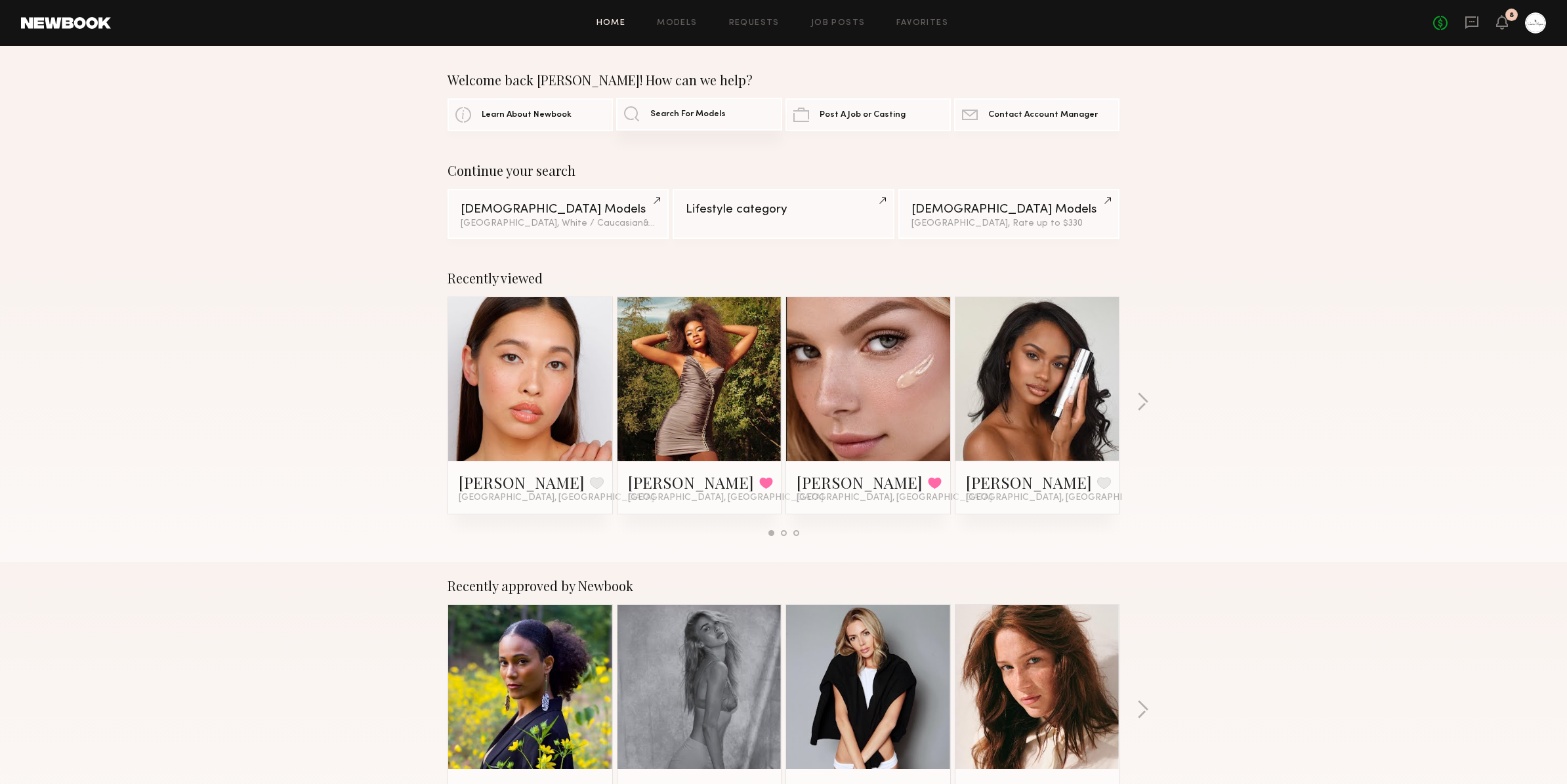
click at [666, 116] on span "Search For Models" at bounding box center [688, 114] width 76 height 8
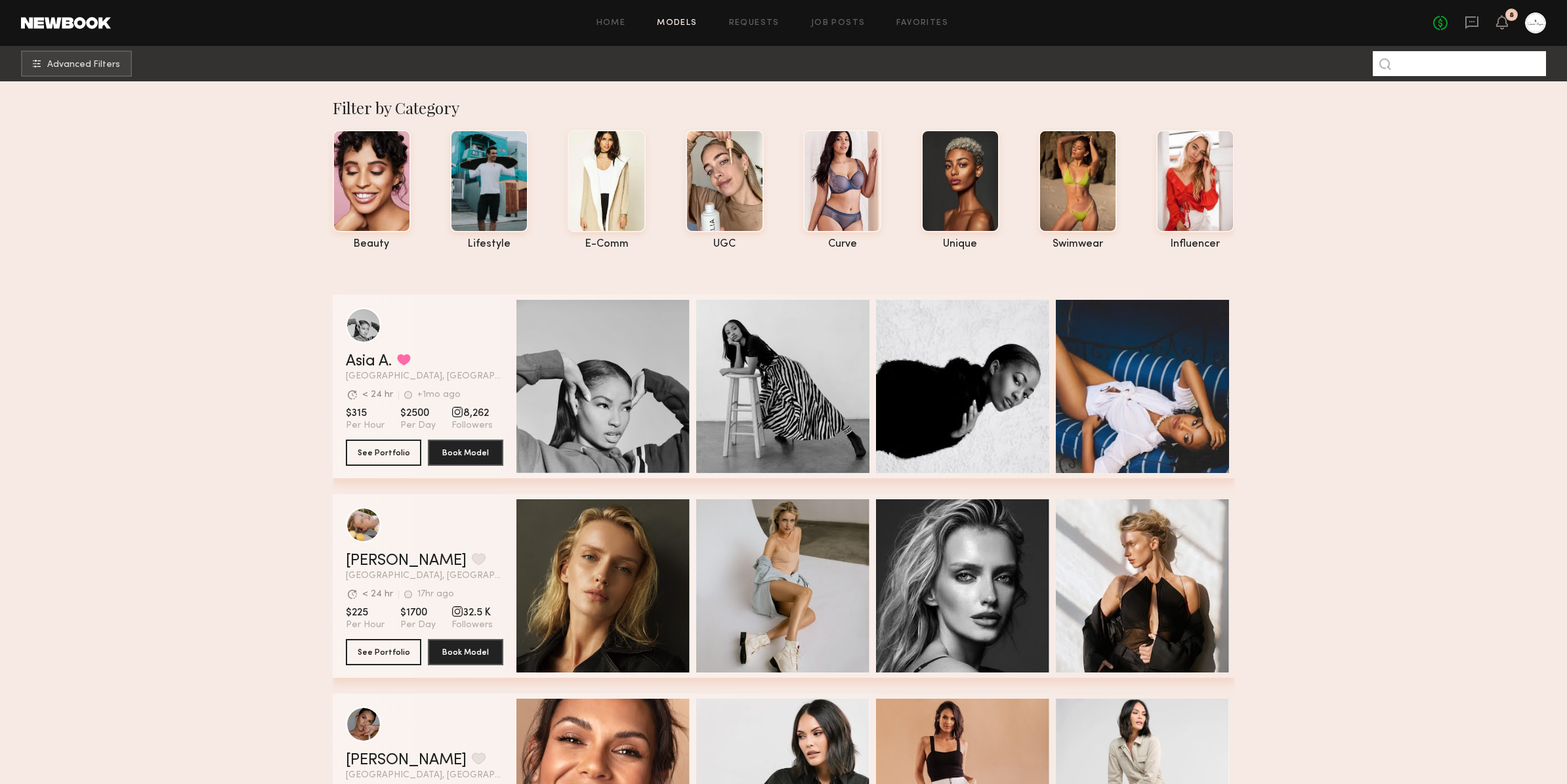
click at [1417, 67] on input at bounding box center [1459, 63] width 173 height 25
type input "*"
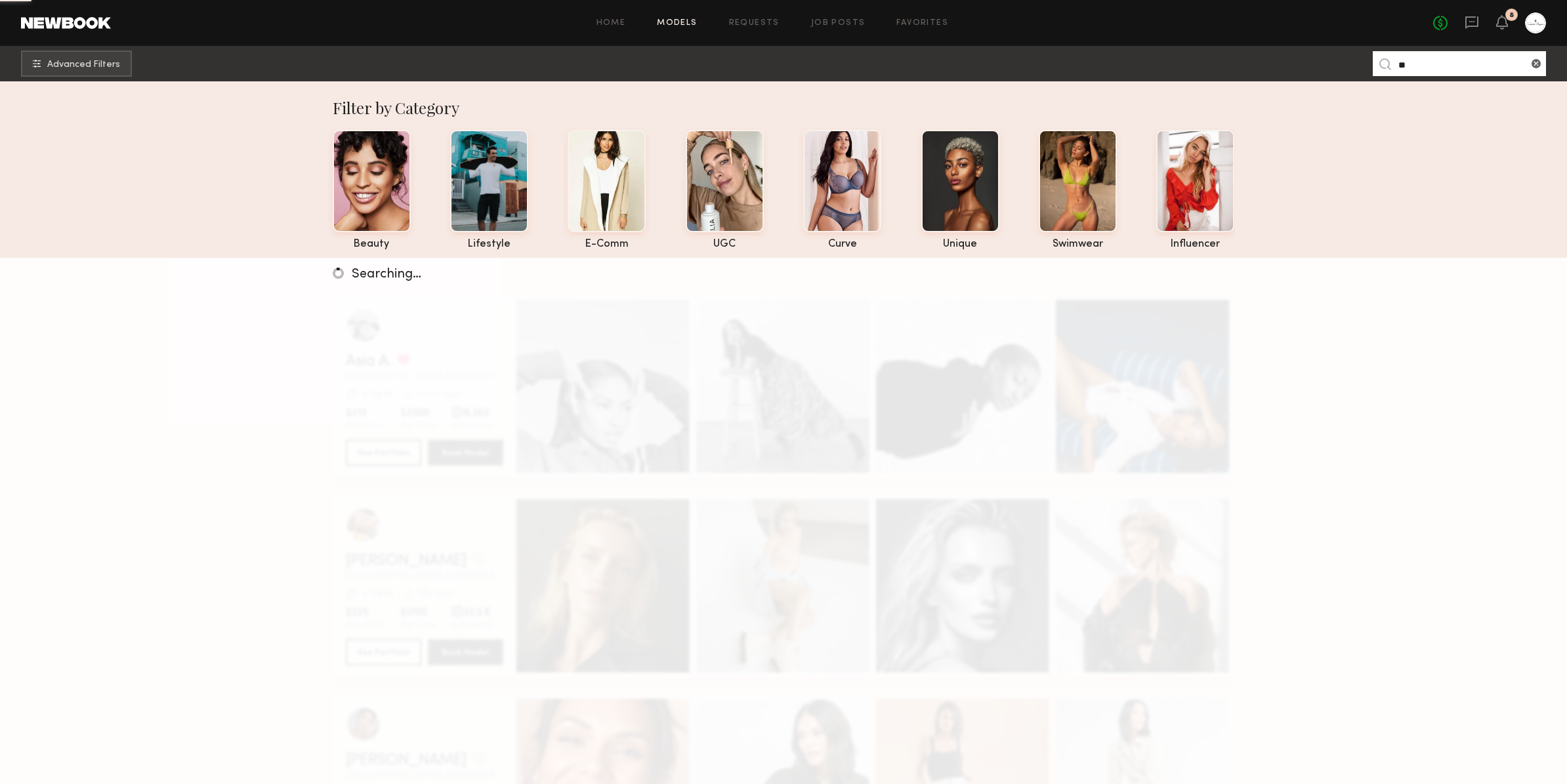
type input "*"
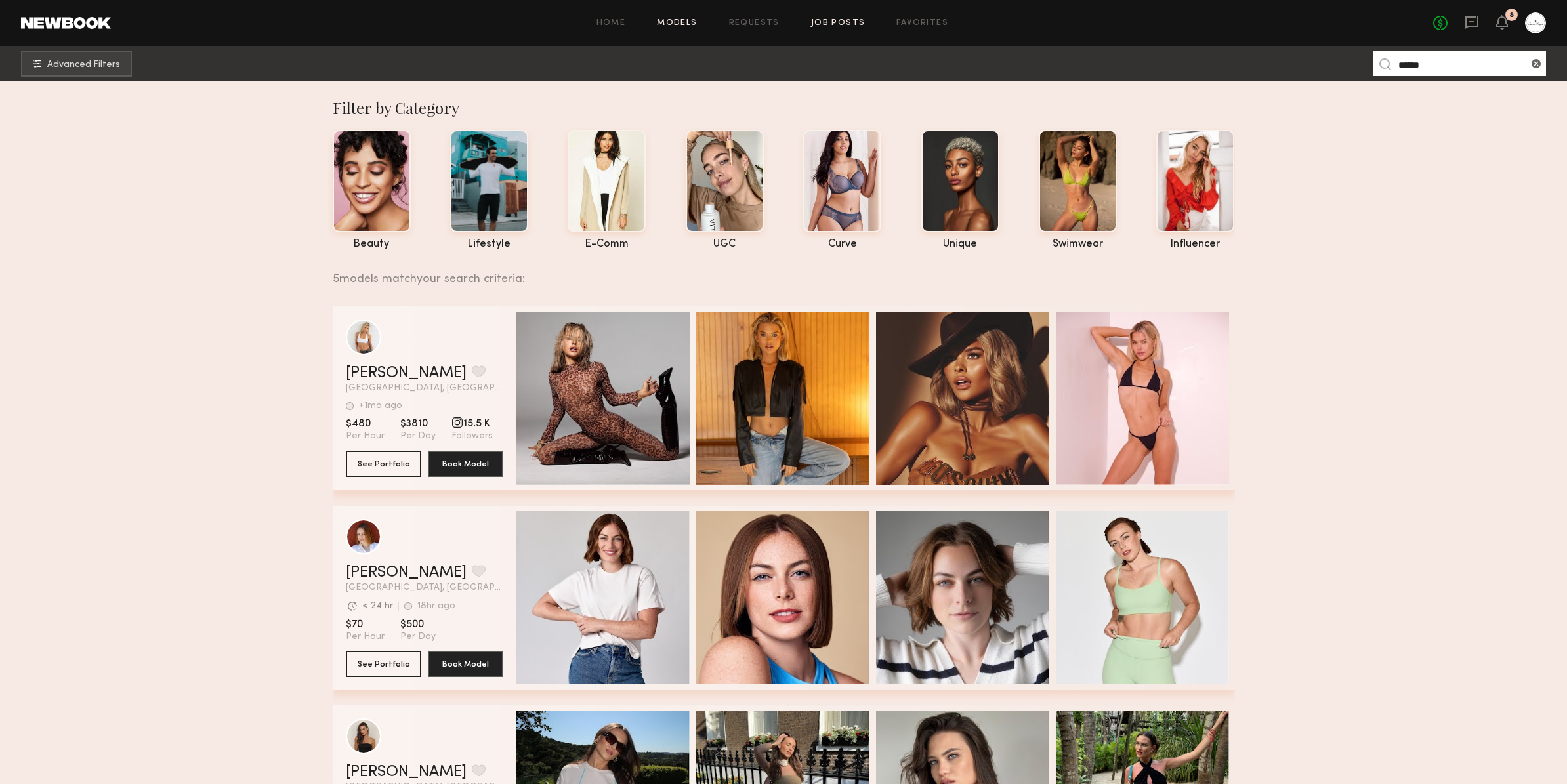
type input "******"
click at [842, 21] on link "Job Posts" at bounding box center [838, 23] width 54 height 8
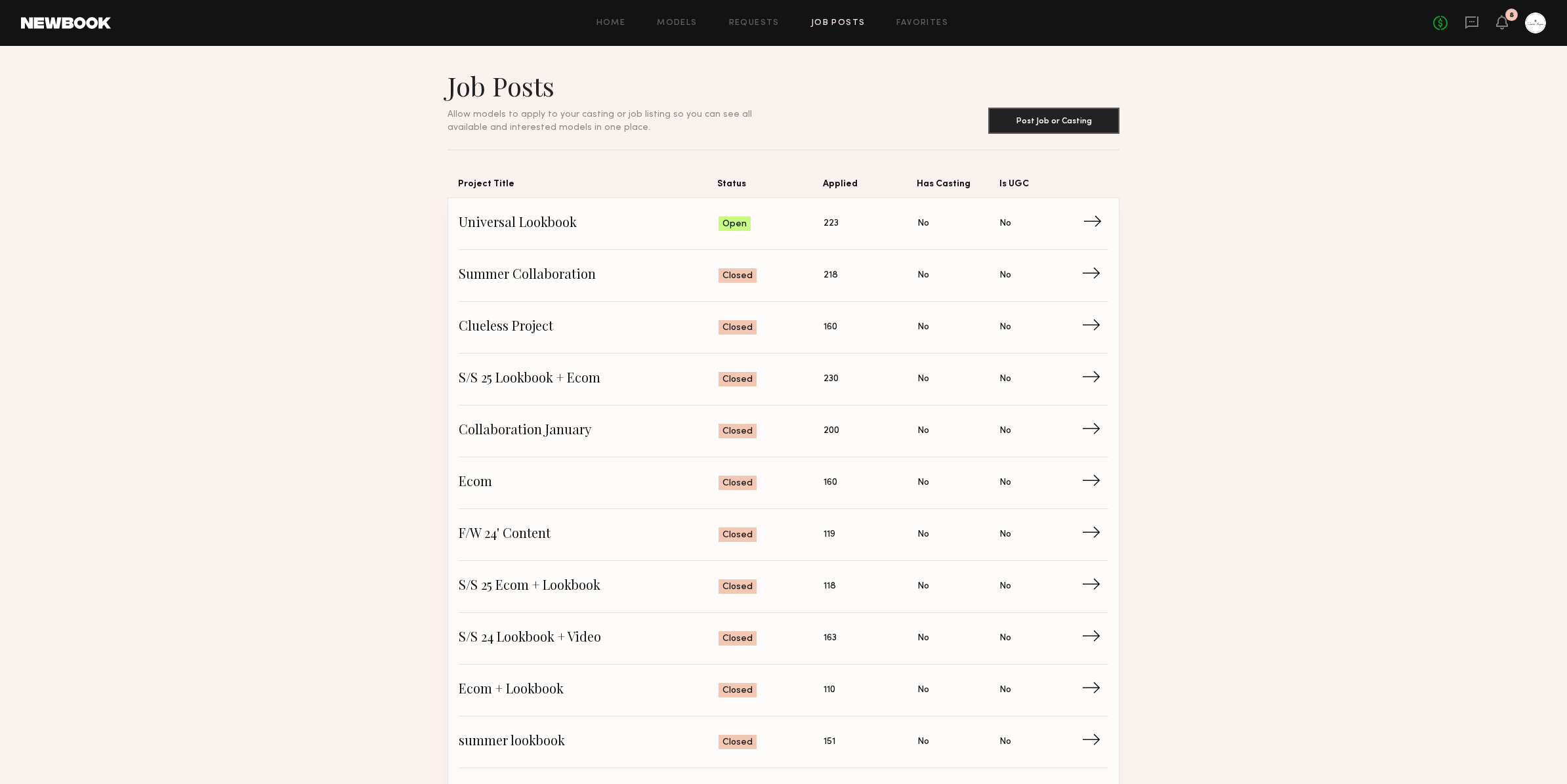
click at [654, 220] on span "Universal Lookbook" at bounding box center [588, 224] width 260 height 20
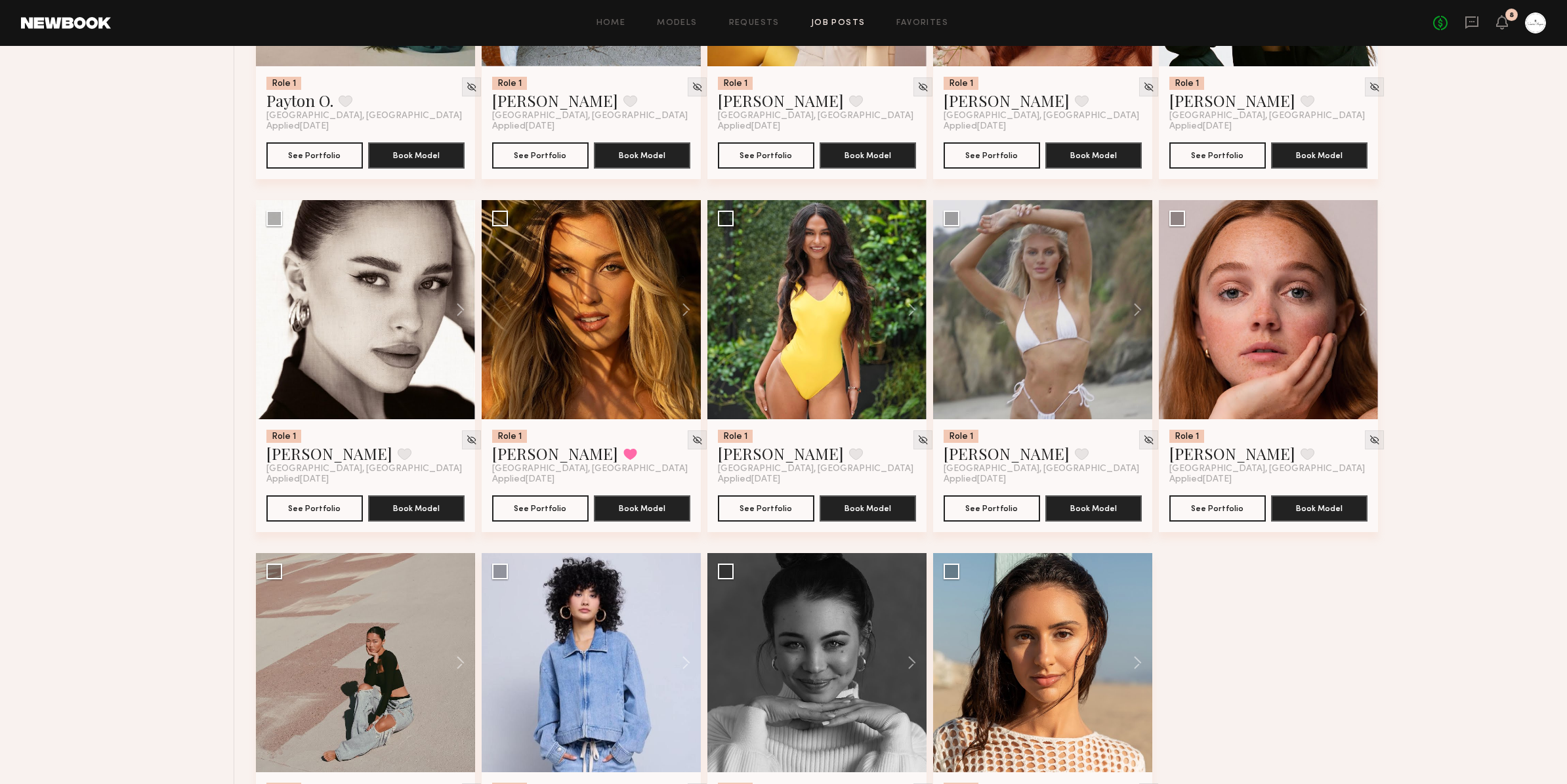
scroll to position [2954, 0]
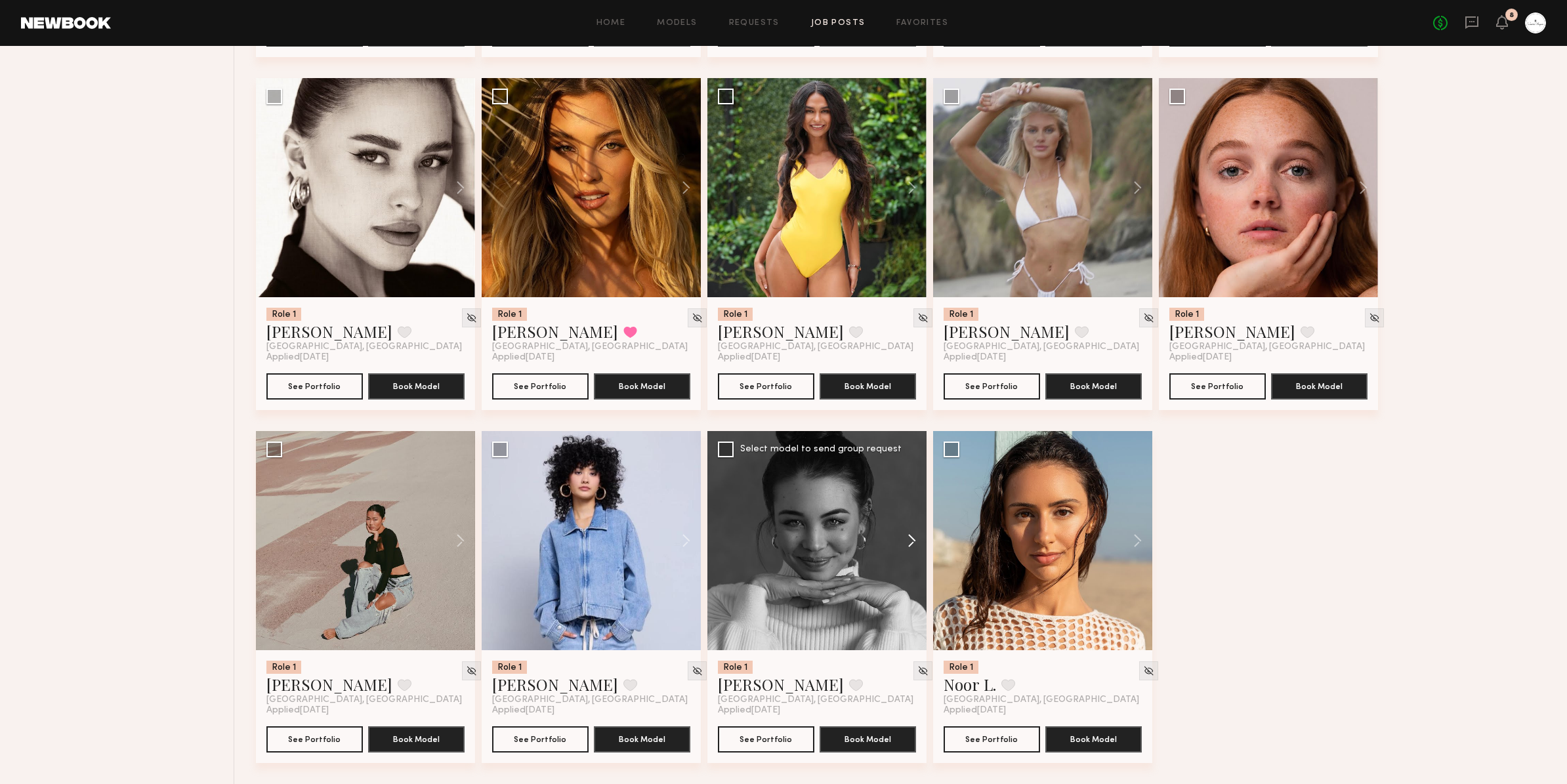
click at [913, 542] on button at bounding box center [905, 540] width 42 height 219
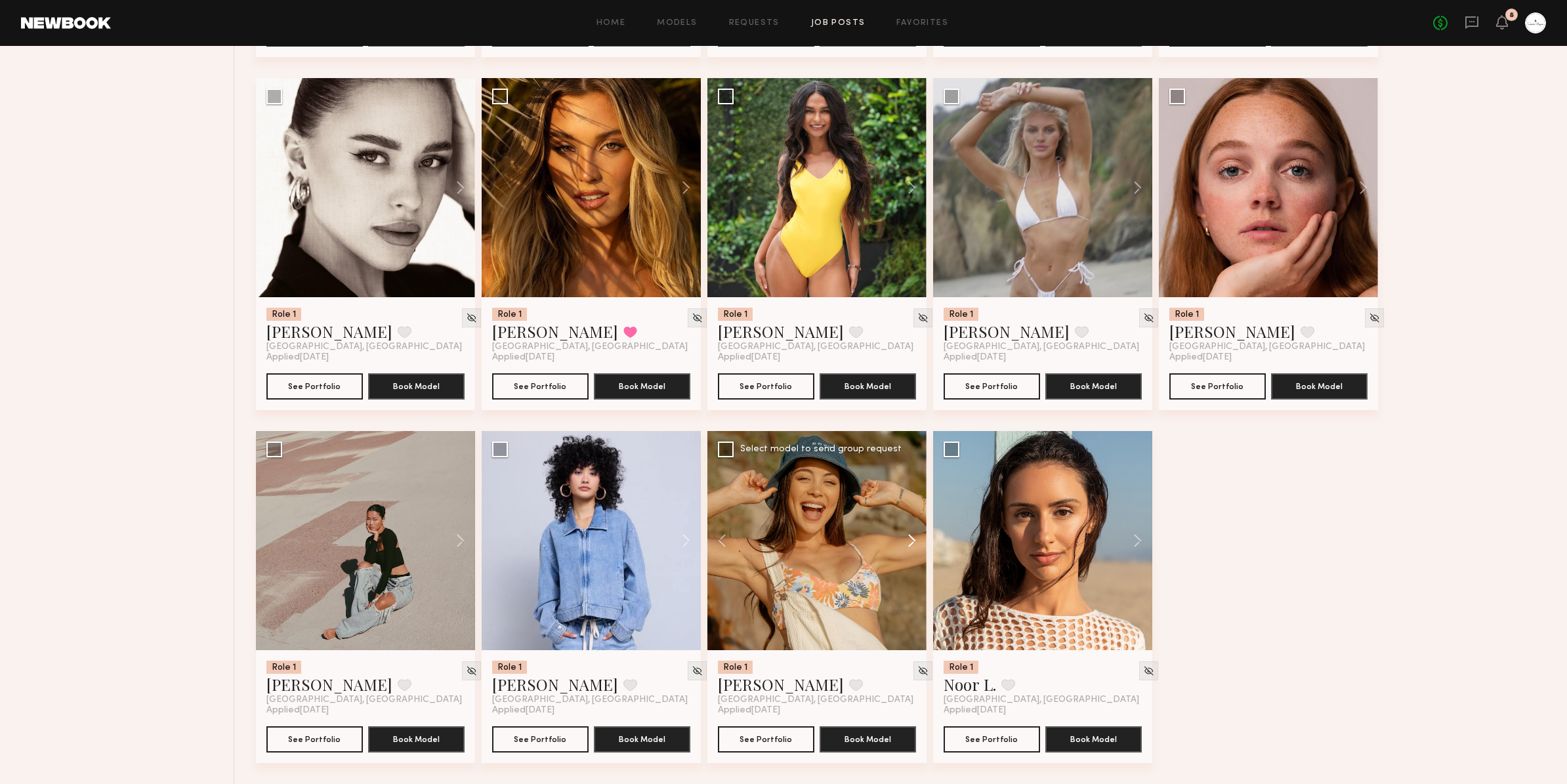
click at [913, 542] on button at bounding box center [905, 540] width 42 height 219
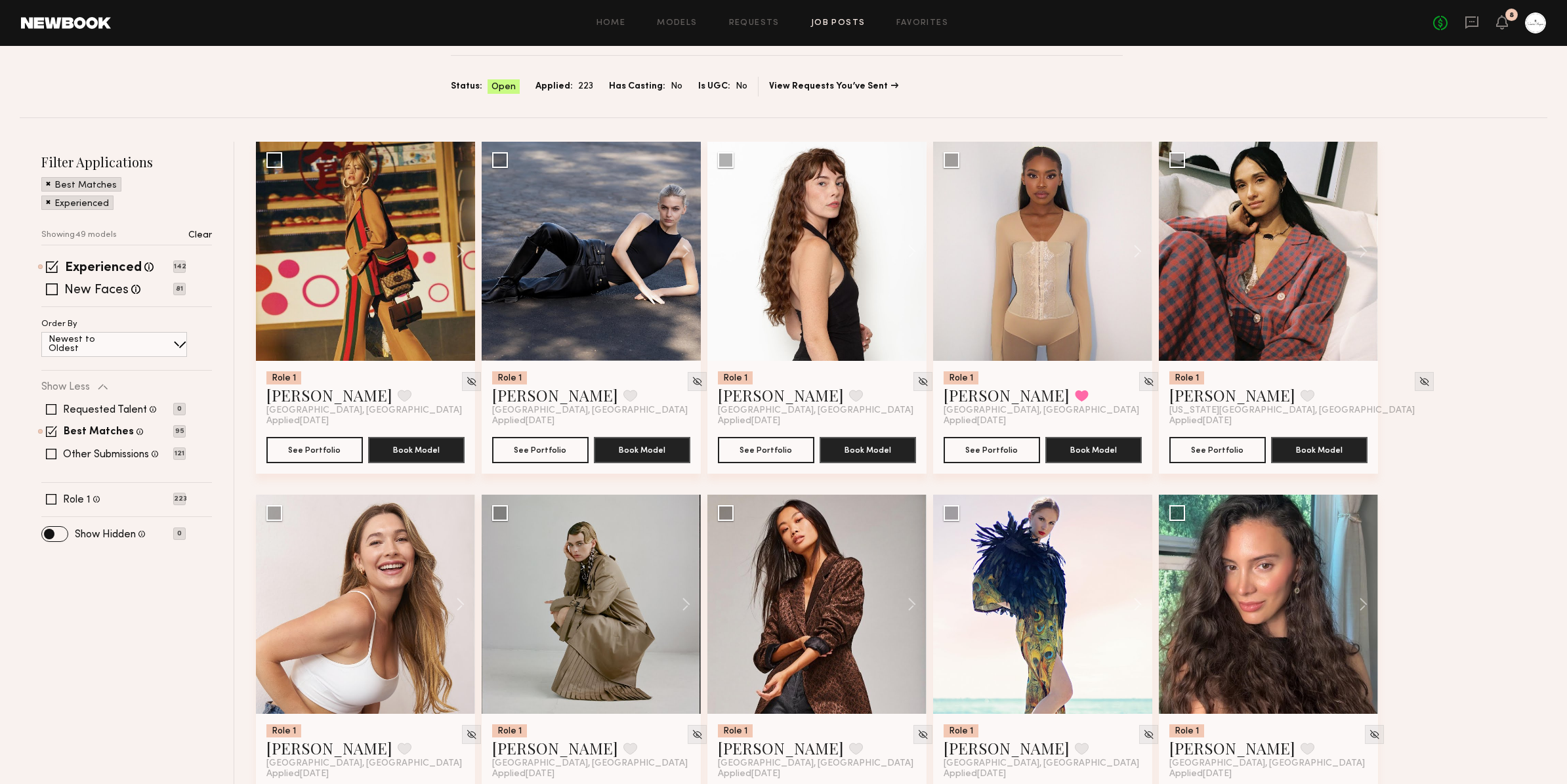
scroll to position [0, 0]
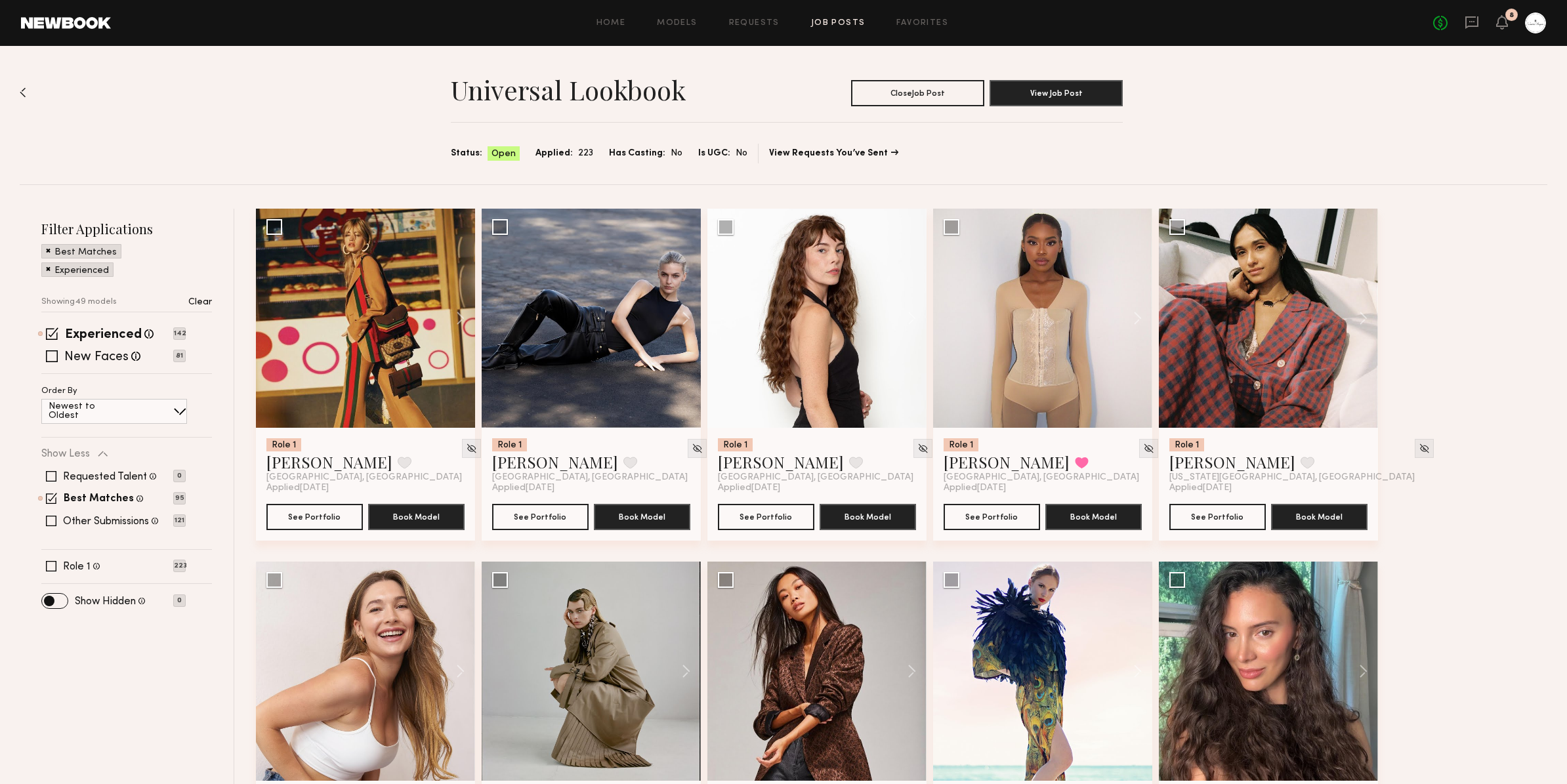
click at [846, 26] on link "Job Posts" at bounding box center [838, 23] width 54 height 8
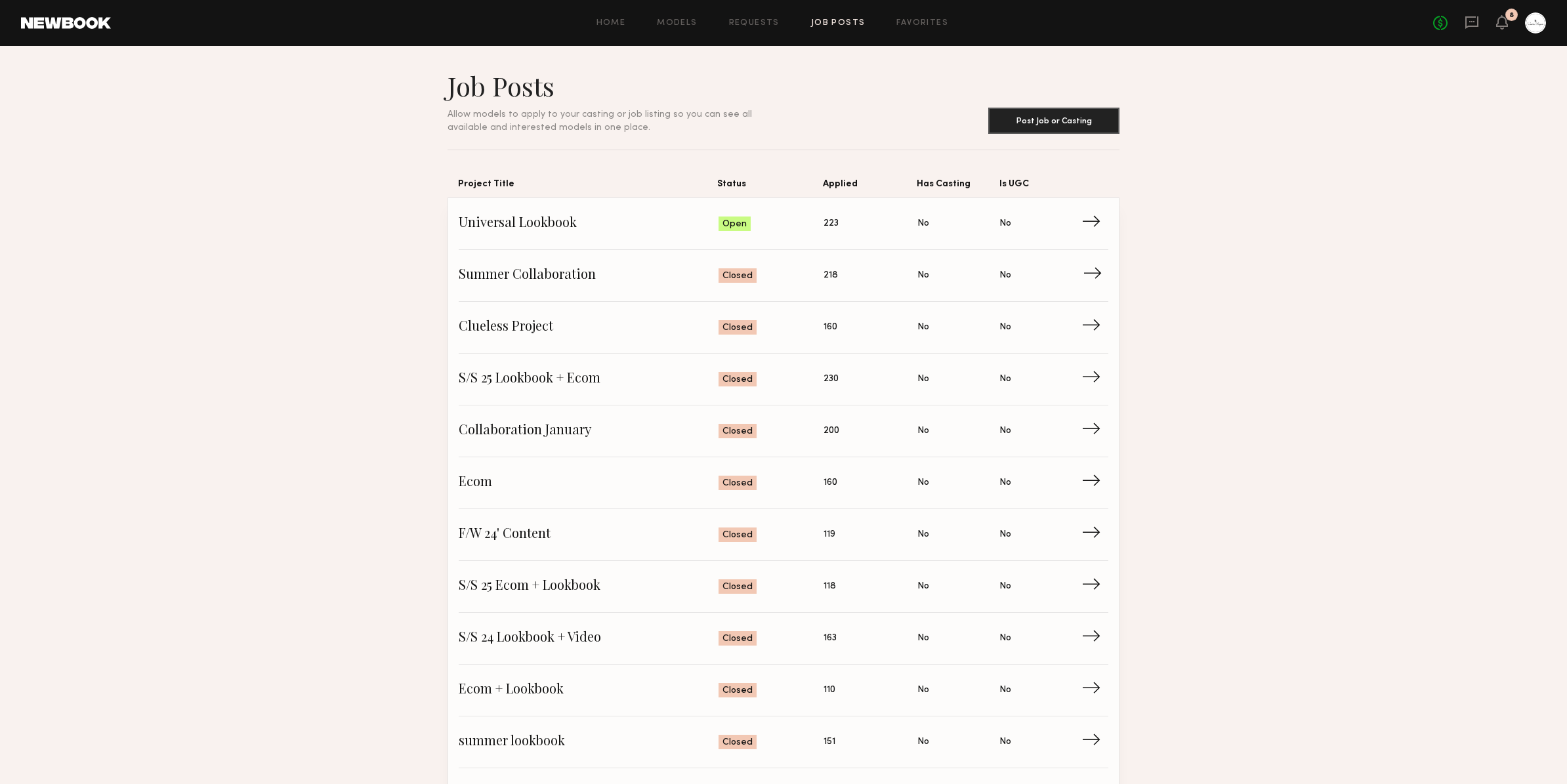
click at [711, 286] on link "Summer Collaboration Status: Closed Applied: 218 Has Casting: No Is UGC: No →" at bounding box center [783, 276] width 649 height 52
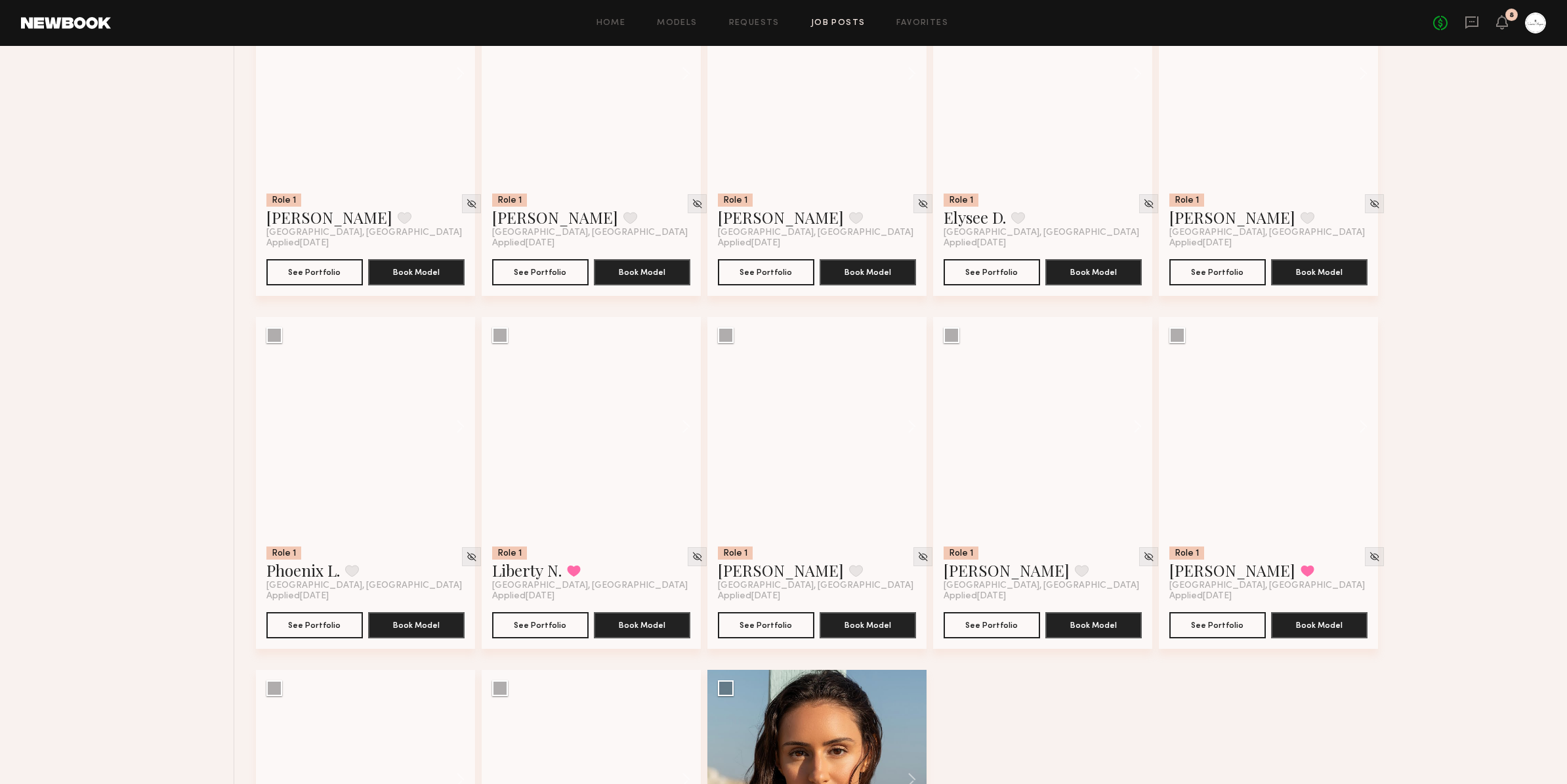
scroll to position [2600, 0]
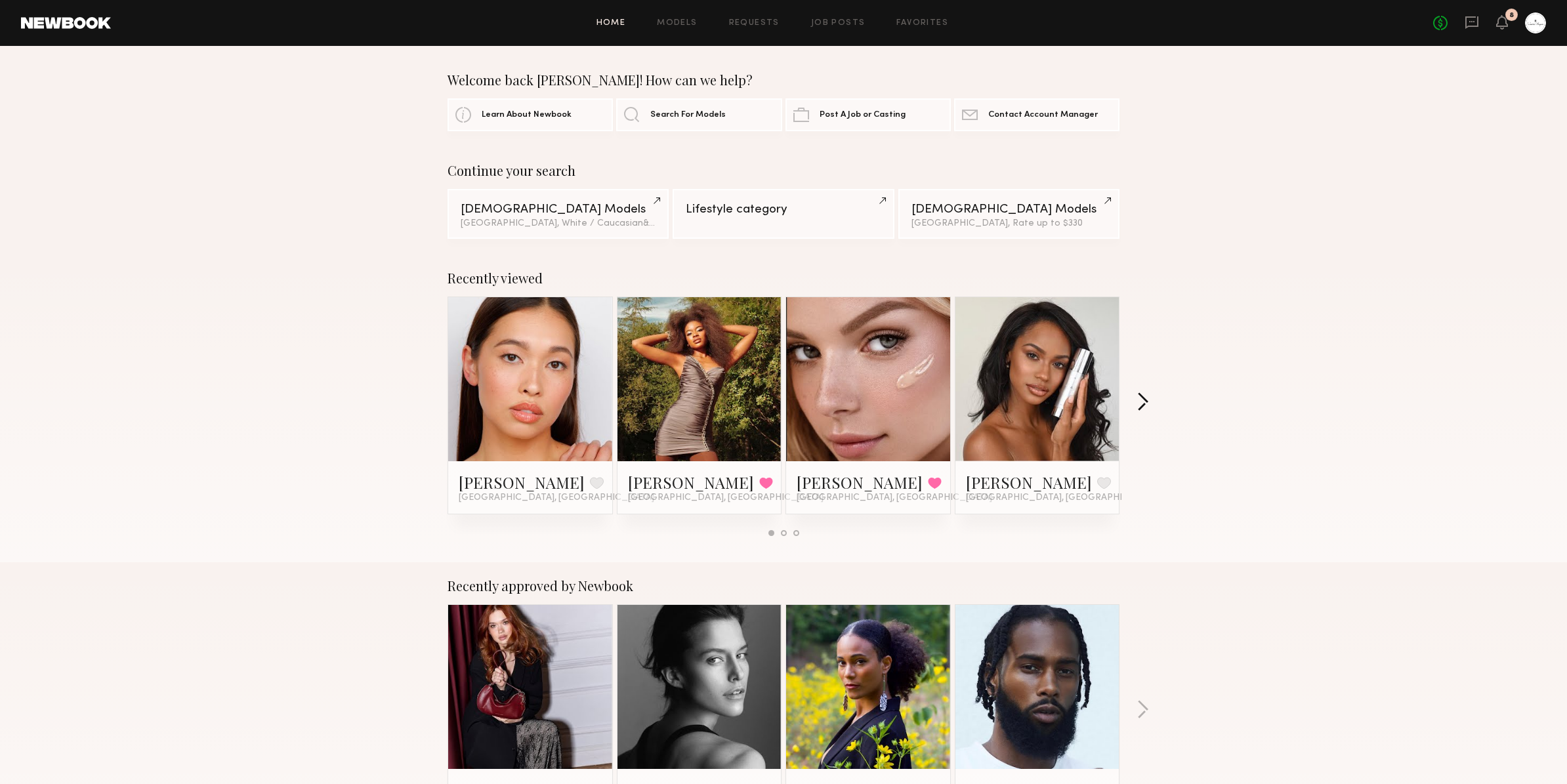
click at [1145, 404] on button "button" at bounding box center [1142, 403] width 13 height 22
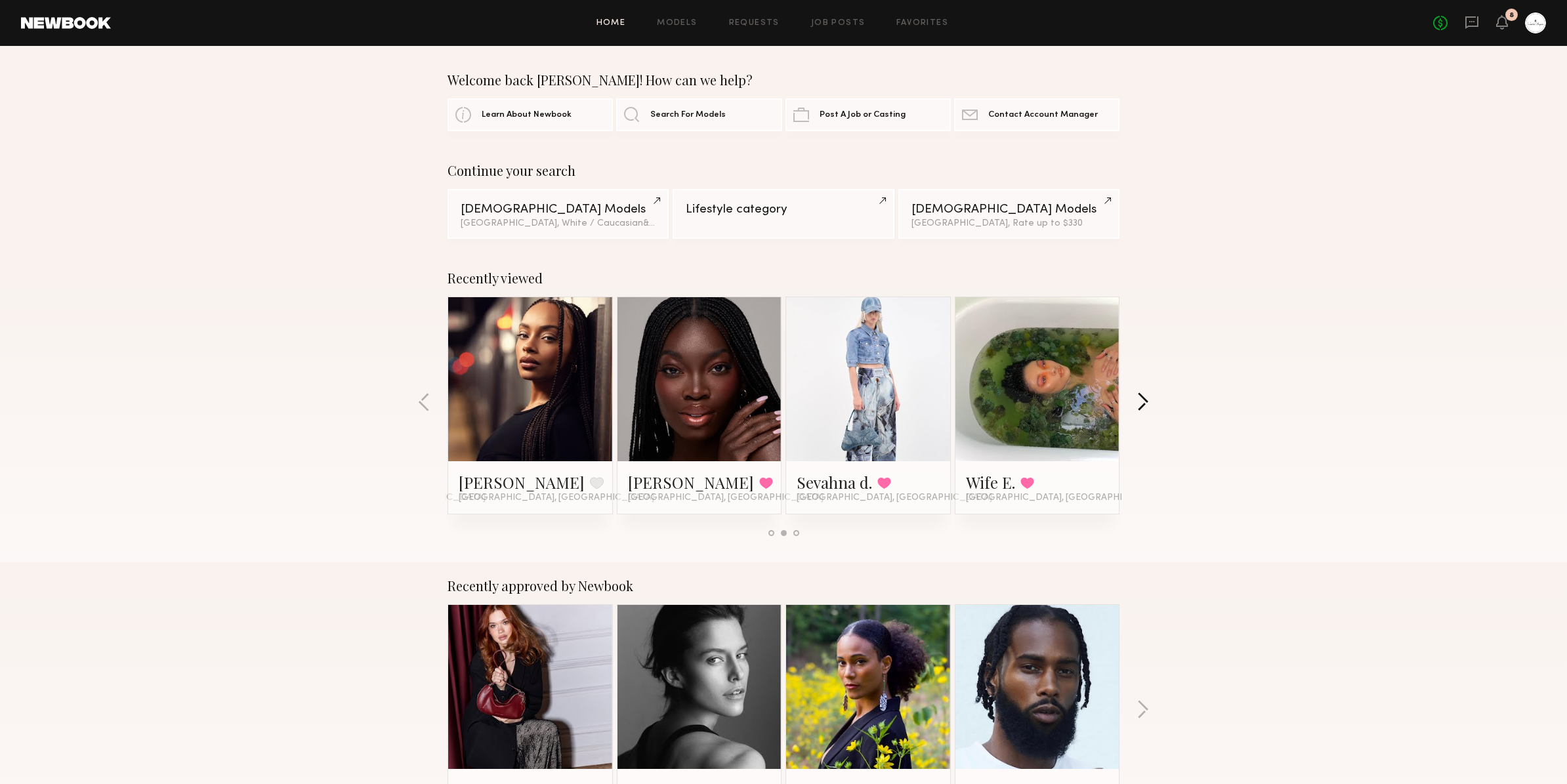
click at [1145, 404] on button "button" at bounding box center [1142, 403] width 13 height 22
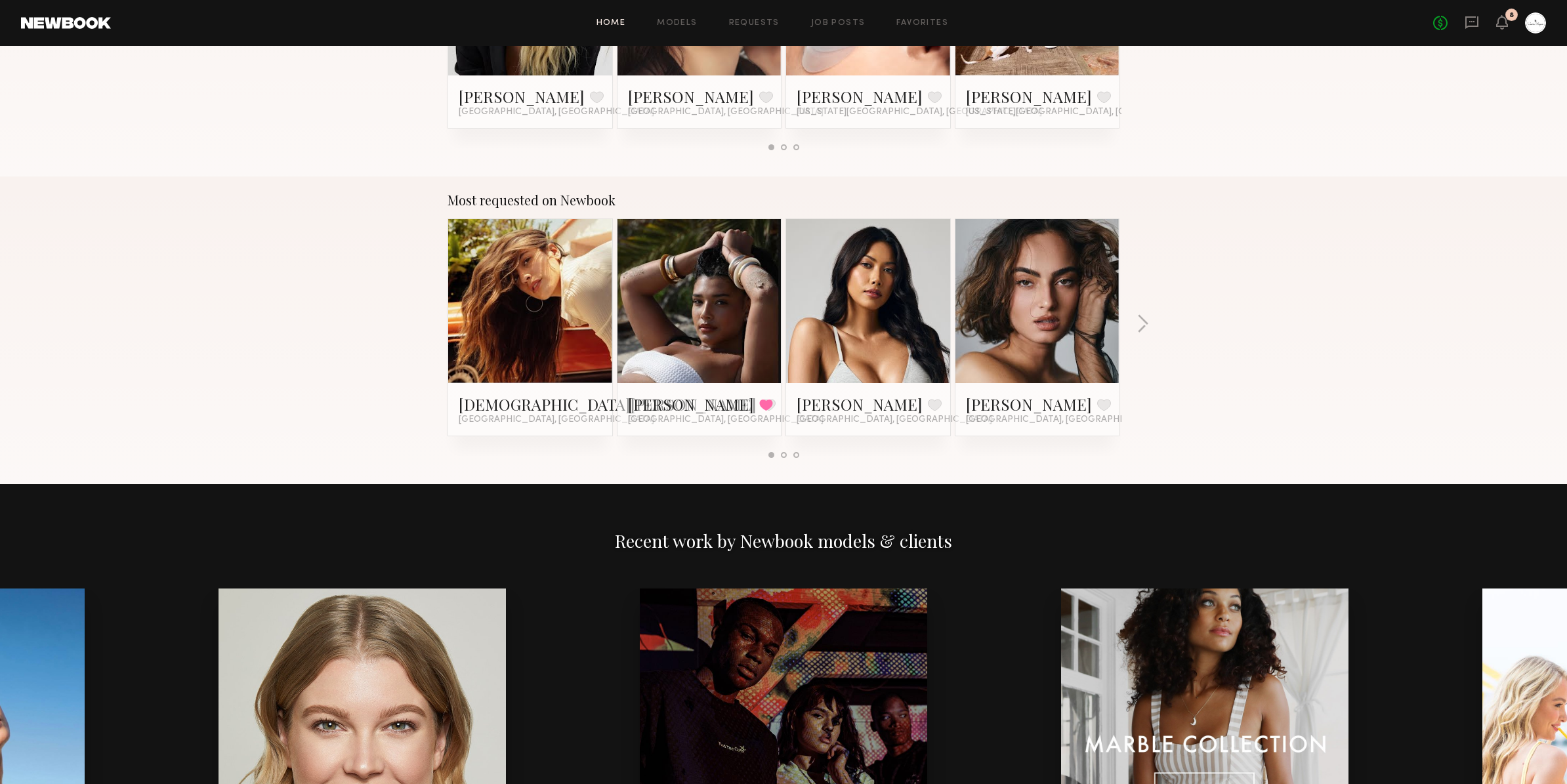
scroll to position [1003, 0]
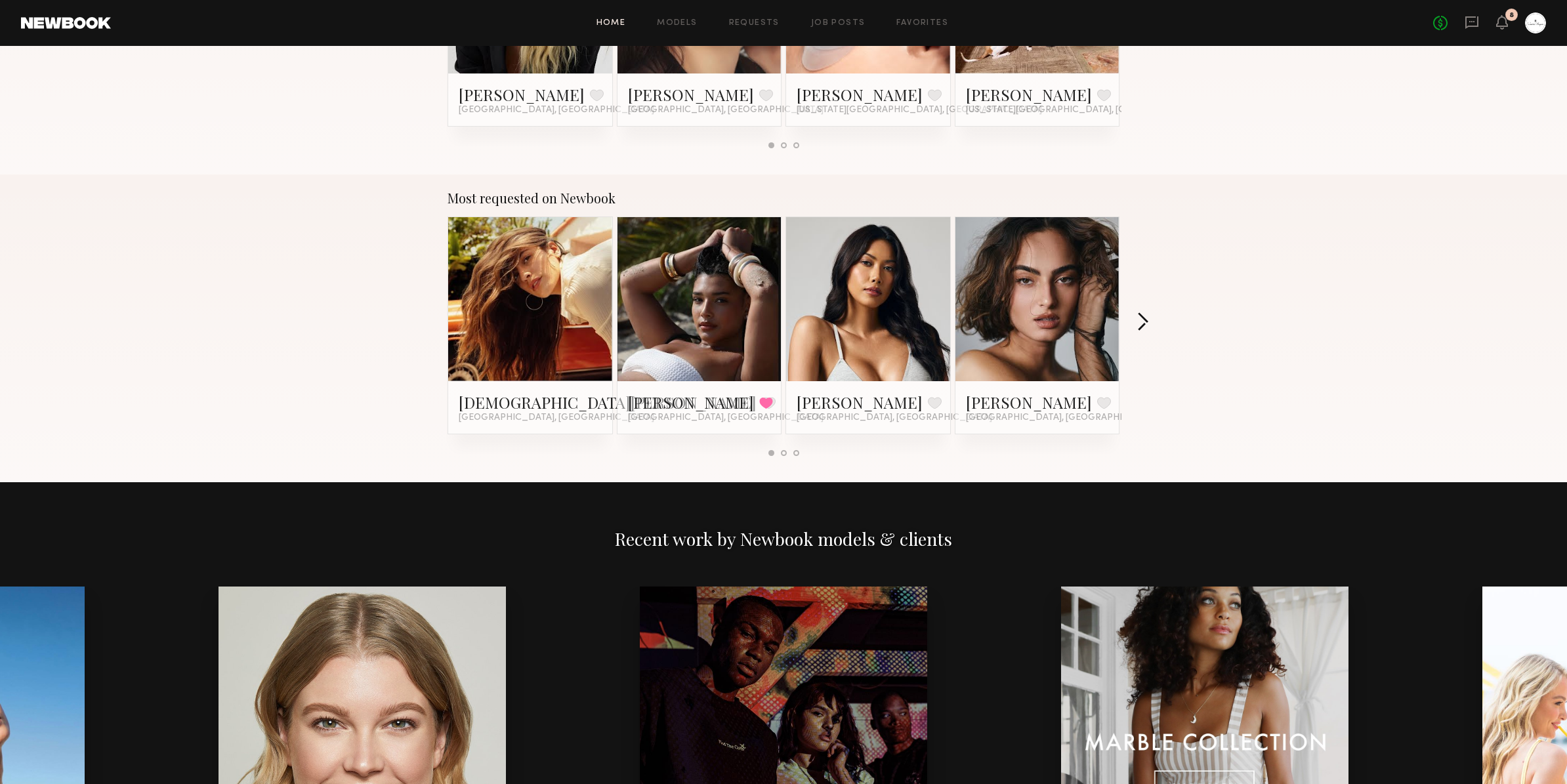
click at [1145, 321] on button "button" at bounding box center [1142, 323] width 13 height 22
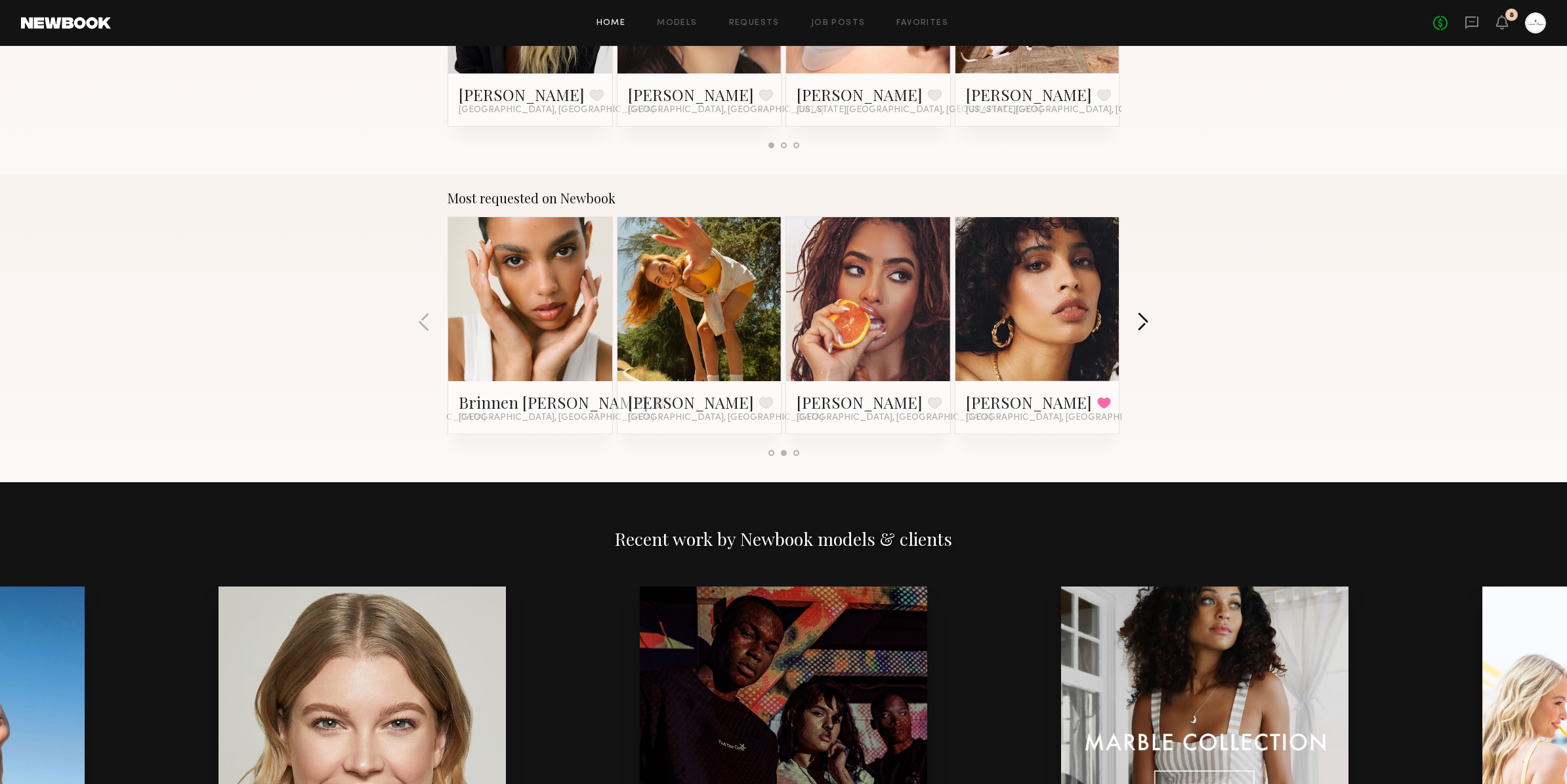
click at [1145, 321] on button "button" at bounding box center [1142, 323] width 13 height 22
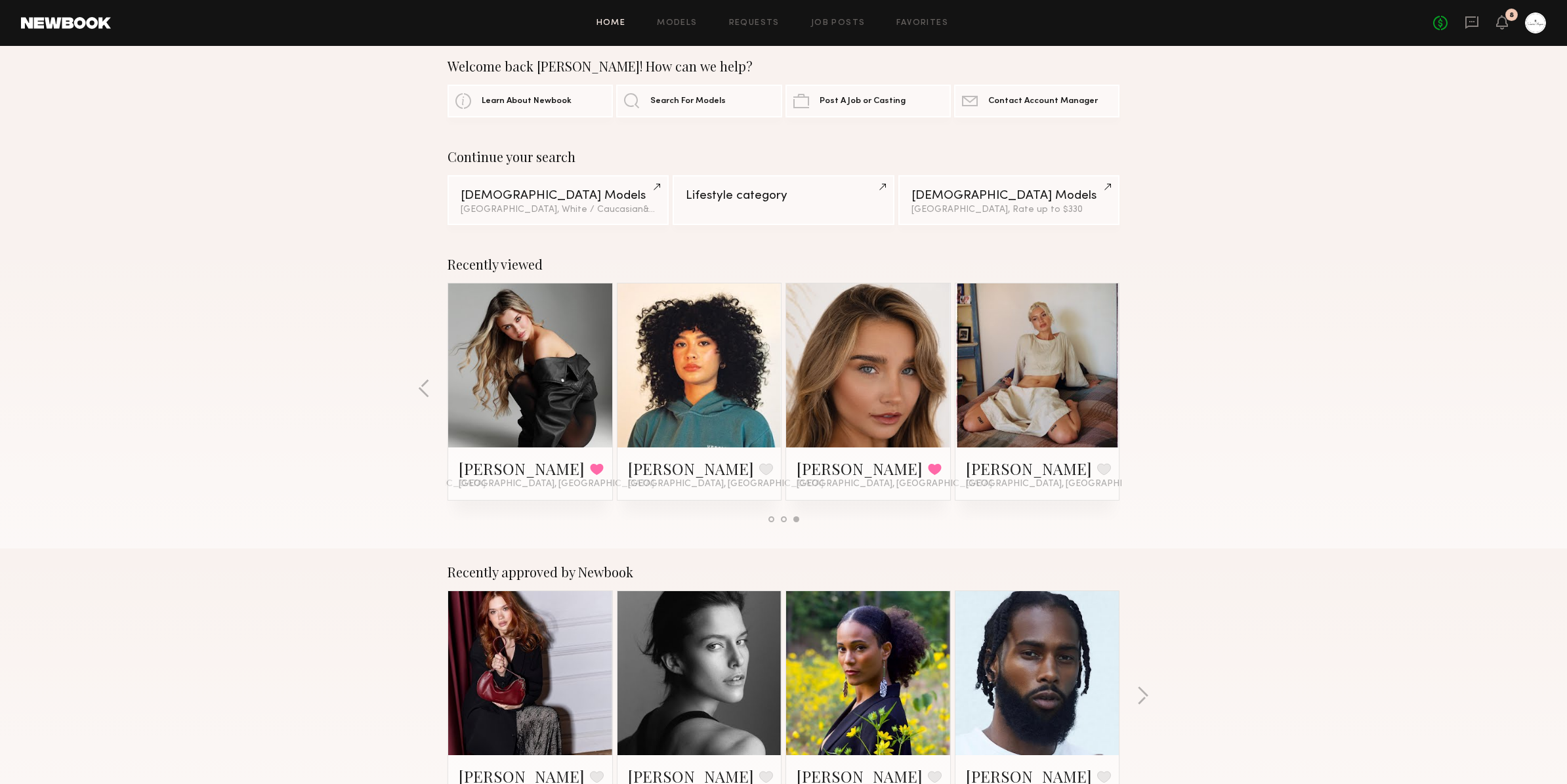
scroll to position [0, 0]
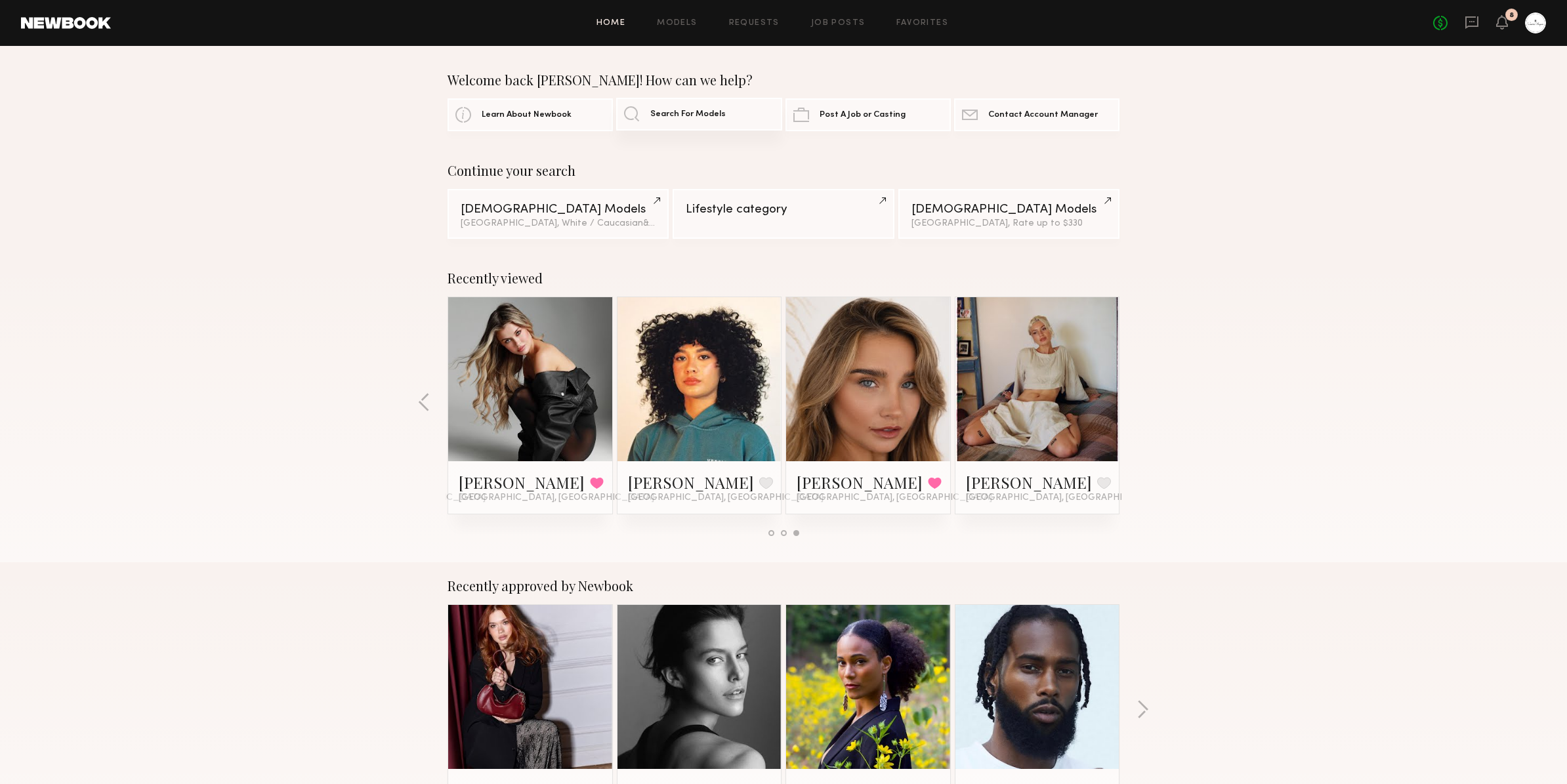
click at [706, 111] on span "Search For Models" at bounding box center [688, 114] width 76 height 8
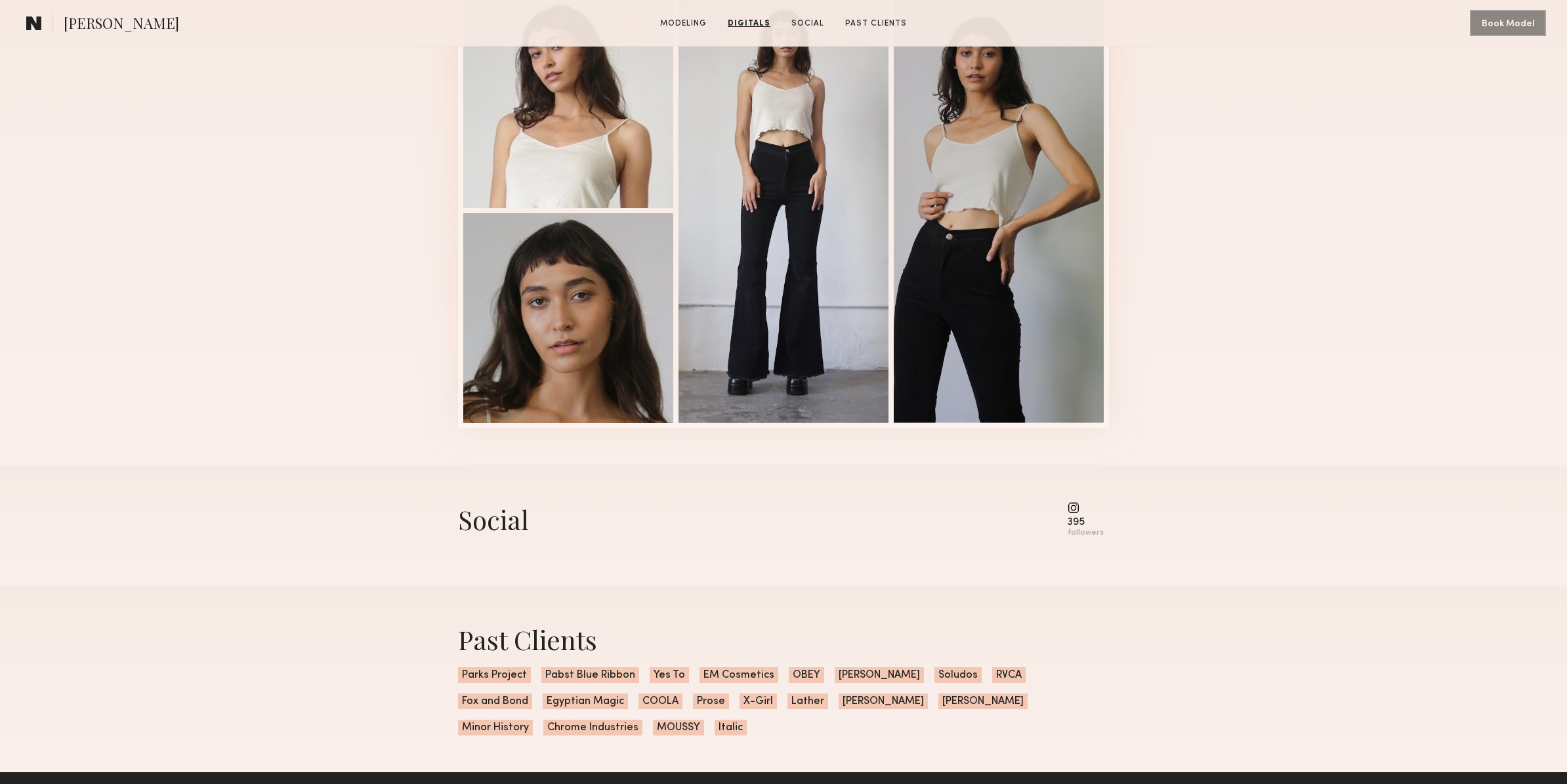
scroll to position [1413, 0]
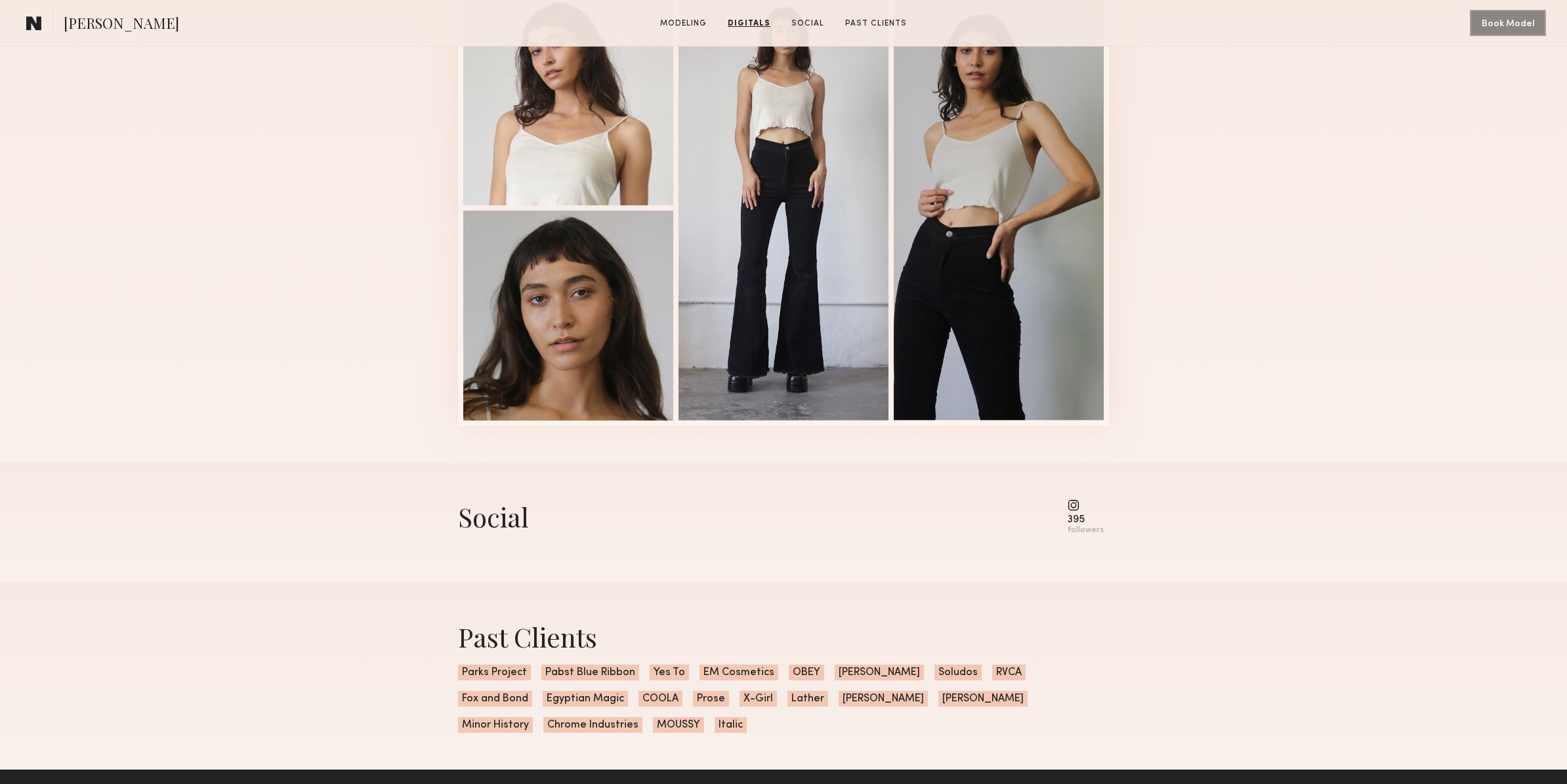
drag, startPoint x: 1074, startPoint y: 496, endPoint x: 1071, endPoint y: 510, distance: 14.3
click at [1074, 501] on div "Social 395 followers" at bounding box center [783, 522] width 651 height 120
click at [1069, 513] on div "Social 395 followers" at bounding box center [783, 517] width 651 height 36
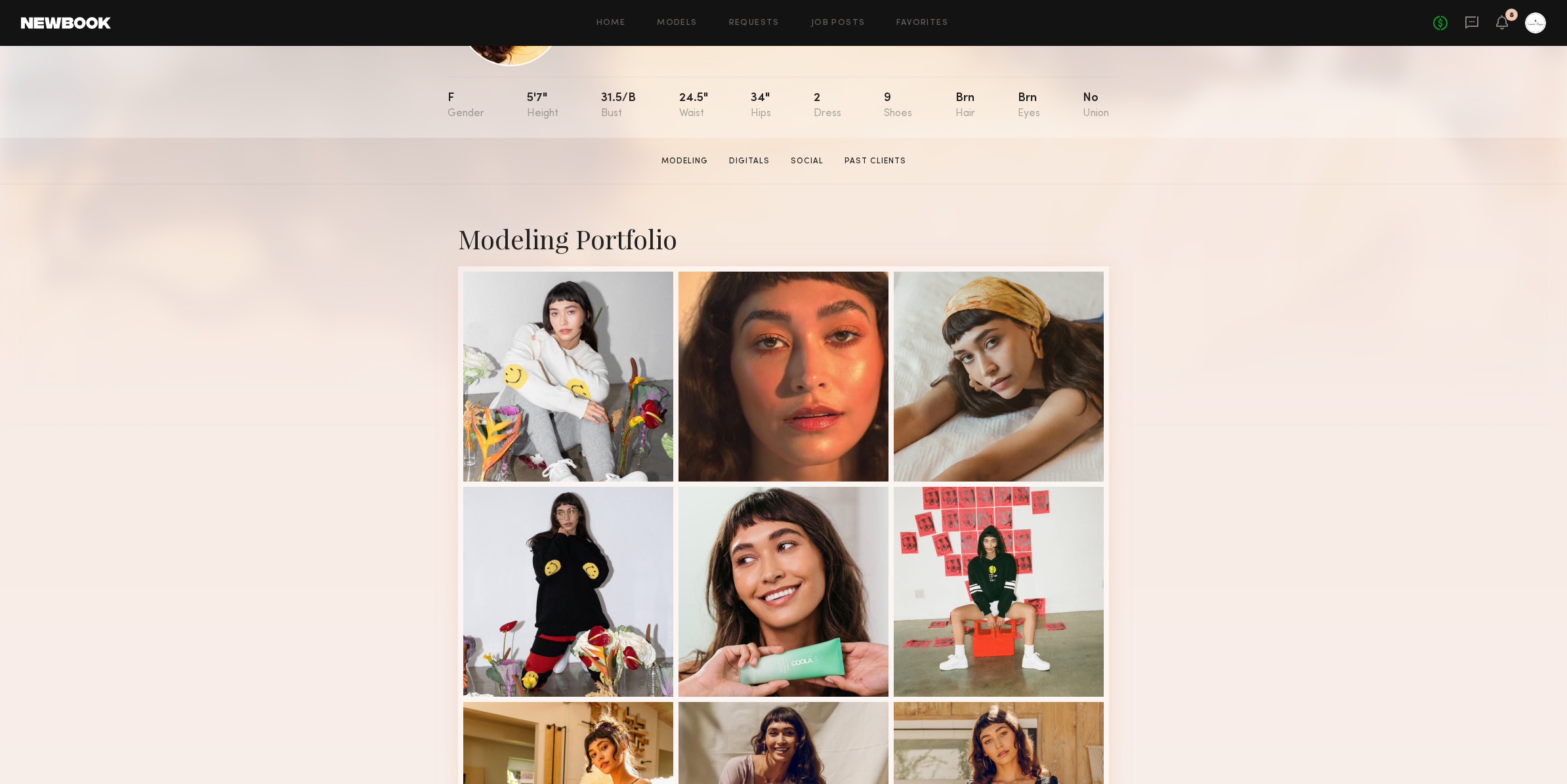
scroll to position [118, 0]
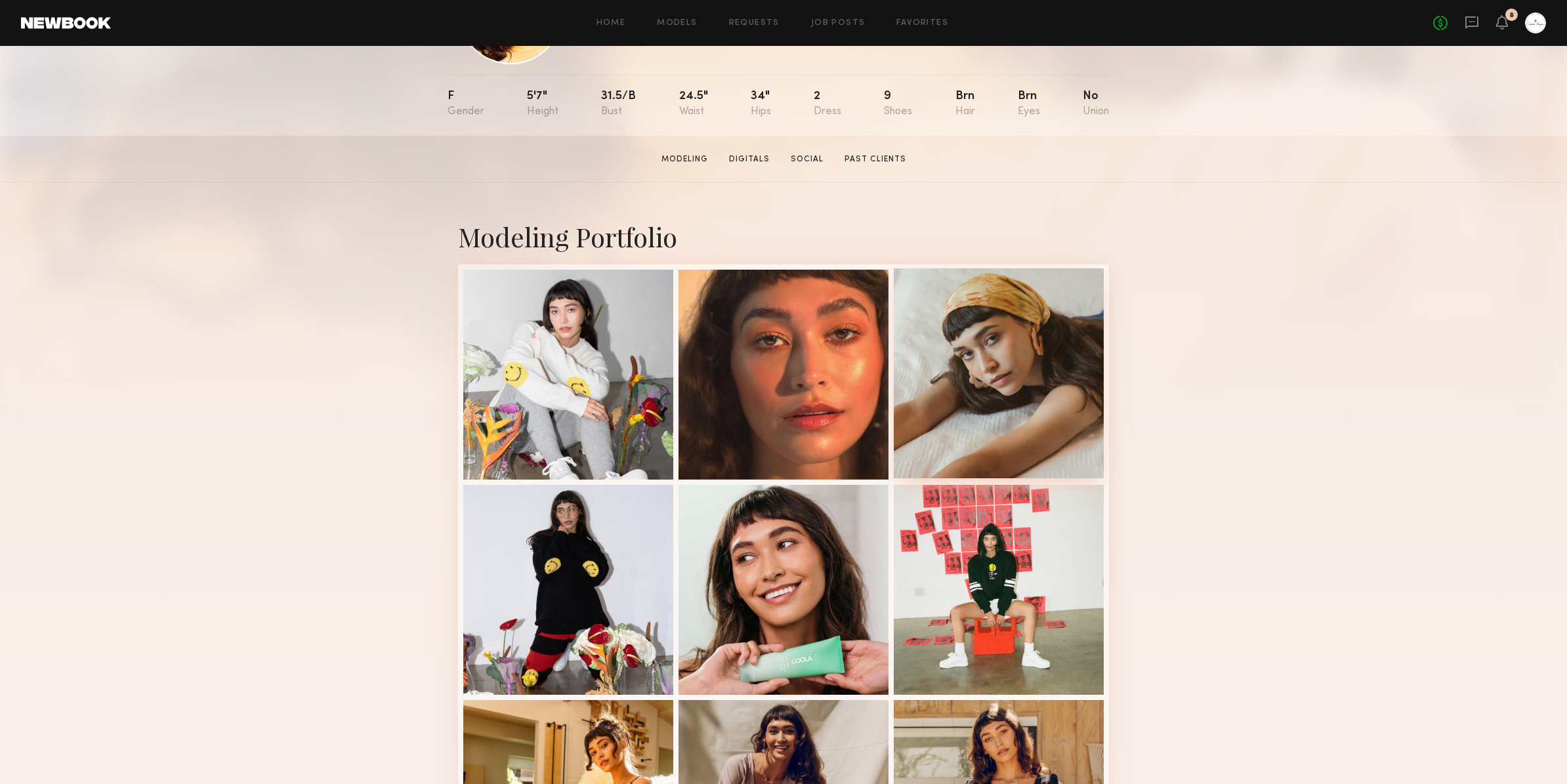
click at [1035, 412] on div at bounding box center [999, 373] width 210 height 210
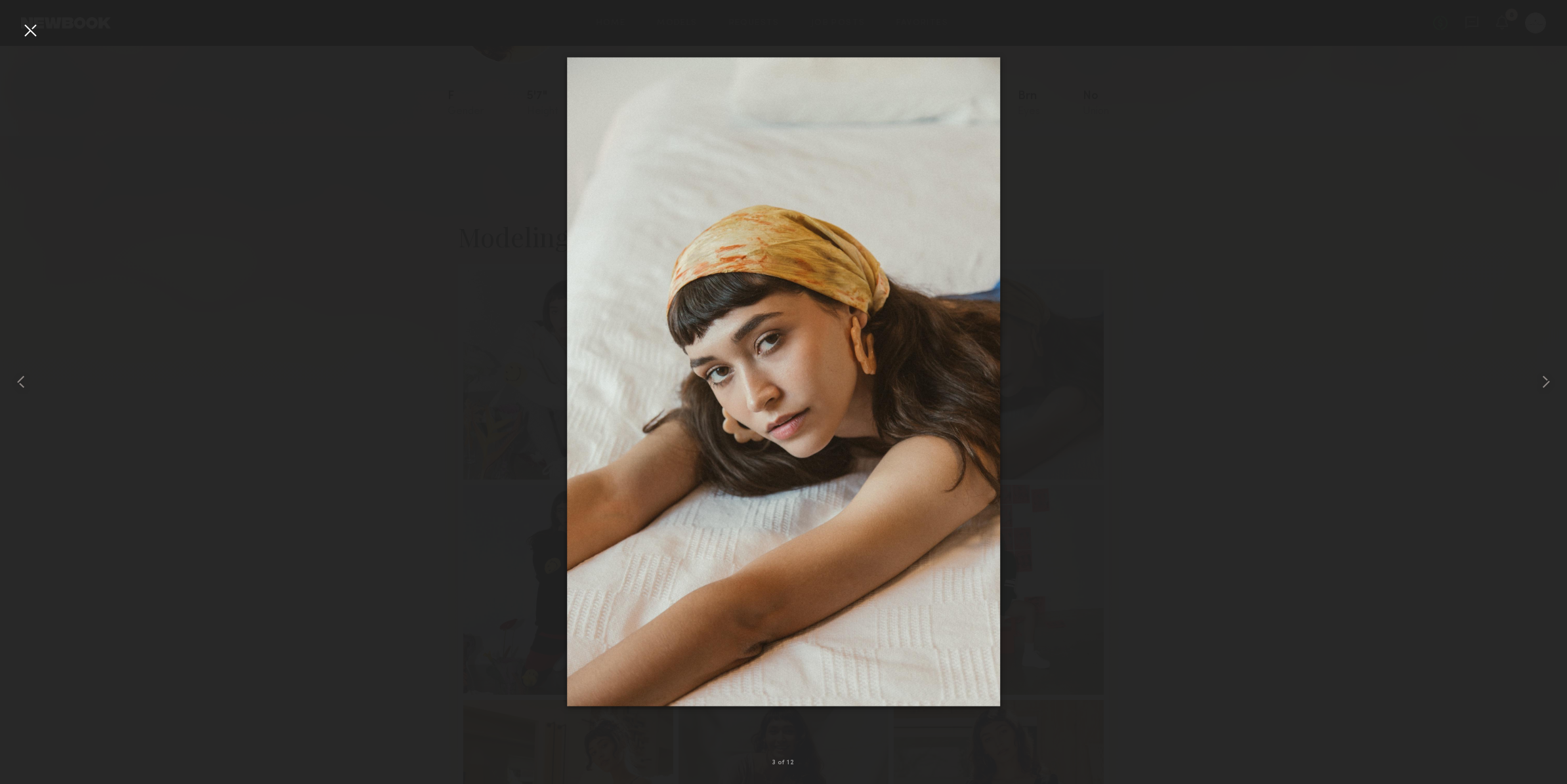
drag, startPoint x: 770, startPoint y: 414, endPoint x: 727, endPoint y: 125, distance: 292.2
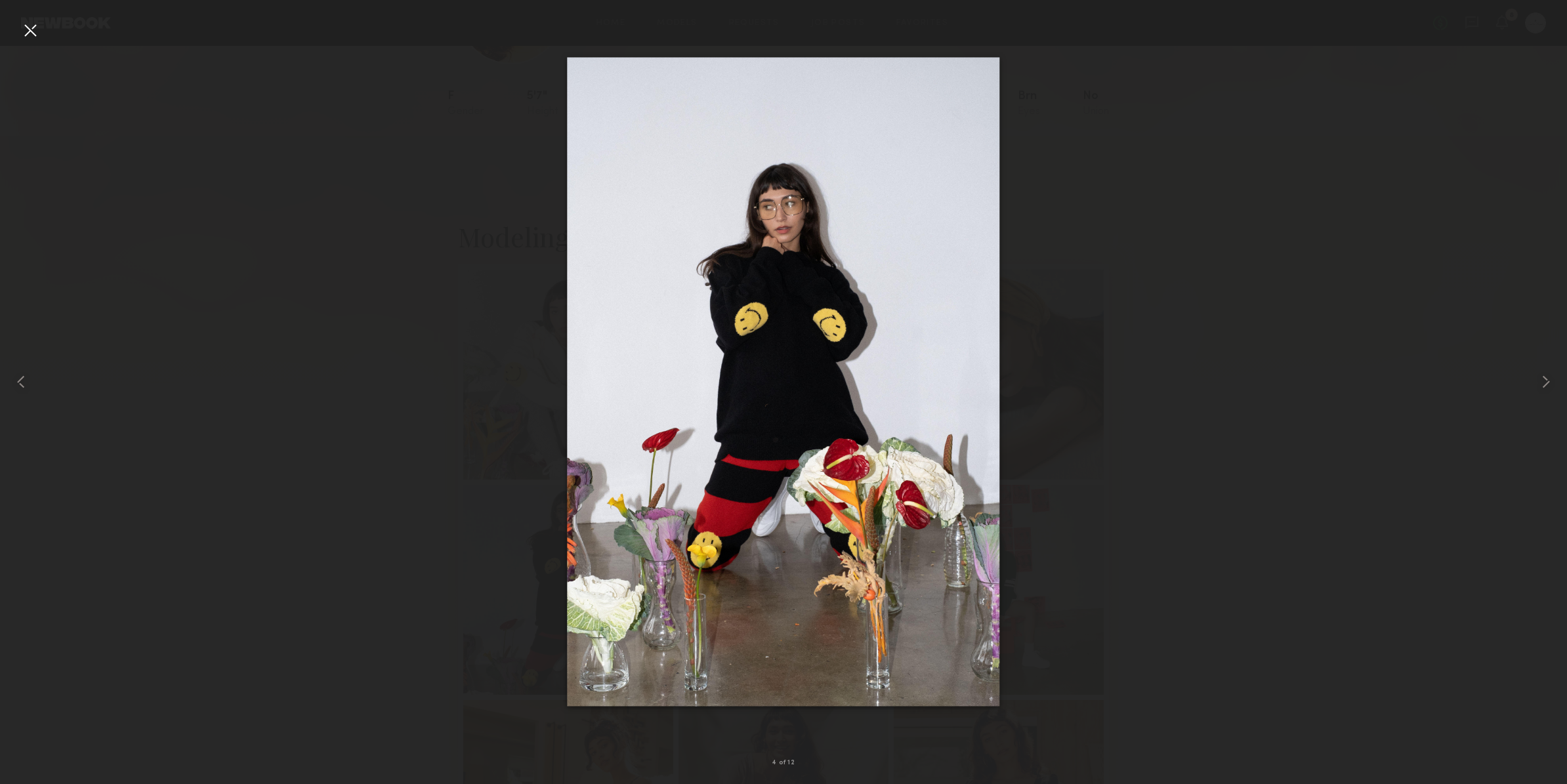
click at [31, 32] on div at bounding box center [30, 30] width 21 height 21
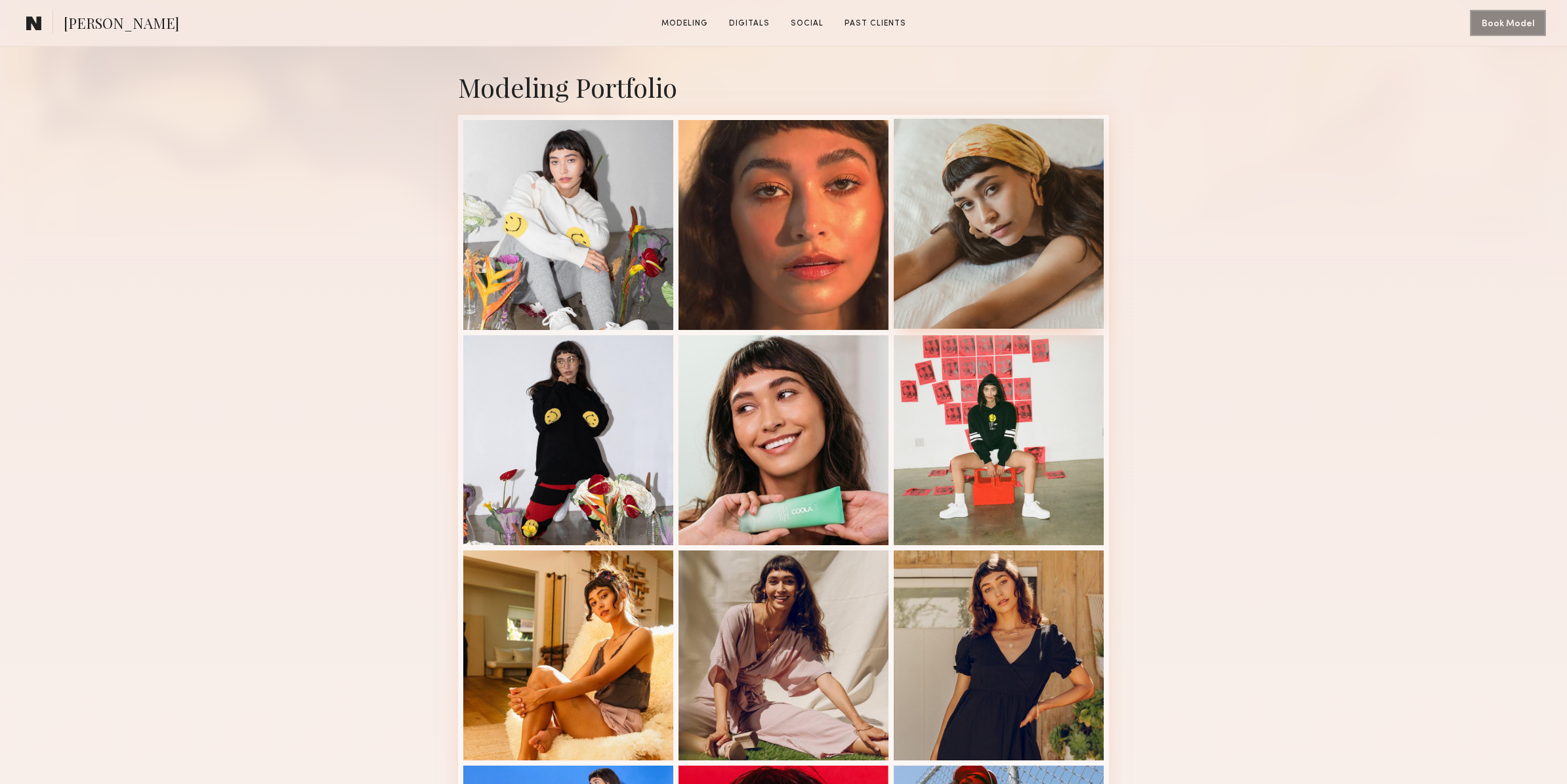
scroll to position [277, 0]
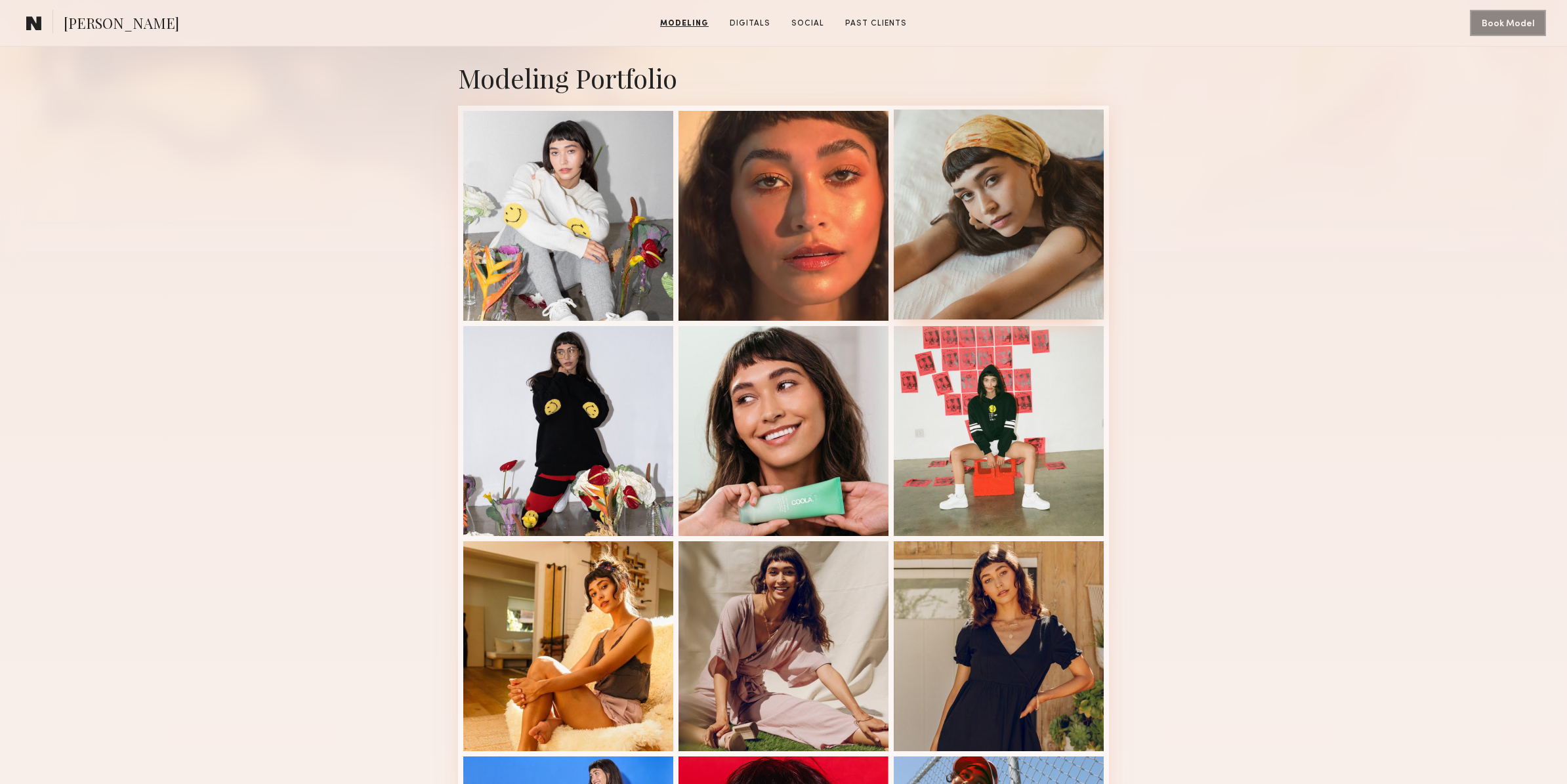
click at [1004, 227] on div at bounding box center [999, 214] width 210 height 210
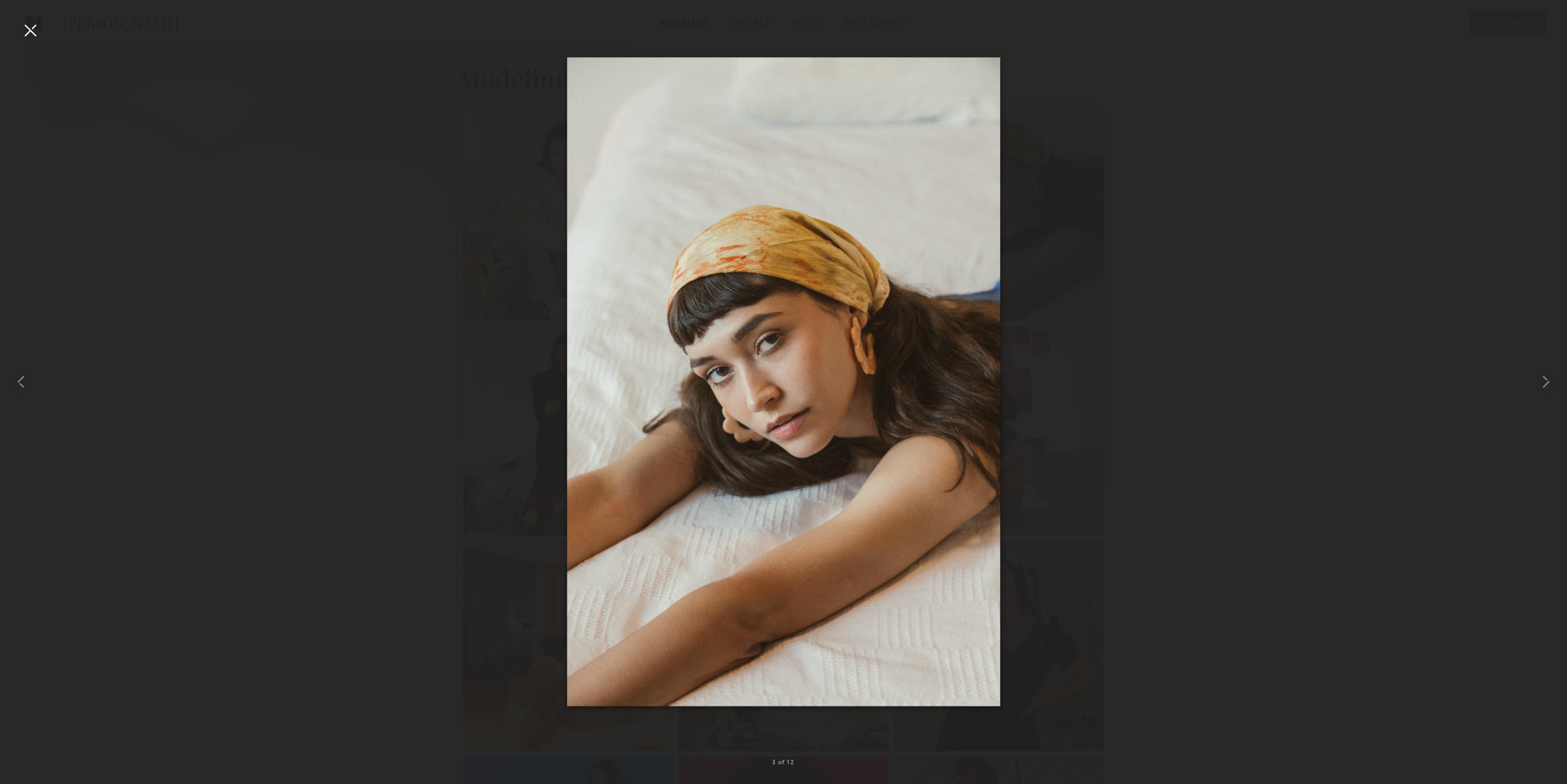
click at [29, 34] on div at bounding box center [30, 30] width 21 height 21
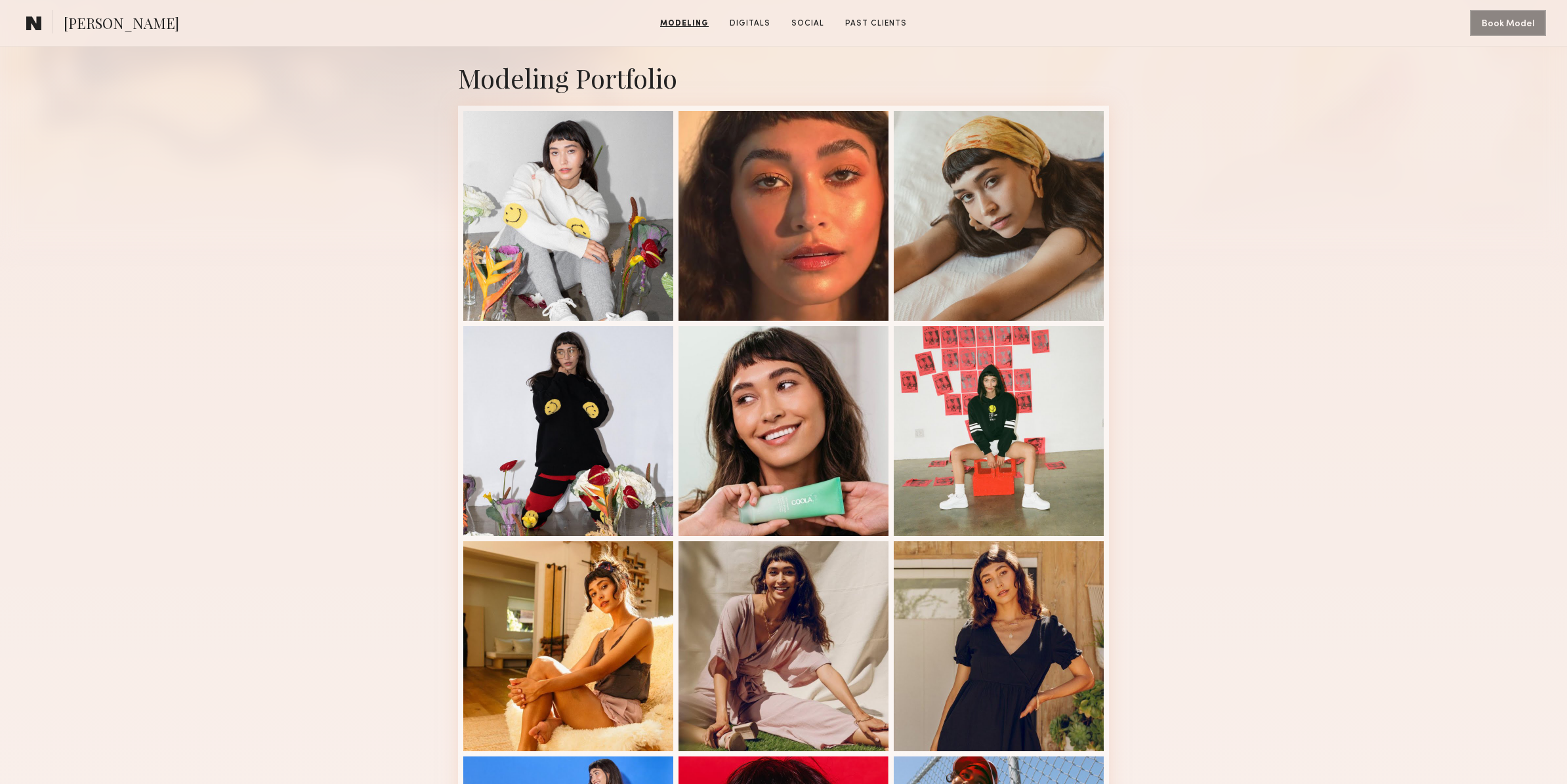
scroll to position [0, 0]
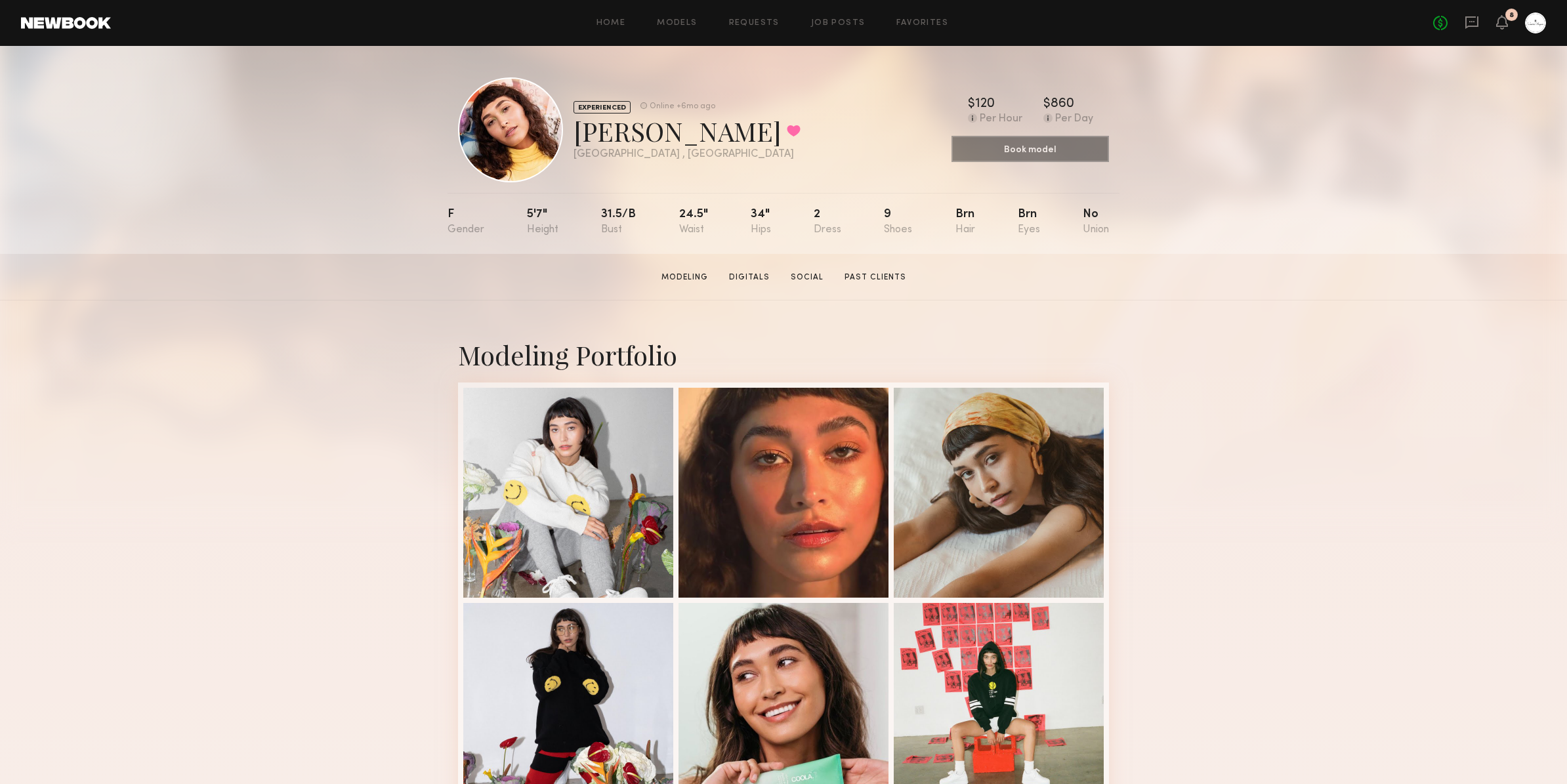
click at [803, 147] on div "EXPERIENCED Online +6mo ago [PERSON_NAME] Favorited [GEOGRAPHIC_DATA] , [GEOGRA…" at bounding box center [783, 130] width 651 height 105
click at [1055, 151] on div "Book model Model is temporarily inactive. Email us for assistance." at bounding box center [1029, 148] width 158 height 26
click at [813, 271] on section "Modeling Digitals Social Past Clients" at bounding box center [784, 277] width 255 height 13
click at [804, 279] on link "Social" at bounding box center [807, 277] width 43 height 12
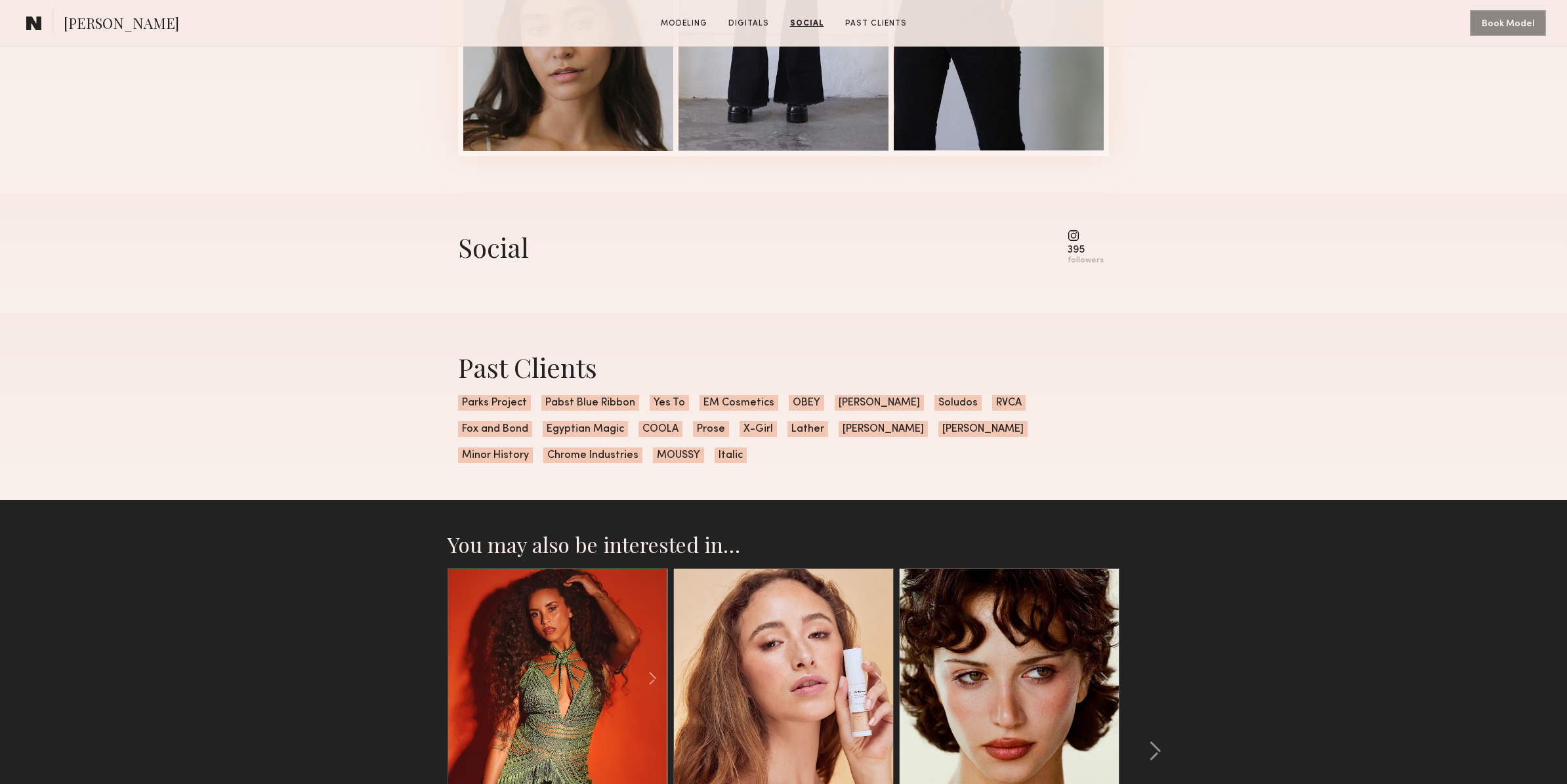
scroll to position [1689, 0]
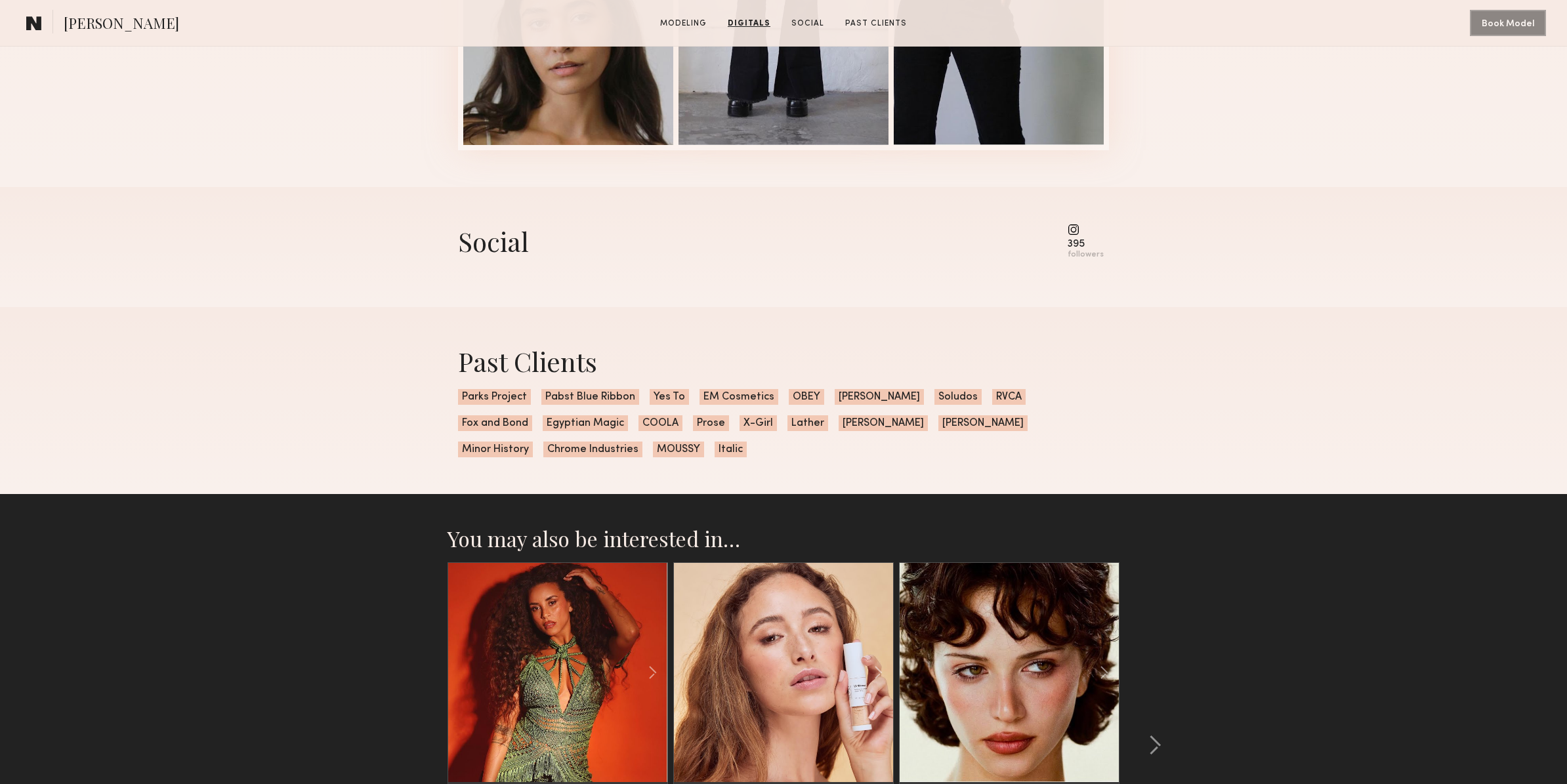
click at [1079, 236] on div "395 followers" at bounding box center [1085, 241] width 36 height 36
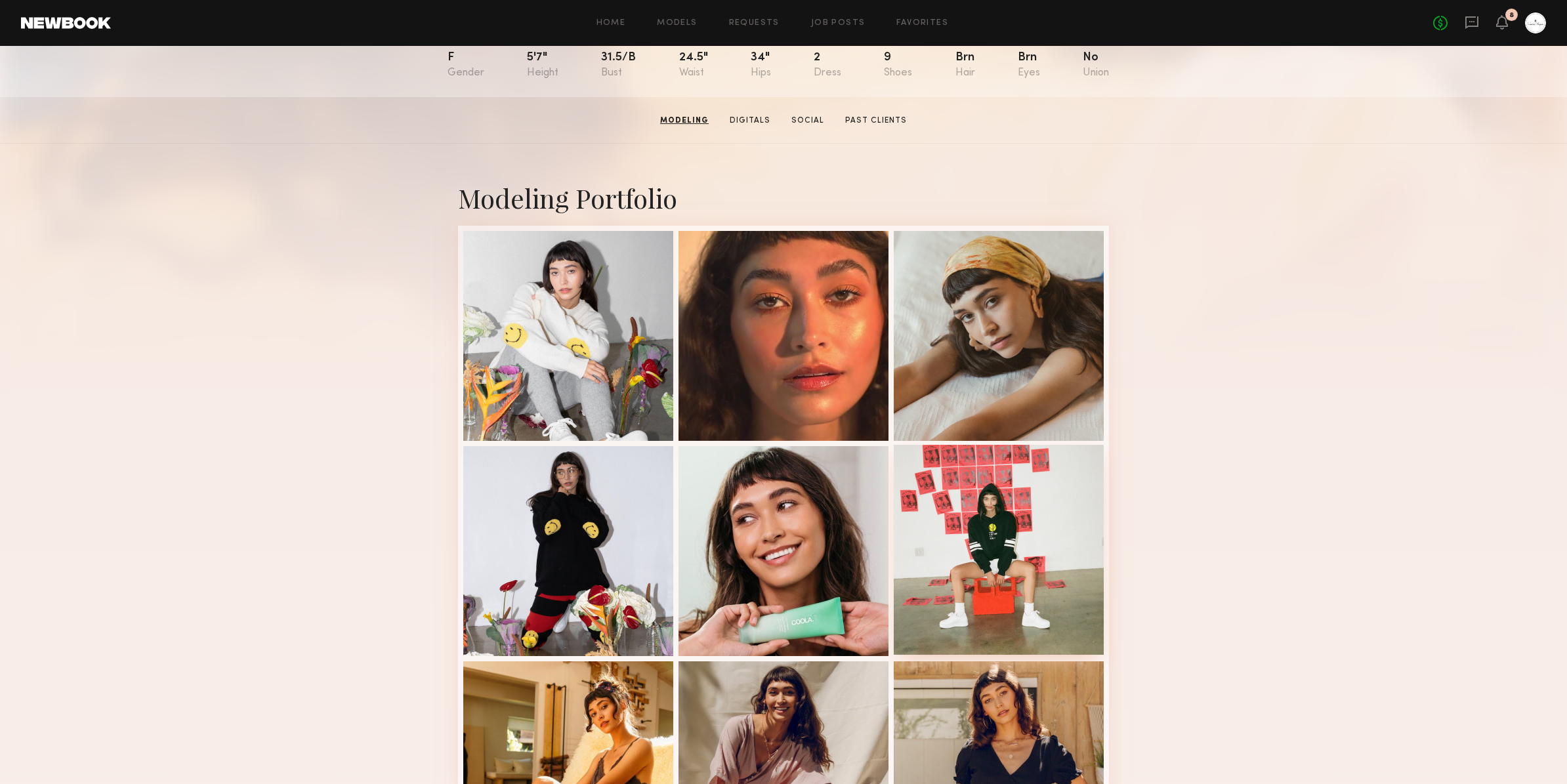
scroll to position [0, 0]
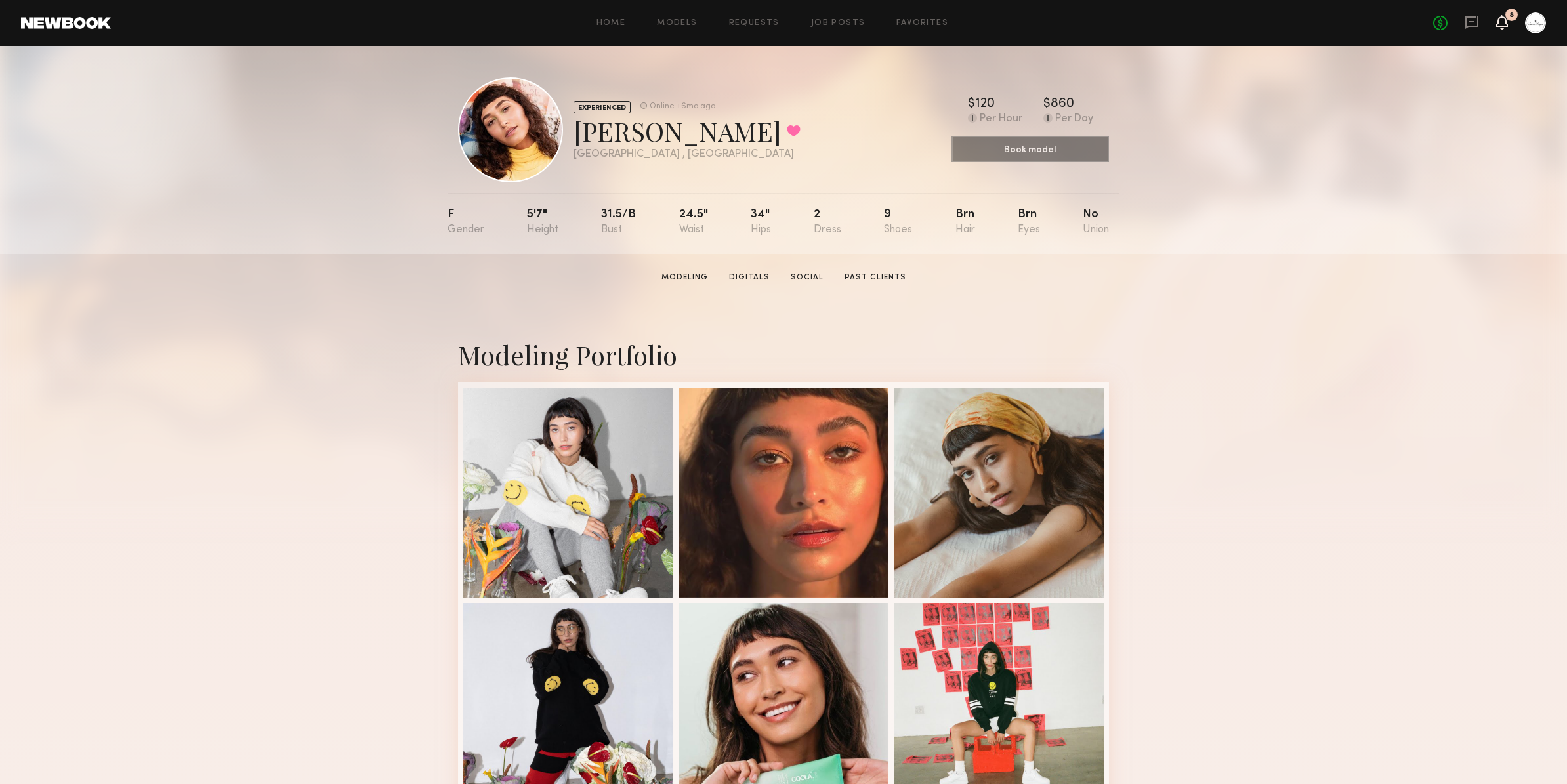
click at [1501, 25] on icon at bounding box center [1502, 21] width 11 height 9
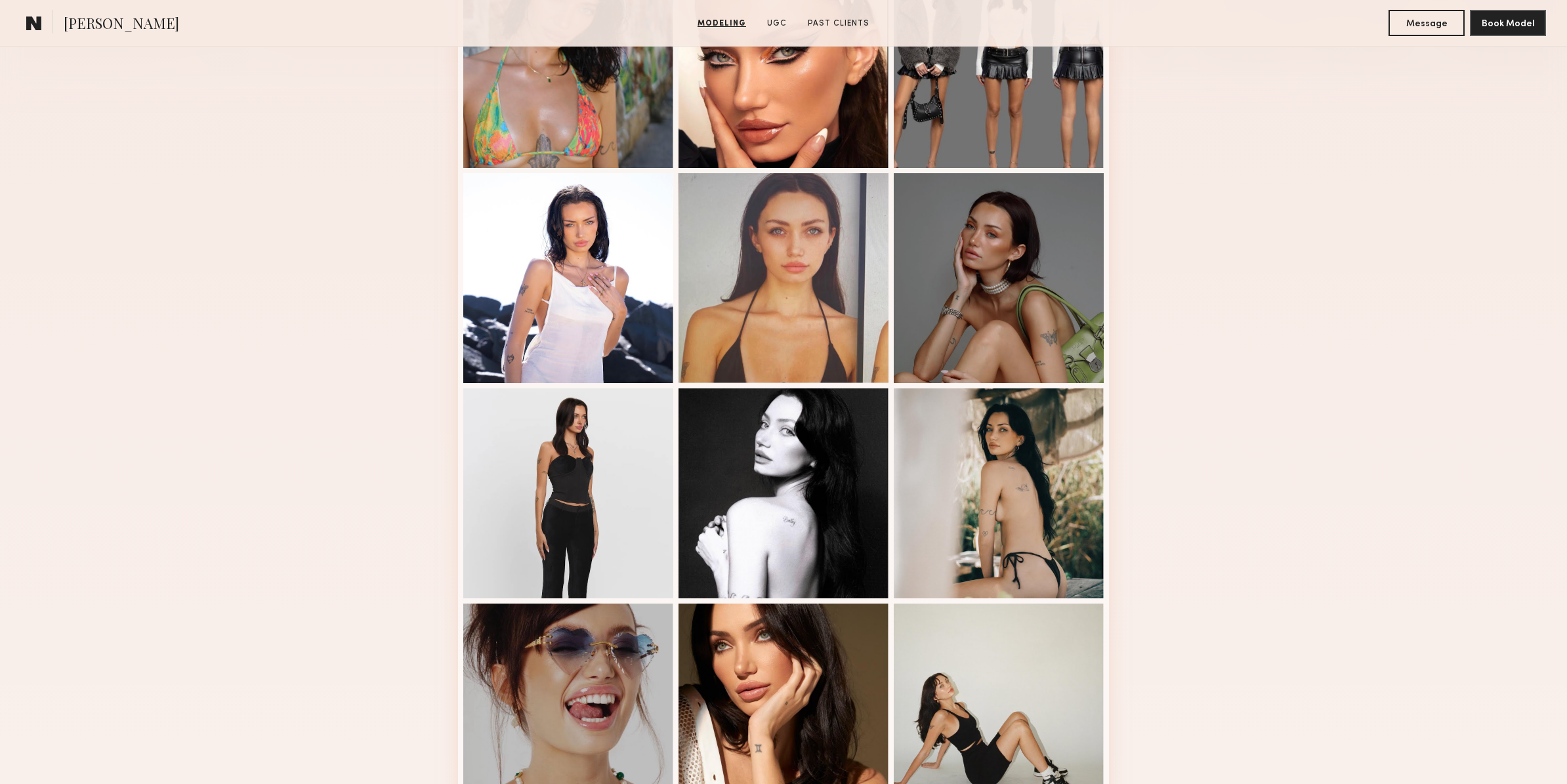
scroll to position [546, 0]
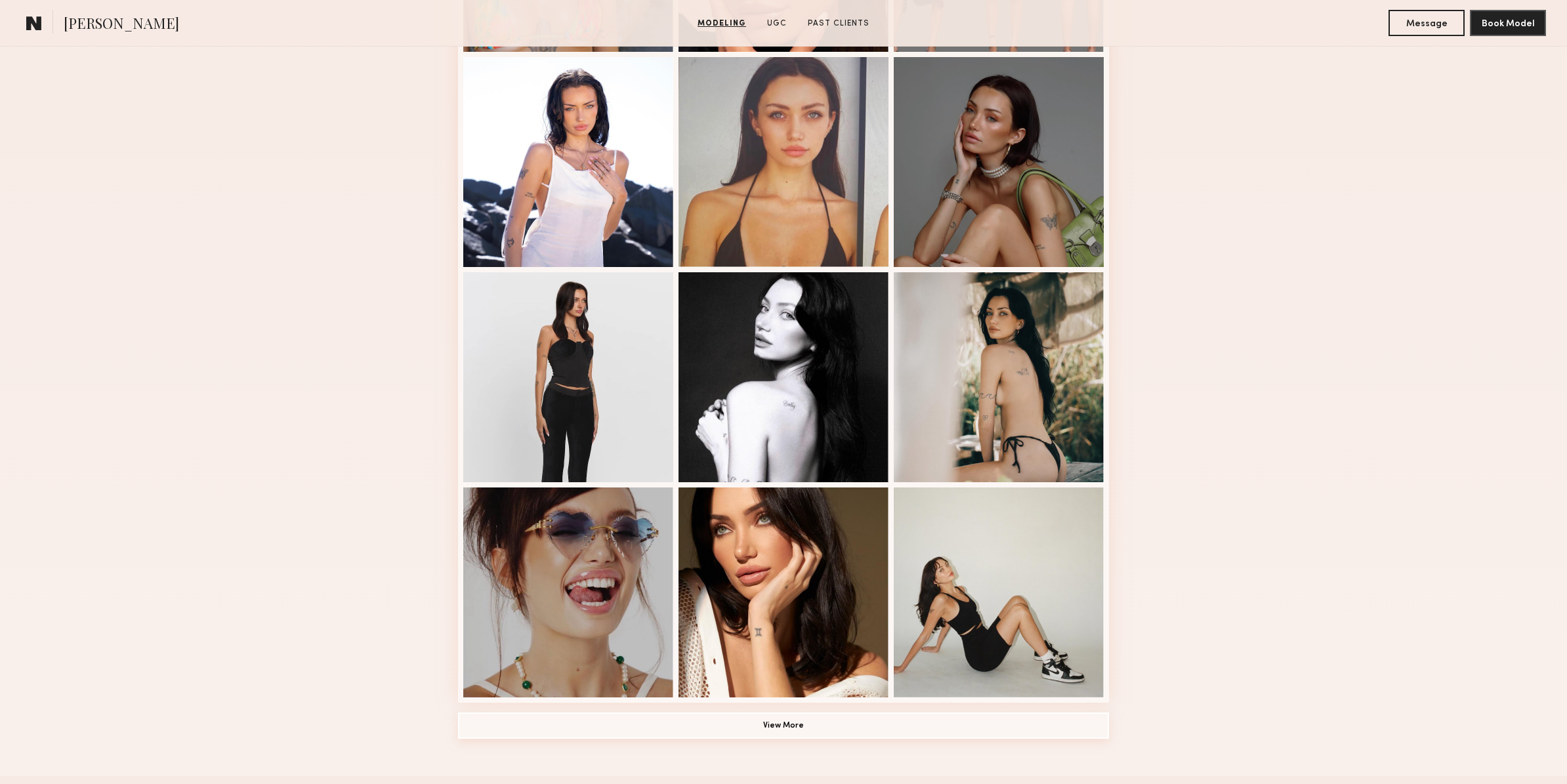
click at [797, 731] on button "View More" at bounding box center [783, 725] width 651 height 26
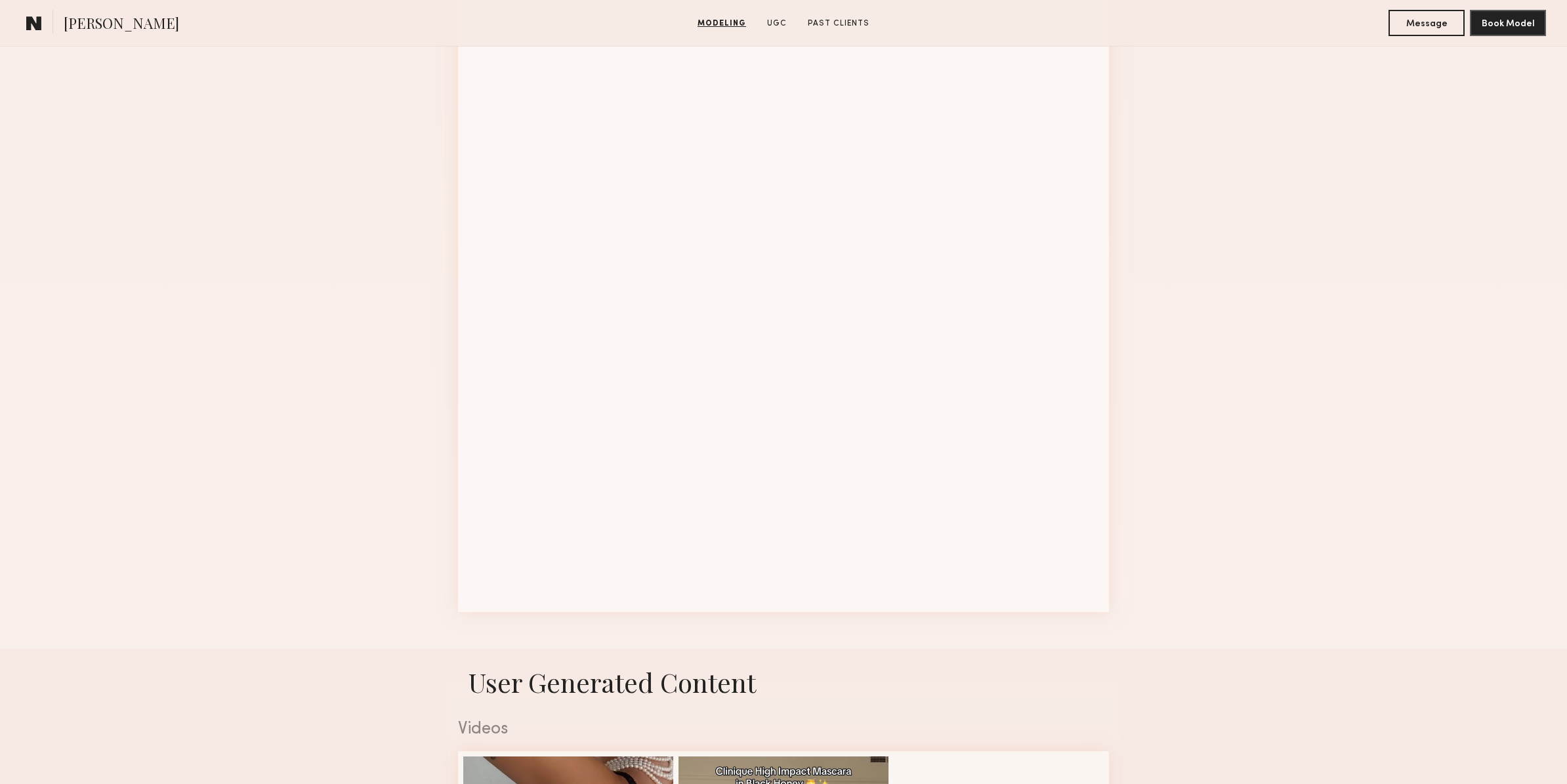
scroll to position [1744, 0]
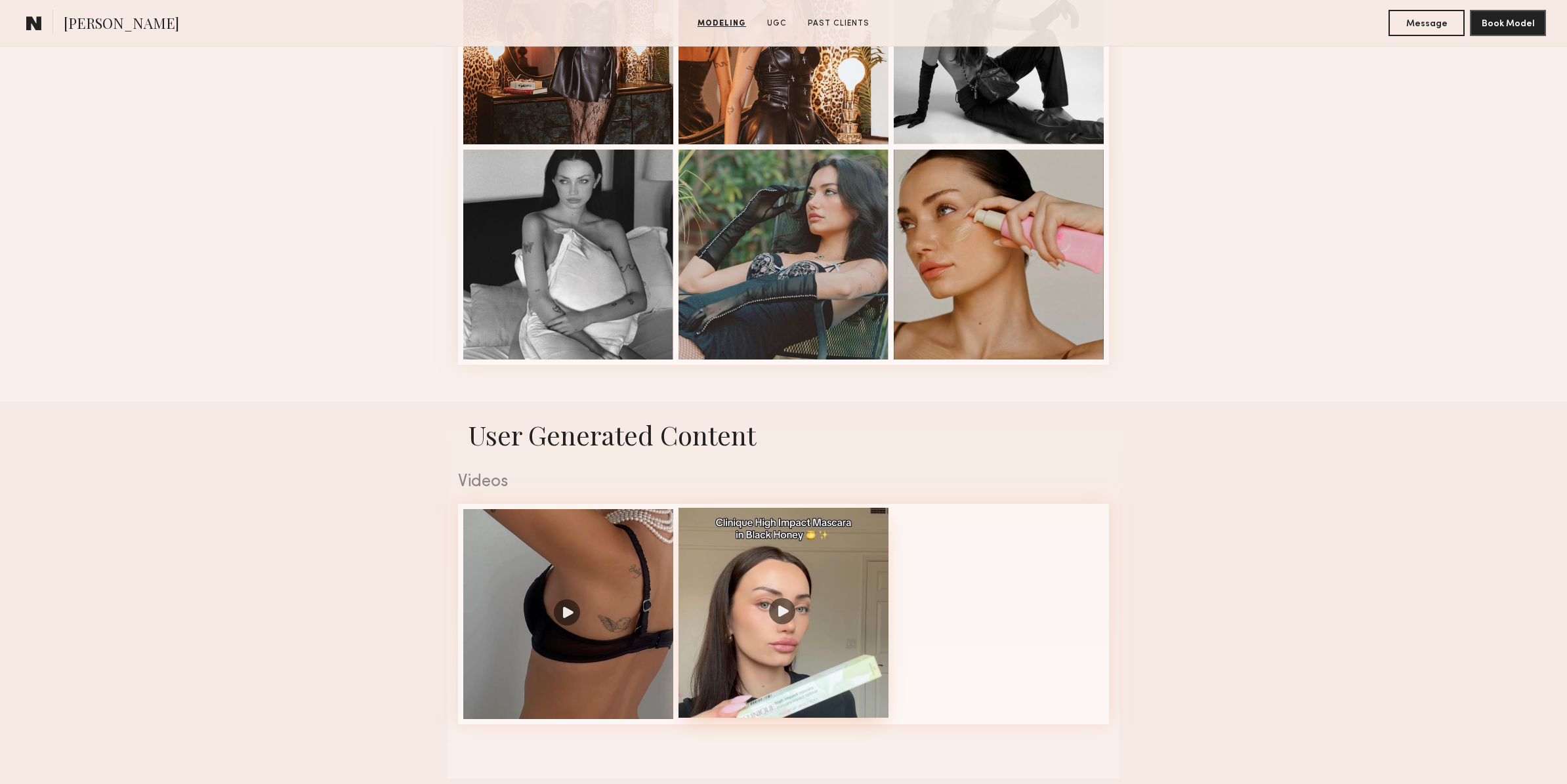
click at [784, 619] on div at bounding box center [784, 612] width 210 height 210
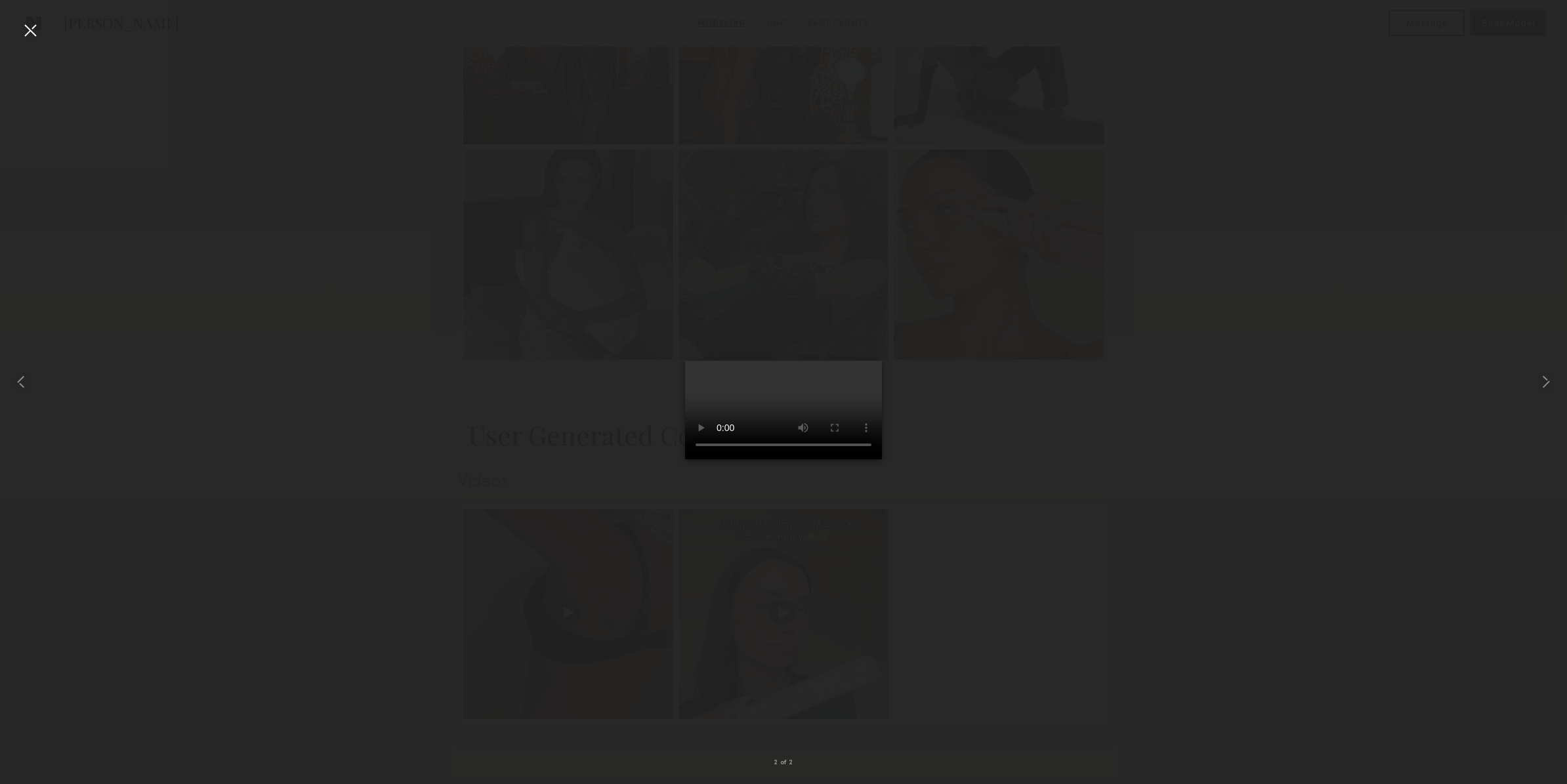
click at [1194, 521] on div at bounding box center [784, 381] width 1567 height 721
click at [33, 29] on div at bounding box center [30, 30] width 21 height 21
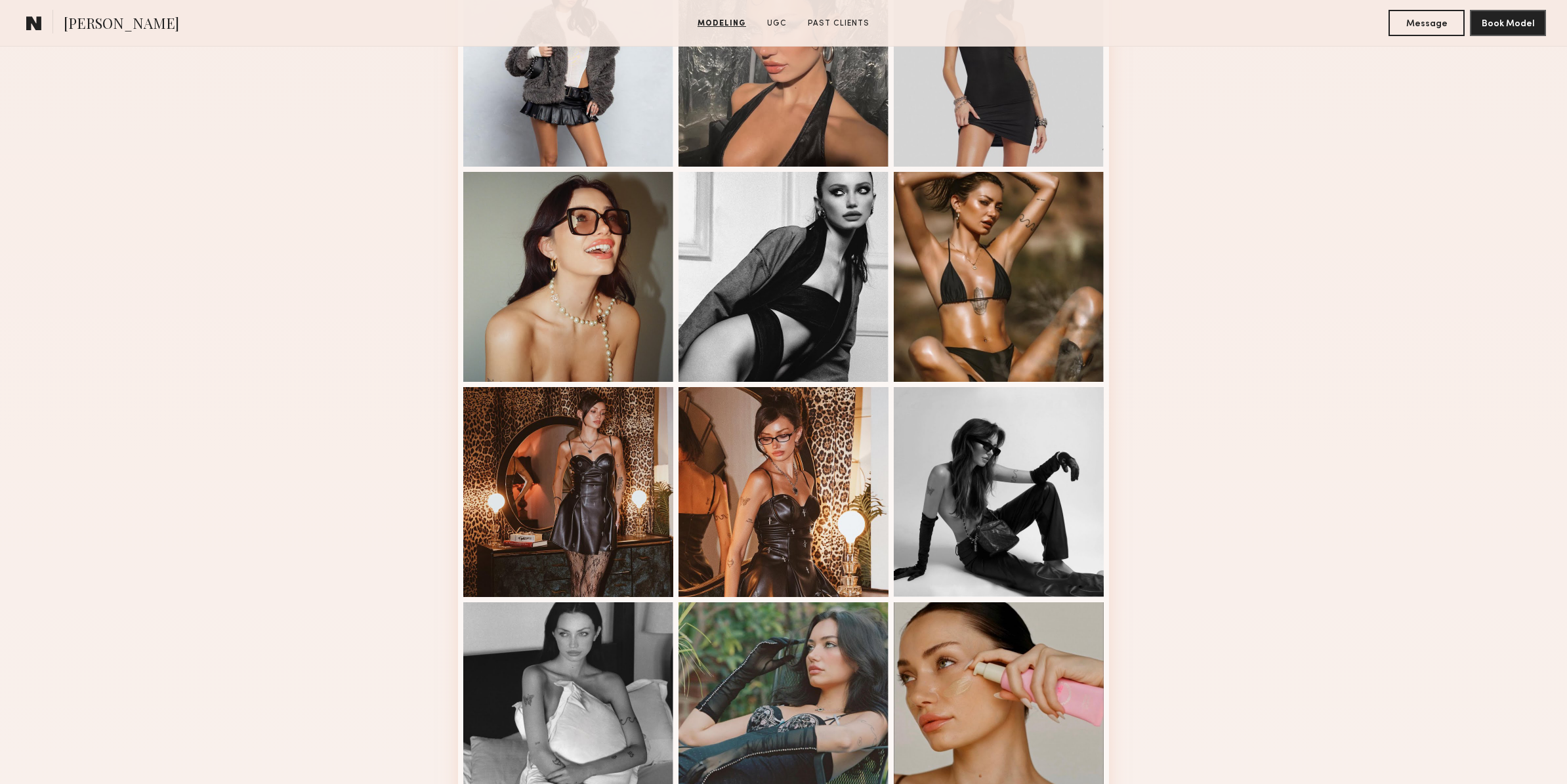
scroll to position [1292, 0]
click at [610, 498] on div at bounding box center [568, 490] width 210 height 210
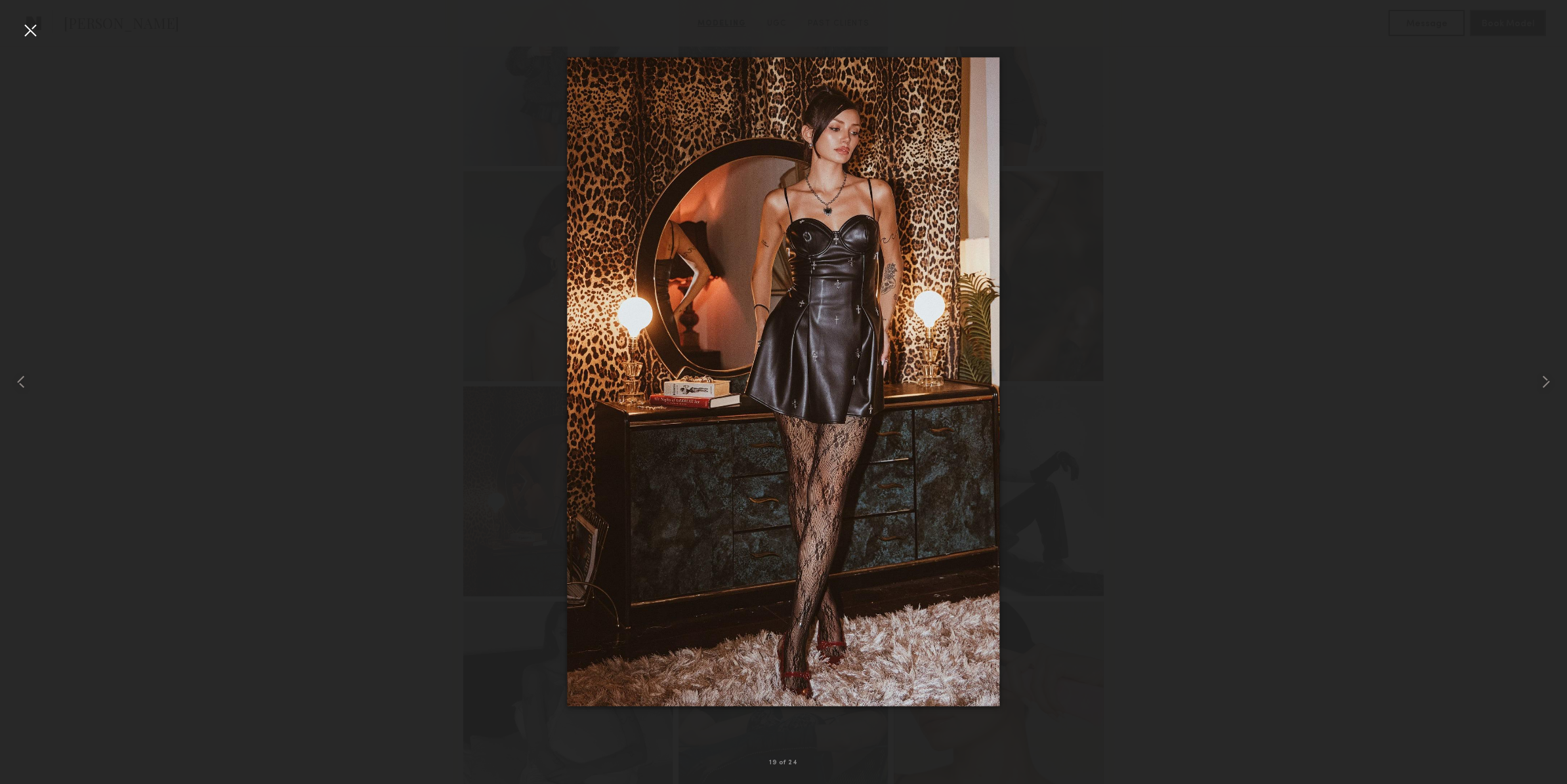
click at [288, 397] on div at bounding box center [784, 381] width 1567 height 721
click at [32, 23] on div at bounding box center [30, 30] width 21 height 21
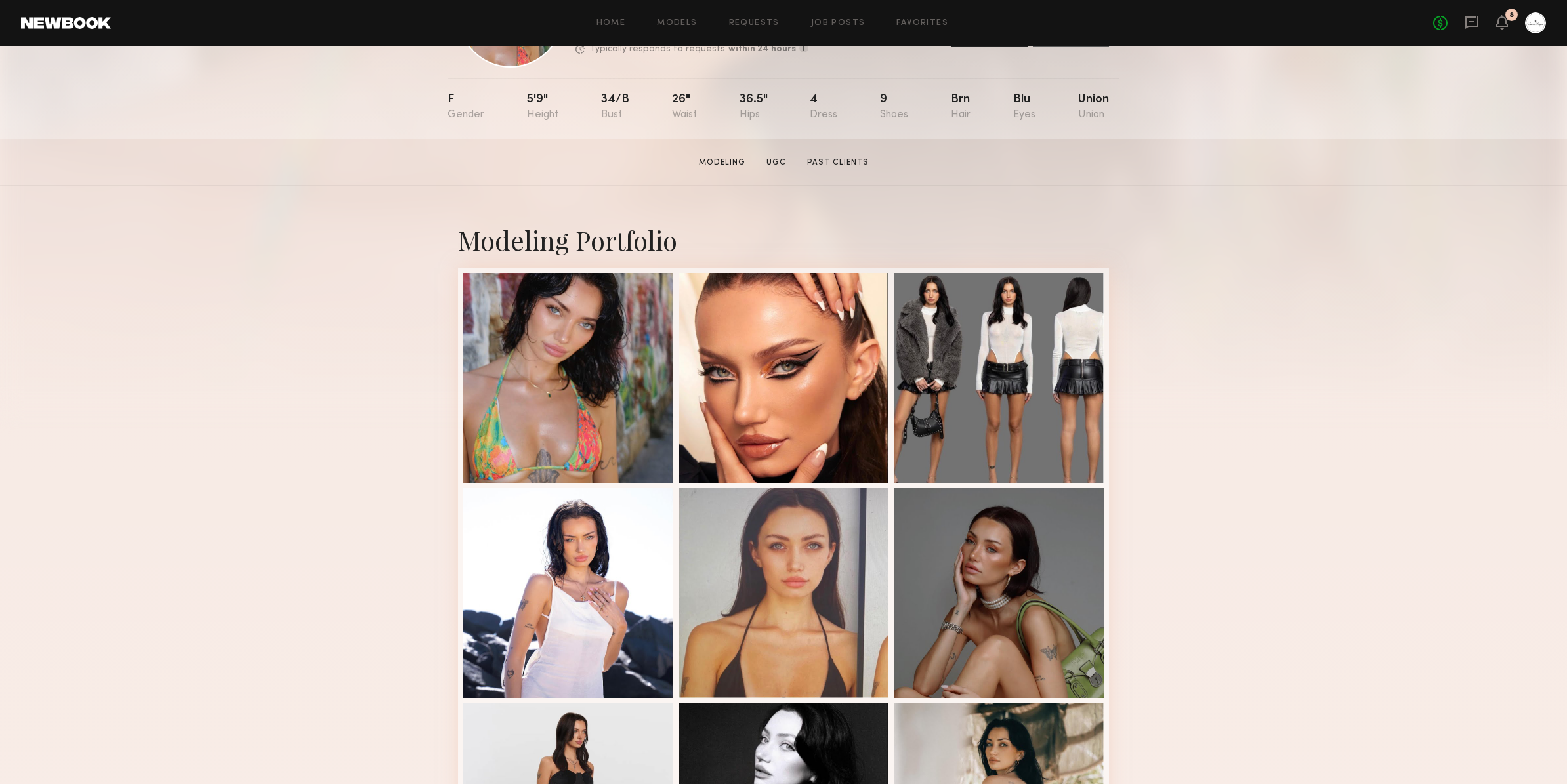
scroll to position [124, 0]
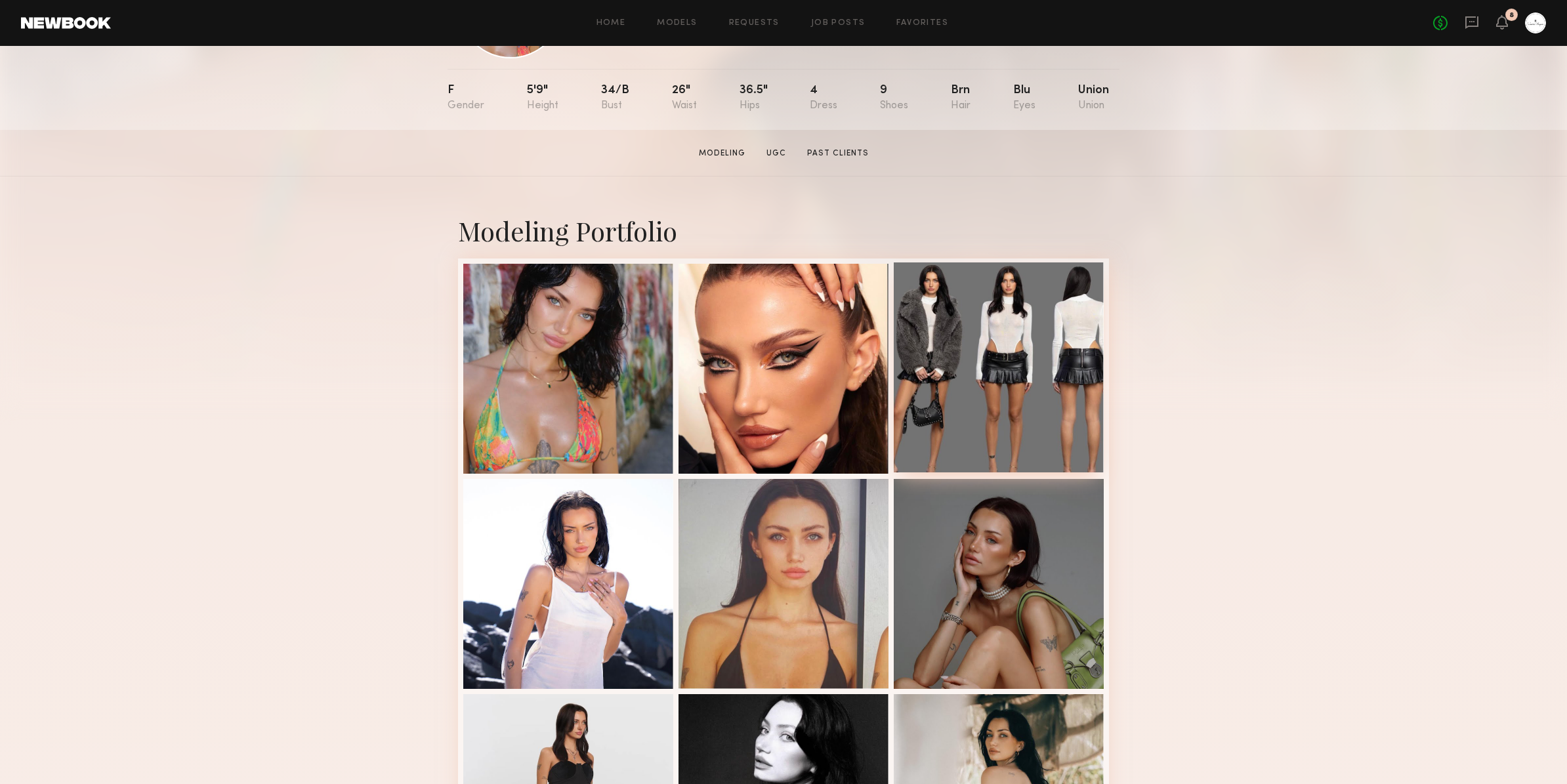
click at [1004, 366] on div at bounding box center [999, 367] width 210 height 210
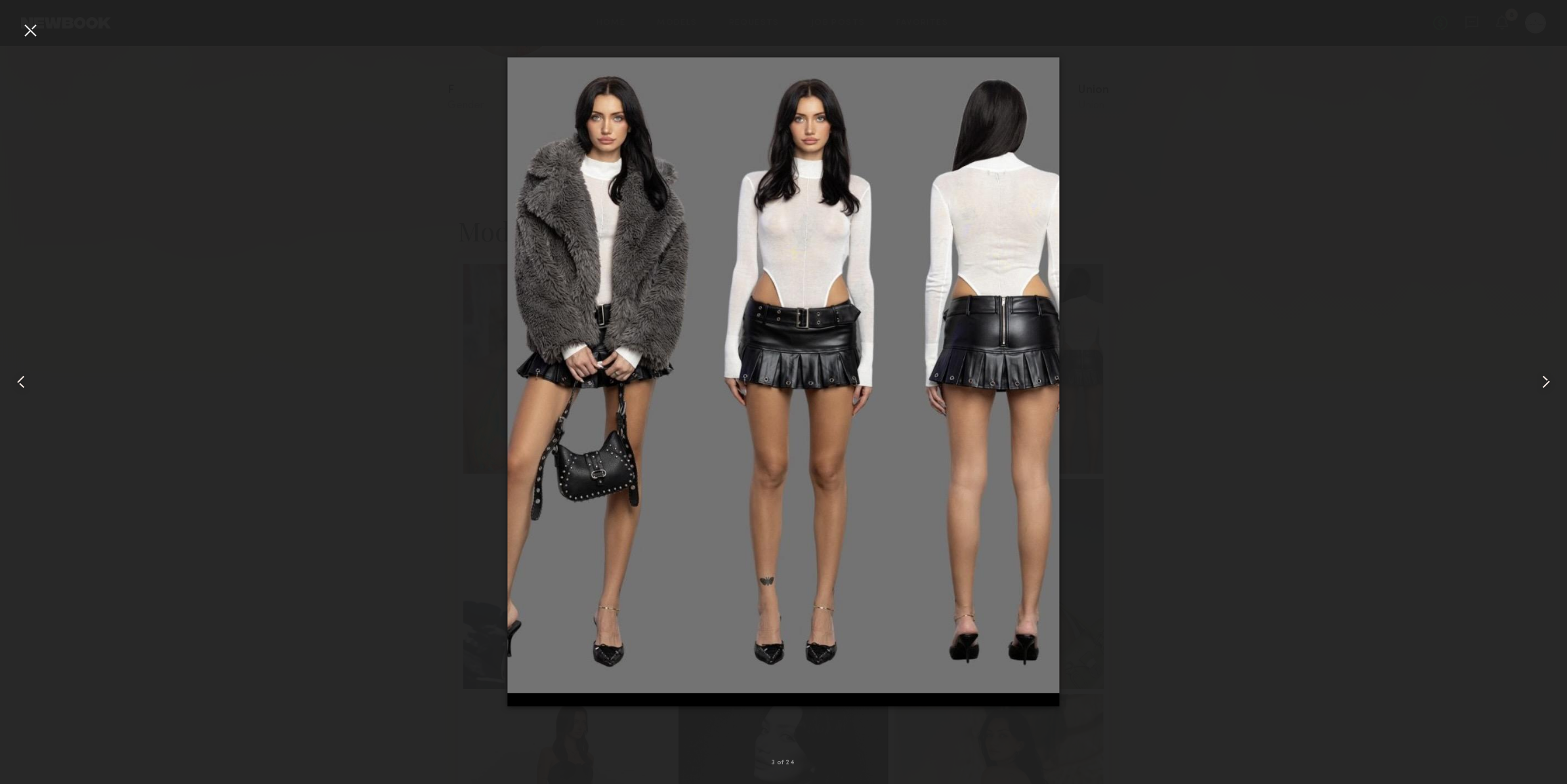
drag, startPoint x: 29, startPoint y: 32, endPoint x: 337, endPoint y: 261, distance: 383.8
click at [32, 34] on div at bounding box center [30, 30] width 21 height 21
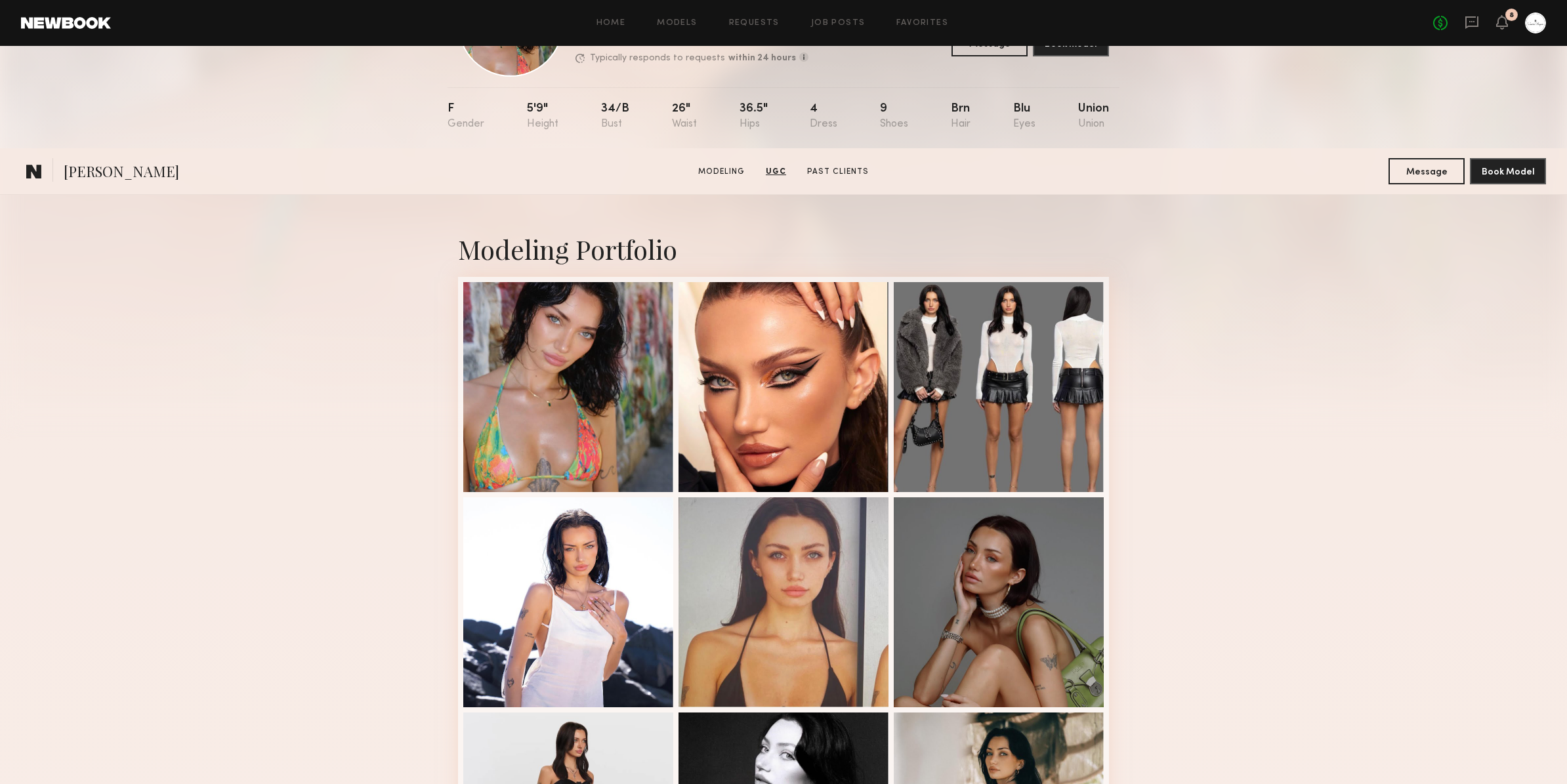
scroll to position [0, 0]
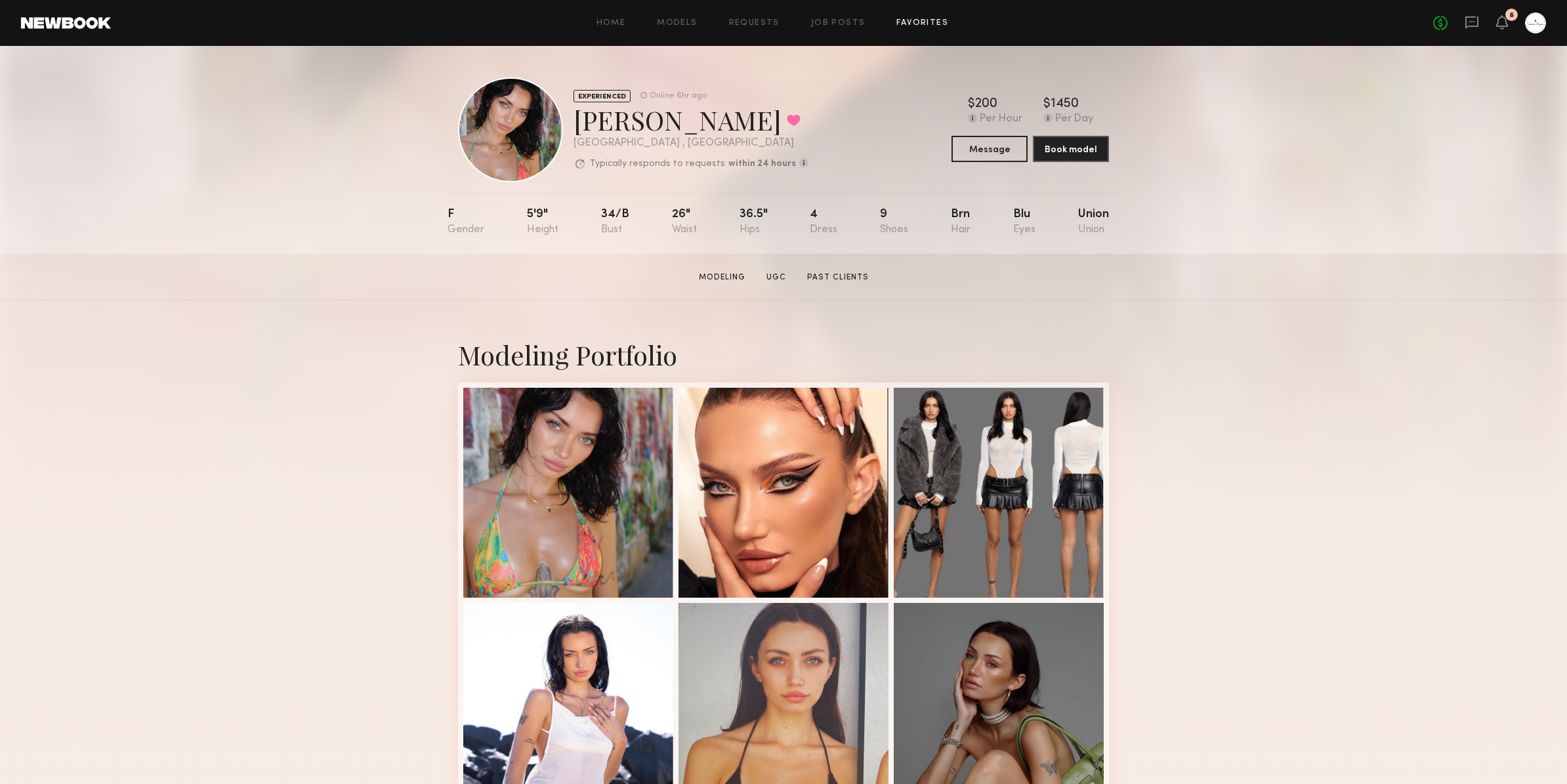
click at [908, 22] on link "Favorites" at bounding box center [922, 23] width 52 height 8
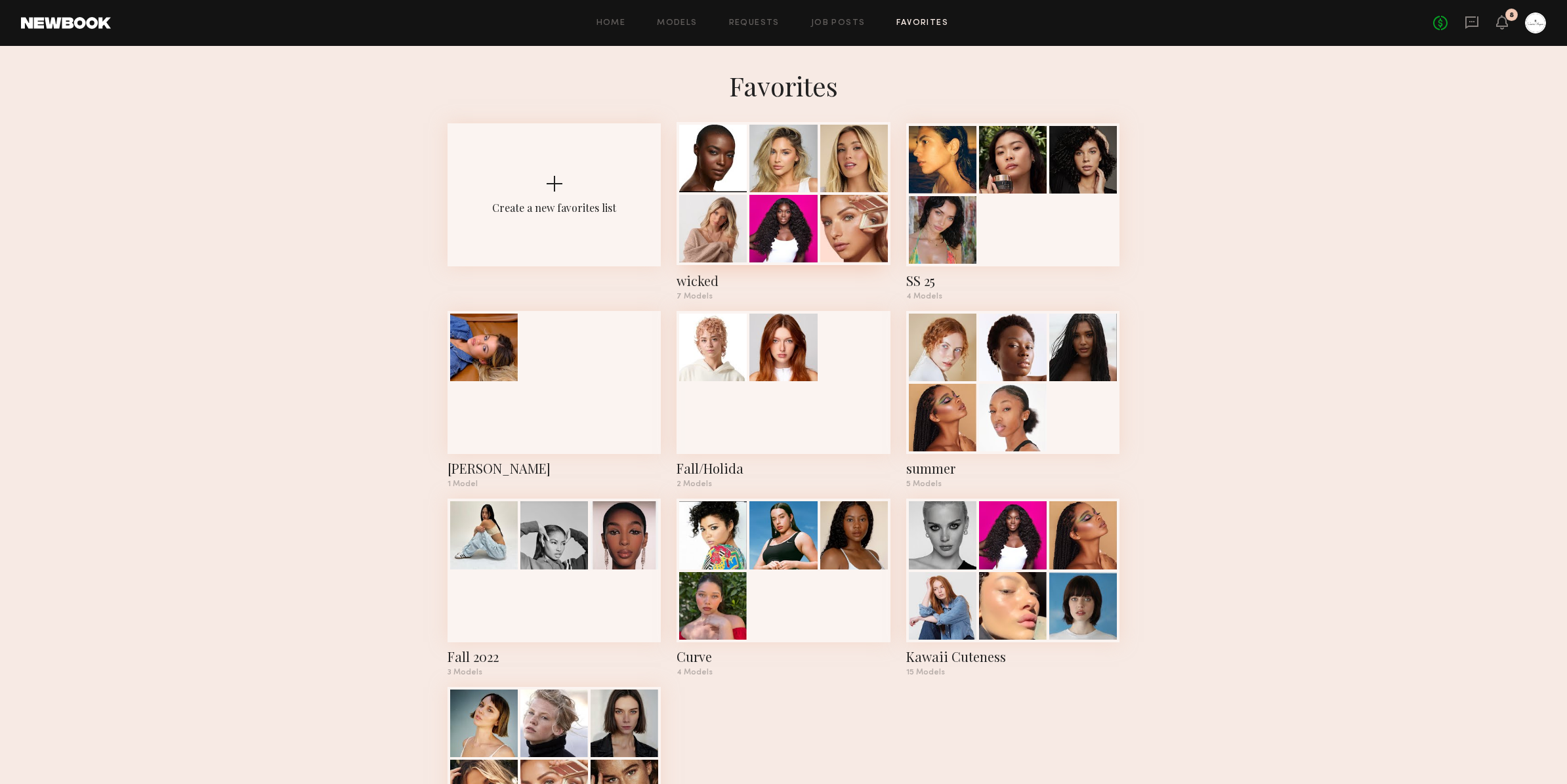
click at [749, 230] on div at bounding box center [783, 228] width 68 height 67
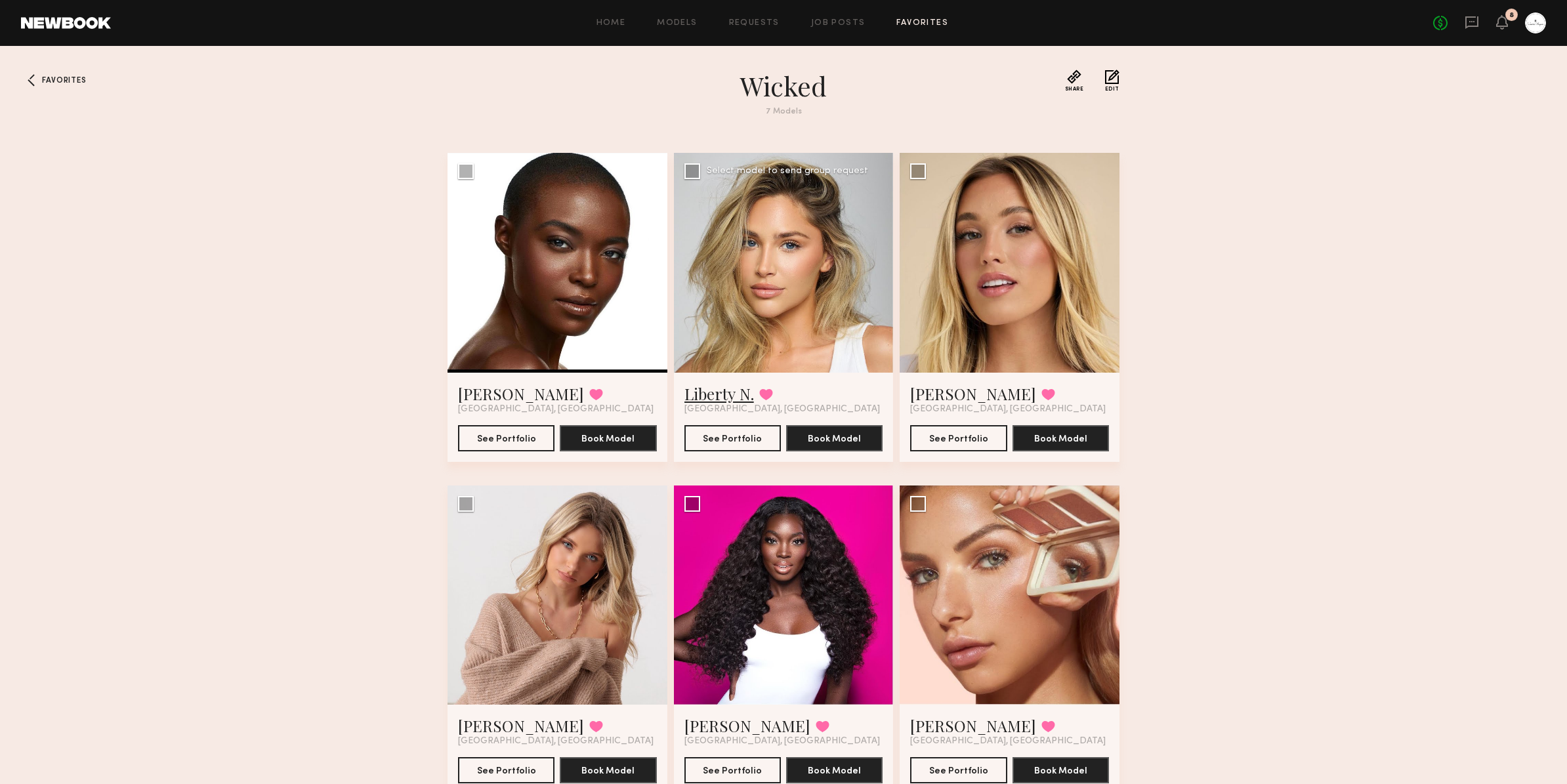
click at [718, 389] on link "Liberty N." at bounding box center [718, 393] width 69 height 21
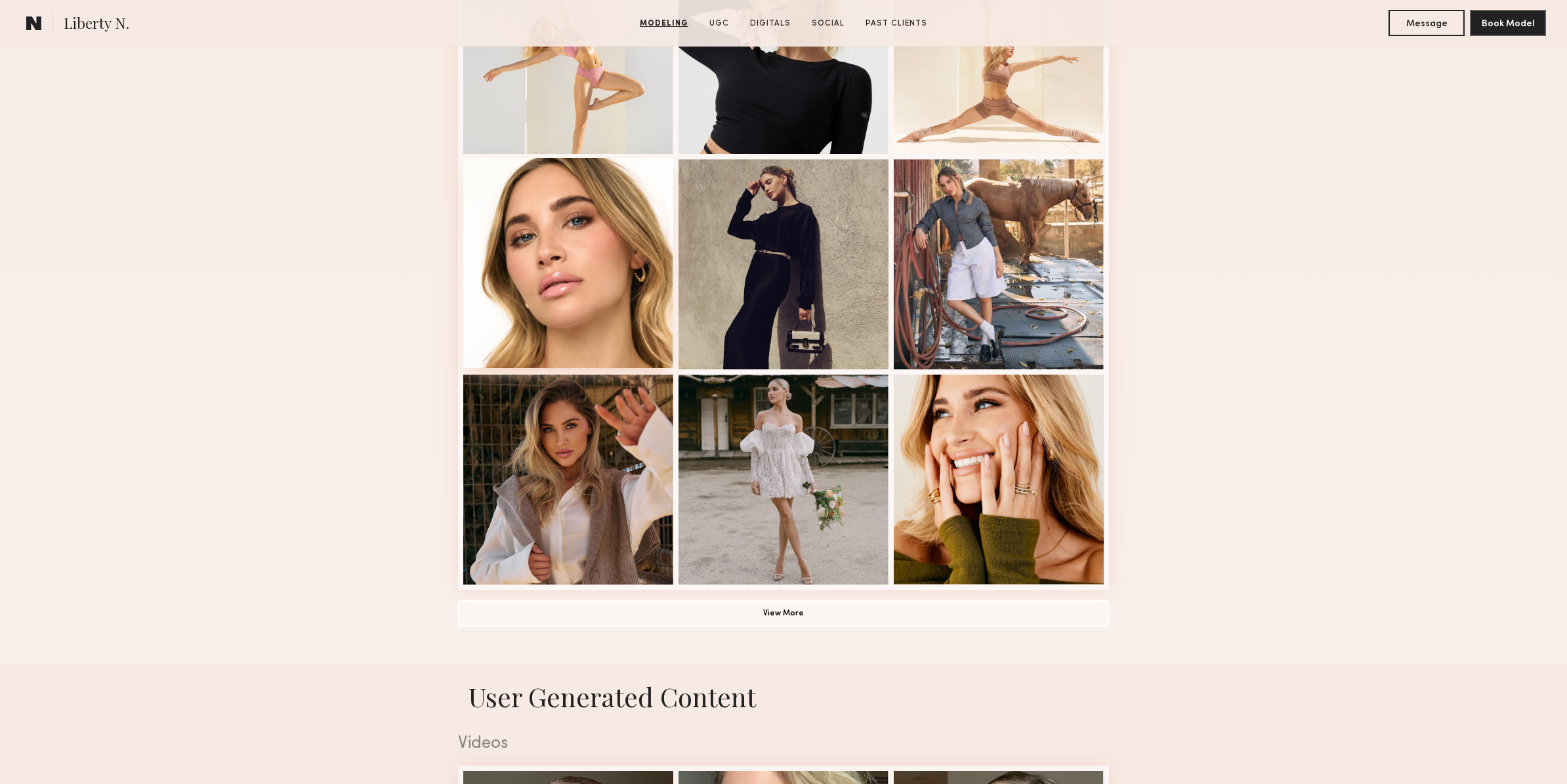
scroll to position [677, 0]
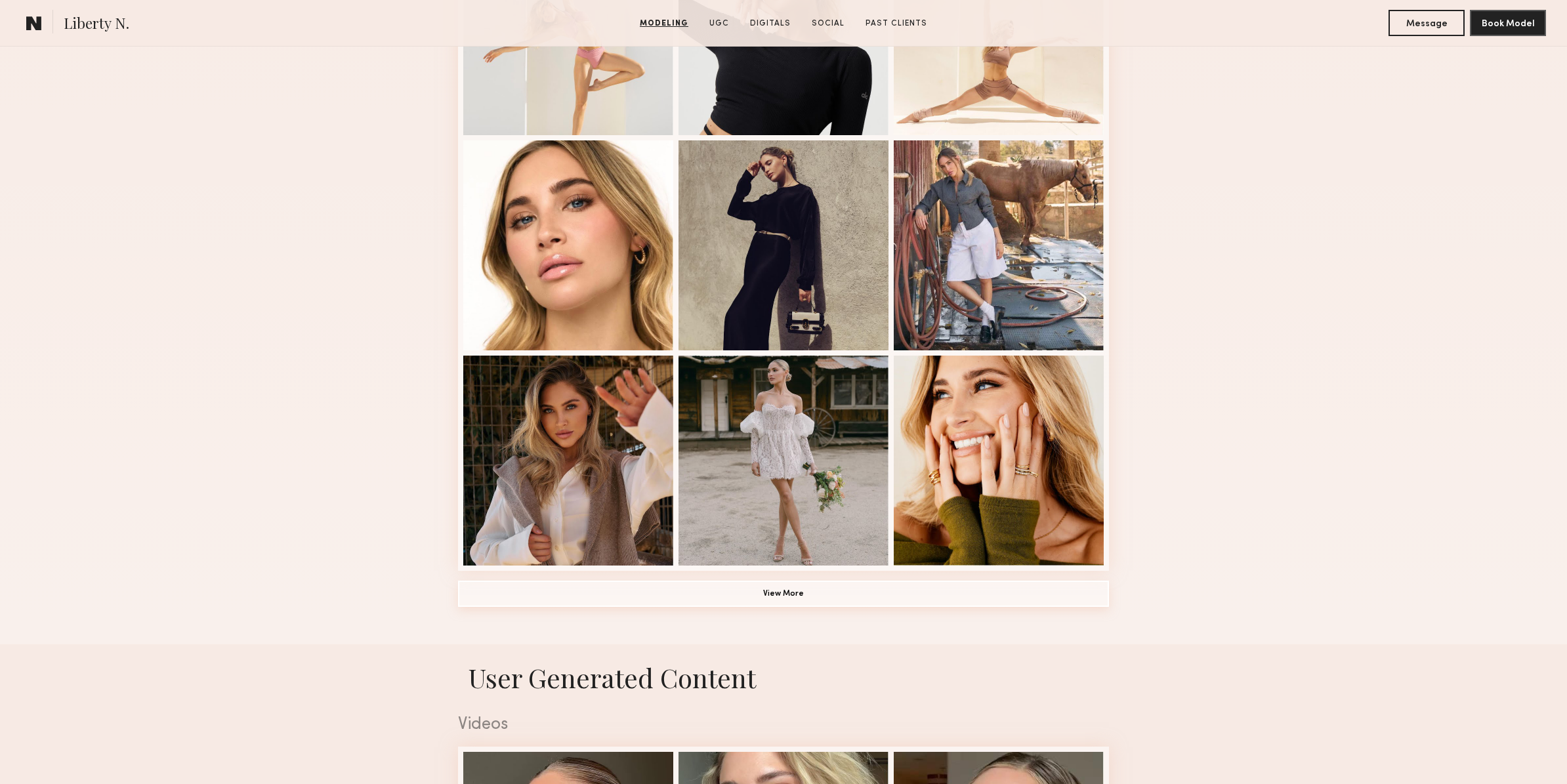
click at [857, 598] on button "View More" at bounding box center [783, 593] width 651 height 26
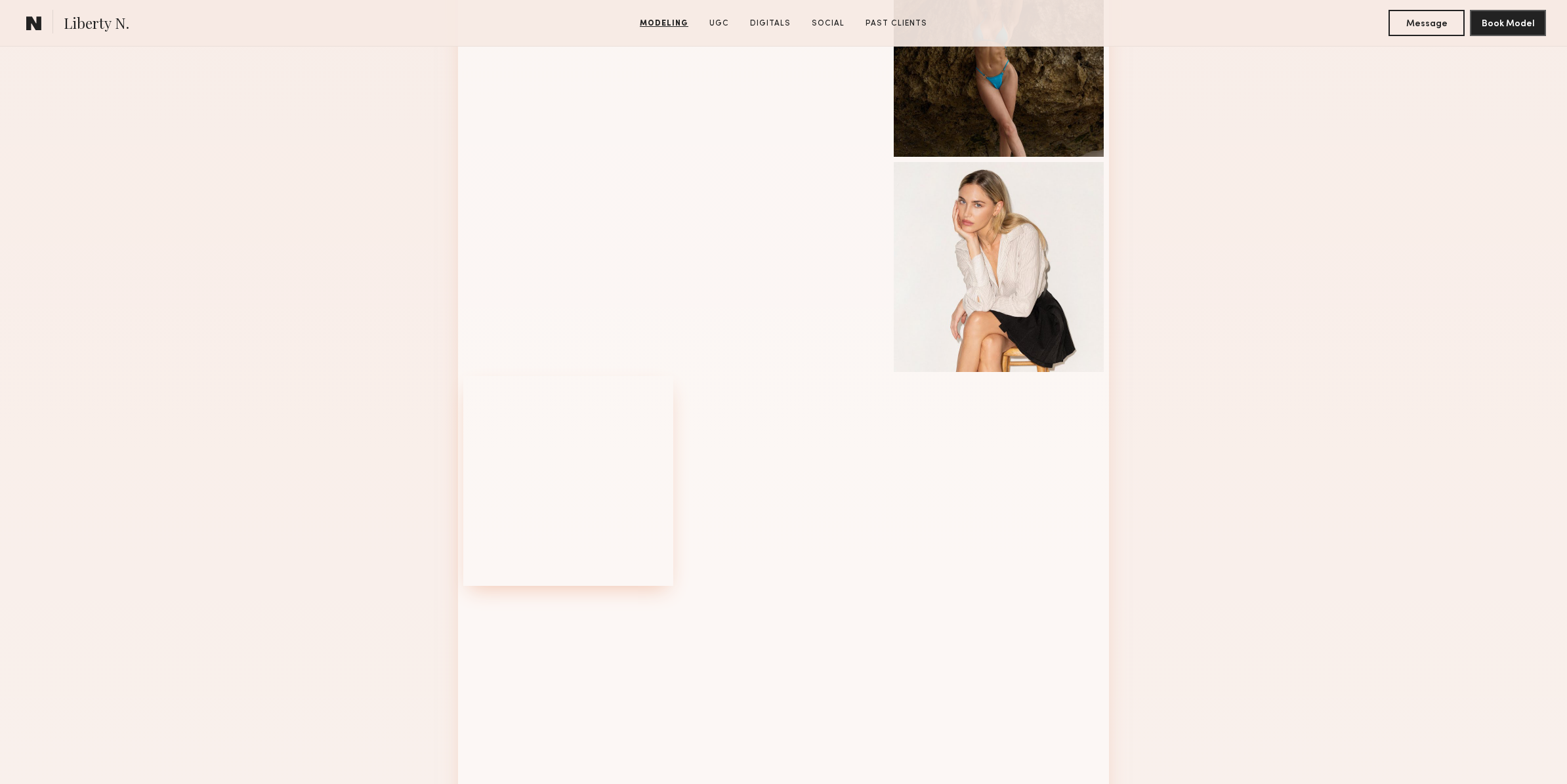
scroll to position [1302, 0]
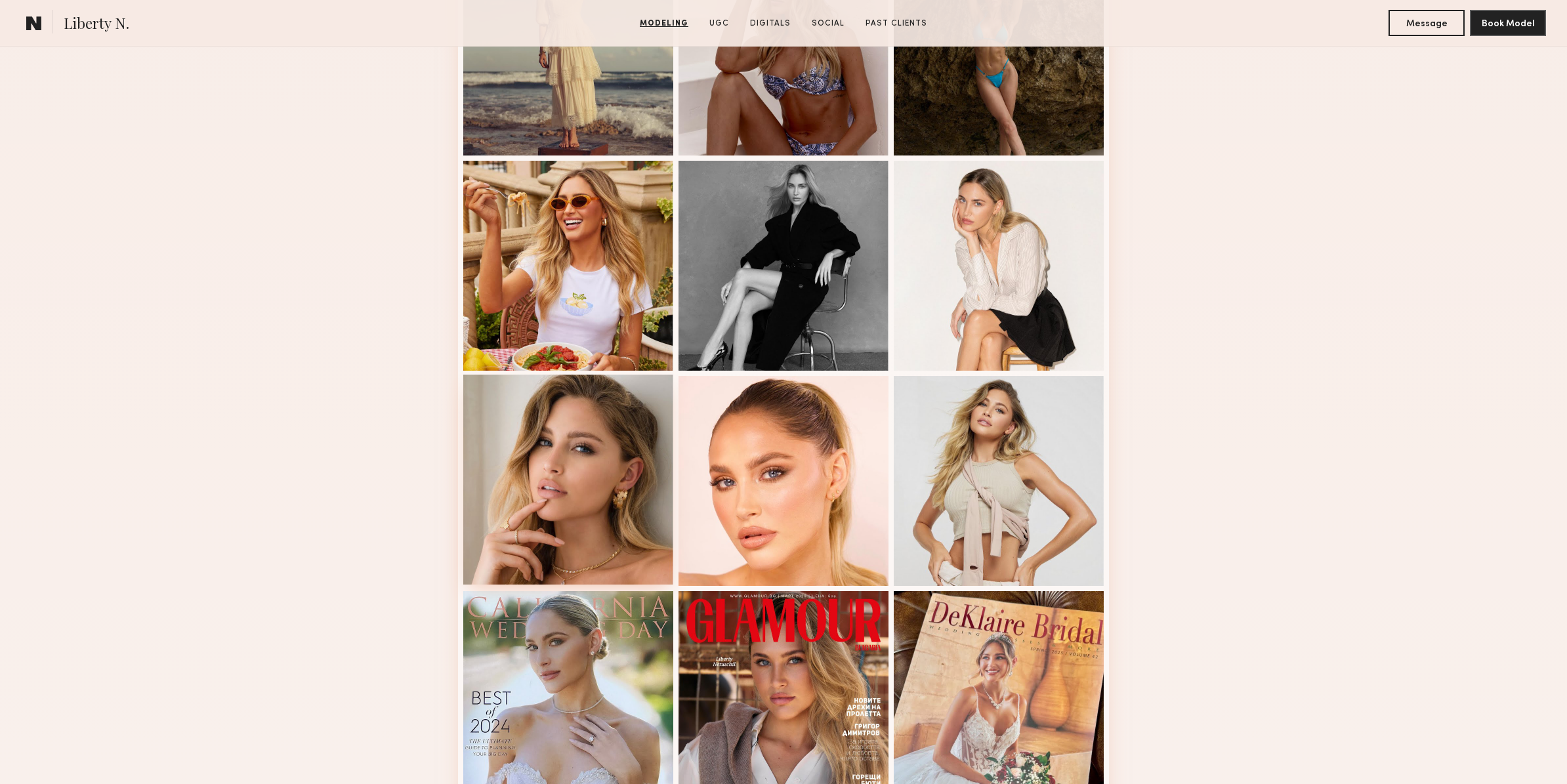
click at [591, 520] on div at bounding box center [568, 479] width 210 height 210
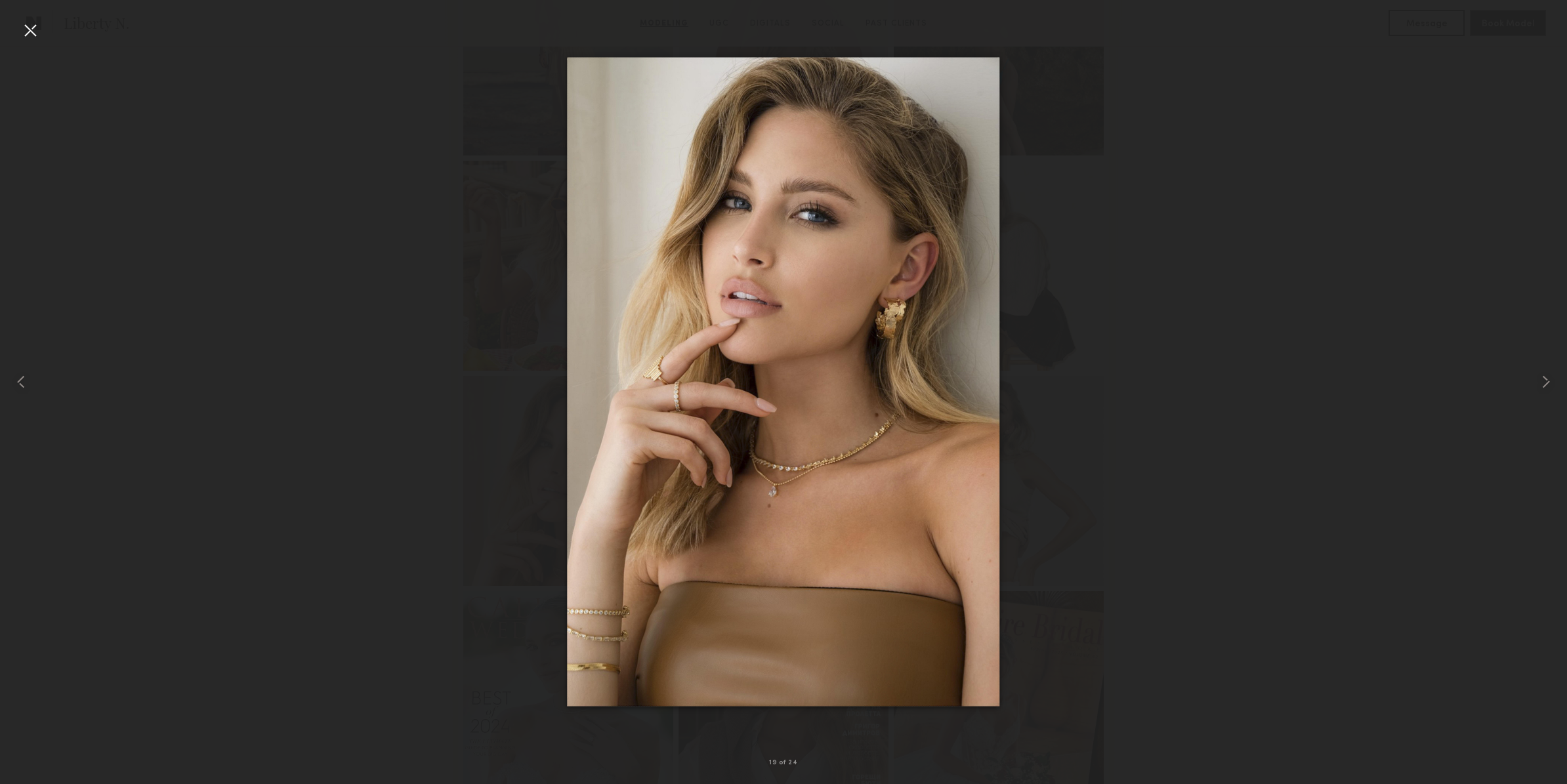
click at [23, 29] on div at bounding box center [30, 30] width 21 height 21
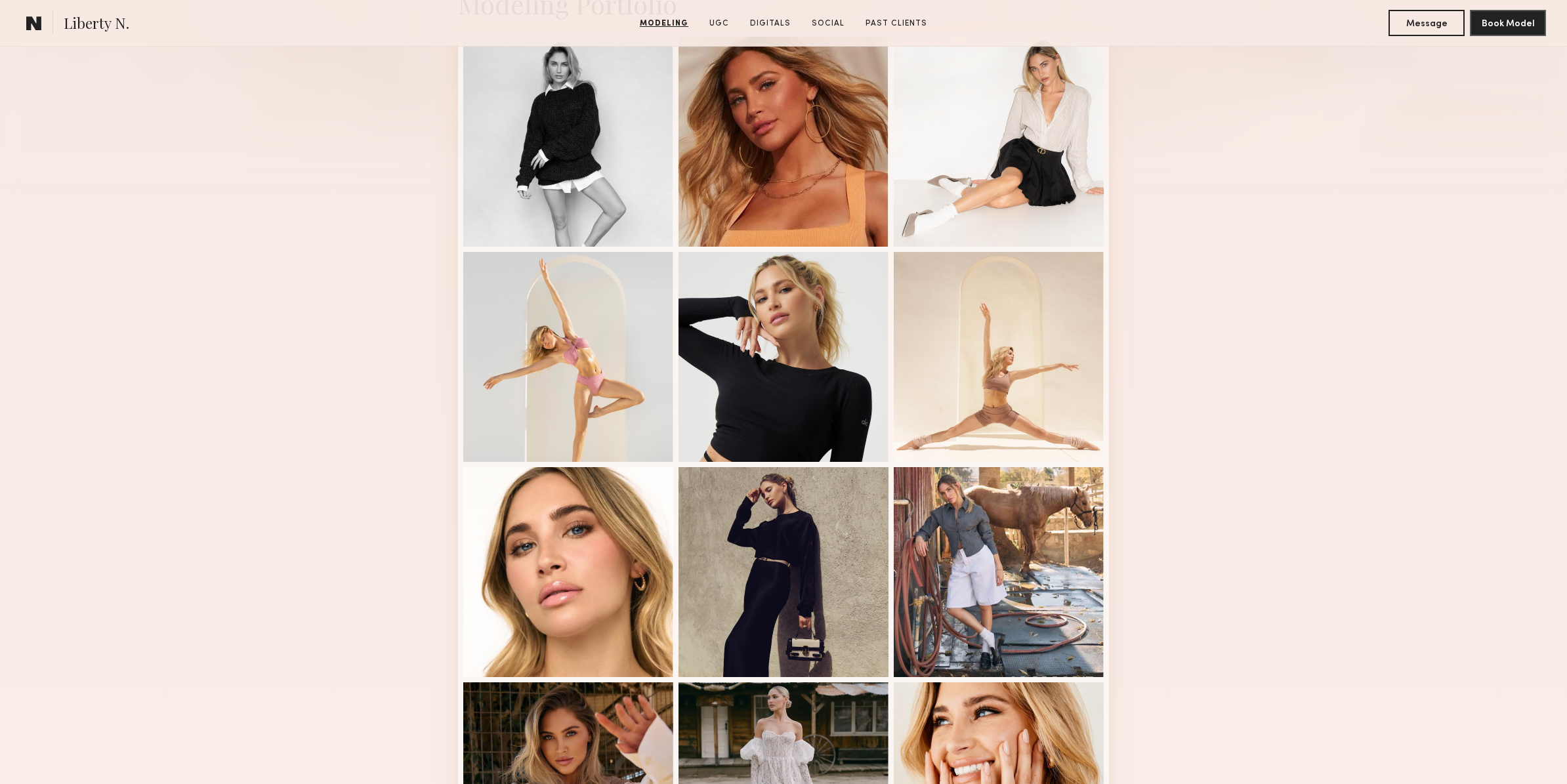
scroll to position [0, 0]
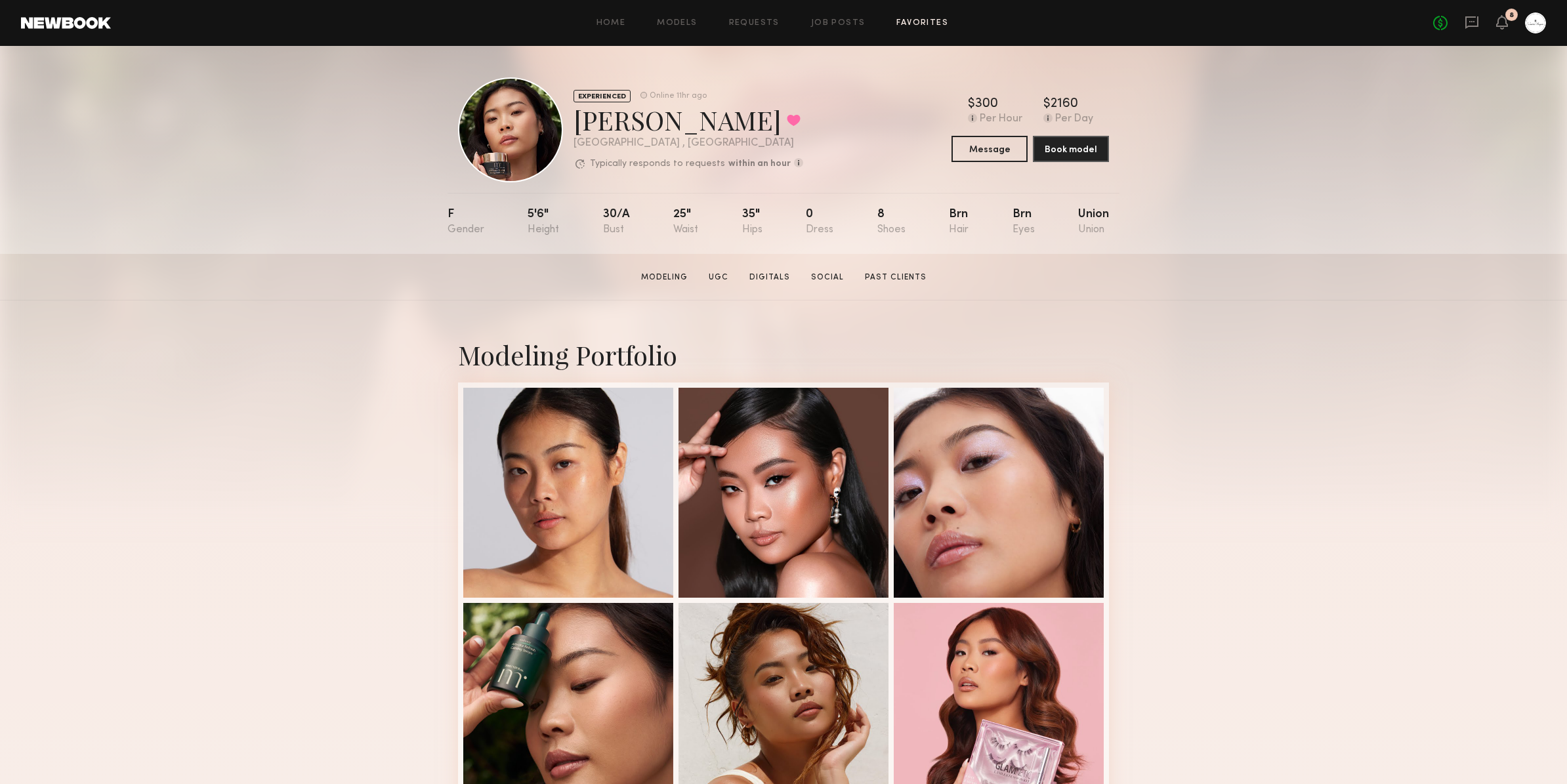
click at [935, 23] on link "Favorites" at bounding box center [922, 23] width 52 height 8
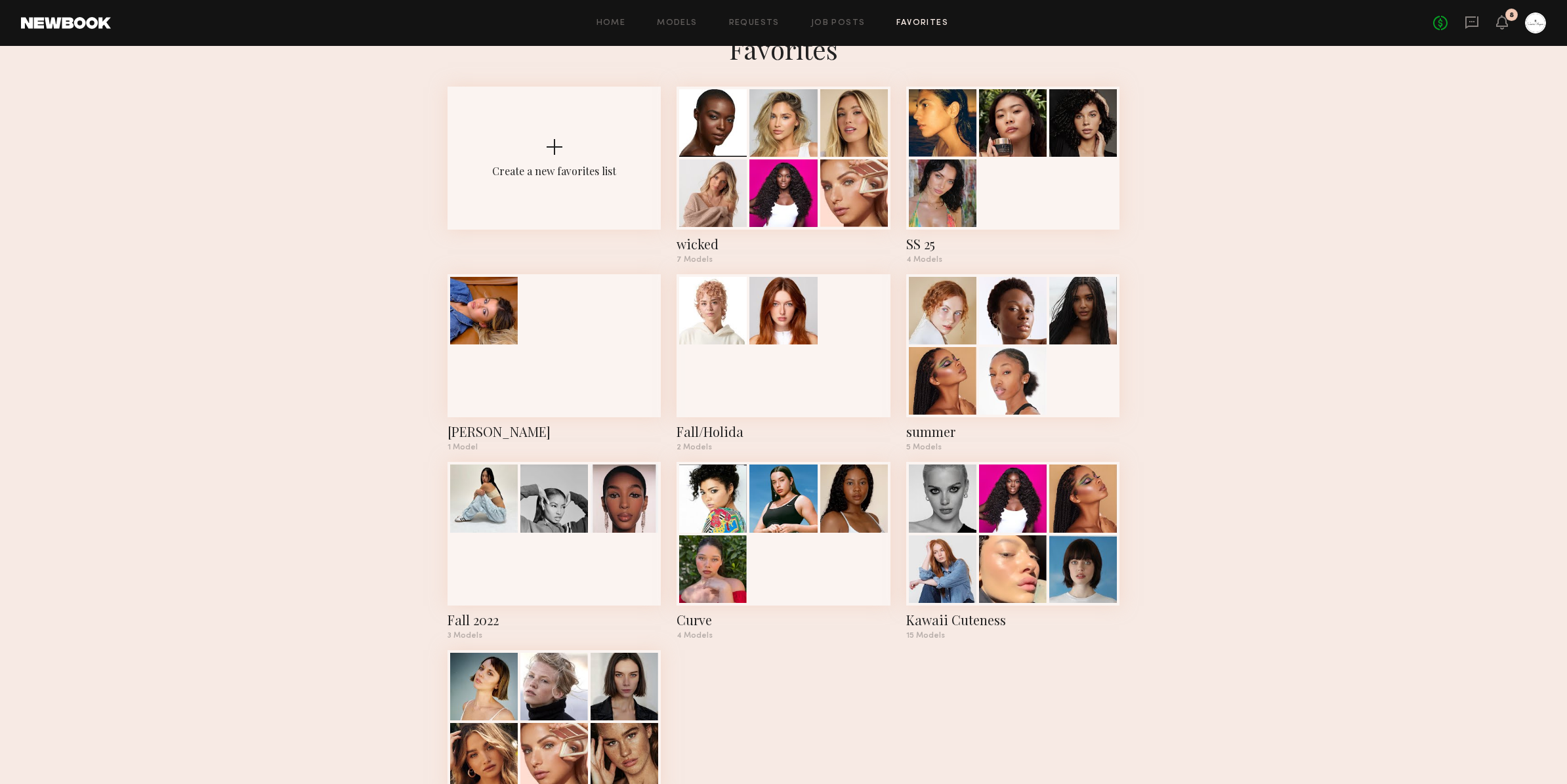
scroll to position [38, 0]
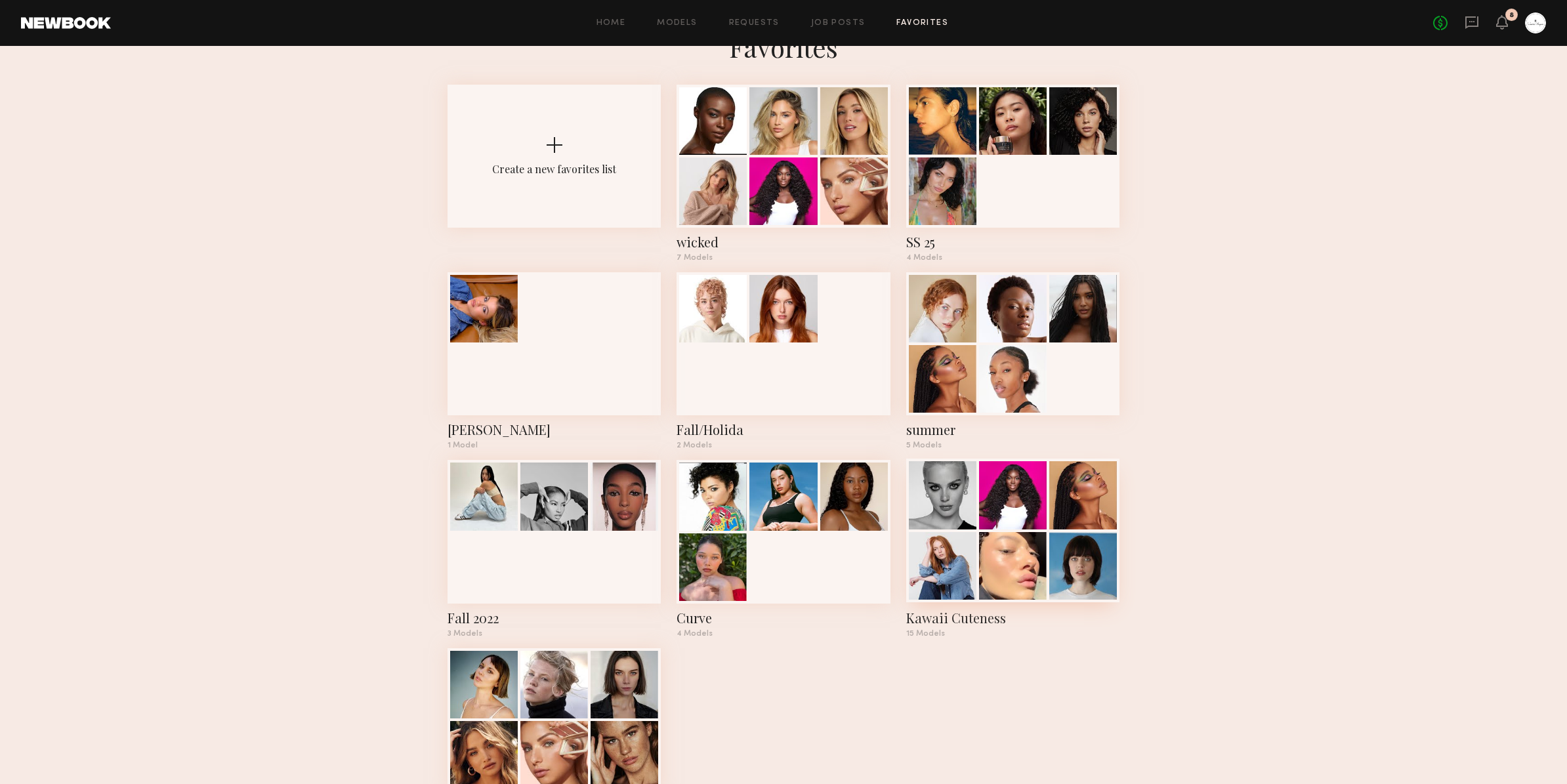
click at [942, 498] on div at bounding box center [942, 494] width 68 height 67
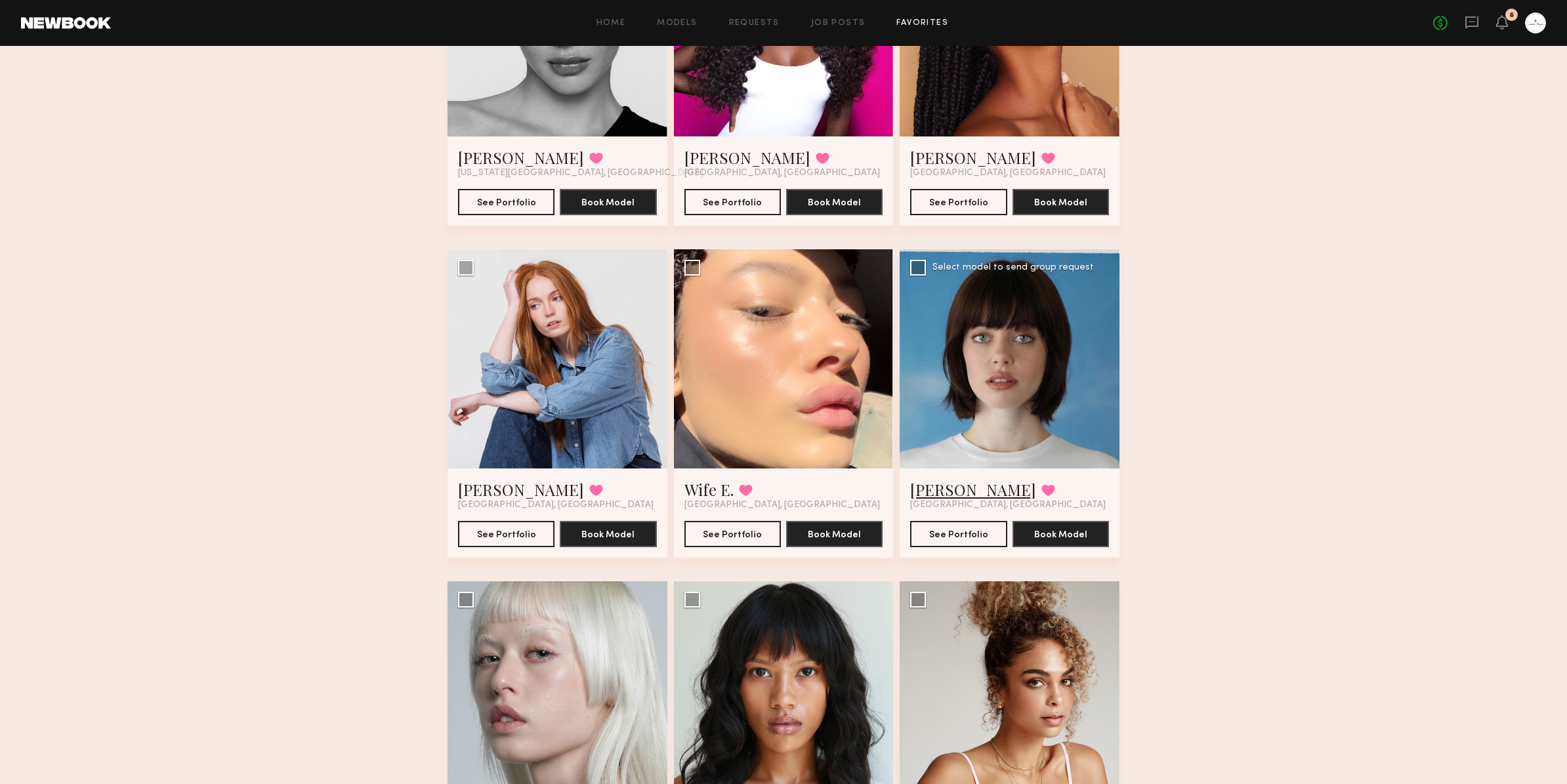
scroll to position [239, 0]
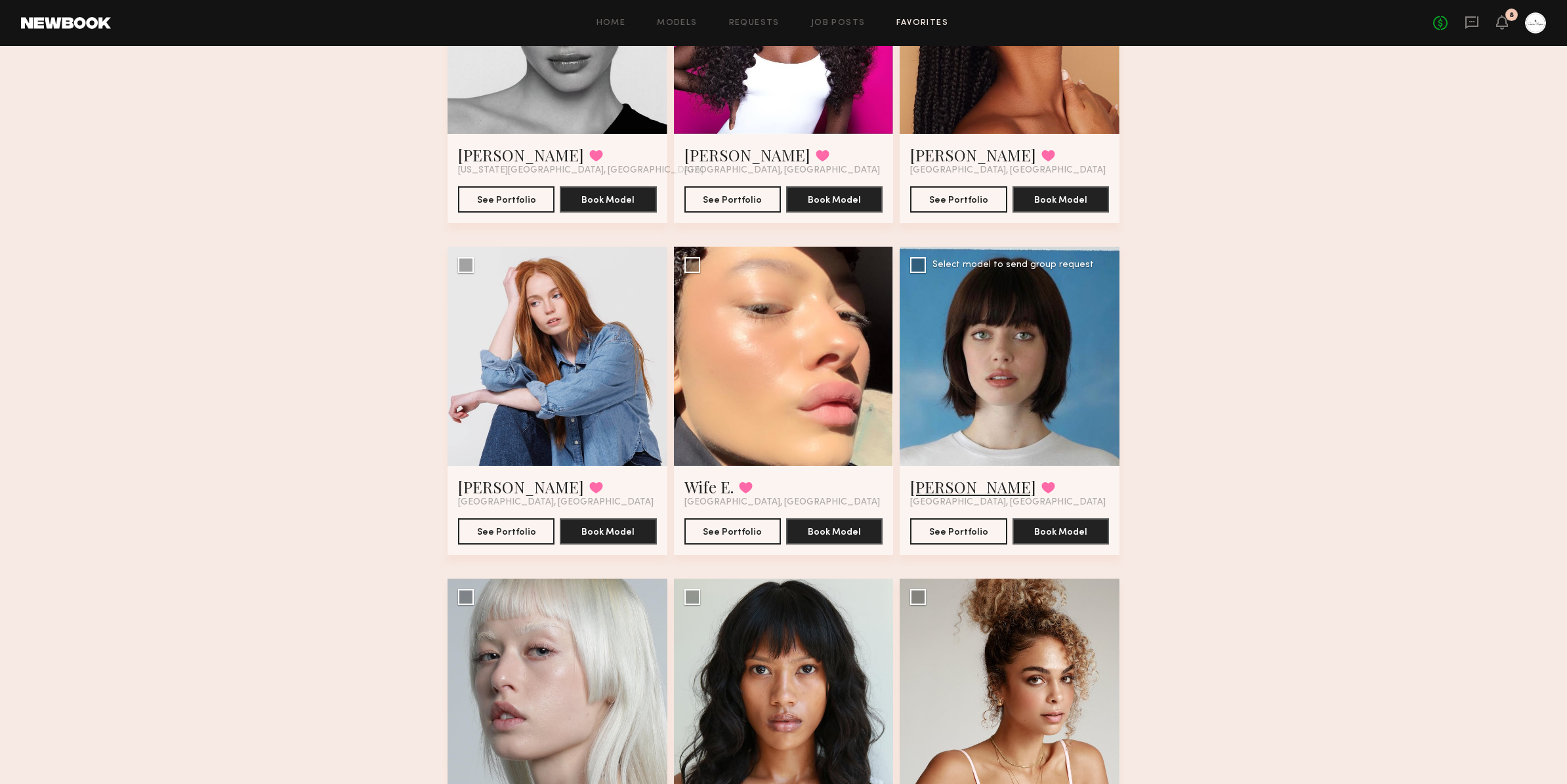
click at [956, 487] on link "[PERSON_NAME]" at bounding box center [973, 486] width 126 height 21
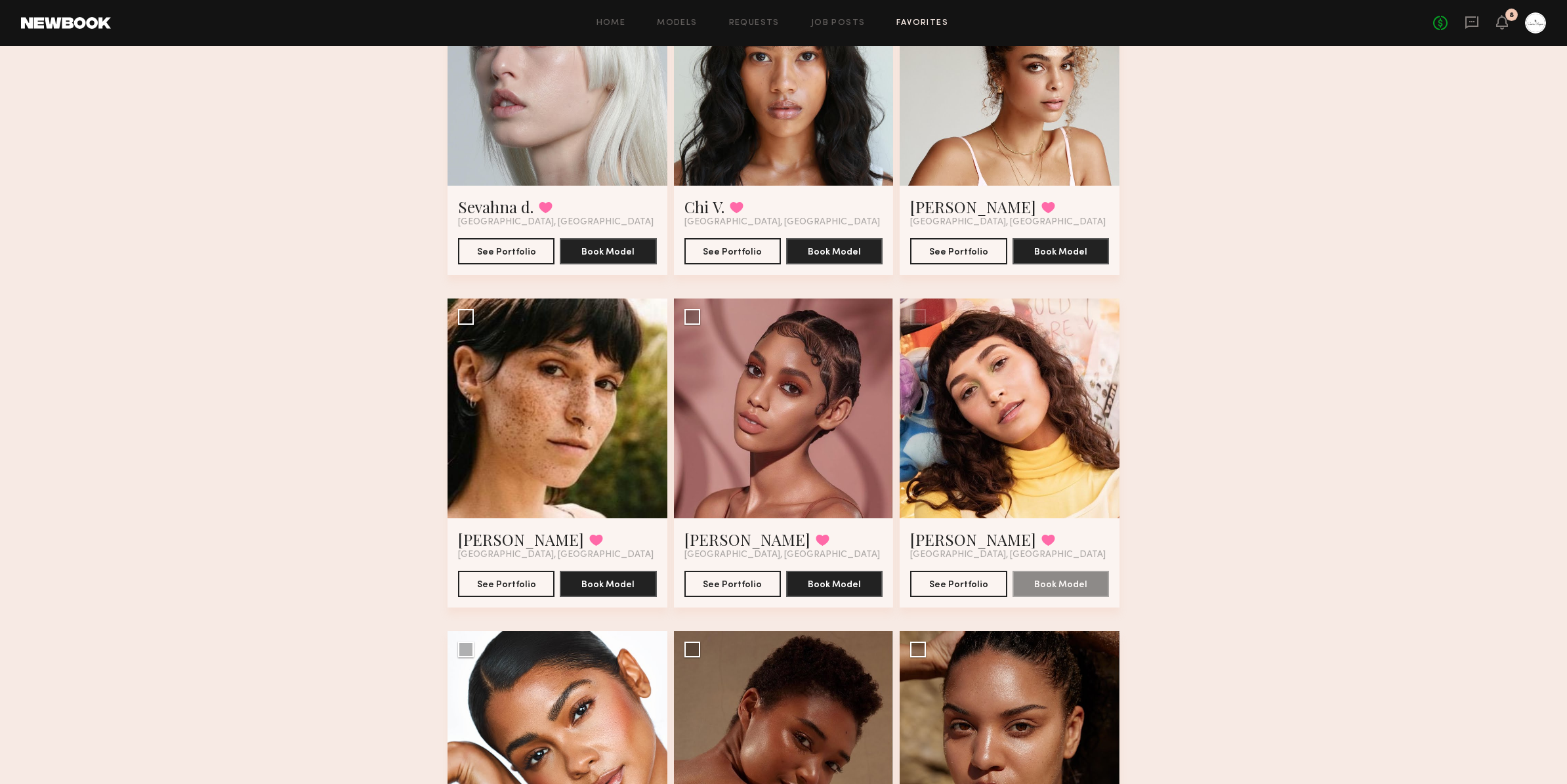
scroll to position [845, 0]
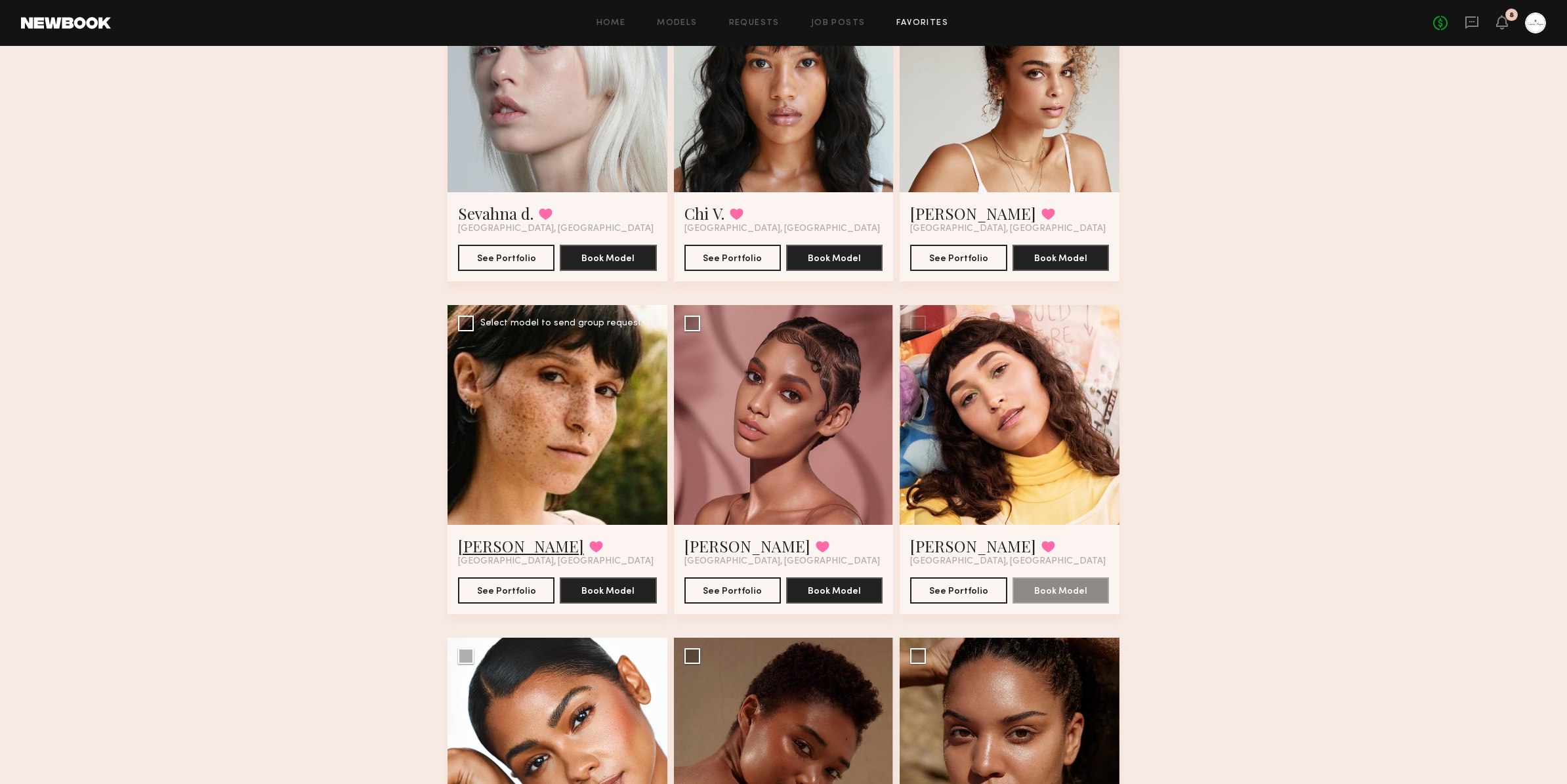
click at [494, 551] on link "Becca E." at bounding box center [520, 545] width 126 height 21
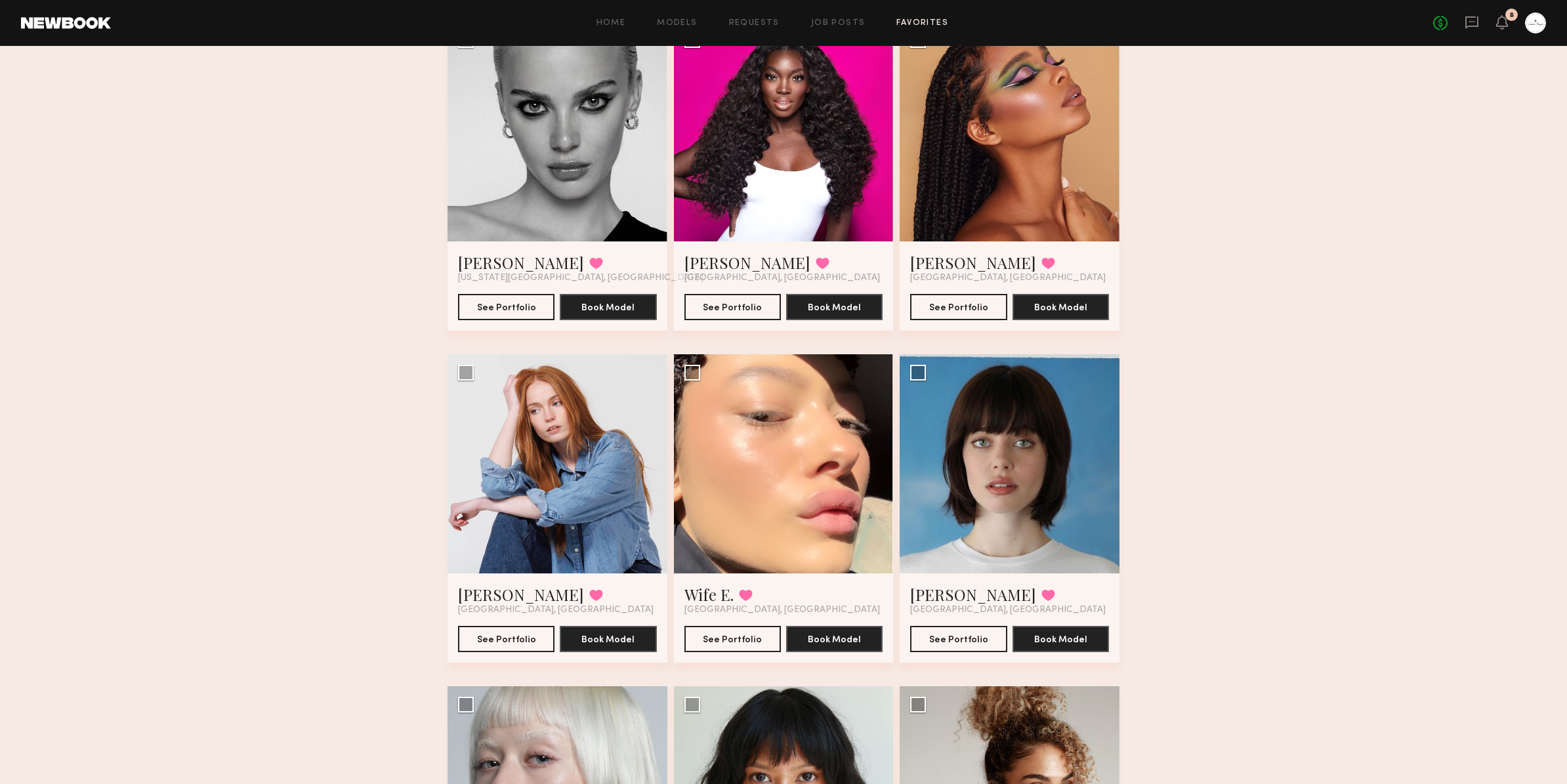
scroll to position [0, 0]
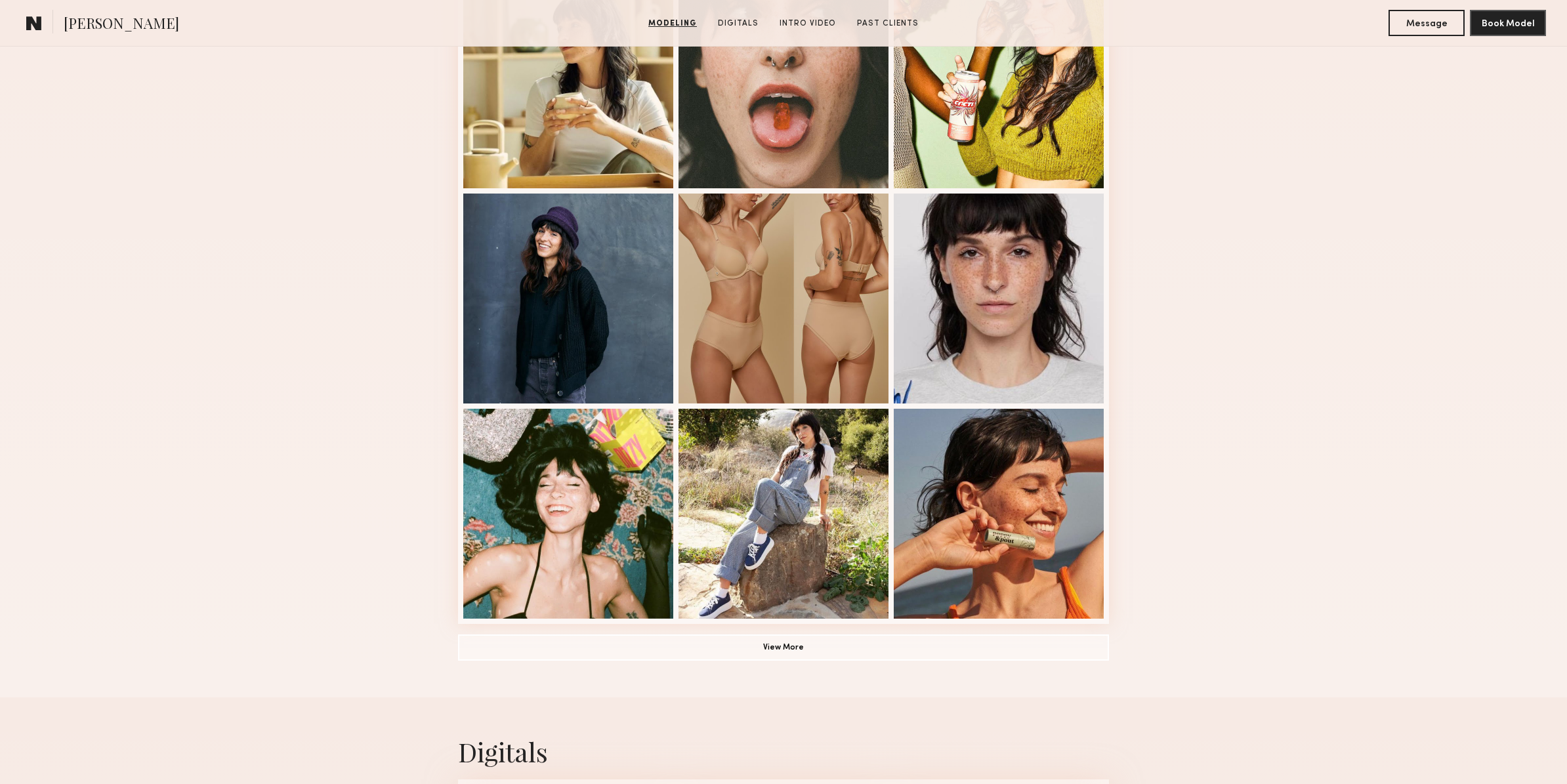
scroll to position [625, 0]
click at [809, 648] on button "View More" at bounding box center [783, 646] width 651 height 26
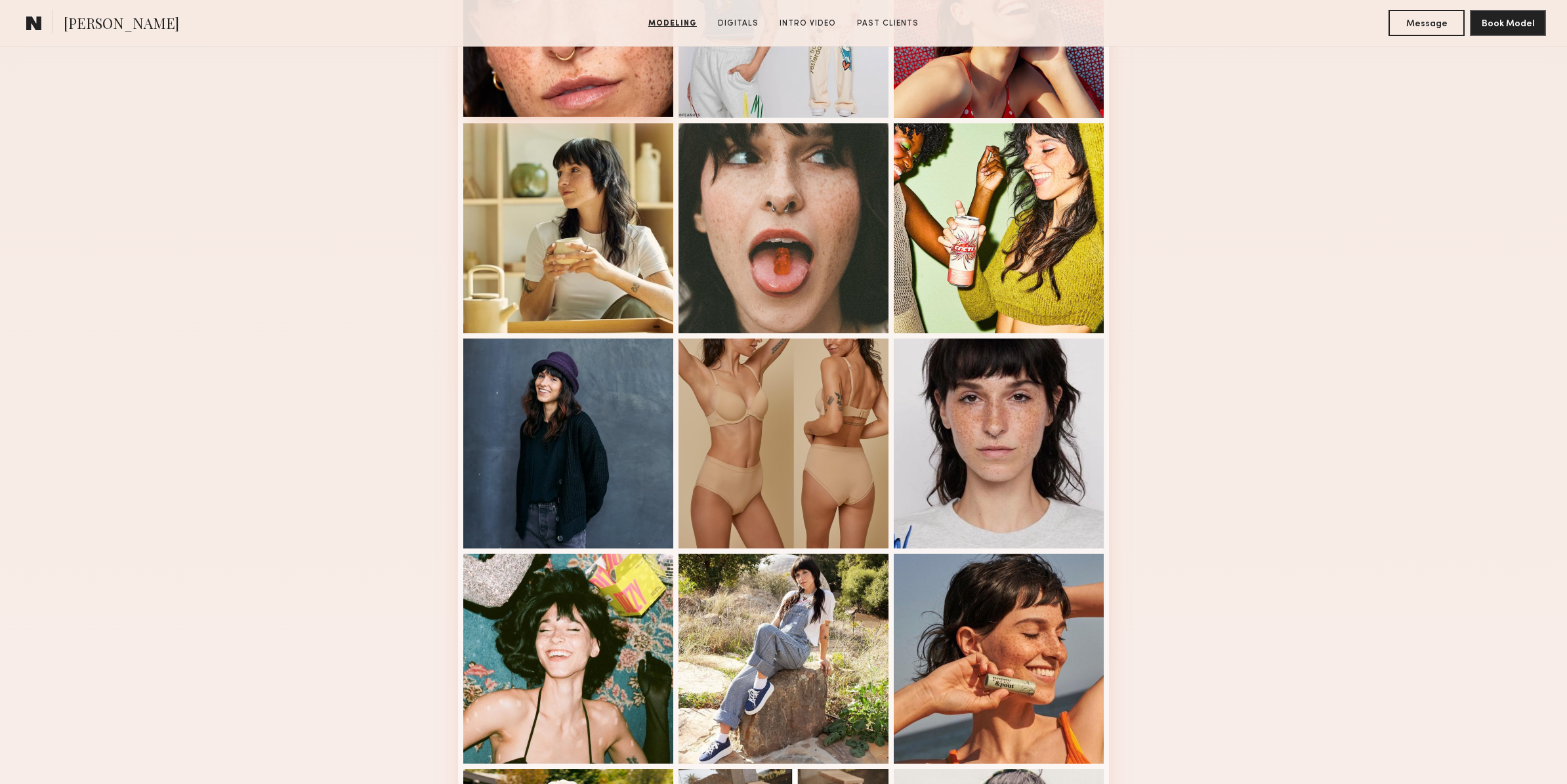
scroll to position [482, 0]
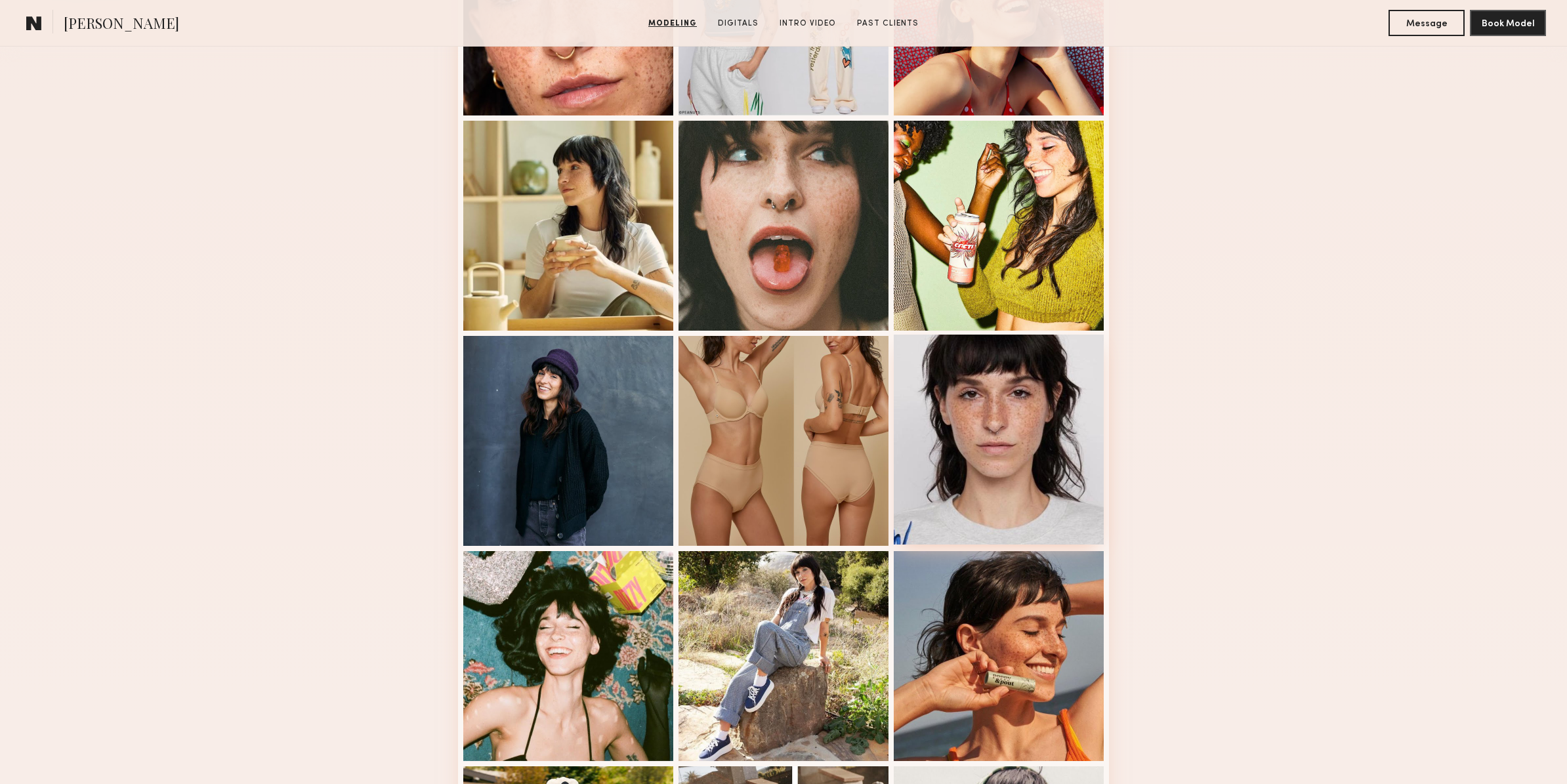
click at [991, 501] on div at bounding box center [999, 439] width 210 height 210
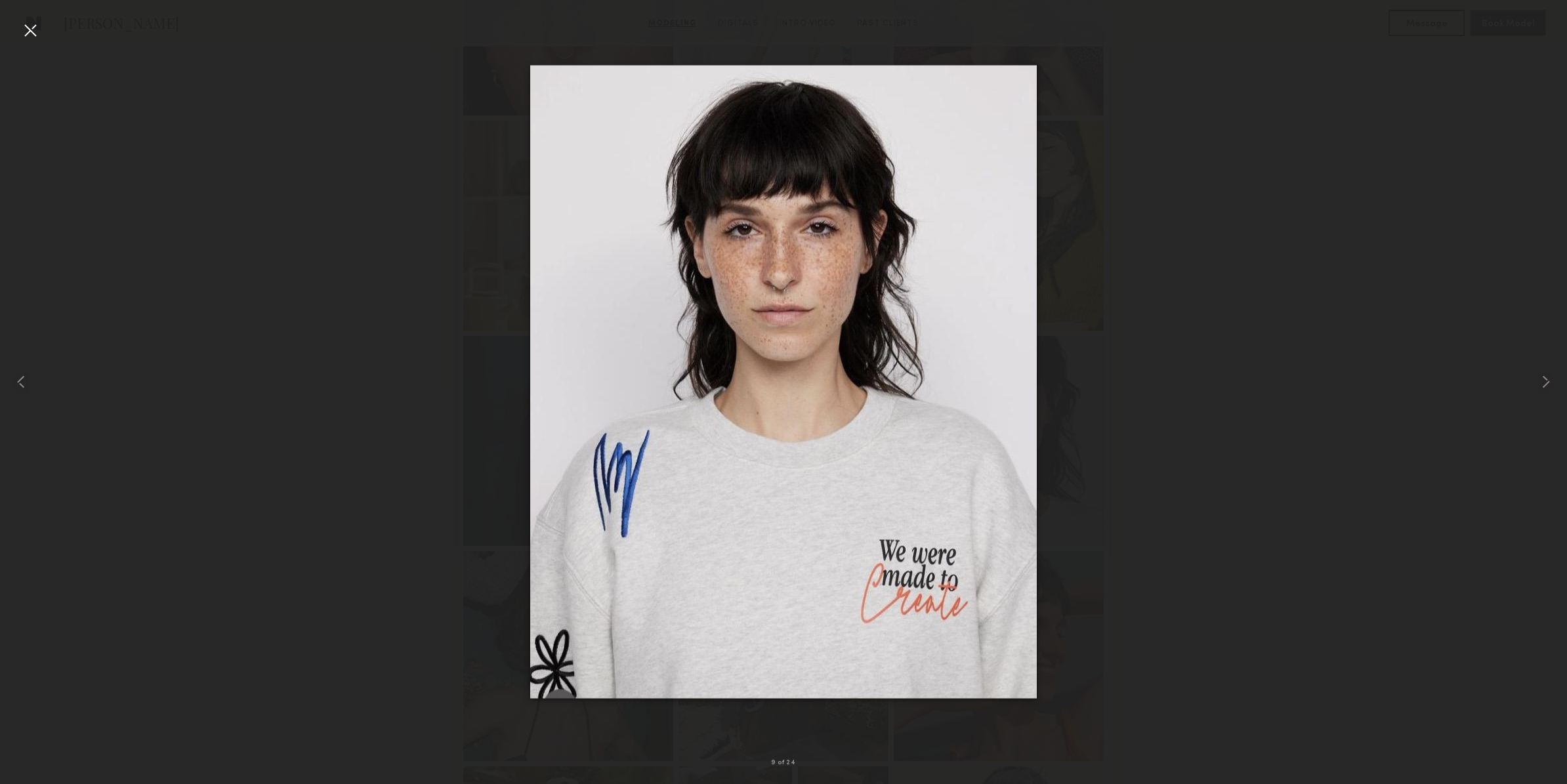
click at [36, 32] on div at bounding box center [30, 30] width 21 height 21
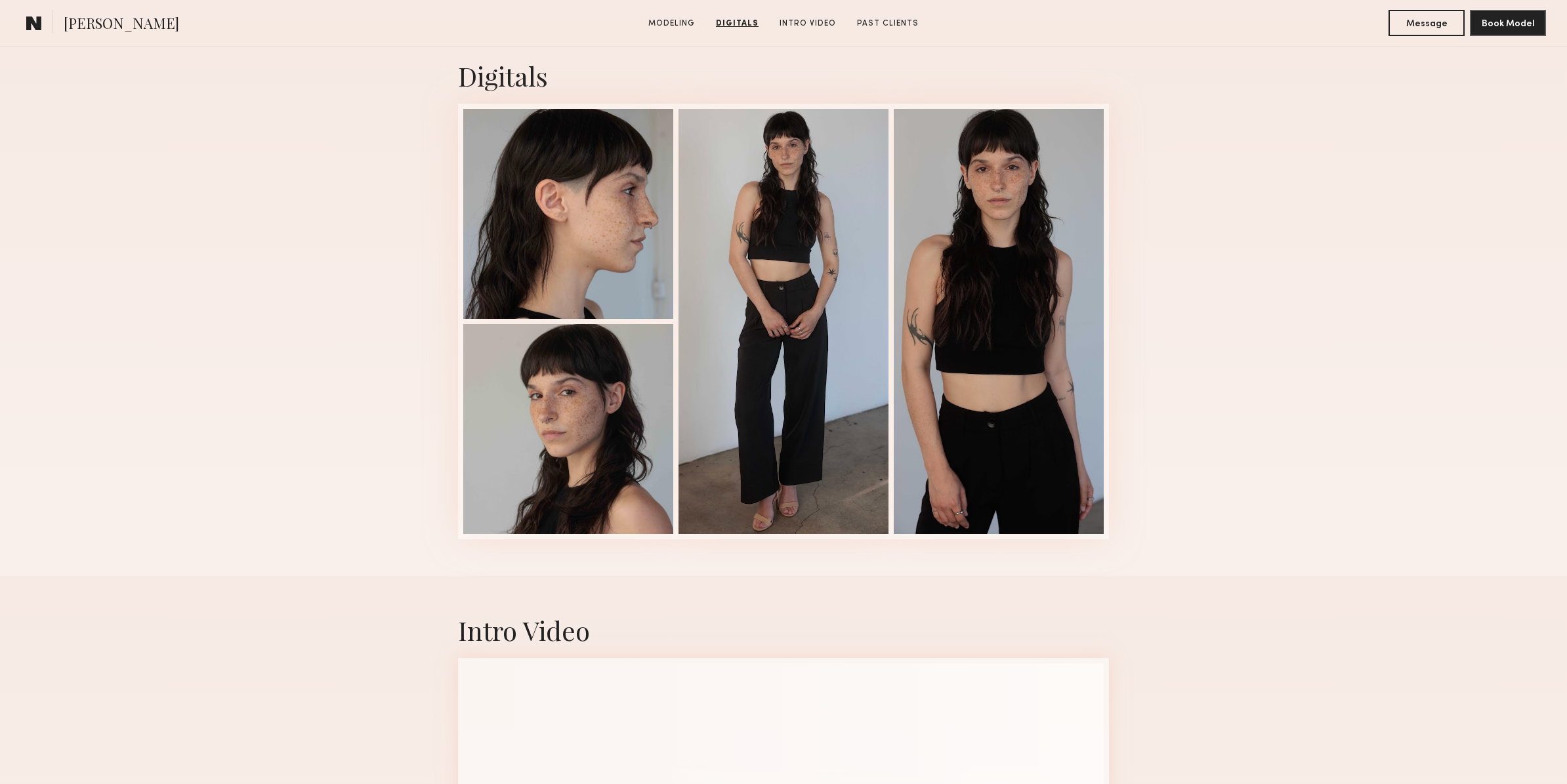
scroll to position [2109, 0]
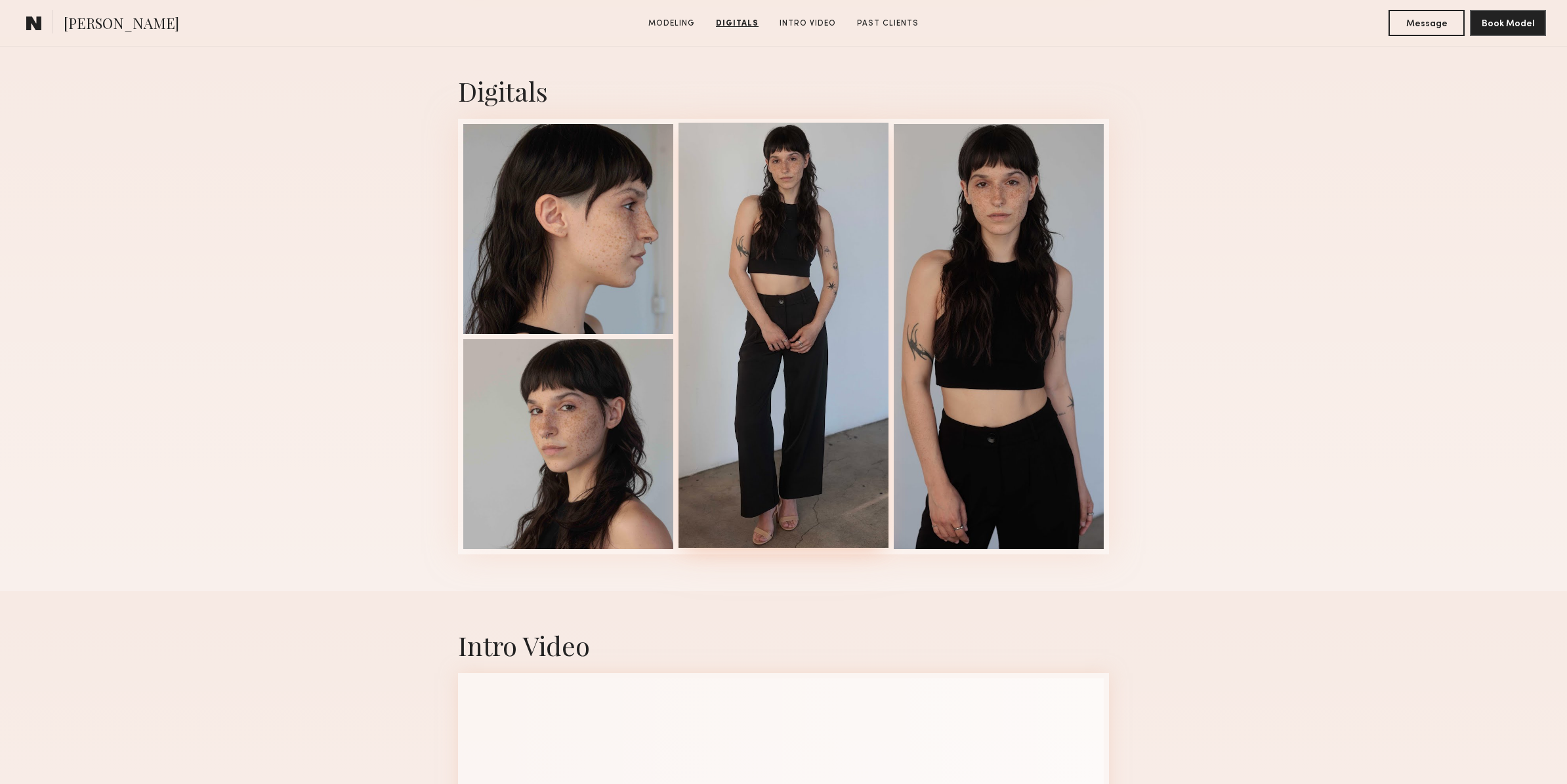
click at [819, 434] on div at bounding box center [784, 335] width 210 height 425
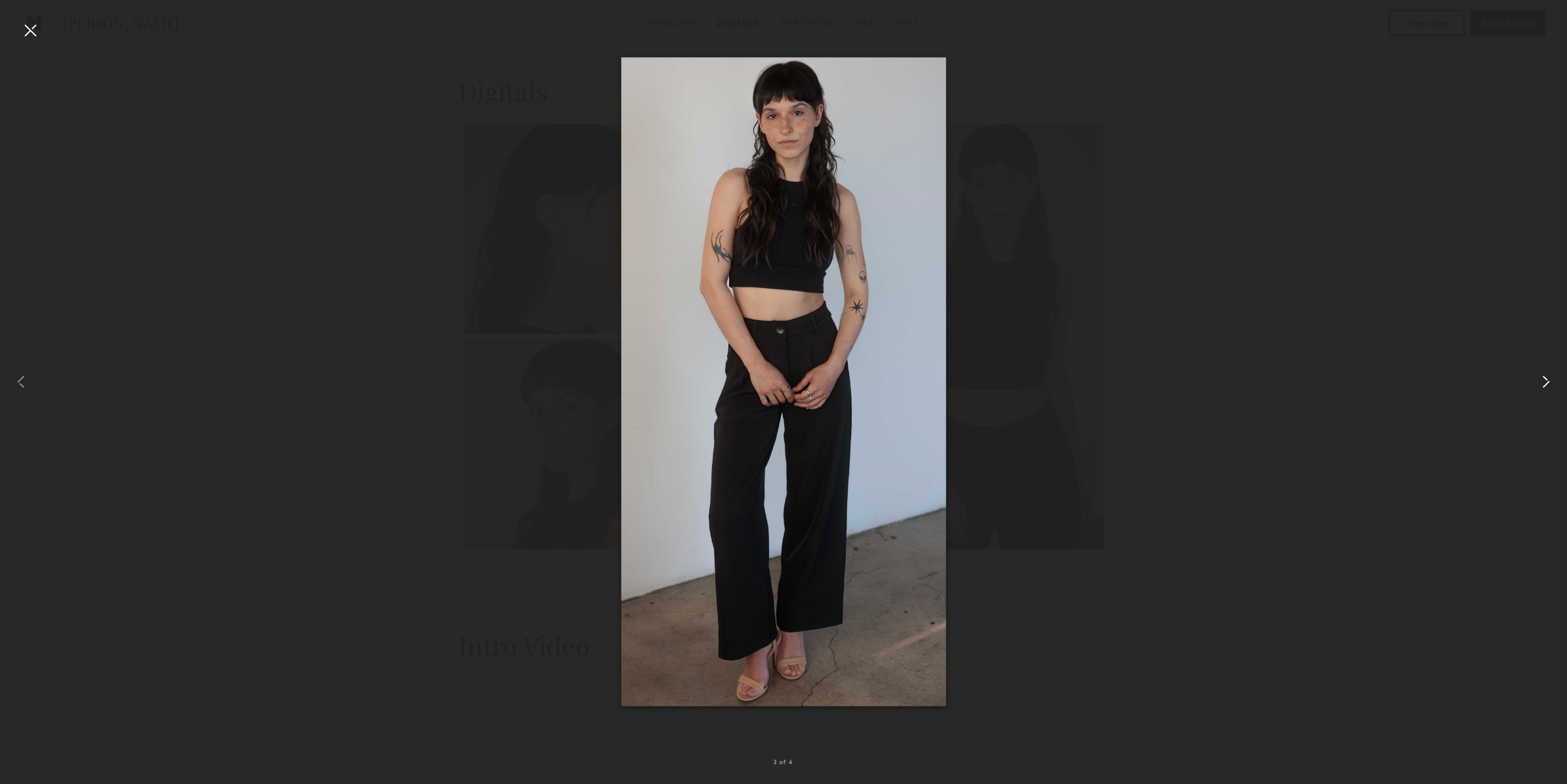
click at [1539, 383] on common-icon at bounding box center [1545, 382] width 21 height 21
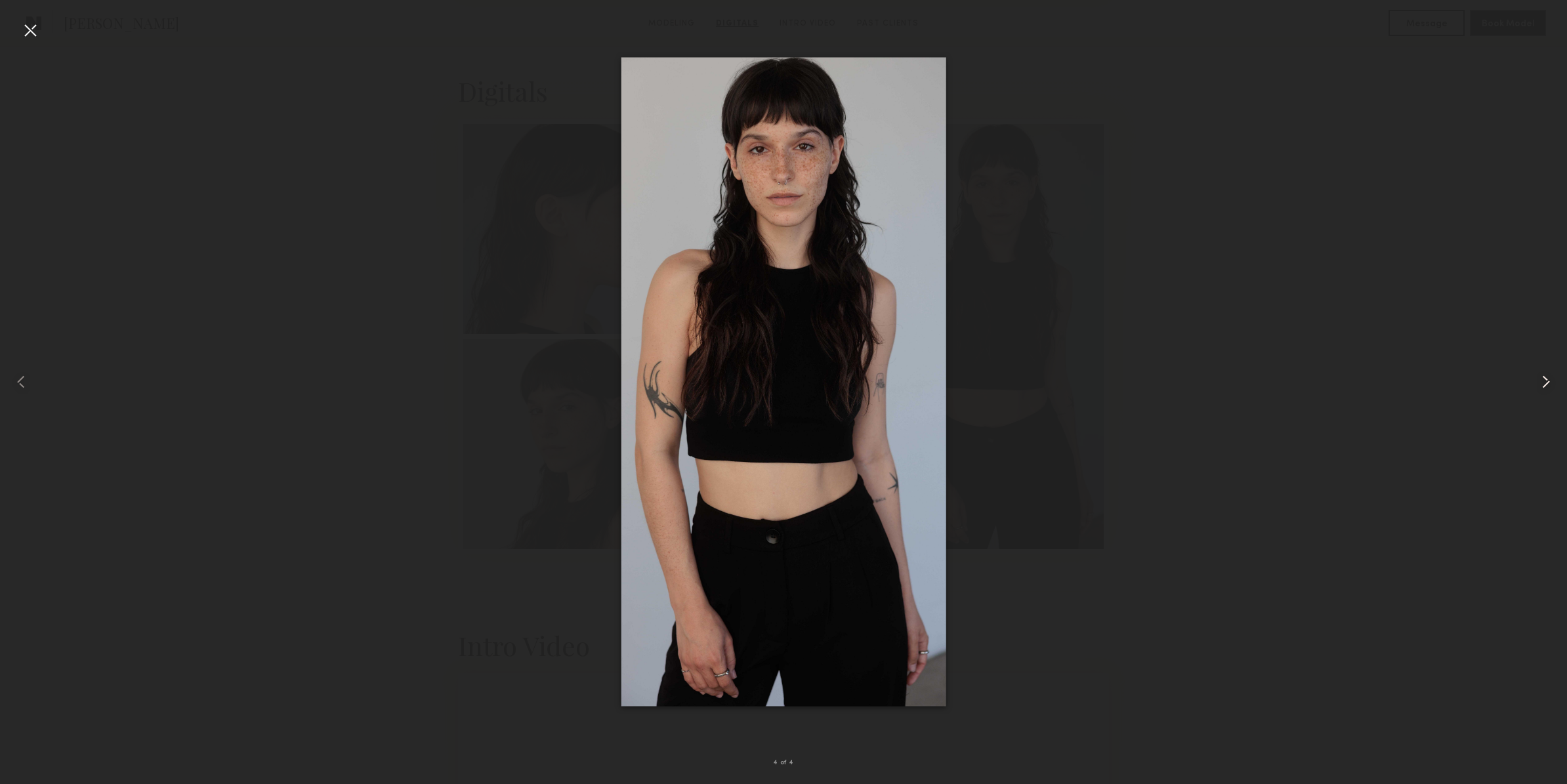
click at [1539, 383] on common-icon at bounding box center [1545, 382] width 21 height 21
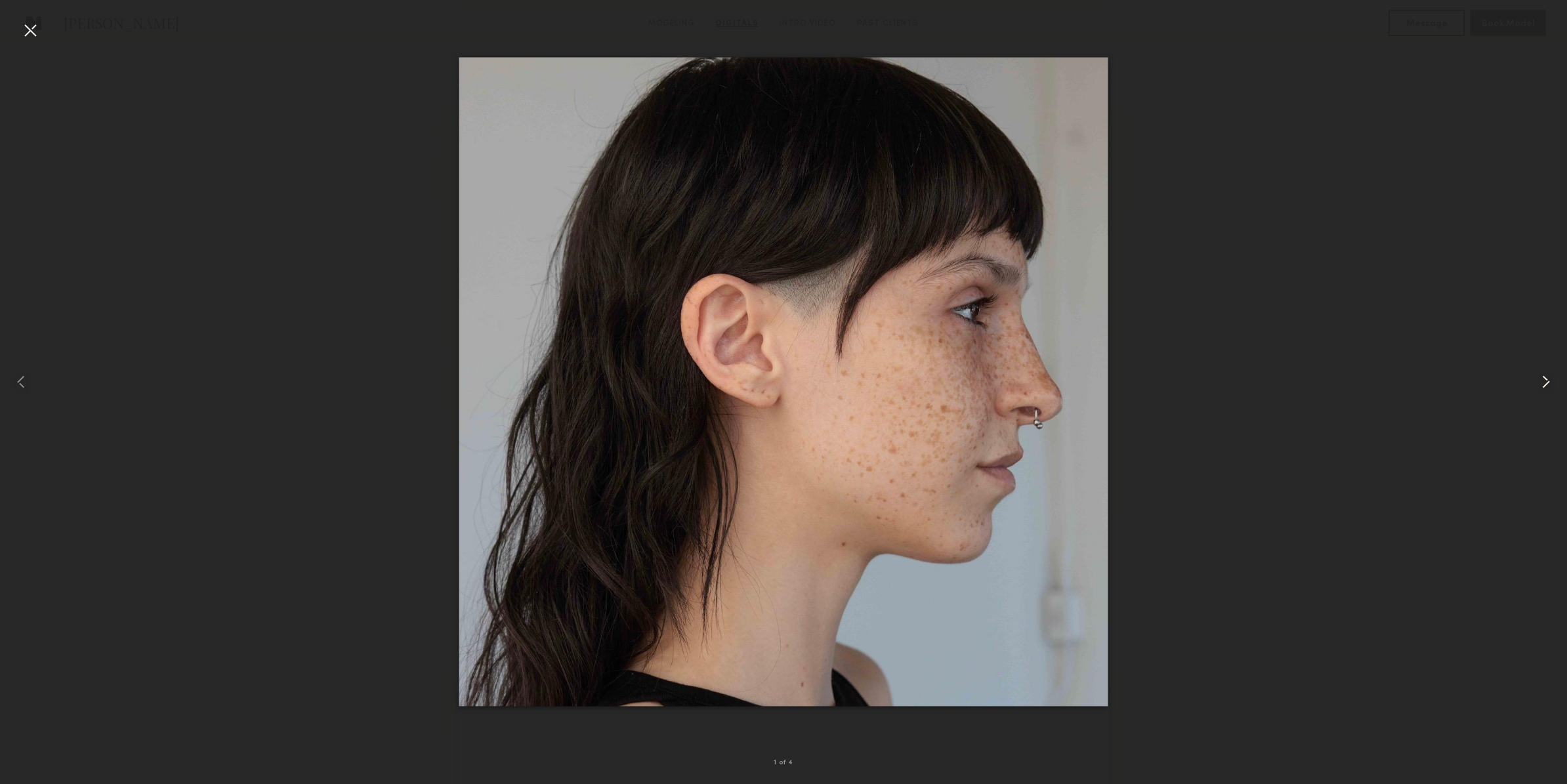
click at [1539, 383] on common-icon at bounding box center [1545, 382] width 21 height 21
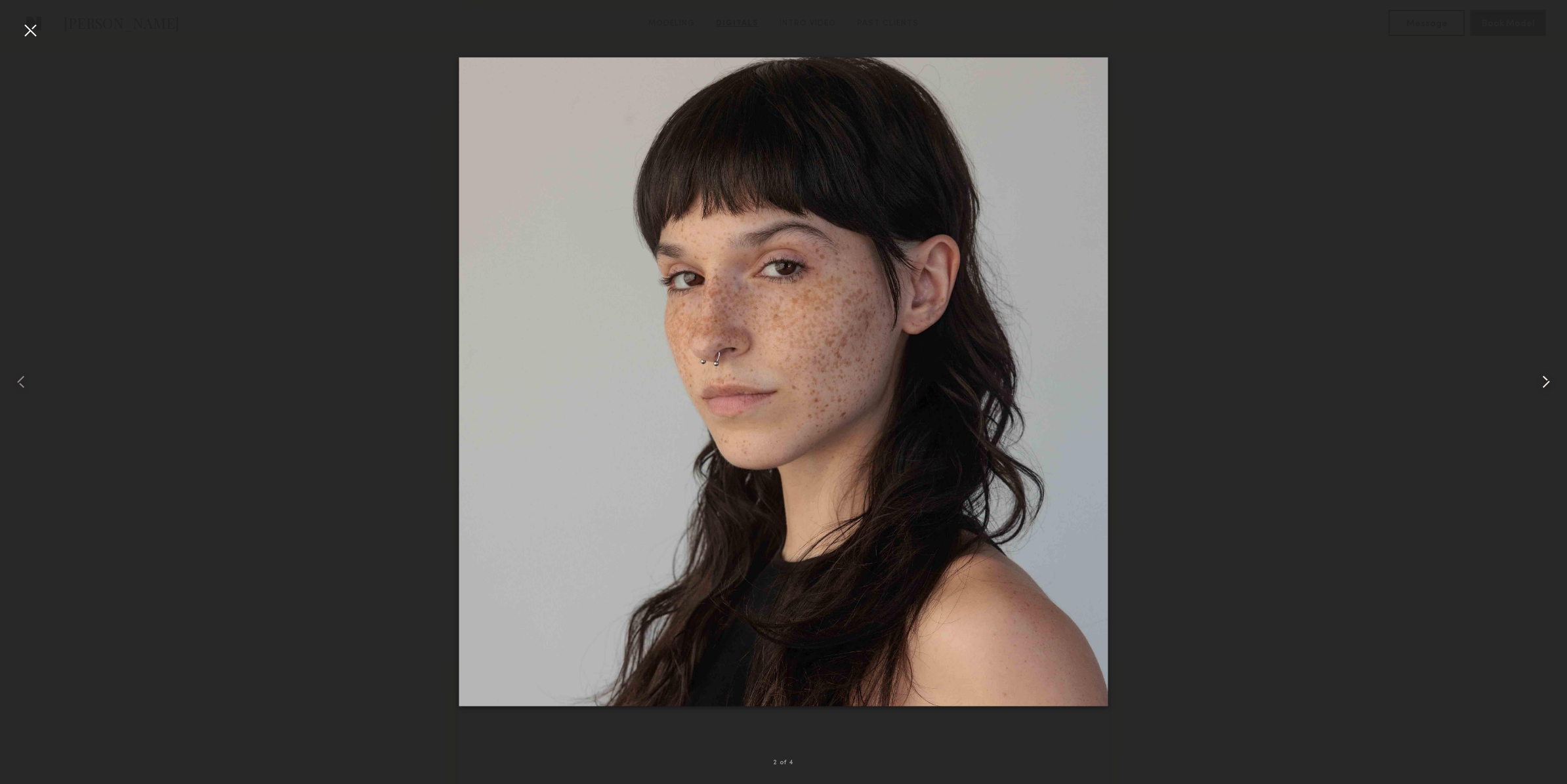
click at [1539, 383] on common-icon at bounding box center [1545, 382] width 21 height 21
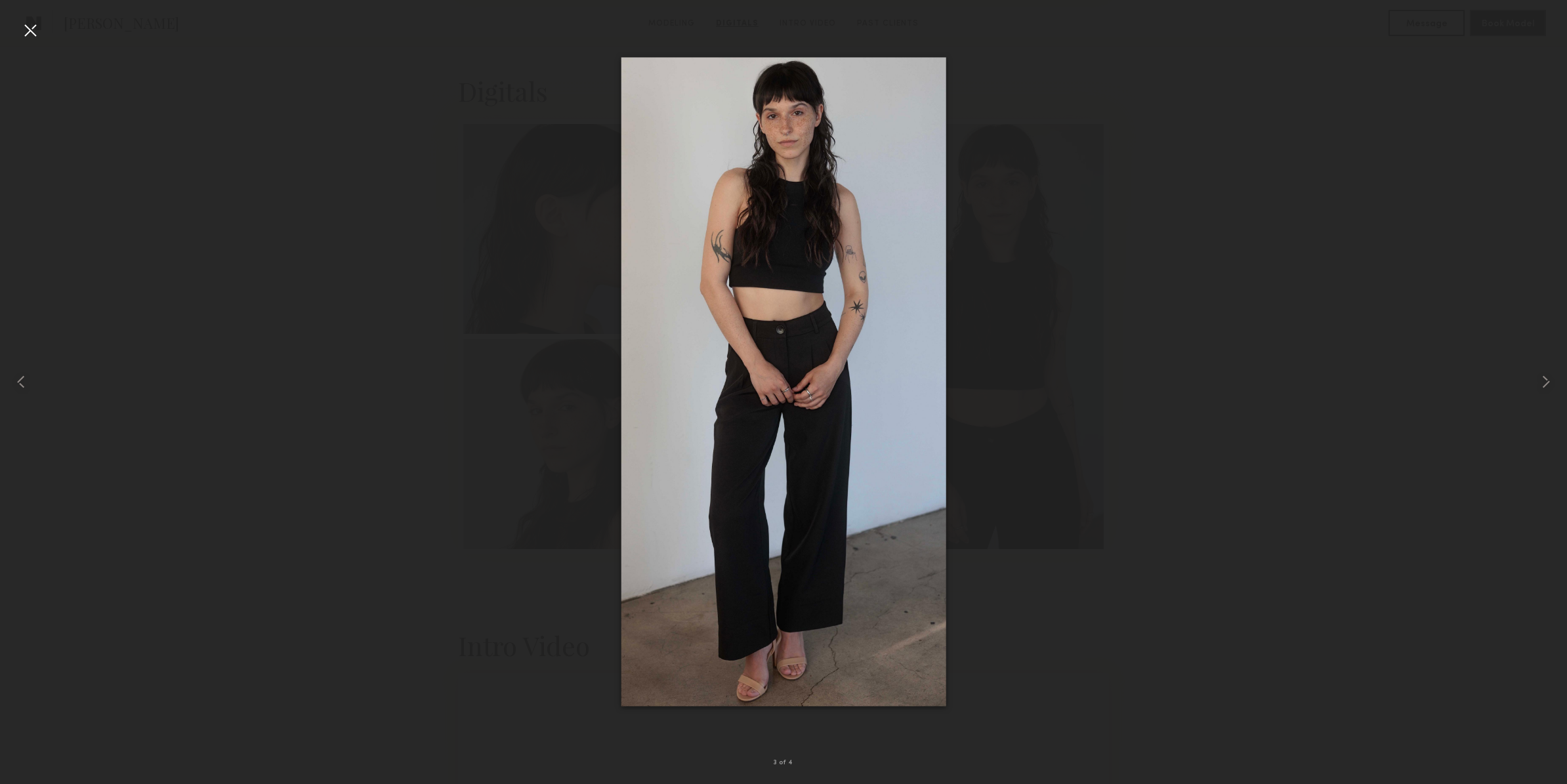
click at [1289, 406] on div at bounding box center [784, 381] width 1567 height 721
click at [32, 32] on div at bounding box center [30, 30] width 21 height 21
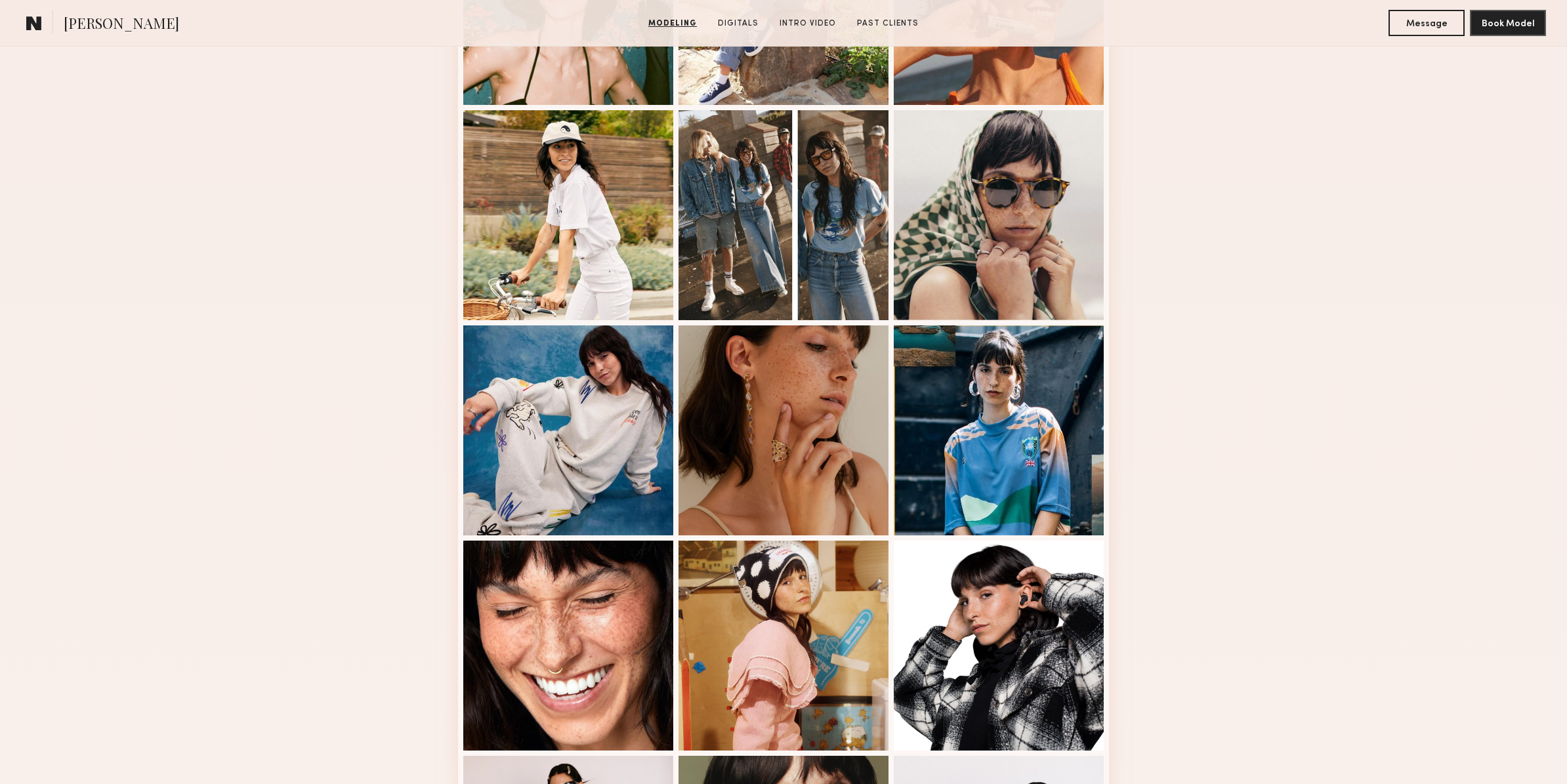
scroll to position [1131, 0]
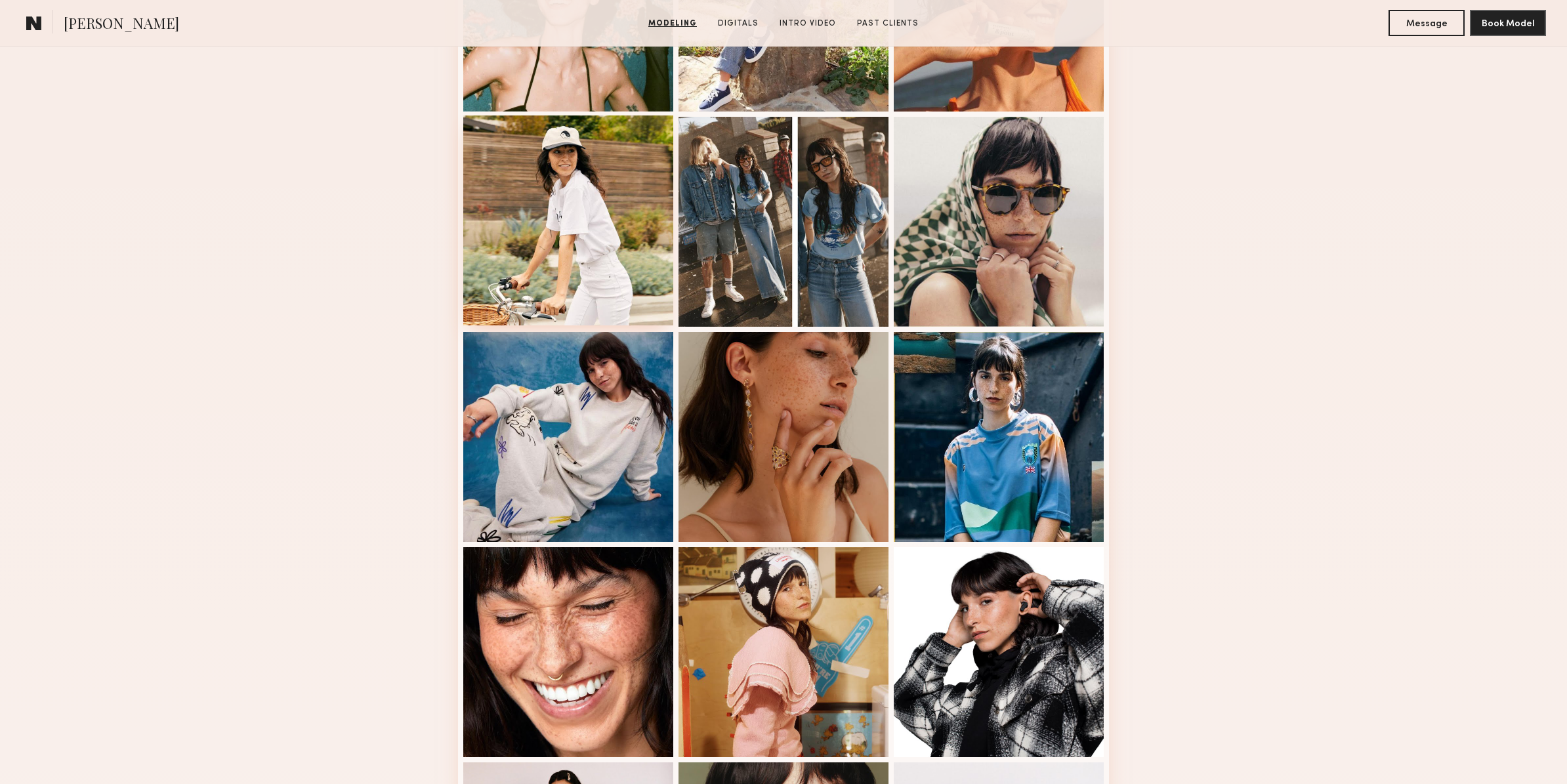
click at [553, 251] on div at bounding box center [568, 221] width 210 height 210
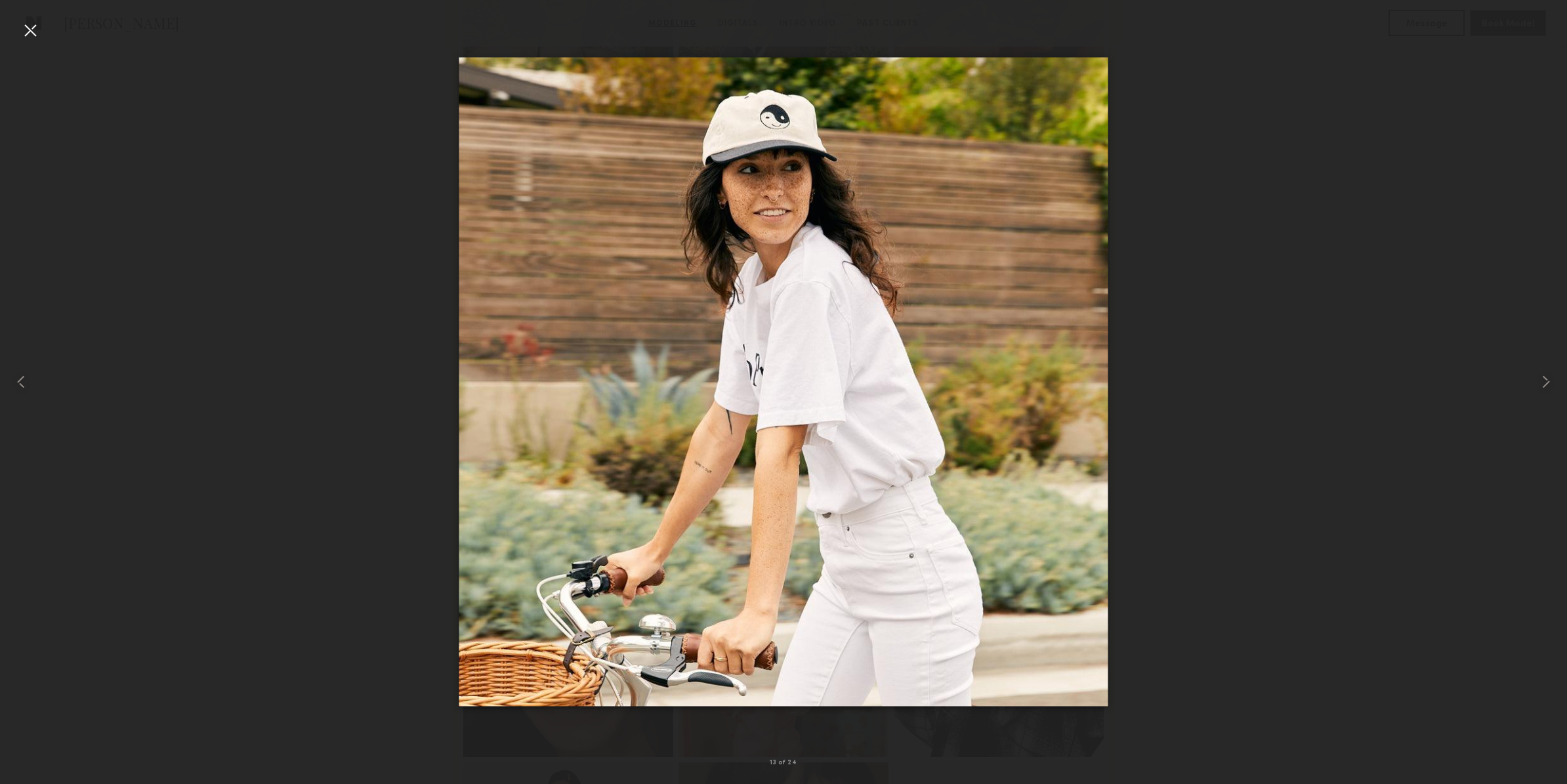
click at [189, 335] on div at bounding box center [784, 381] width 1567 height 721
click at [26, 22] on div at bounding box center [30, 30] width 21 height 21
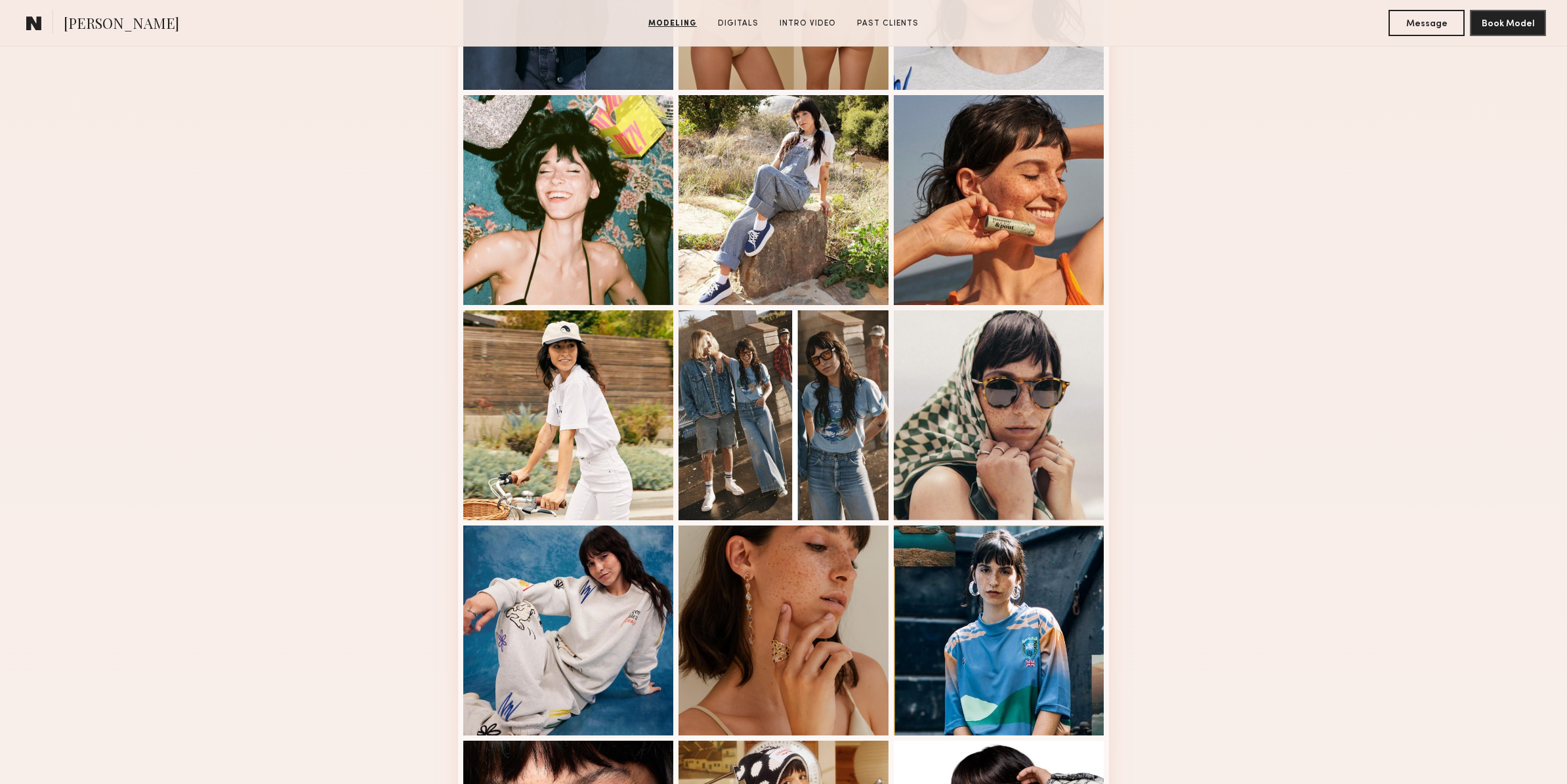
scroll to position [936, 0]
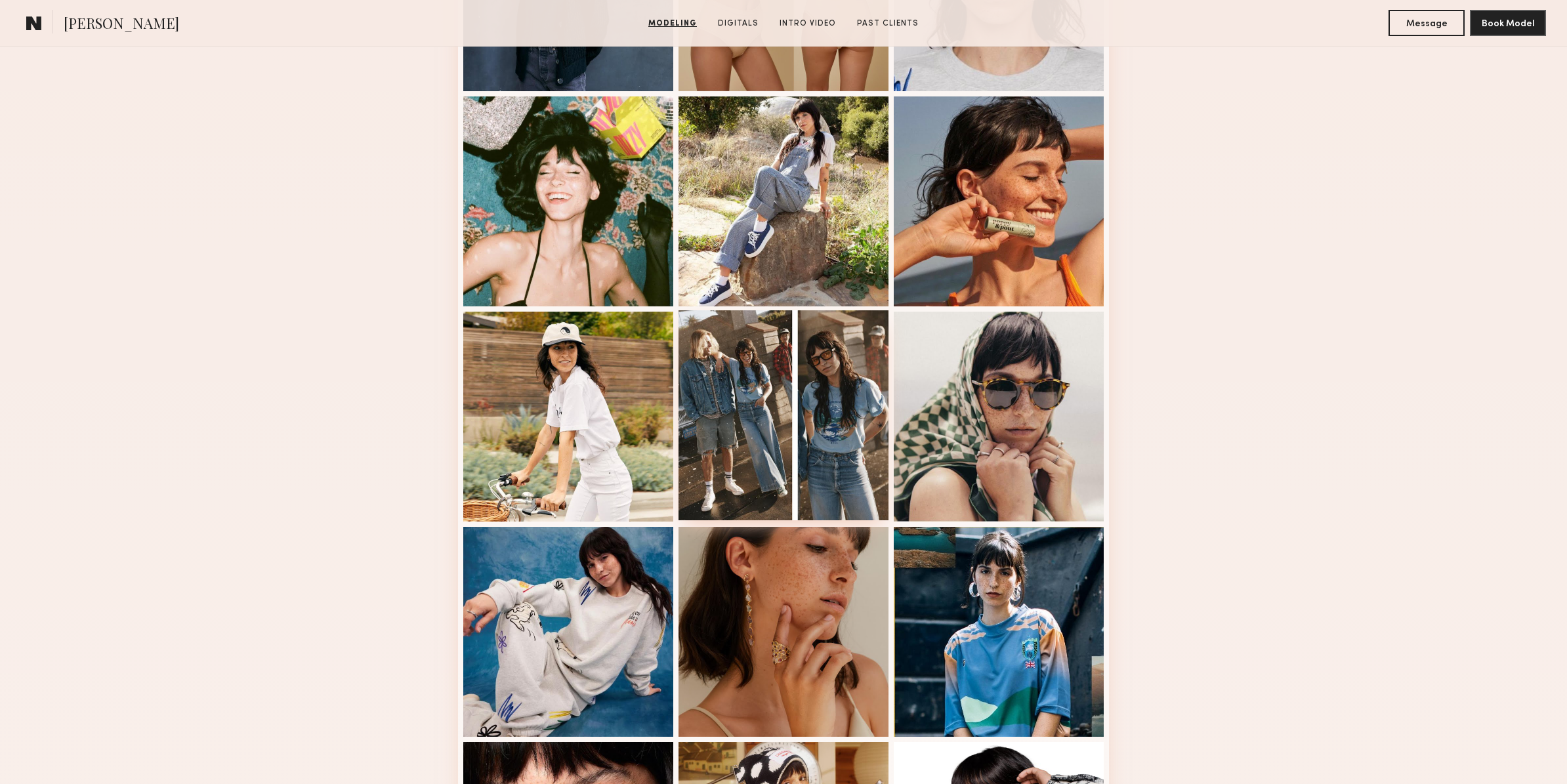
click at [800, 429] on div at bounding box center [784, 415] width 210 height 210
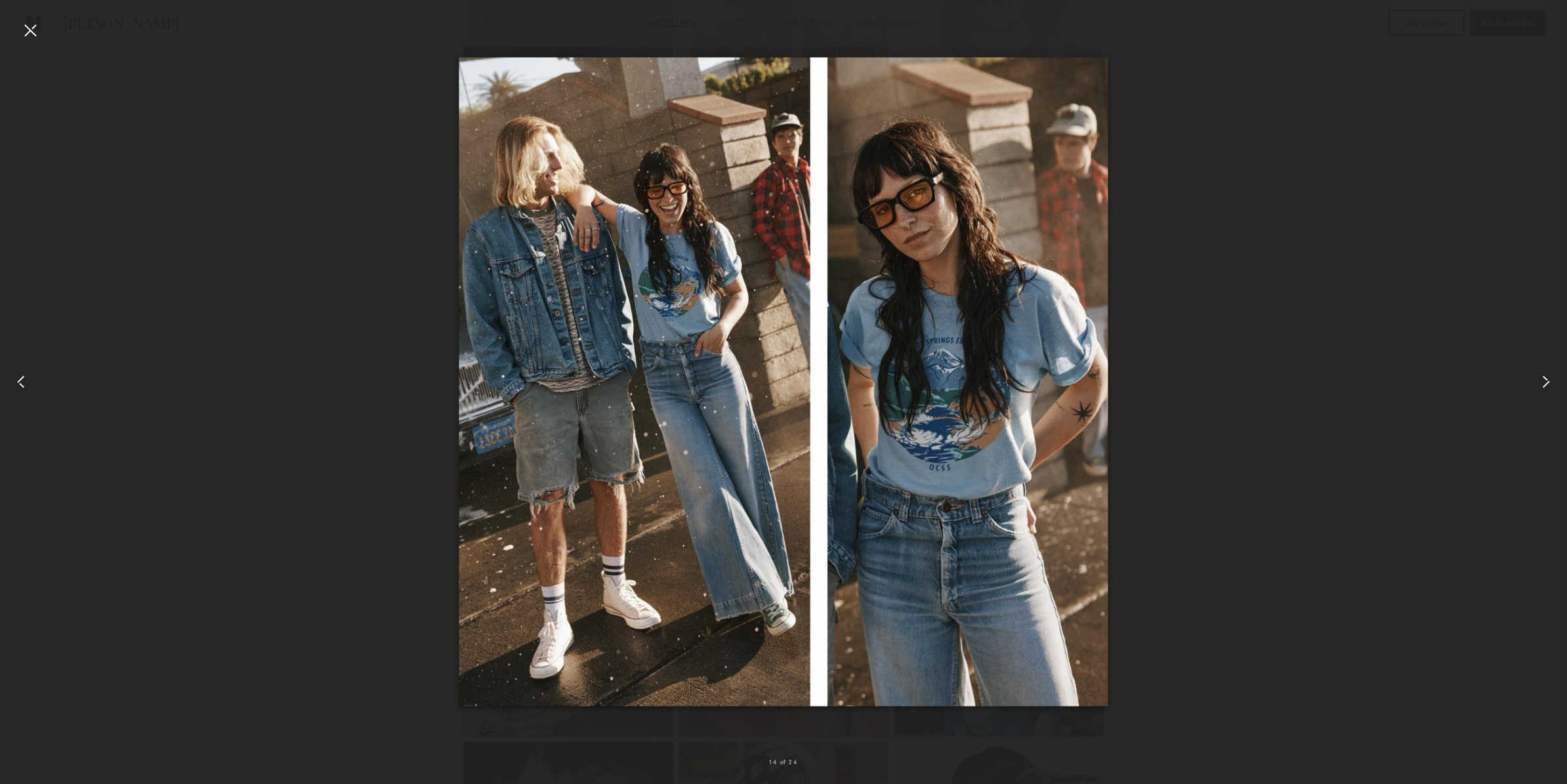
click at [33, 32] on div at bounding box center [30, 30] width 21 height 21
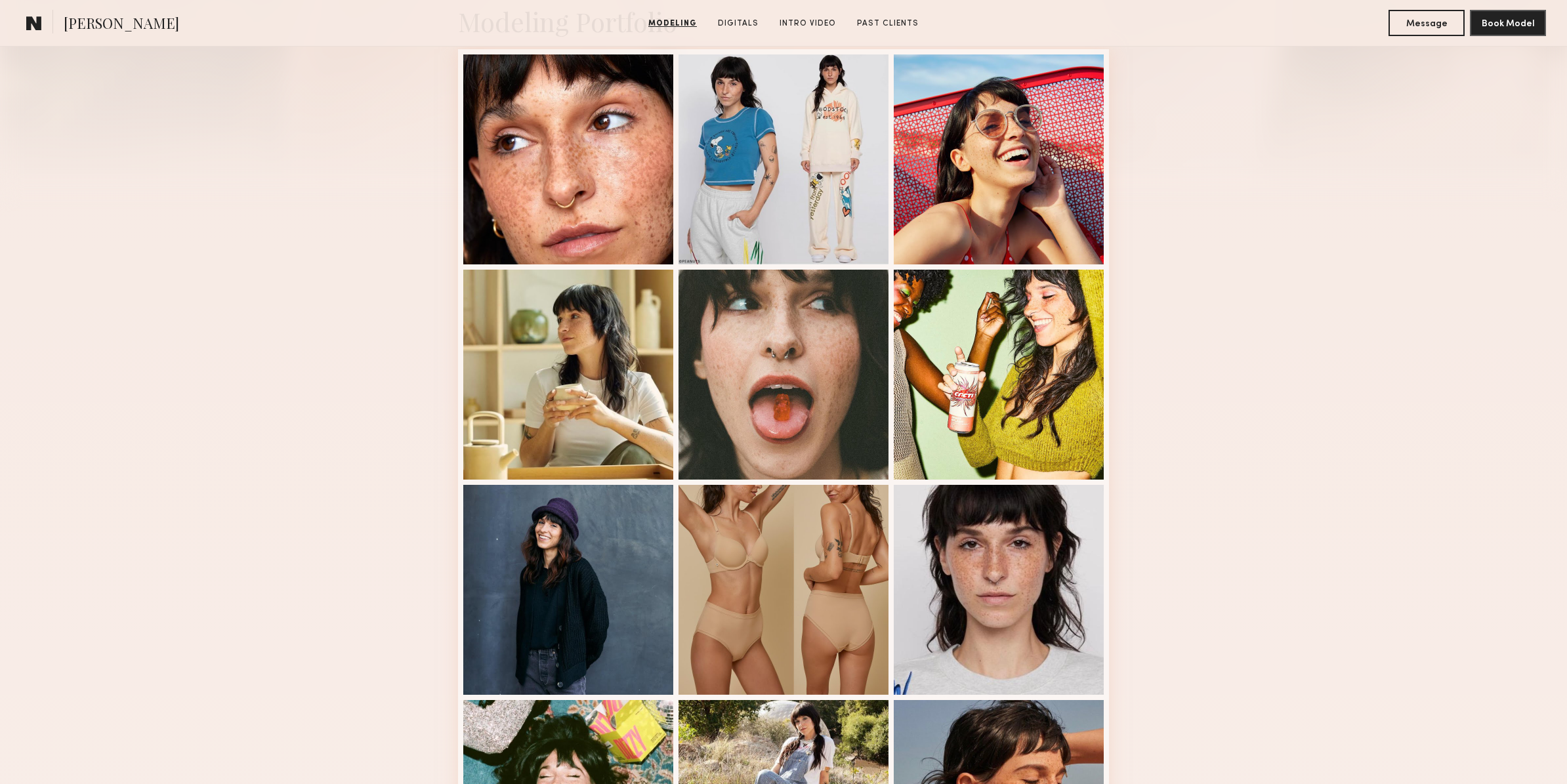
scroll to position [0, 0]
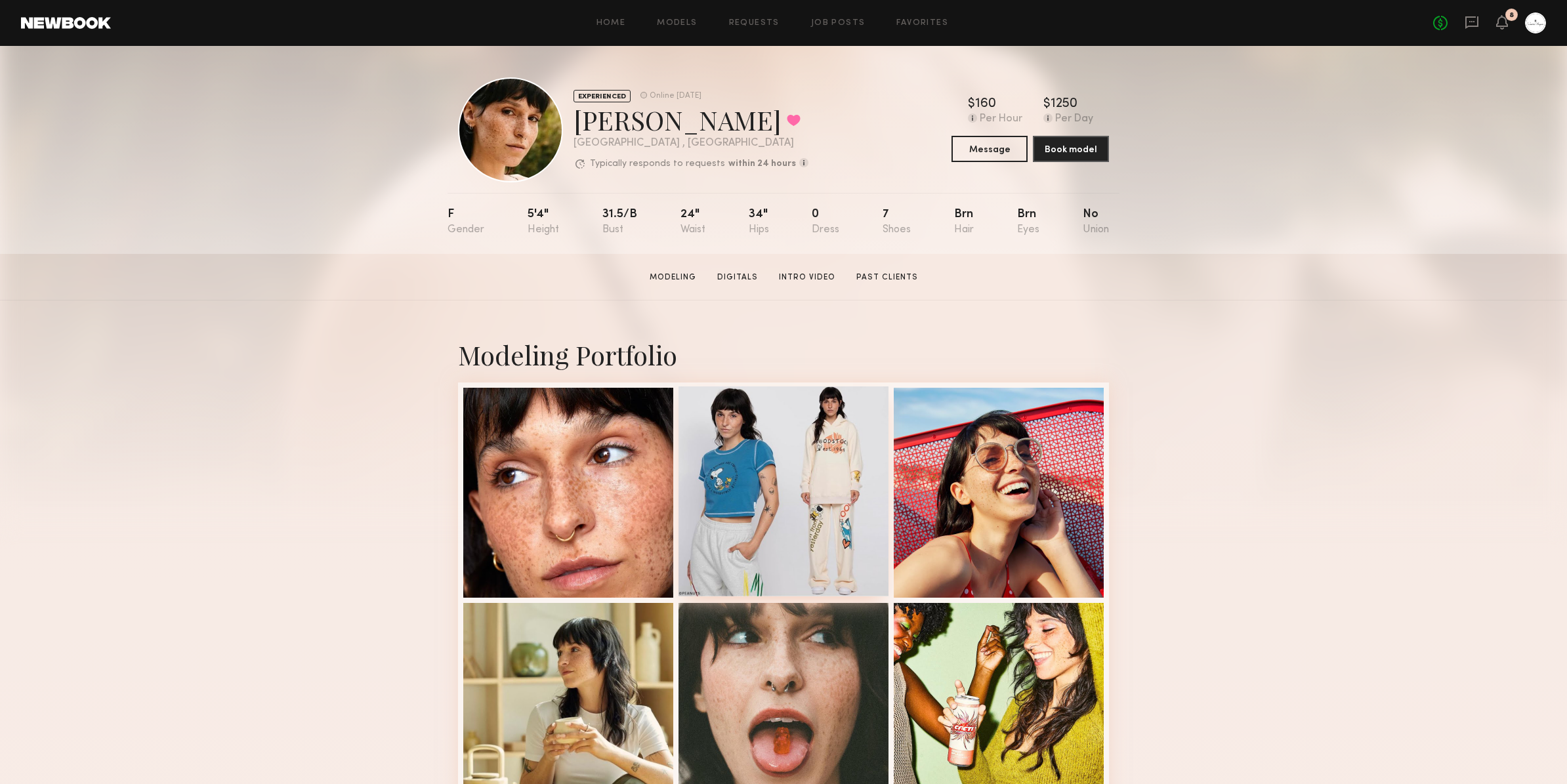
click at [780, 517] on div at bounding box center [784, 492] width 210 height 210
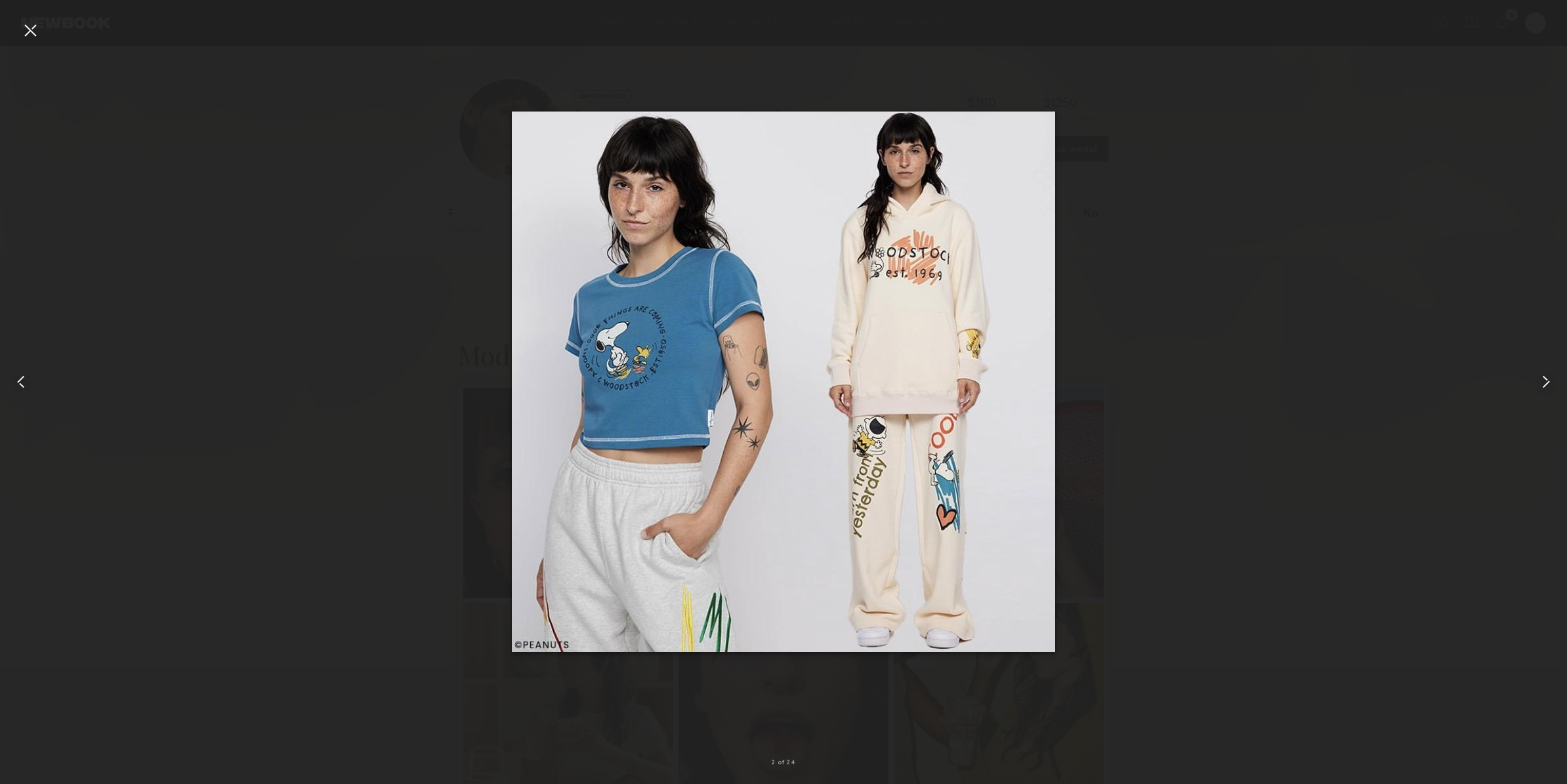
click at [356, 178] on div at bounding box center [784, 381] width 1567 height 721
click at [33, 34] on div at bounding box center [30, 30] width 21 height 21
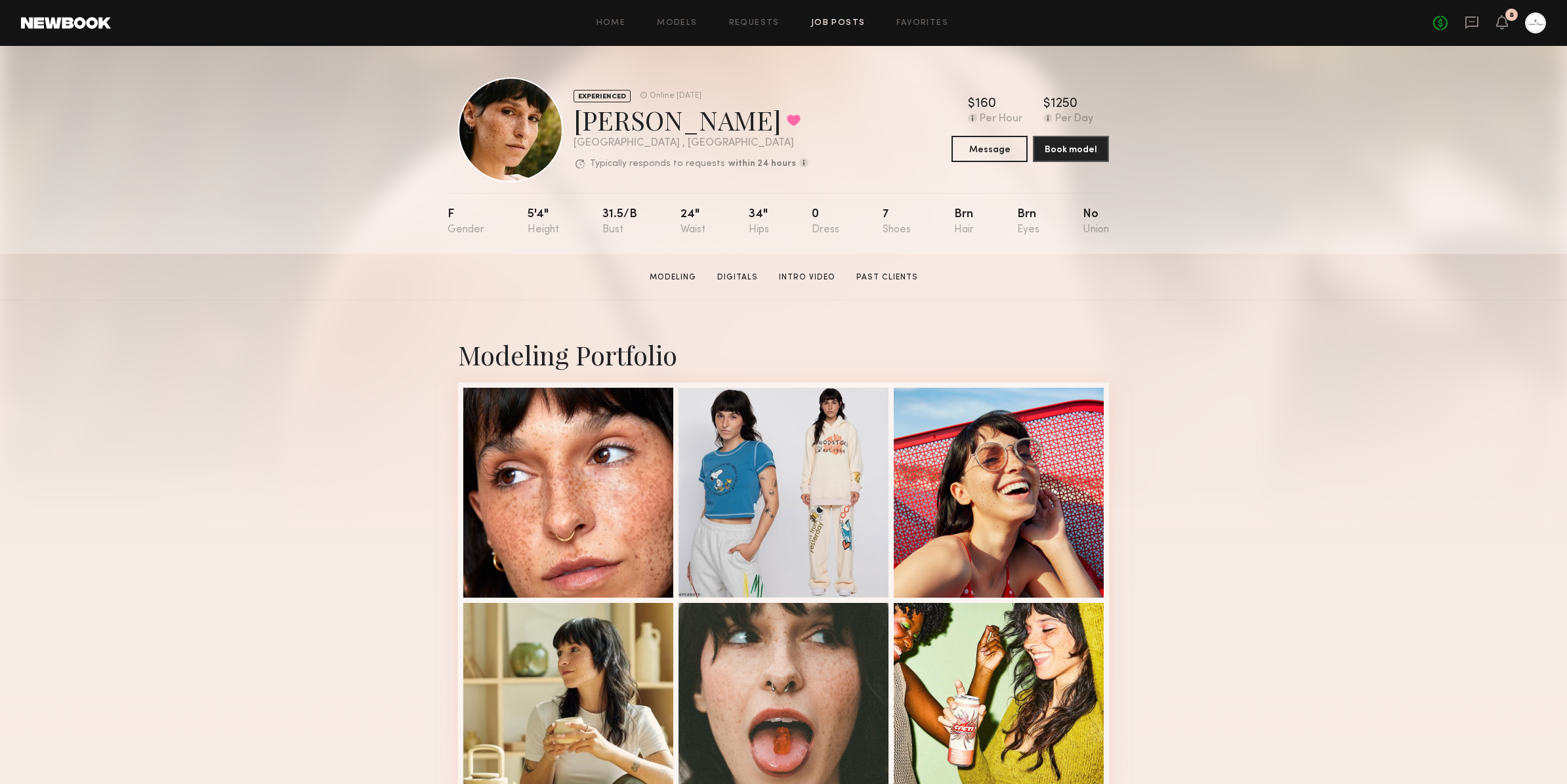
click at [826, 25] on link "Job Posts" at bounding box center [838, 23] width 54 height 8
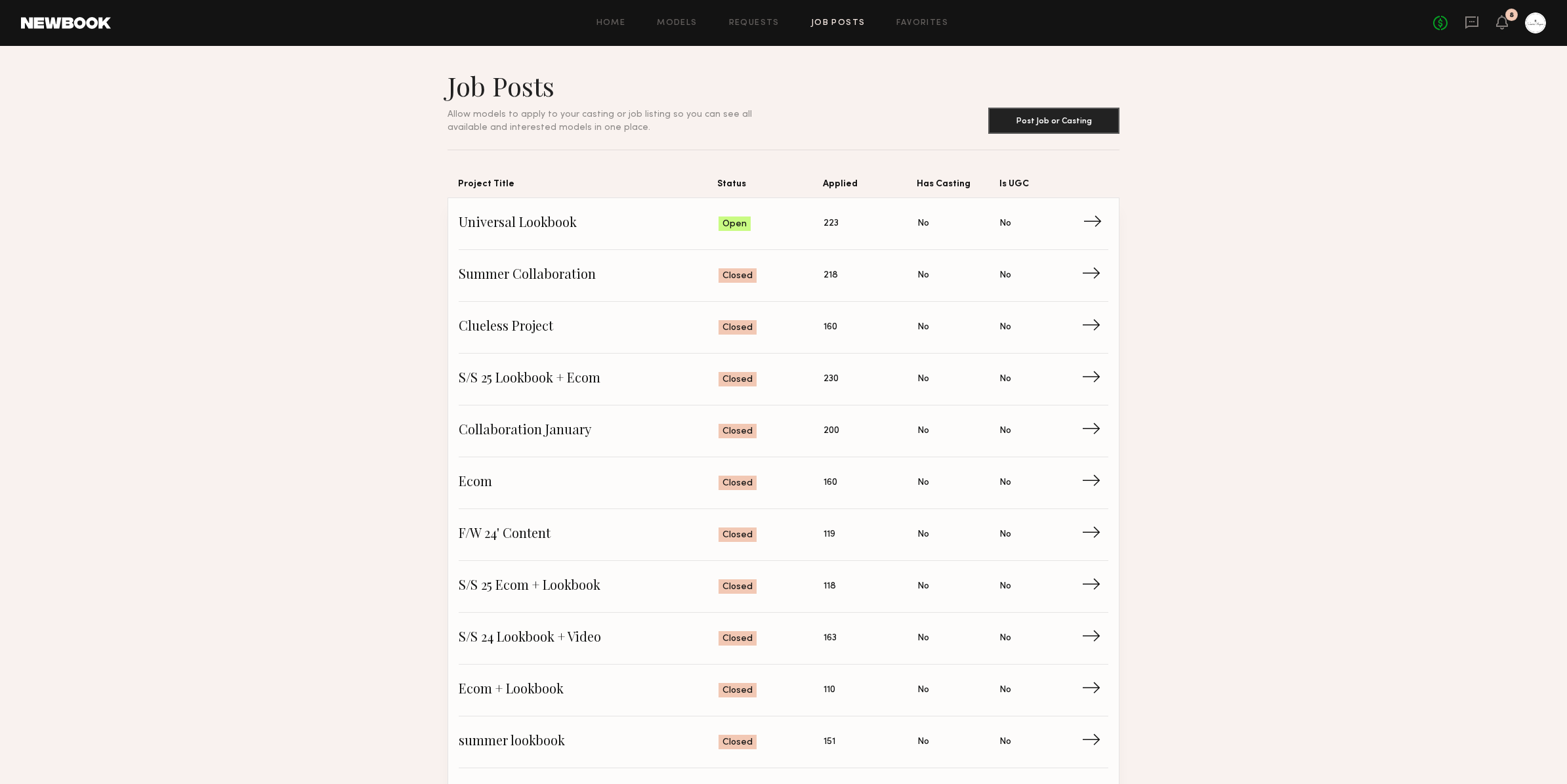
click at [643, 225] on span "Universal Lookbook" at bounding box center [588, 224] width 260 height 20
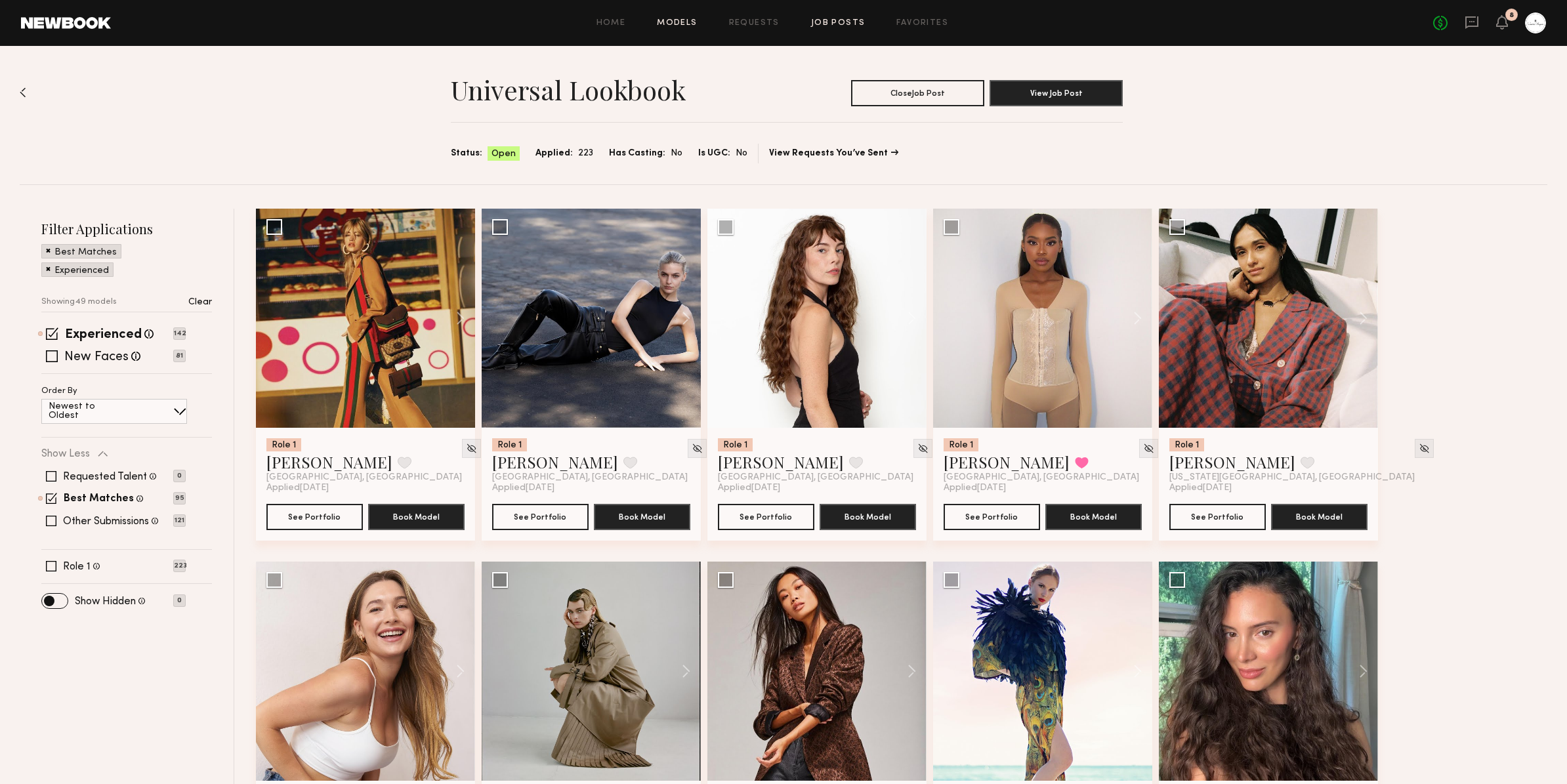
click at [668, 22] on link "Models" at bounding box center [677, 23] width 40 height 8
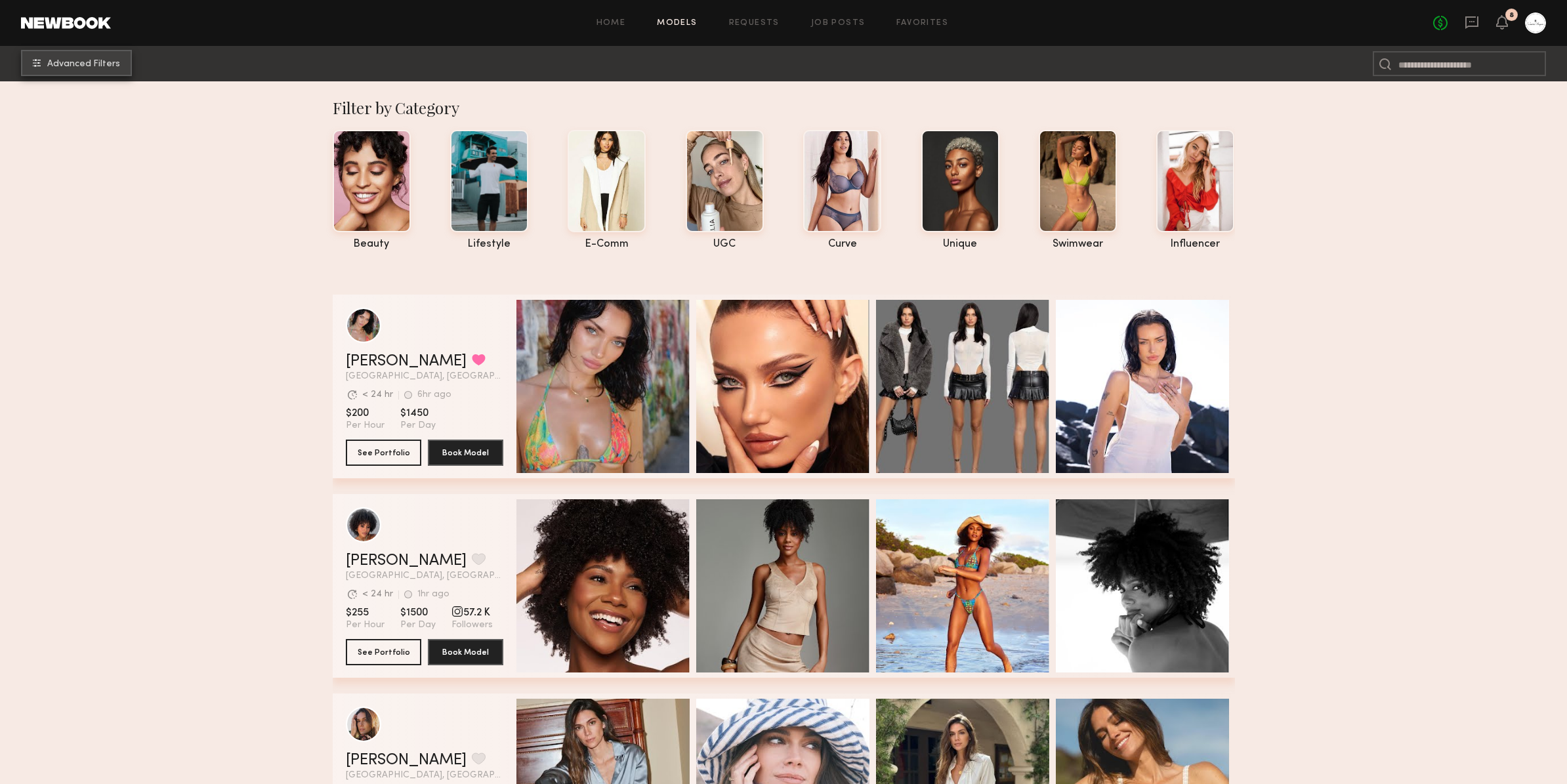
click at [76, 67] on span "Advanced Filters" at bounding box center [83, 64] width 73 height 9
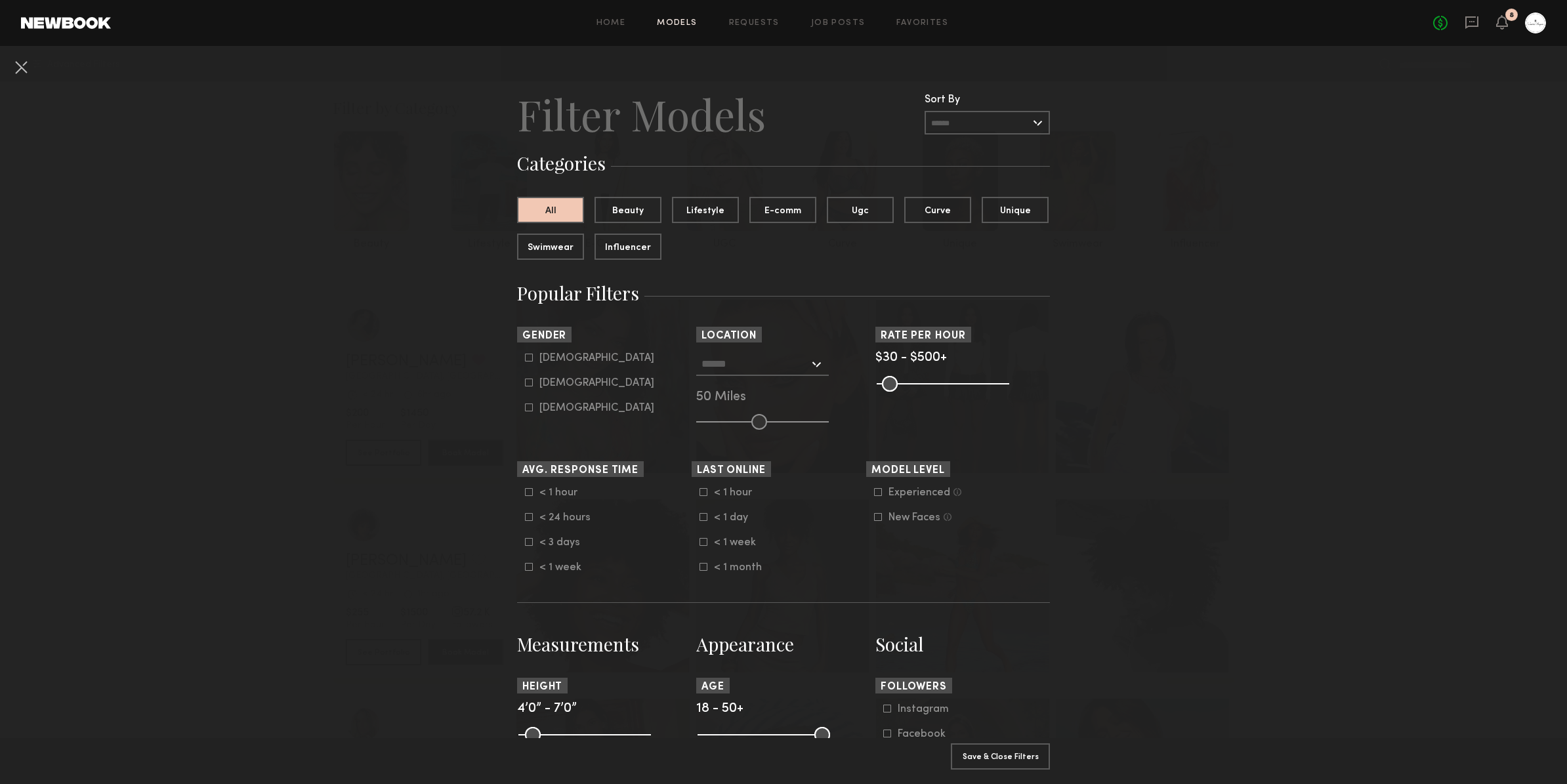
click at [528, 382] on icon at bounding box center [528, 382] width 8 height 7
type input "**"
click at [726, 357] on input "text" at bounding box center [754, 363] width 108 height 22
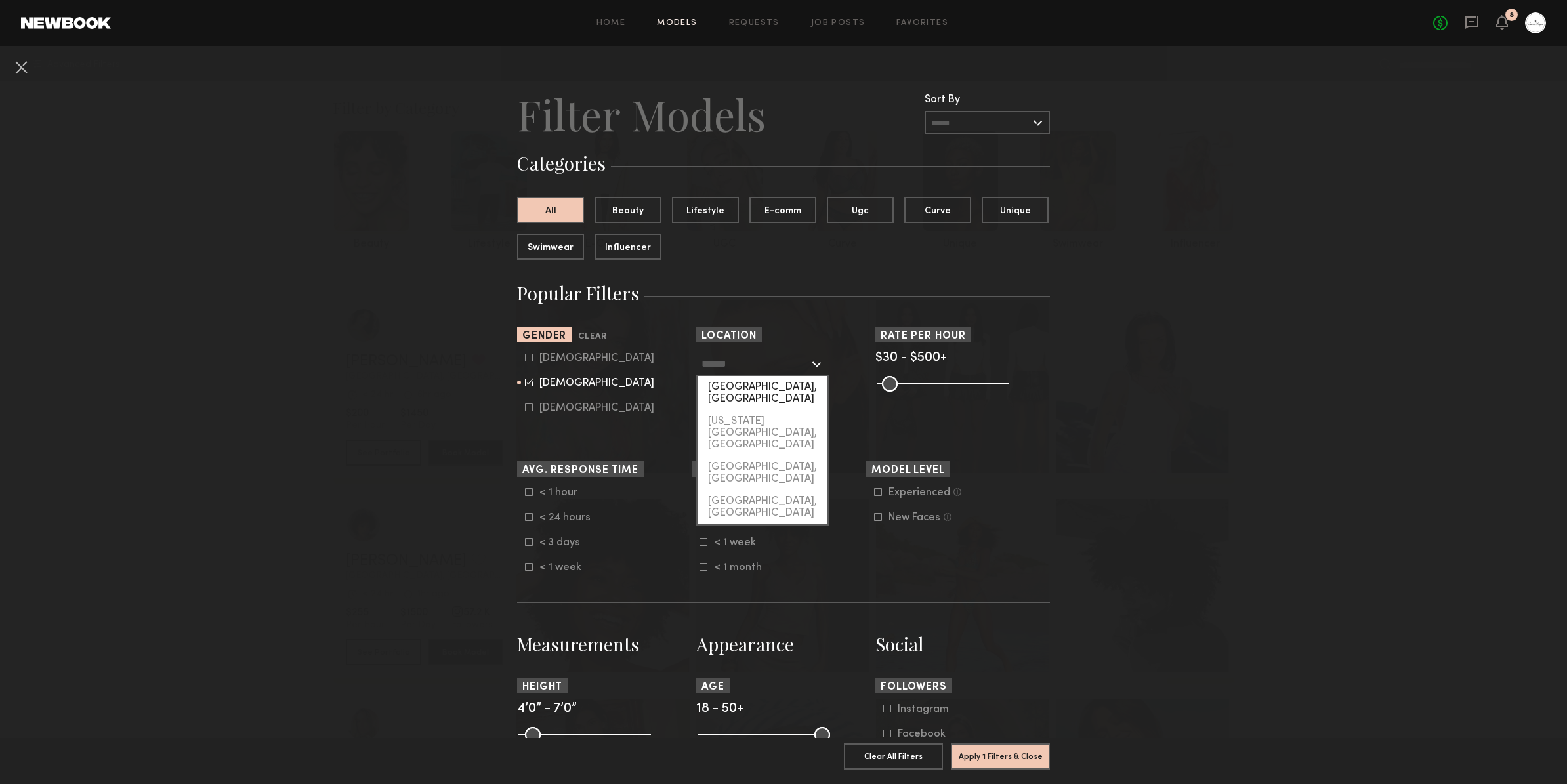
click at [729, 387] on div "[GEOGRAPHIC_DATA], [GEOGRAPHIC_DATA]" at bounding box center [763, 392] width 130 height 34
type input "**********"
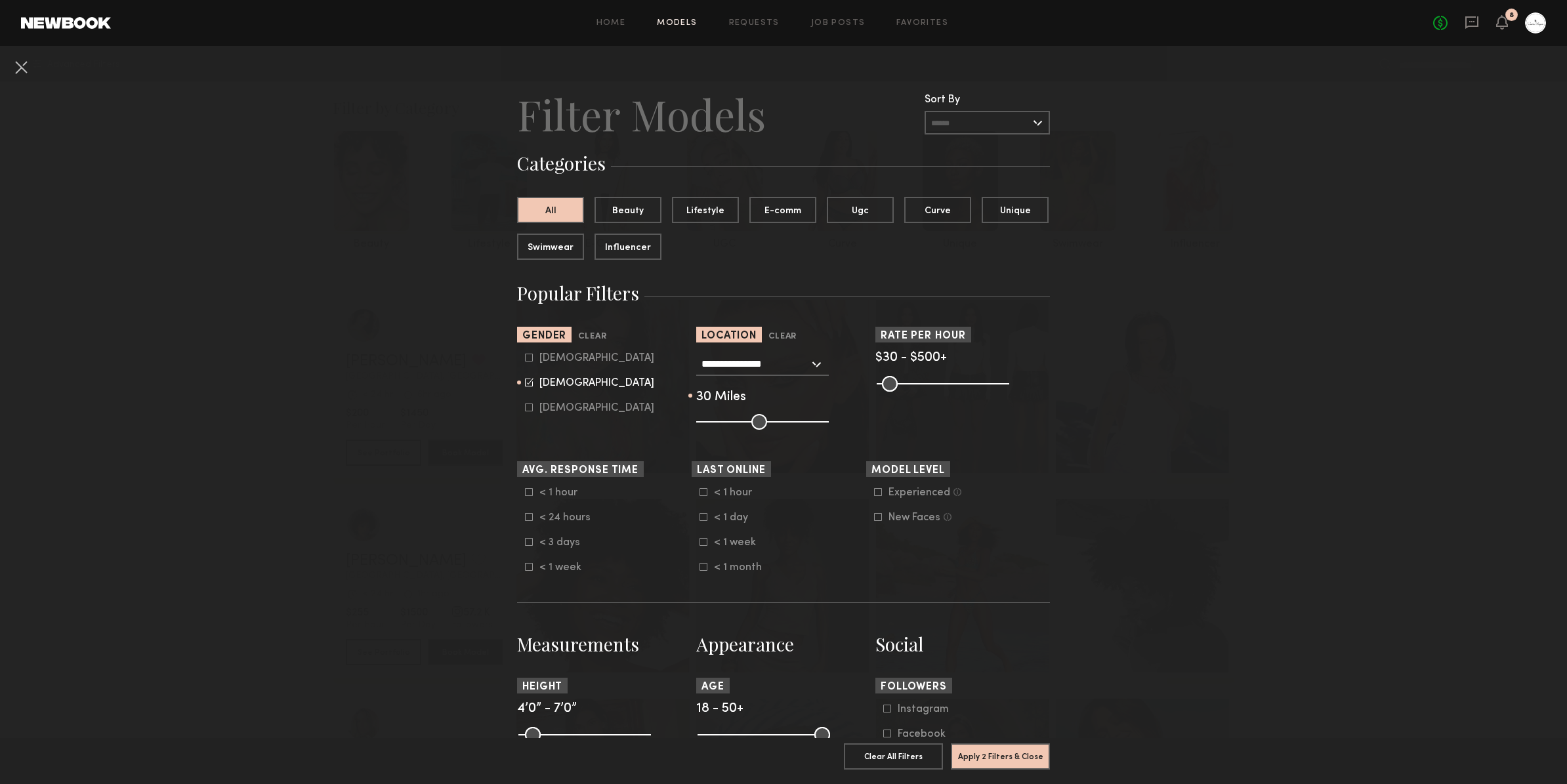
drag, startPoint x: 750, startPoint y: 418, endPoint x: 734, endPoint y: 421, distance: 16.3
type input "**"
click at [734, 421] on input "range" at bounding box center [762, 422] width 133 height 16
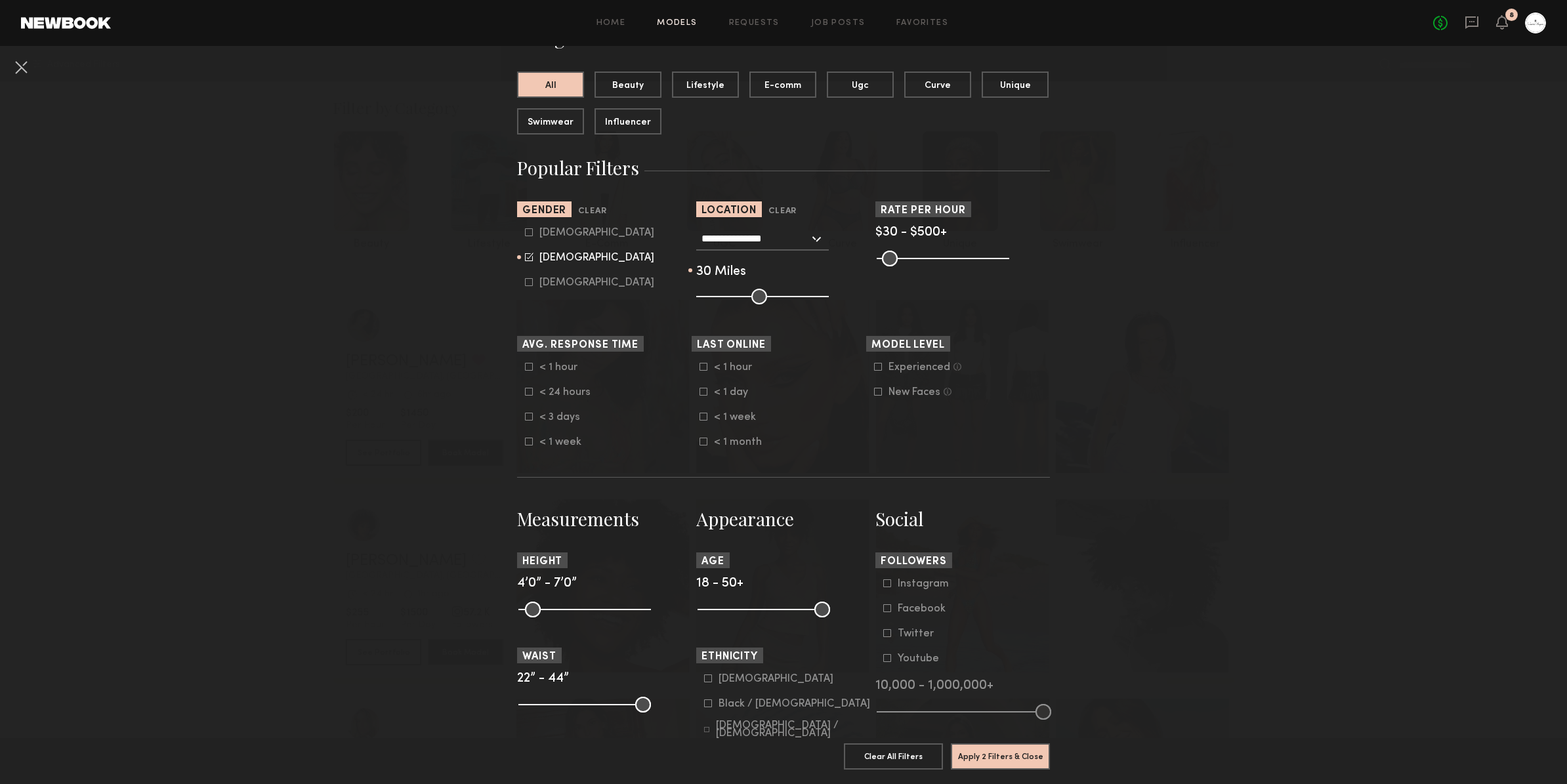
scroll to position [128, 0]
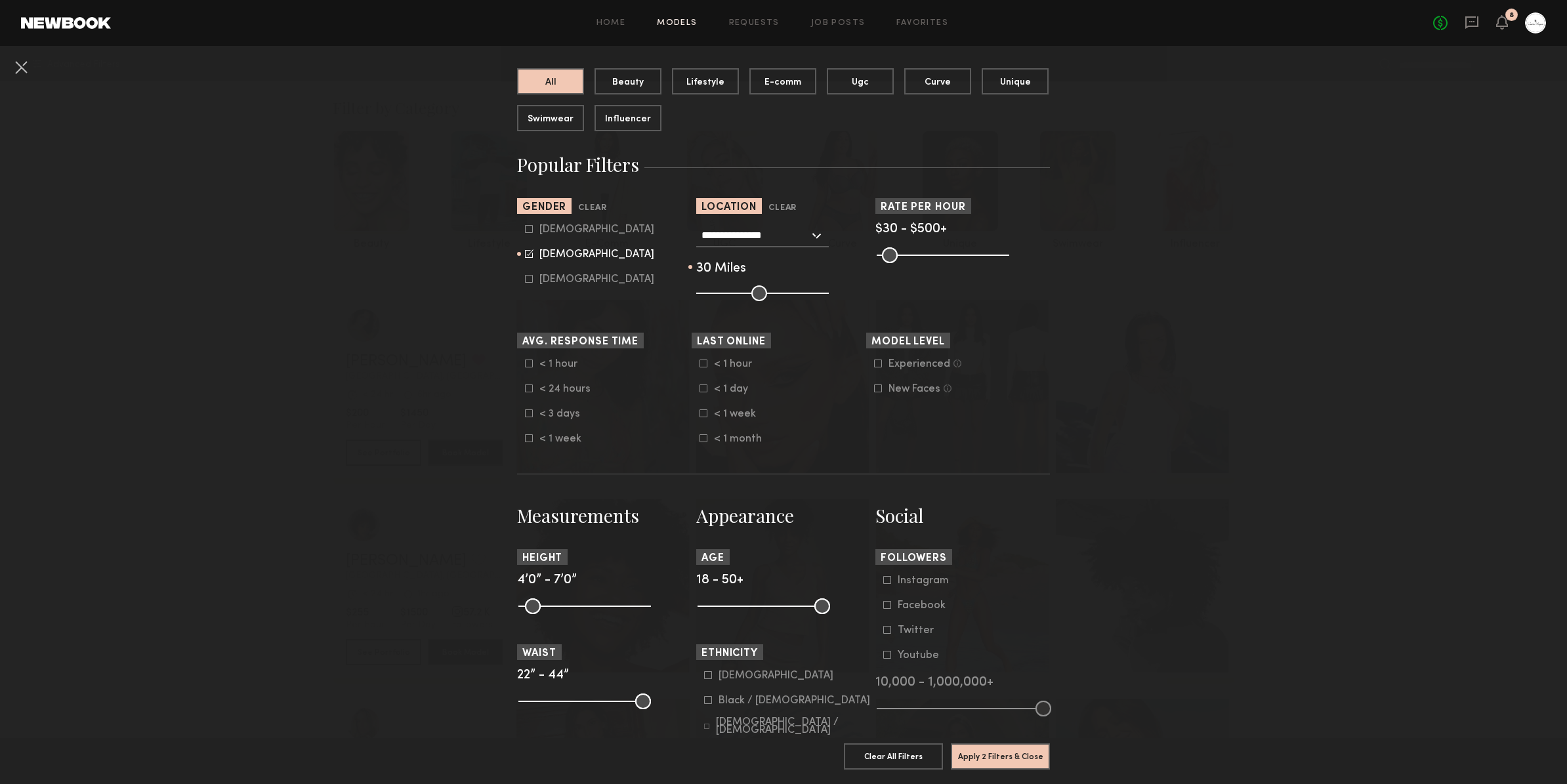
click at [879, 365] on icon at bounding box center [878, 362] width 8 height 7
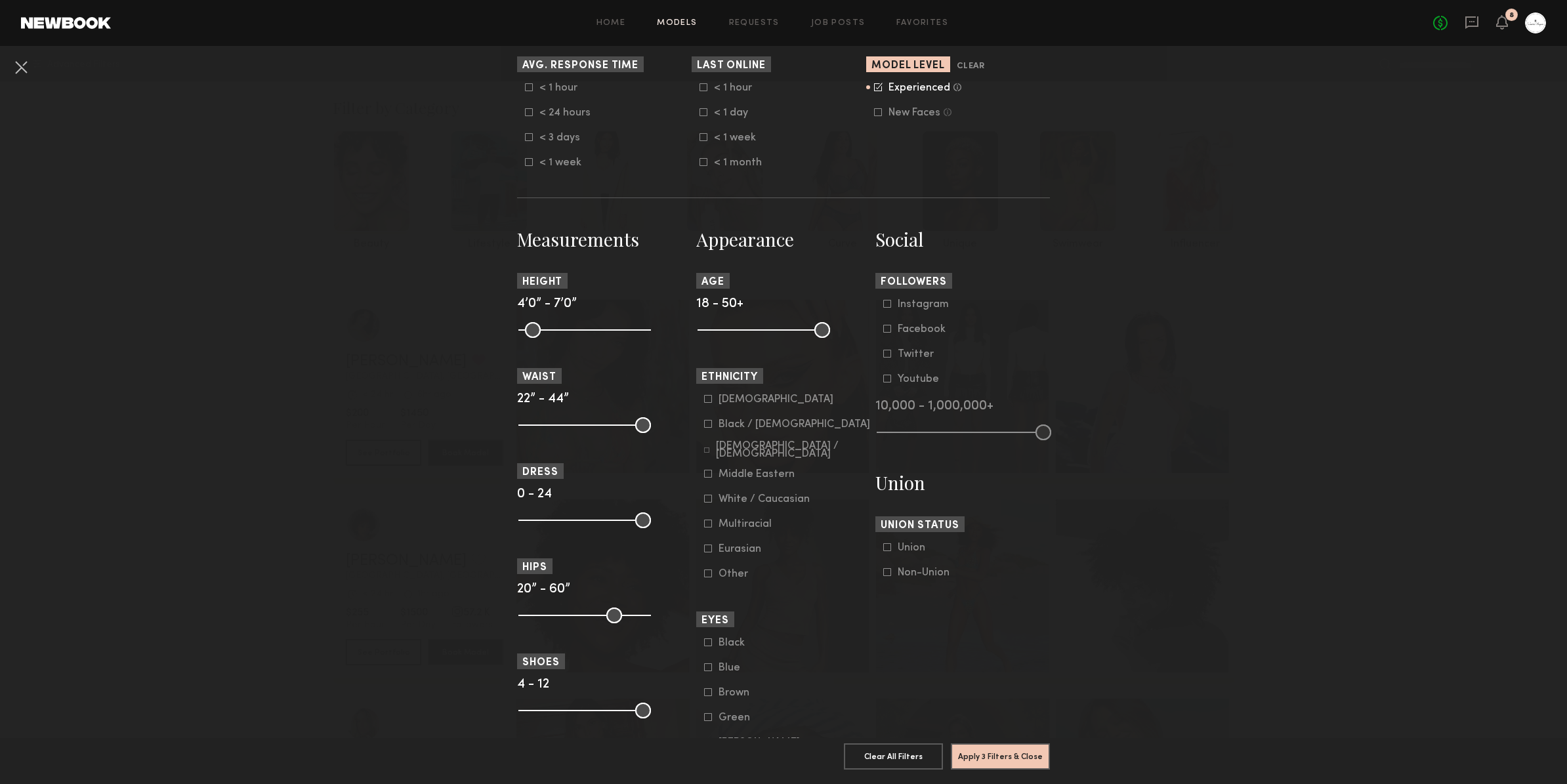
scroll to position [420, 0]
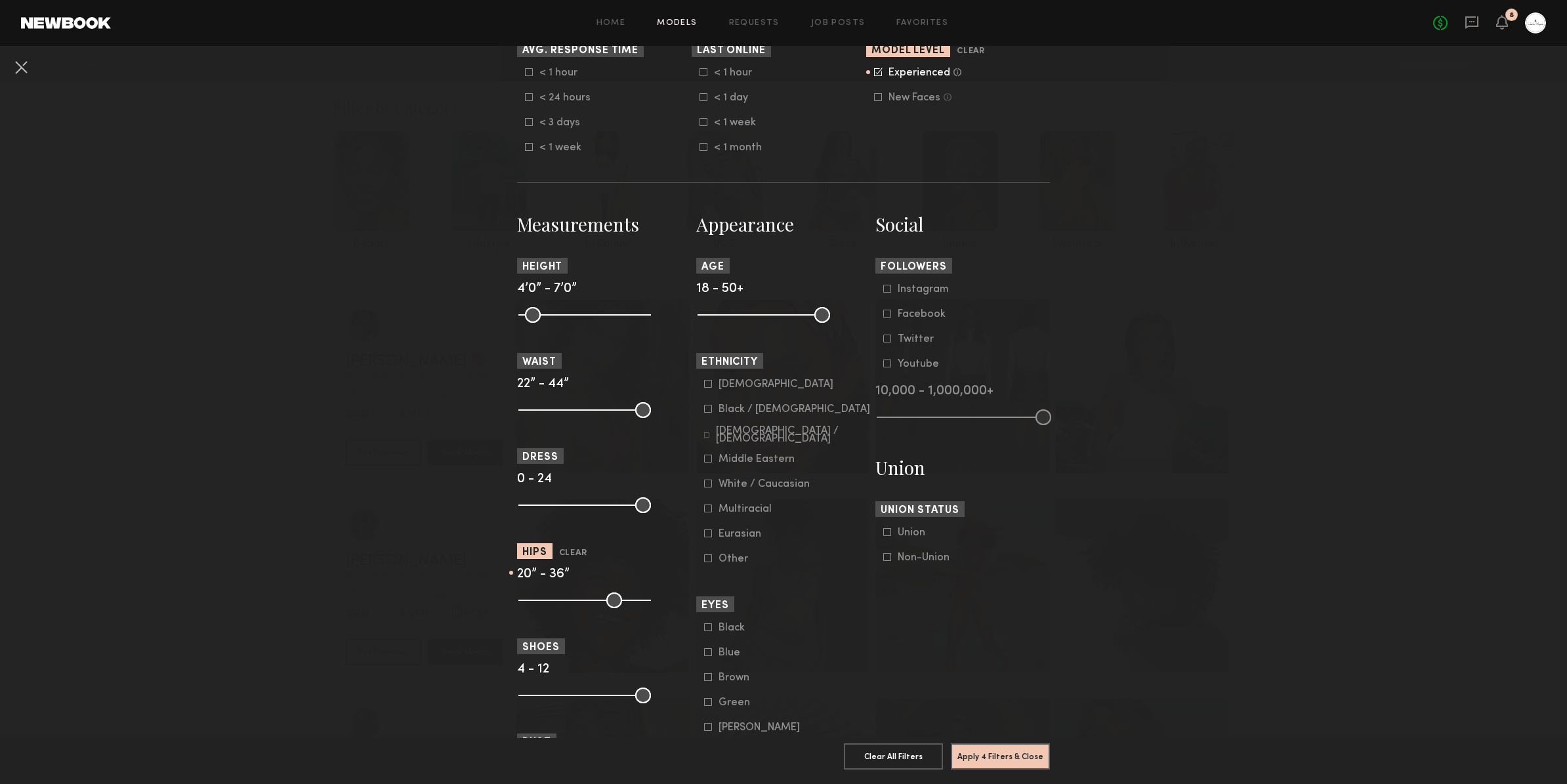
type input "**"
drag, startPoint x: 644, startPoint y: 601, endPoint x: 573, endPoint y: 607, distance: 71.3
click at [573, 607] on input "range" at bounding box center [584, 600] width 133 height 16
click at [705, 385] on icon at bounding box center [708, 383] width 8 height 7
click at [1005, 753] on button "Apply 5 Filters & Close" at bounding box center [1000, 755] width 99 height 26
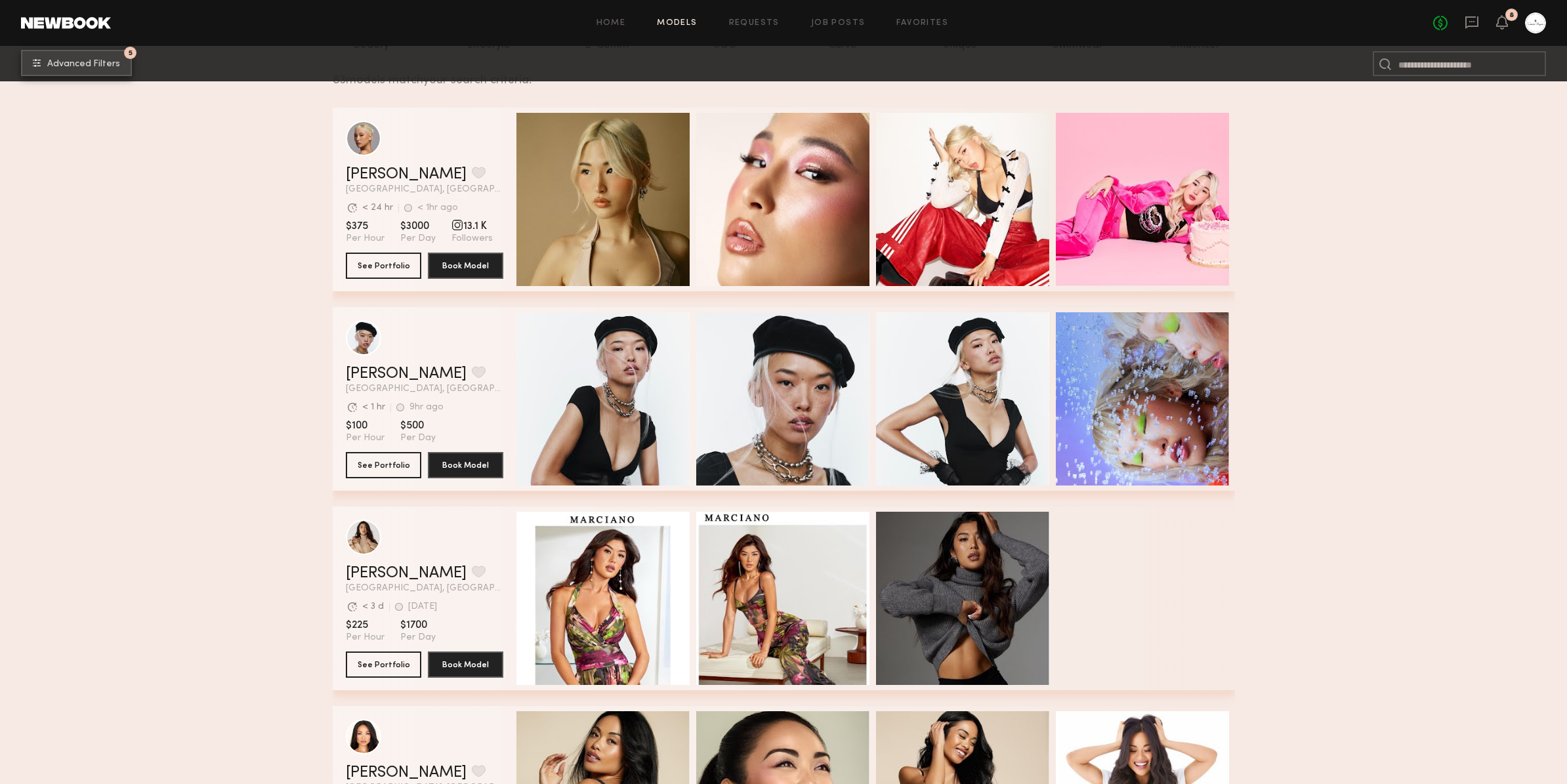
scroll to position [196, 0]
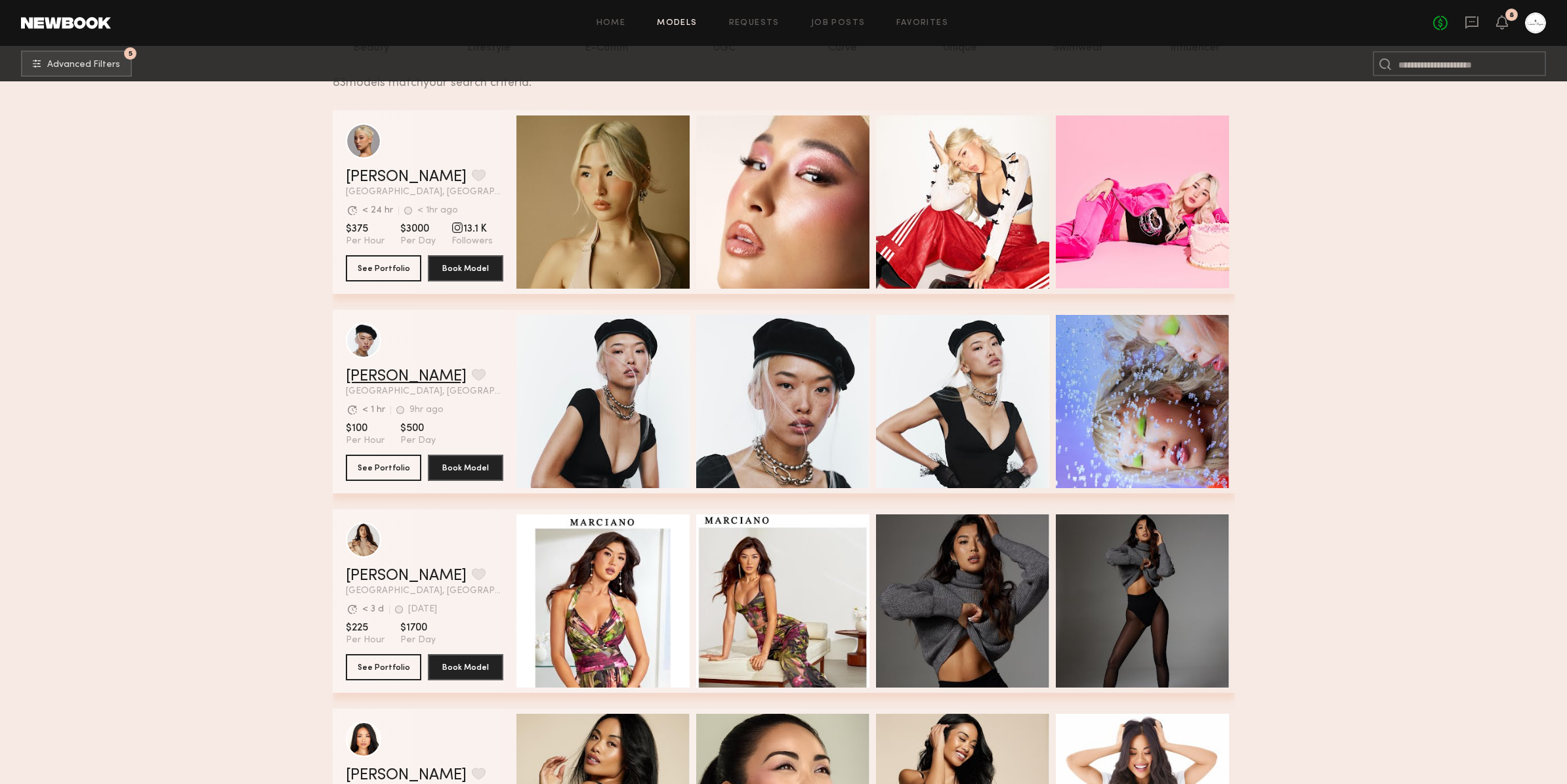
click at [370, 372] on link "Angel L." at bounding box center [406, 376] width 121 height 16
click at [390, 177] on link "ALICE A." at bounding box center [406, 177] width 121 height 16
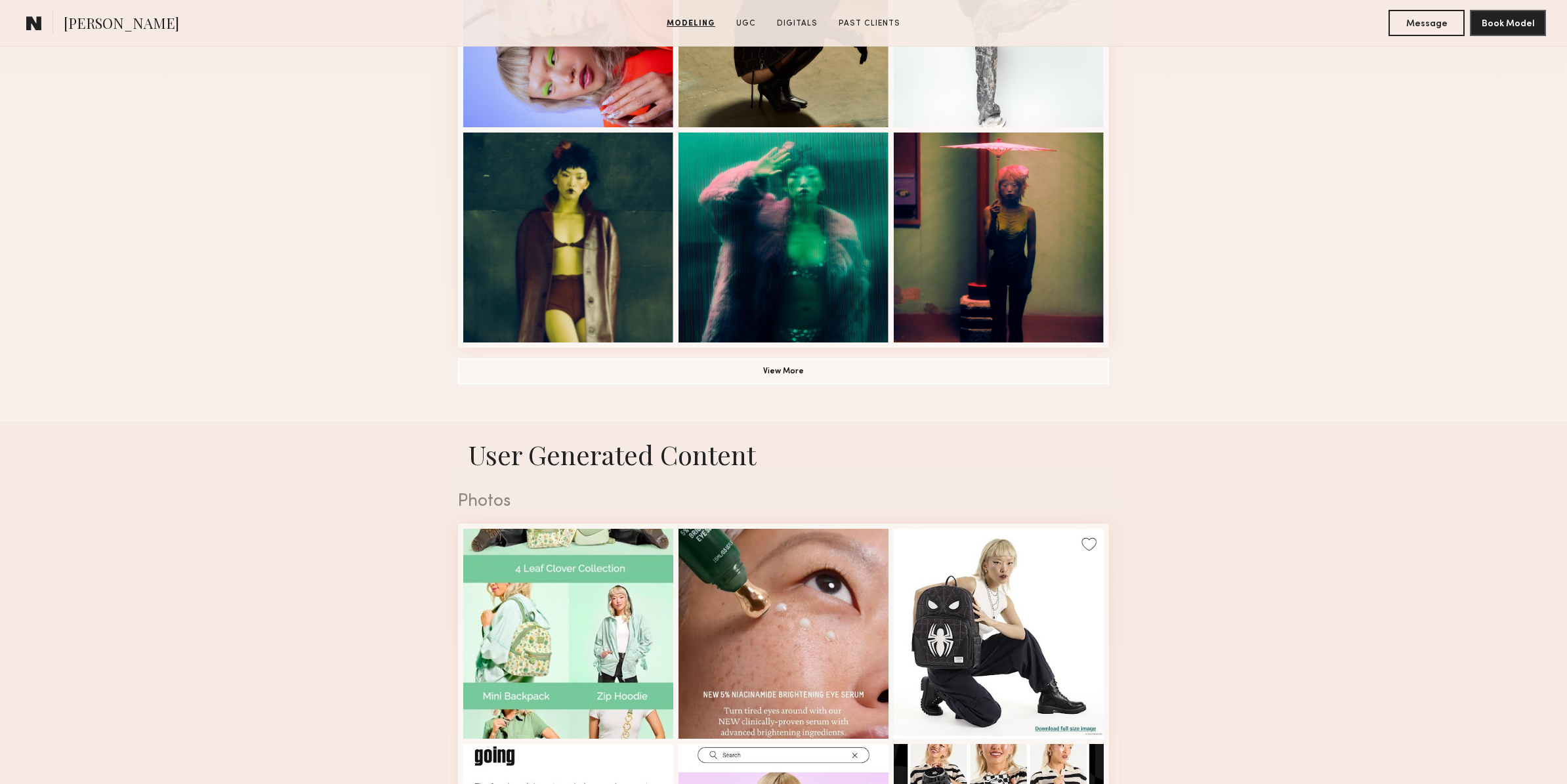
scroll to position [1229, 0]
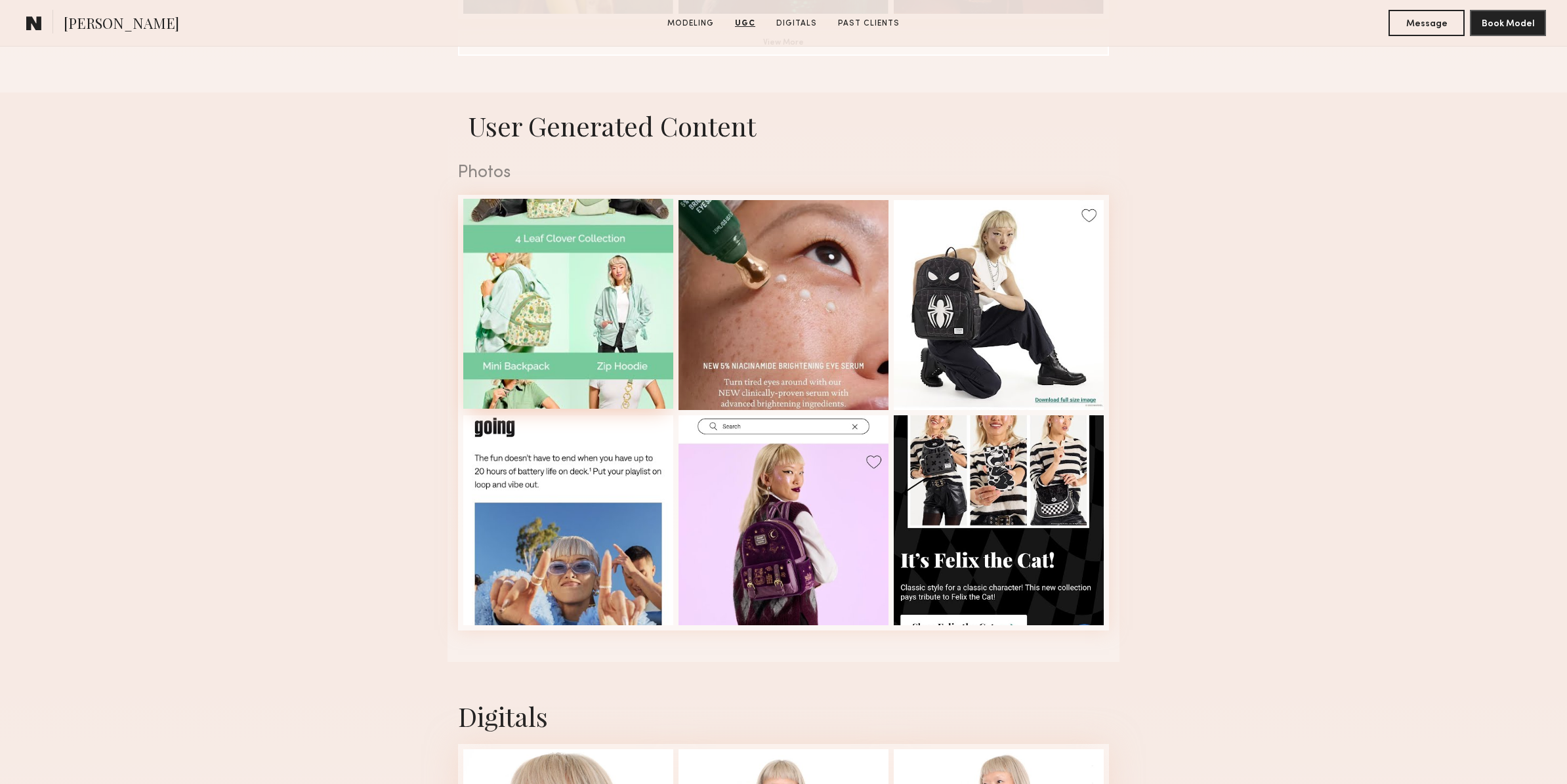
click at [553, 334] on div at bounding box center [568, 304] width 210 height 210
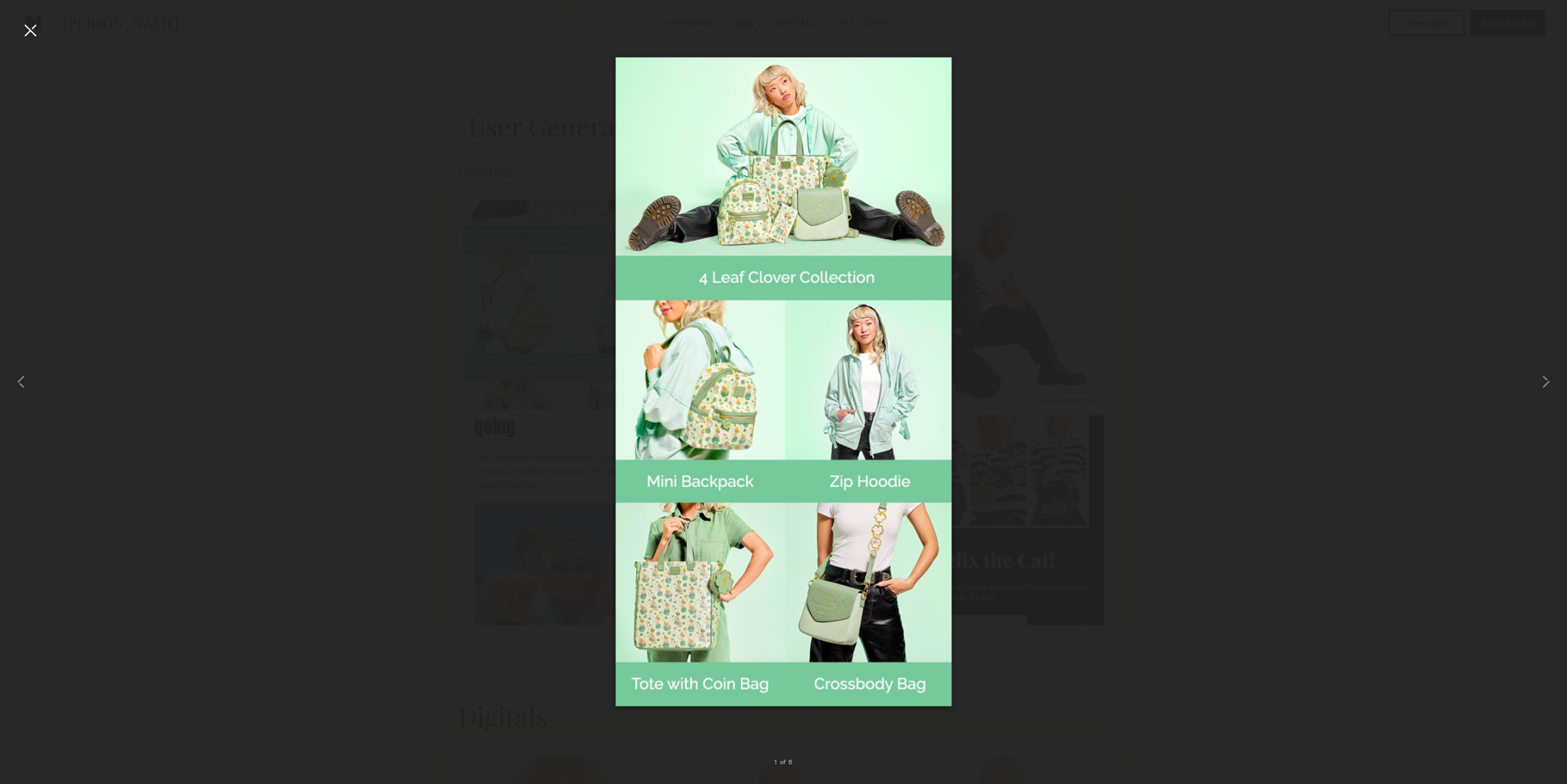
click at [1170, 323] on div at bounding box center [784, 381] width 1567 height 721
drag, startPoint x: 30, startPoint y: 27, endPoint x: 189, endPoint y: 131, distance: 190.0
click at [32, 28] on div at bounding box center [30, 30] width 21 height 21
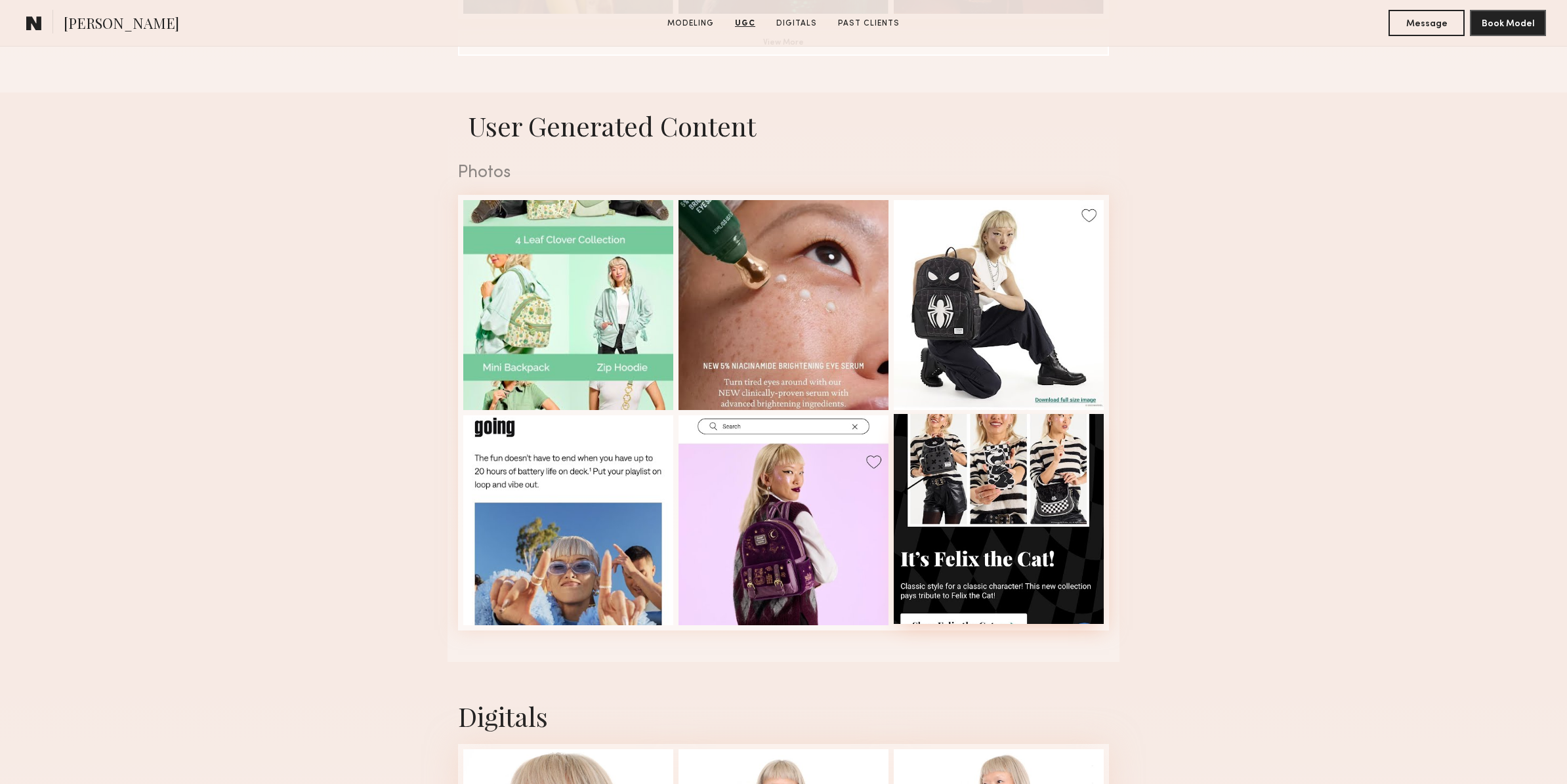
click at [977, 478] on div at bounding box center [999, 519] width 210 height 210
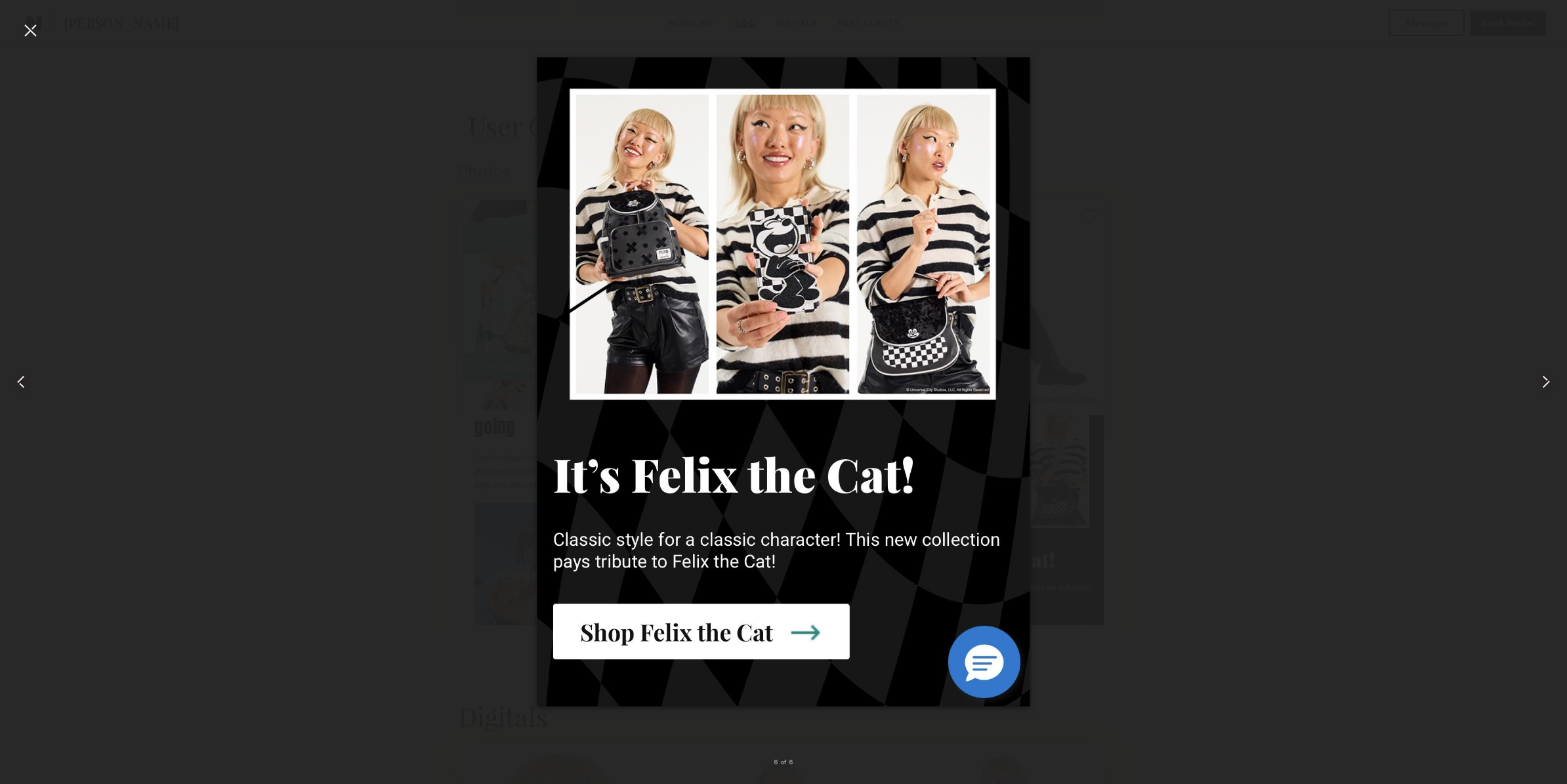
click at [27, 29] on div at bounding box center [30, 30] width 21 height 21
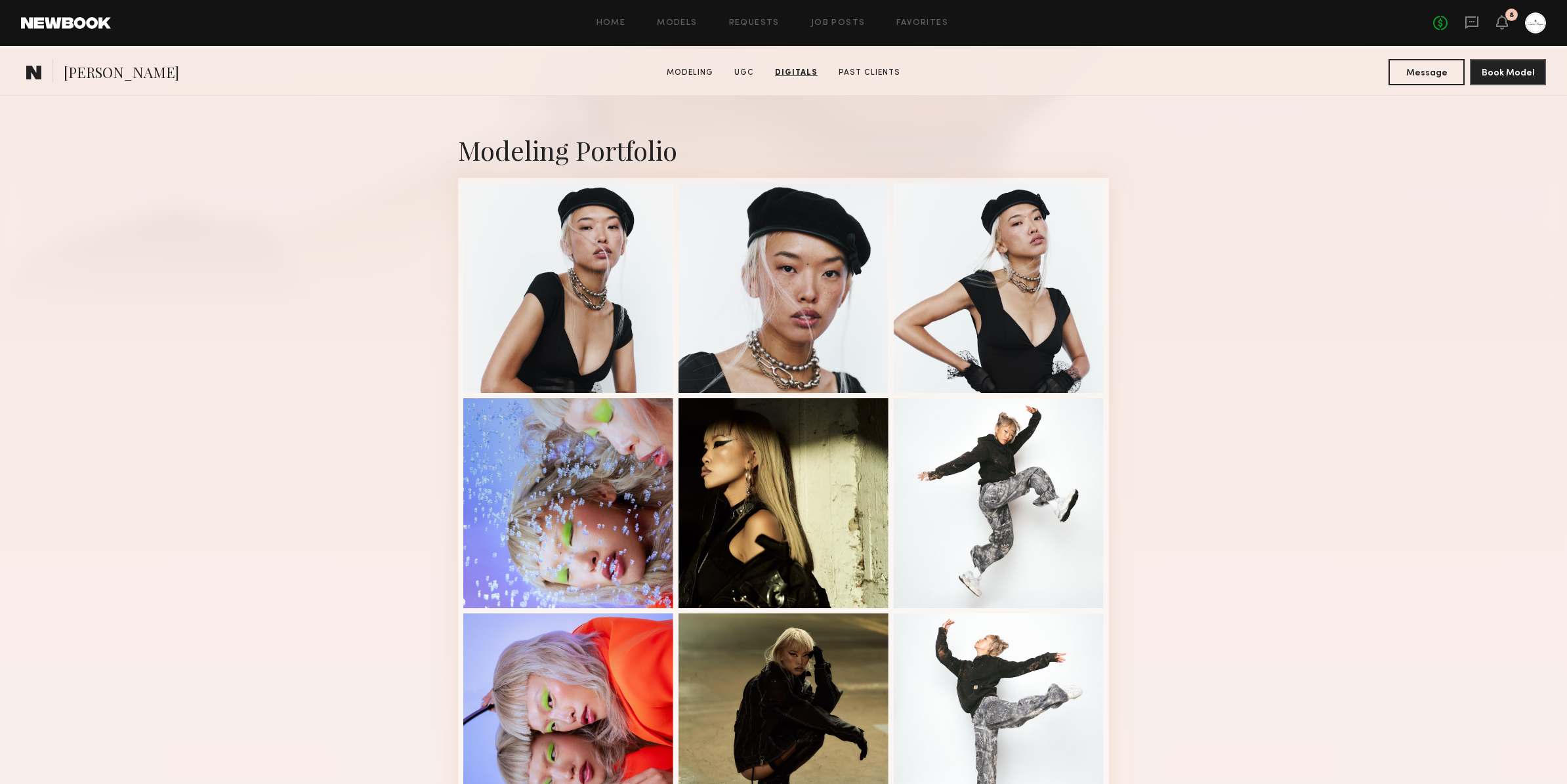
scroll to position [0, 0]
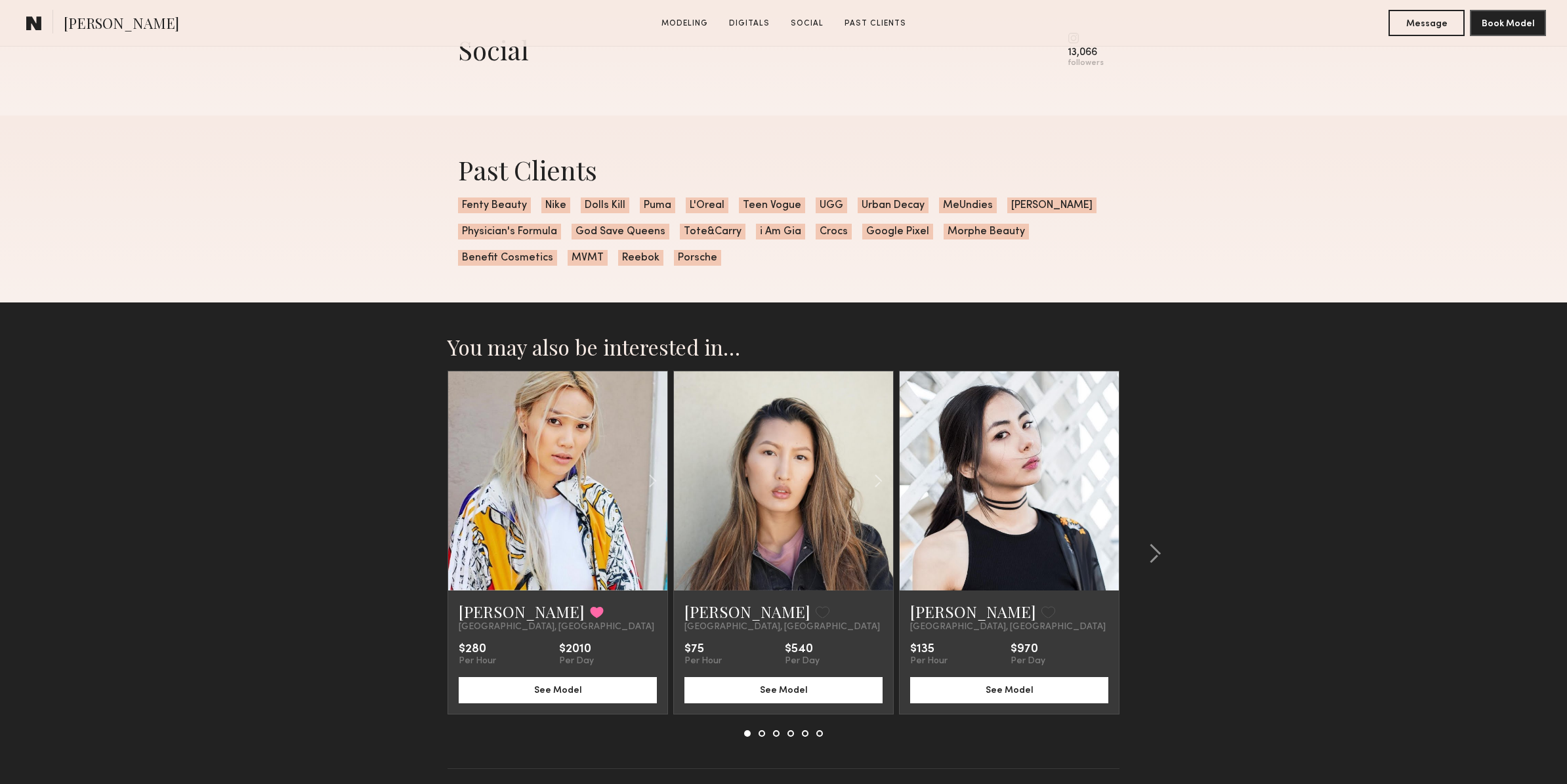
scroll to position [1930, 0]
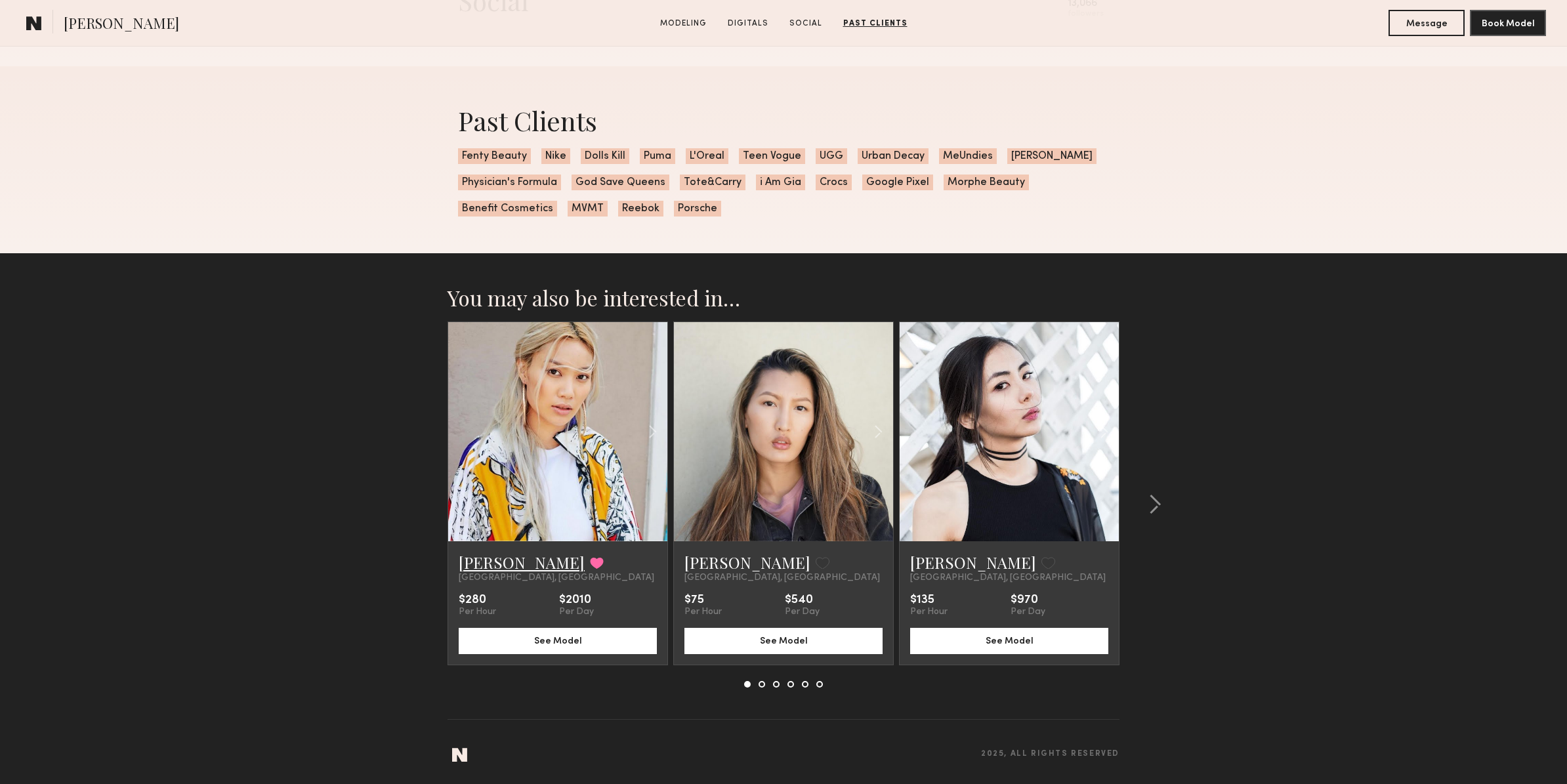
click at [517, 567] on link "[PERSON_NAME]" at bounding box center [521, 562] width 126 height 21
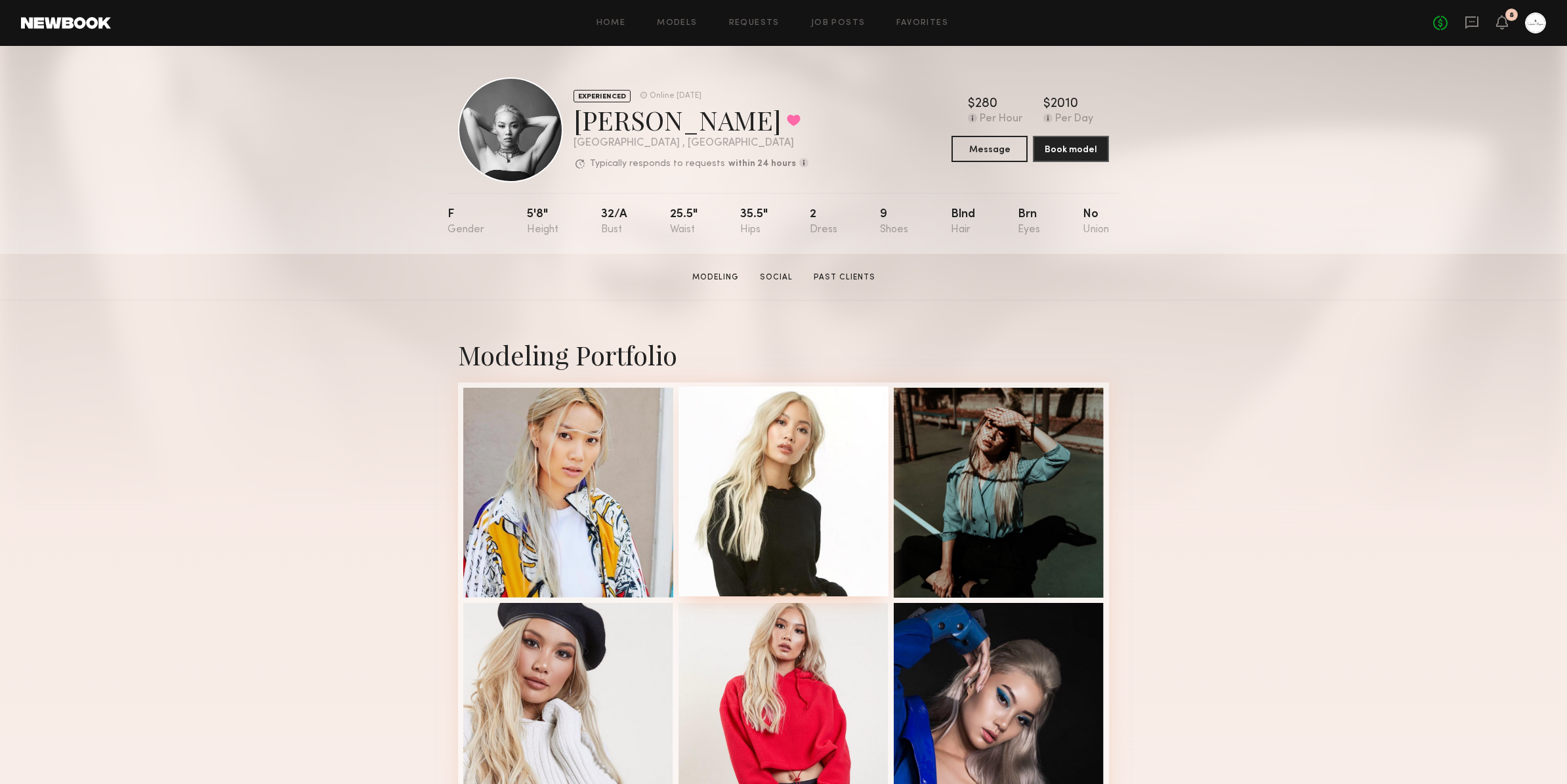
click at [794, 506] on div at bounding box center [784, 492] width 210 height 210
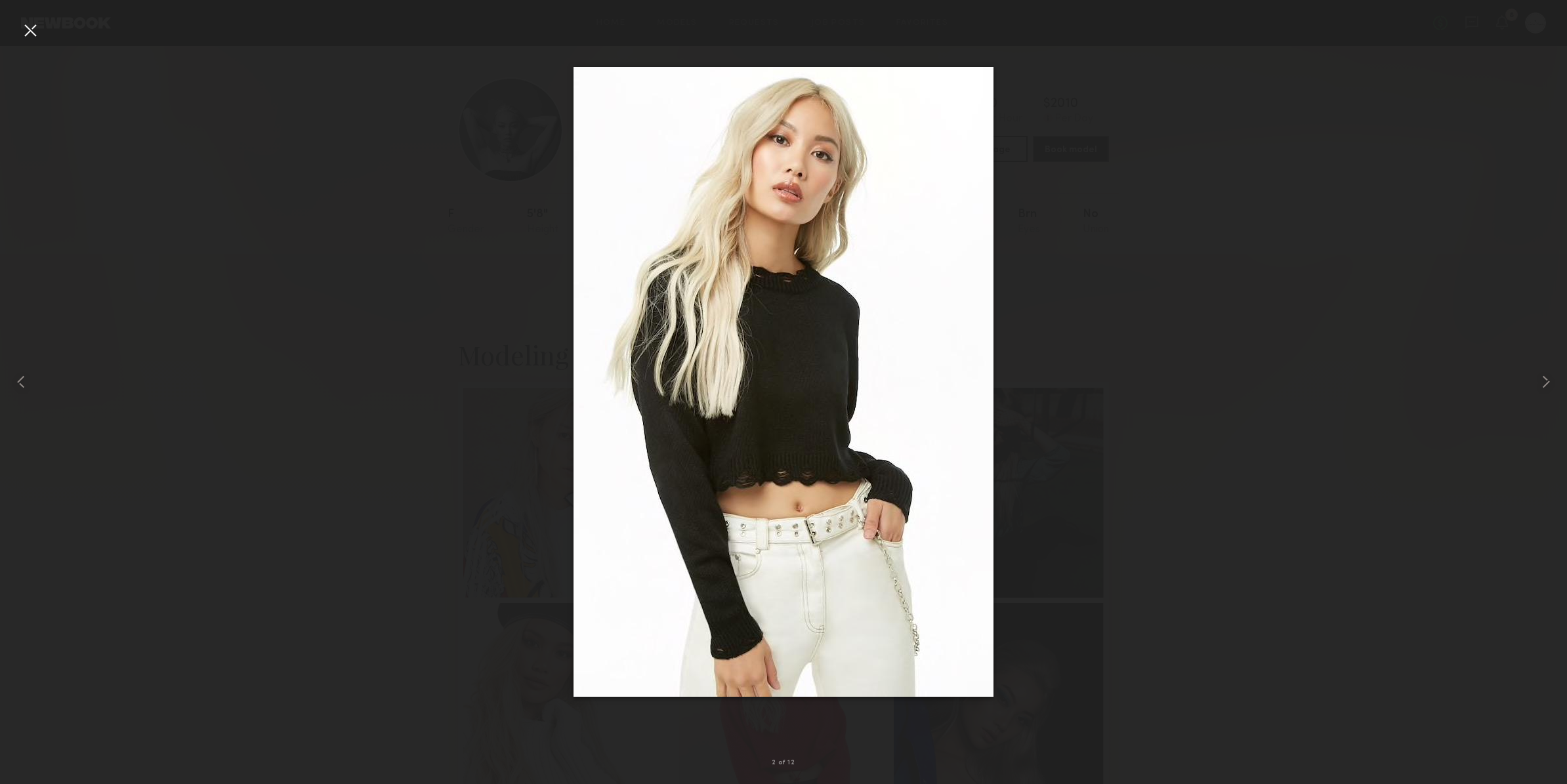
drag, startPoint x: 782, startPoint y: 350, endPoint x: 824, endPoint y: 13, distance: 339.6
